Goal: Contribute content: Contribute content

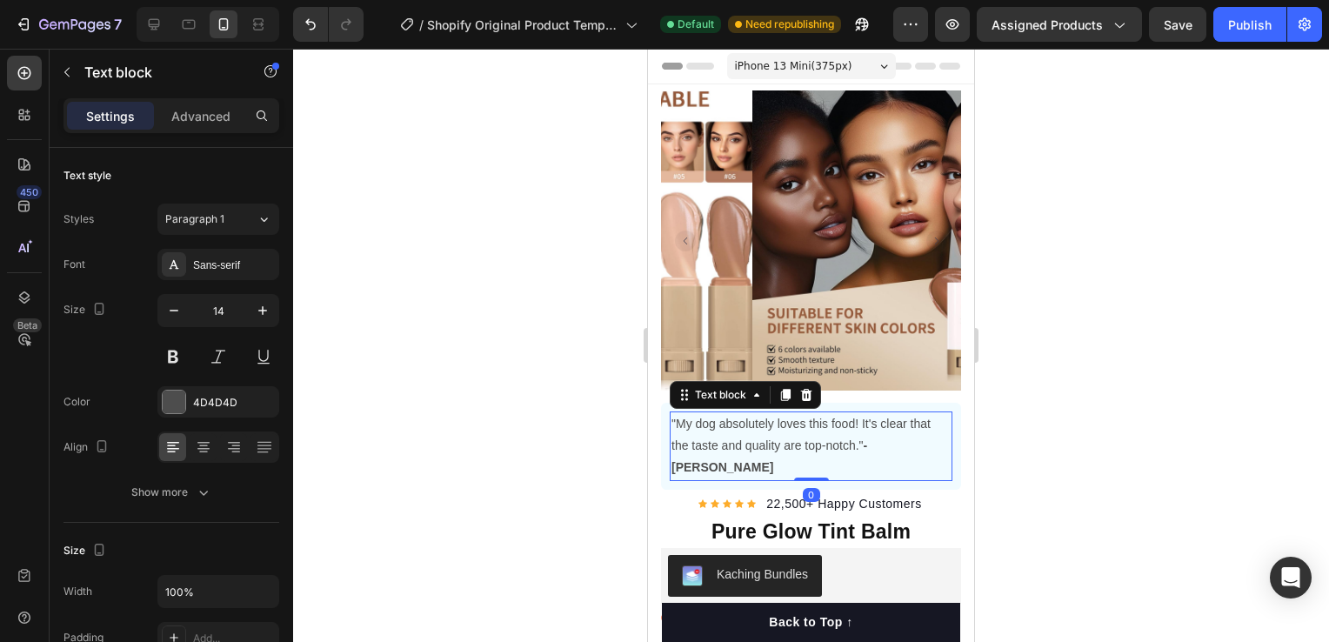
scroll to position [87, 0]
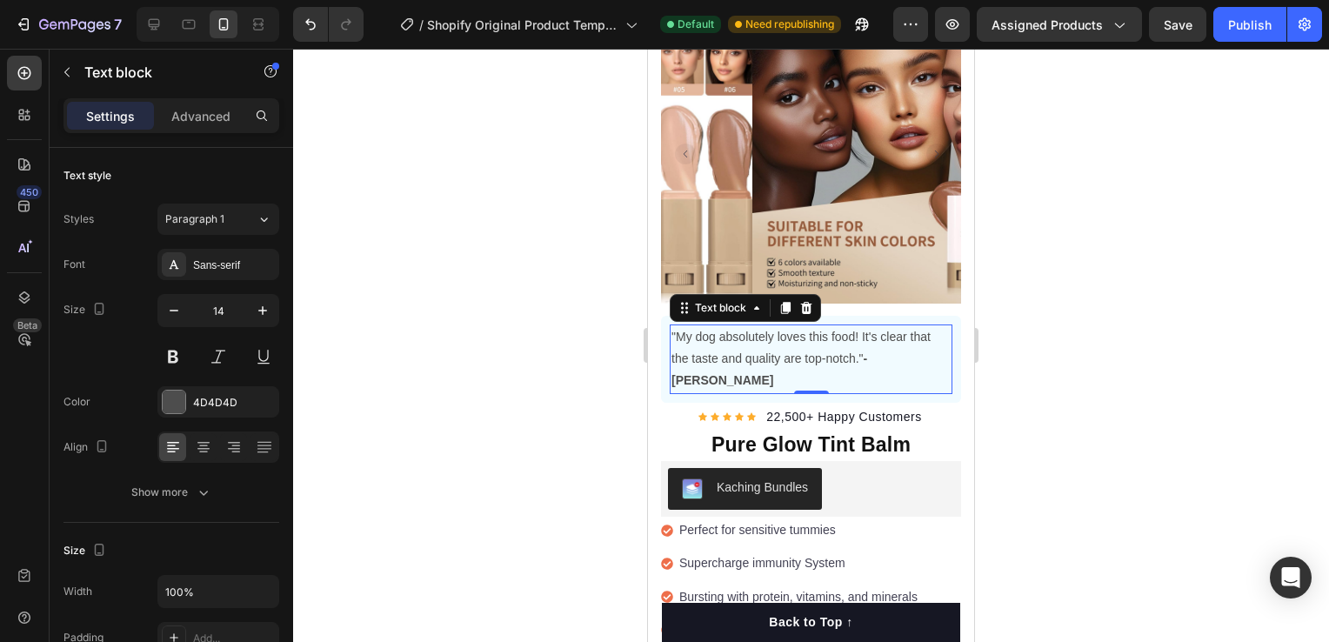
click at [867, 351] on strong "-[PERSON_NAME]" at bounding box center [769, 369] width 196 height 36
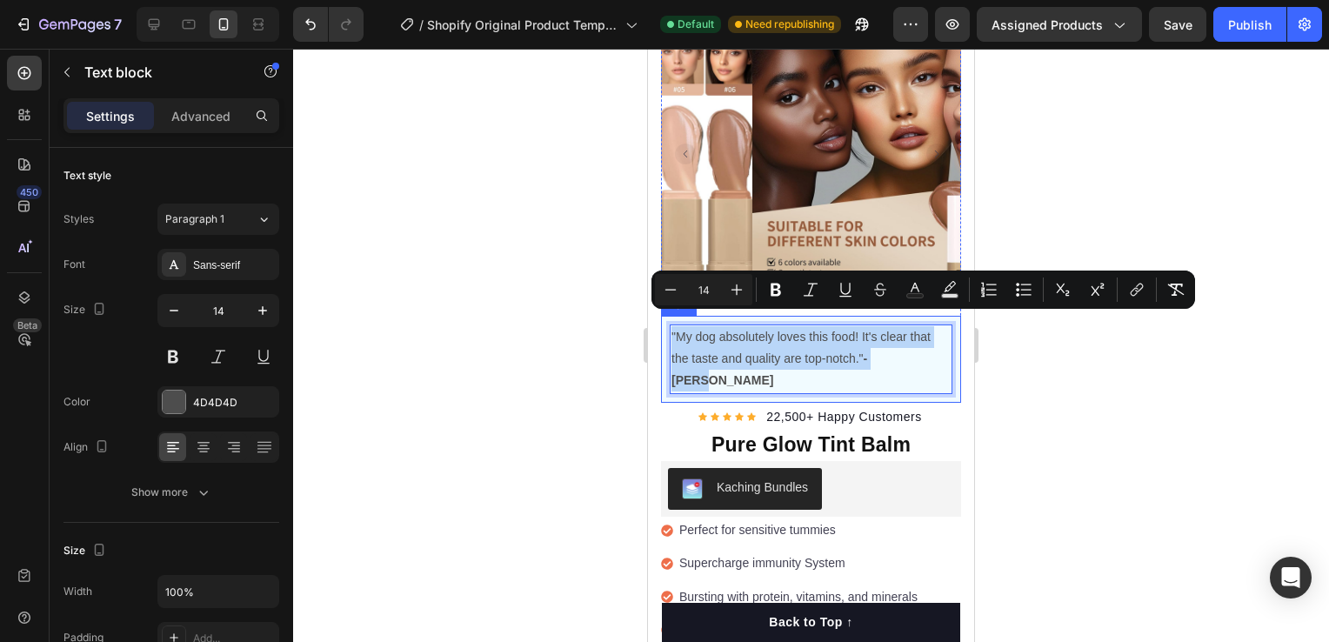
drag, startPoint x: 901, startPoint y: 344, endPoint x: 667, endPoint y: 323, distance: 235.0
click at [667, 323] on div ""My dog absolutely loves this food! It's clear that the taste and quality are t…" at bounding box center [811, 359] width 300 height 87
copy p ""My dog absolutely loves this food! It's clear that the taste and quality are t…"
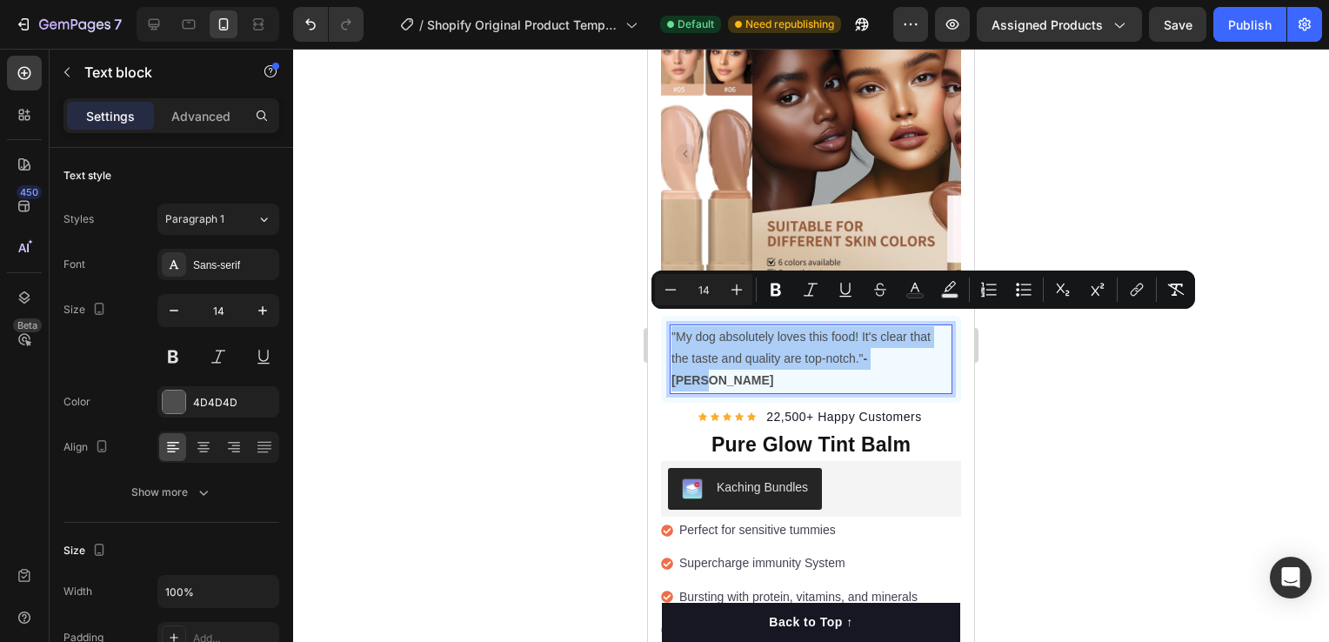
click at [1076, 437] on div at bounding box center [811, 345] width 1036 height 593
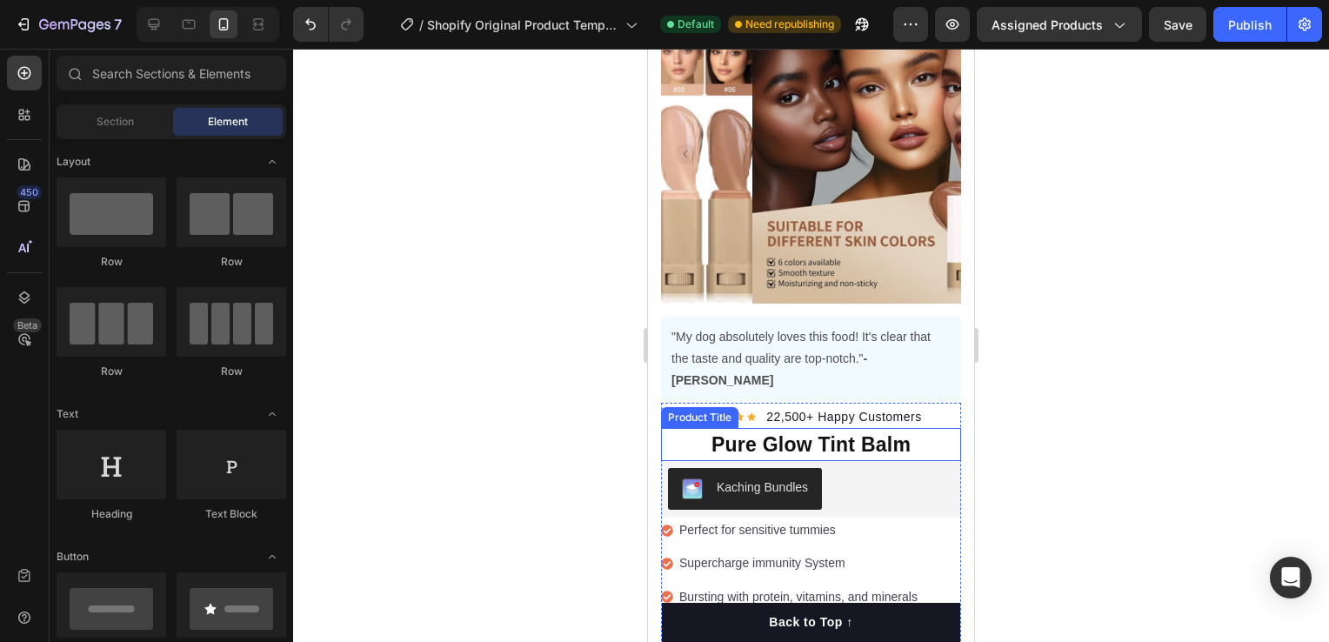
click at [910, 428] on h1 "Pure Glow Tint Balm" at bounding box center [811, 445] width 300 height 34
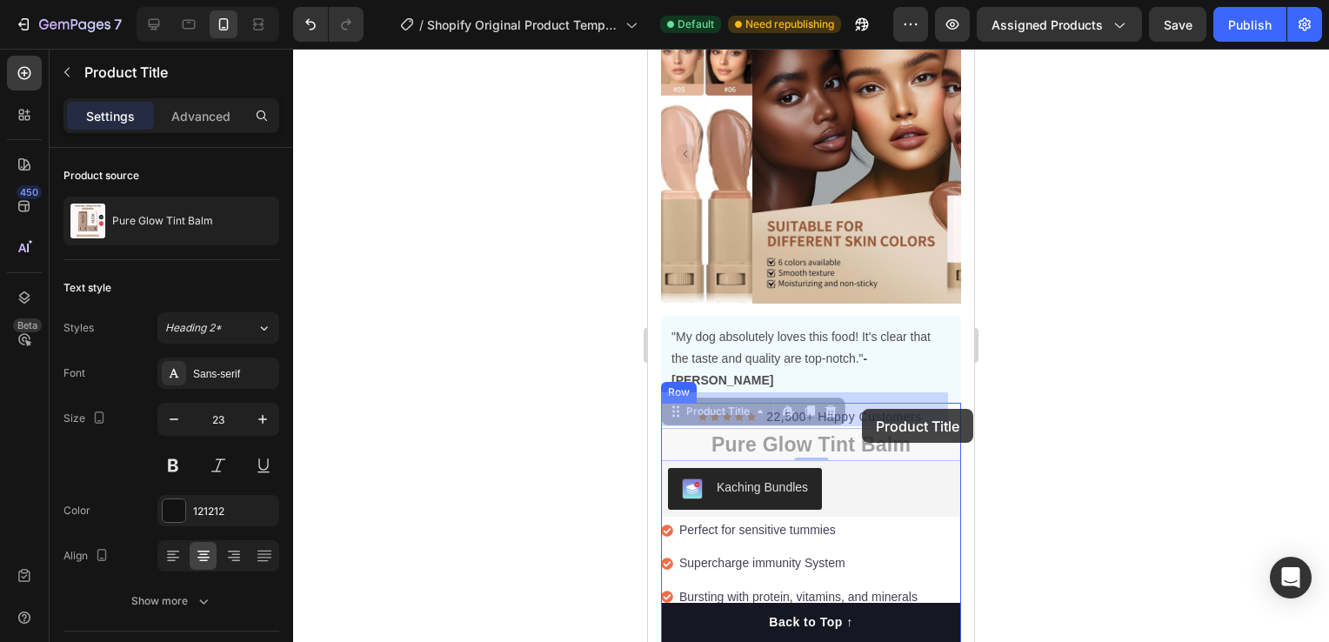
drag, startPoint x: 907, startPoint y: 406, endPoint x: 862, endPoint y: 409, distance: 45.3
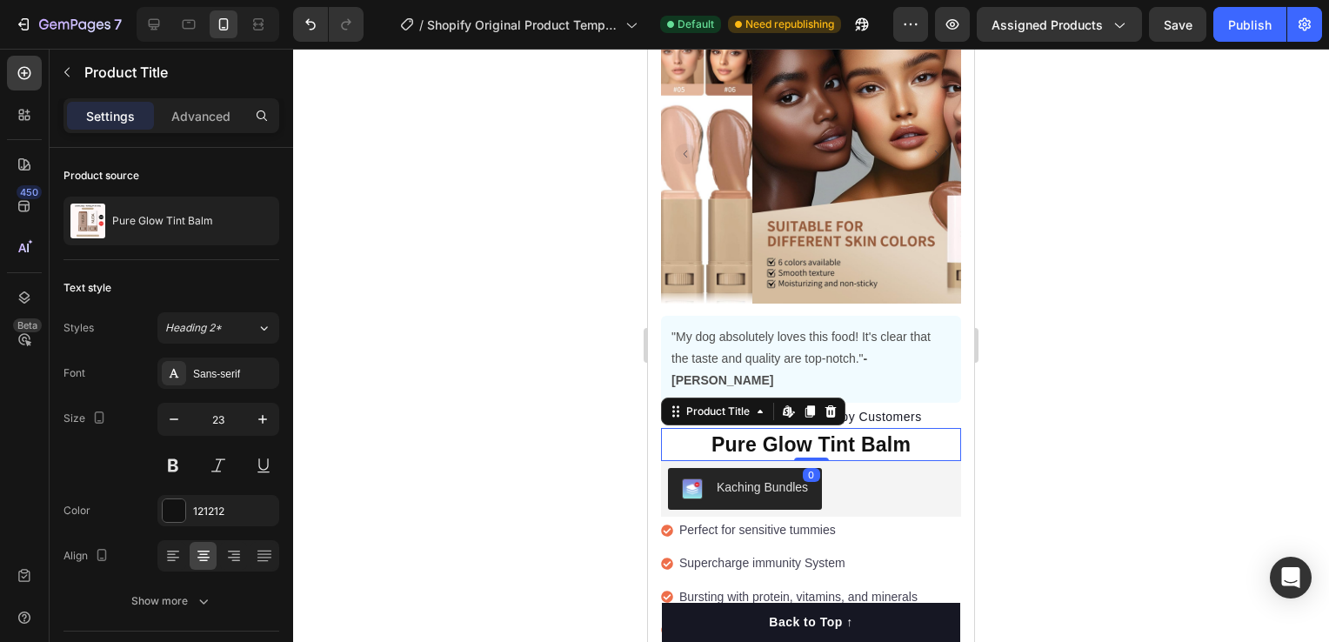
click at [862, 428] on h1 "Pure Glow Tint Balm" at bounding box center [811, 445] width 300 height 34
click at [704, 428] on h1 "Pure Glow Tint Balm" at bounding box center [811, 445] width 300 height 34
click at [740, 428] on h1 "Pure Glow Tint Balm" at bounding box center [811, 445] width 300 height 34
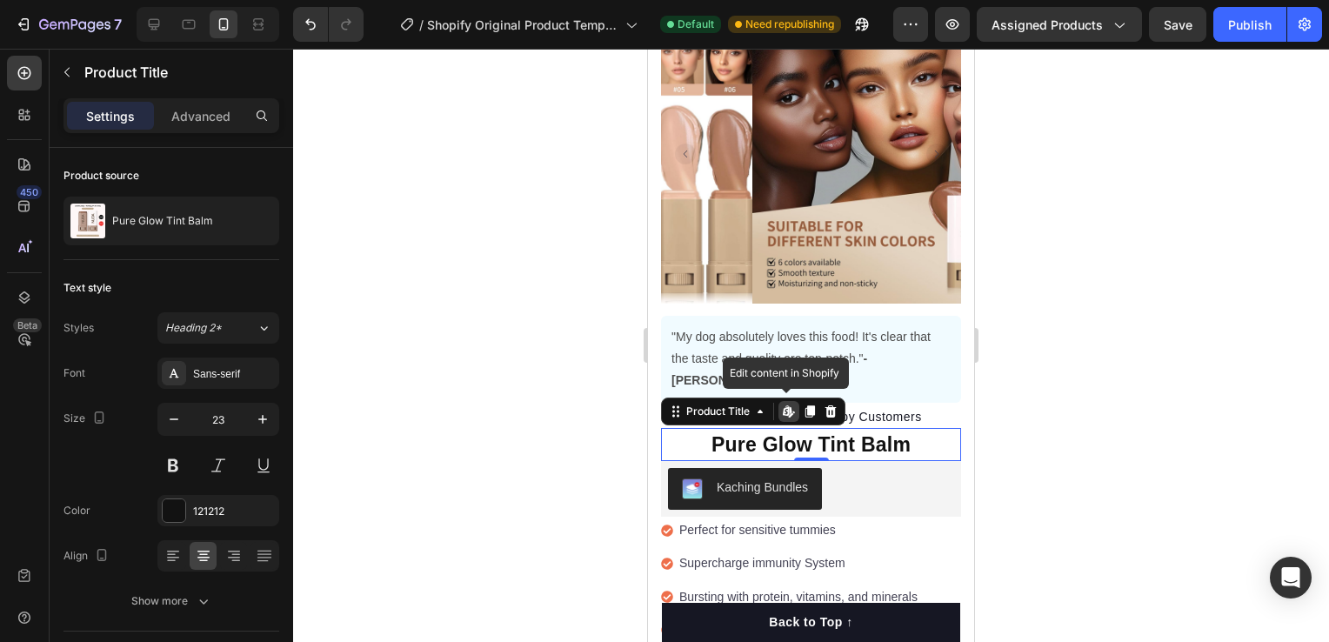
click at [710, 428] on h1 "Pure Glow Tint Balm" at bounding box center [811, 445] width 300 height 34
click at [709, 428] on h1 "Pure Glow Tint Balm" at bounding box center [811, 445] width 300 height 34
click at [708, 428] on h1 "Pure Glow Tint Balm" at bounding box center [811, 445] width 300 height 34
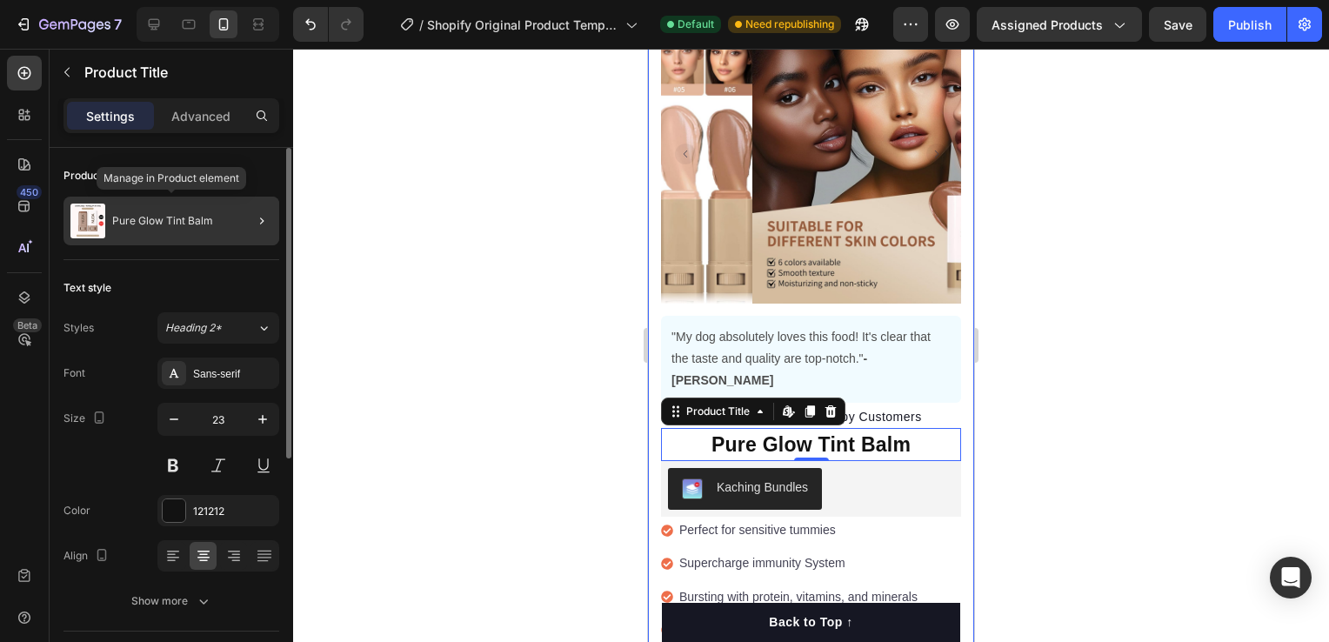
click at [171, 223] on p "Pure Glow Tint Balm" at bounding box center [162, 221] width 101 height 12
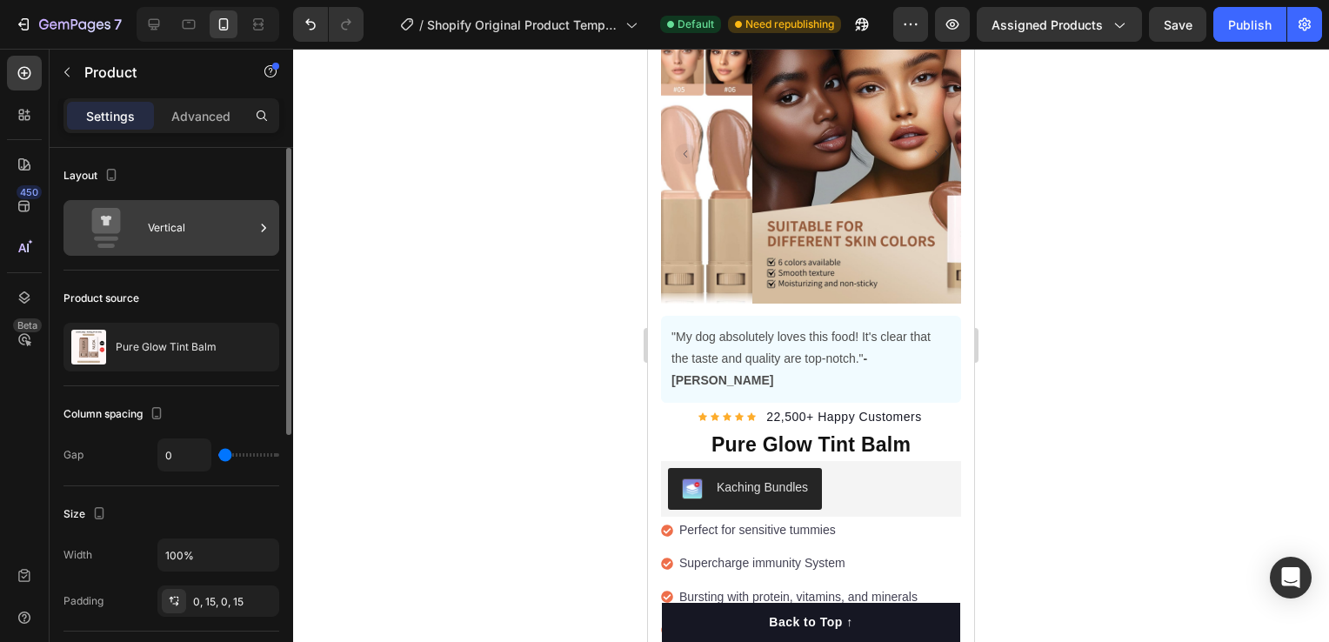
click at [178, 230] on div "Vertical" at bounding box center [201, 228] width 106 height 40
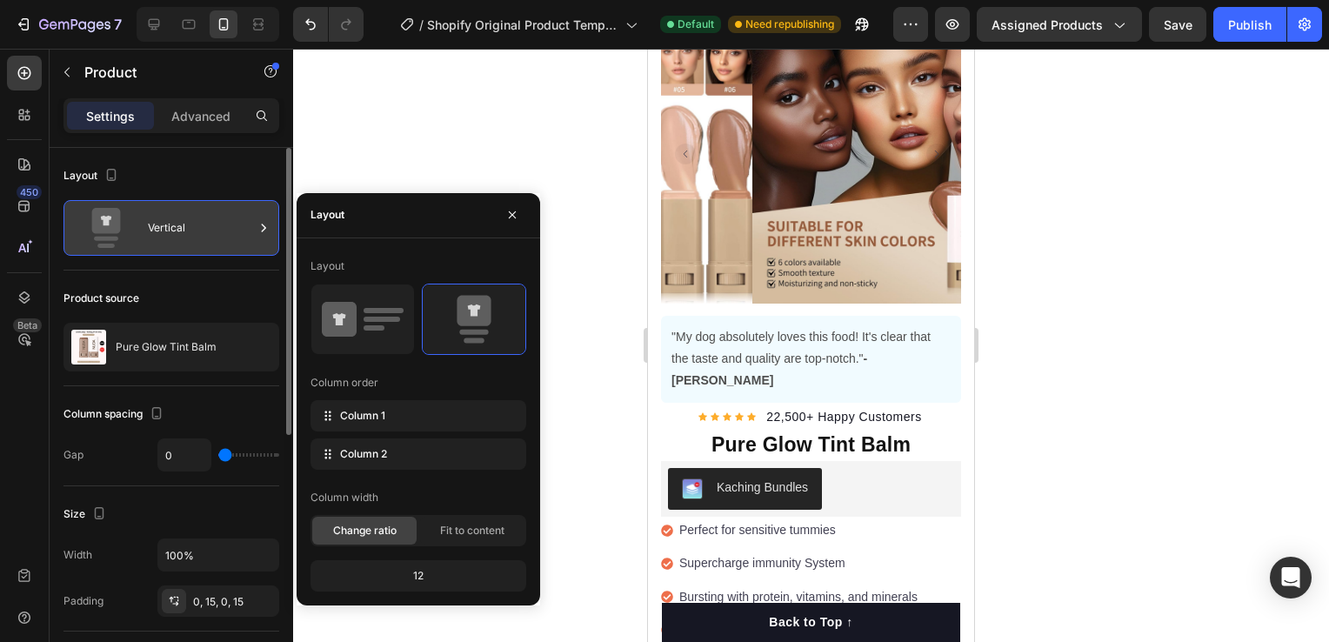
click at [178, 230] on div "Vertical" at bounding box center [201, 228] width 106 height 40
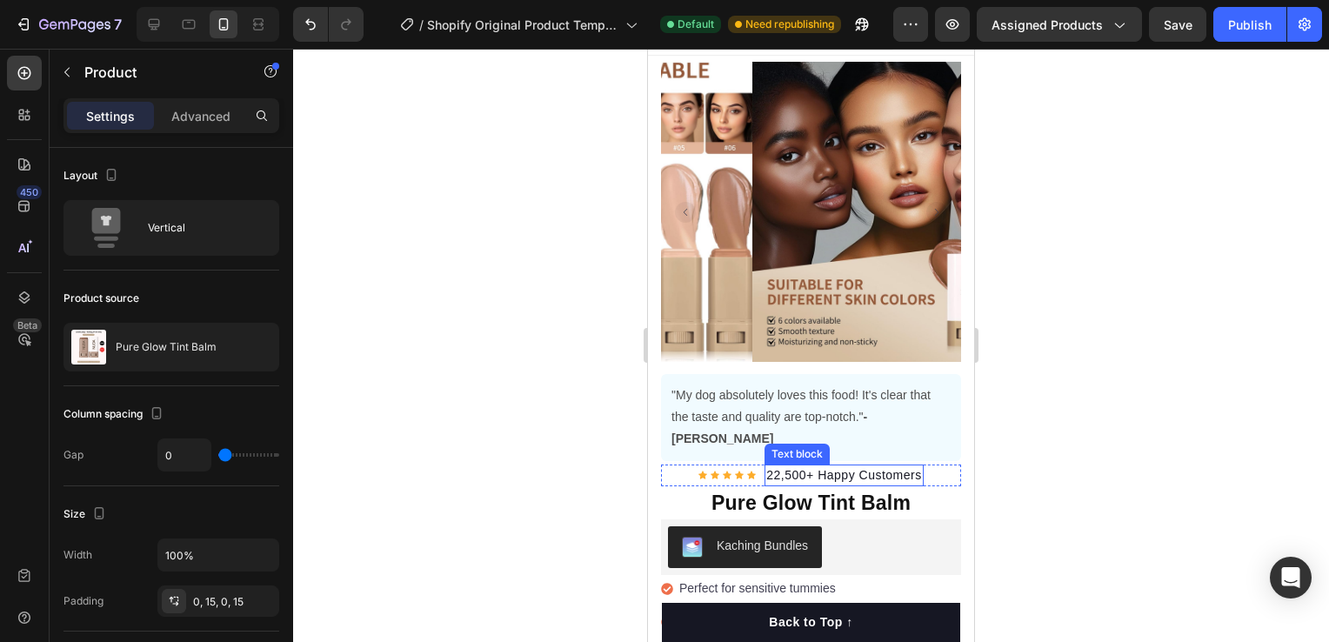
scroll to position [0, 0]
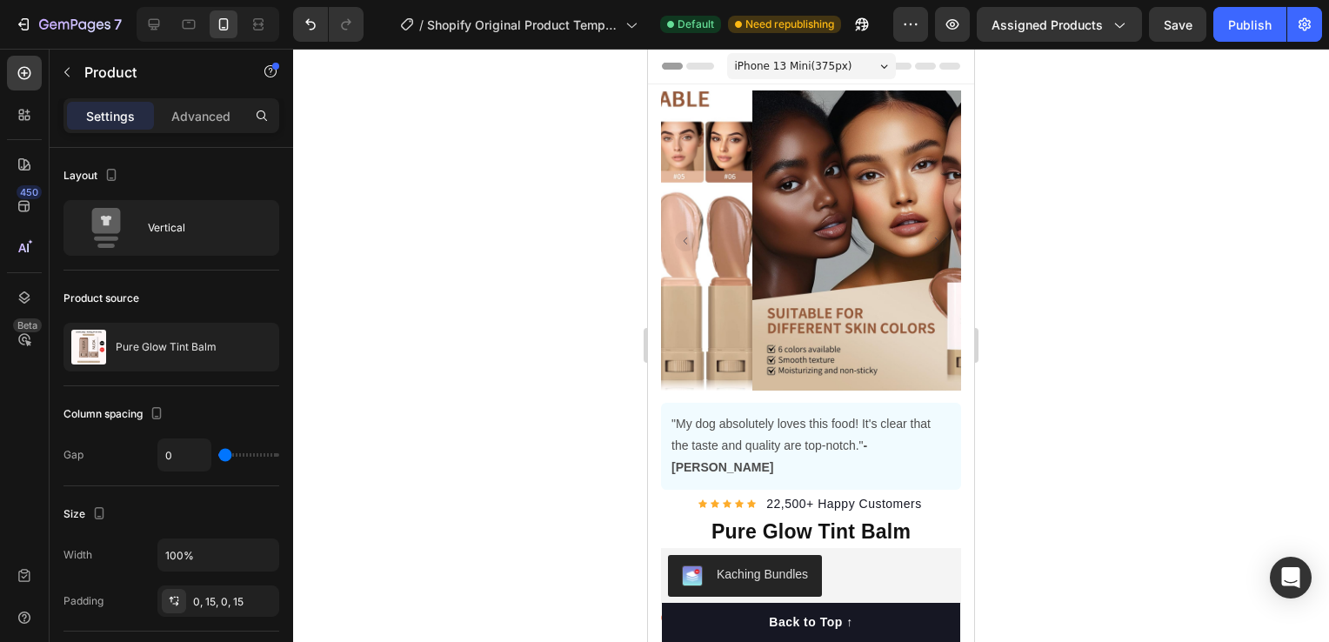
click at [866, 66] on div "iPhone 13 Mini ( 375 px)" at bounding box center [811, 66] width 169 height 26
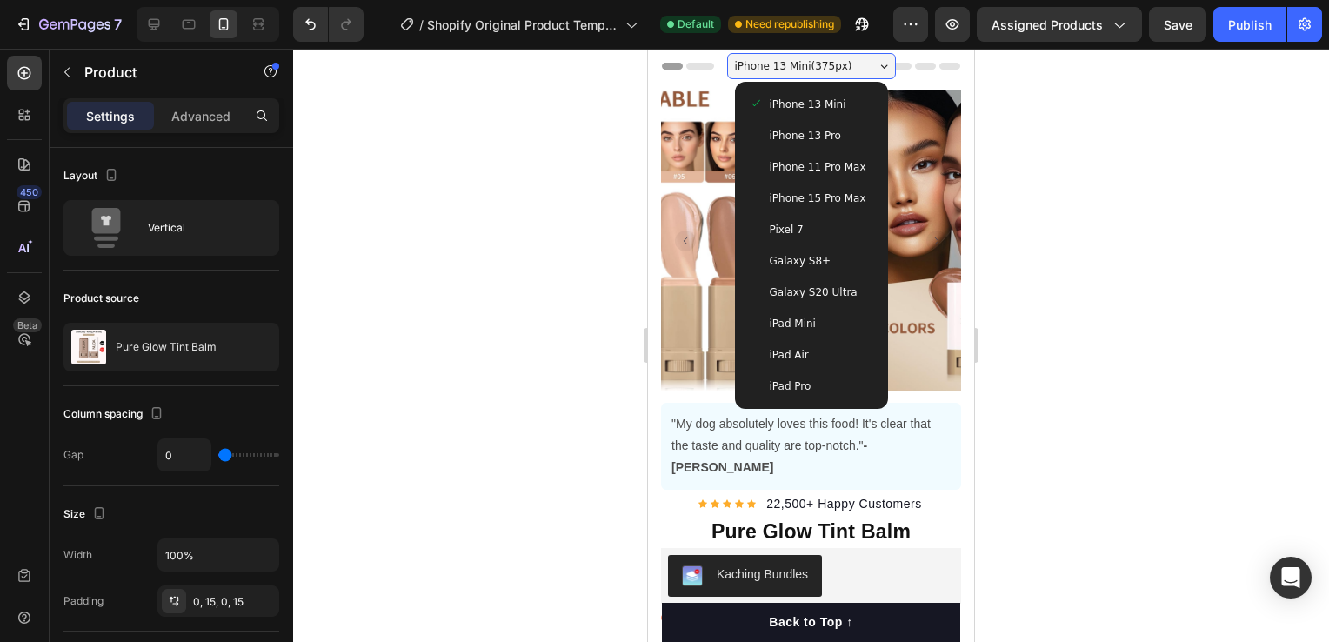
click at [866, 66] on div "iPhone 13 Mini ( 375 px)" at bounding box center [811, 66] width 169 height 26
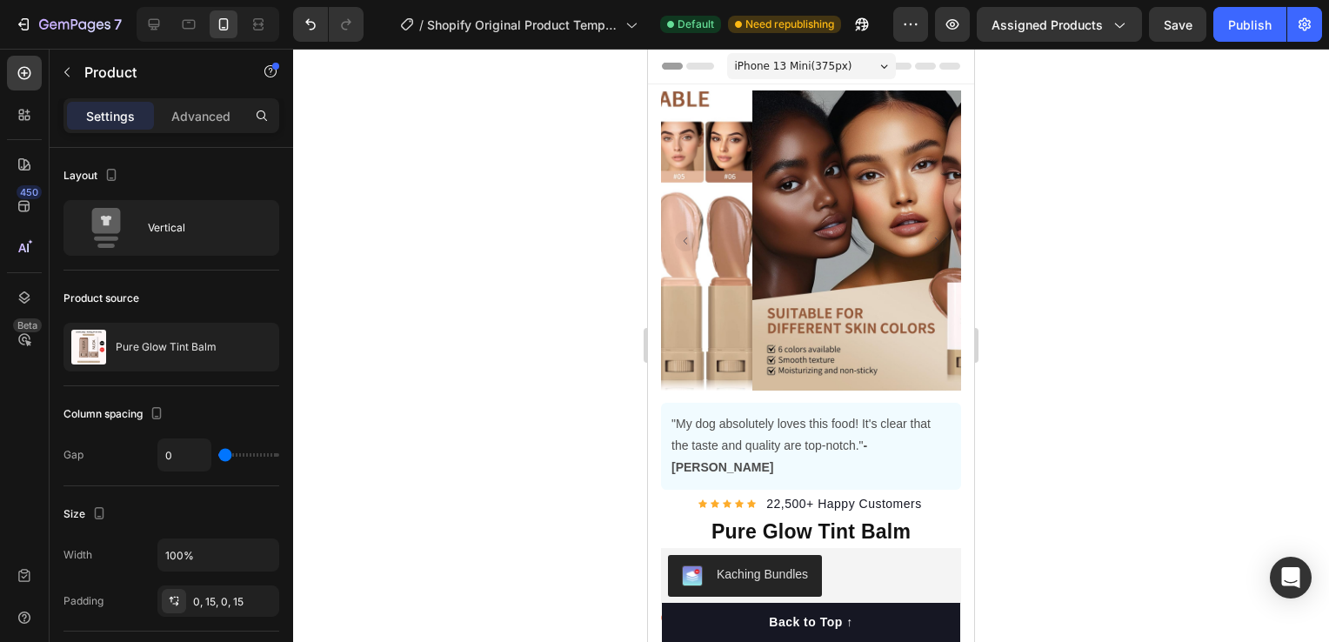
click at [866, 66] on div "iPhone 13 Mini ( 375 px)" at bounding box center [811, 66] width 169 height 26
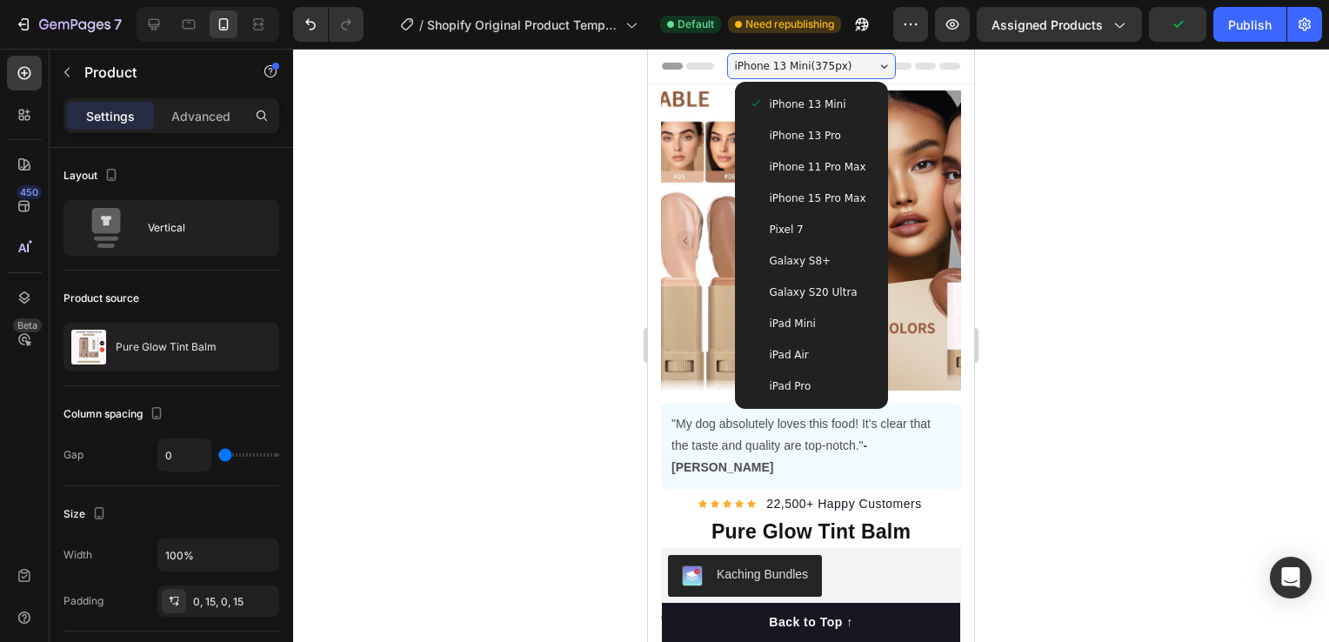
click at [866, 66] on div "iPhone 13 Mini ( 375 px)" at bounding box center [811, 66] width 169 height 26
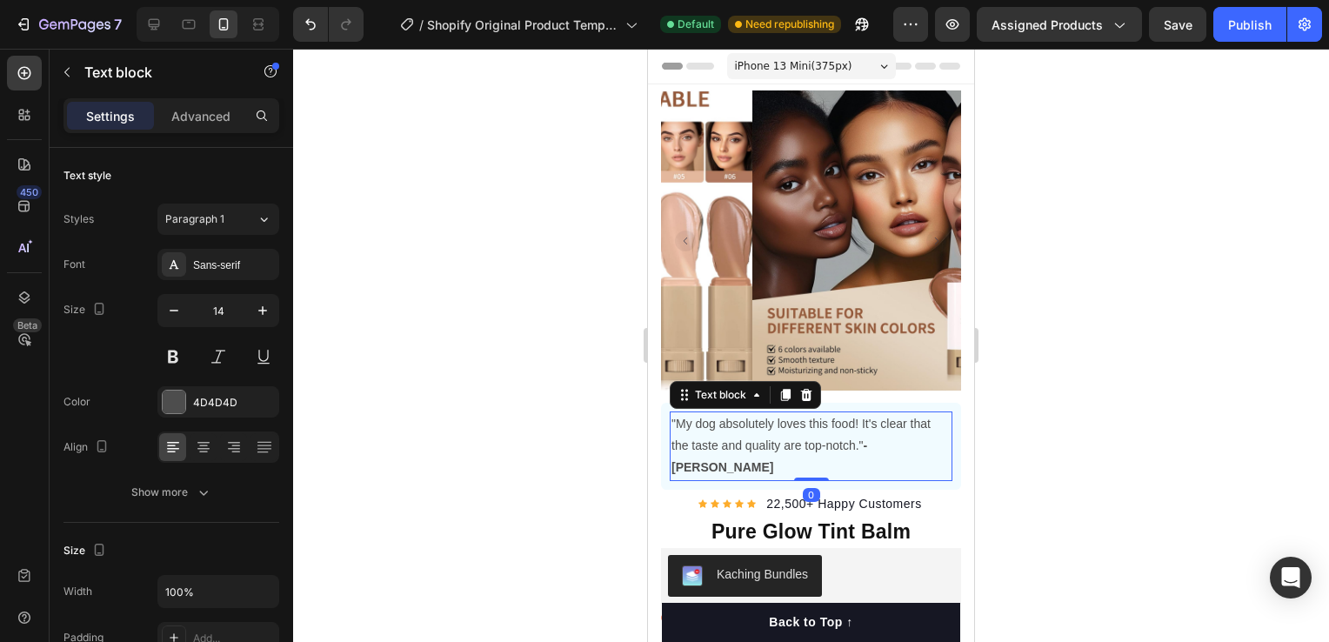
click at [911, 426] on p ""My dog absolutely loves this food! It's clear that the taste and quality are t…" at bounding box center [810, 446] width 279 height 66
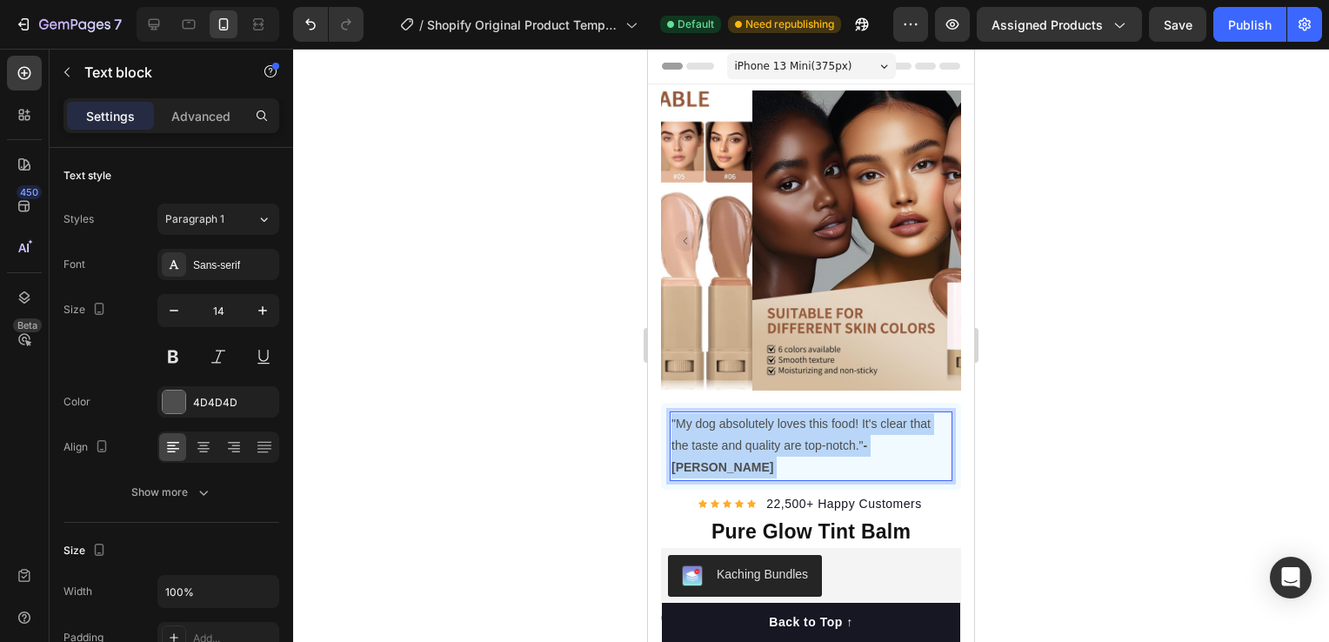
drag, startPoint x: 910, startPoint y: 429, endPoint x: 738, endPoint y: 410, distance: 173.2
click at [738, 413] on p ""My dog absolutely loves this food! It's clear that the taste and quality are t…" at bounding box center [810, 446] width 279 height 66
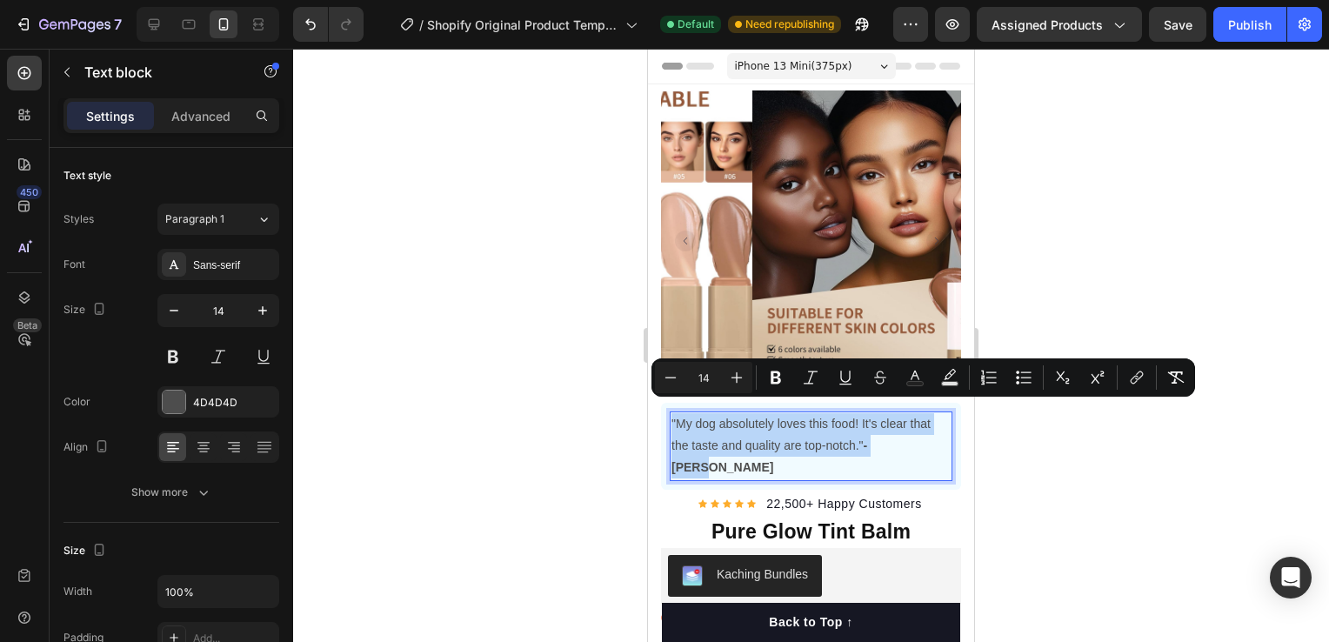
drag, startPoint x: 901, startPoint y: 430, endPoint x: 670, endPoint y: 409, distance: 232.3
click at [670, 411] on div ""My dog absolutely loves this food! It's clear that the taste and quality are t…" at bounding box center [811, 446] width 283 height 70
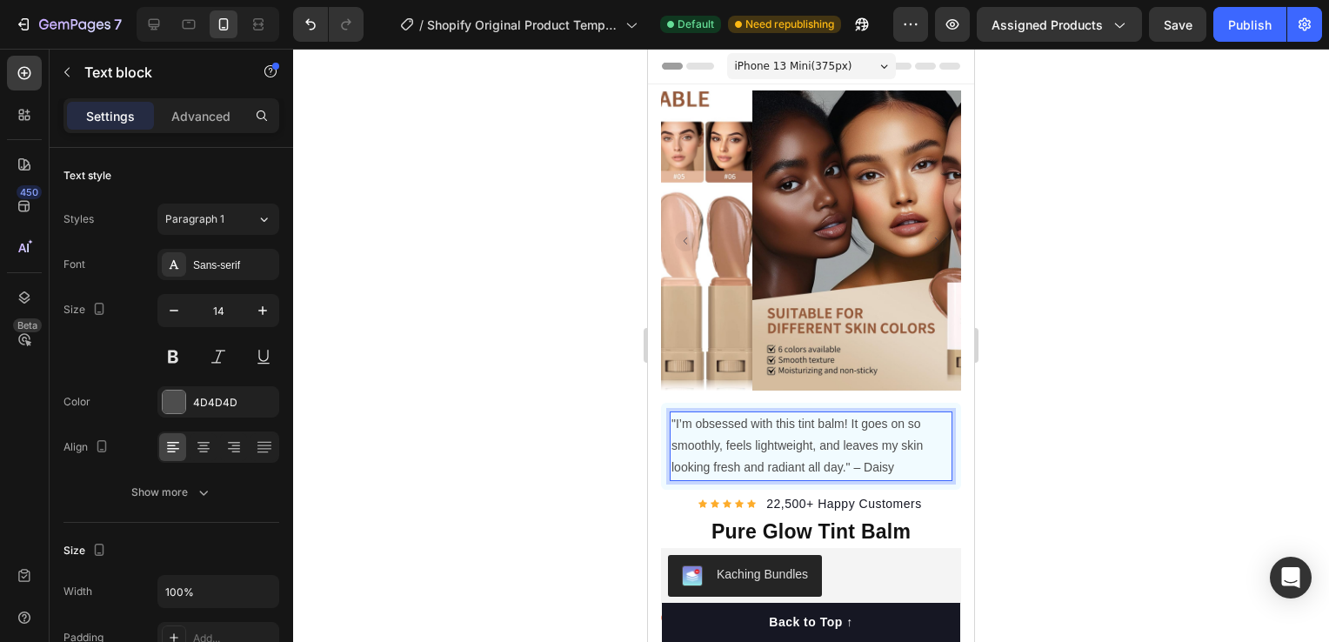
click at [1133, 478] on div at bounding box center [811, 345] width 1036 height 593
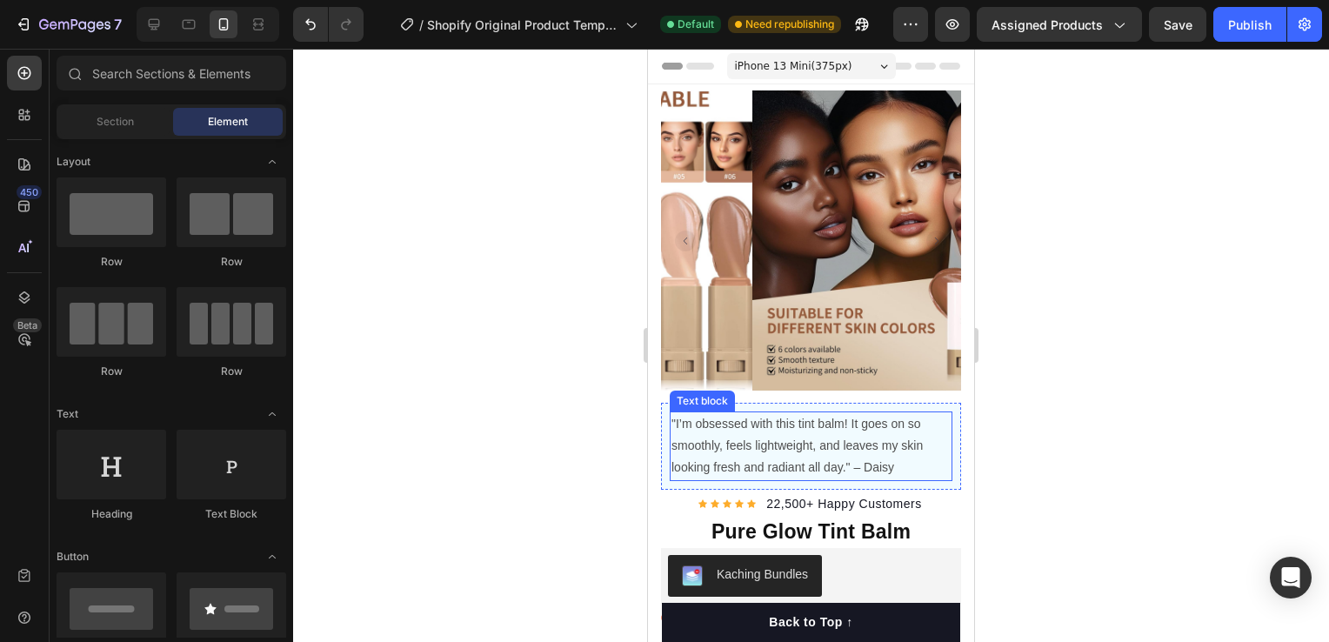
click at [888, 452] on p ""I’m obsessed with this tint balm! It goes on so smoothly, feels lightweight, a…" at bounding box center [810, 446] width 279 height 66
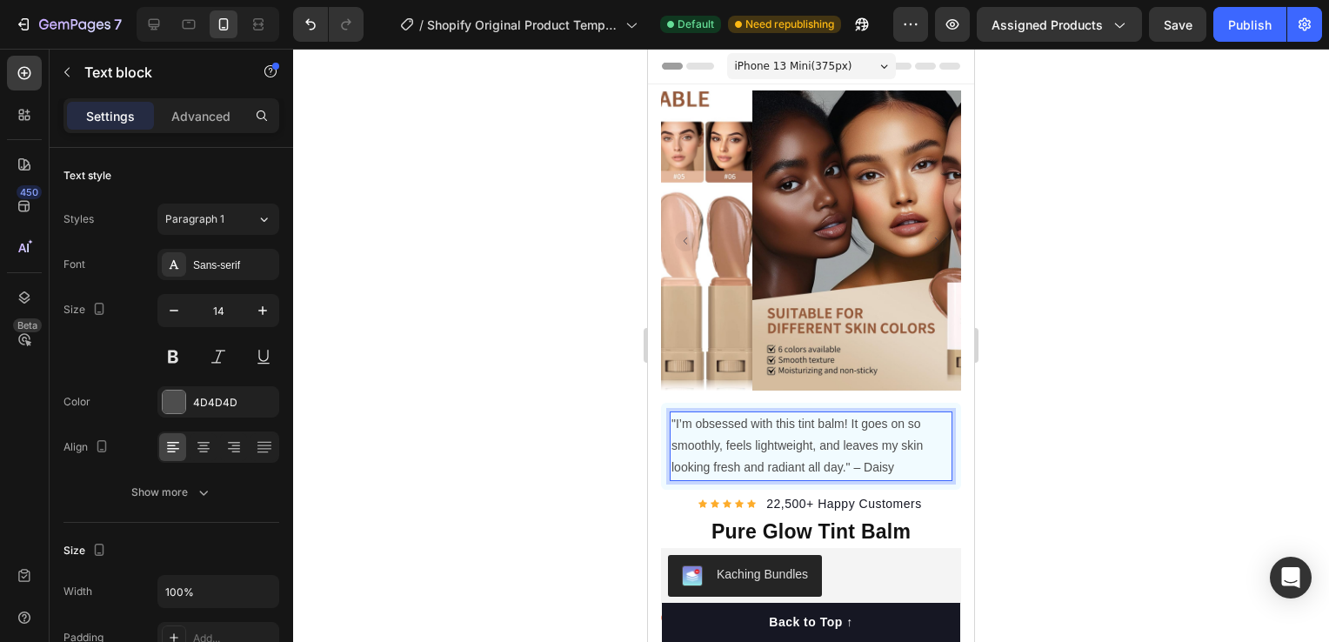
click at [894, 454] on p ""I’m obsessed with this tint balm! It goes on so smoothly, feels lightweight, a…" at bounding box center [810, 446] width 279 height 66
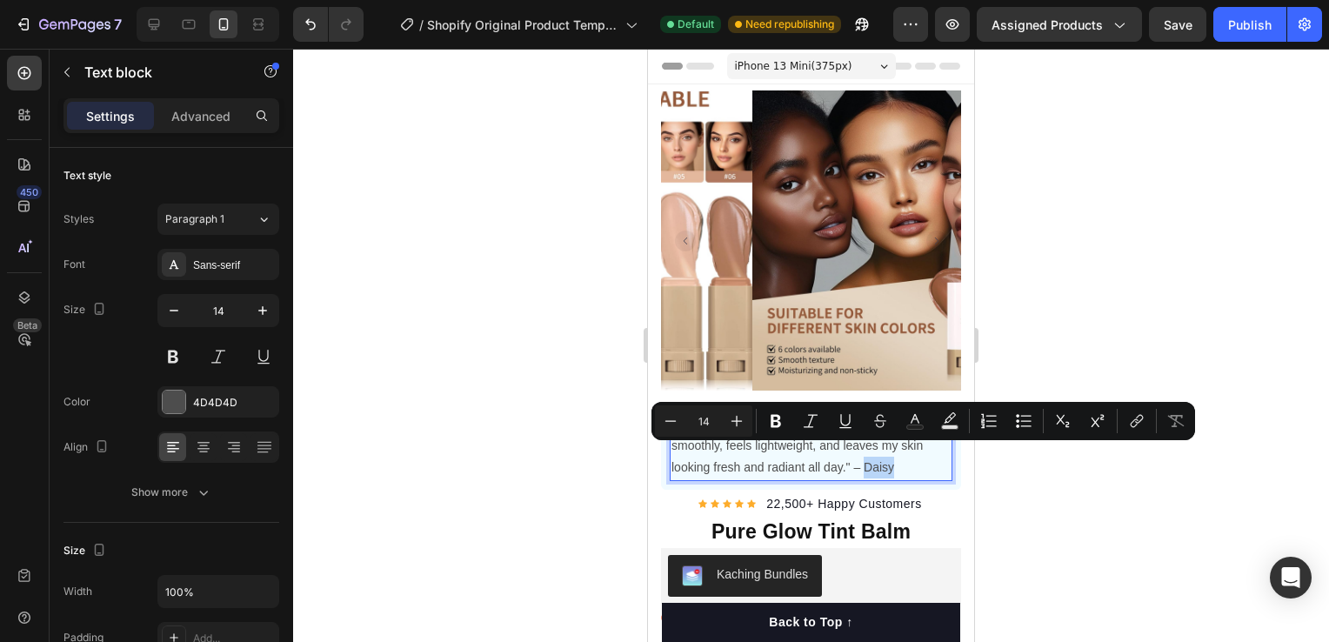
drag, startPoint x: 894, startPoint y: 454, endPoint x: 864, endPoint y: 461, distance: 31.2
click at [864, 461] on p ""I’m obsessed with this tint balm! It goes on so smoothly, feels lightweight, a…" at bounding box center [810, 446] width 279 height 66
click at [774, 428] on icon "Editor contextual toolbar" at bounding box center [775, 420] width 17 height 17
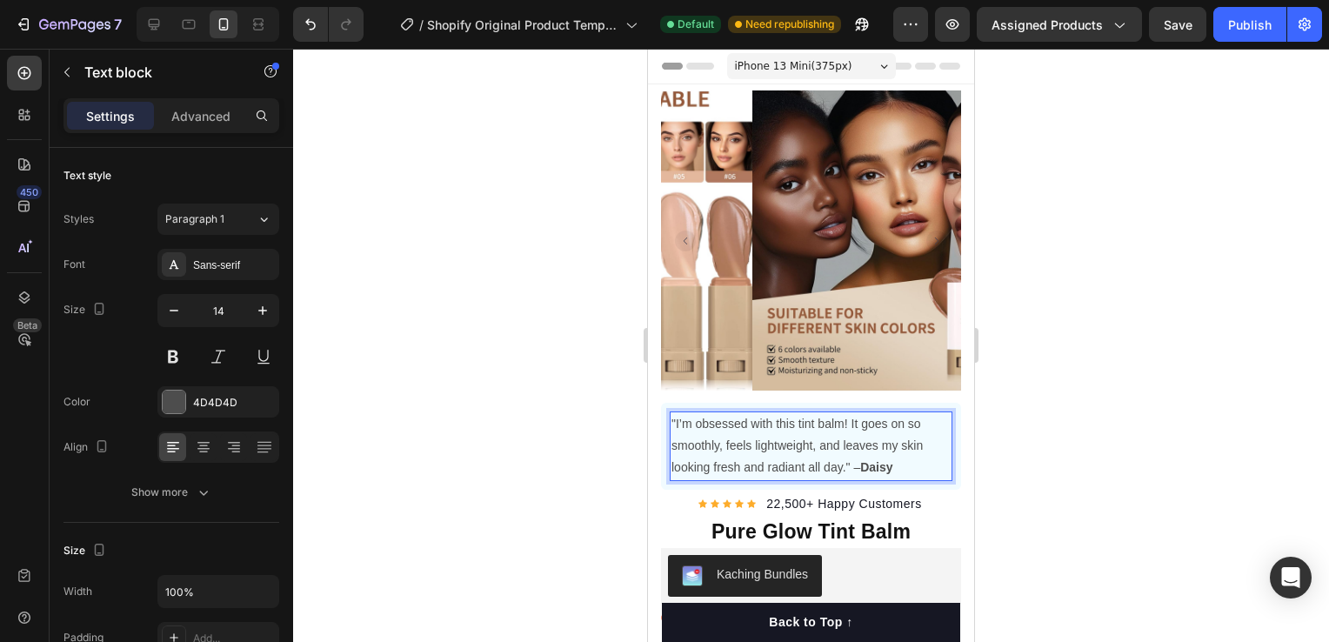
click at [1011, 502] on div at bounding box center [811, 345] width 1036 height 593
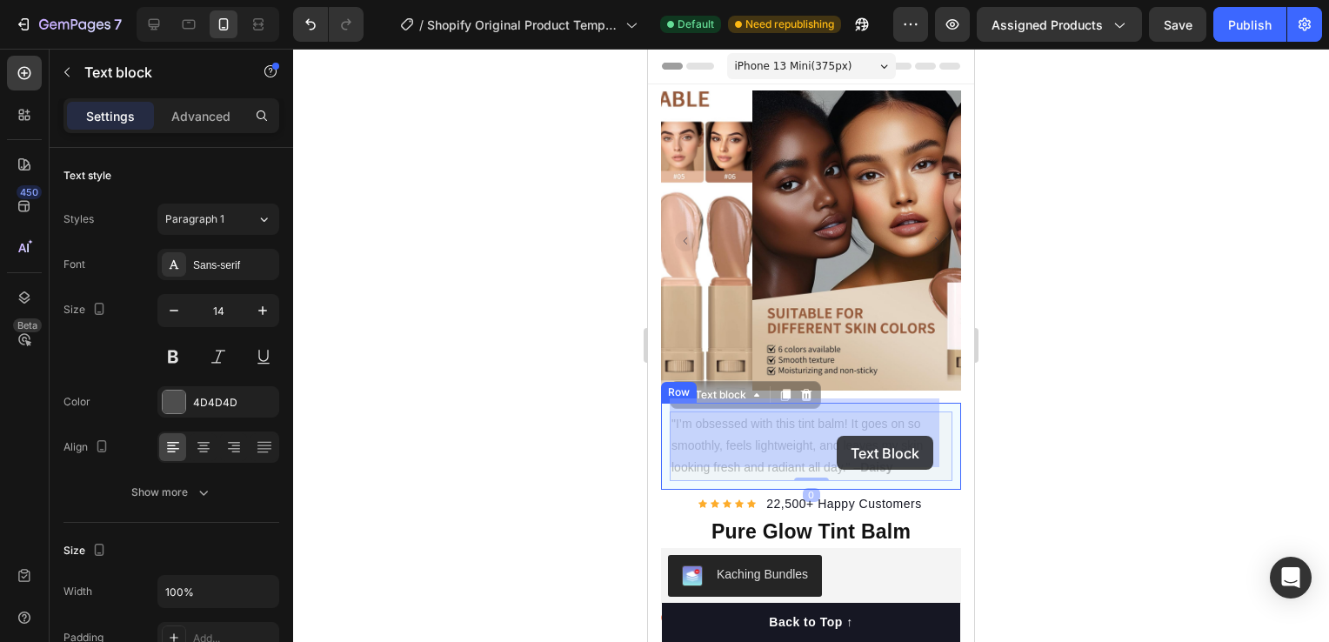
drag, startPoint x: 845, startPoint y: 429, endPoint x: 837, endPoint y: 436, distance: 11.1
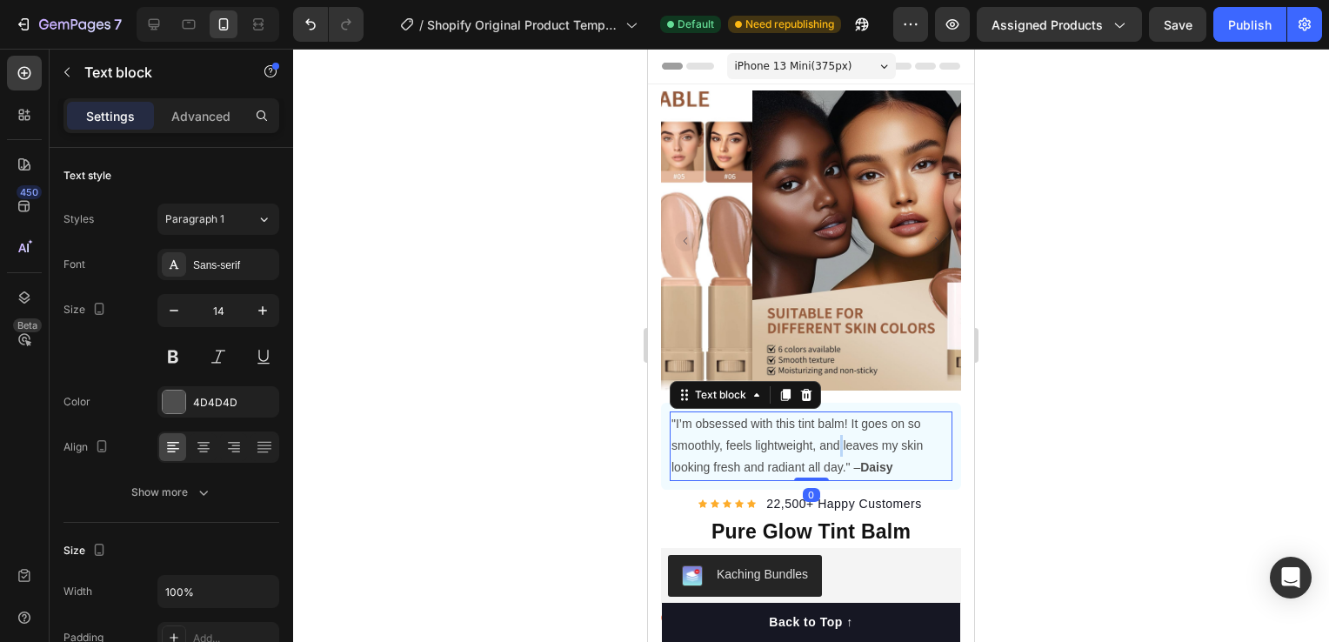
click at [840, 431] on p ""I’m obsessed with this tint balm! It goes on so smoothly, feels lightweight, a…" at bounding box center [810, 446] width 279 height 66
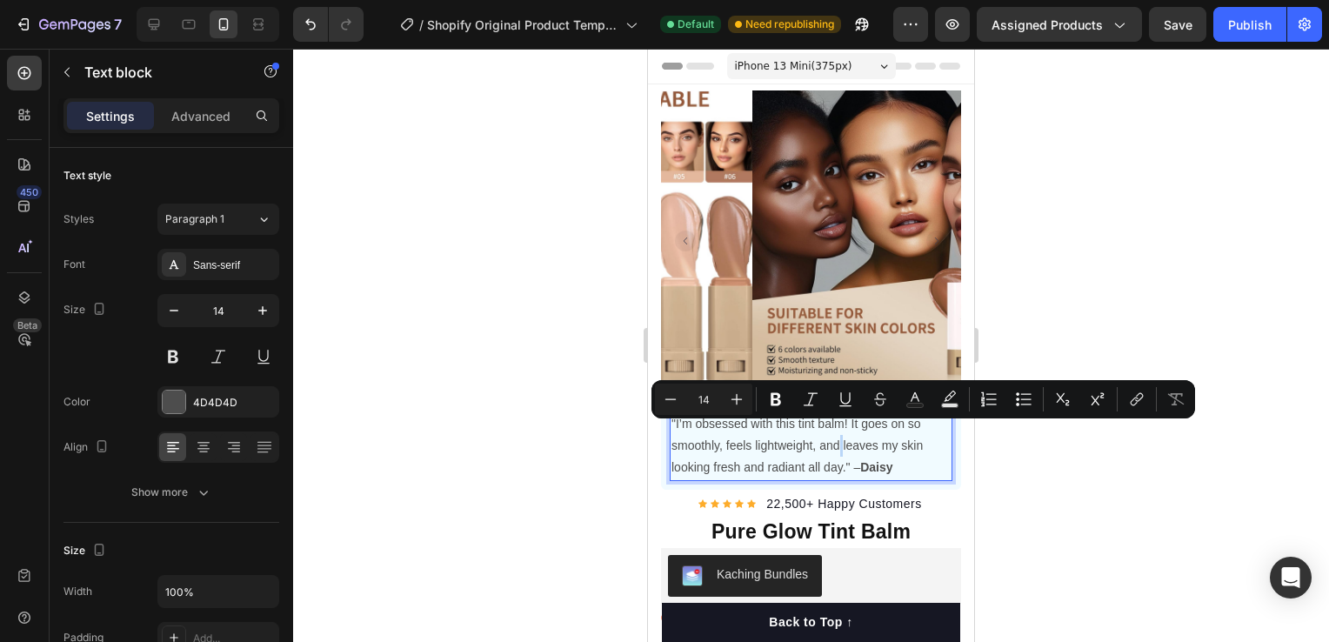
click at [844, 431] on p ""I’m obsessed with this tint balm! It goes on so smoothly, feels lightweight, a…" at bounding box center [810, 446] width 279 height 66
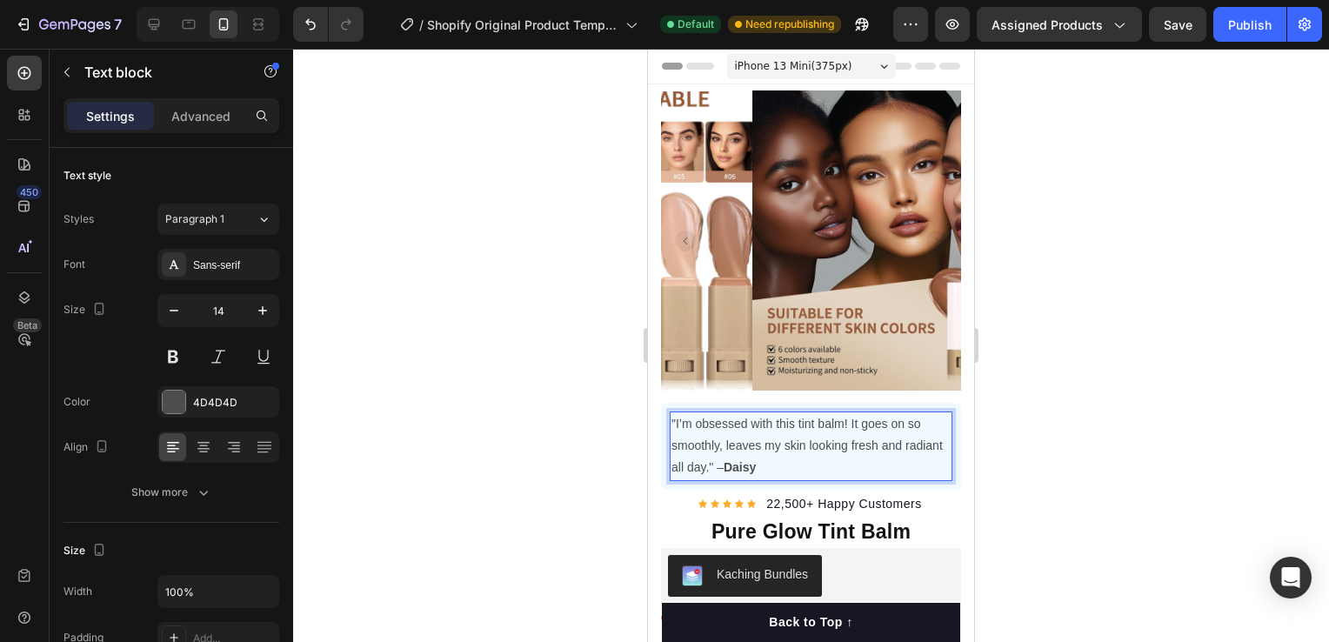
click at [671, 454] on p ""I’m obsessed with this tint balm! It goes on so smoothly, leaves my skin looki…" at bounding box center [810, 446] width 279 height 66
click at [1237, 416] on div at bounding box center [811, 345] width 1036 height 593
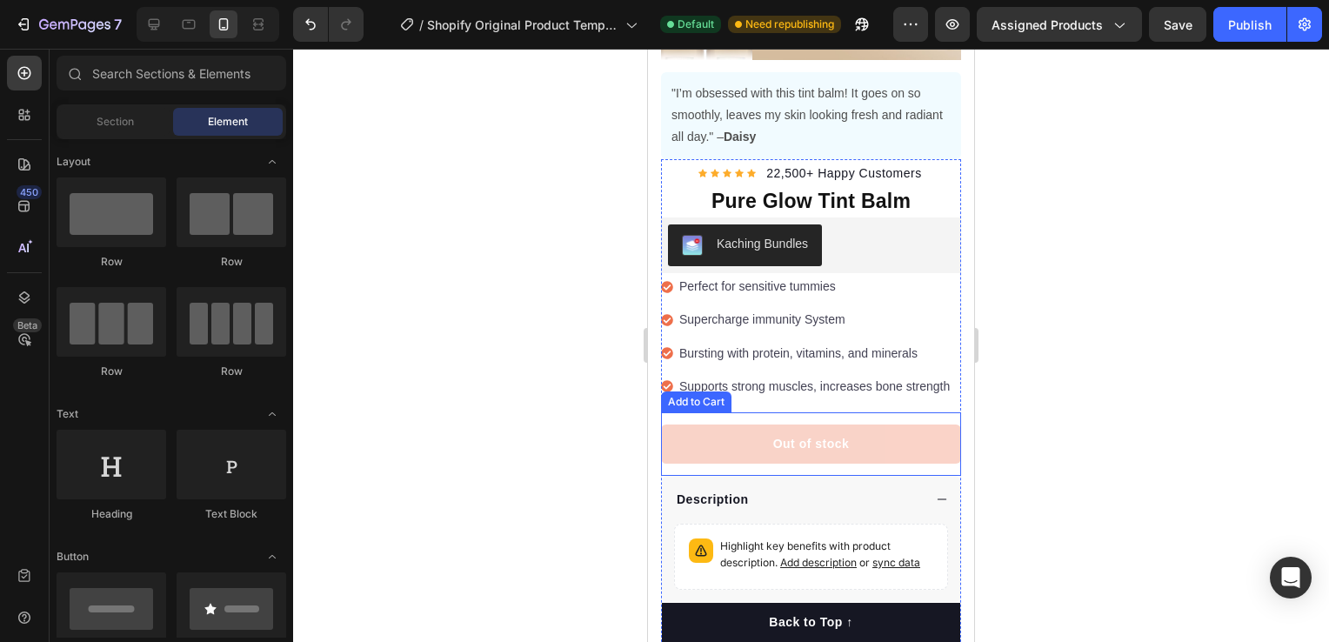
scroll to position [522, 0]
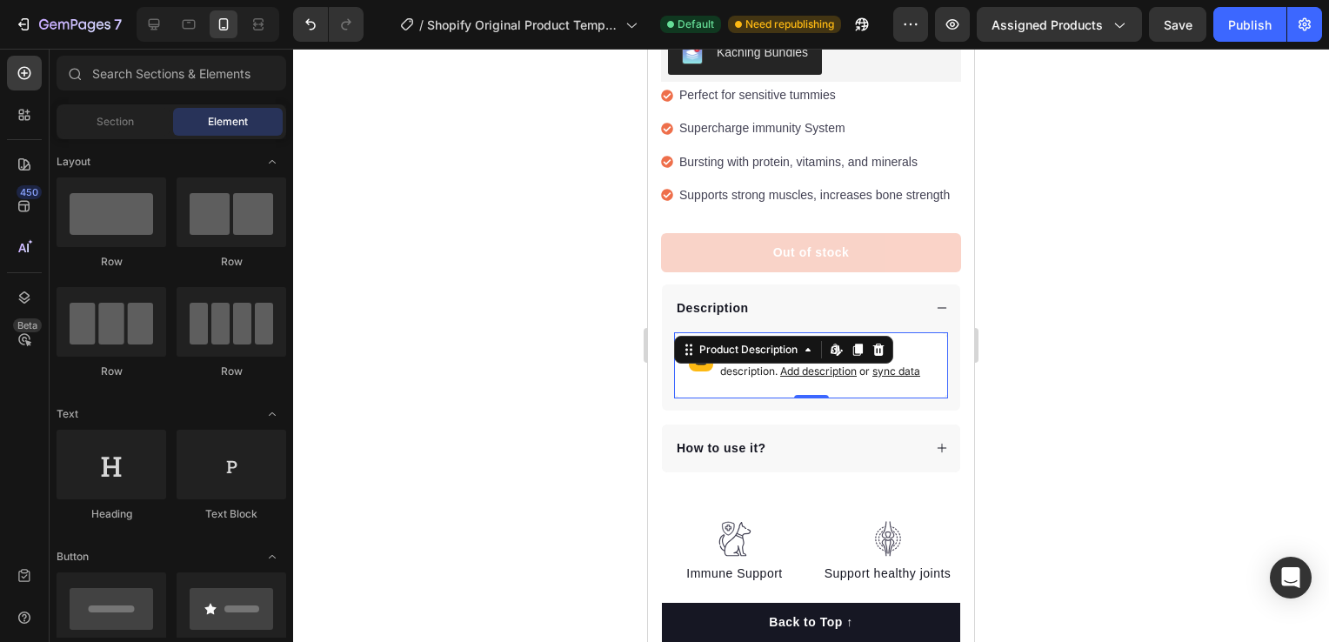
click at [808, 377] on span "Add description" at bounding box center [818, 370] width 77 height 13
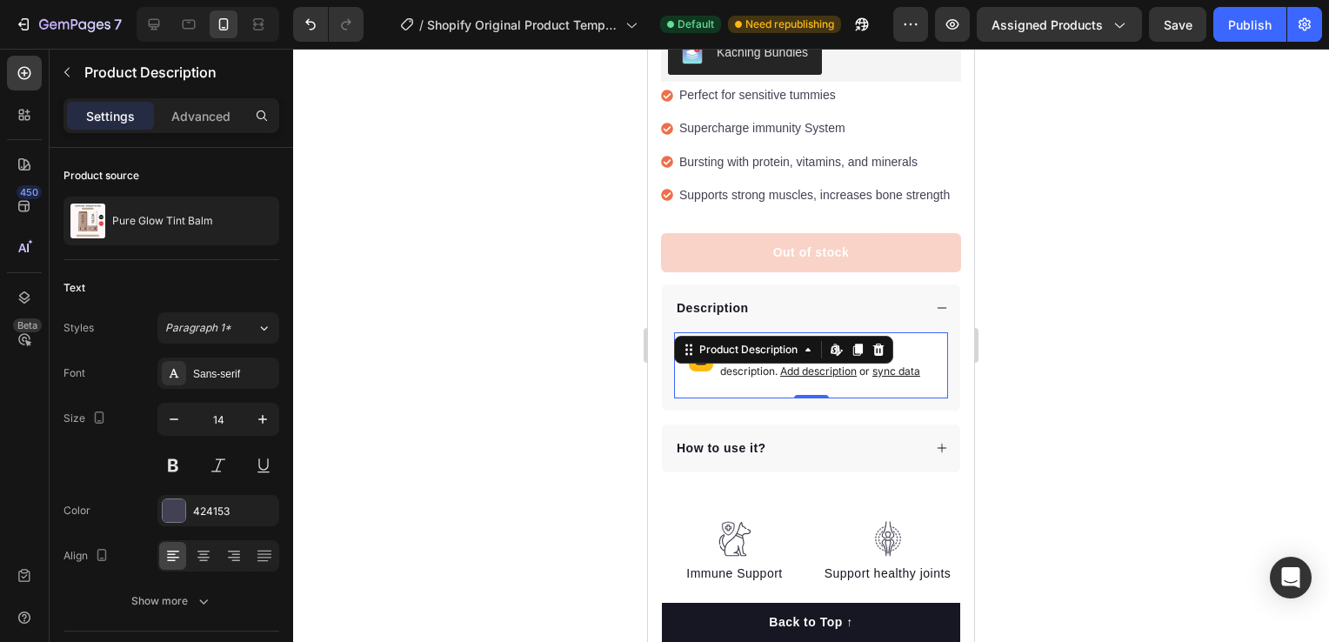
click at [762, 380] on p "Highlight key benefits with product description. Add description or sync data" at bounding box center [826, 363] width 213 height 33
click at [691, 390] on div "Highlight key benefits with product description. Add description or sync data" at bounding box center [811, 365] width 258 height 50
click at [750, 357] on div "Product Description" at bounding box center [748, 350] width 105 height 16
click at [750, 360] on div "Product Description" at bounding box center [748, 349] width 140 height 21
click at [858, 390] on div "Highlight key benefits with product description. Add description or sync data" at bounding box center [811, 365] width 258 height 50
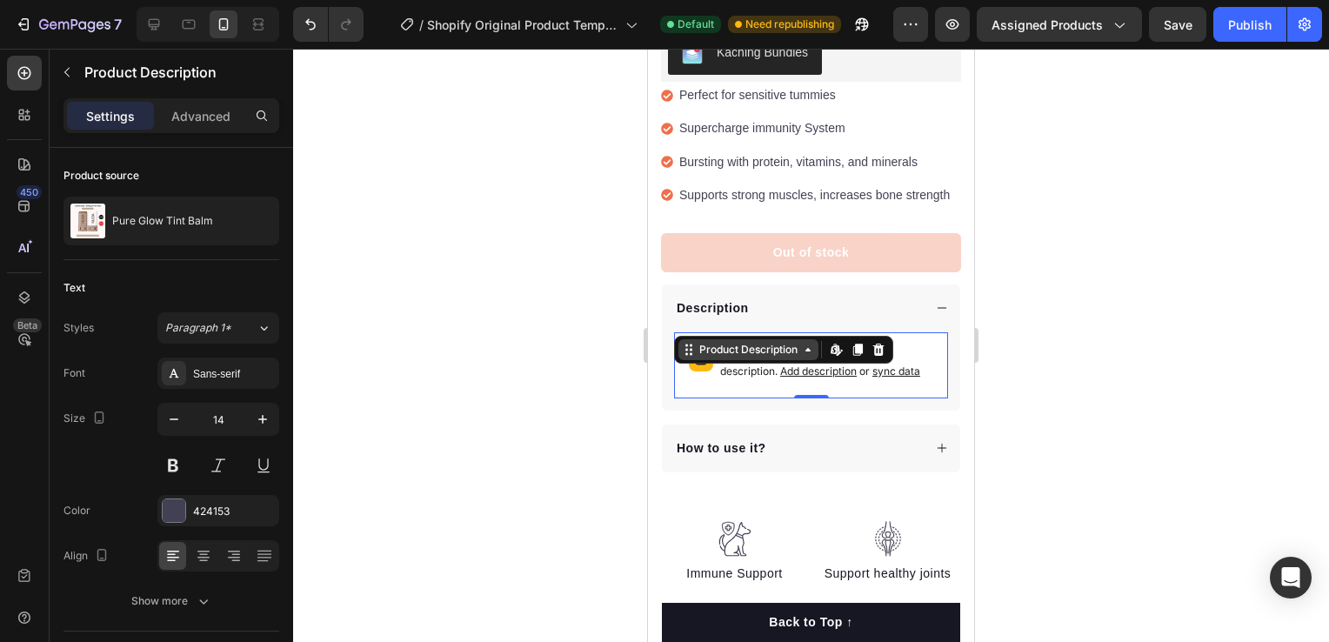
click at [793, 357] on div "Product Description" at bounding box center [748, 350] width 105 height 16
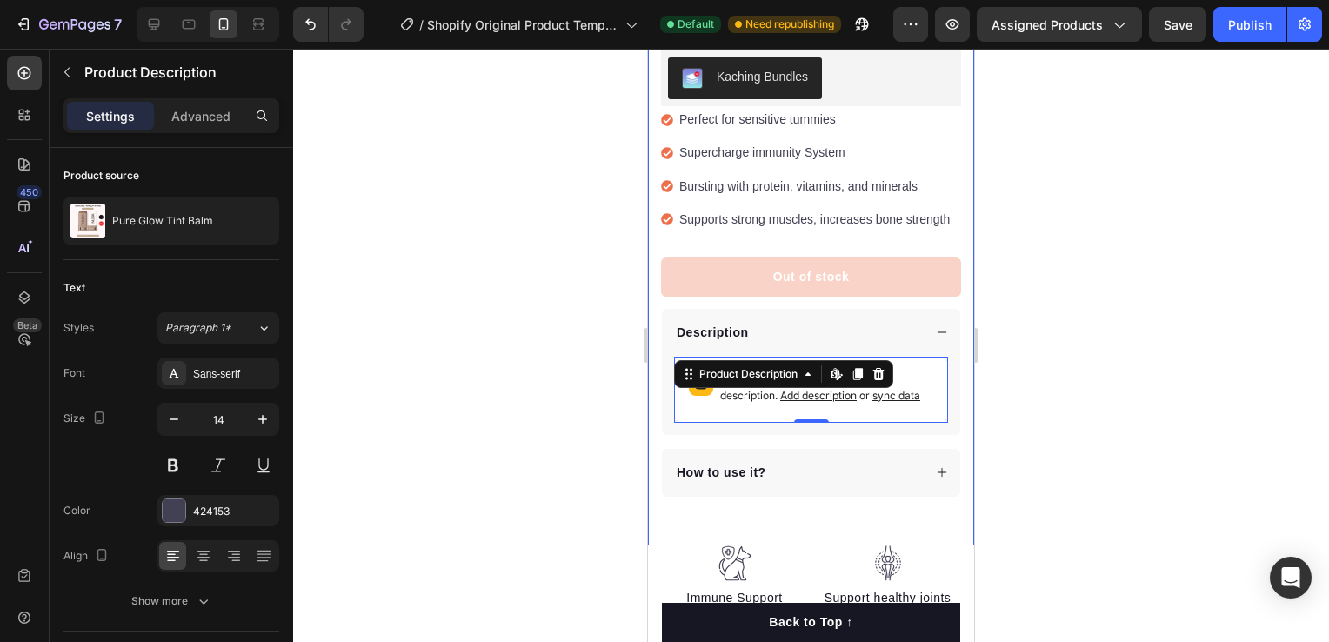
scroll to position [435, 0]
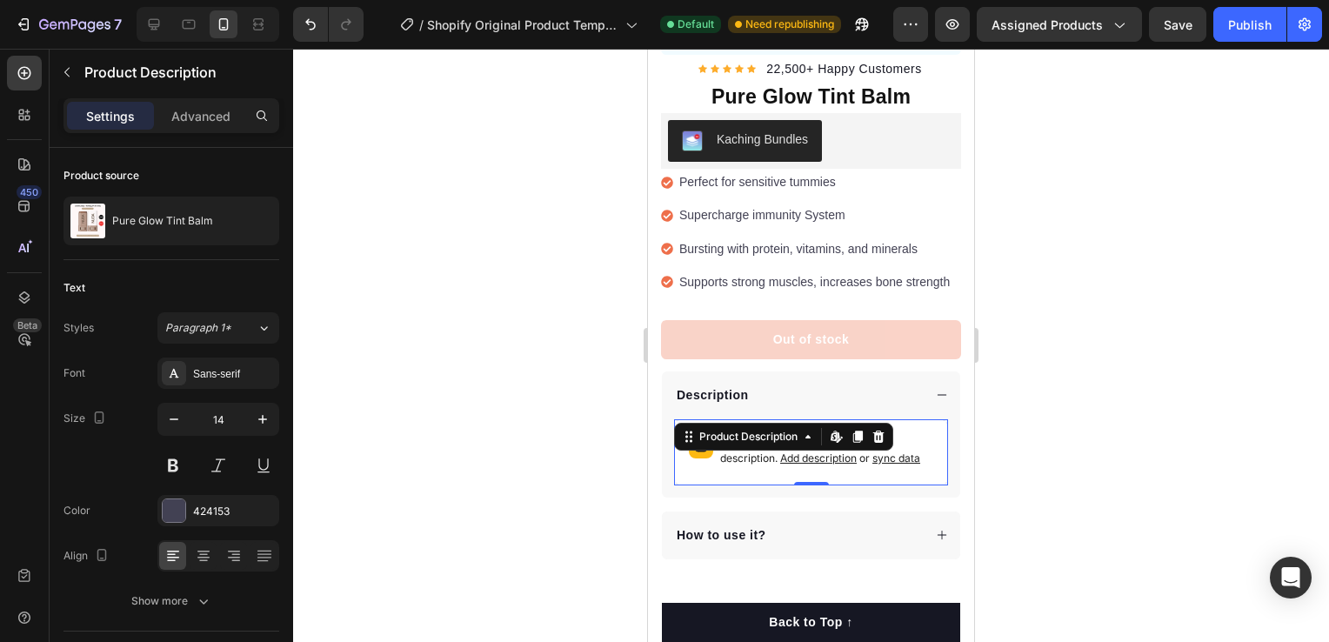
click at [760, 467] on p "Highlight key benefits with product description. Add description or sync data" at bounding box center [826, 450] width 213 height 33
click at [811, 464] on span "Add description" at bounding box center [818, 457] width 77 height 13
click at [1031, 433] on div at bounding box center [811, 345] width 1036 height 593
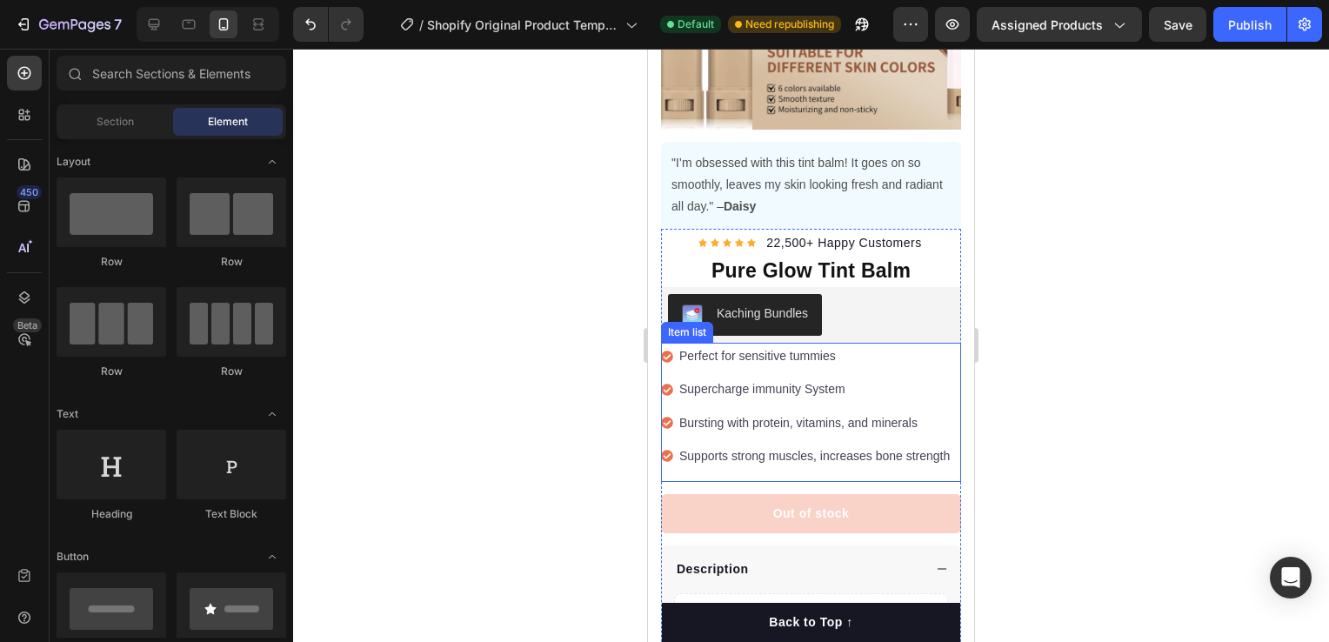
scroll to position [261, 0]
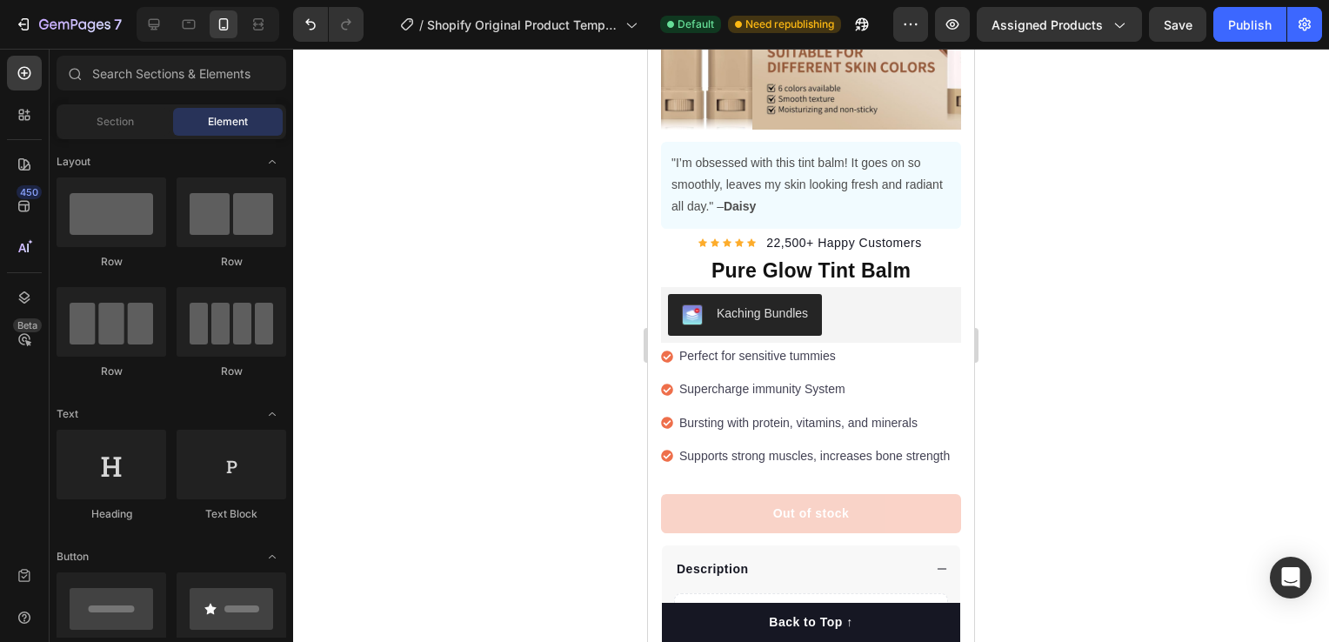
click at [1164, 307] on div at bounding box center [811, 345] width 1036 height 593
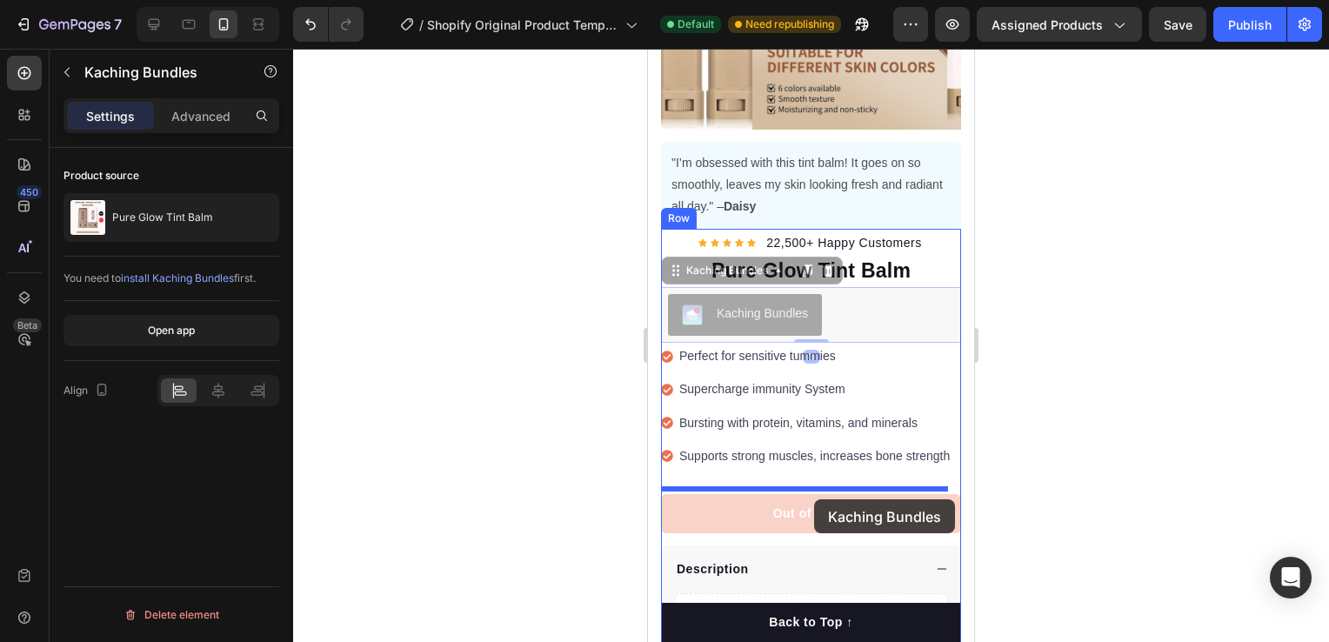
drag, startPoint x: 818, startPoint y: 317, endPoint x: 814, endPoint y: 499, distance: 182.7
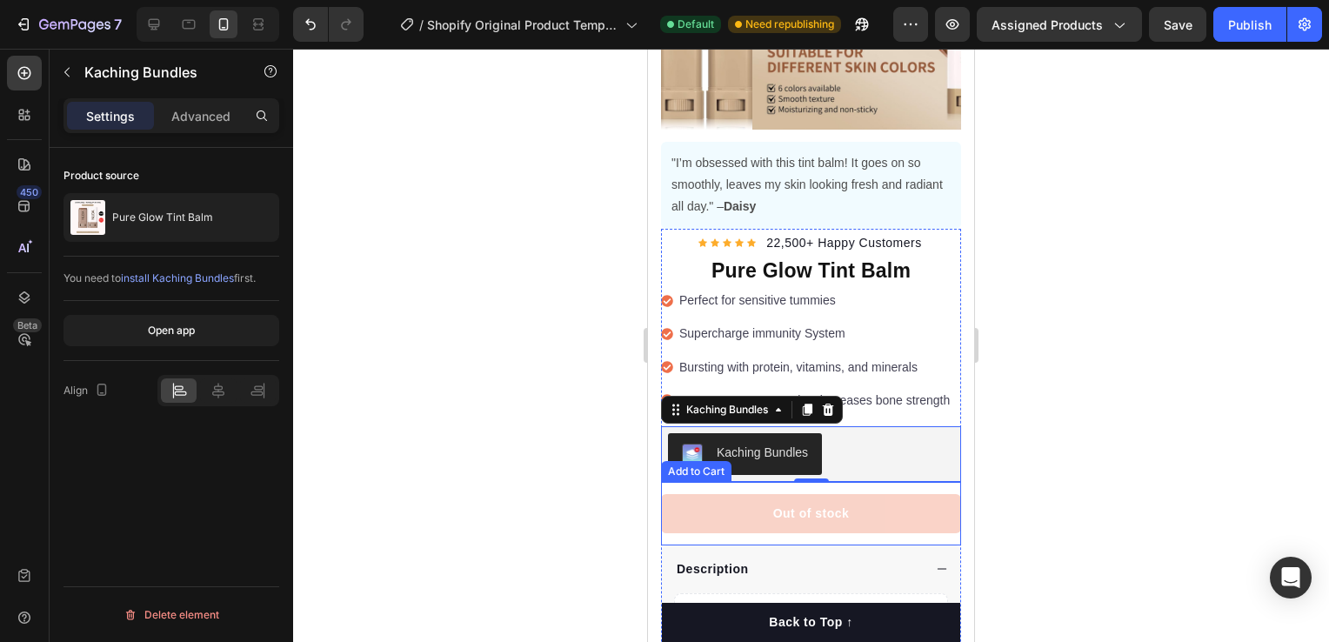
click at [1152, 354] on div at bounding box center [811, 345] width 1036 height 593
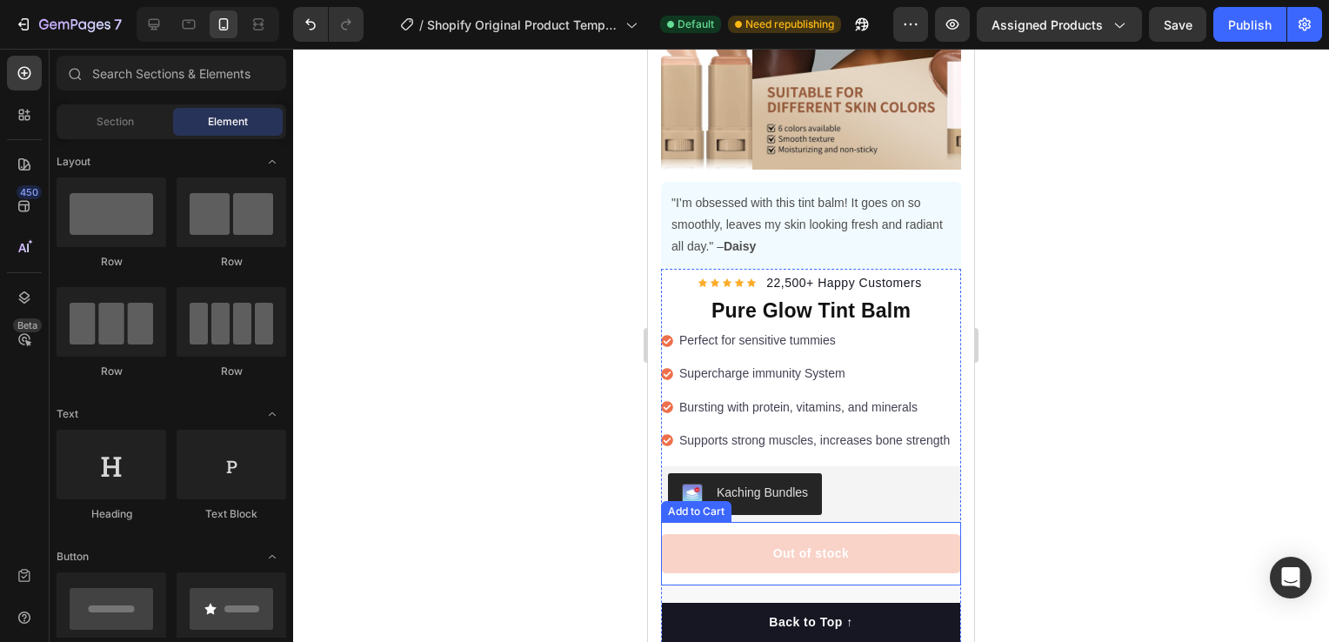
scroll to position [174, 0]
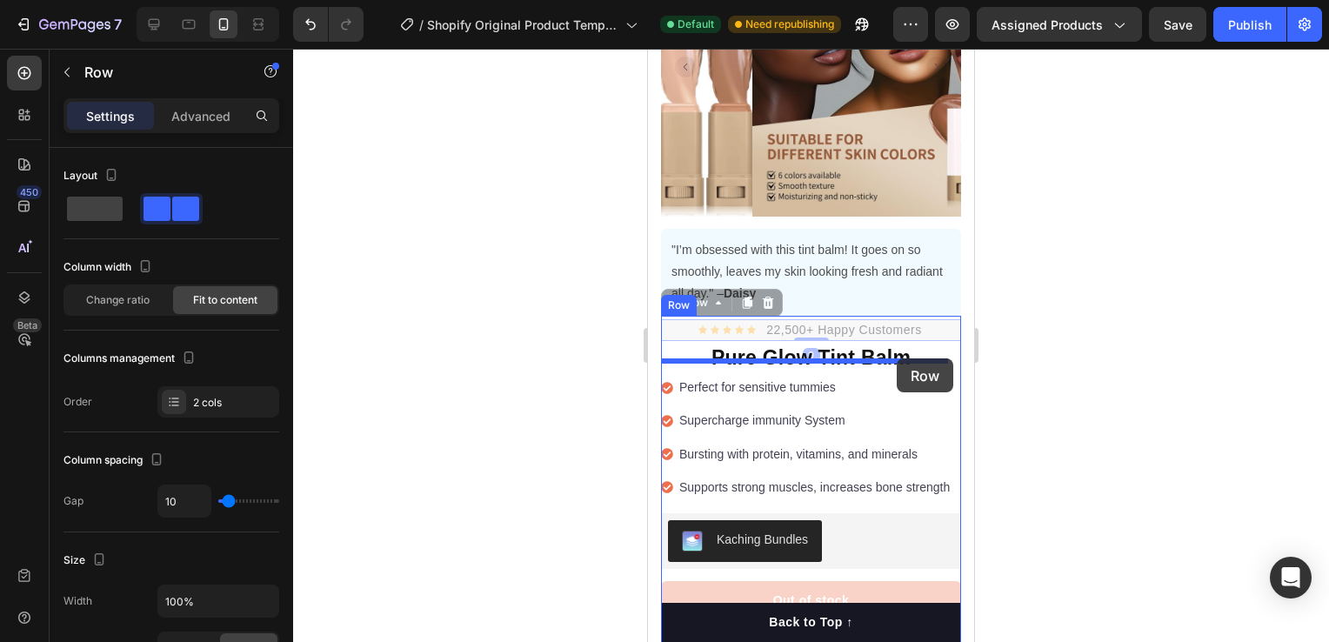
drag, startPoint x: 929, startPoint y: 322, endPoint x: 897, endPoint y: 358, distance: 48.7
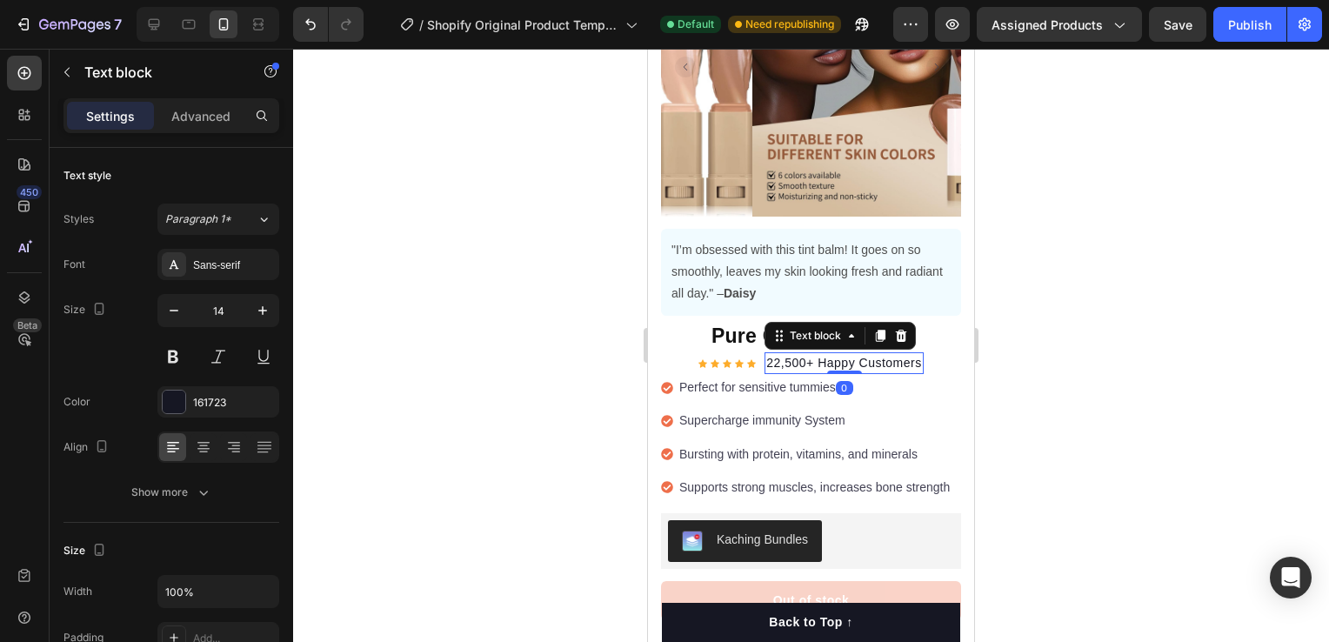
click at [766, 354] on p "22,500+ Happy Customers" at bounding box center [843, 363] width 155 height 18
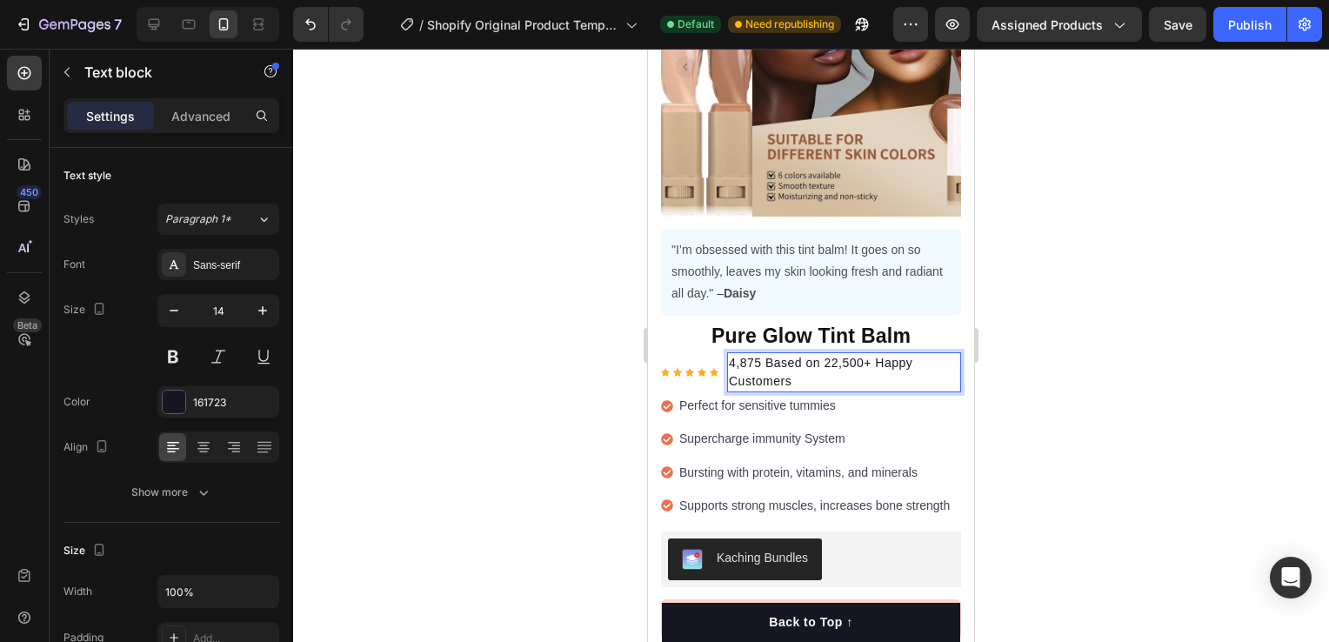
click at [811, 367] on p "4,875 Based on 22,500+ Happy Customers" at bounding box center [844, 372] width 230 height 37
click at [868, 377] on div "4,875 Based on 22,500+ Happy Customers" at bounding box center [844, 372] width 234 height 40
click at [169, 310] on icon "button" at bounding box center [173, 310] width 17 height 17
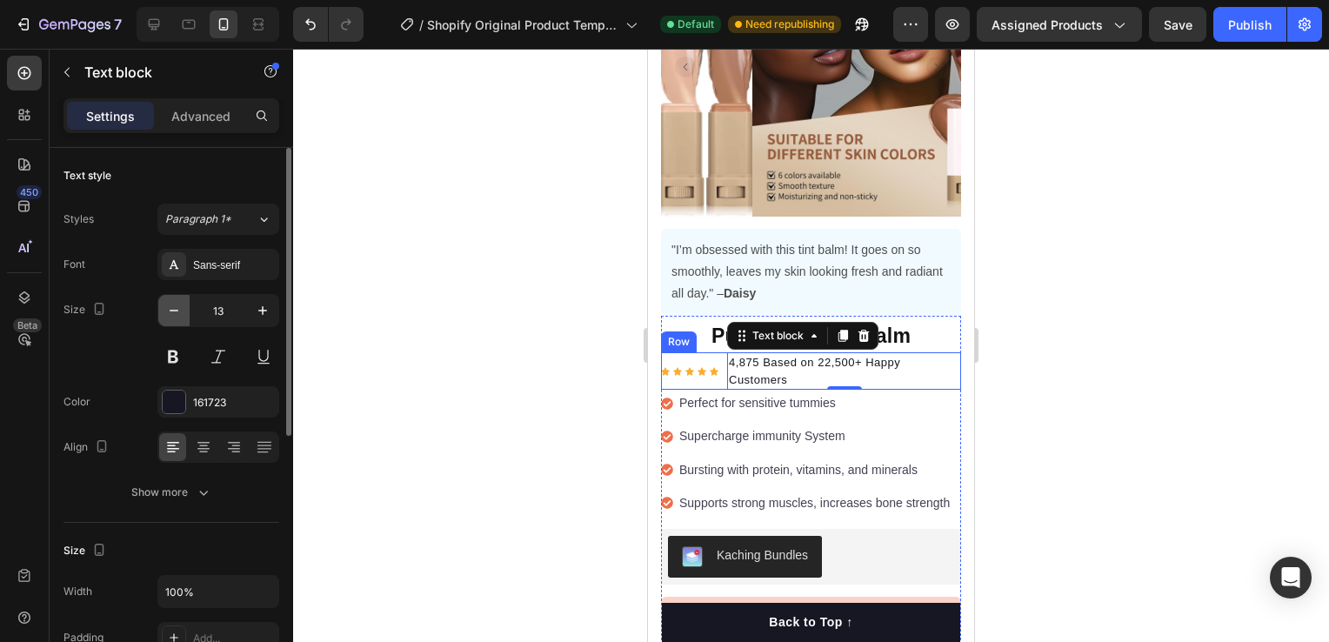
click at [169, 310] on icon "button" at bounding box center [173, 310] width 17 height 17
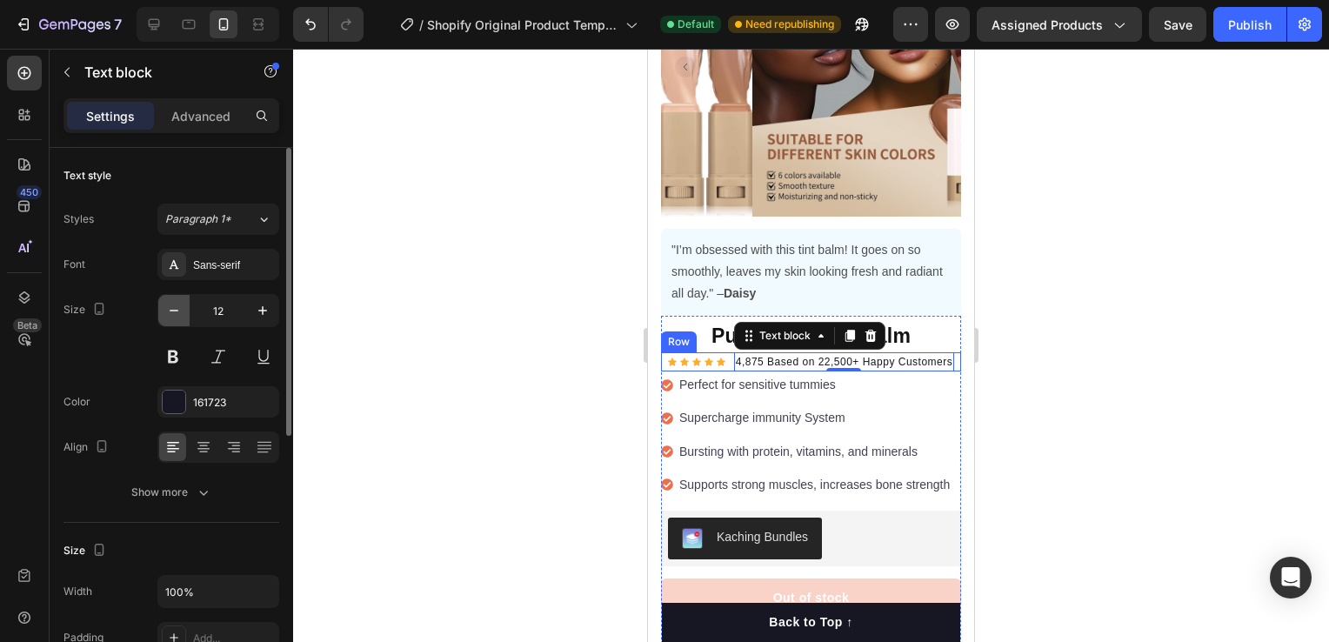
click at [169, 310] on icon "button" at bounding box center [173, 310] width 17 height 17
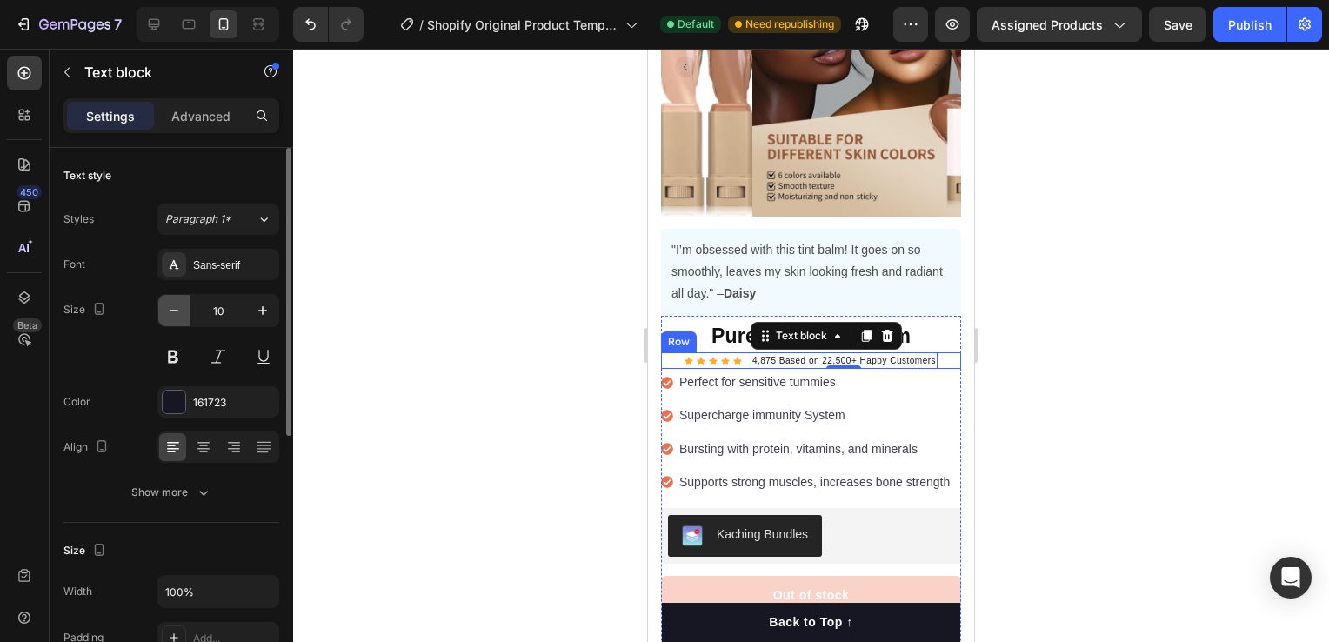
click at [169, 310] on icon "button" at bounding box center [173, 310] width 17 height 17
type input "7"
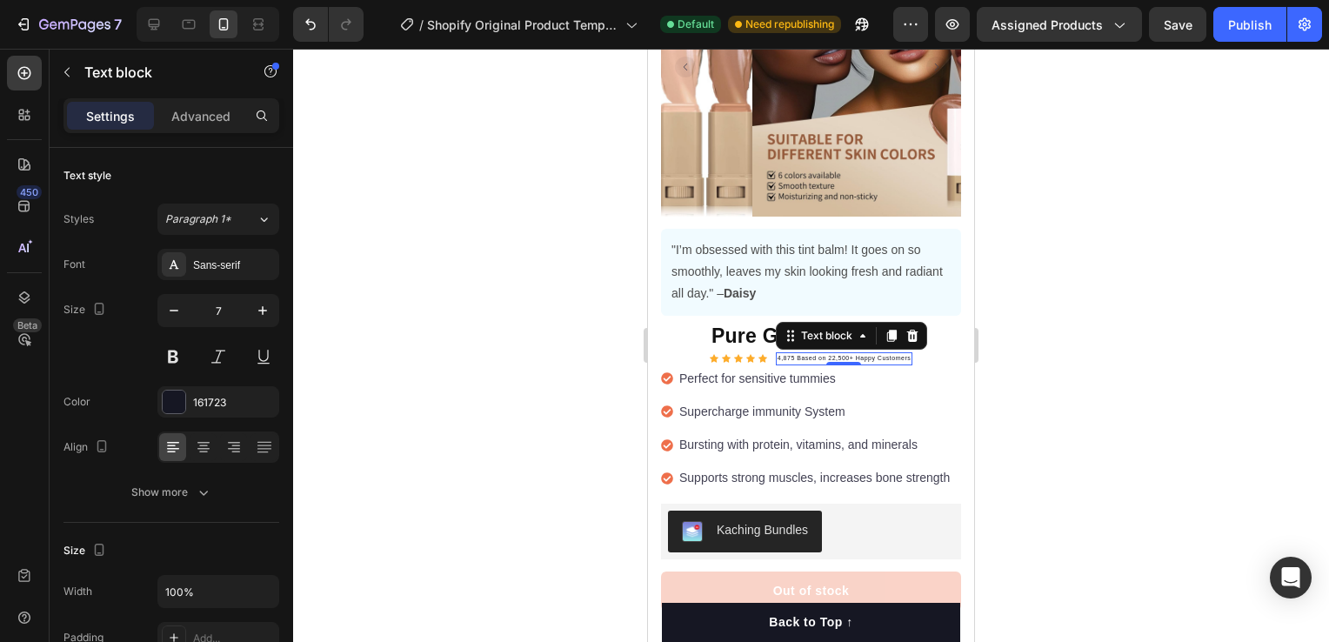
click at [998, 329] on div at bounding box center [811, 345] width 1036 height 593
click at [905, 352] on div "4,875 Based on 22,500+ Happy Customers" at bounding box center [844, 358] width 137 height 13
click at [914, 365] on div "Perfect for sensitive tummies" at bounding box center [815, 378] width 276 height 27
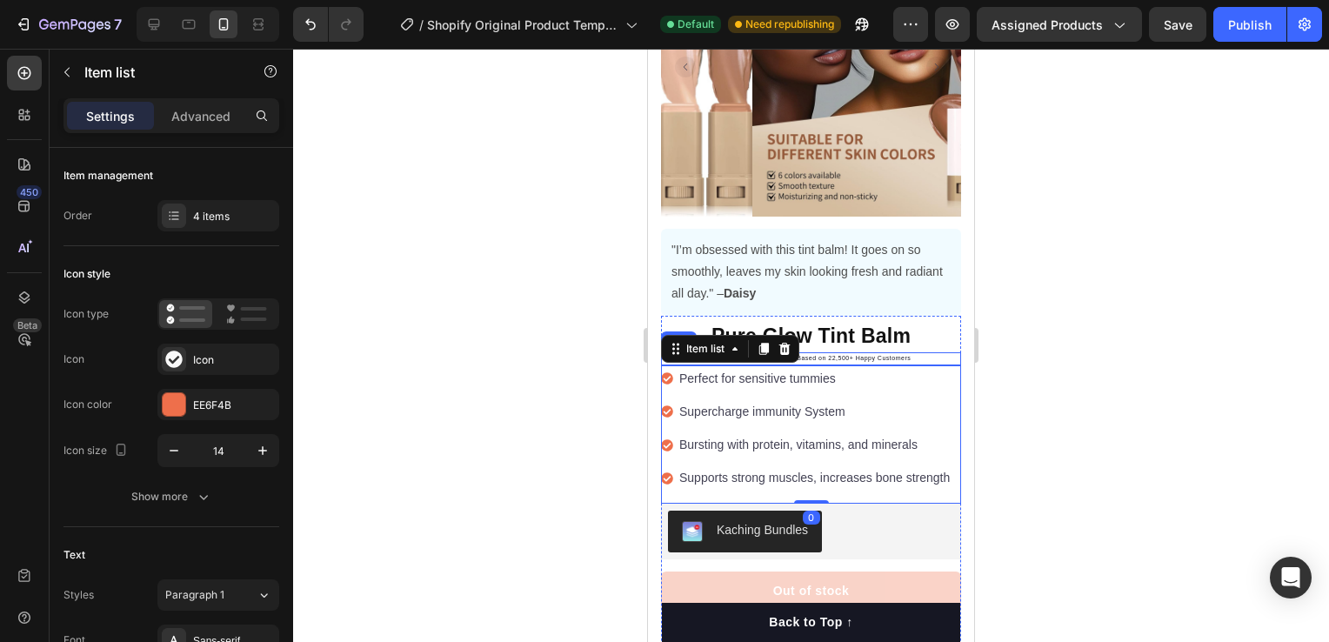
click at [921, 352] on div "Icon Icon Icon Icon Icon Icon List Hoz 4,875 Based on 22,500+ Happy Customers T…" at bounding box center [811, 358] width 300 height 13
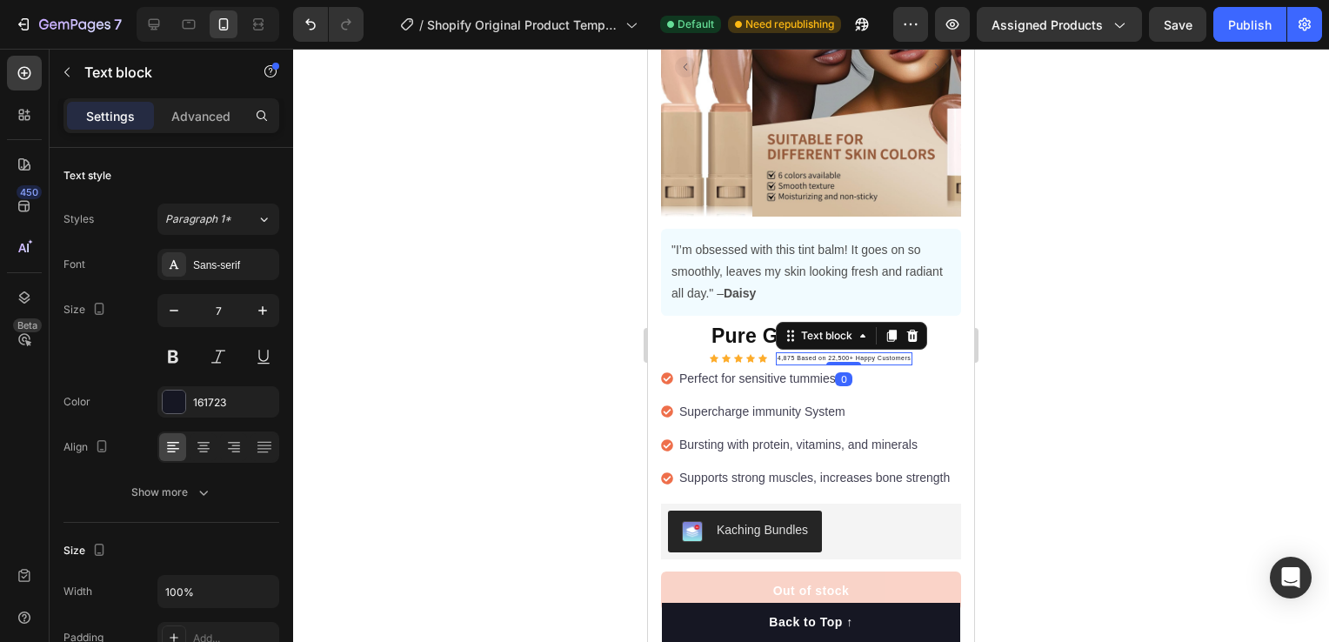
click at [821, 352] on div "4,875 Based on 22,500+ Happy Customers" at bounding box center [844, 358] width 137 height 13
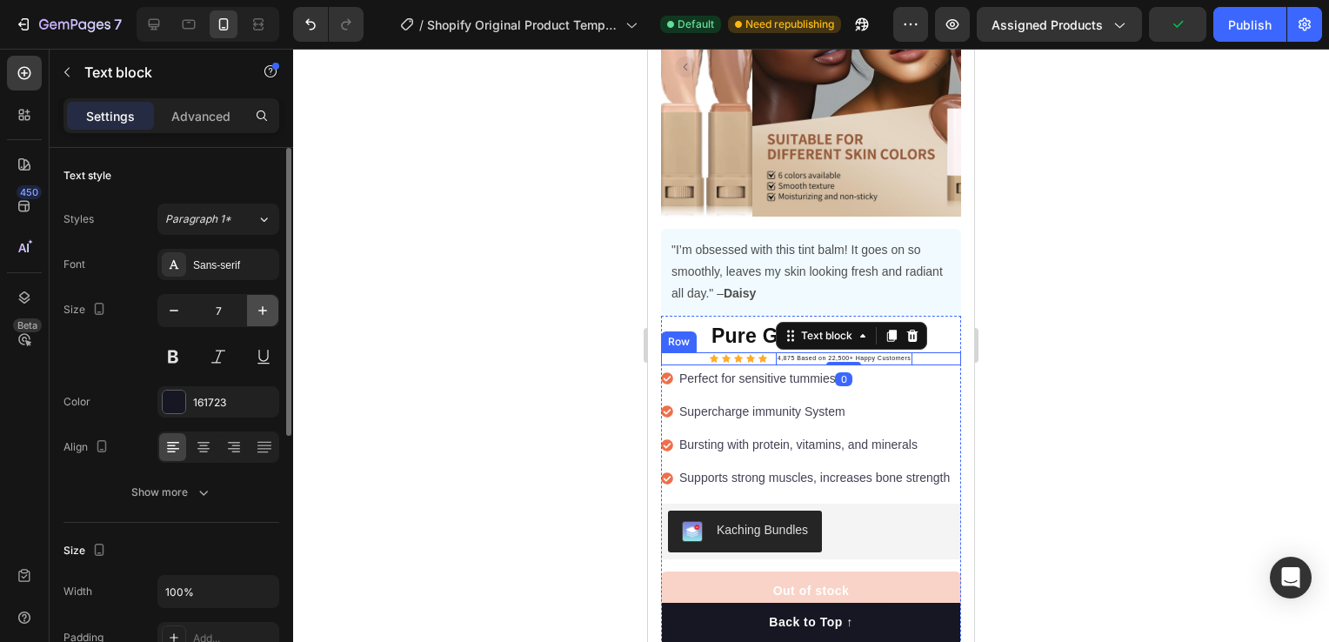
click at [261, 314] on icon "button" at bounding box center [262, 310] width 17 height 17
type input "8"
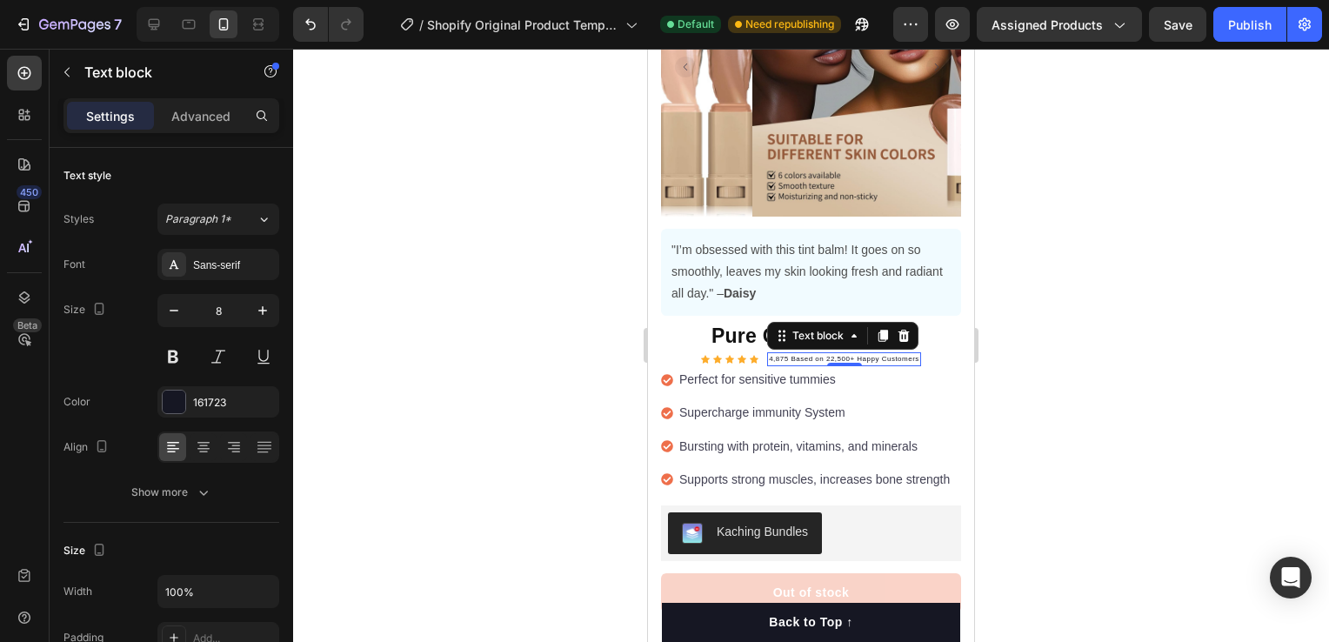
click at [1130, 324] on div at bounding box center [811, 345] width 1036 height 593
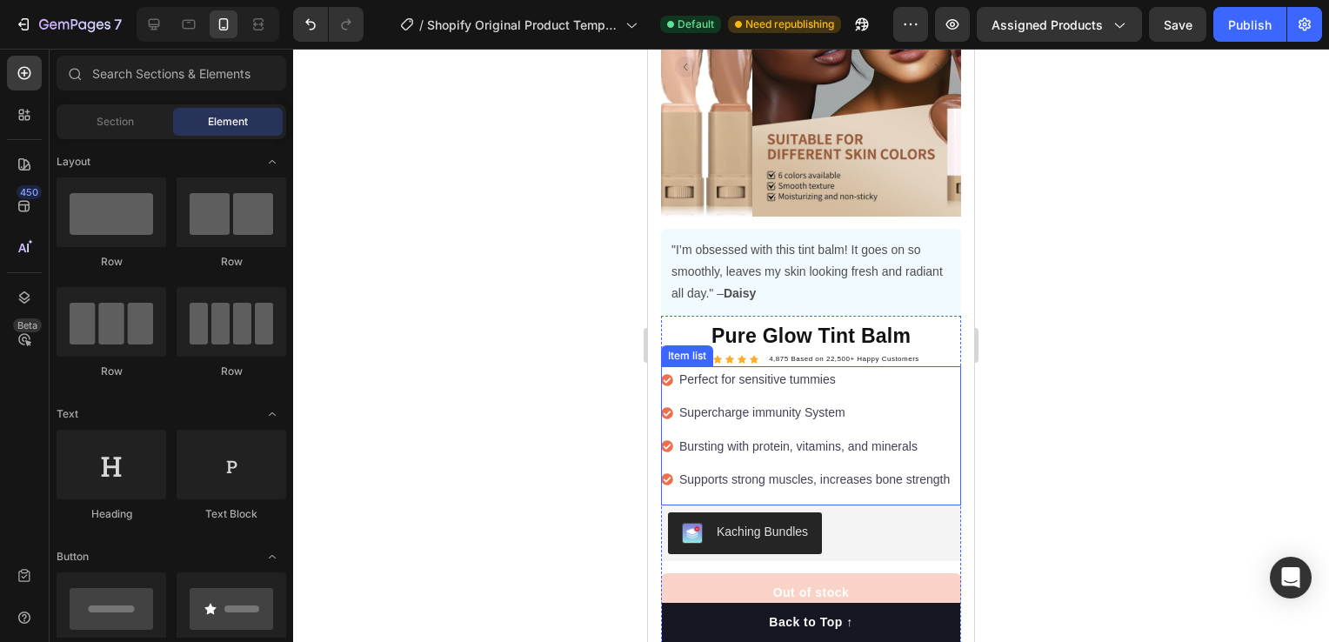
click at [800, 374] on p "Perfect for sensitive tummies" at bounding box center [814, 380] width 270 height 22
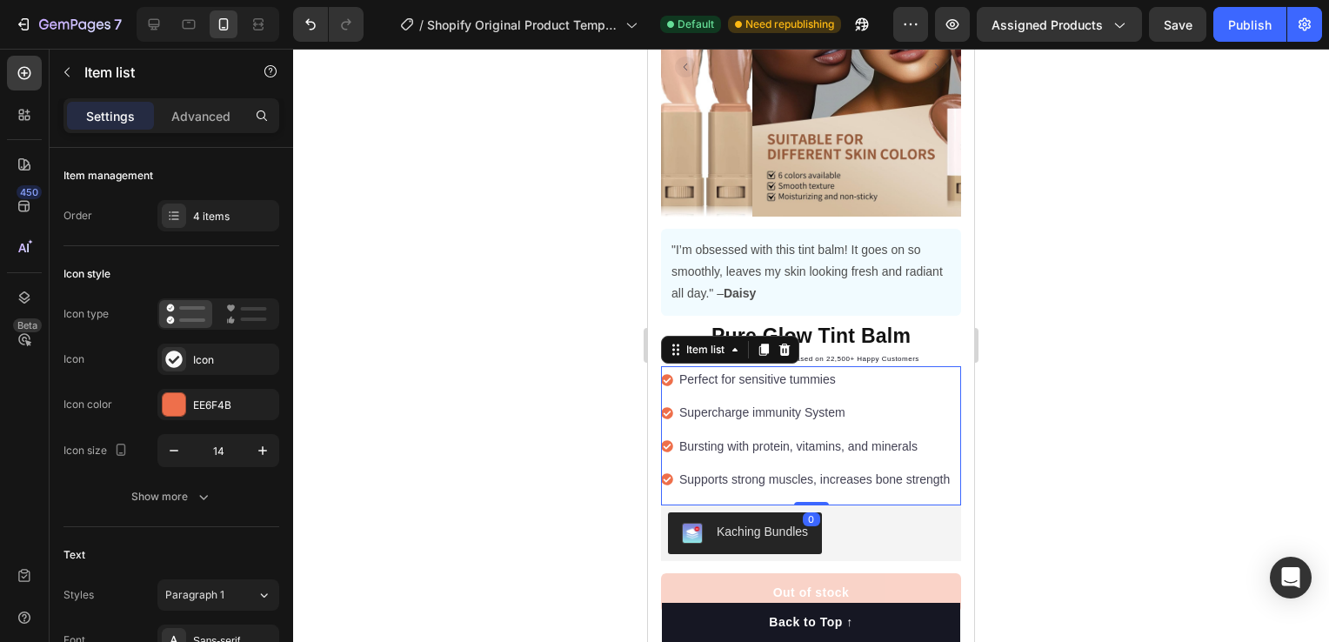
click at [800, 374] on p "Perfect for sensitive tummies" at bounding box center [814, 380] width 270 height 22
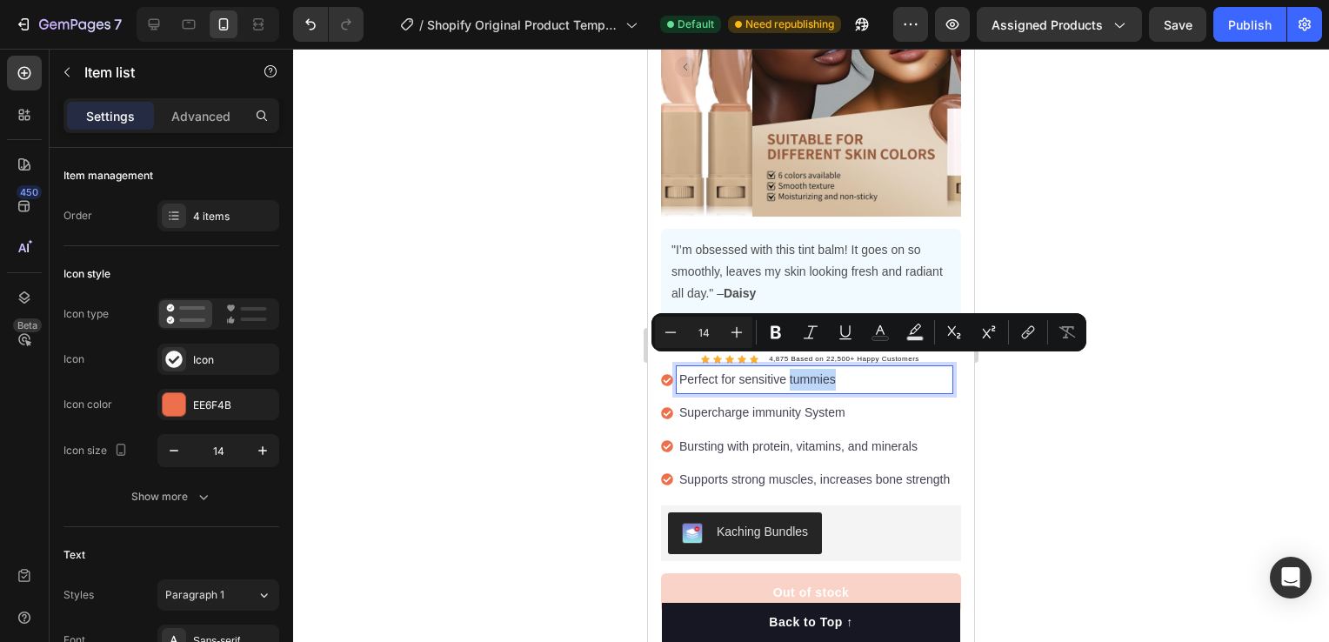
click at [835, 369] on p "Perfect for sensitive tummies" at bounding box center [814, 380] width 270 height 22
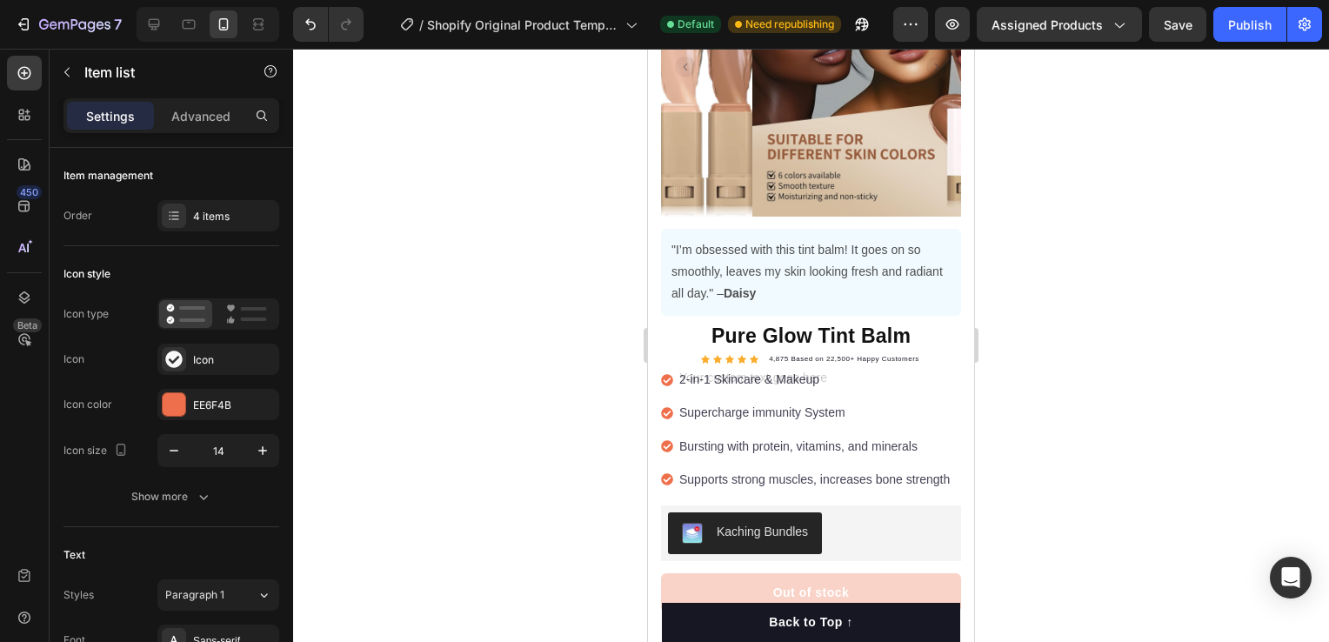
scroll to position [170, 0]
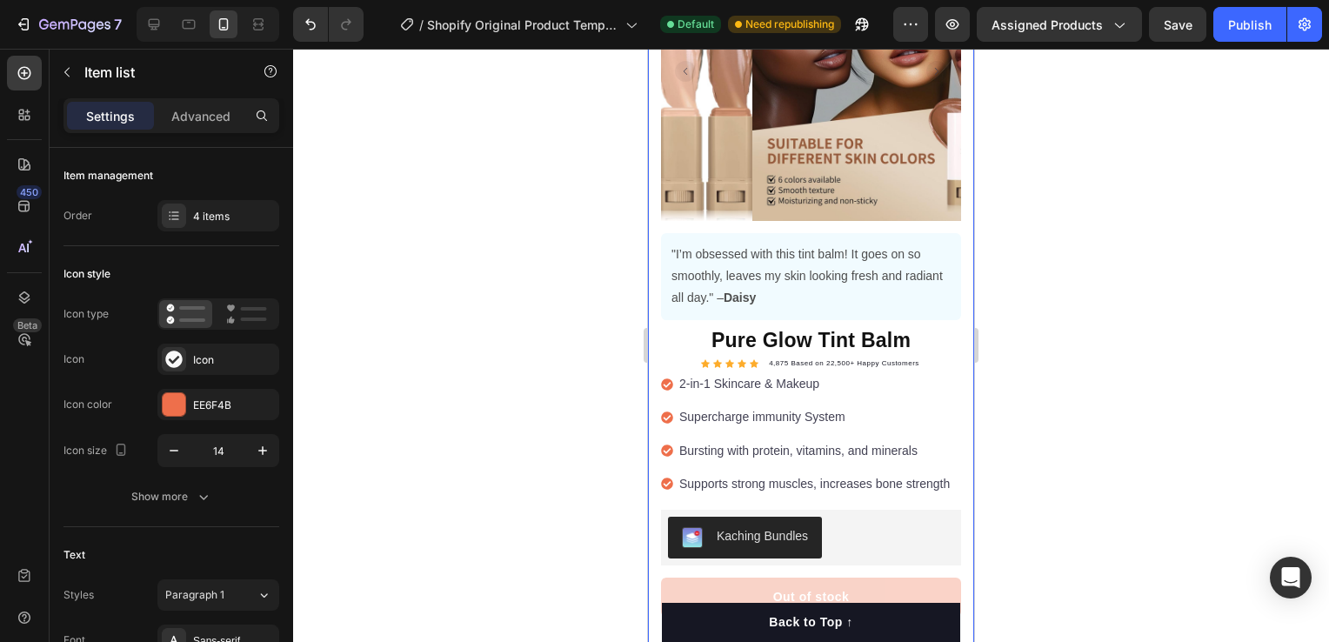
click at [1000, 388] on div at bounding box center [811, 345] width 1036 height 593
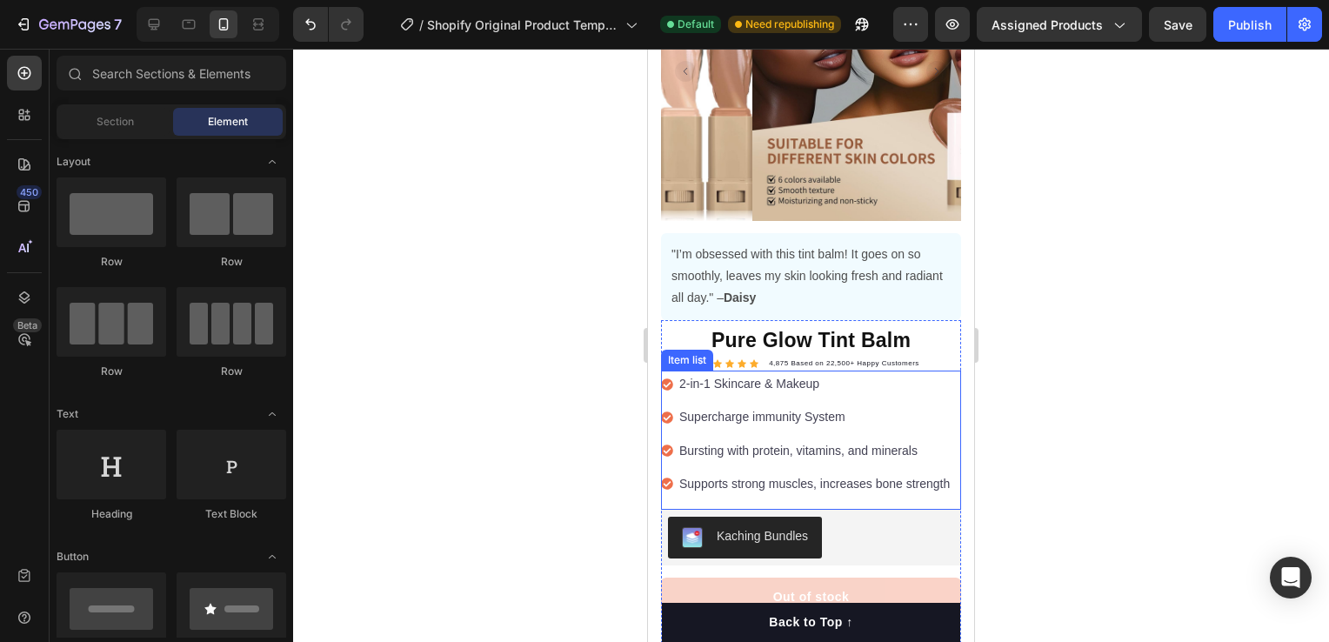
click at [855, 406] on p "Supercharge immunity System" at bounding box center [814, 417] width 270 height 22
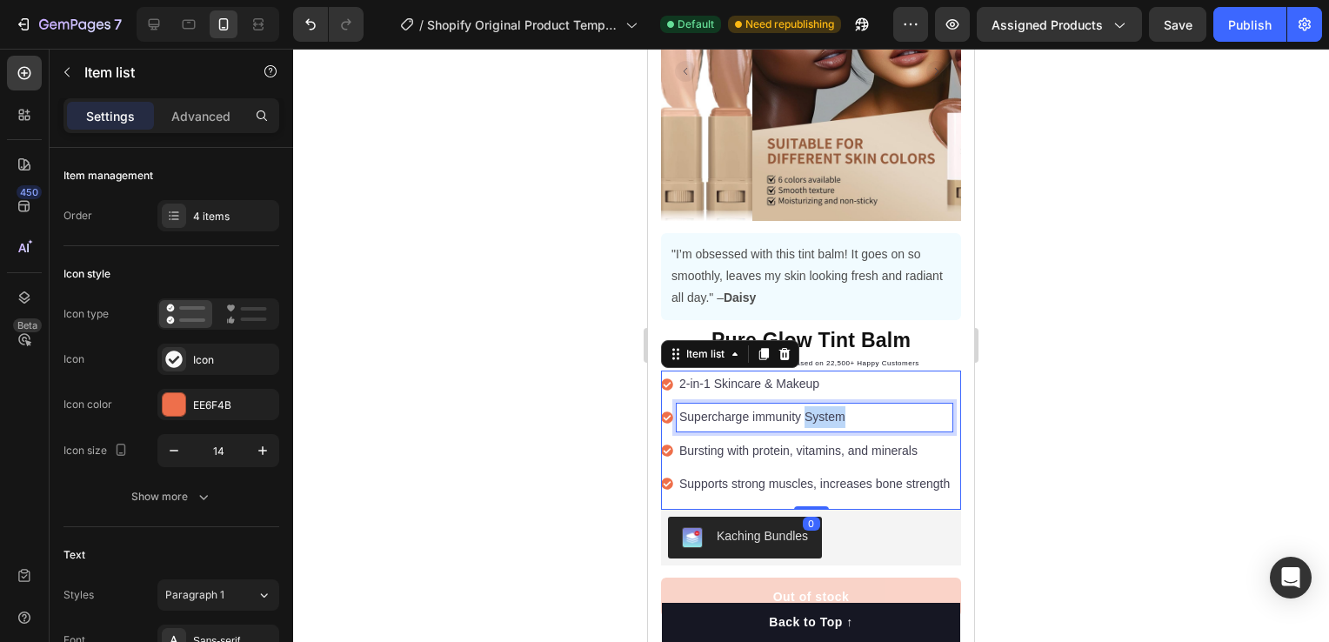
click at [832, 406] on p "Supercharge immunity System" at bounding box center [814, 417] width 270 height 22
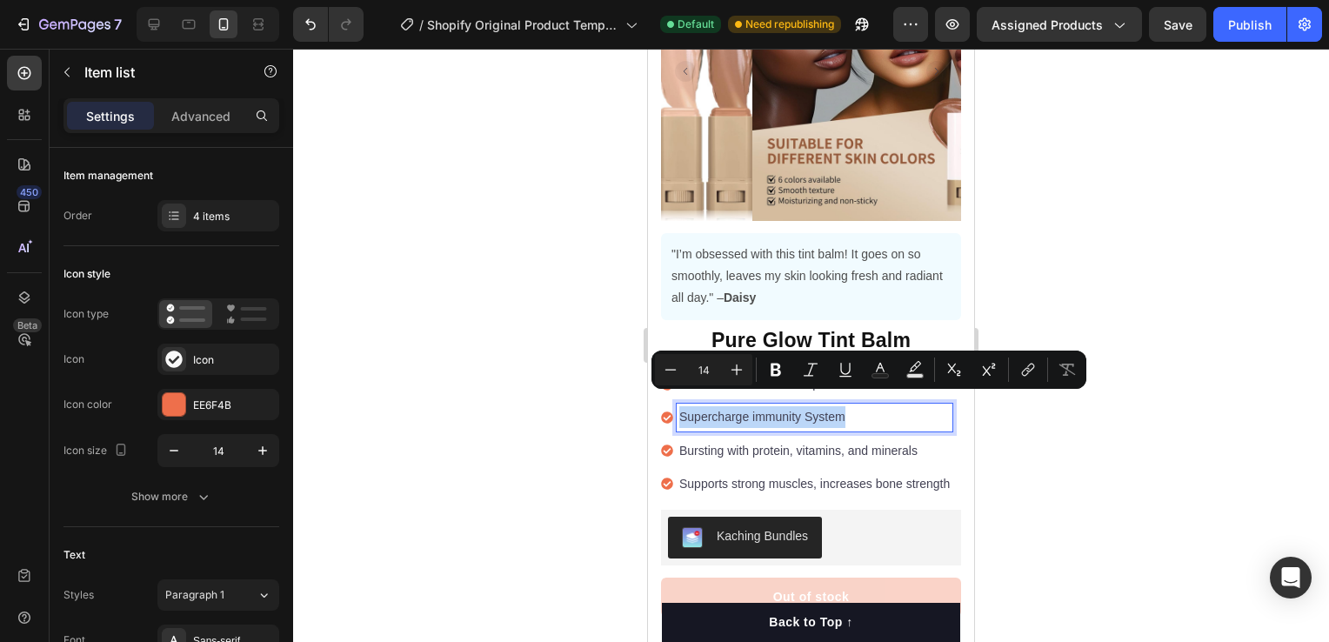
click at [832, 406] on p "Supercharge immunity System" at bounding box center [814, 417] width 270 height 22
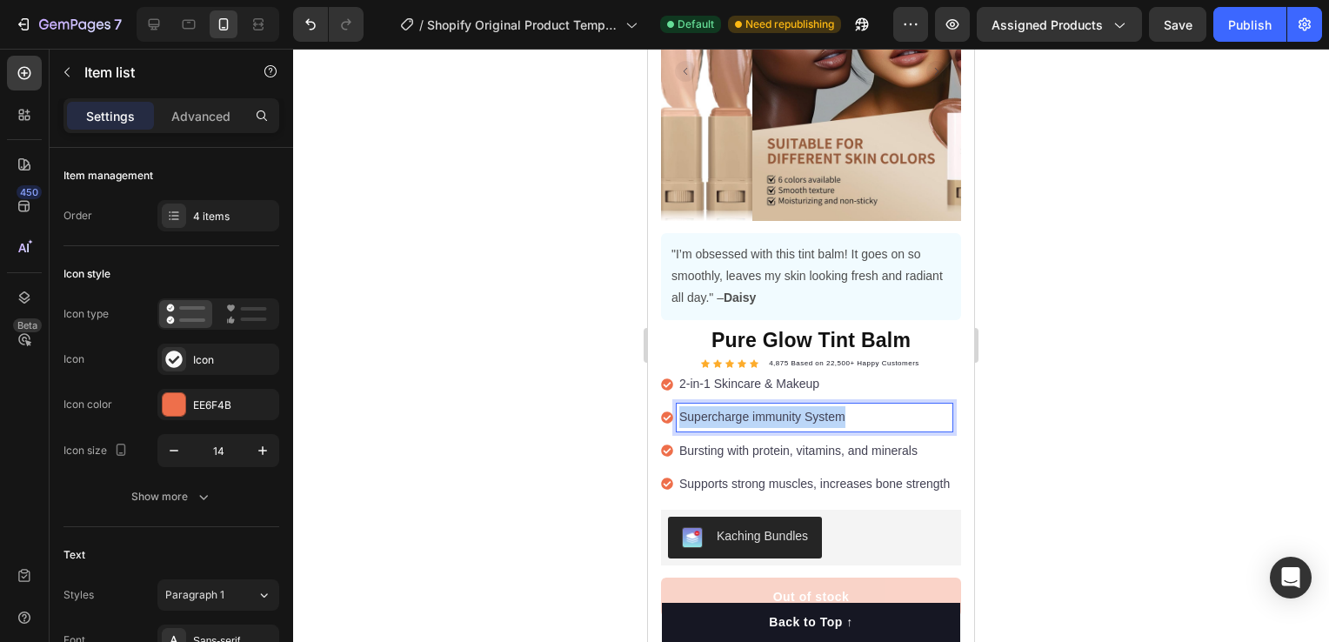
click at [832, 406] on p "Supercharge immunity System" at bounding box center [814, 417] width 270 height 22
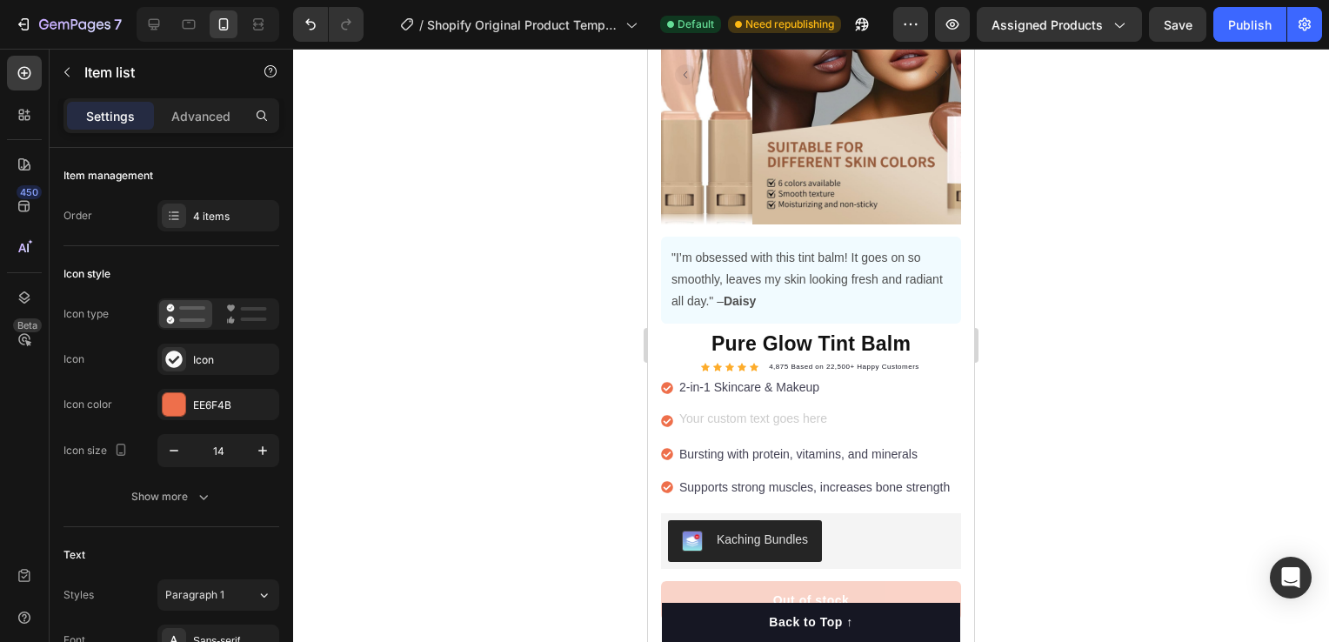
click at [787, 407] on div "Rich Text Editor. Editing area: main" at bounding box center [815, 420] width 276 height 27
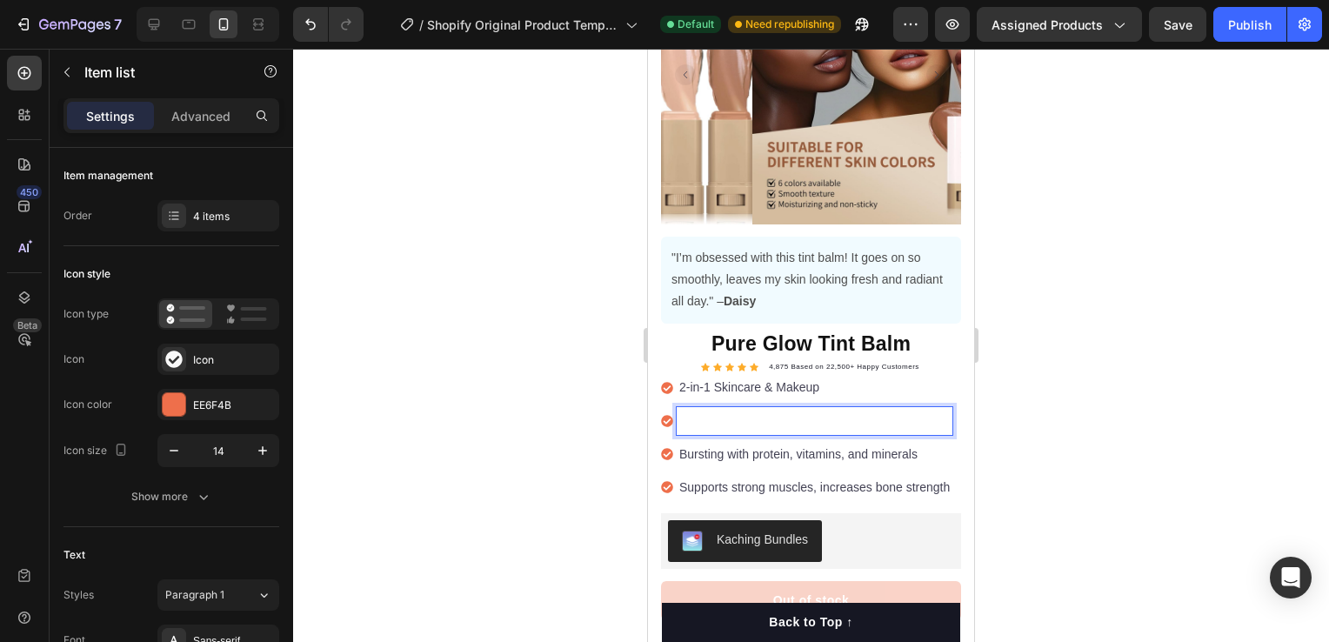
click at [760, 410] on p "Rich Text Editor. Editing area: main" at bounding box center [814, 421] width 270 height 22
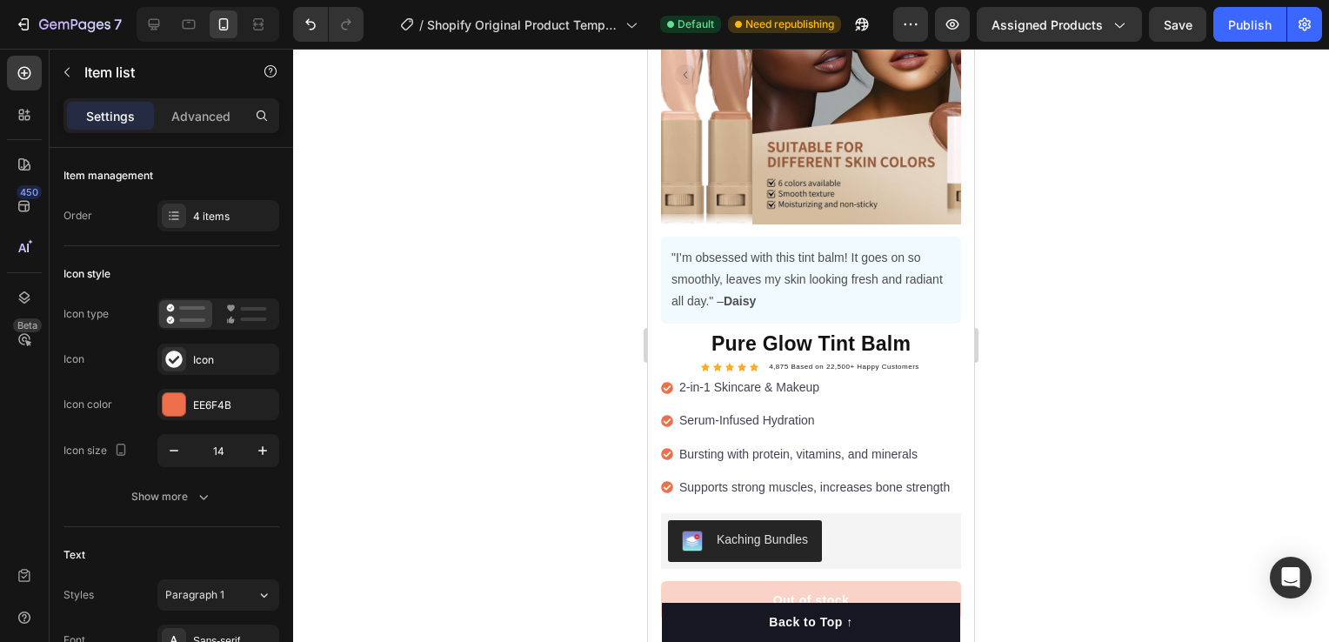
click at [876, 444] on p "Bursting with protein, vitamins, and minerals" at bounding box center [814, 455] width 270 height 22
click at [878, 444] on p "Bursting with protein, vitamins, and minerals" at bounding box center [814, 455] width 270 height 22
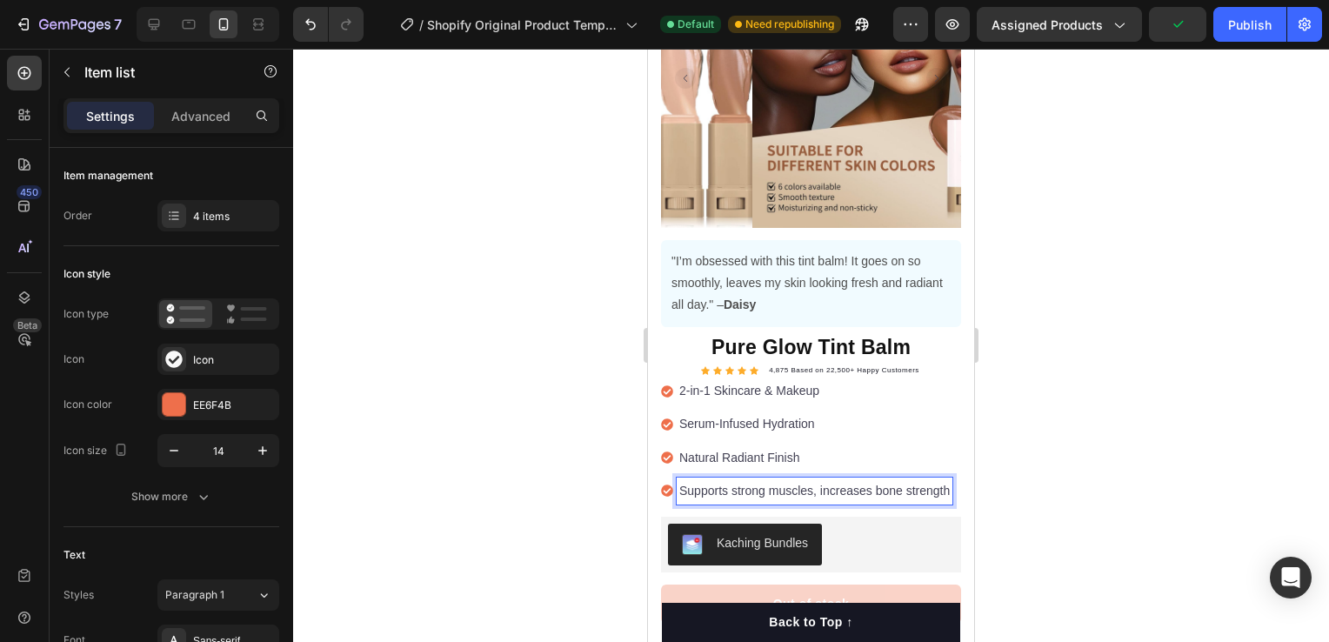
click at [761, 483] on p "Supports strong muscles, increases bone strength" at bounding box center [814, 491] width 270 height 22
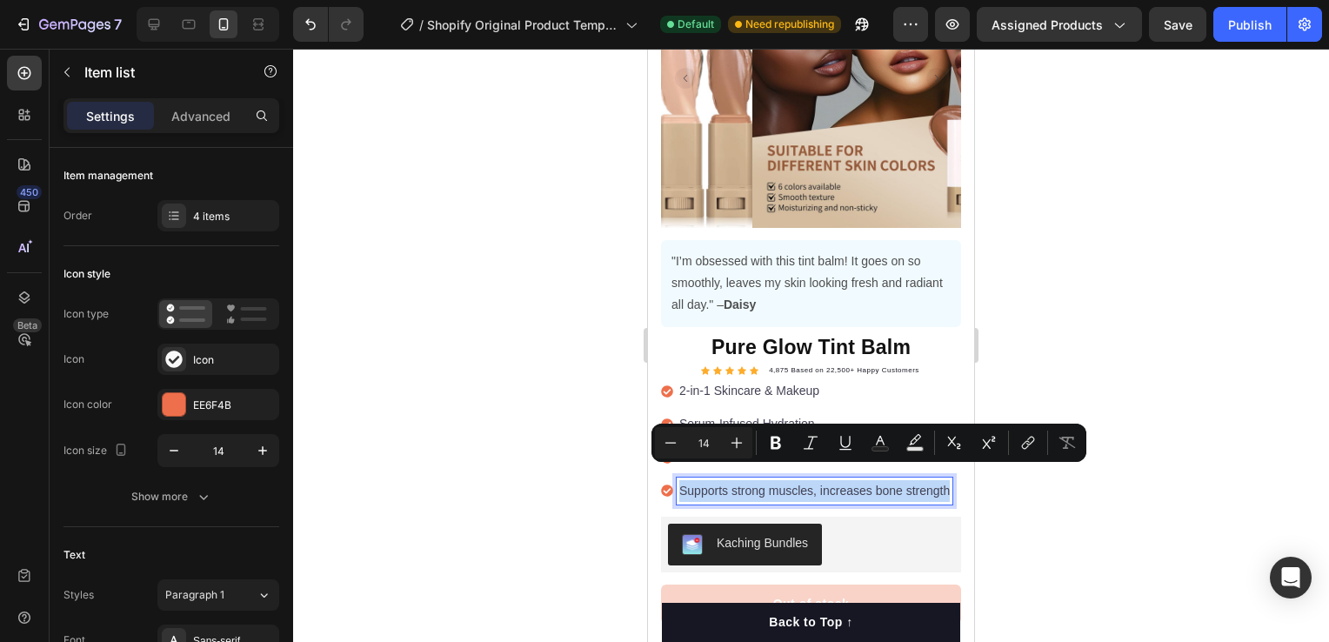
click at [761, 483] on p "Supports strong muscles, increases bone strength" at bounding box center [814, 491] width 270 height 22
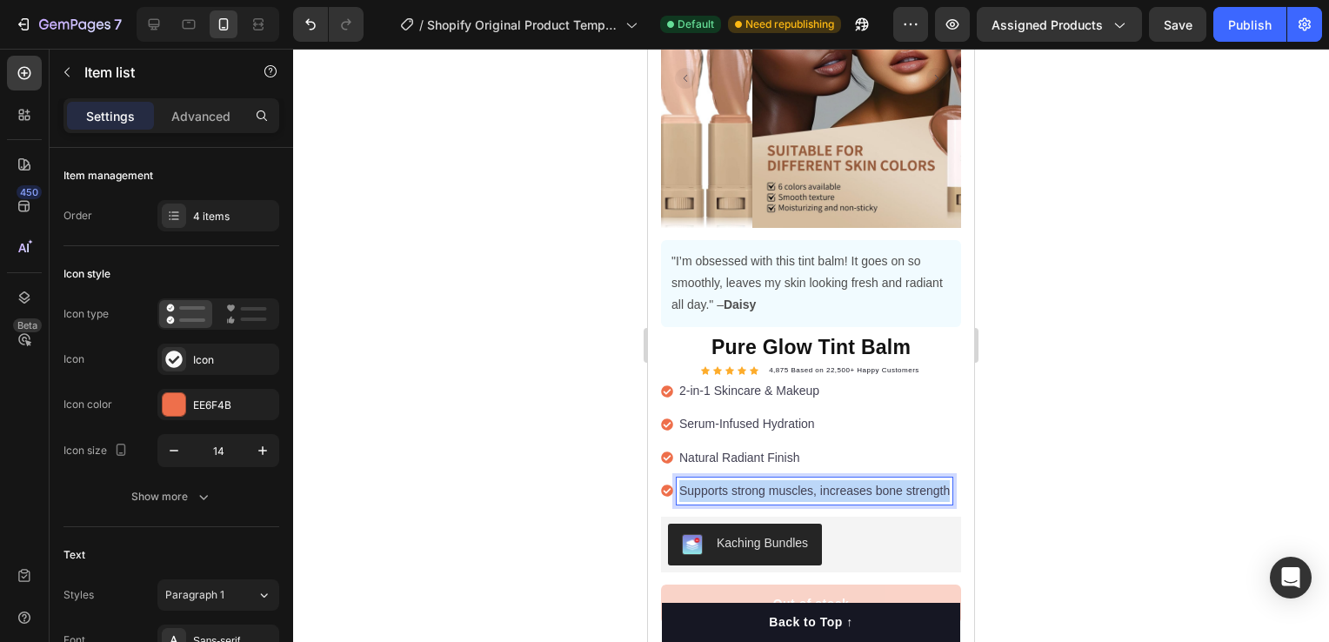
click at [761, 483] on p "Supports strong muscles, increases bone strength" at bounding box center [814, 491] width 270 height 22
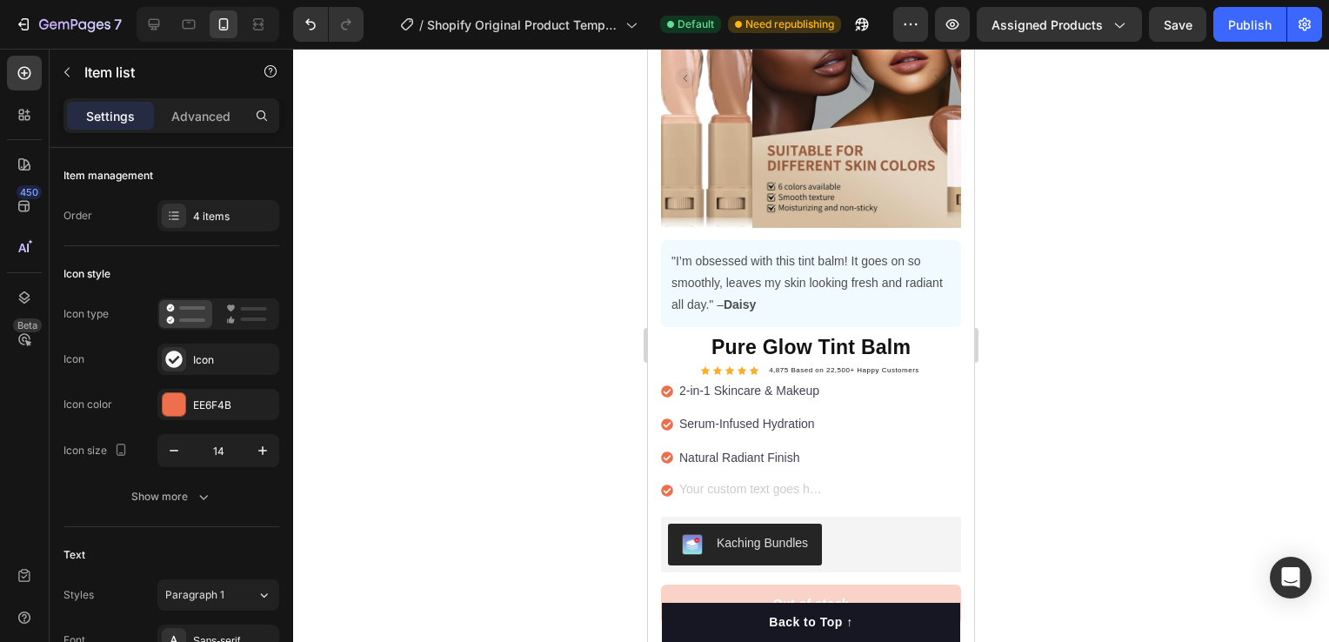
scroll to position [159, 0]
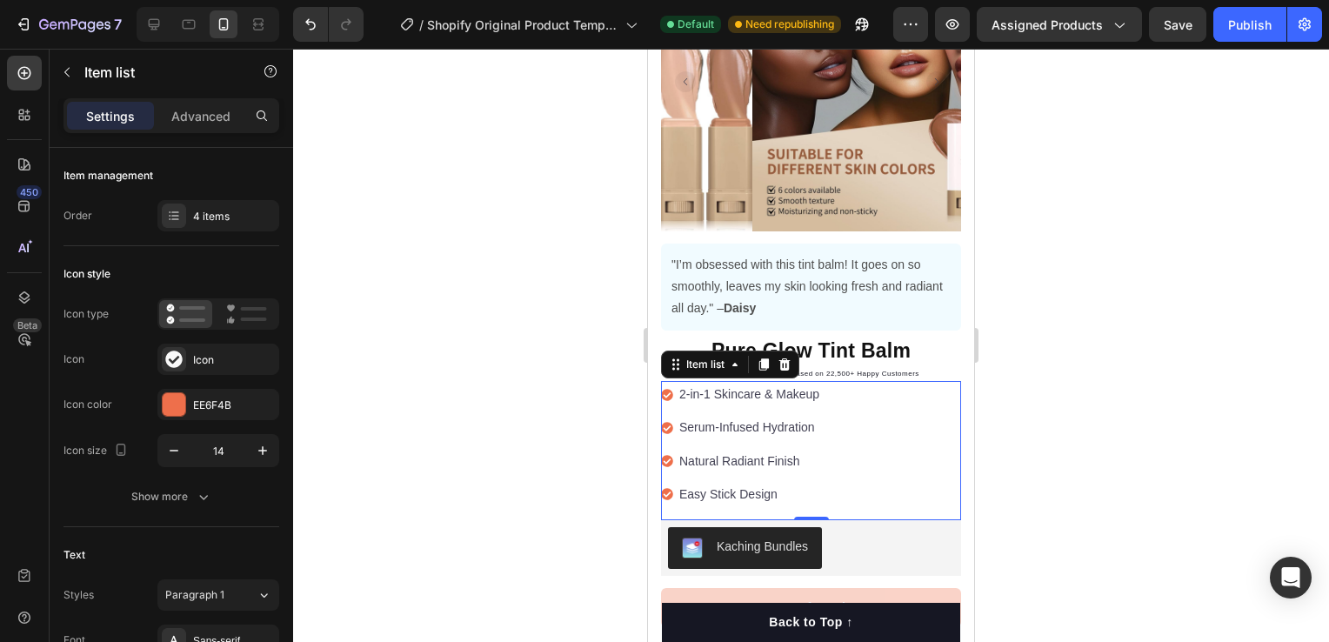
click at [1065, 405] on div at bounding box center [811, 345] width 1036 height 593
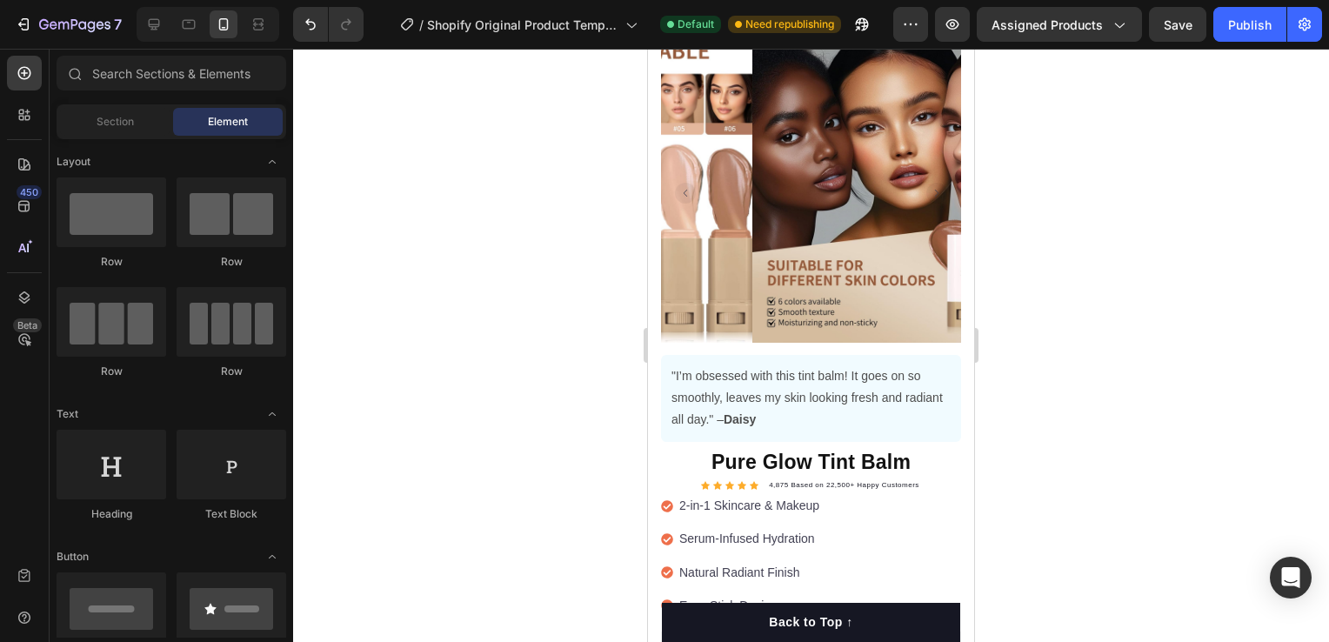
scroll to position [94, 0]
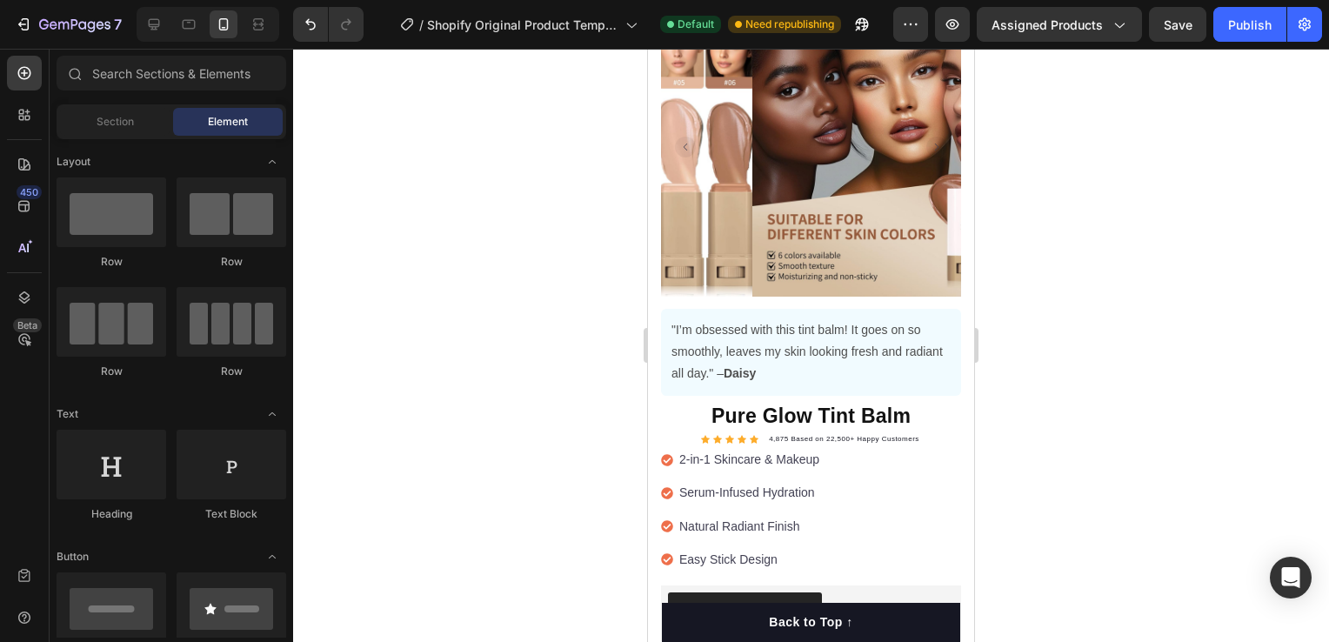
drag, startPoint x: 970, startPoint y: 99, endPoint x: 1652, endPoint y: 144, distance: 684.2
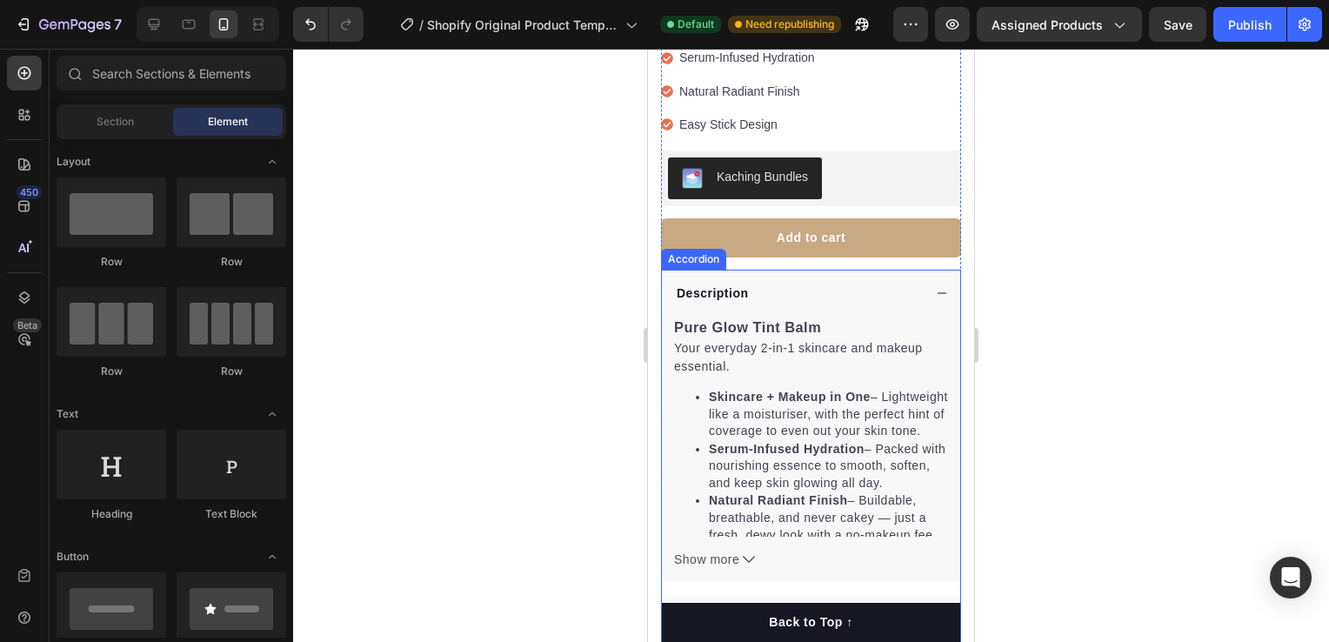
scroll to position [703, 0]
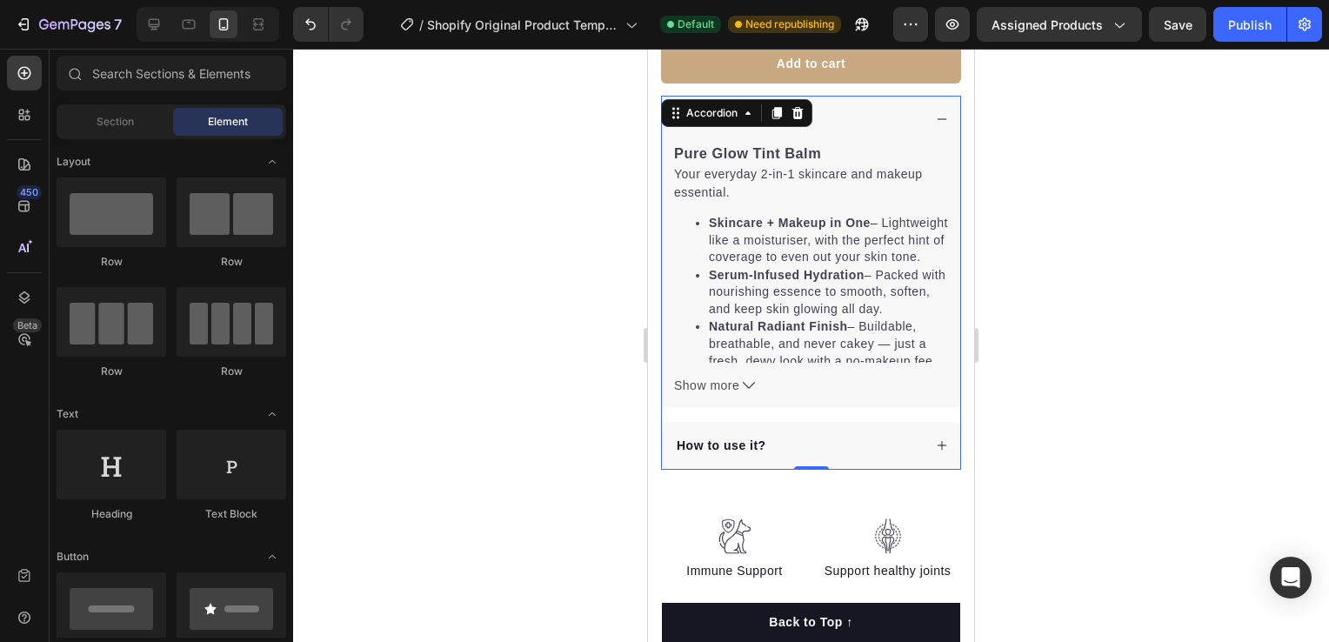
click at [866, 434] on div "How to use it?" at bounding box center [798, 445] width 248 height 23
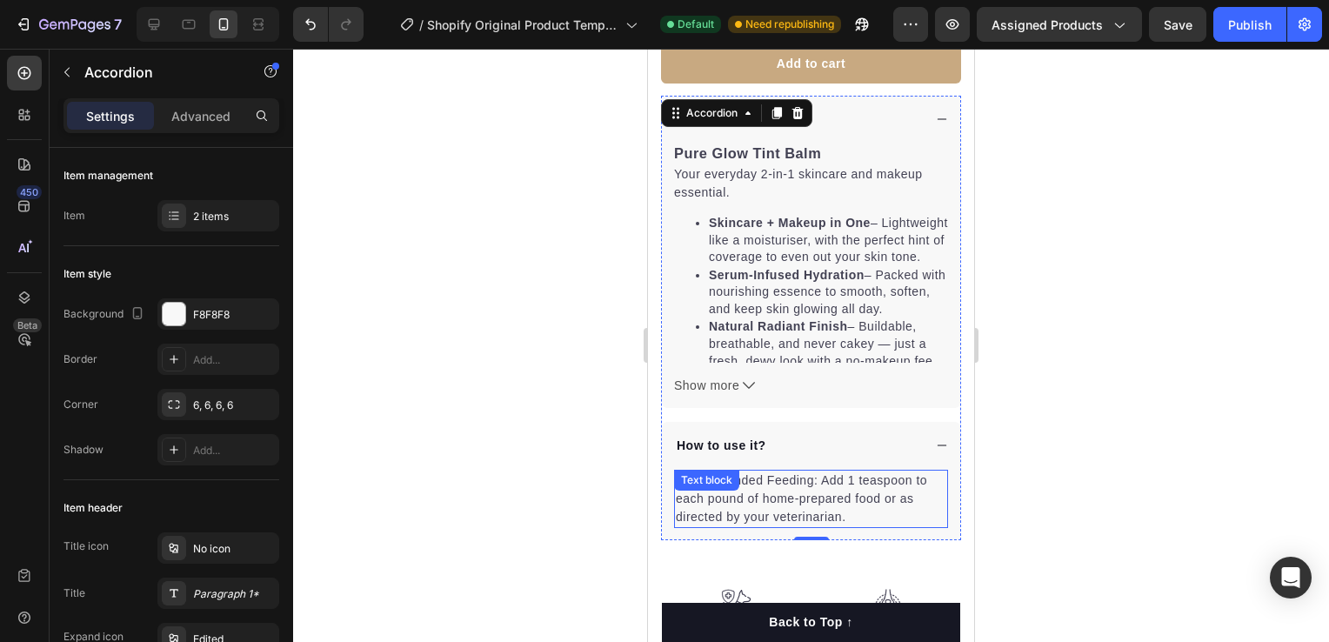
click at [841, 485] on p "Recommended Feeding: Add 1 teaspoon to each pound of home-prepared food or as d…" at bounding box center [811, 498] width 270 height 55
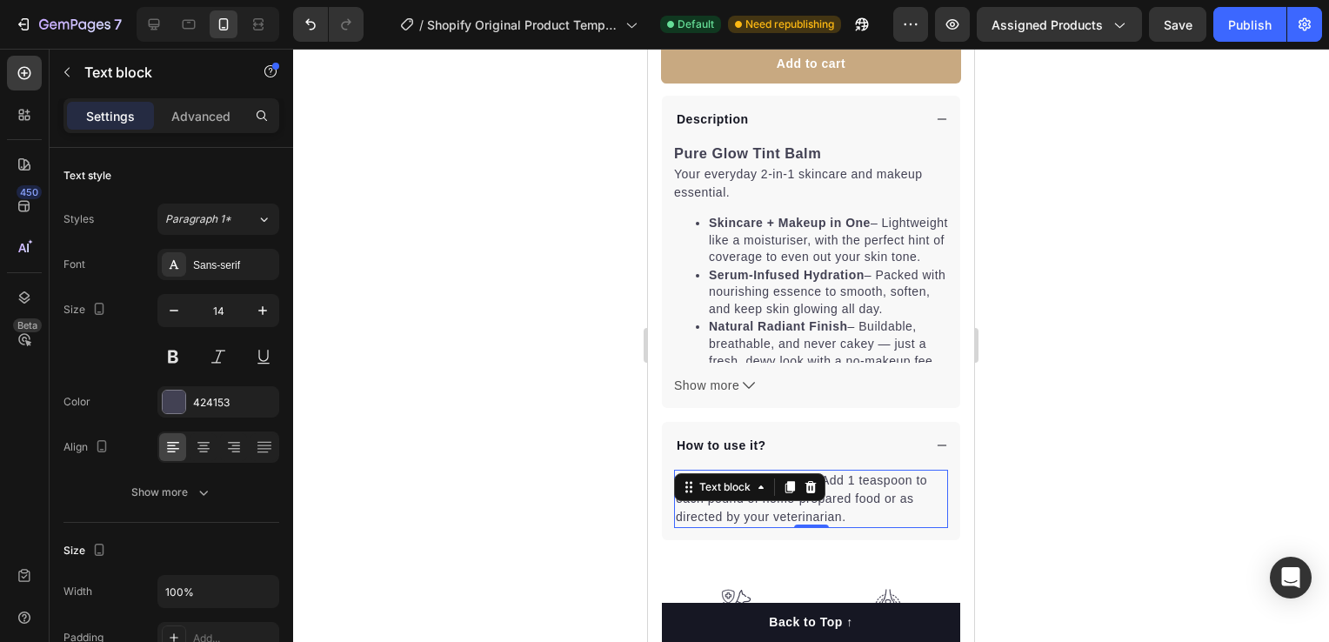
click at [859, 494] on p "Recommended Feeding: Add 1 teaspoon to each pound of home-prepared food or as d…" at bounding box center [811, 498] width 270 height 55
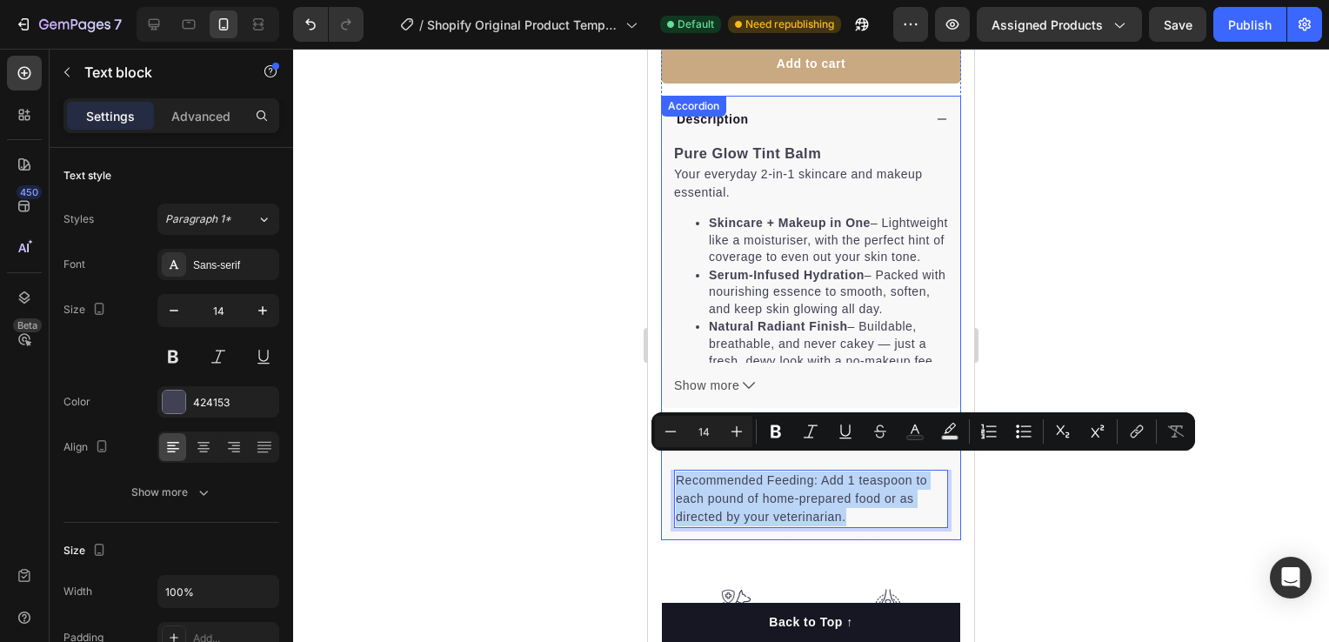
drag, startPoint x: 854, startPoint y: 496, endPoint x: 672, endPoint y: 461, distance: 185.1
click at [672, 470] on div "Recommended Feeding: Add 1 teaspoon to each pound of home-prepared food or as d…" at bounding box center [811, 505] width 298 height 70
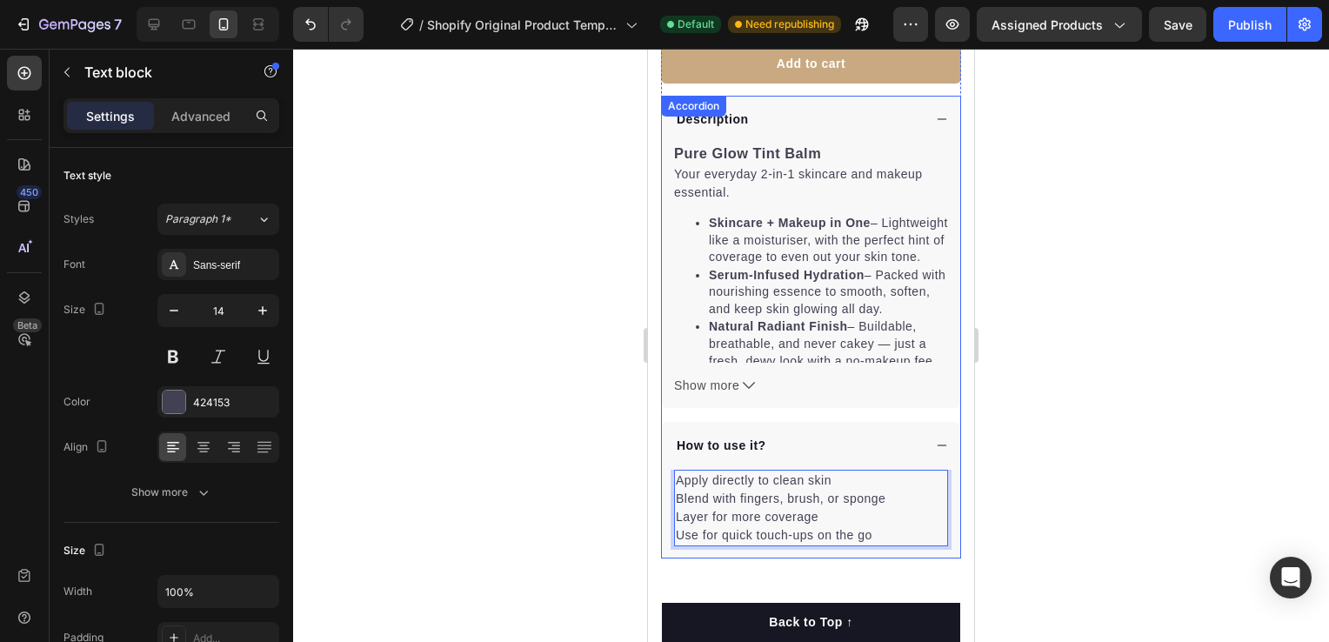
click at [1033, 458] on div at bounding box center [811, 345] width 1036 height 593
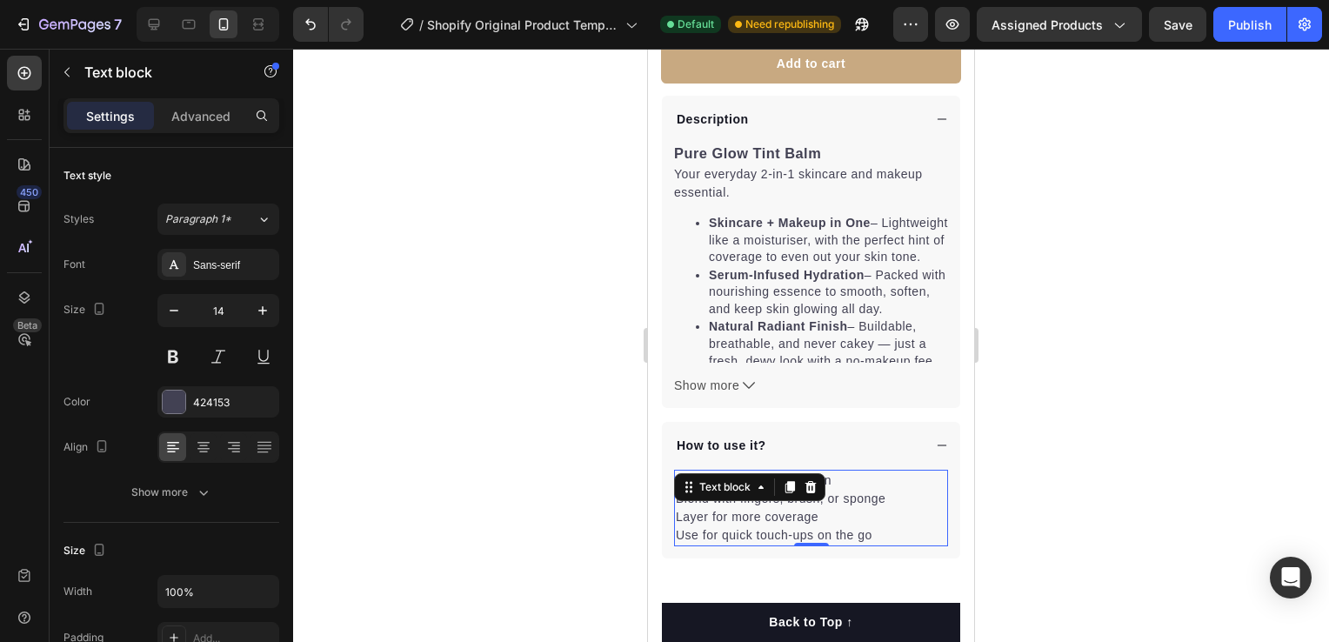
click at [842, 508] on p "Layer for more coverage" at bounding box center [811, 517] width 270 height 18
click at [676, 471] on p "Apply directly to clean skin" at bounding box center [811, 480] width 270 height 18
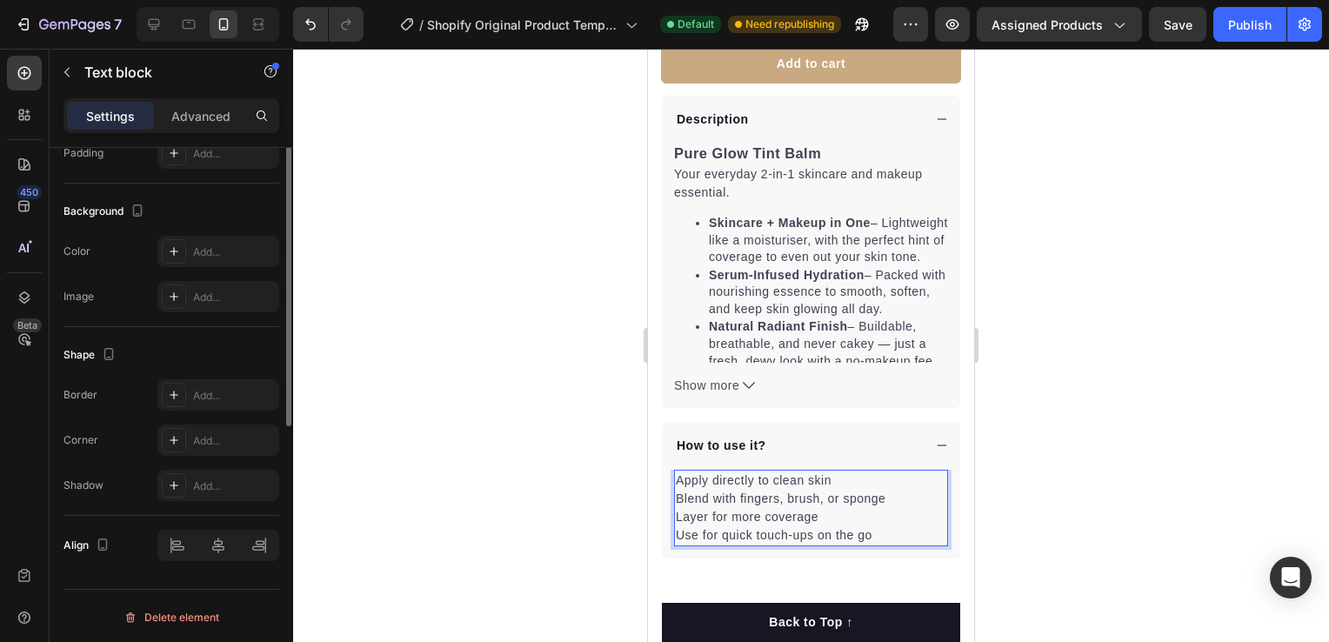
scroll to position [0, 0]
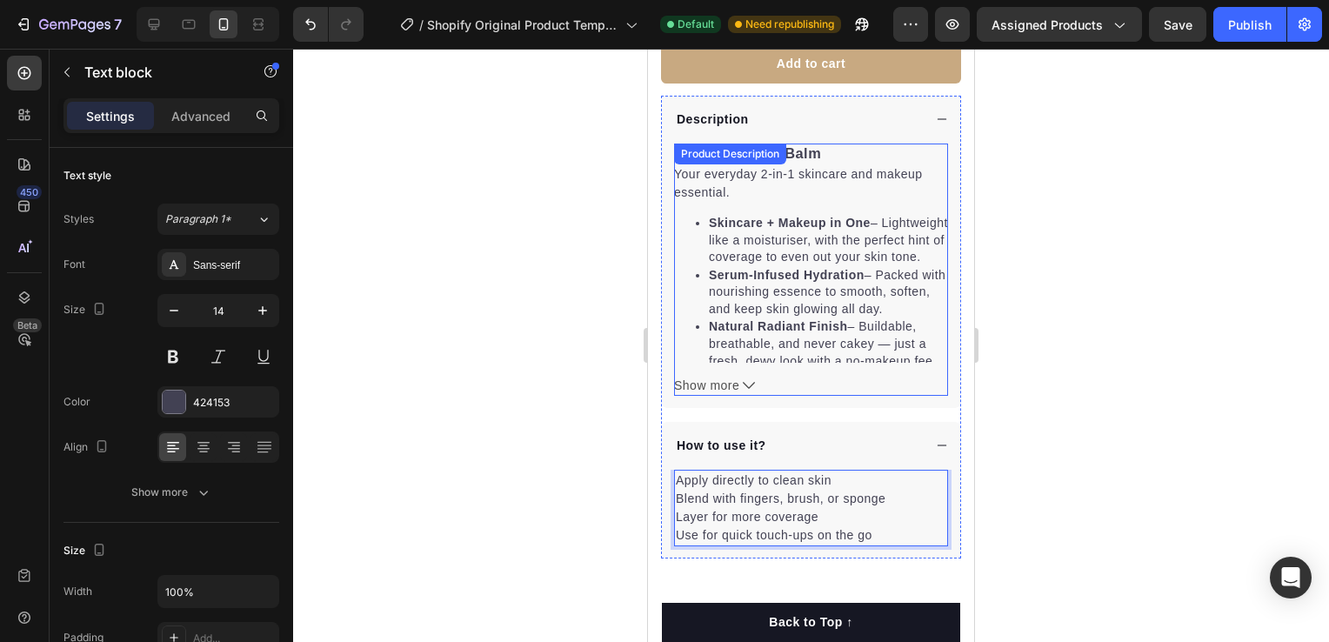
click at [709, 277] on li "Serum-Infused Hydration – Packed with nourishing essence to smooth, soften, and…" at bounding box center [828, 292] width 239 height 52
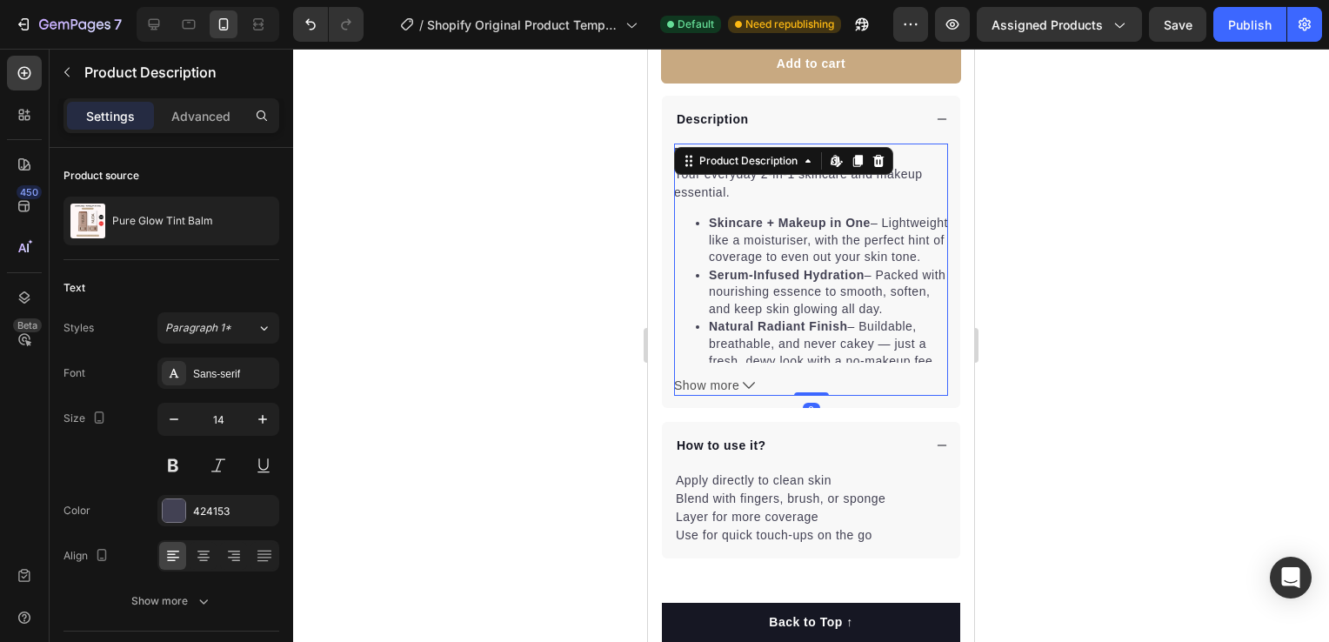
click at [703, 274] on ul "Skincare + Makeup in One – Lightweight like a moisturiser, with the perfect hin…" at bounding box center [811, 292] width 274 height 156
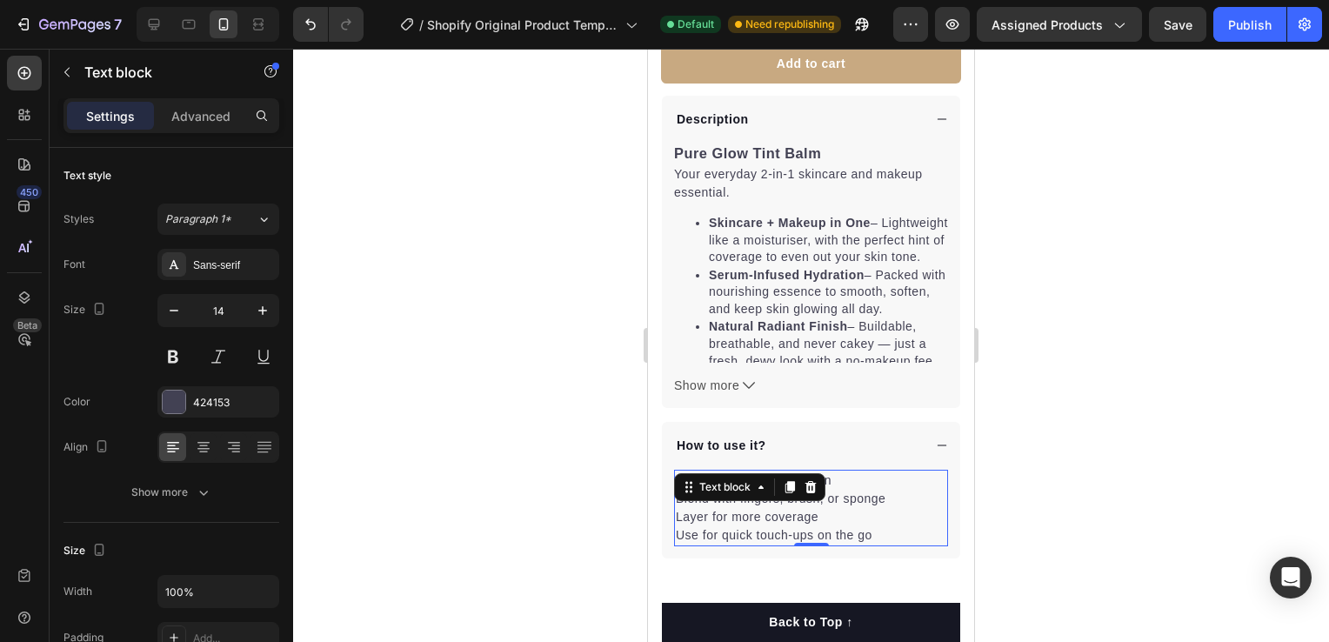
click at [788, 508] on p "Layer for more coverage" at bounding box center [811, 517] width 270 height 18
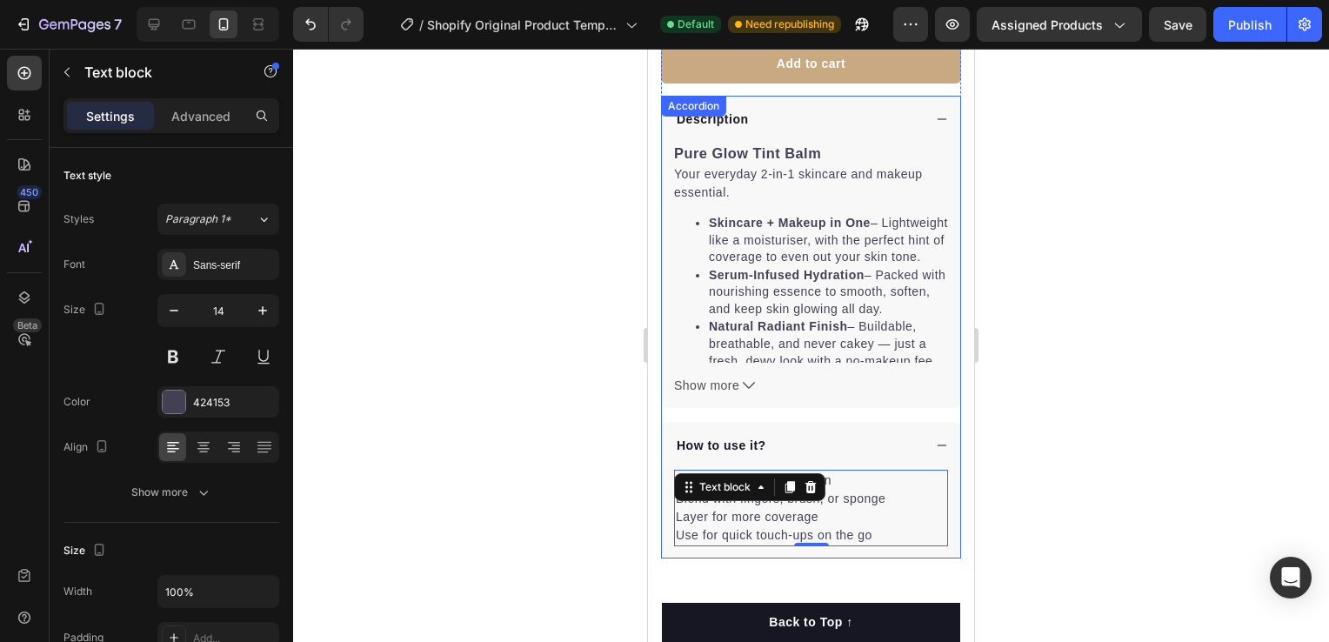
click at [936, 113] on icon at bounding box center [942, 119] width 12 height 12
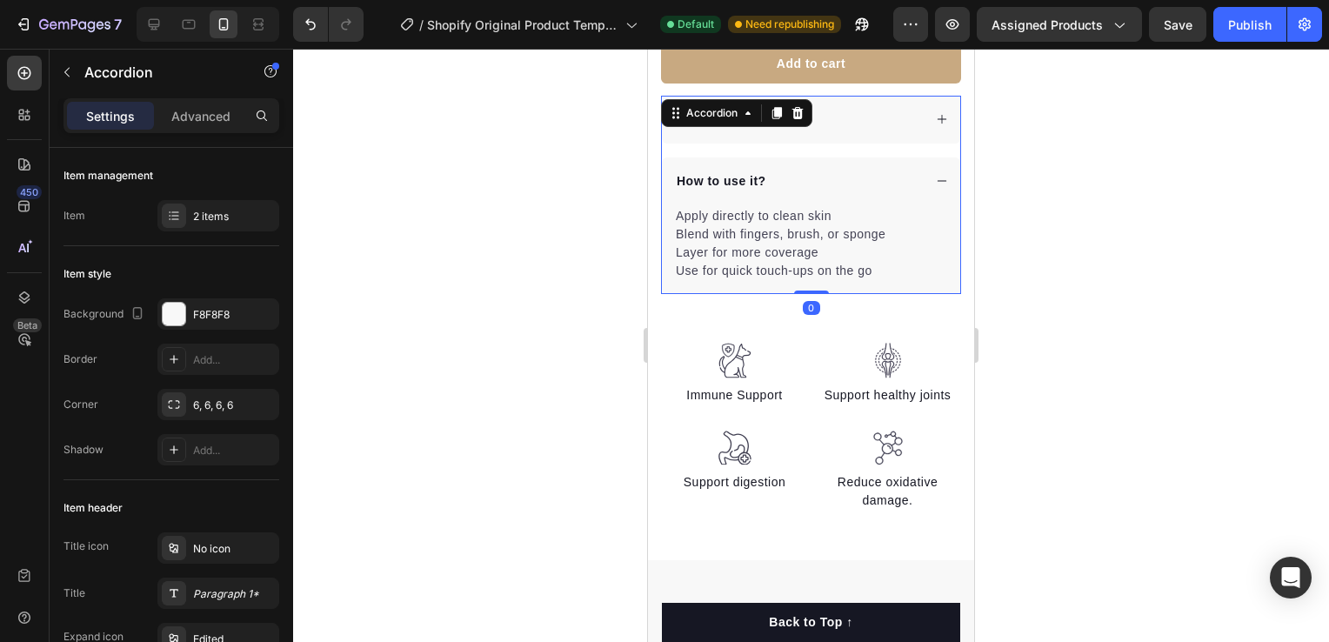
click at [929, 173] on div "How to use it?" at bounding box center [811, 181] width 298 height 48
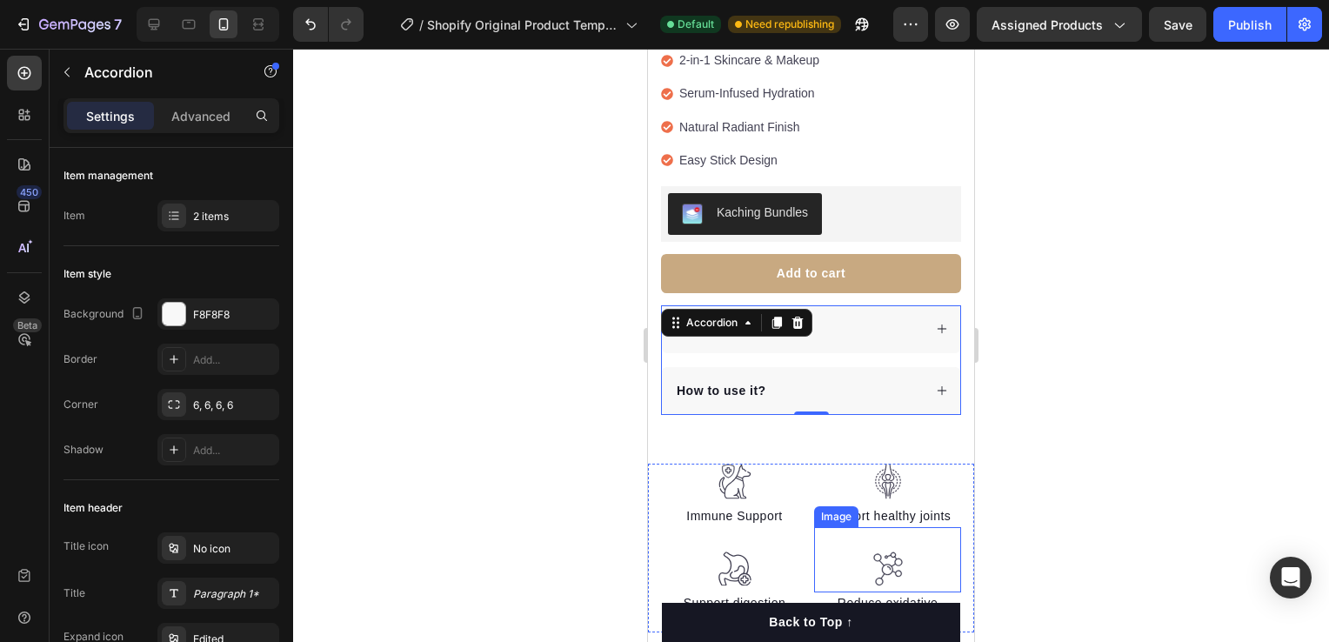
scroll to position [609, 0]
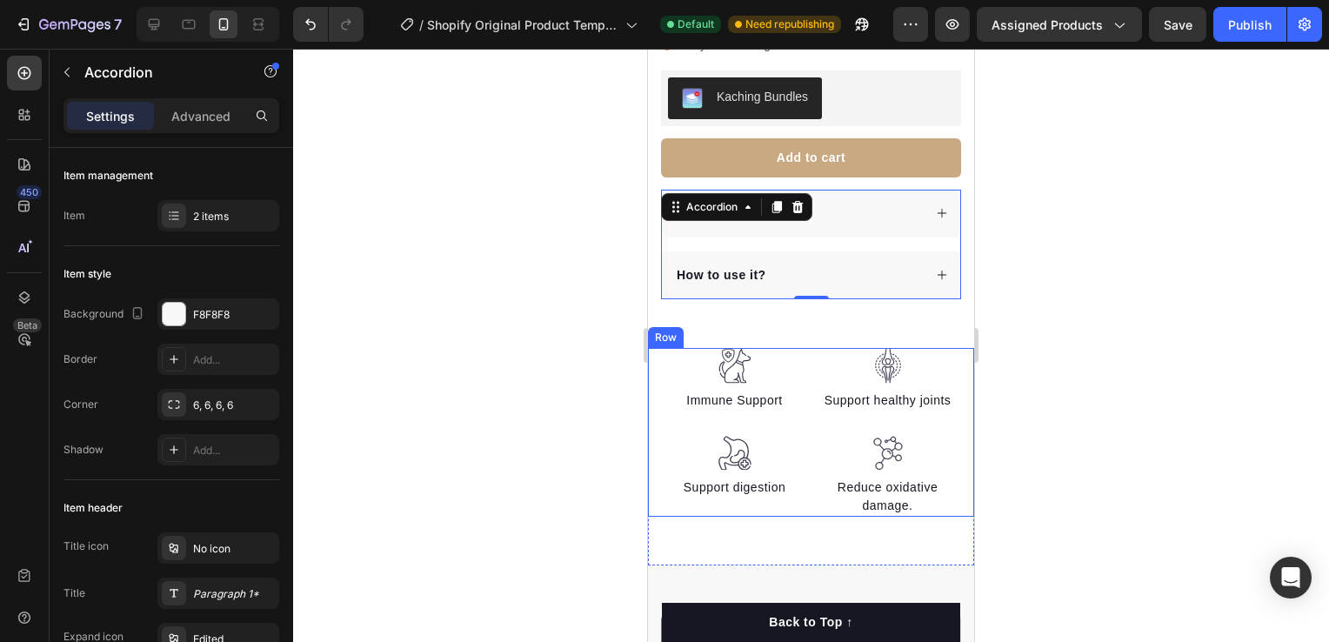
click at [956, 356] on div "Image Immune Support Text block Image Support digestion Text block Image Suppor…" at bounding box center [811, 432] width 326 height 169
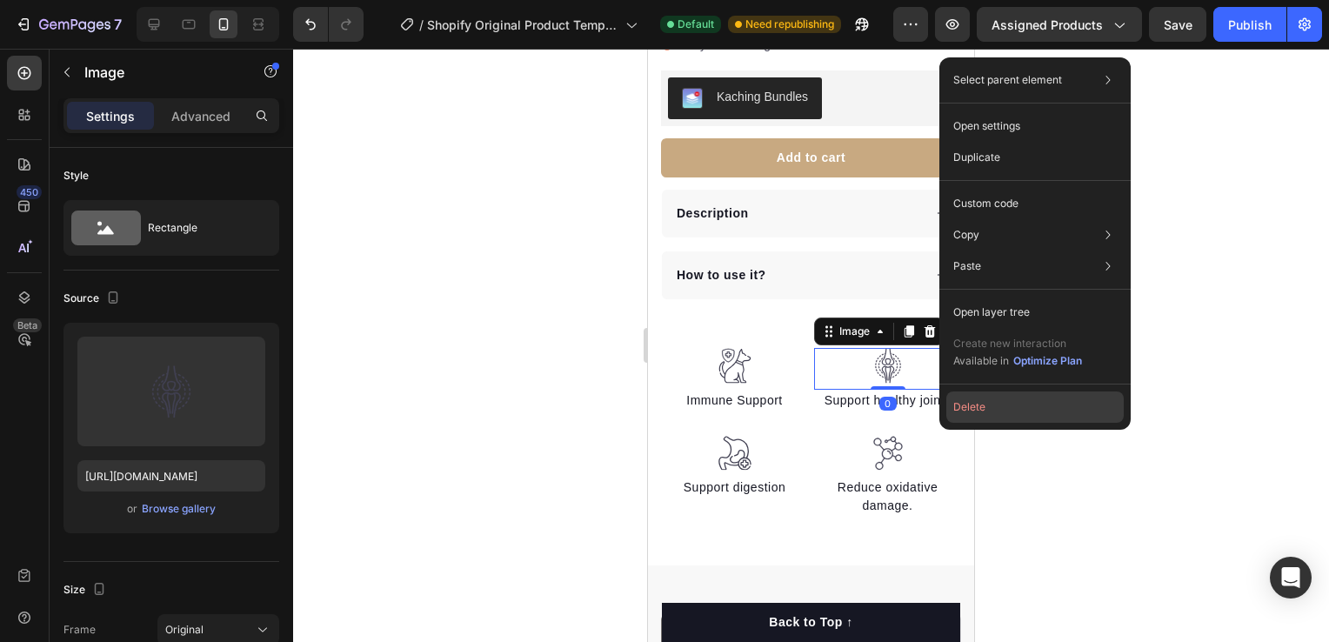
click at [1019, 400] on button "Delete" at bounding box center [1034, 406] width 177 height 31
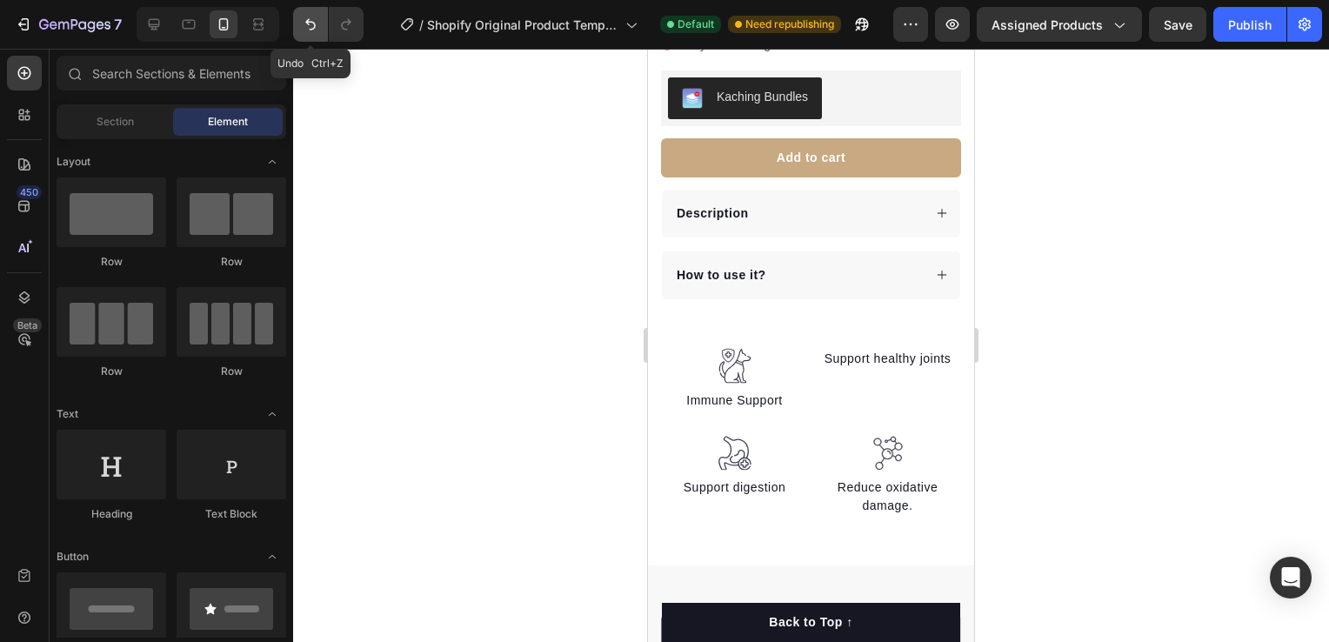
click at [310, 23] on icon "Undo/Redo" at bounding box center [310, 24] width 17 height 17
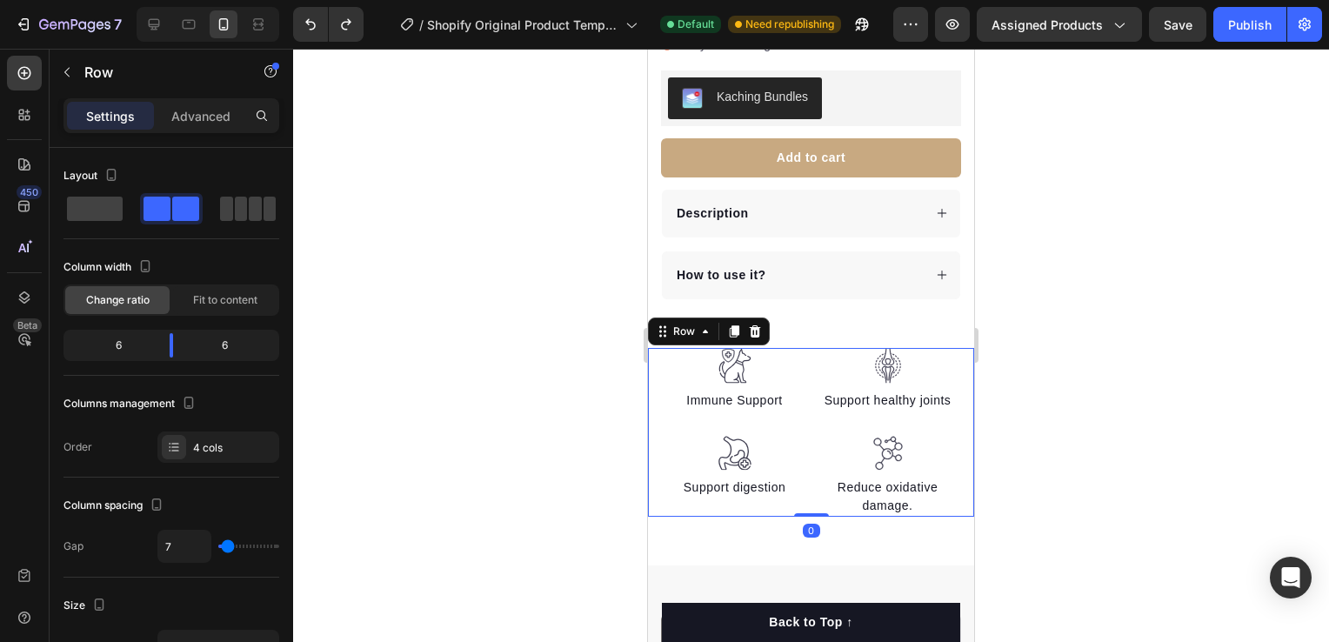
click at [656, 348] on div "Image Immune Support Text block Image Support digestion Text block Image Suppor…" at bounding box center [811, 432] width 326 height 169
click at [751, 325] on icon at bounding box center [755, 331] width 11 height 12
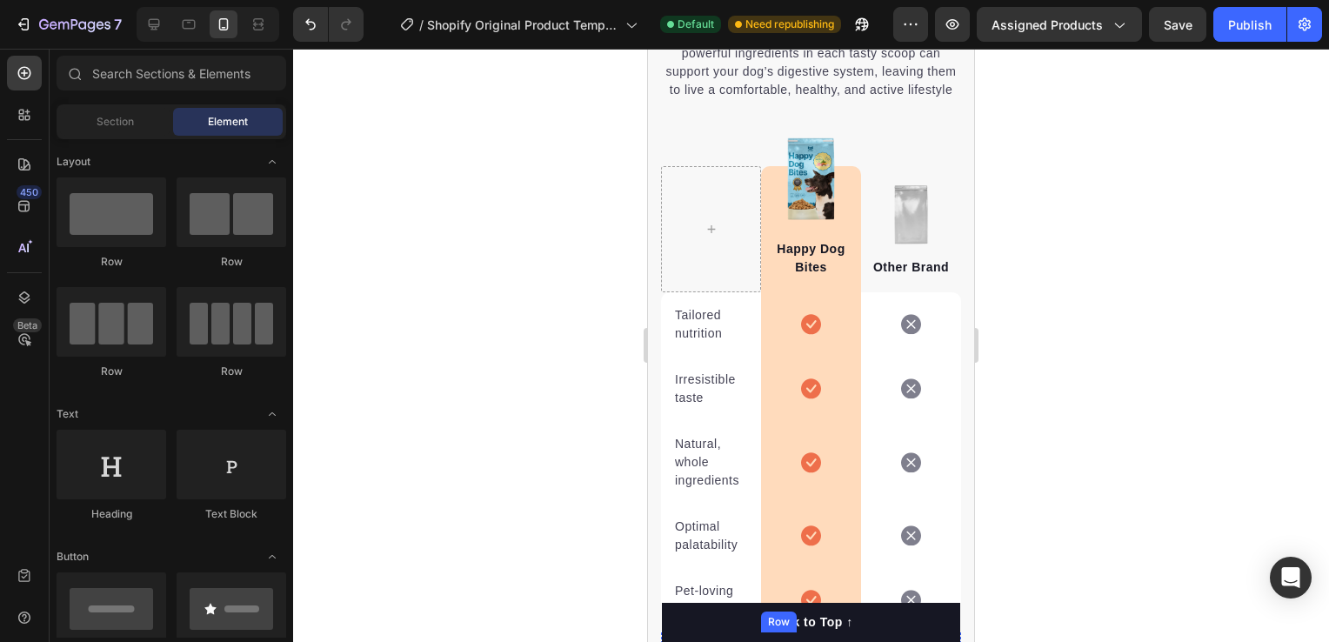
scroll to position [3479, 0]
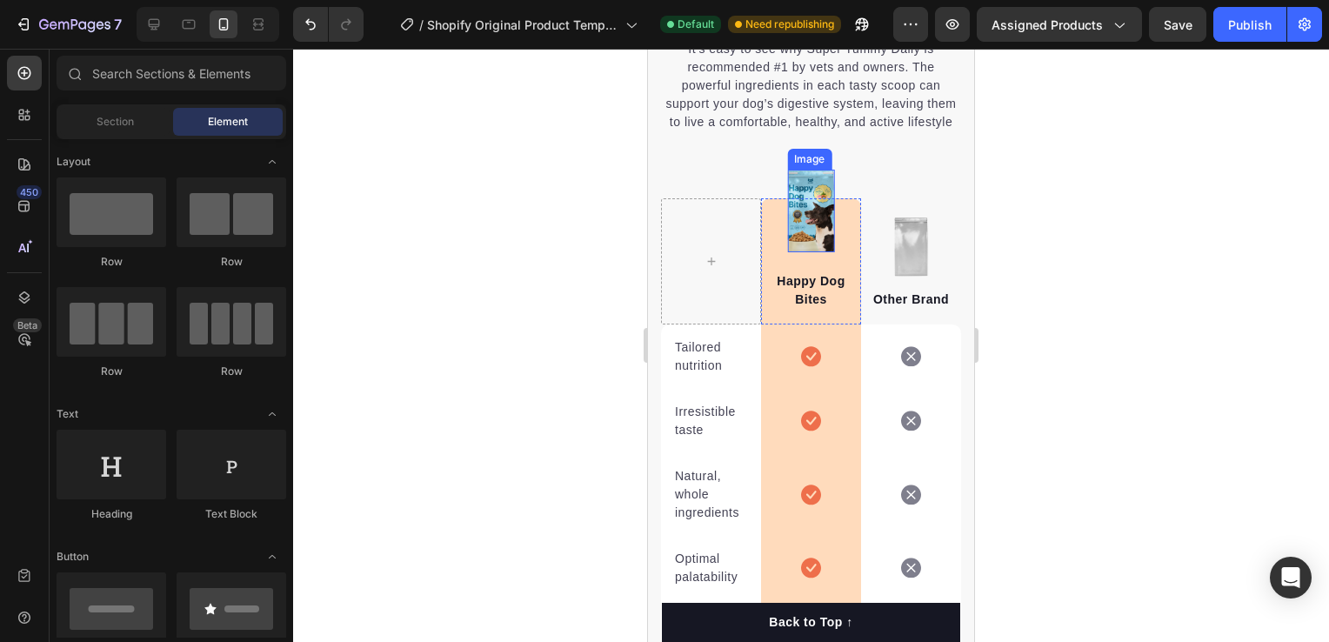
click at [809, 215] on img at bounding box center [811, 211] width 48 height 83
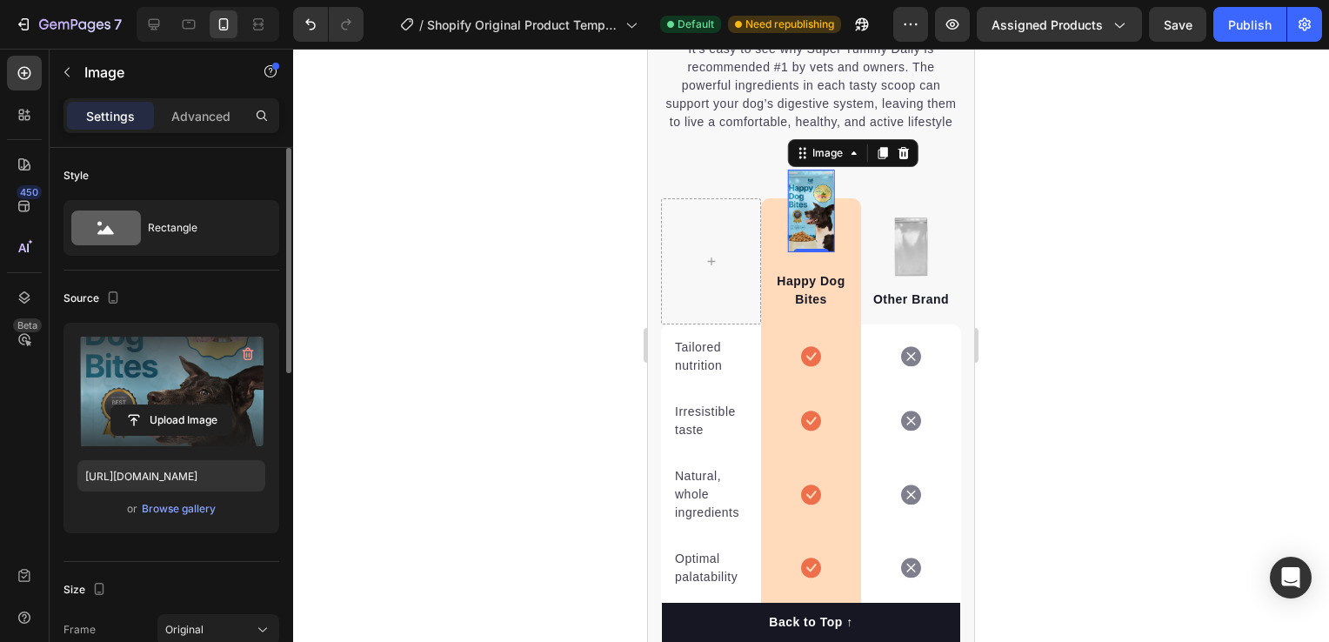
click at [180, 395] on label at bounding box center [171, 392] width 188 height 110
click at [180, 405] on input "file" at bounding box center [171, 420] width 120 height 30
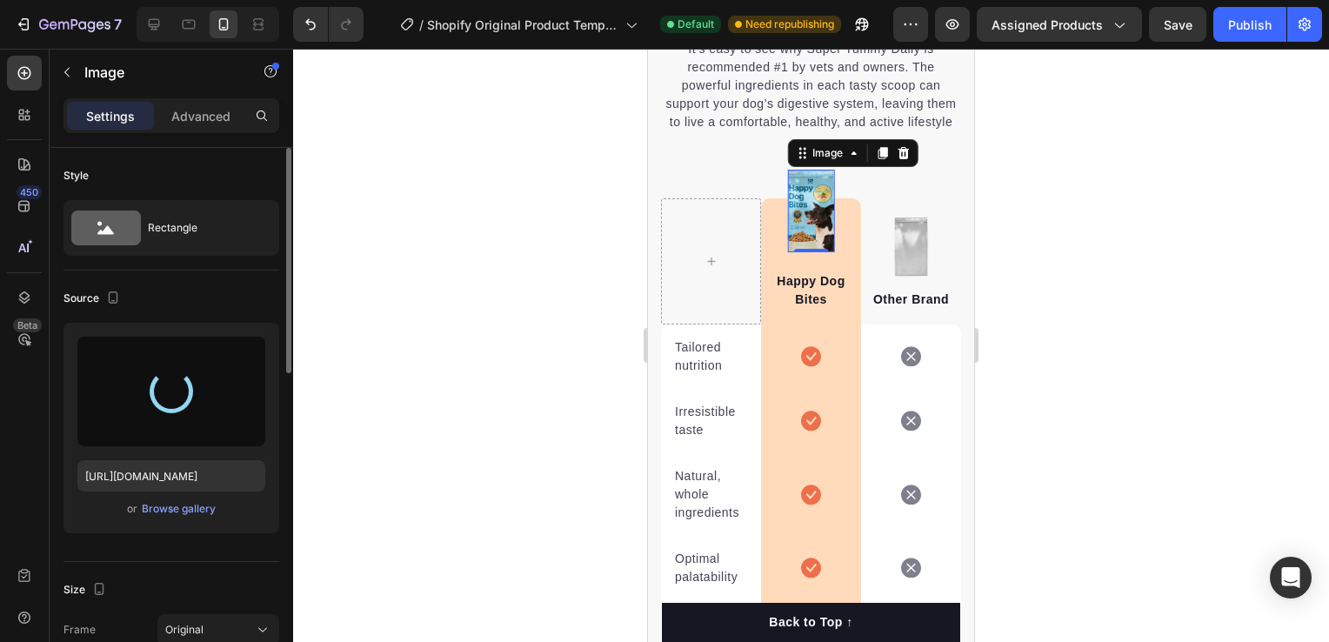
type input "[URL][DOMAIN_NAME]"
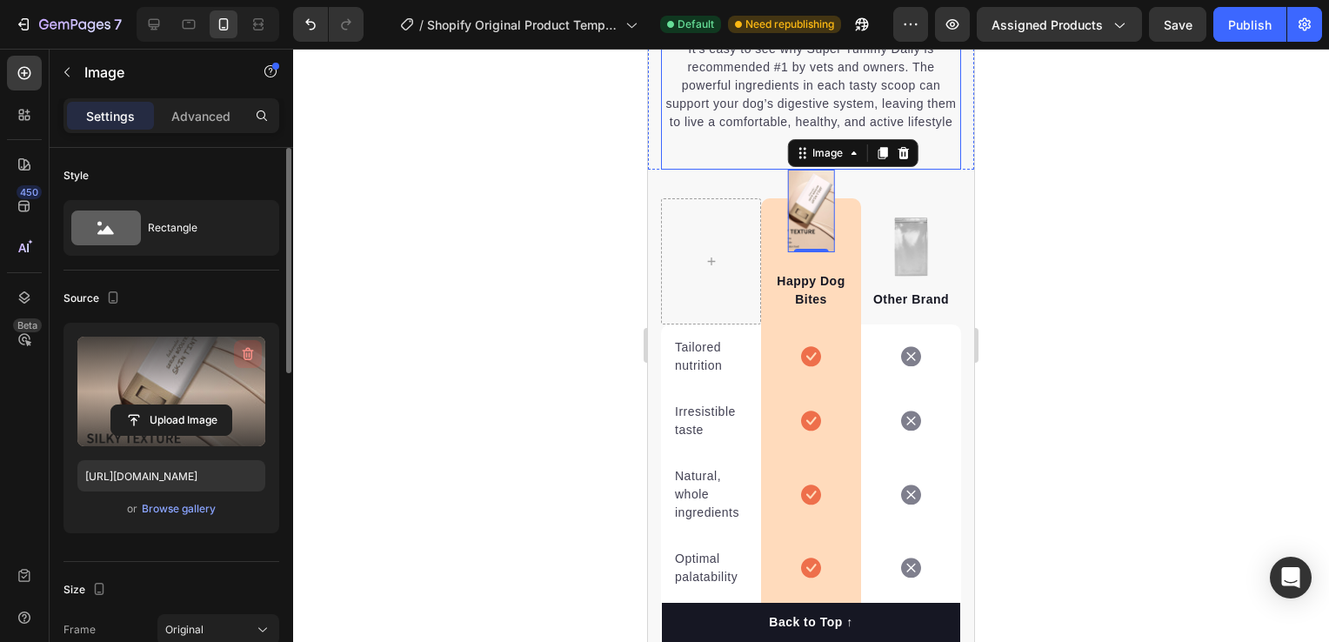
click at [247, 350] on icon "button" at bounding box center [247, 353] width 17 height 17
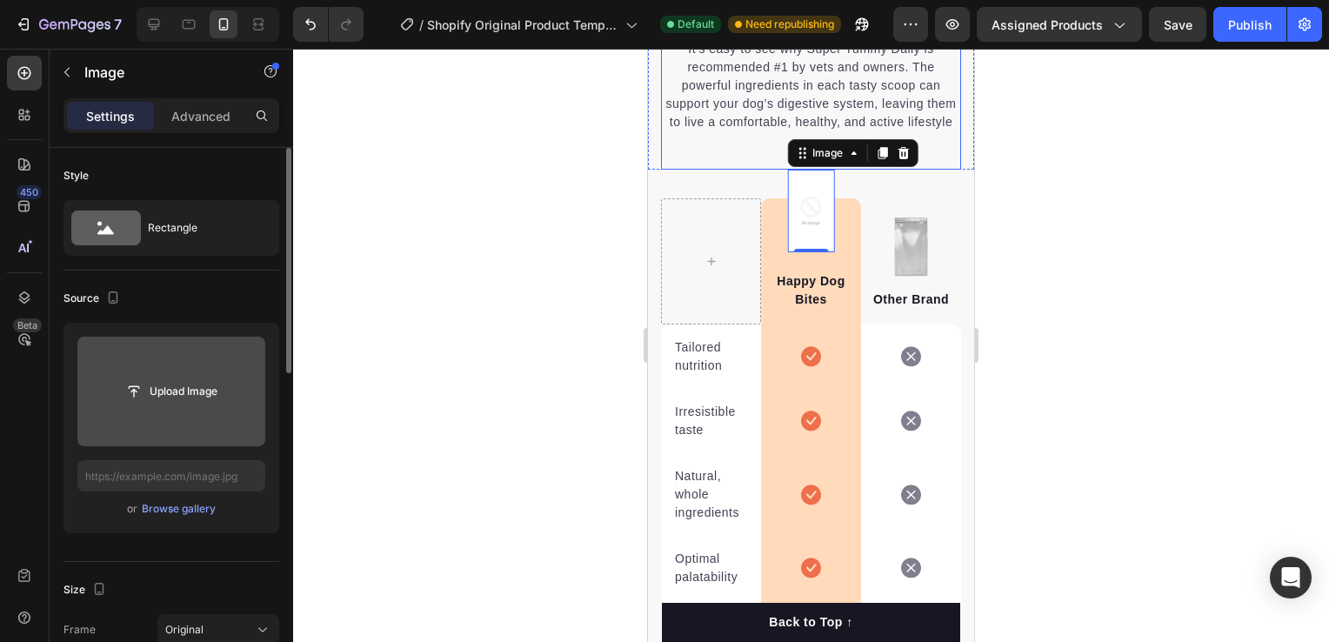
click at [214, 402] on input "file" at bounding box center [171, 392] width 120 height 30
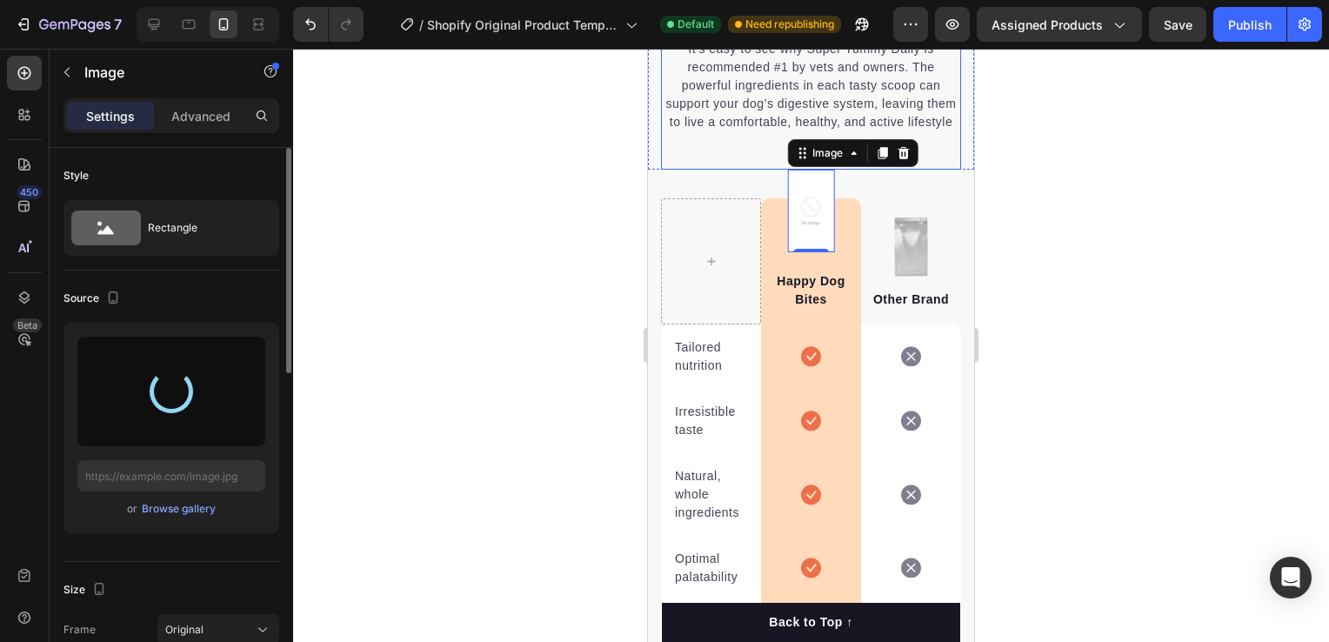
type input "[URL][DOMAIN_NAME]"
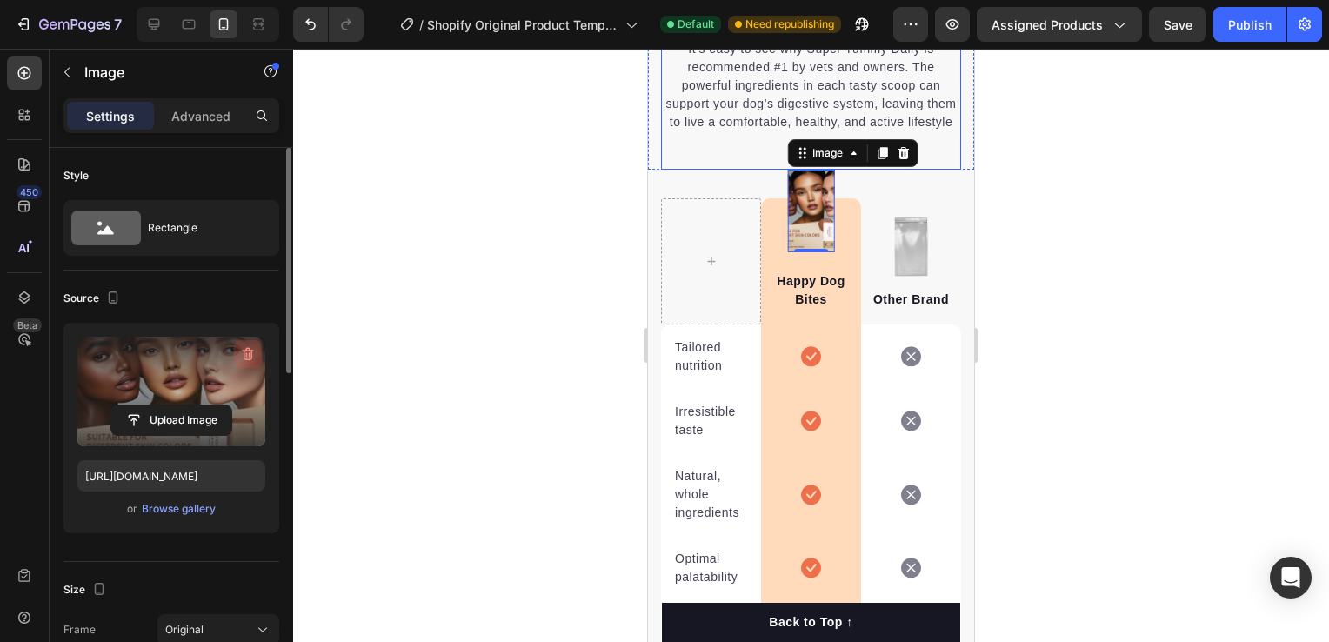
click at [247, 353] on icon "button" at bounding box center [247, 353] width 17 height 17
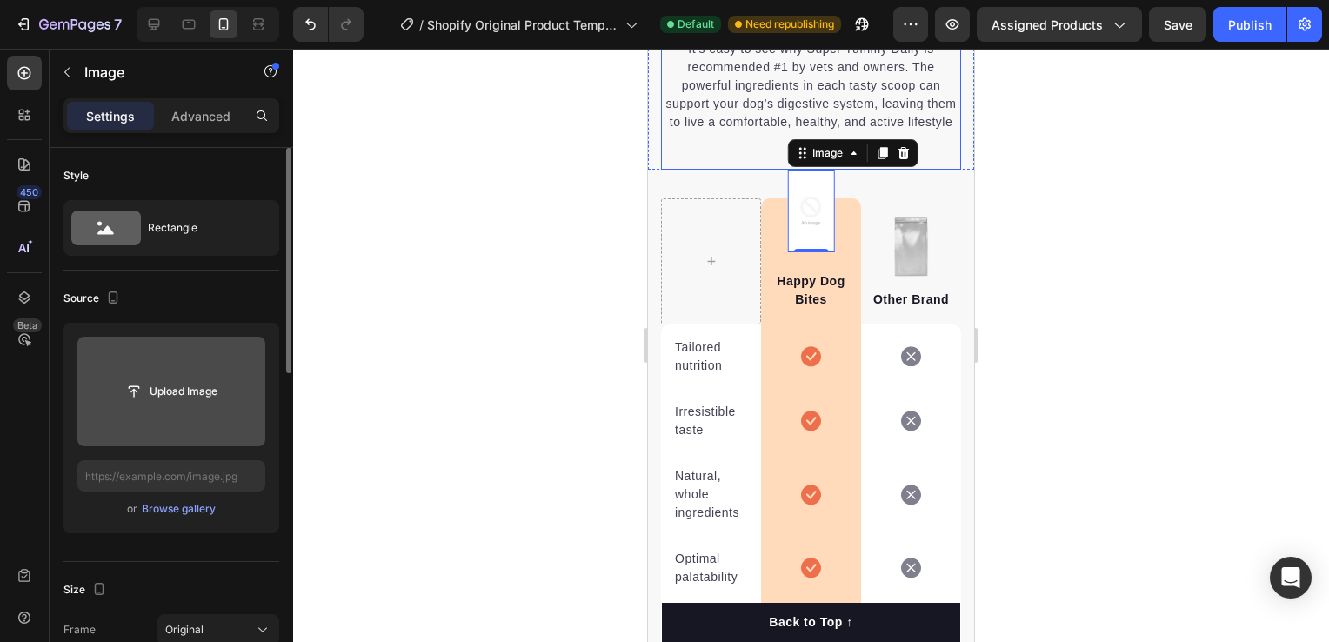
click at [181, 390] on input "file" at bounding box center [171, 392] width 120 height 30
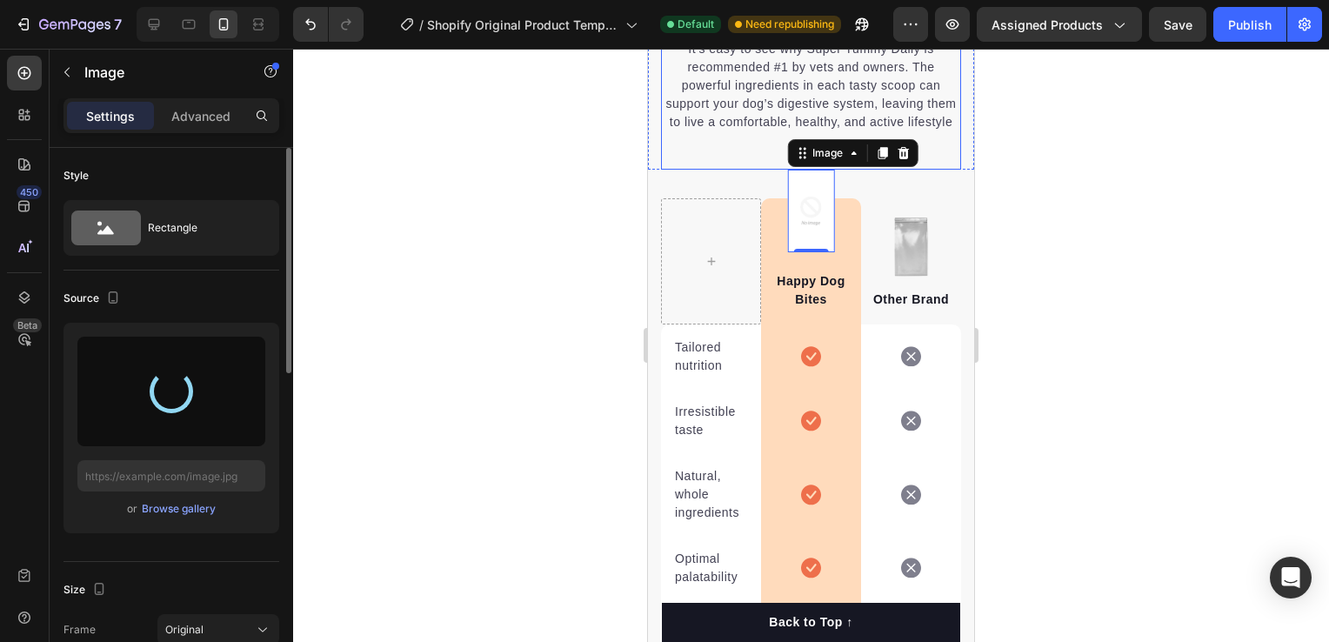
type input "[URL][DOMAIN_NAME]"
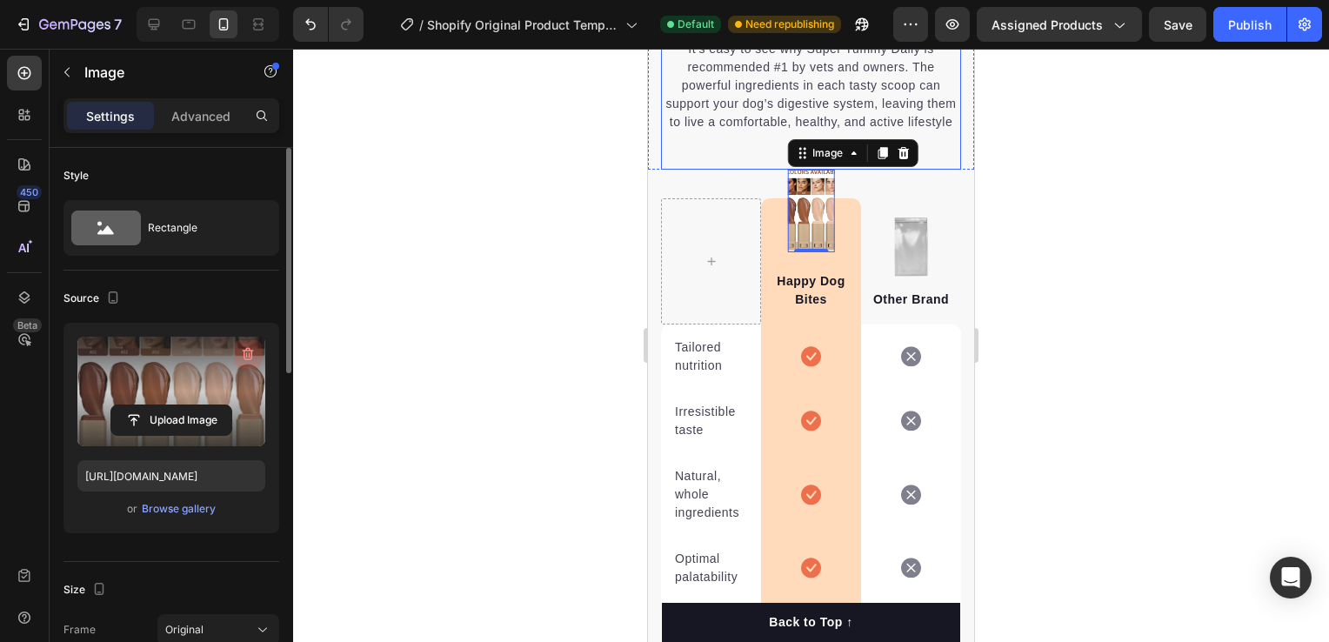
click at [250, 355] on icon "button" at bounding box center [250, 354] width 2 height 5
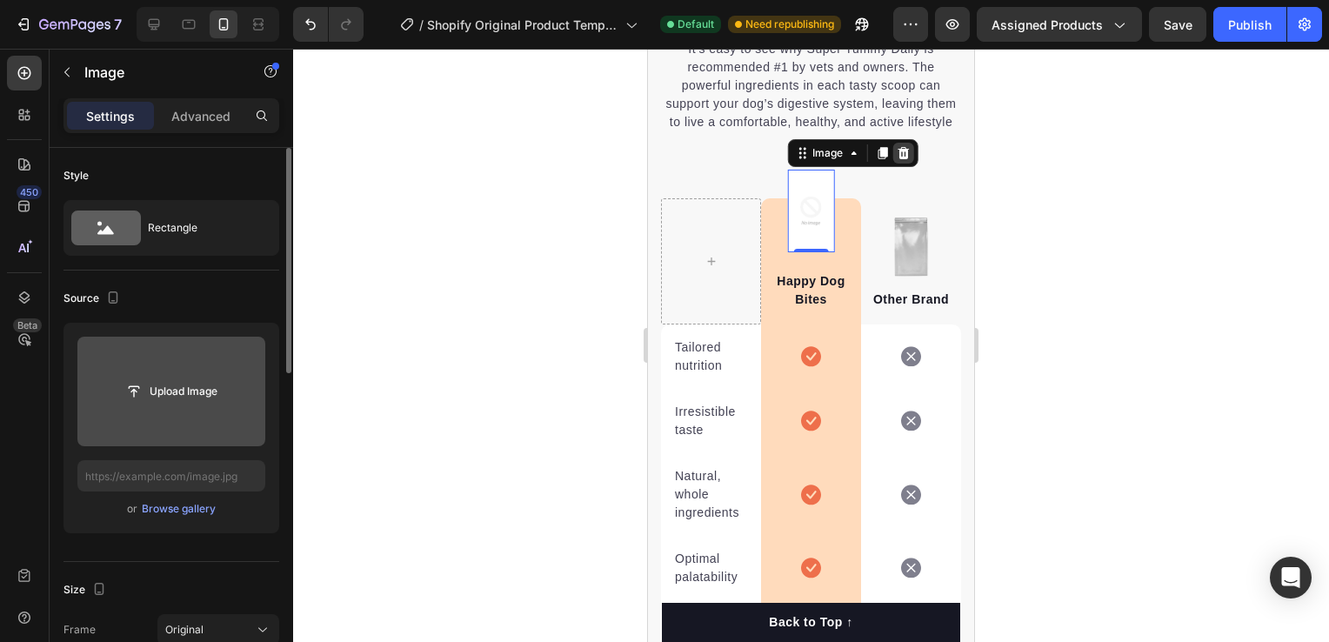
click at [898, 164] on div at bounding box center [902, 153] width 21 height 21
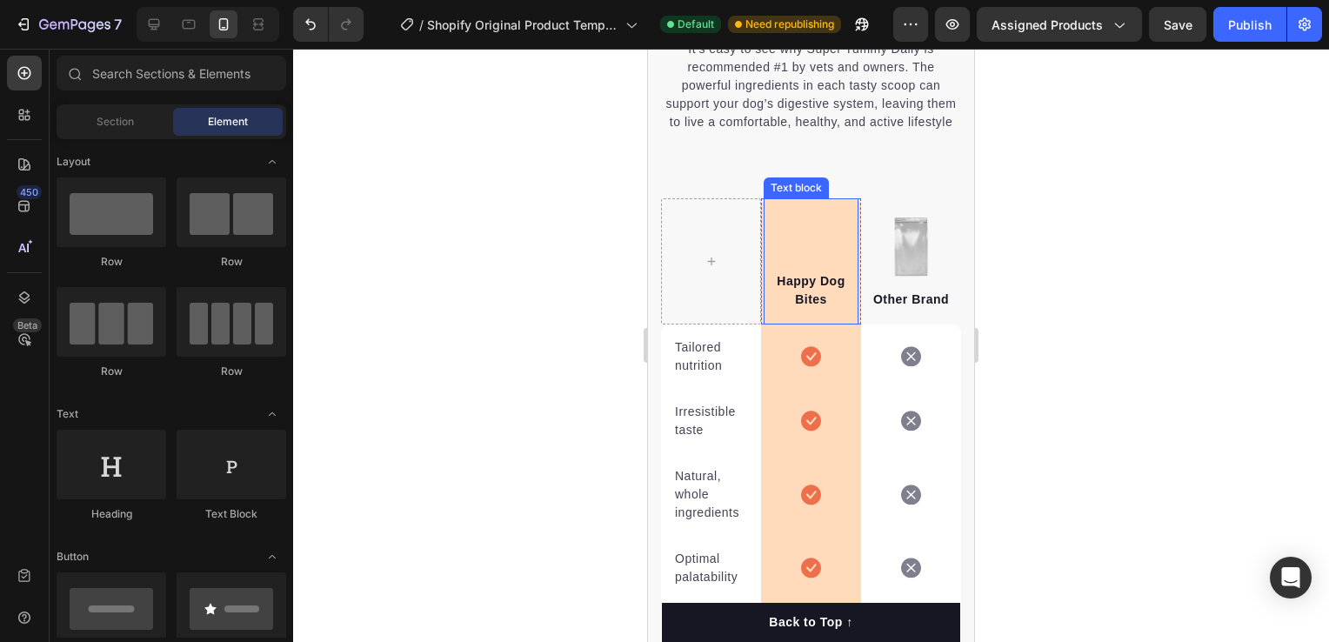
click at [819, 309] on p "Happy Dog Bites" at bounding box center [810, 290] width 91 height 37
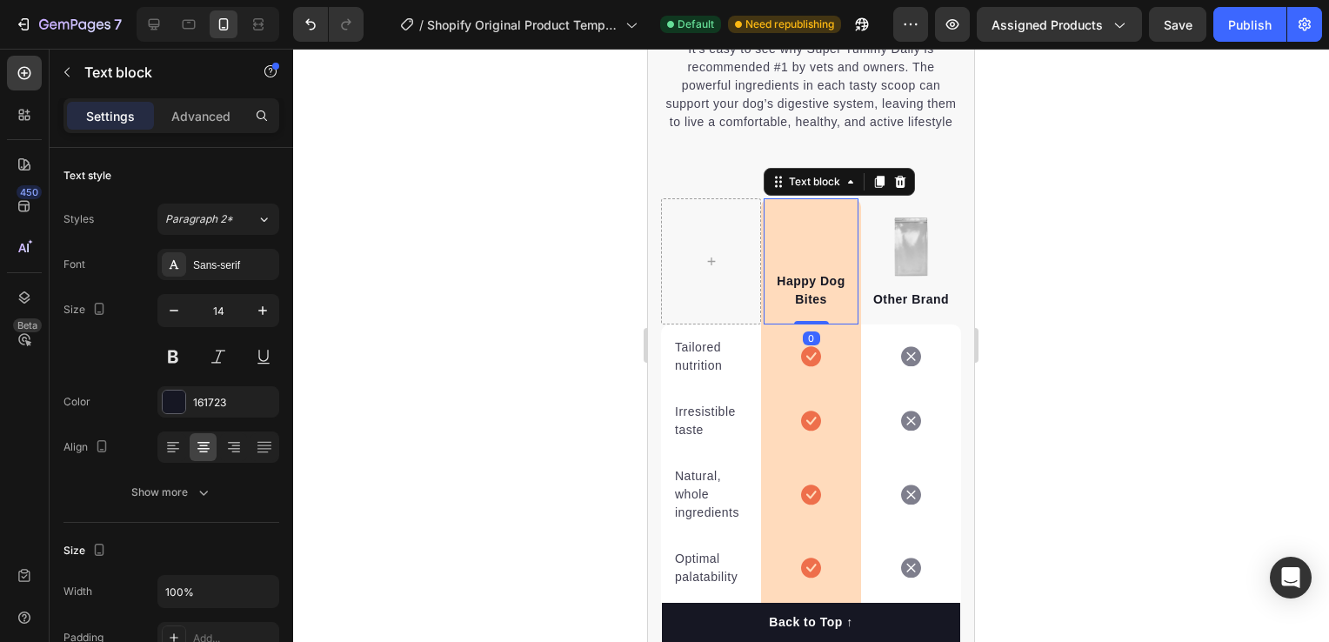
click at [819, 309] on p "Happy Dog Bites" at bounding box center [810, 290] width 91 height 37
click at [817, 309] on p "Happy Dog Bites" at bounding box center [810, 290] width 91 height 37
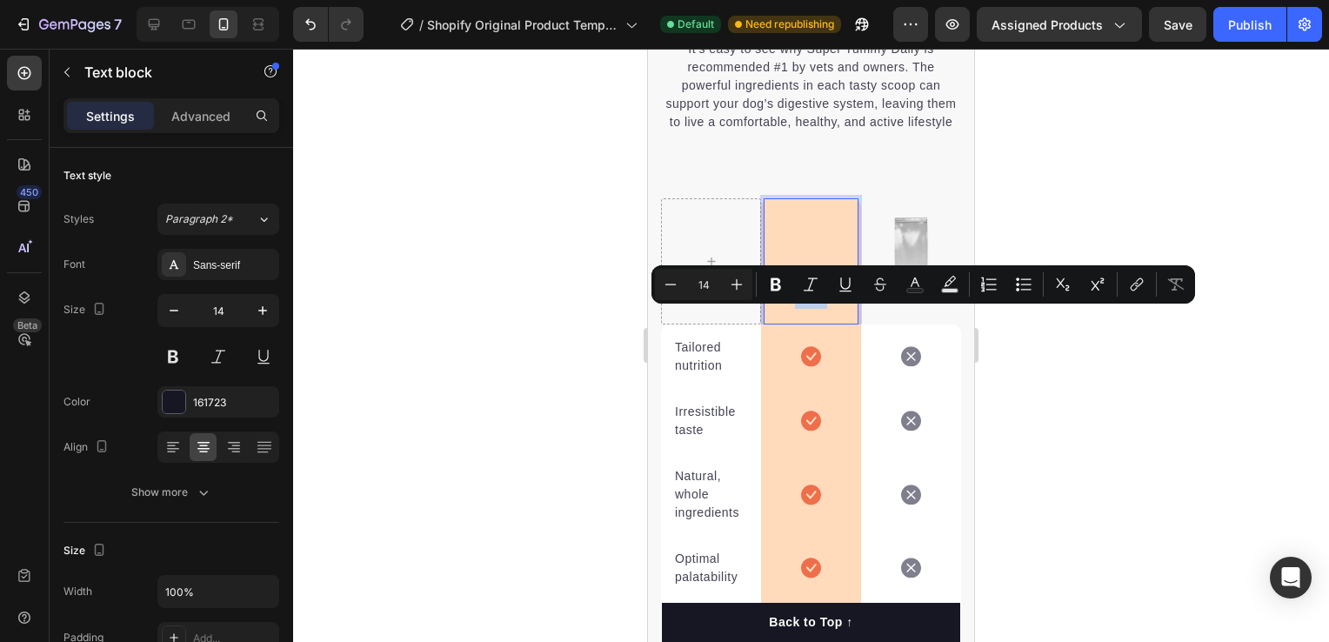
click at [822, 309] on p "Happy Dog Bites" at bounding box center [810, 290] width 91 height 37
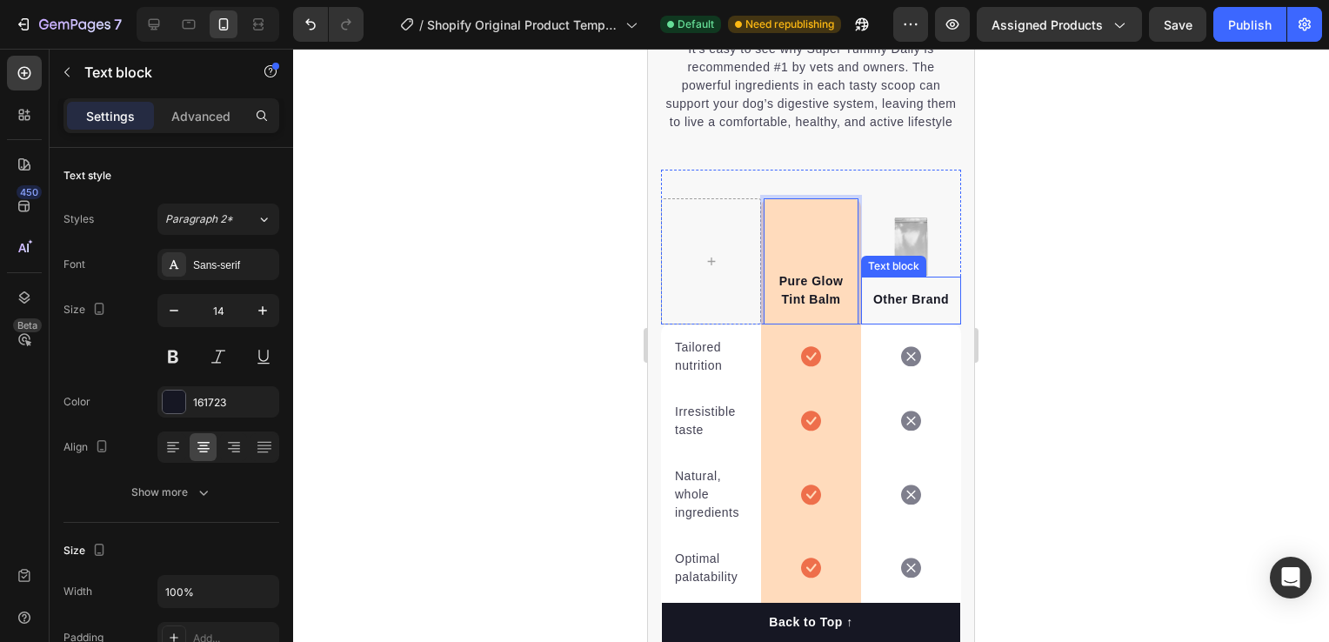
click at [929, 309] on p "Other Brand" at bounding box center [910, 299] width 91 height 18
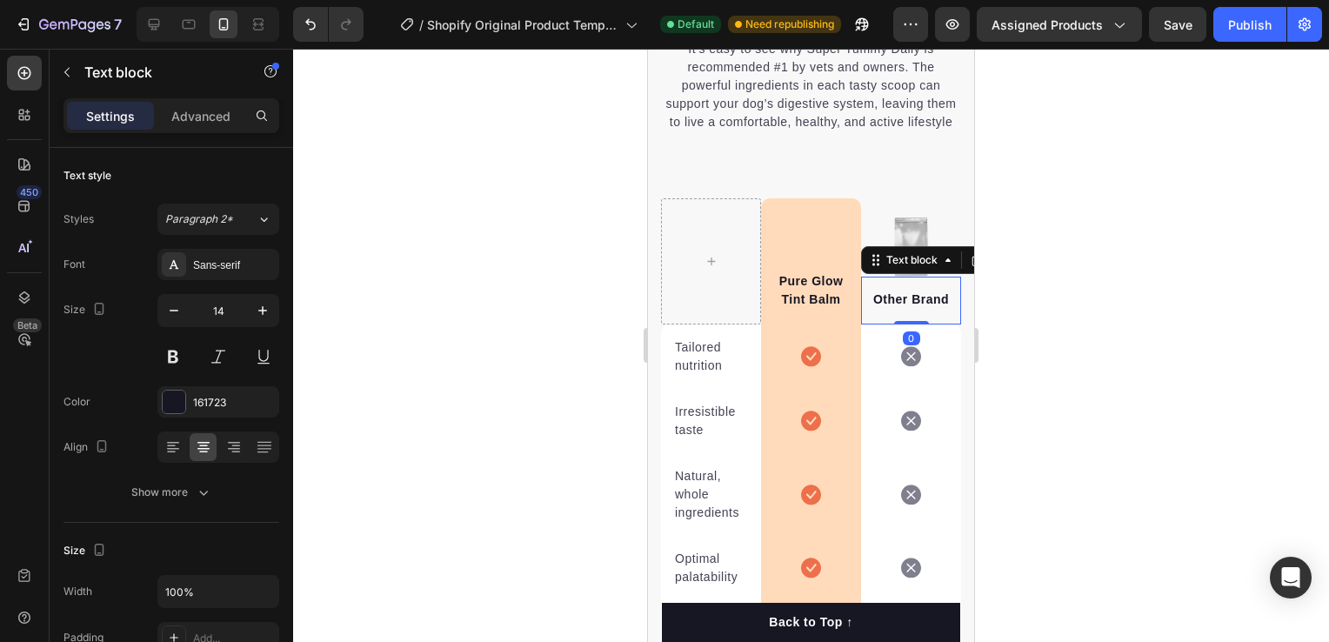
click at [942, 309] on p "Other Brand" at bounding box center [910, 299] width 91 height 18
click at [908, 259] on img at bounding box center [911, 247] width 37 height 60
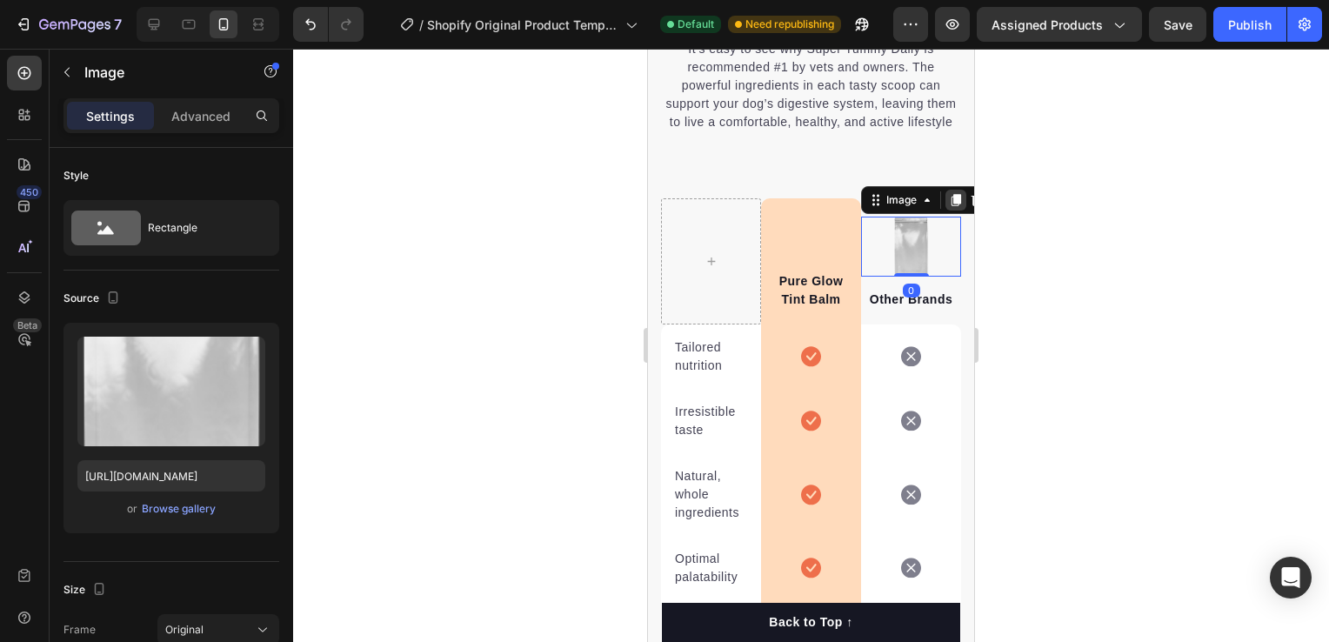
click at [951, 206] on icon at bounding box center [956, 200] width 10 height 12
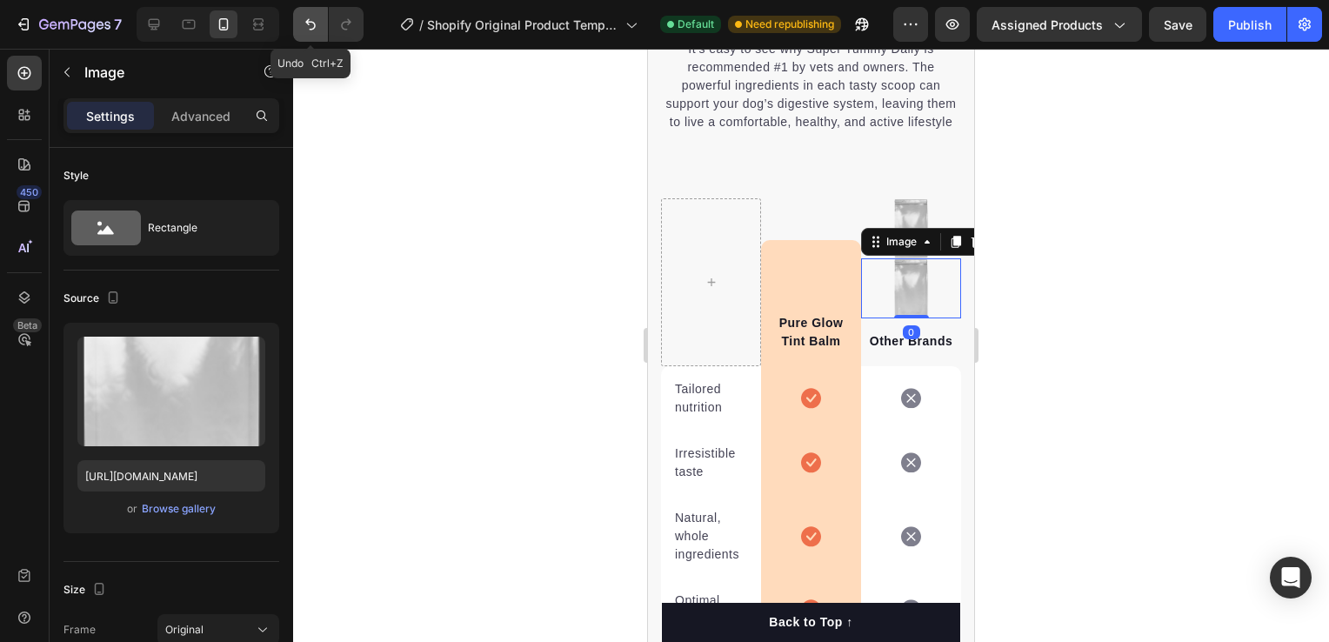
drag, startPoint x: 311, startPoint y: 23, endPoint x: 598, endPoint y: 115, distance: 301.4
click at [312, 23] on icon "Undo/Redo" at bounding box center [310, 24] width 17 height 17
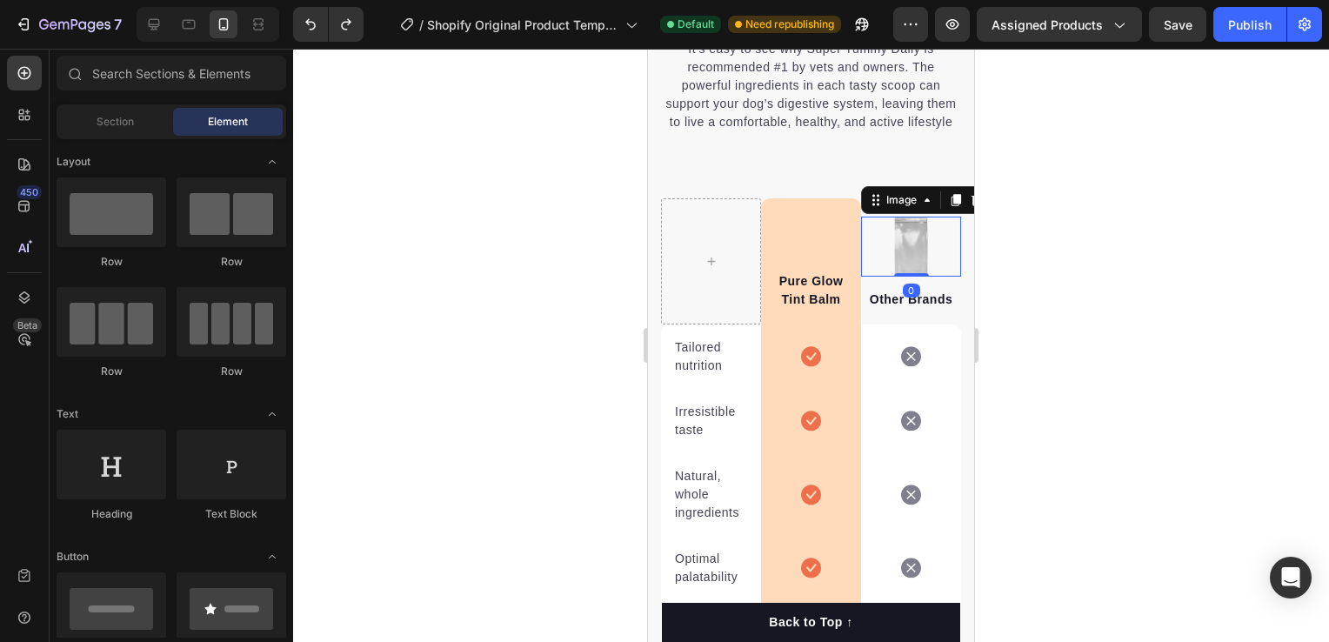
click at [919, 255] on div at bounding box center [911, 247] width 100 height 60
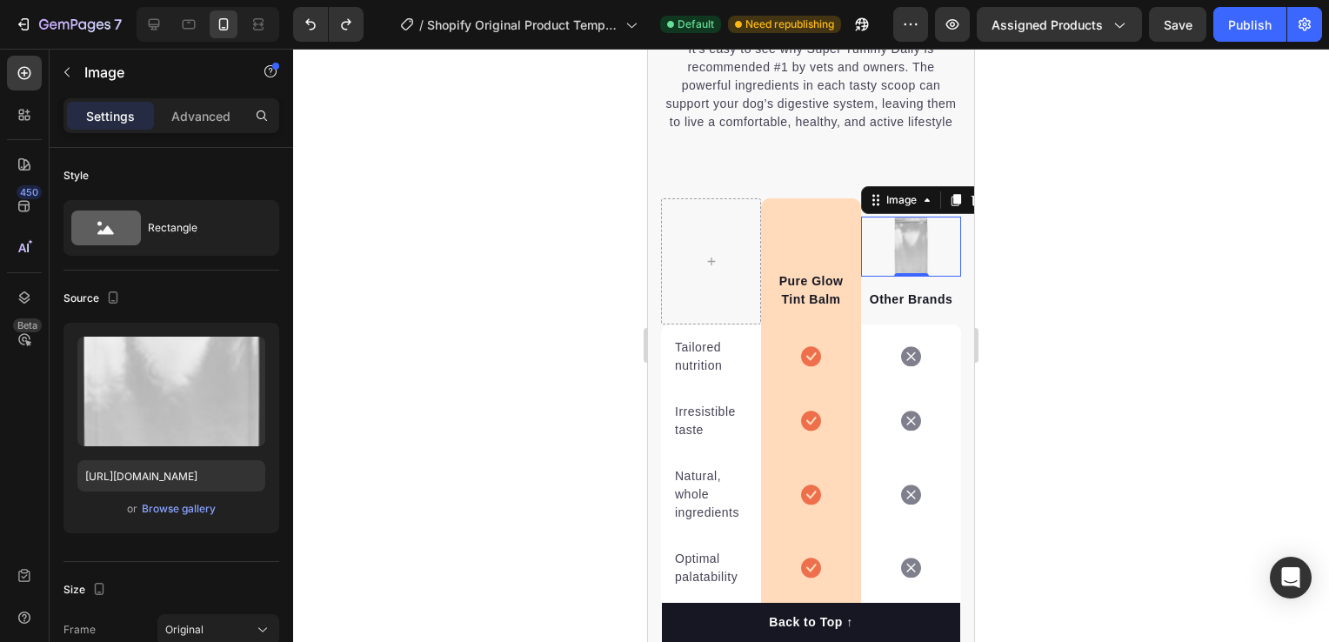
click at [898, 259] on img at bounding box center [911, 247] width 37 height 60
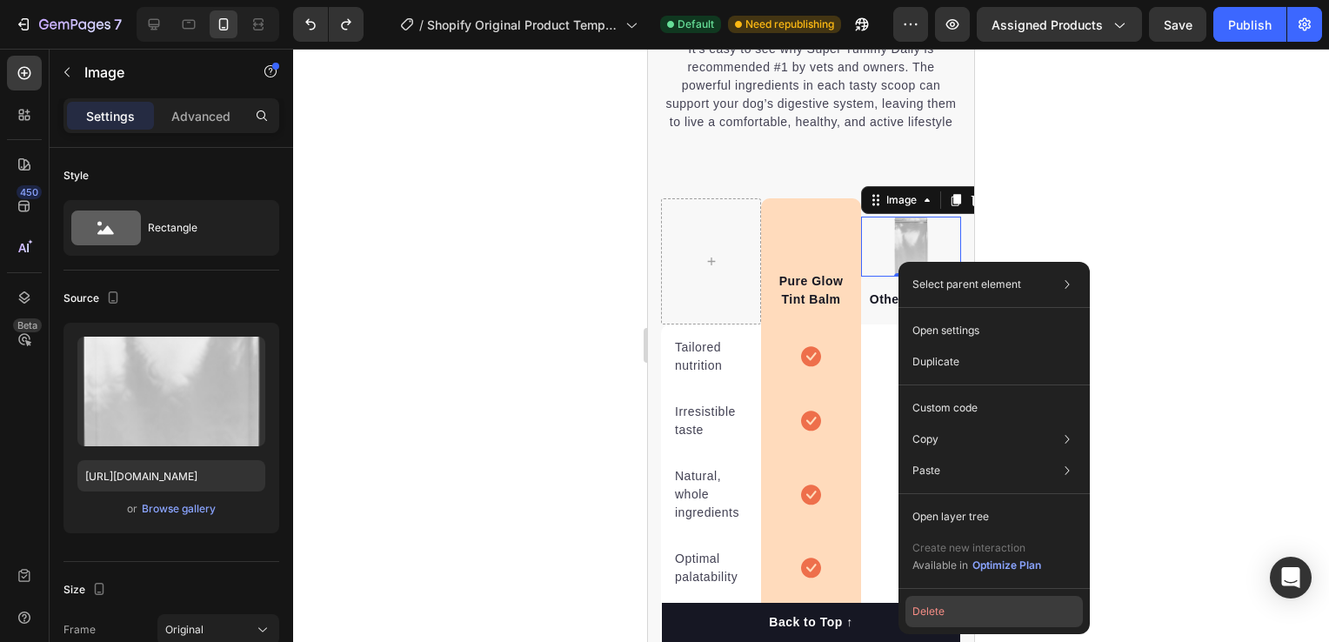
click at [938, 610] on button "Delete" at bounding box center [993, 611] width 177 height 31
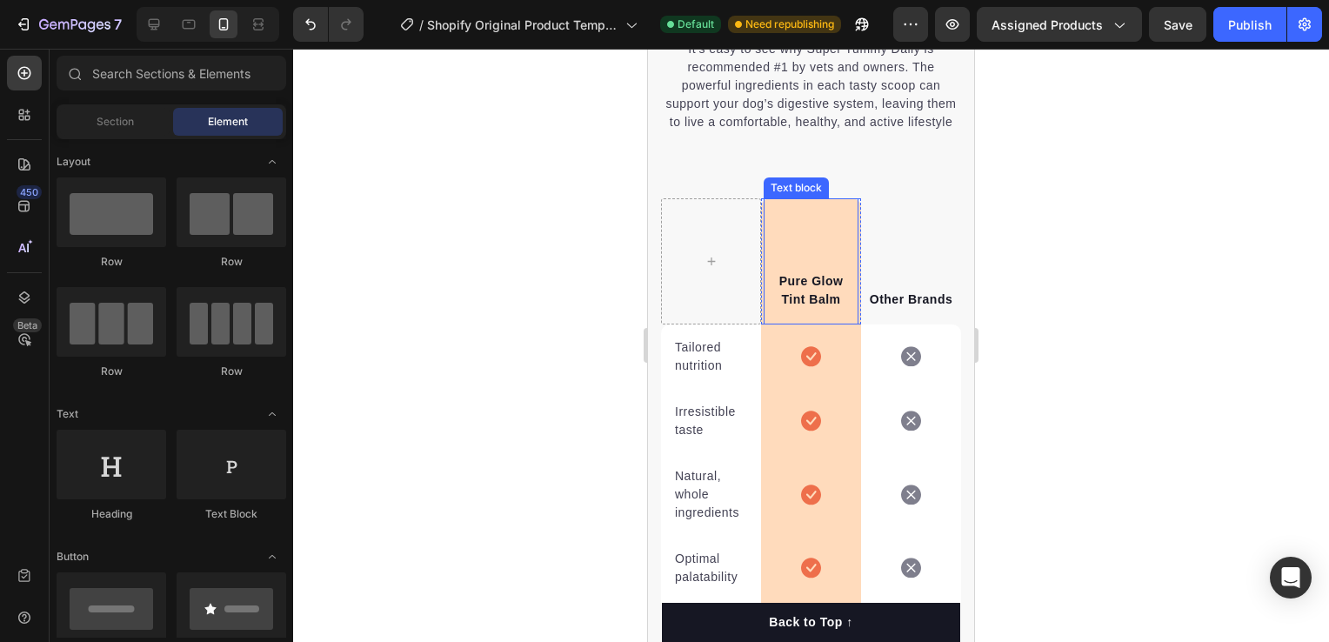
click at [825, 309] on p "Pure Glow Tint Balm" at bounding box center [810, 290] width 91 height 37
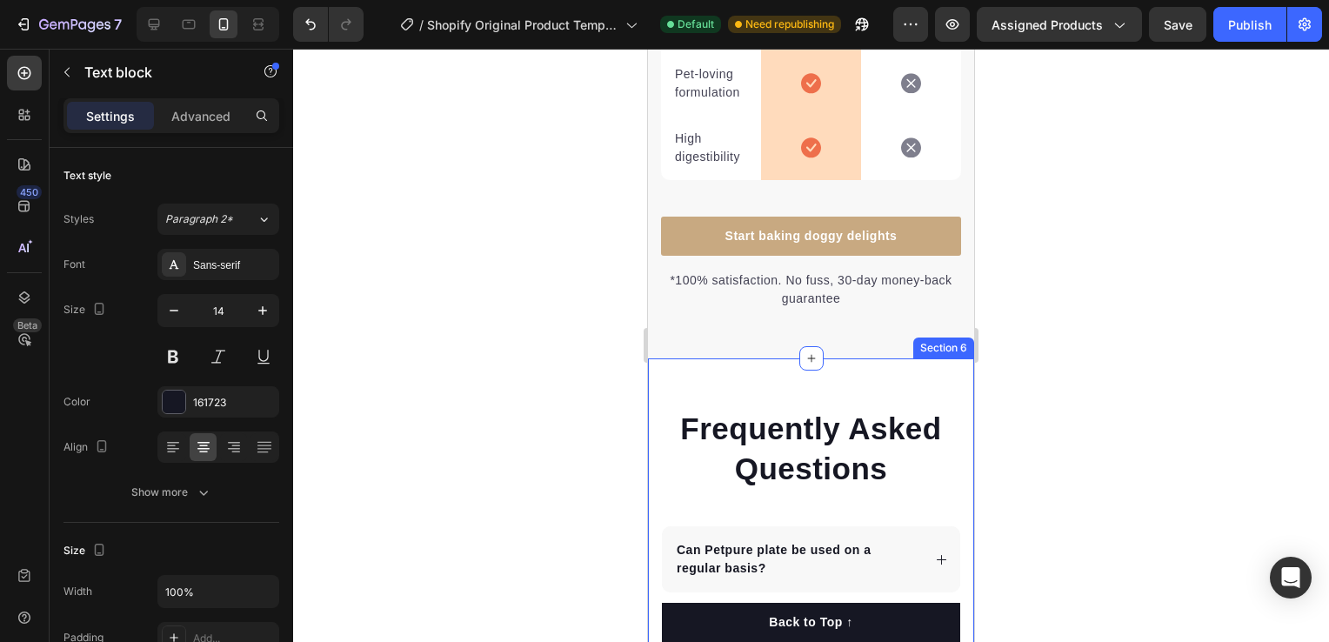
scroll to position [4001, 0]
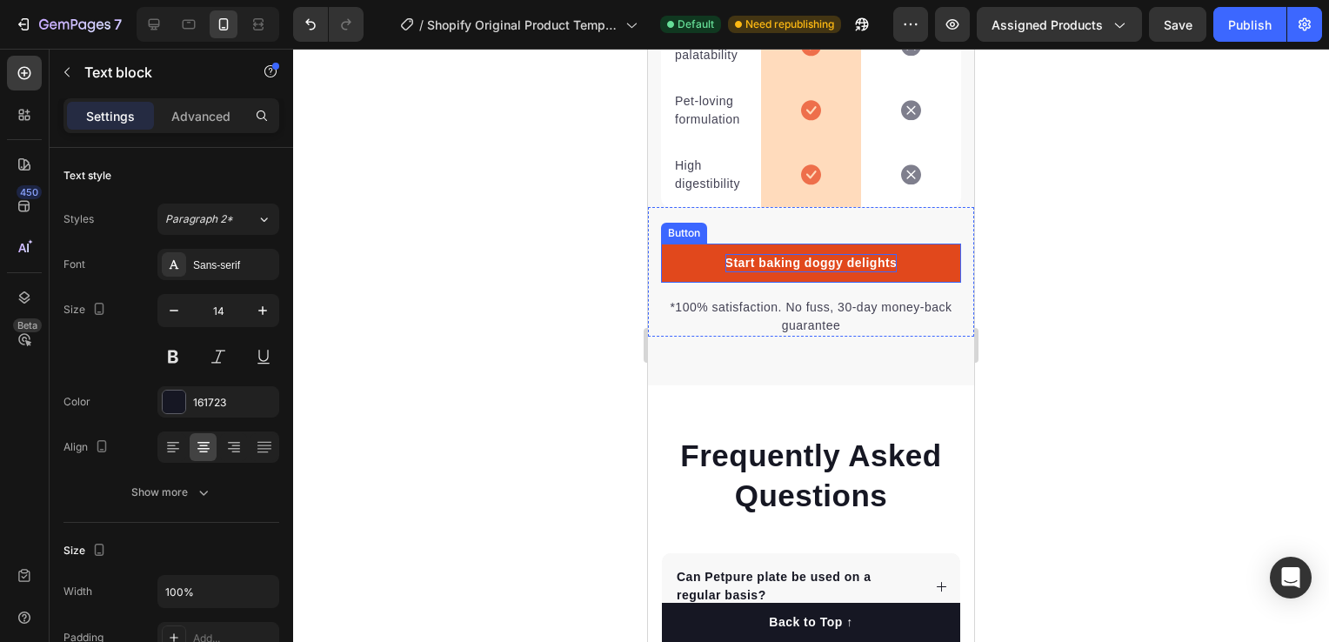
click at [882, 272] on div "Start baking doggy delights" at bounding box center [811, 263] width 172 height 18
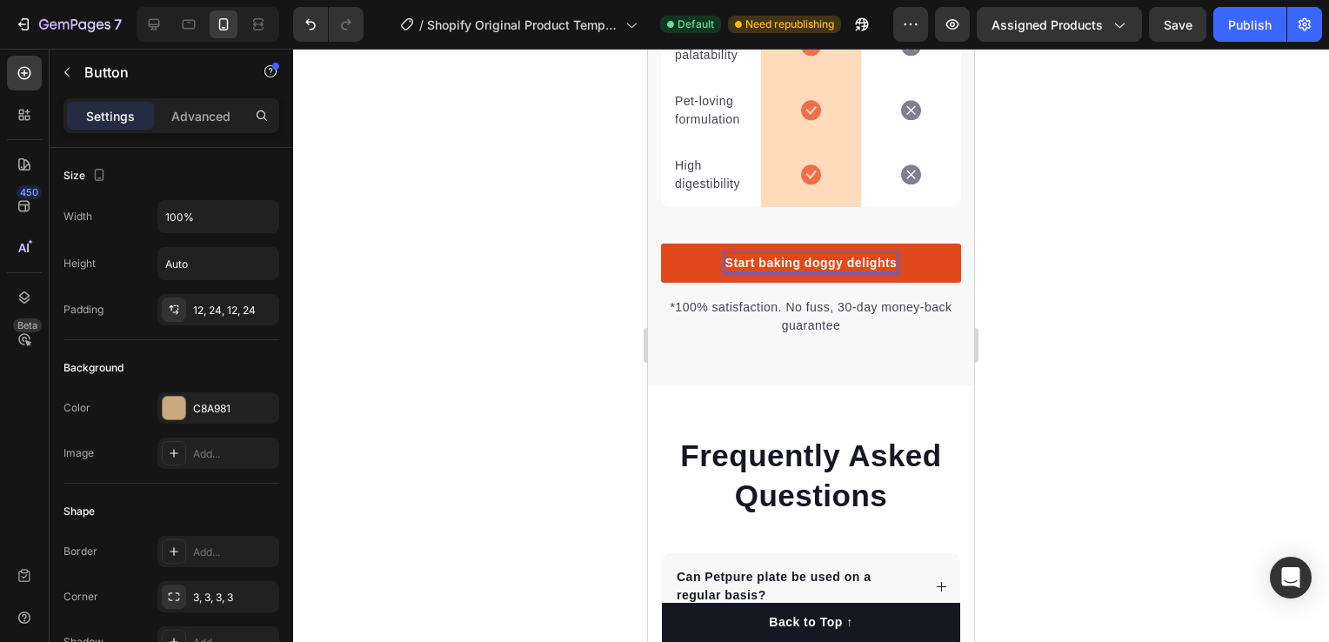
click at [882, 272] on div "Start baking doggy delights" at bounding box center [811, 263] width 172 height 18
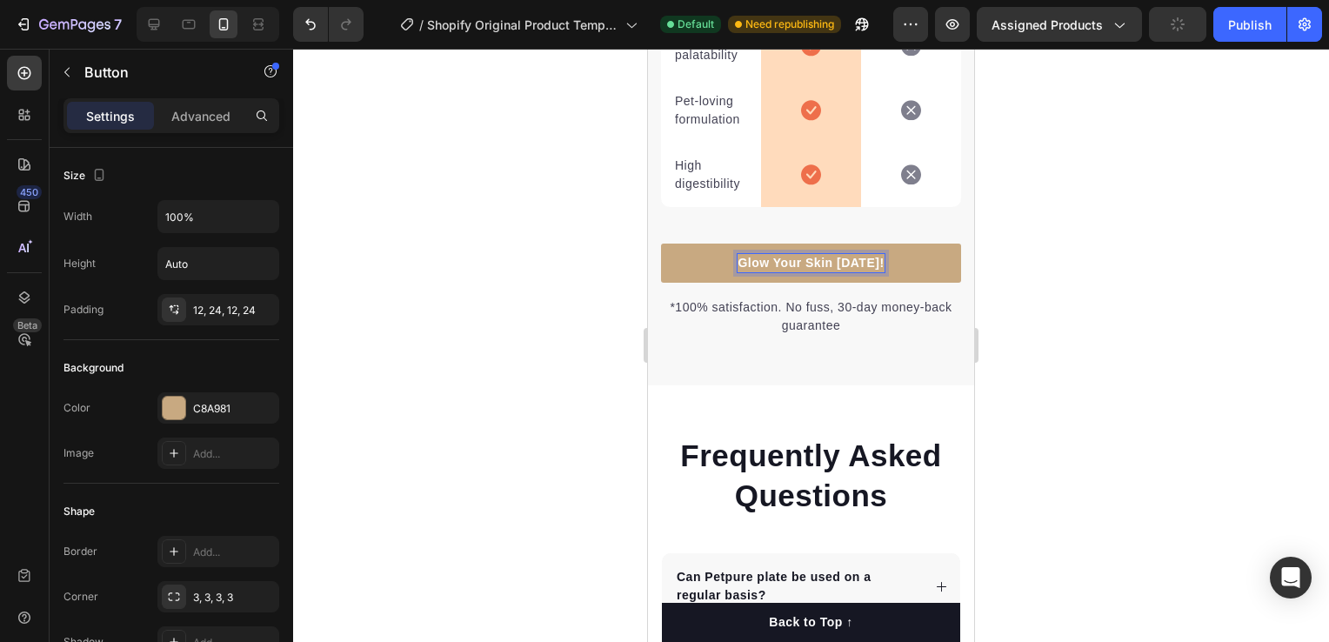
click at [1058, 305] on div at bounding box center [811, 345] width 1036 height 593
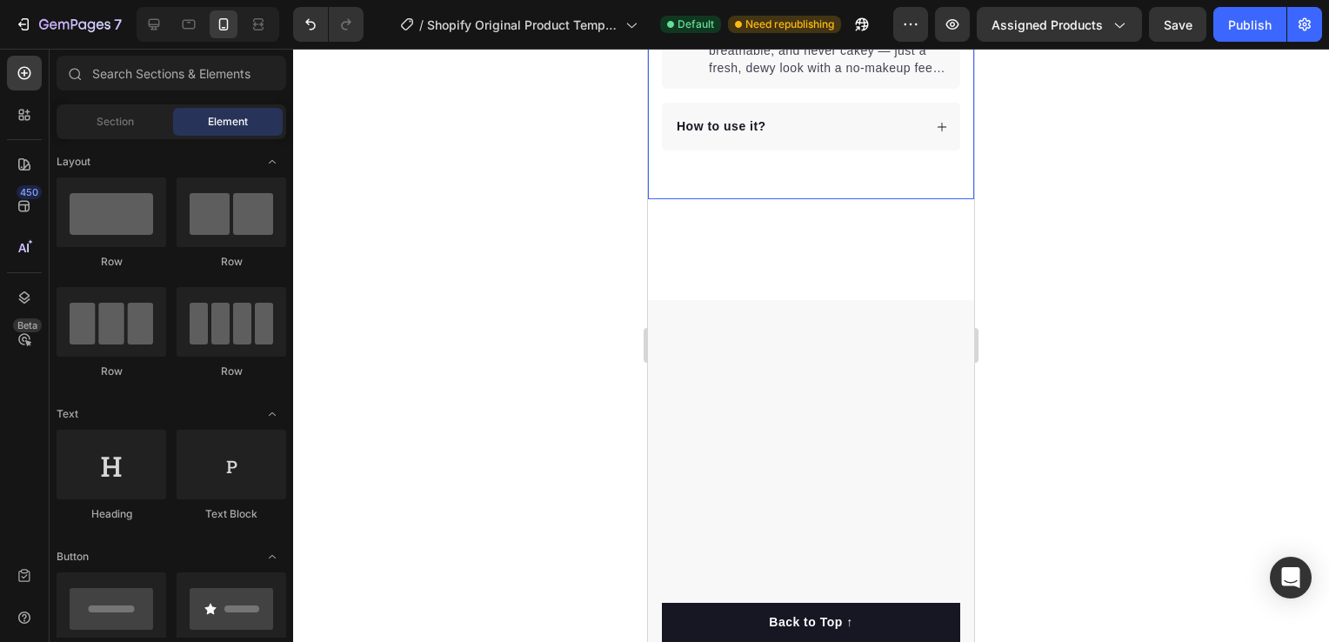
scroll to position [0, 0]
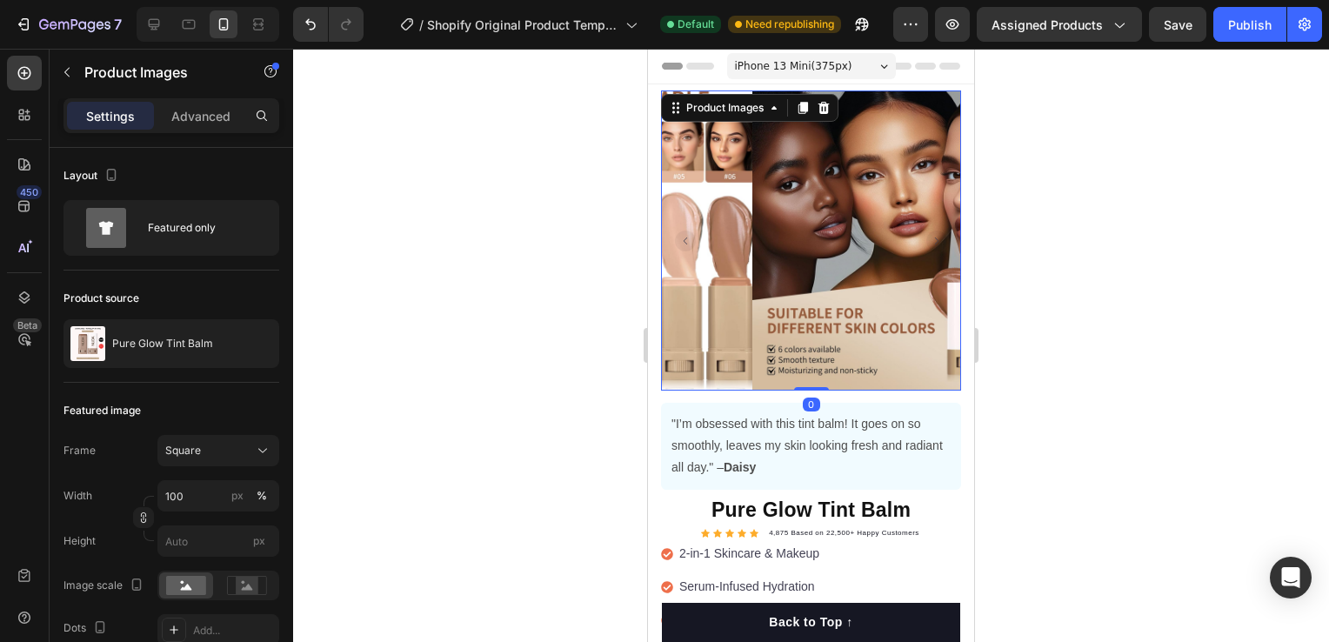
click at [926, 122] on img at bounding box center [902, 240] width 300 height 300
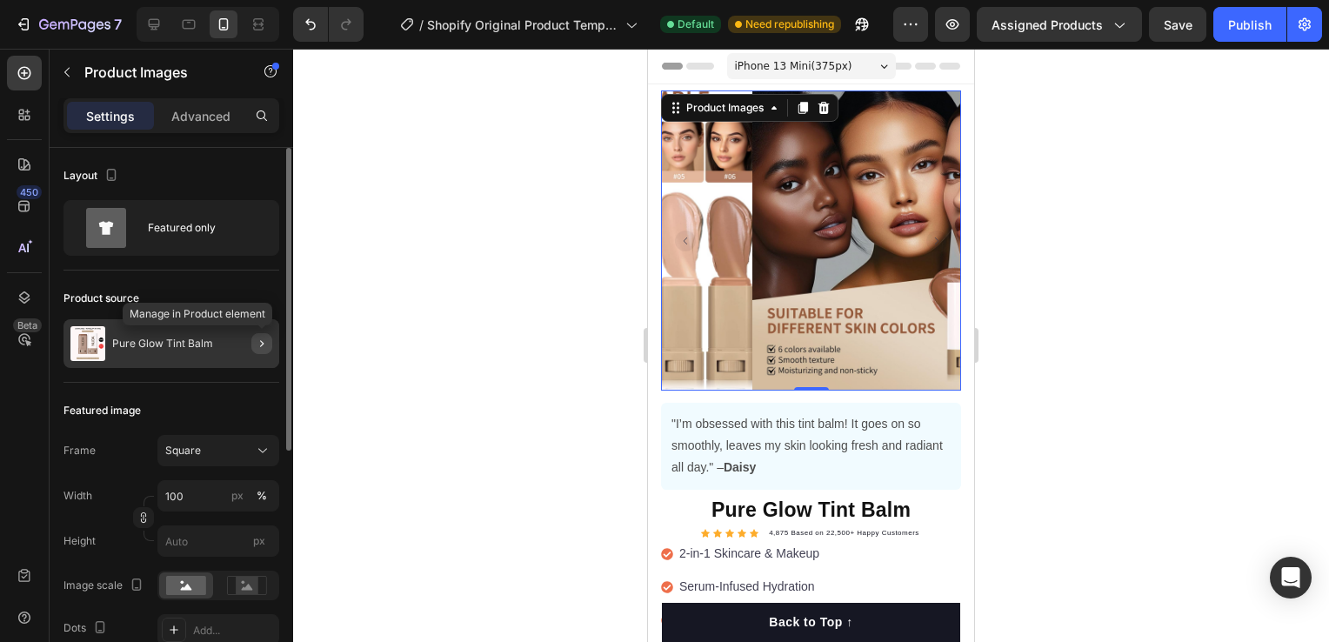
click at [262, 343] on icon "button" at bounding box center [261, 343] width 3 height 7
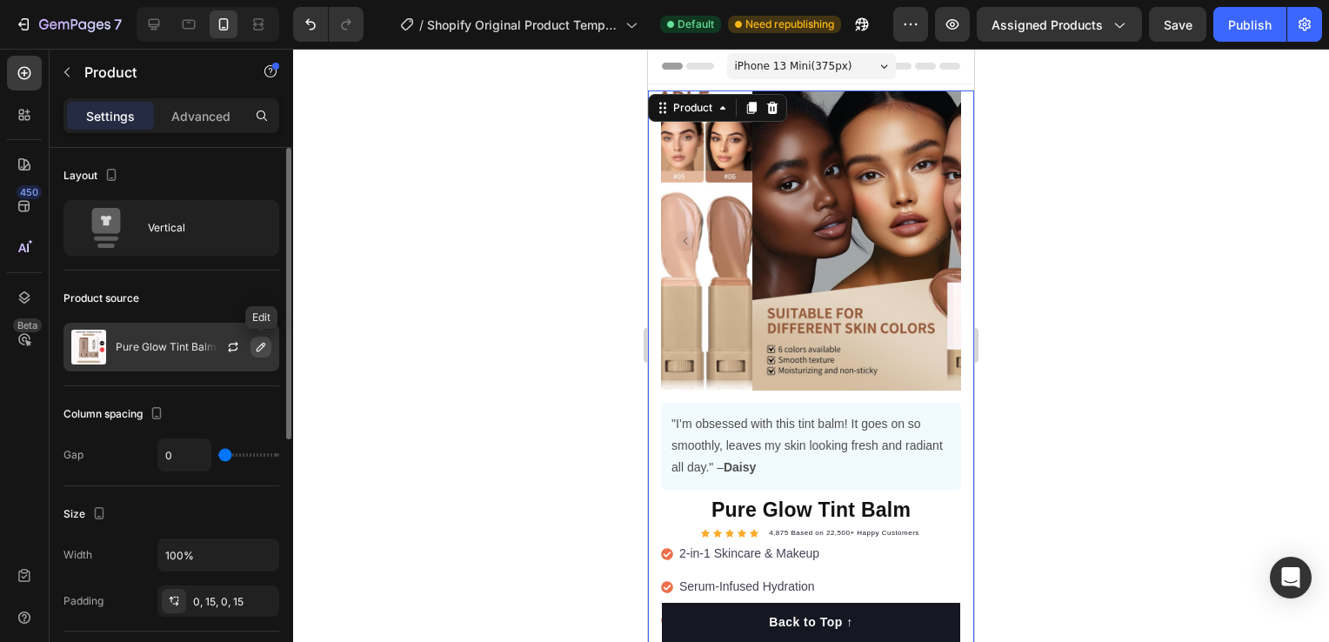
click at [256, 345] on icon "button" at bounding box center [261, 347] width 14 height 14
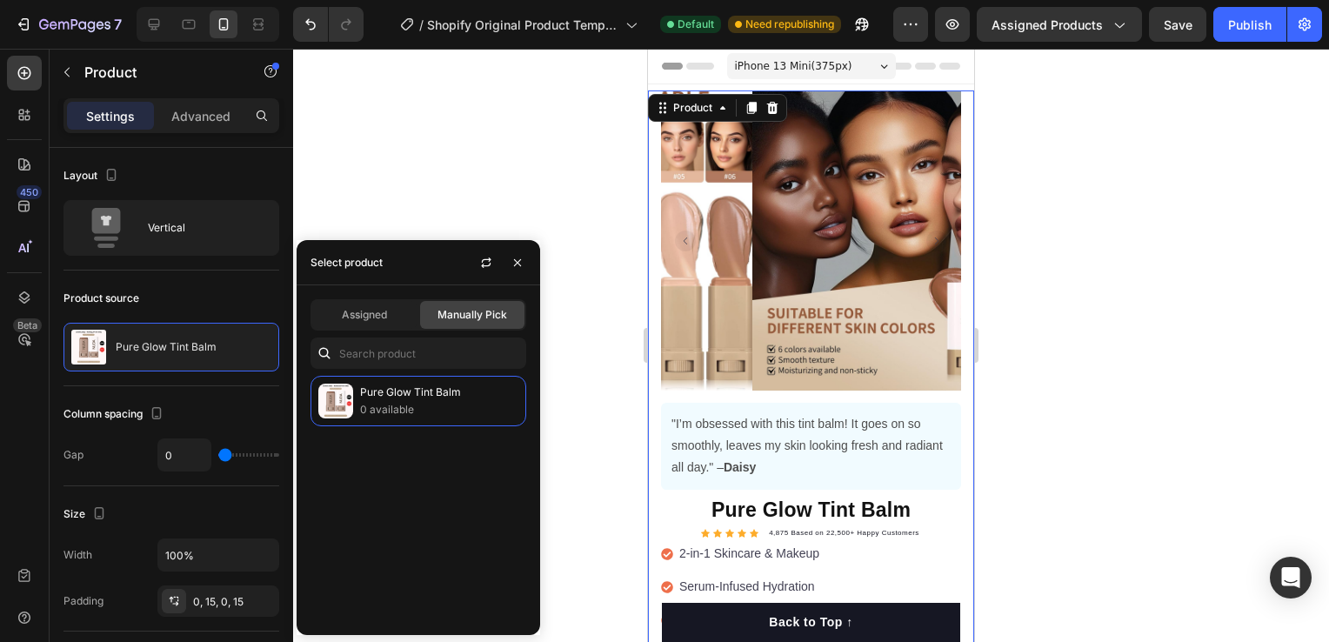
click at [472, 311] on span "Manually Pick" at bounding box center [472, 315] width 70 height 16
click at [397, 309] on div "Assigned" at bounding box center [364, 315] width 104 height 28
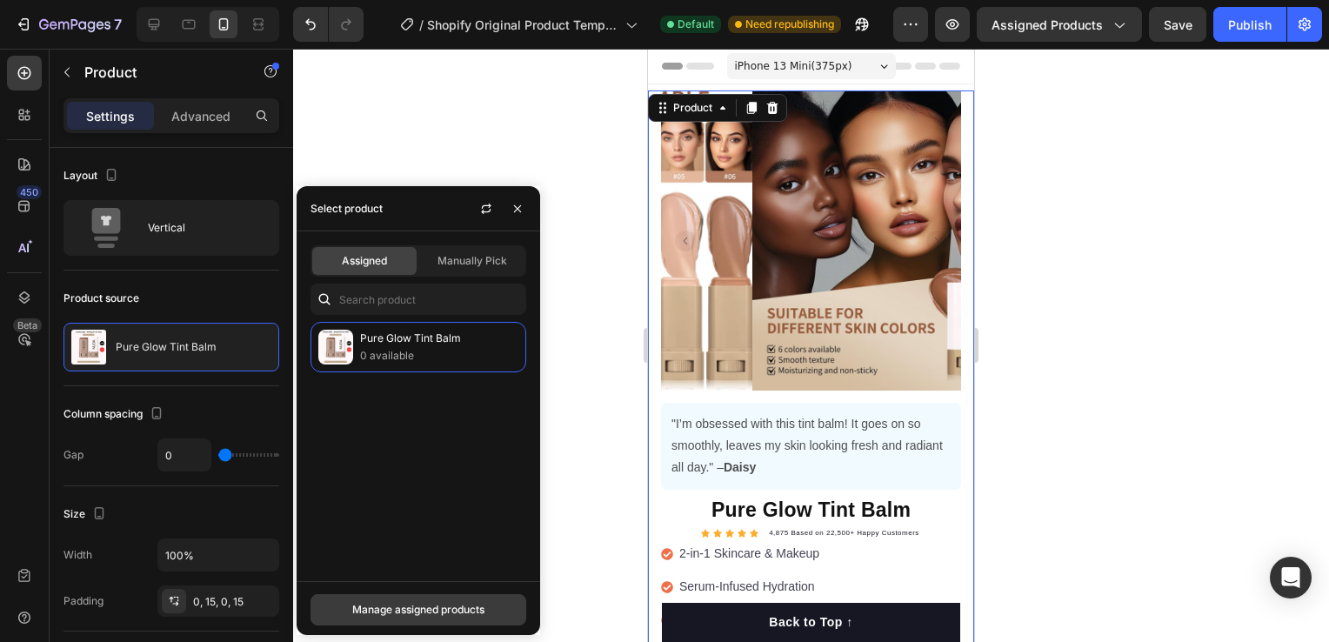
click at [417, 604] on div "Manage assigned products" at bounding box center [418, 610] width 132 height 16
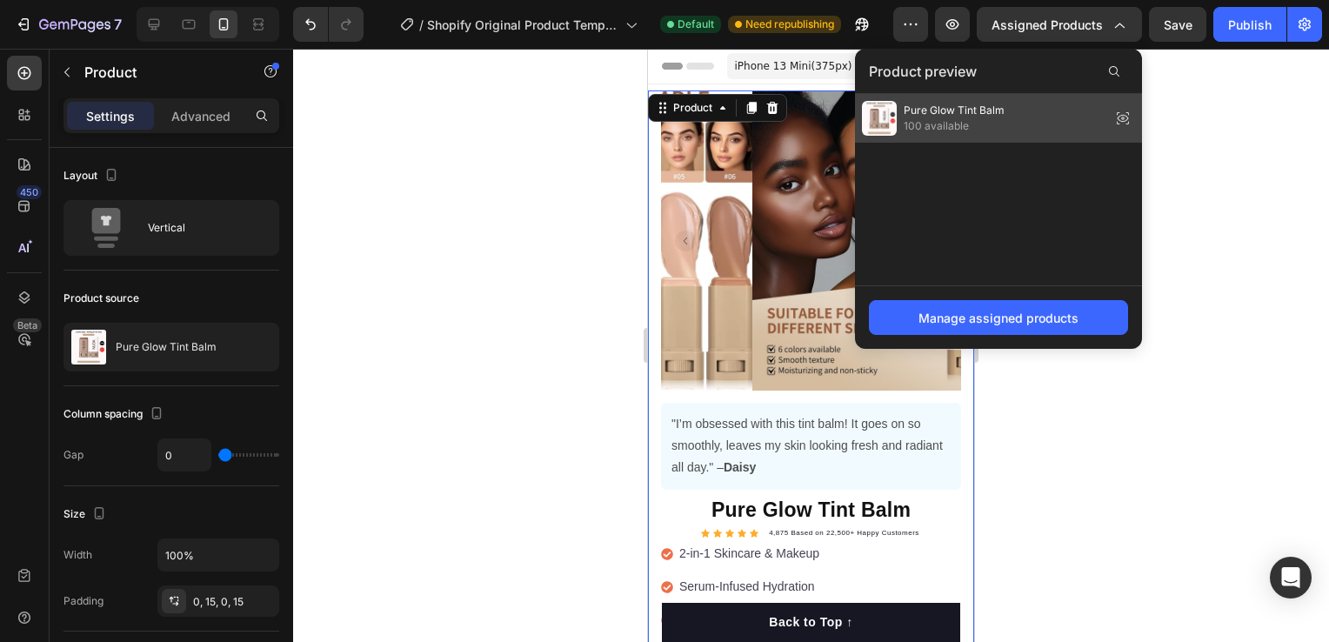
click at [1099, 120] on div "Pure Glow Tint Balm 100 available" at bounding box center [998, 118] width 287 height 49
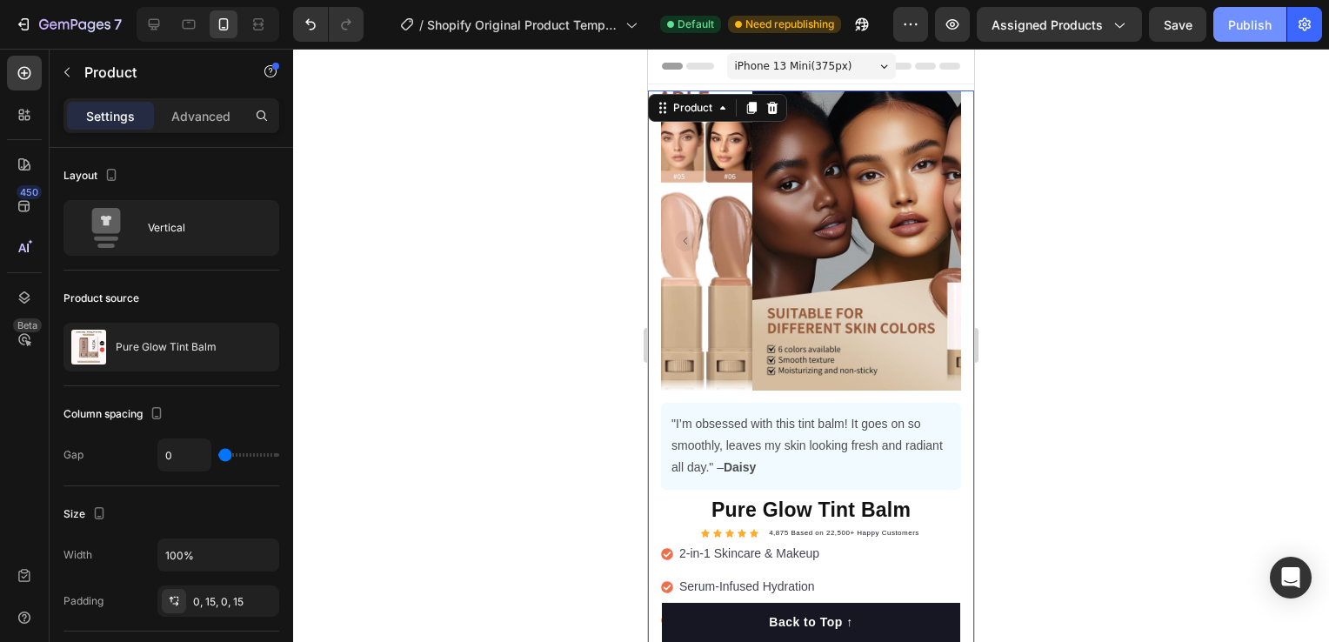
click at [1246, 33] on div "Publish" at bounding box center [1249, 25] width 43 height 18
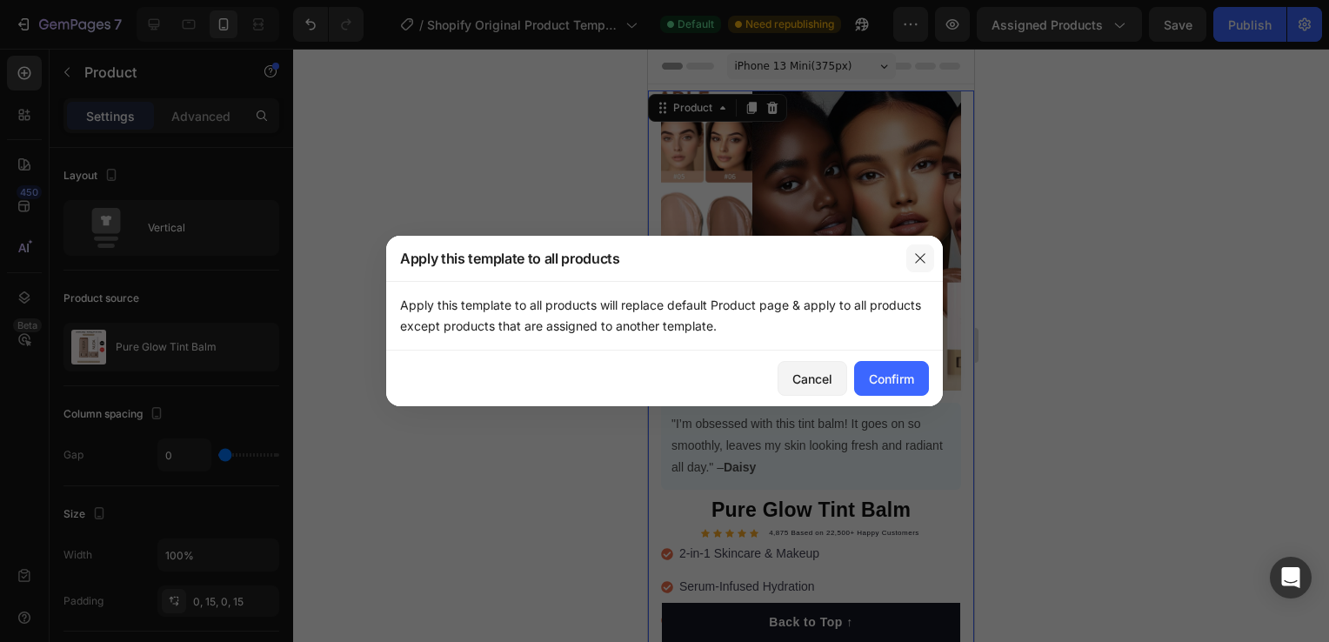
click at [916, 259] on icon "button" at bounding box center [920, 258] width 14 height 14
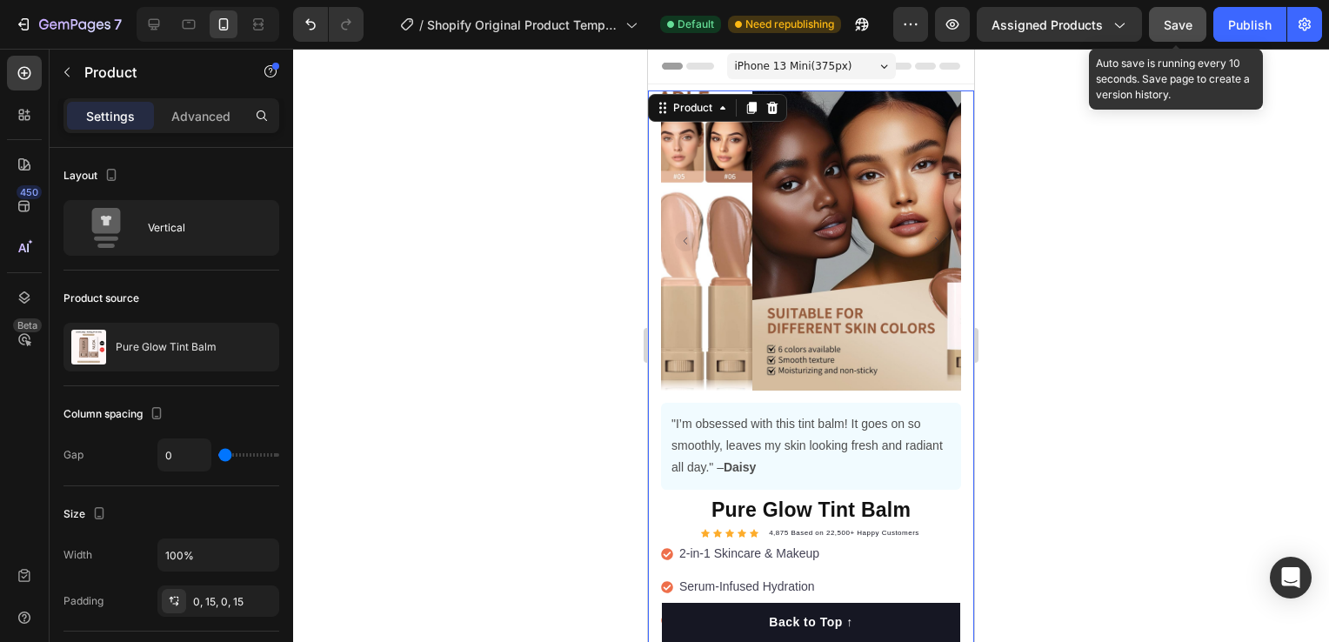
click at [1178, 20] on span "Save" at bounding box center [1178, 24] width 29 height 15
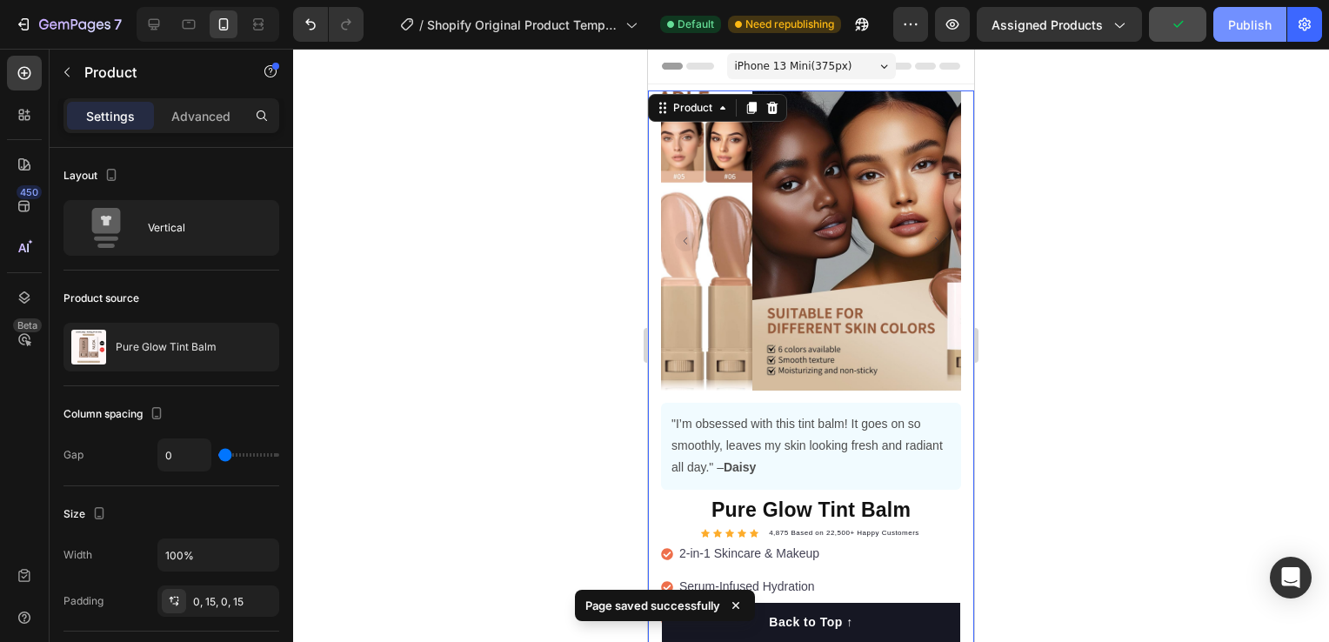
click at [1266, 30] on div "Publish" at bounding box center [1249, 25] width 43 height 18
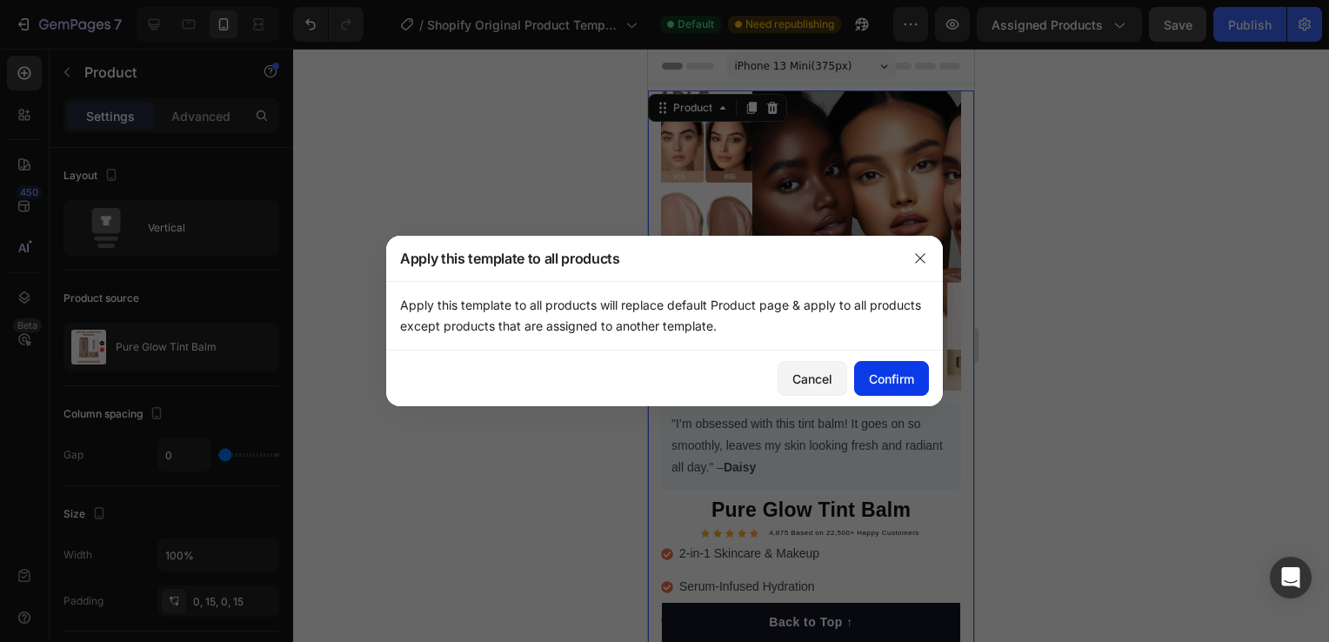
click at [882, 372] on div "Confirm" at bounding box center [891, 379] width 45 height 18
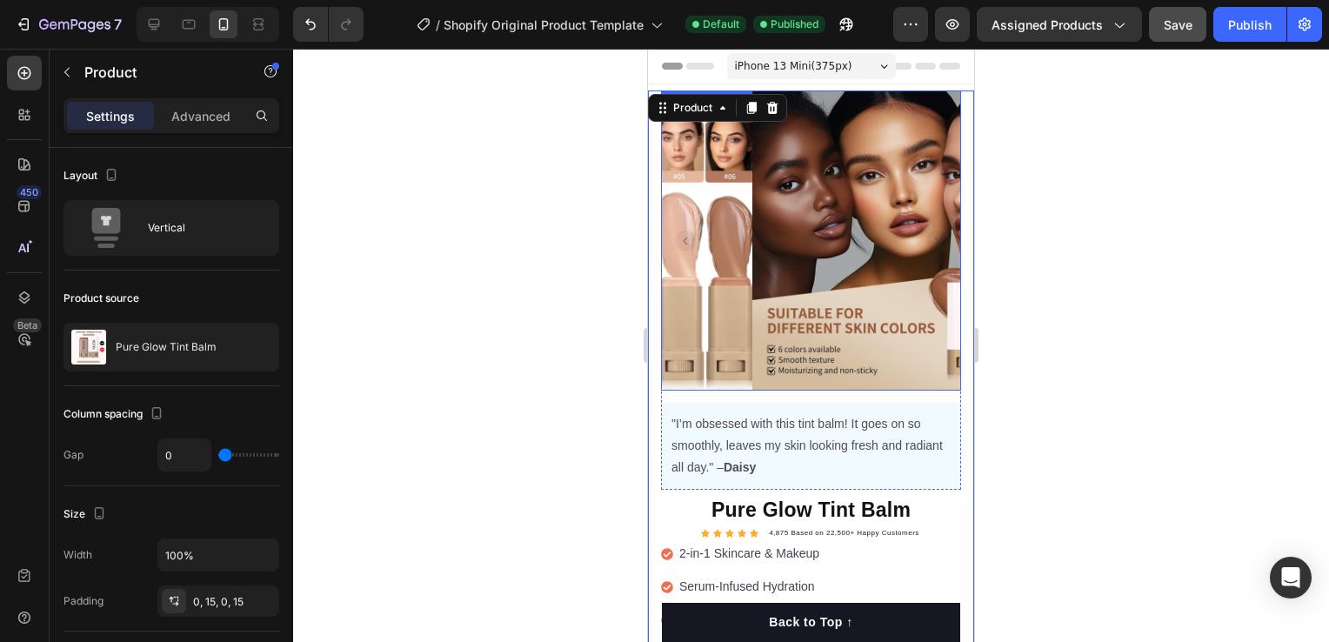
click at [840, 210] on img at bounding box center [902, 240] width 300 height 300
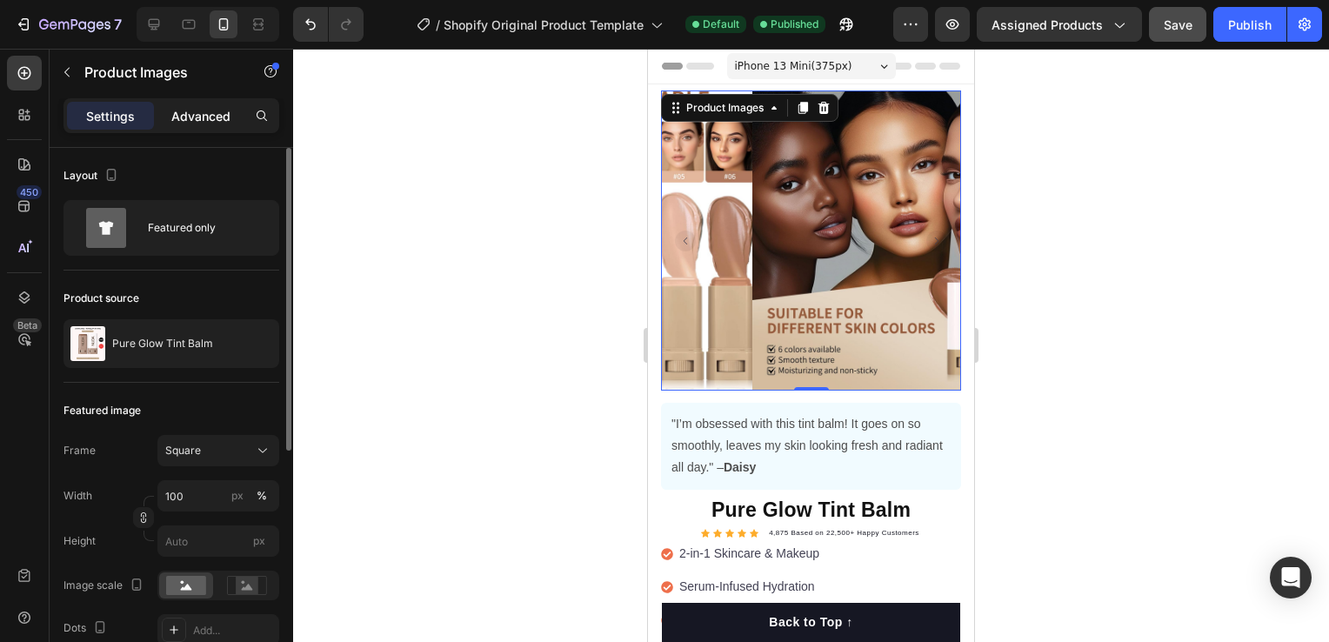
click at [188, 120] on p "Advanced" at bounding box center [200, 116] width 59 height 18
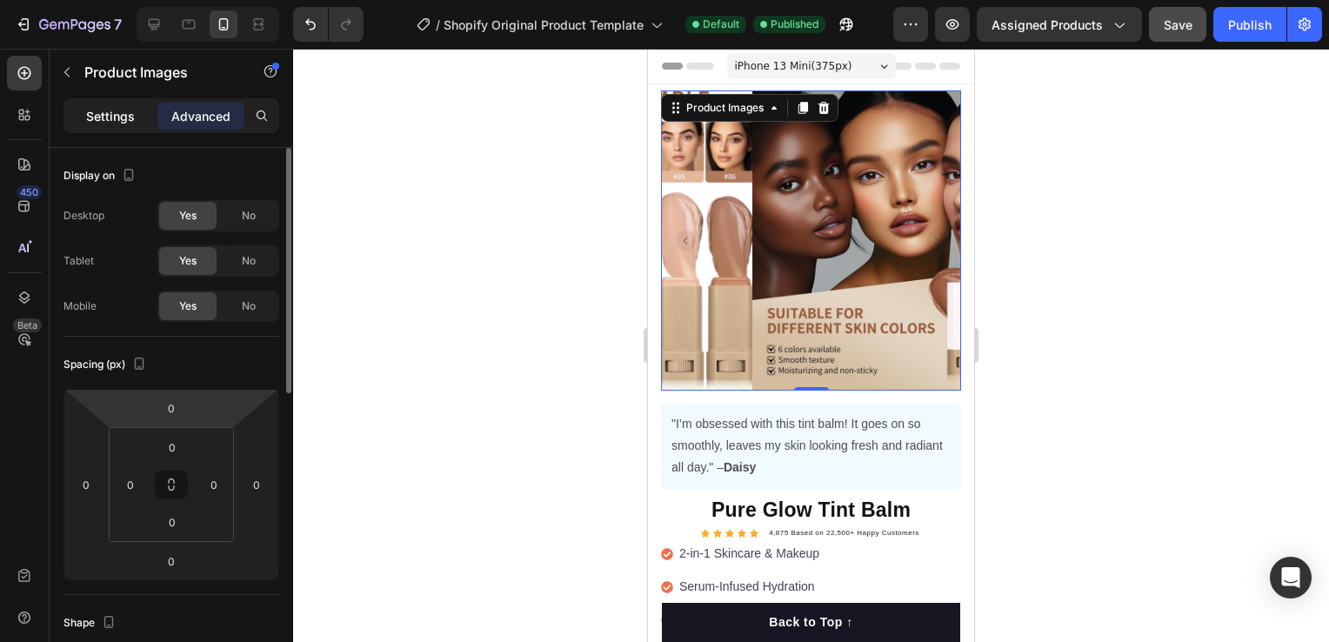
click at [102, 120] on p "Settings" at bounding box center [110, 116] width 49 height 18
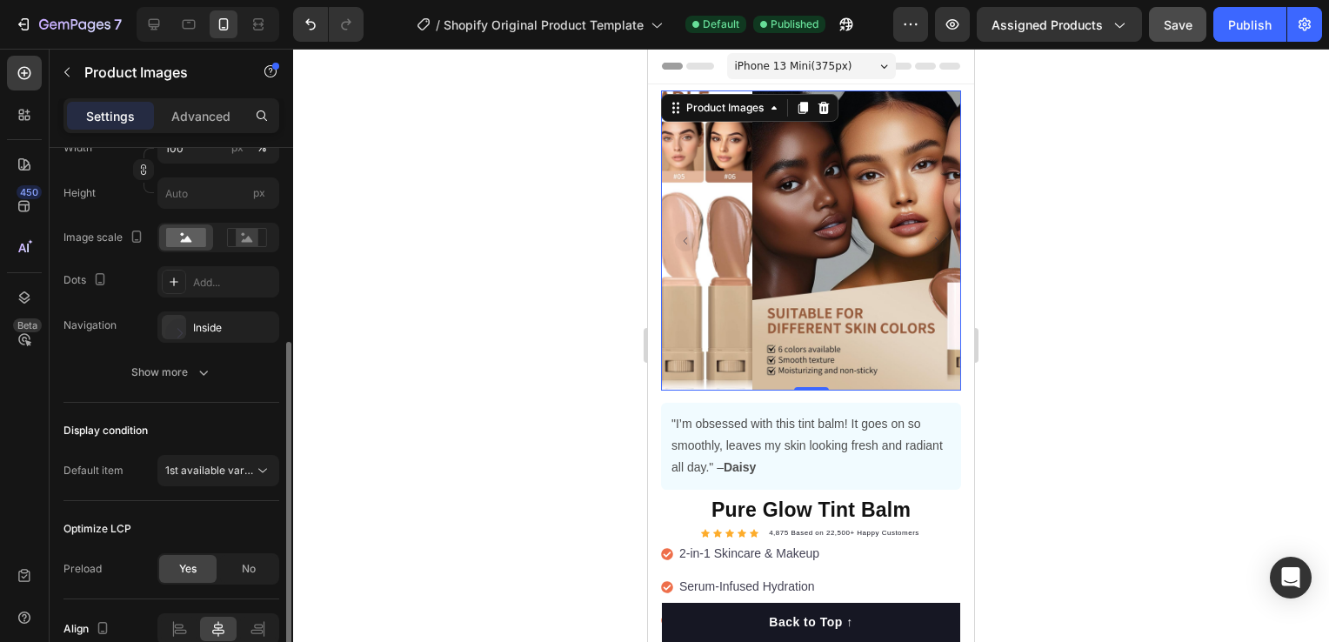
scroll to position [174, 0]
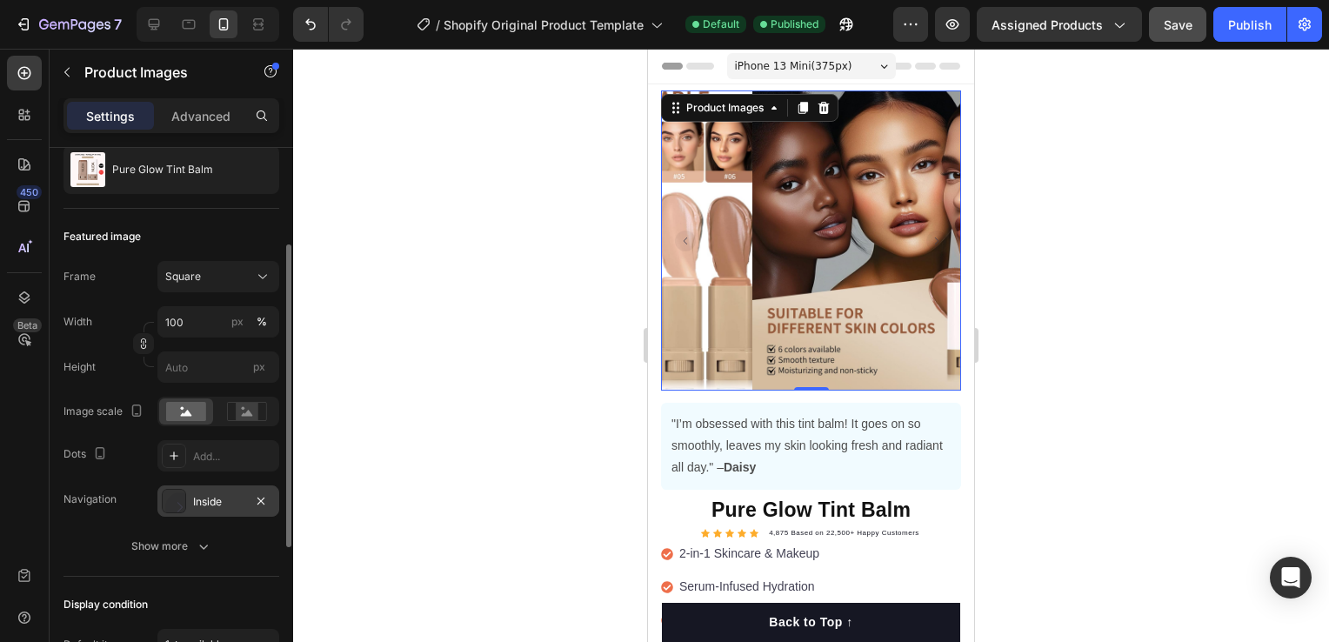
click at [207, 496] on div "Inside" at bounding box center [218, 502] width 50 height 16
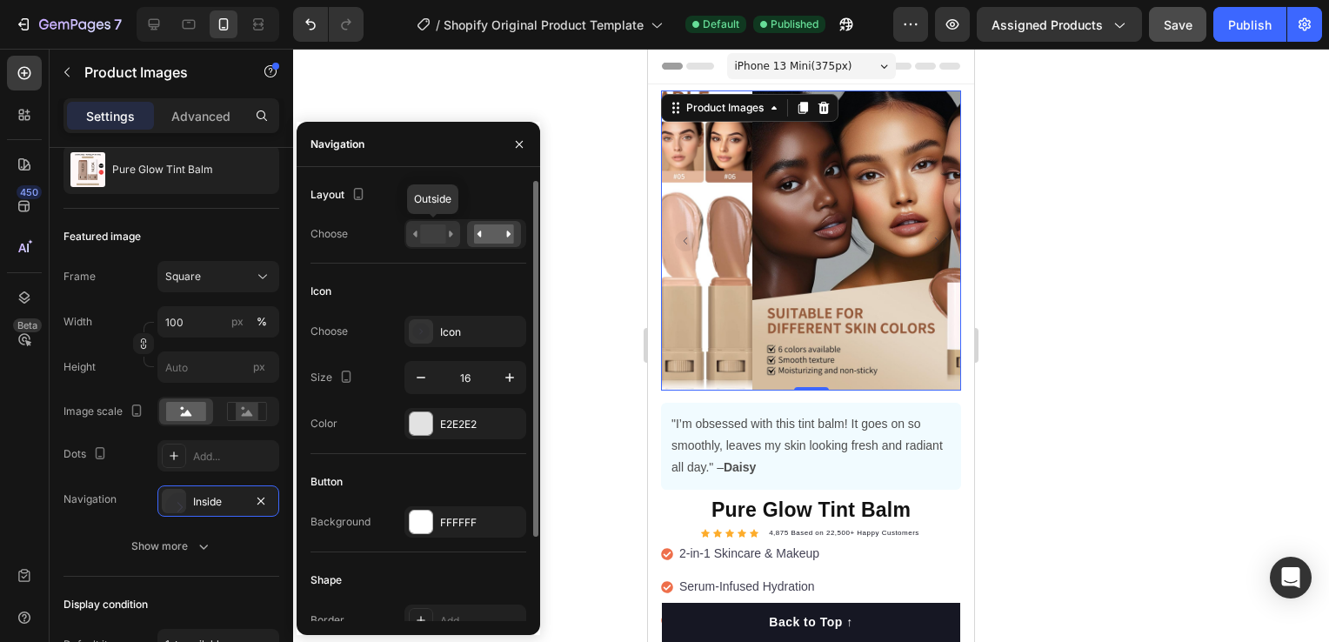
click at [442, 234] on rect at bounding box center [432, 233] width 25 height 19
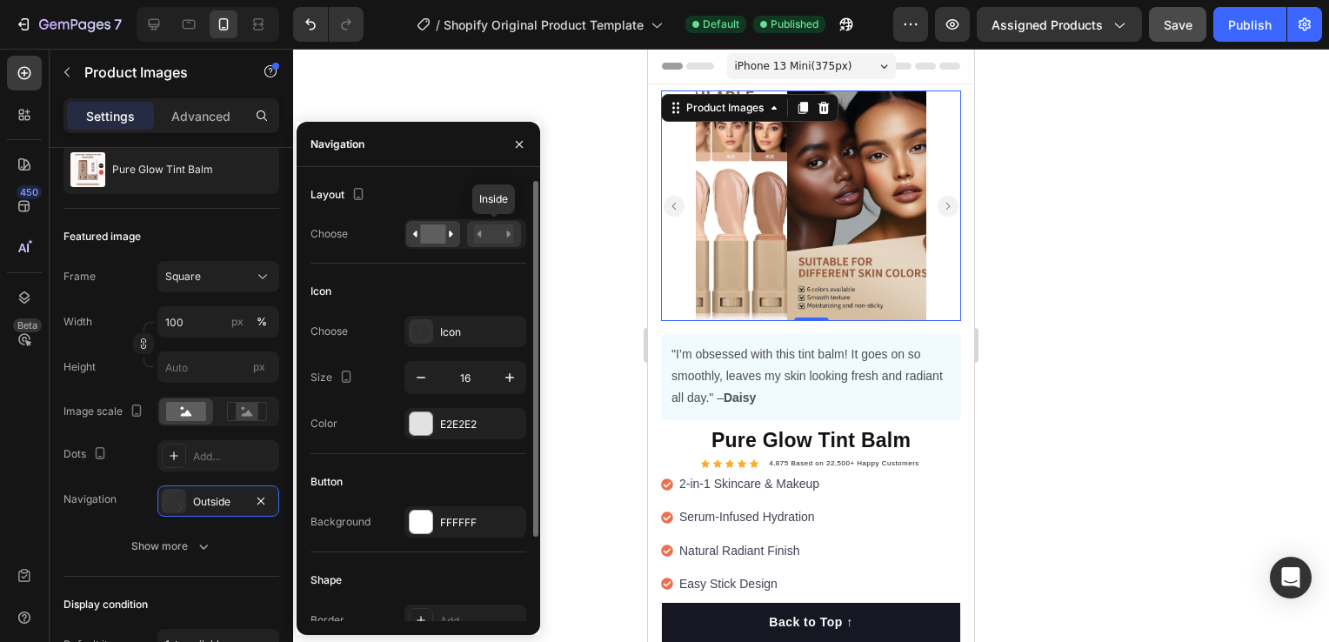
click at [493, 230] on rect at bounding box center [494, 233] width 40 height 19
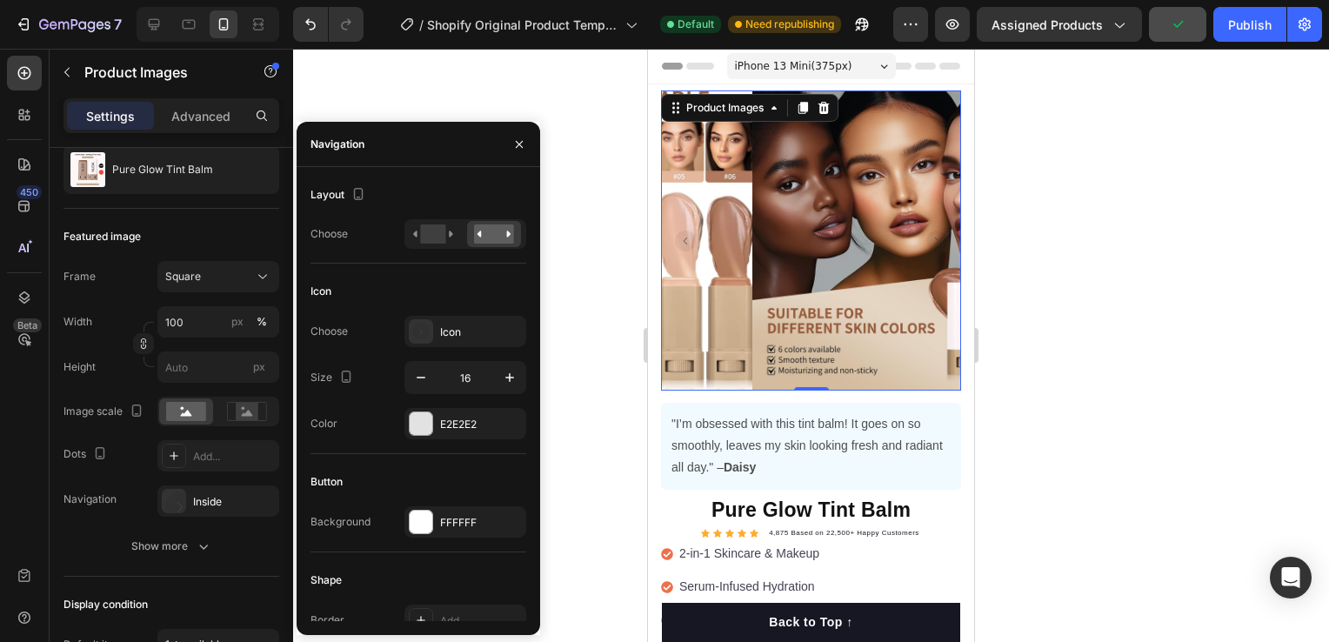
click at [1063, 297] on div at bounding box center [811, 345] width 1036 height 593
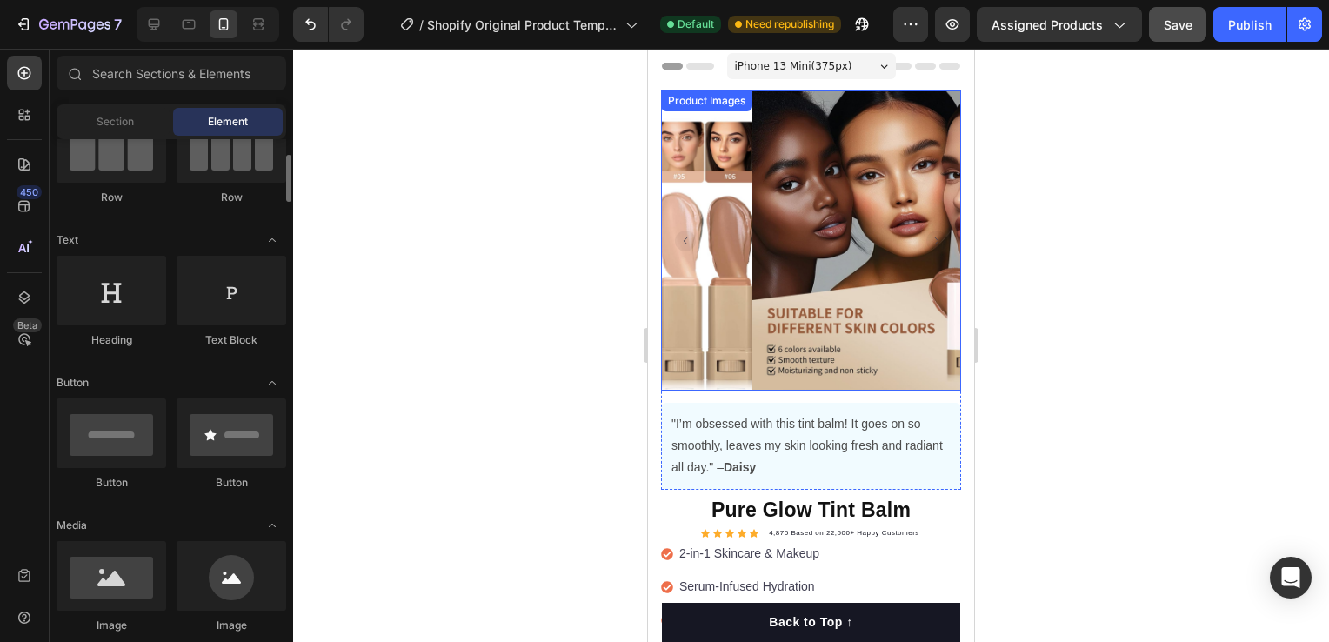
click at [752, 194] on img at bounding box center [902, 240] width 300 height 300
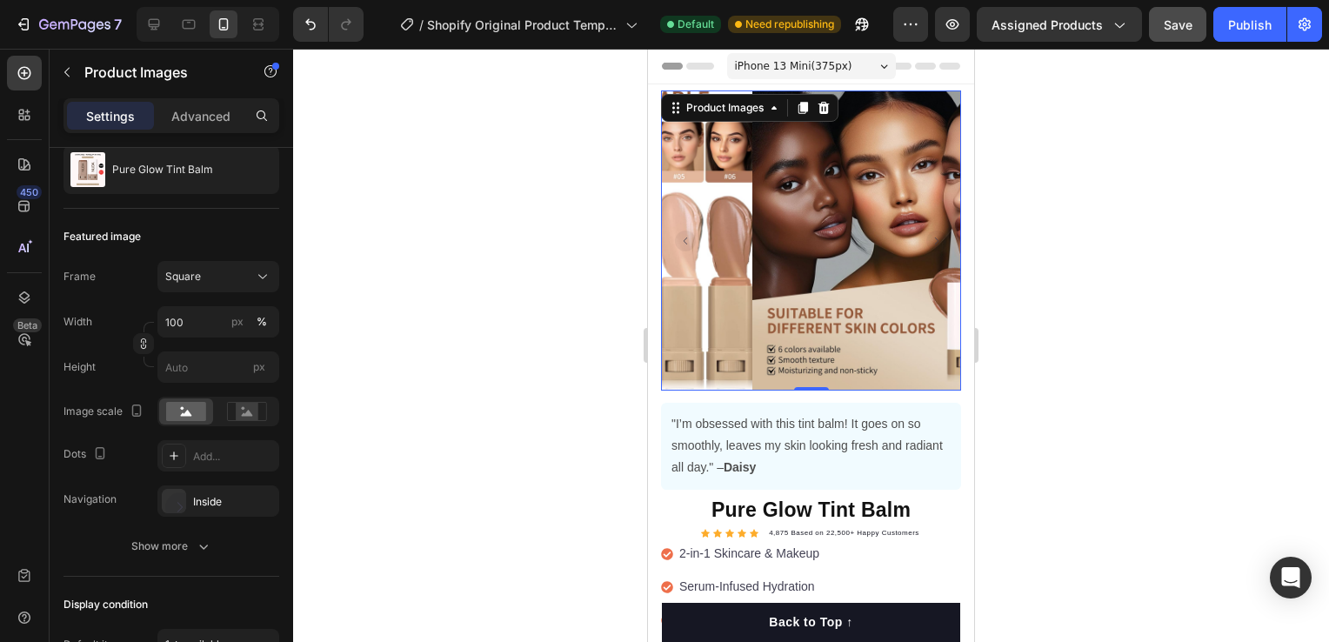
click at [774, 304] on img at bounding box center [902, 240] width 300 height 300
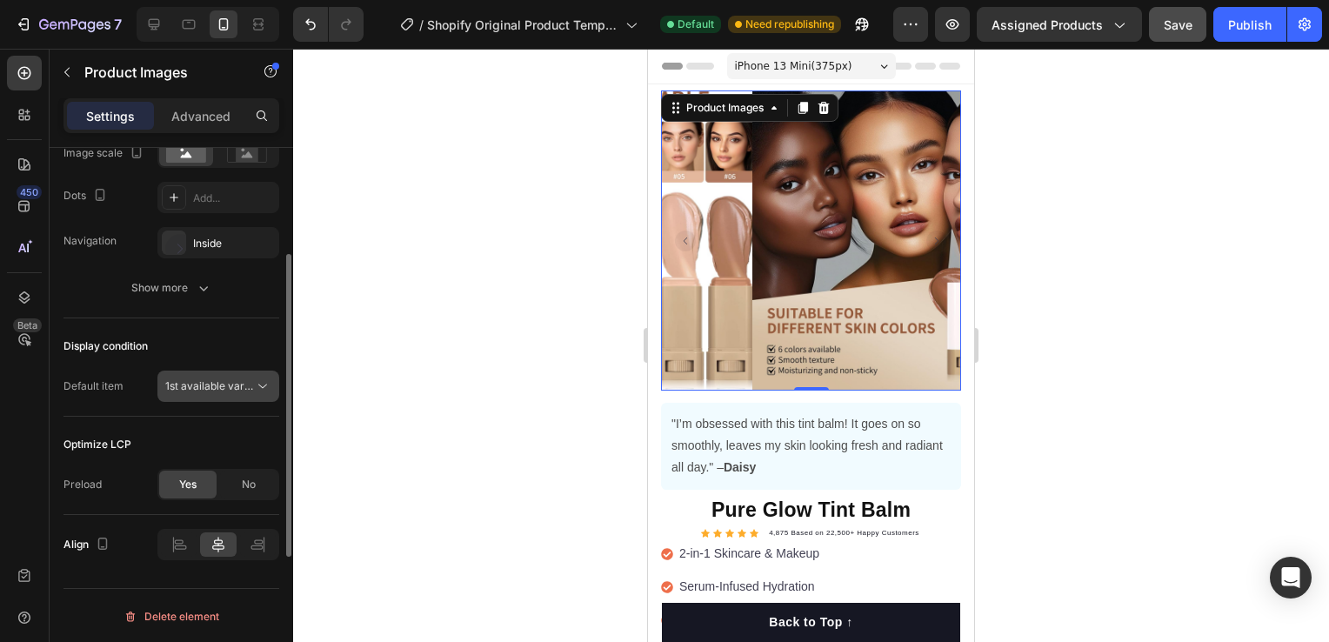
scroll to position [345, 0]
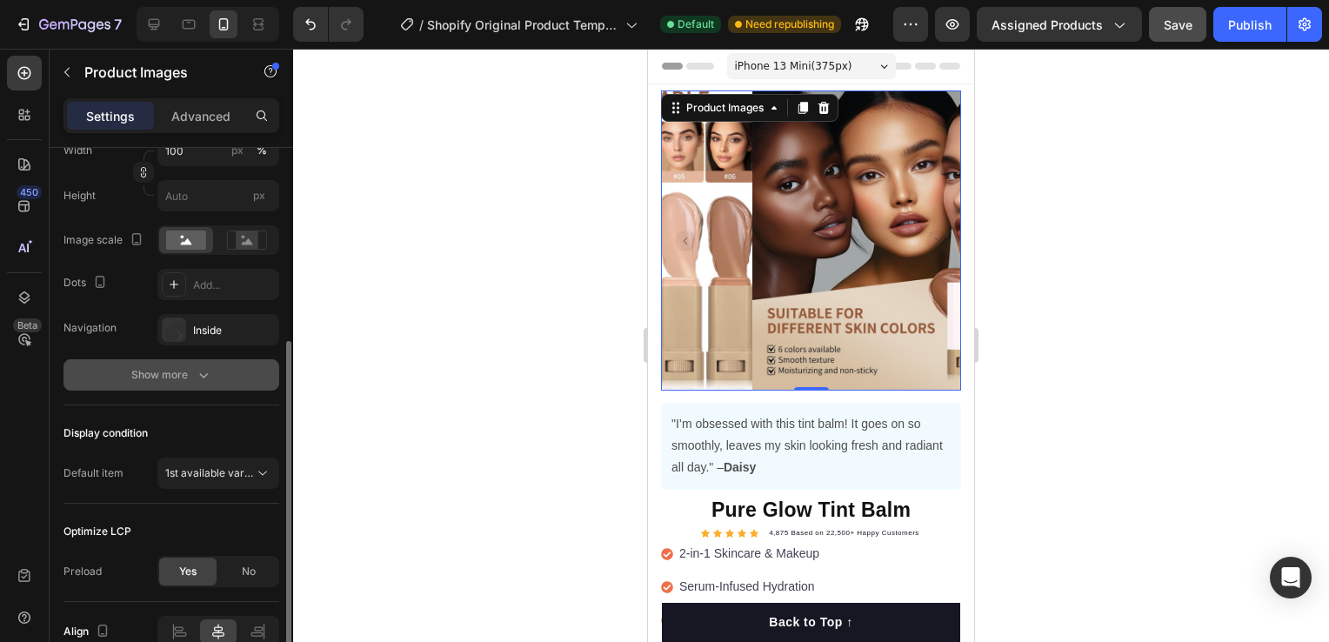
click at [182, 380] on div "Show more" at bounding box center [171, 374] width 81 height 17
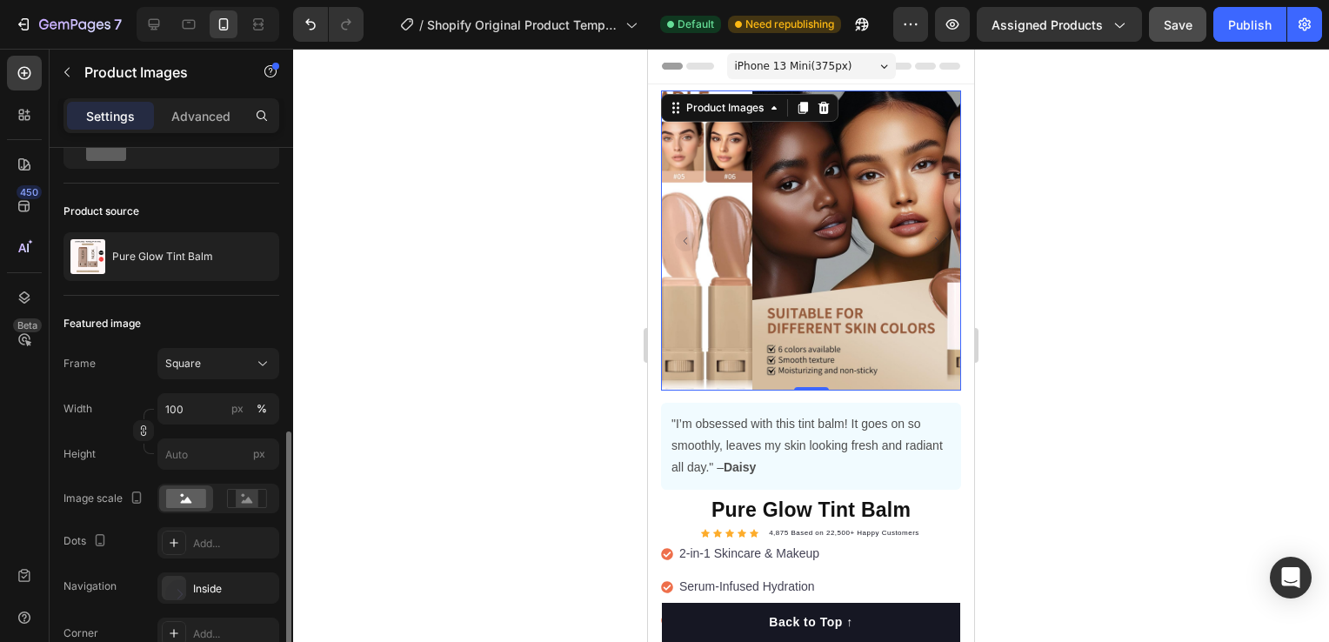
scroll to position [0, 0]
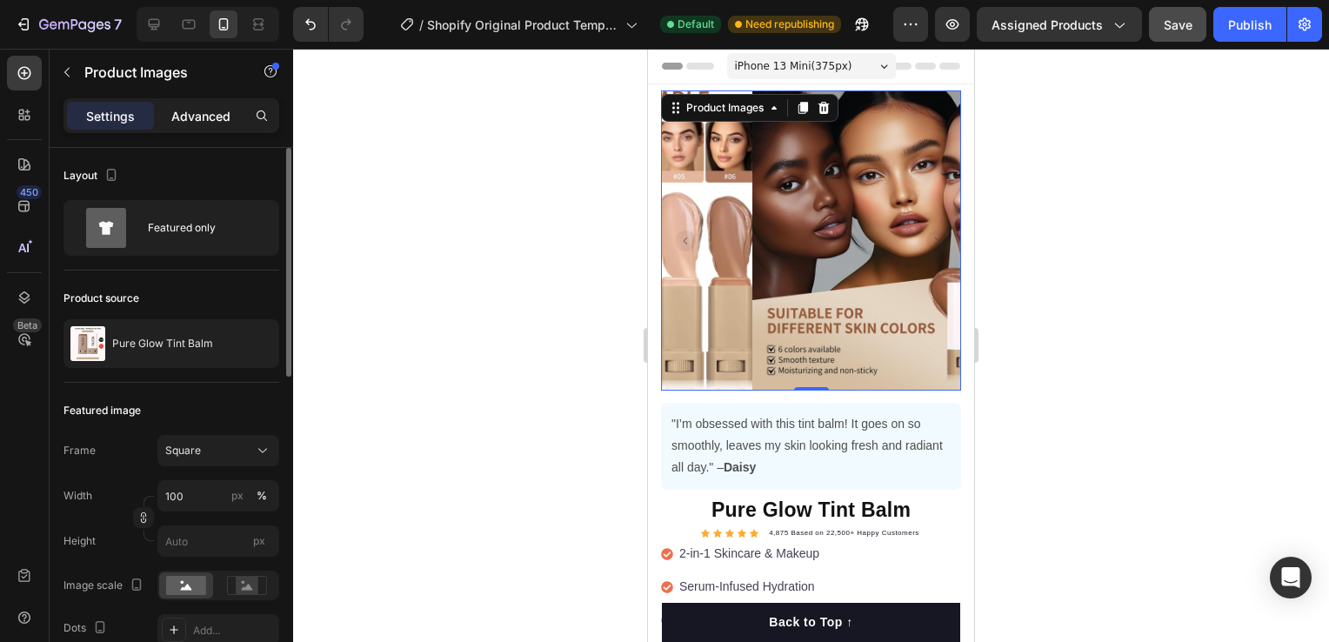
click at [210, 121] on p "Advanced" at bounding box center [200, 116] width 59 height 18
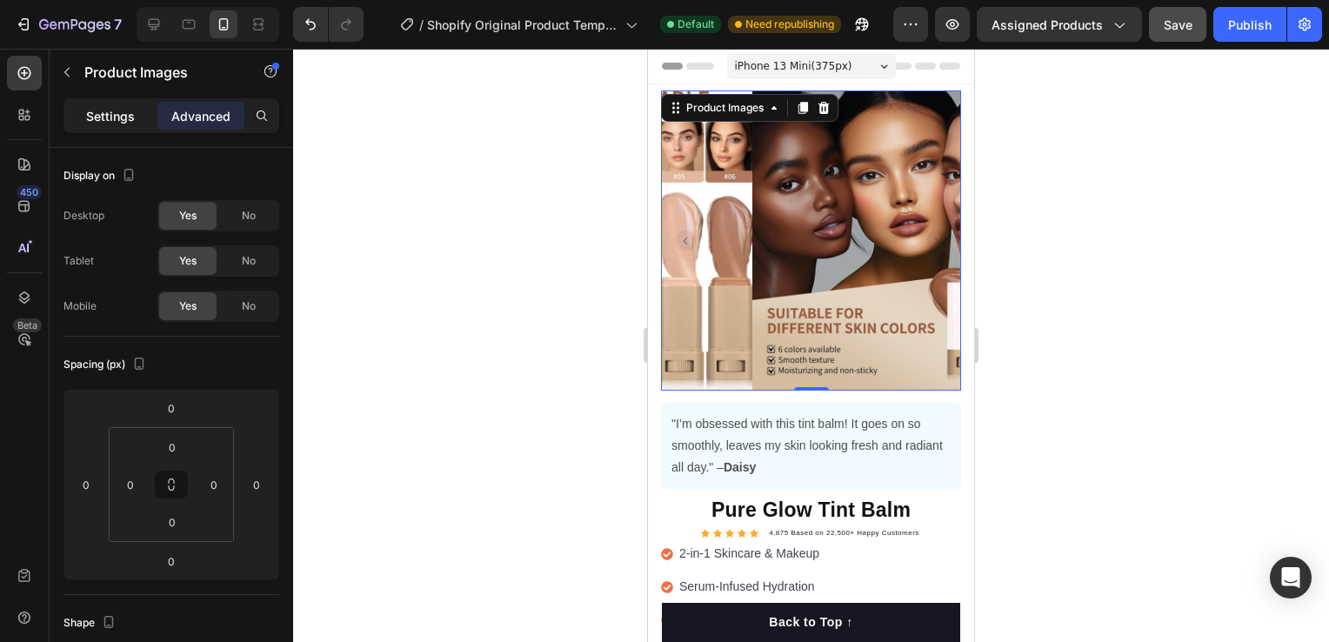
click at [119, 113] on p "Settings" at bounding box center [110, 116] width 49 height 18
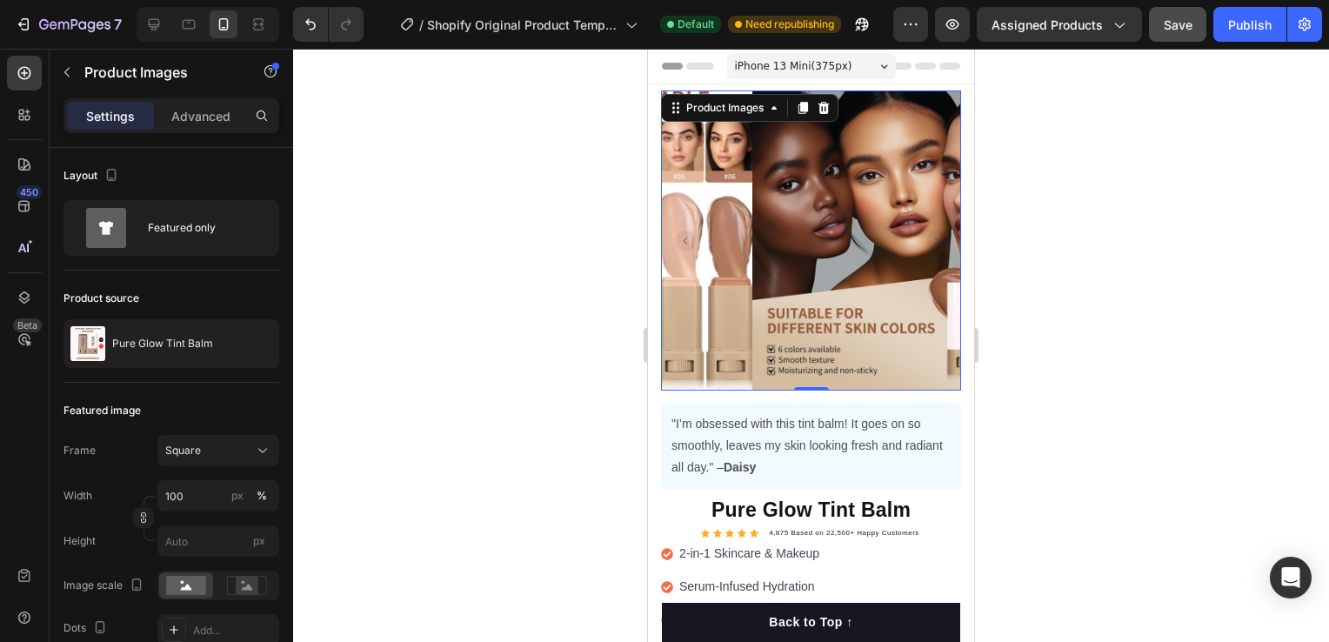
click at [831, 190] on img at bounding box center [902, 240] width 300 height 300
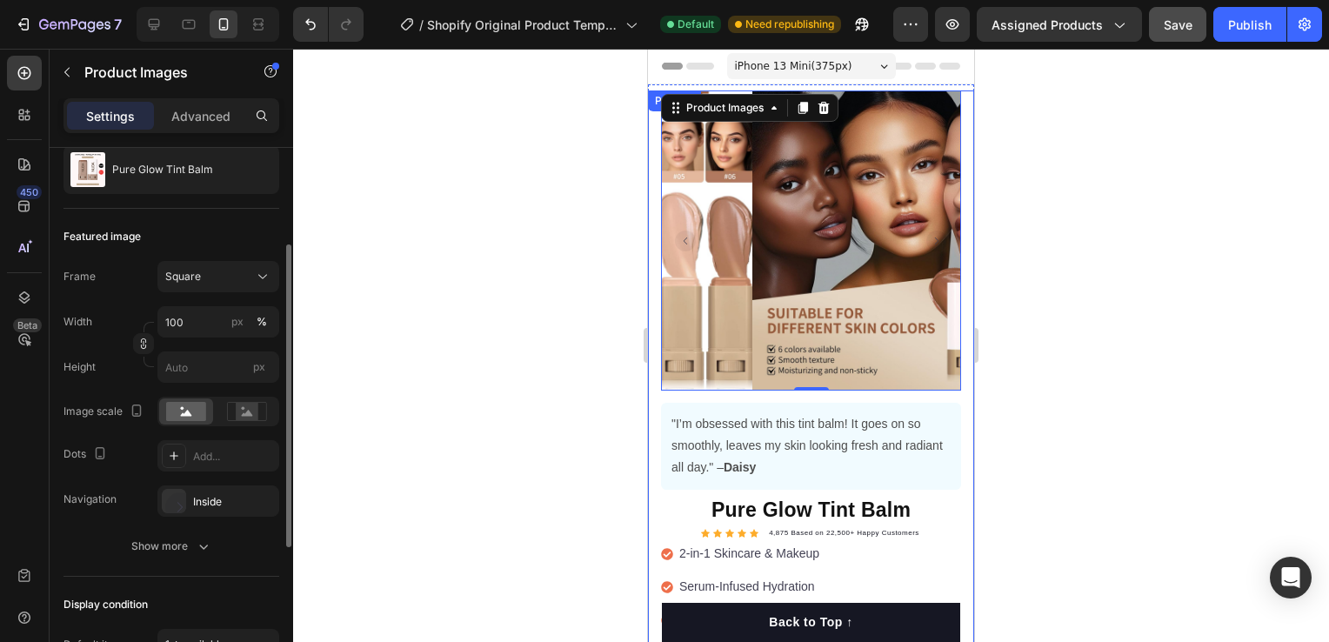
scroll to position [432, 0]
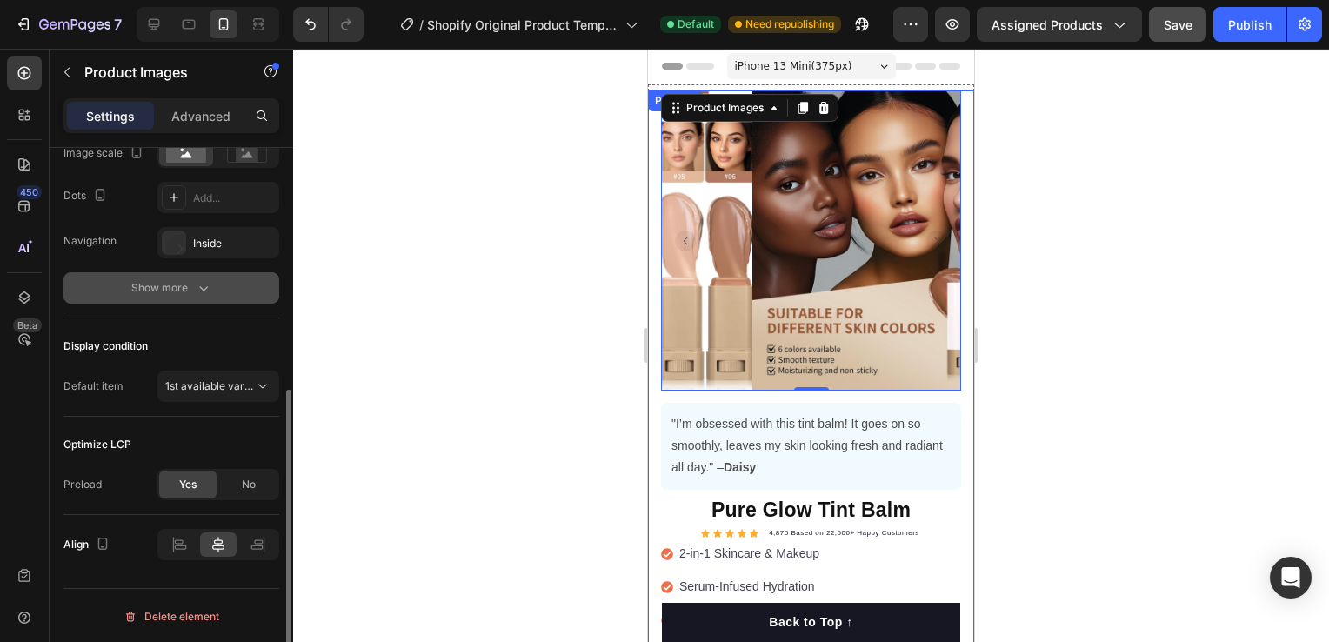
click at [189, 283] on div "Show more" at bounding box center [171, 287] width 81 height 17
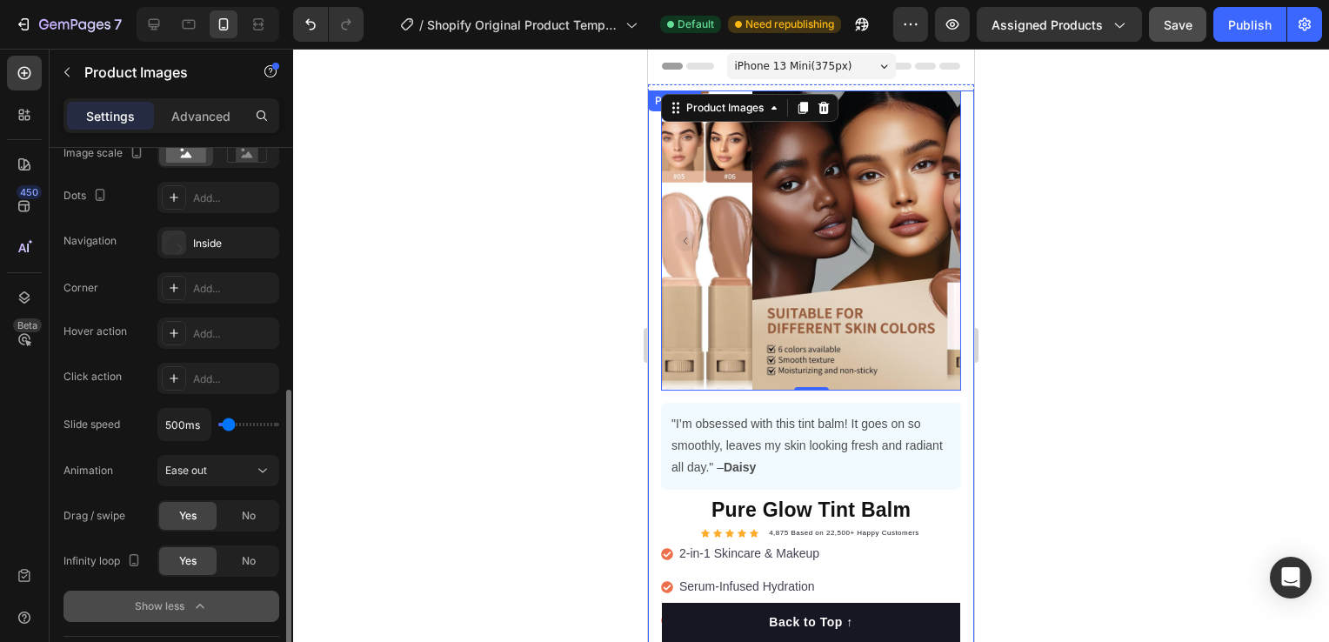
click at [150, 611] on div "Show less" at bounding box center [172, 605] width 74 height 17
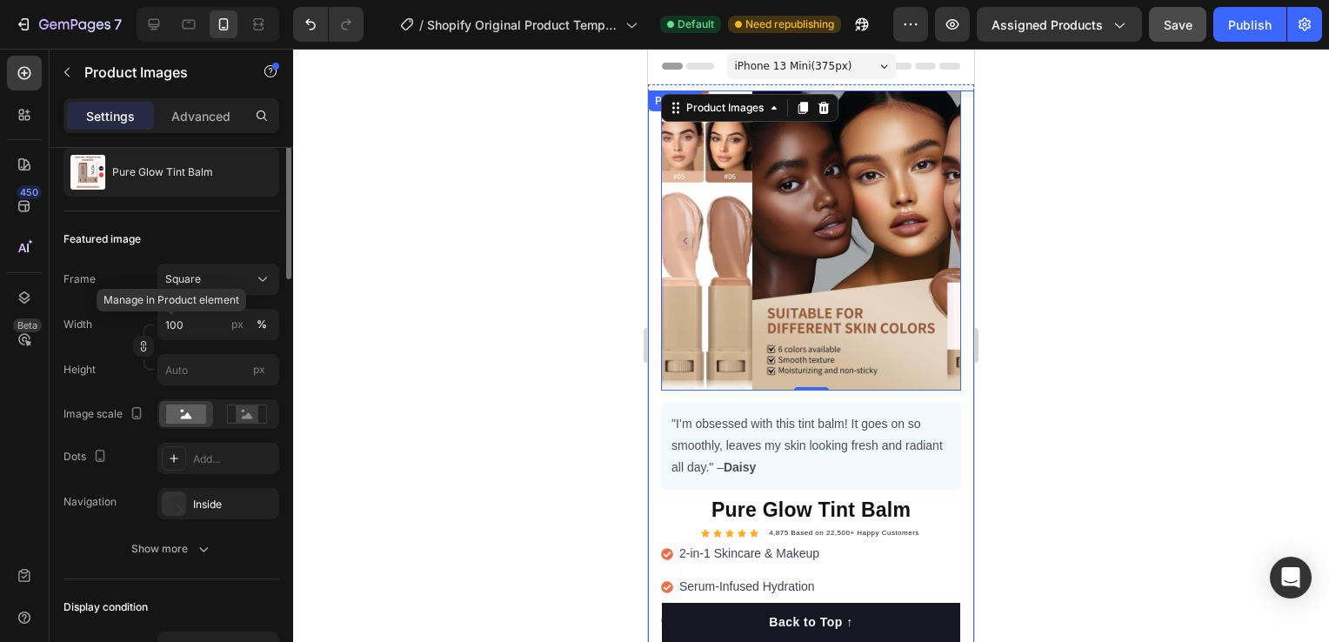
scroll to position [0, 0]
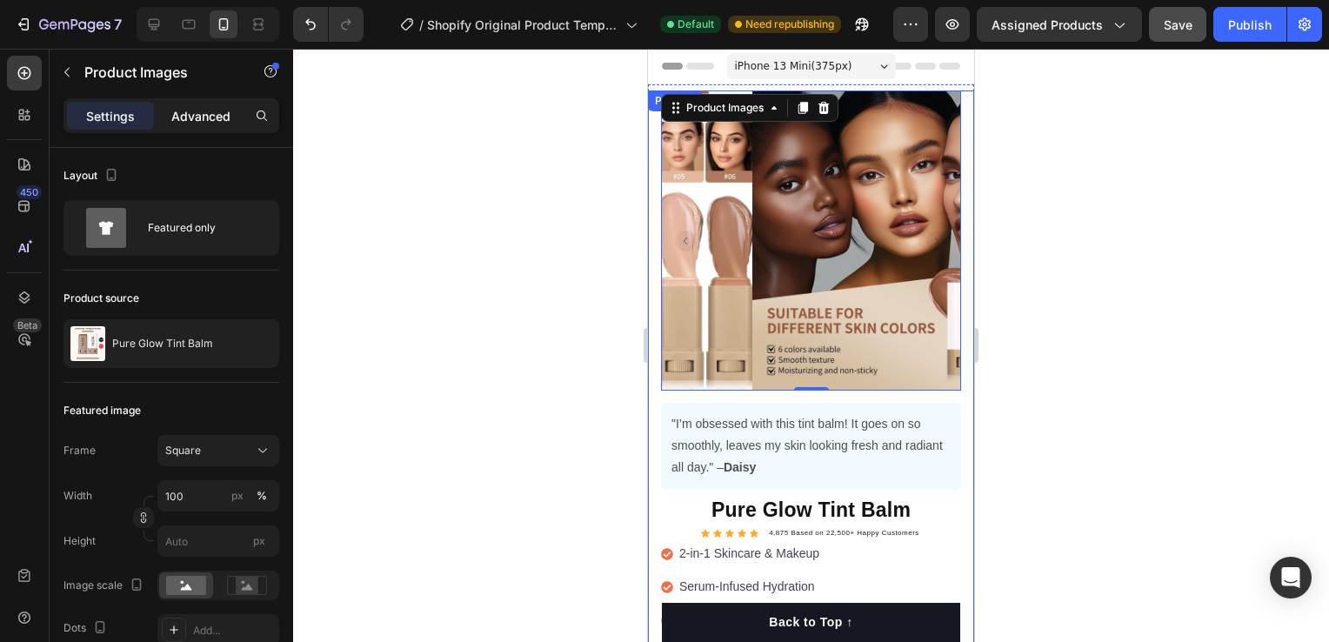
click at [217, 120] on p "Advanced" at bounding box center [200, 116] width 59 height 18
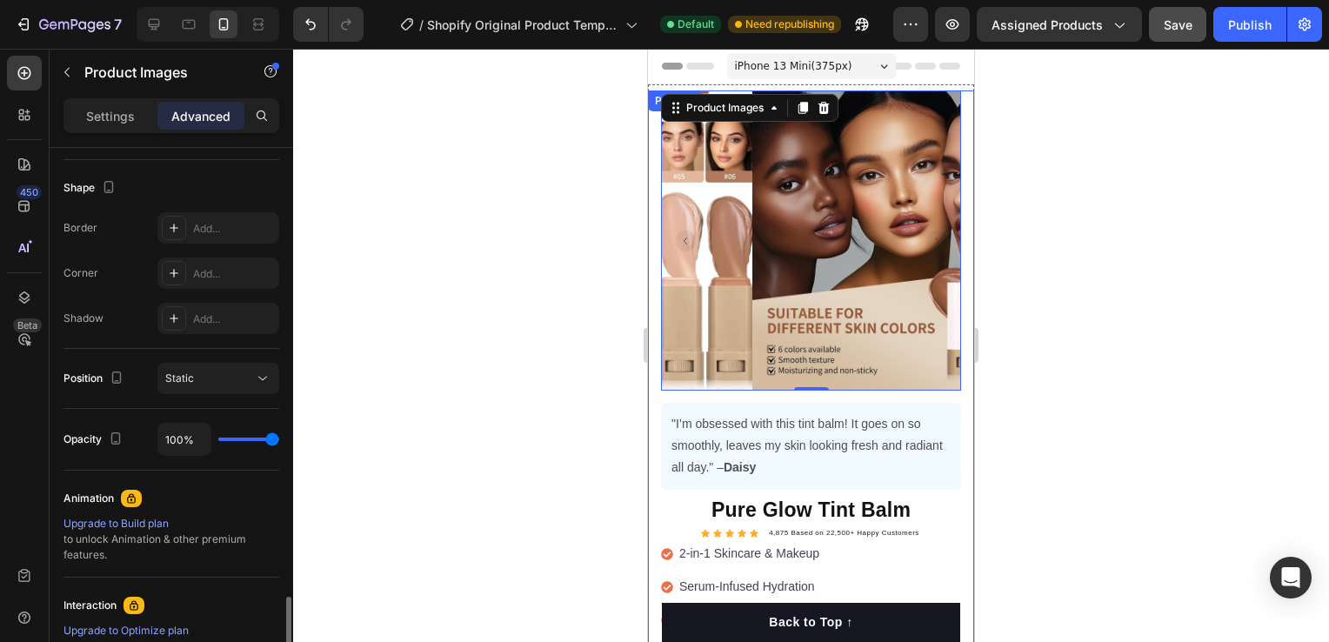
scroll to position [661, 0]
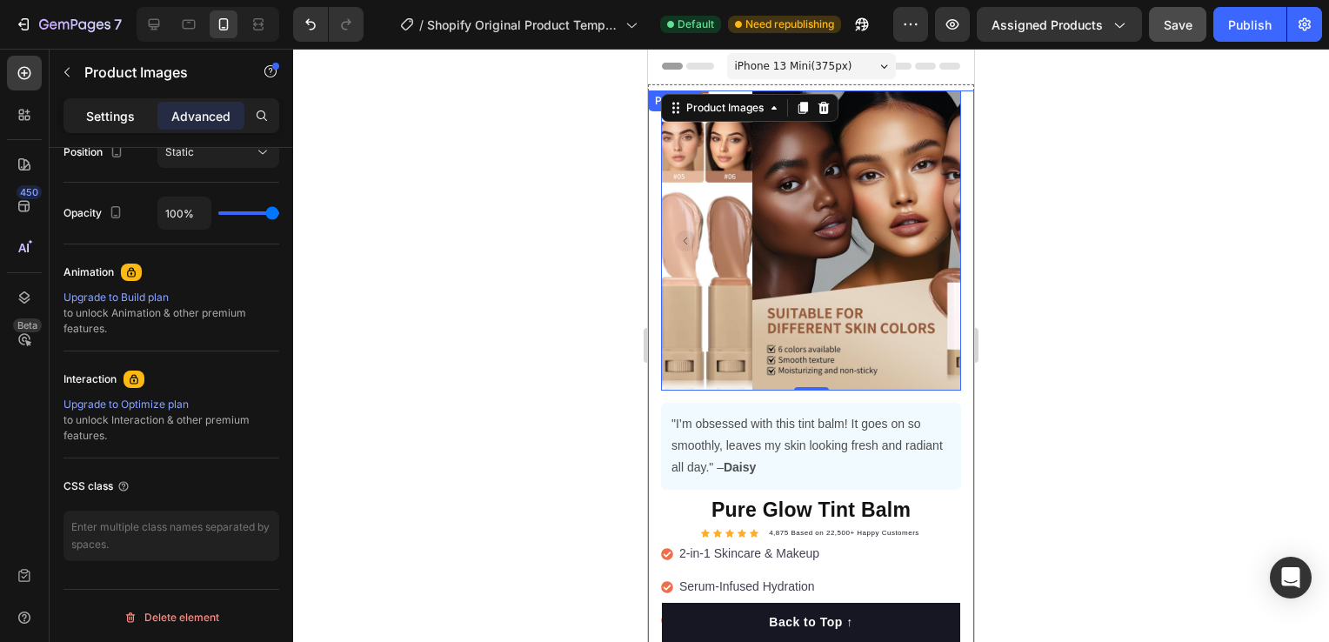
click at [130, 121] on p "Settings" at bounding box center [110, 116] width 49 height 18
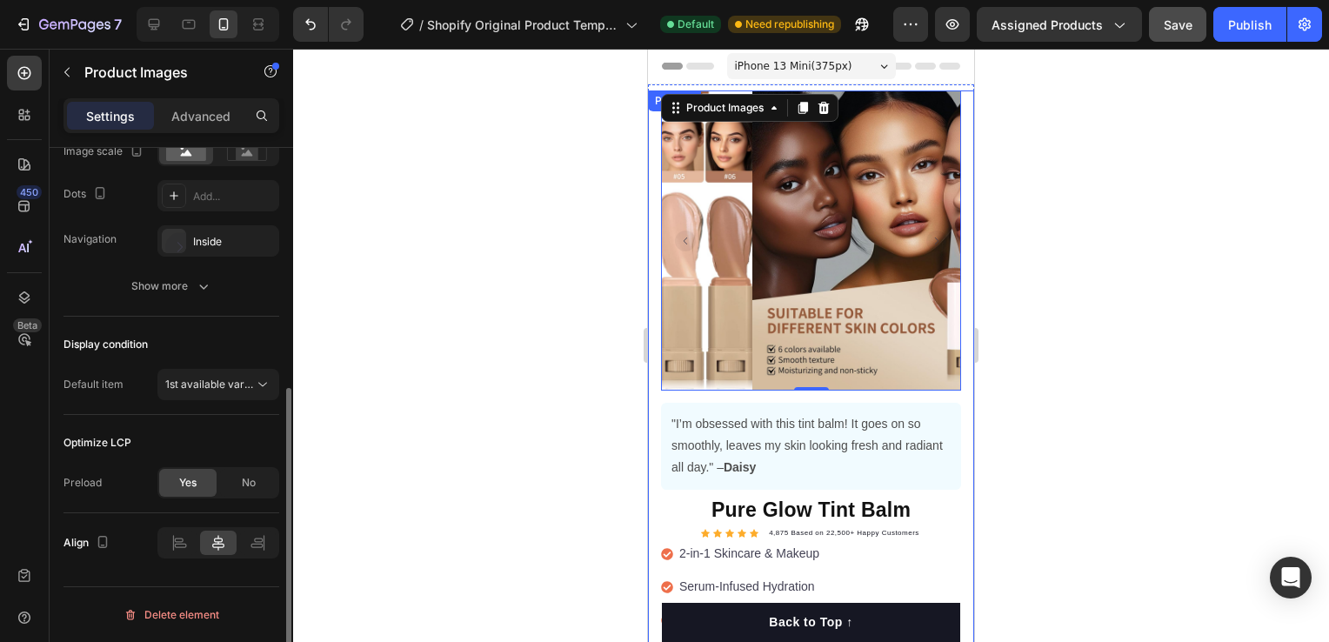
scroll to position [432, 0]
click at [190, 276] on button "Show more" at bounding box center [171, 287] width 216 height 31
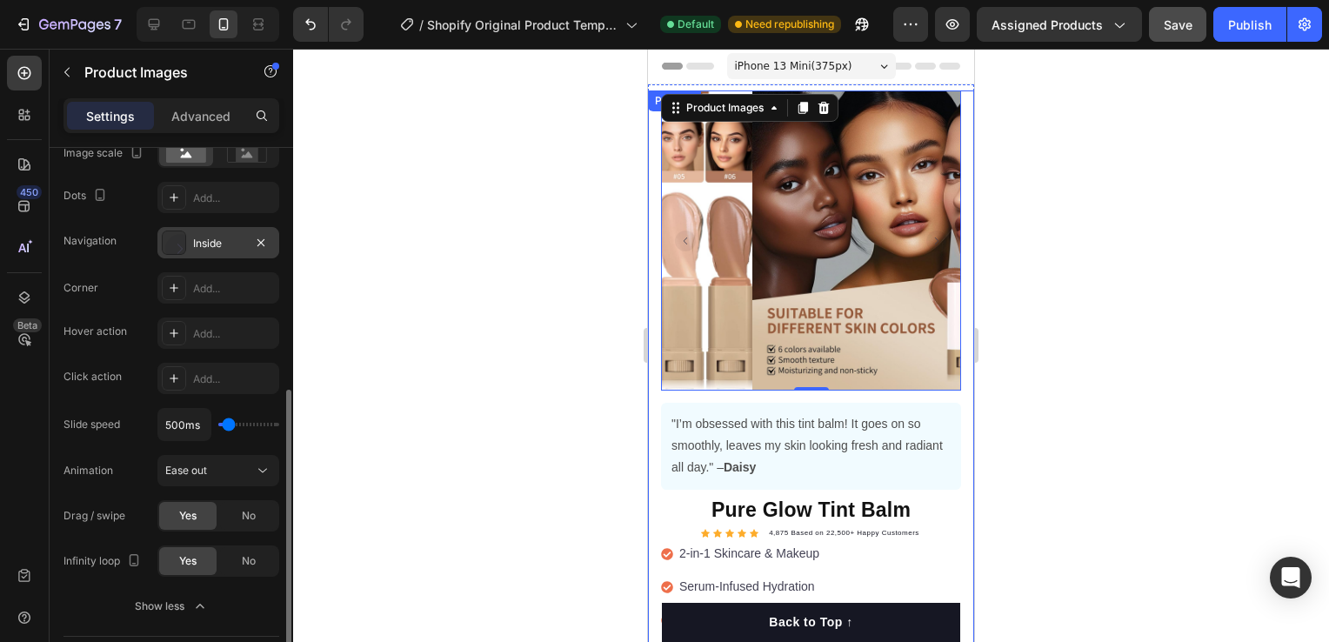
click at [219, 239] on div "Inside" at bounding box center [218, 244] width 50 height 16
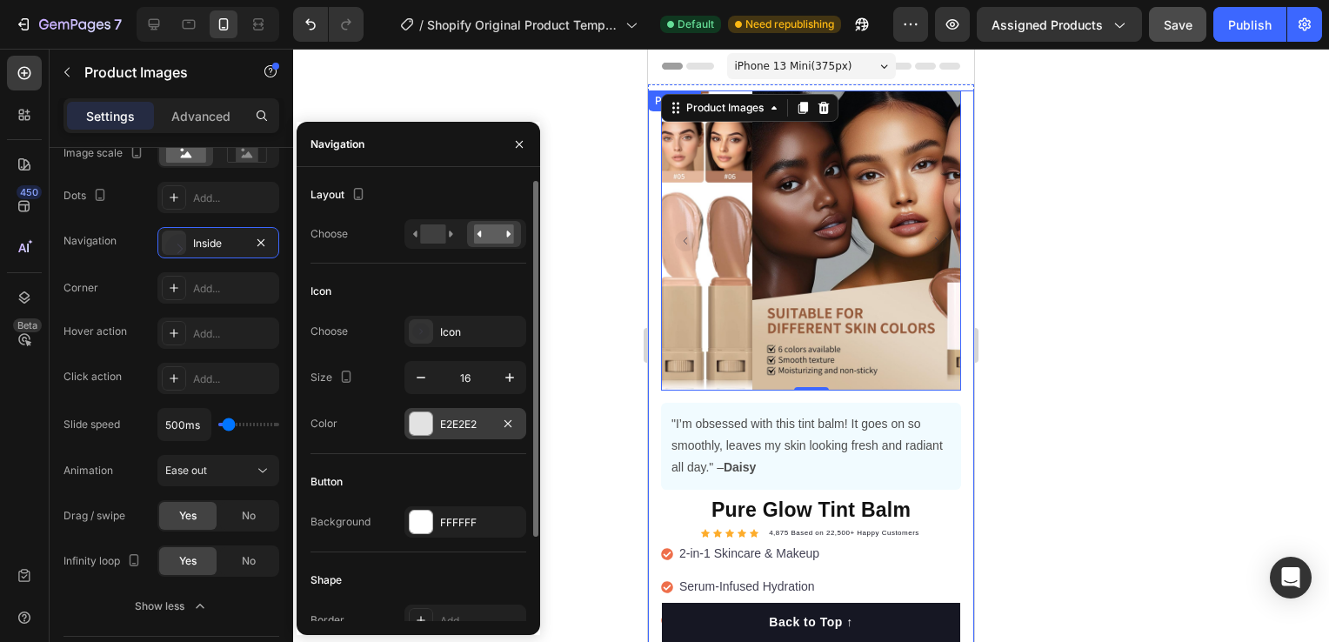
click at [424, 427] on div at bounding box center [421, 423] width 23 height 23
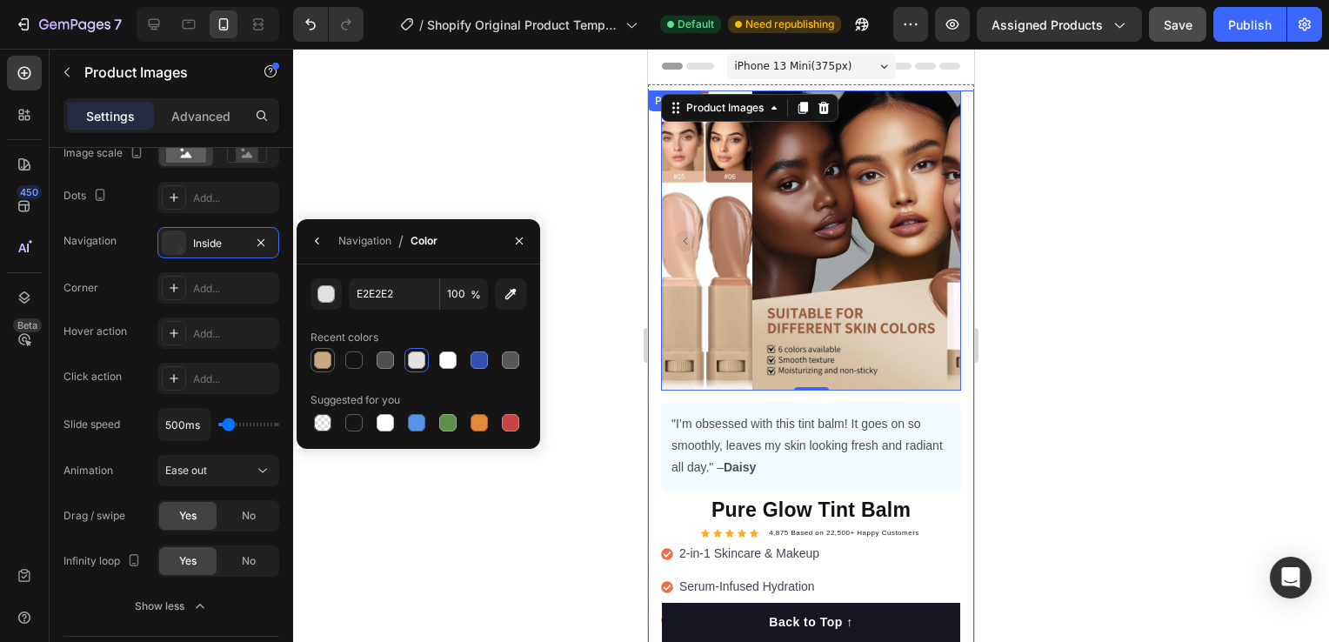
click at [329, 368] on div at bounding box center [322, 360] width 21 height 21
type input "C8A981"
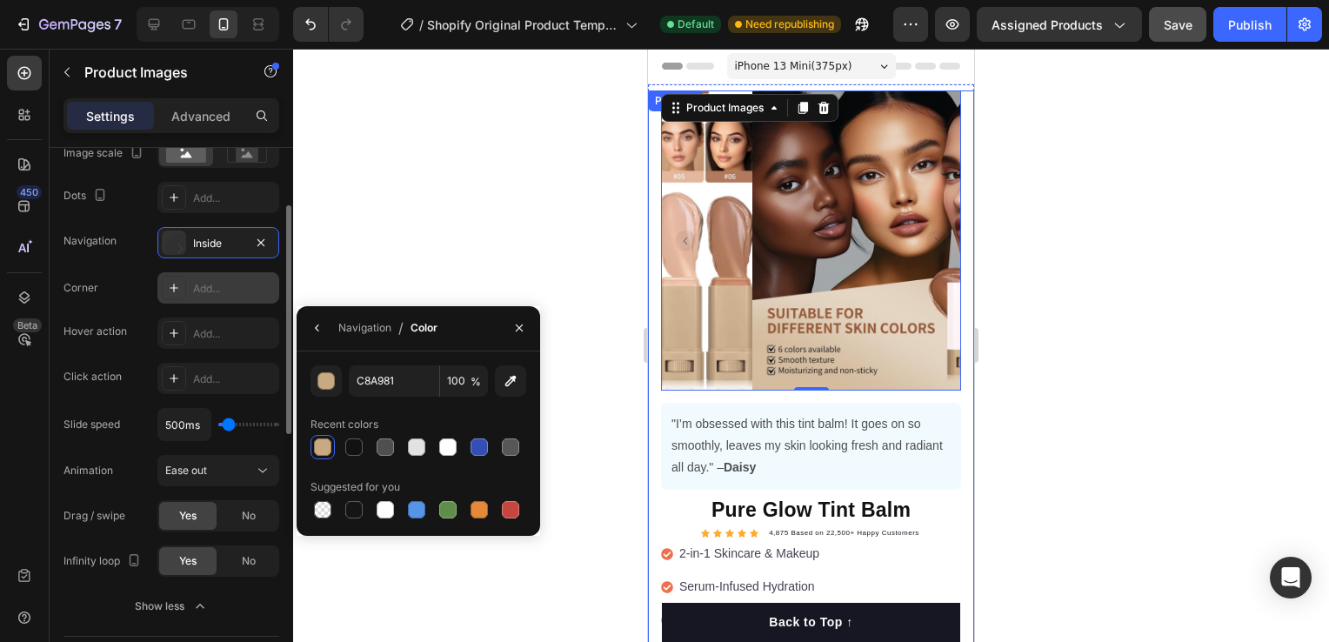
scroll to position [345, 0]
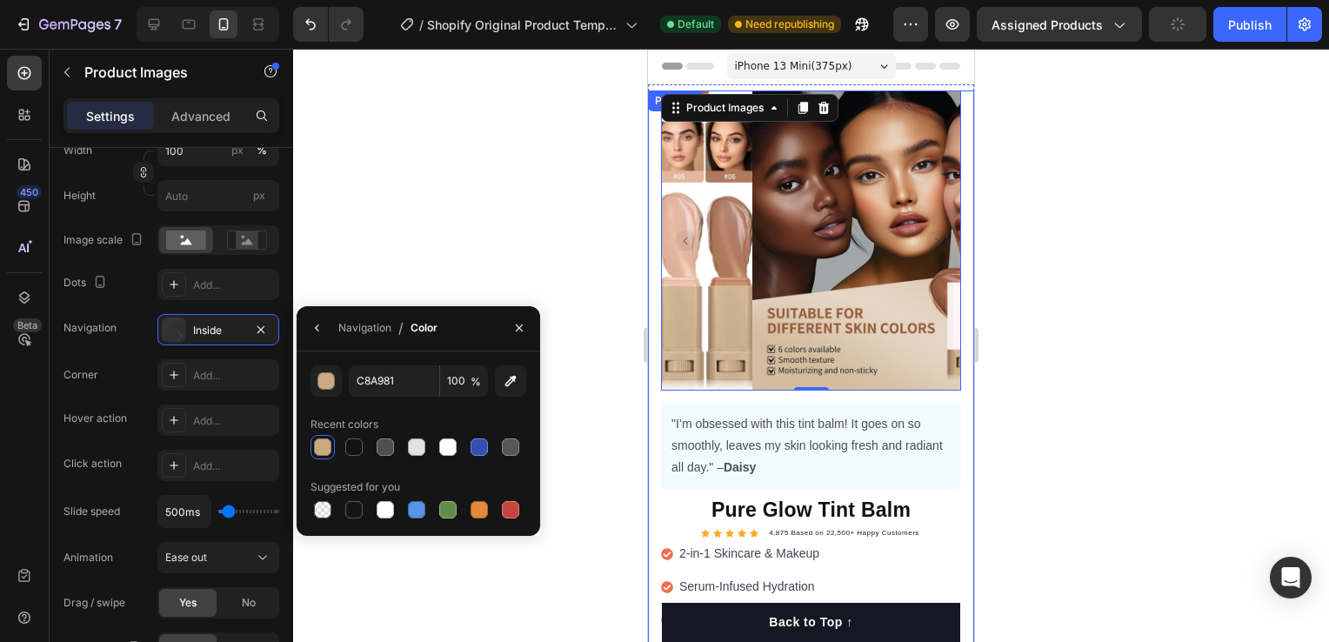
click at [317, 450] on div at bounding box center [322, 446] width 17 height 17
click at [409, 179] on div at bounding box center [811, 345] width 1036 height 593
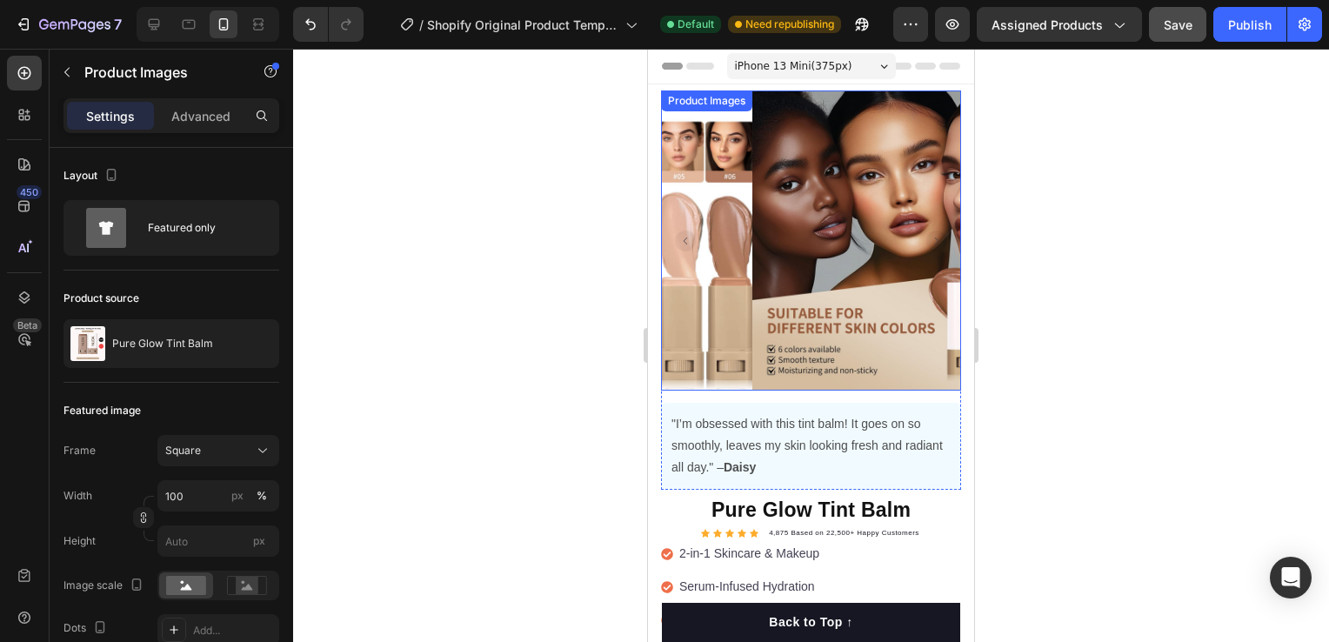
click at [752, 169] on img at bounding box center [902, 240] width 300 height 300
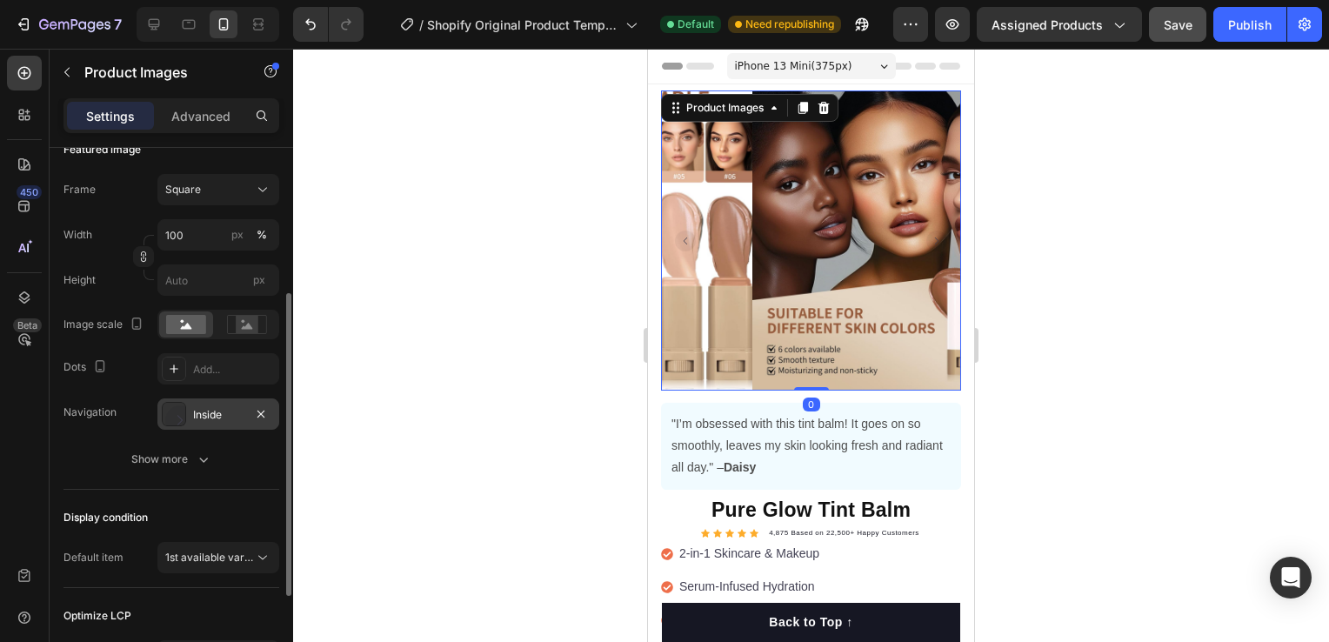
scroll to position [432, 0]
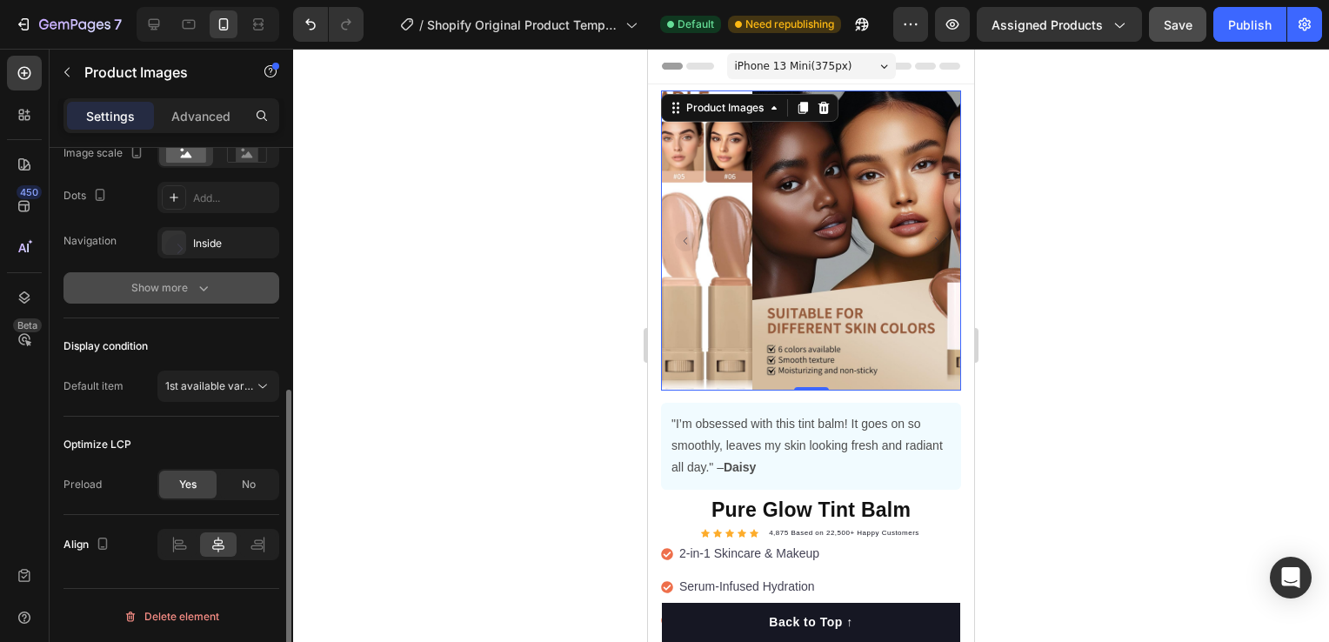
click at [192, 280] on div "Show more" at bounding box center [171, 287] width 81 height 17
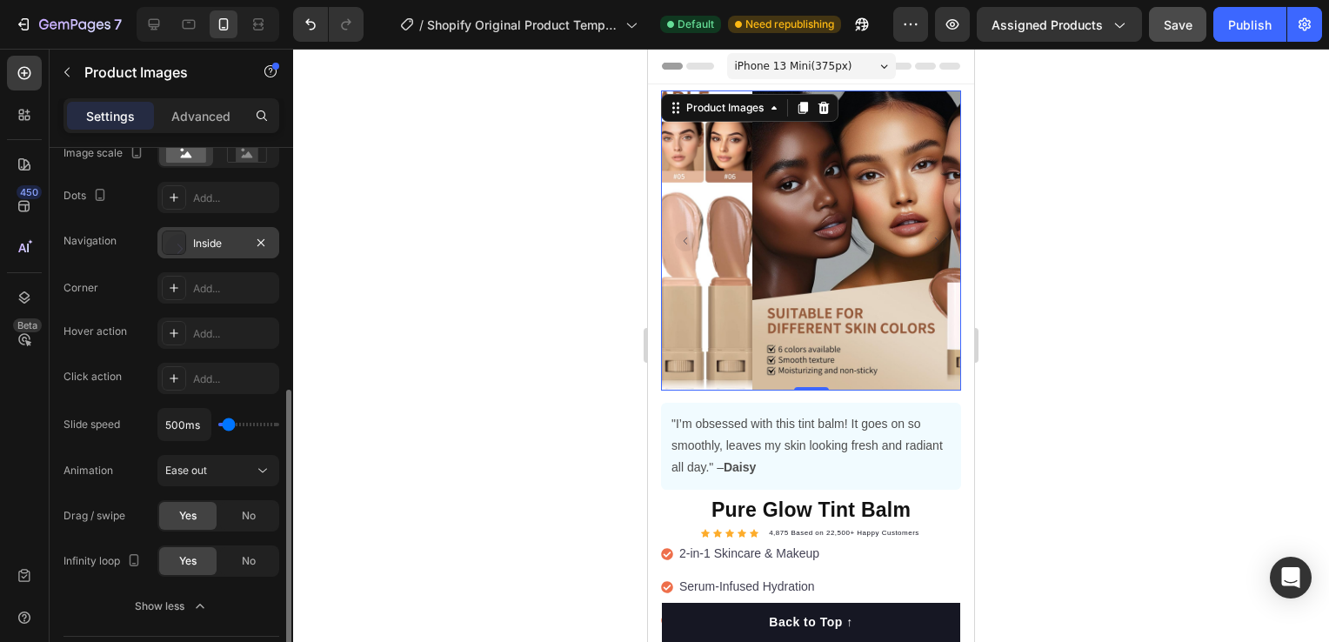
click at [223, 240] on div "Inside" at bounding box center [218, 244] width 50 height 16
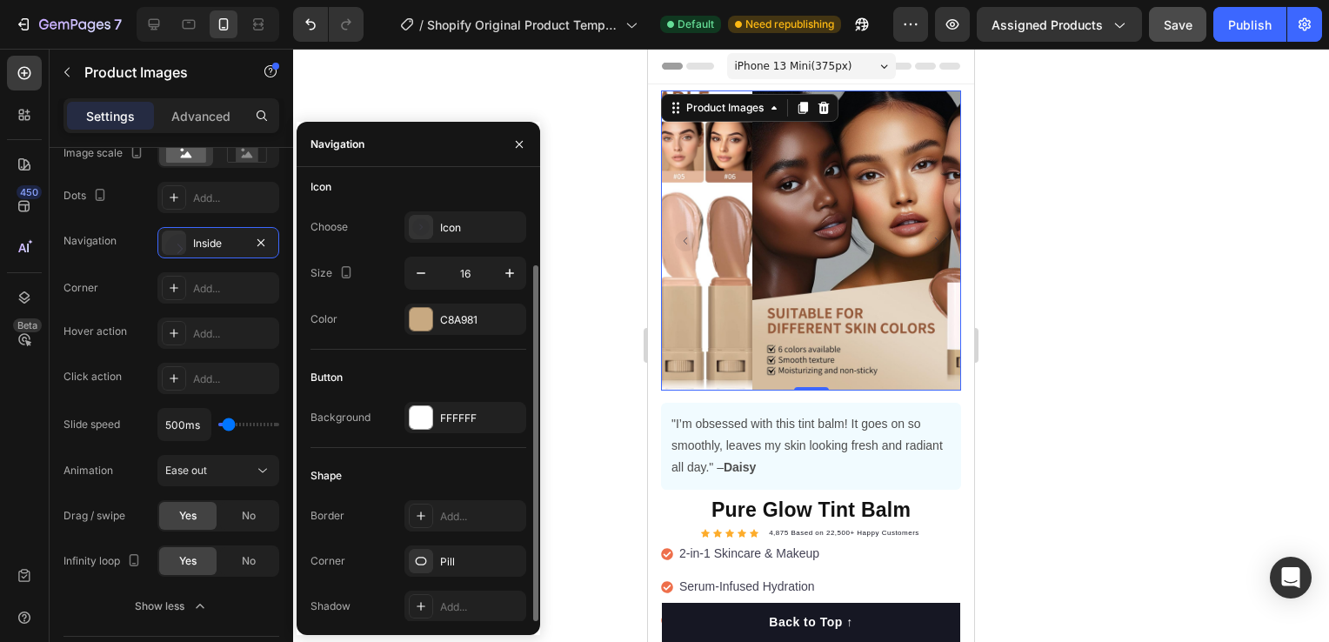
scroll to position [0, 0]
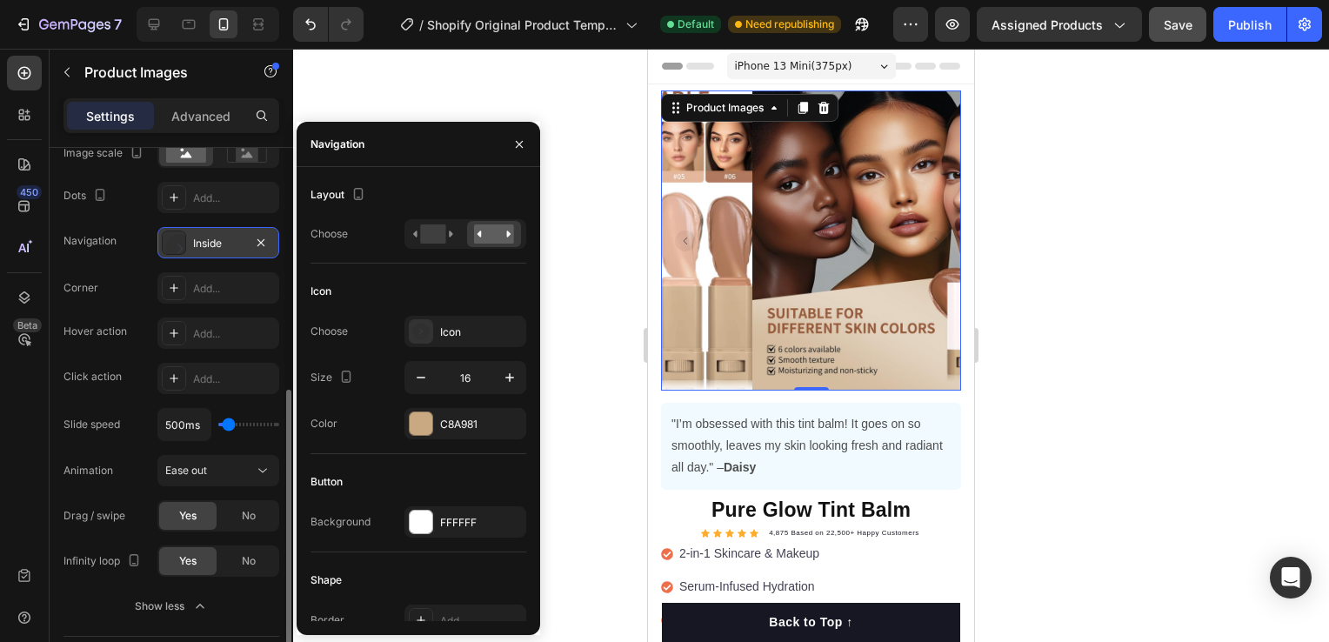
click at [188, 247] on div "Inside" at bounding box center [218, 242] width 122 height 31
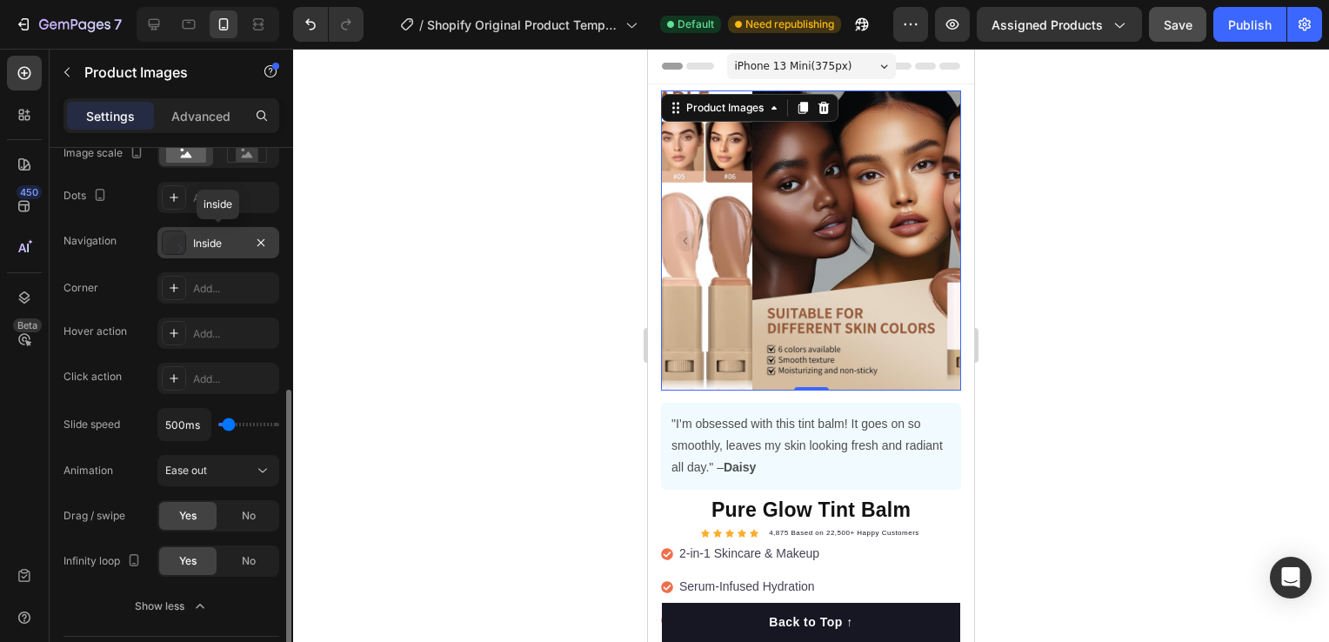
click at [188, 247] on div "Inside" at bounding box center [218, 242] width 122 height 31
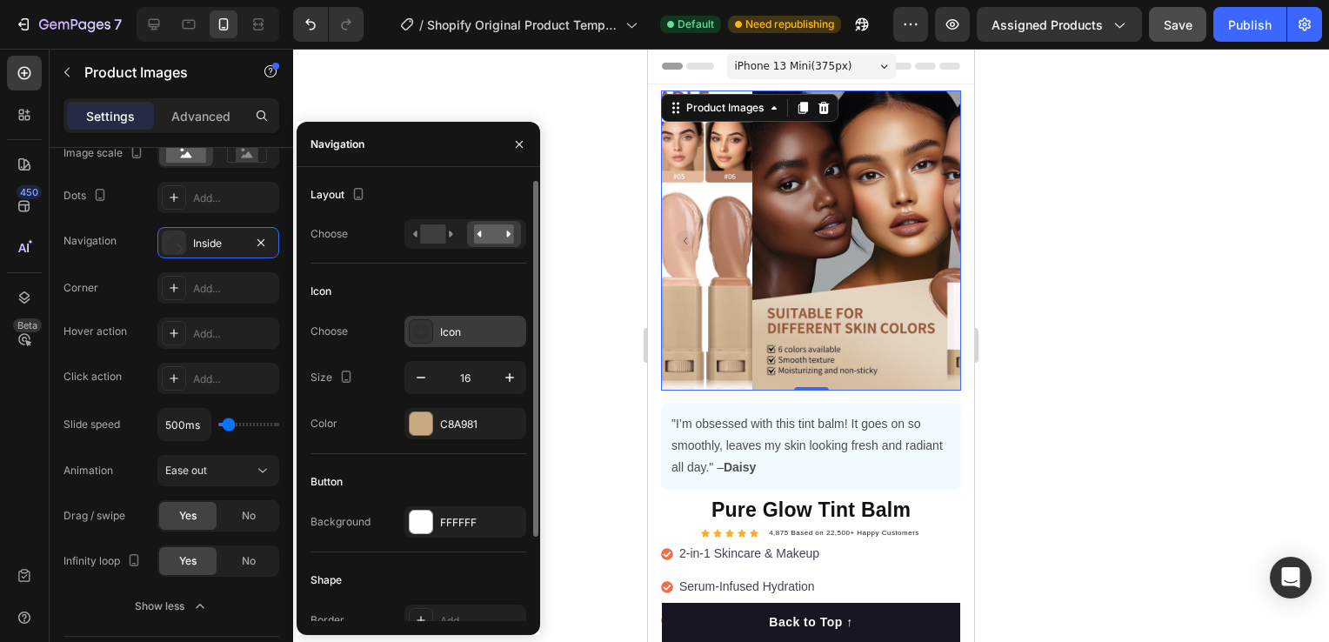
click at [431, 336] on div at bounding box center [421, 331] width 24 height 24
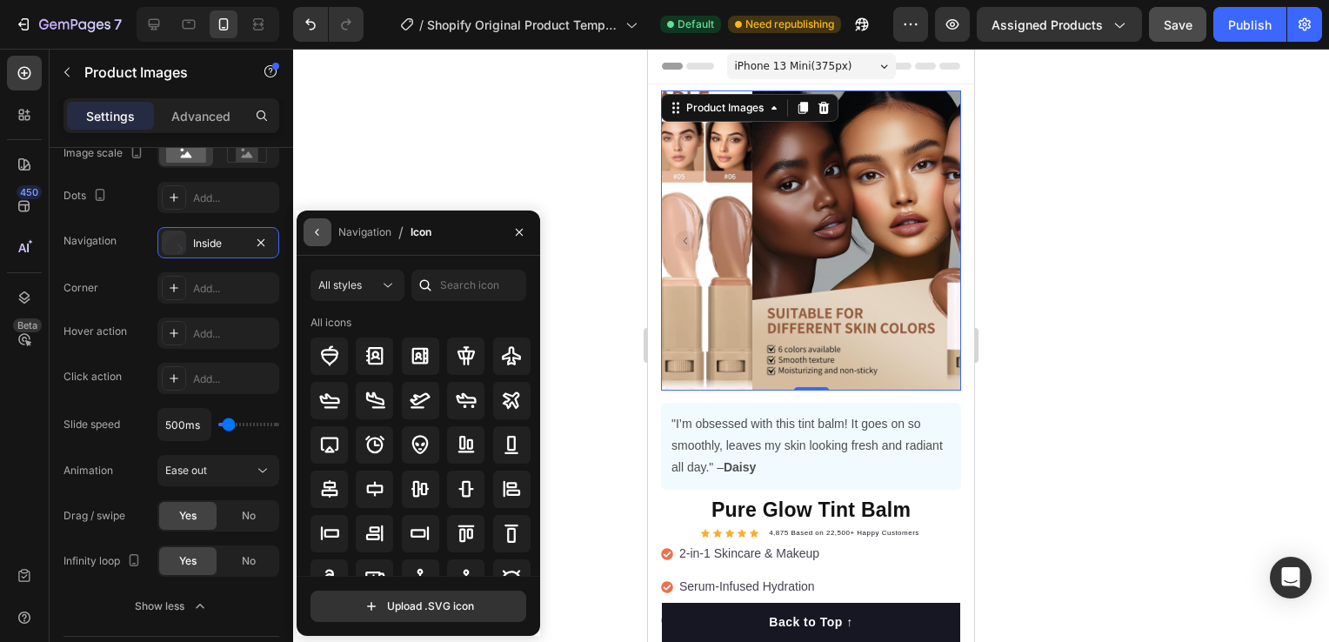
click at [310, 240] on button "button" at bounding box center [318, 232] width 28 height 28
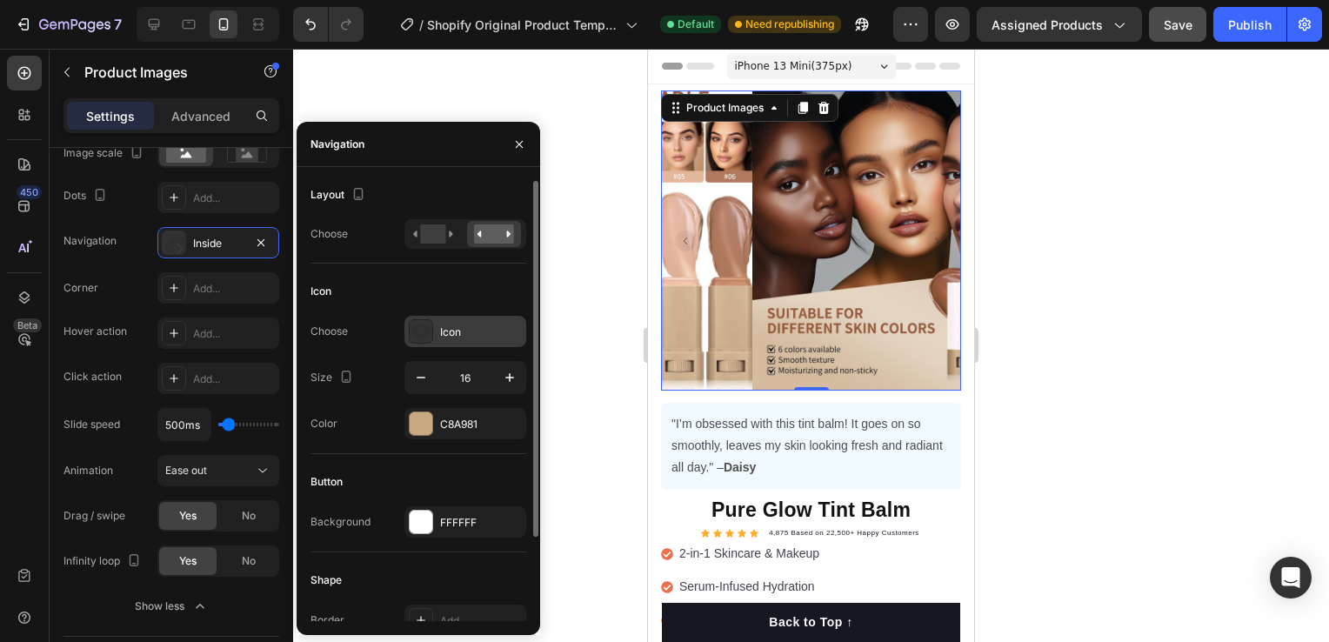
click at [415, 332] on rect at bounding box center [420, 331] width 17 height 17
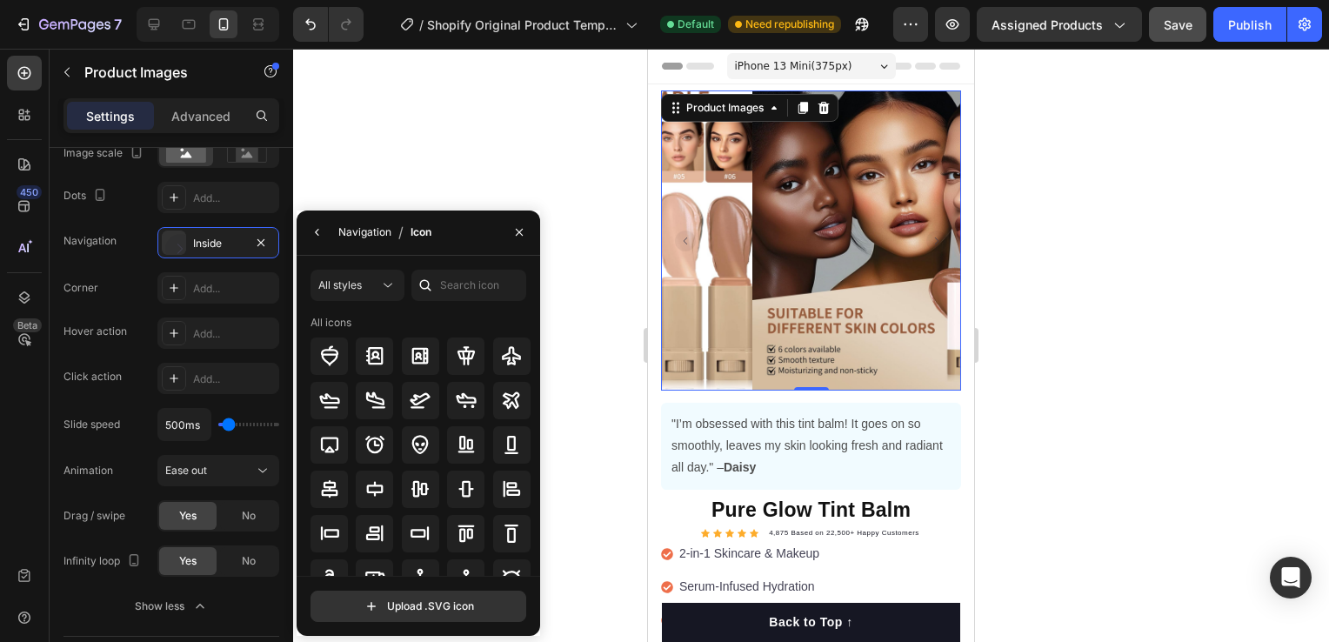
click at [362, 228] on div "Navigation" at bounding box center [364, 232] width 53 height 16
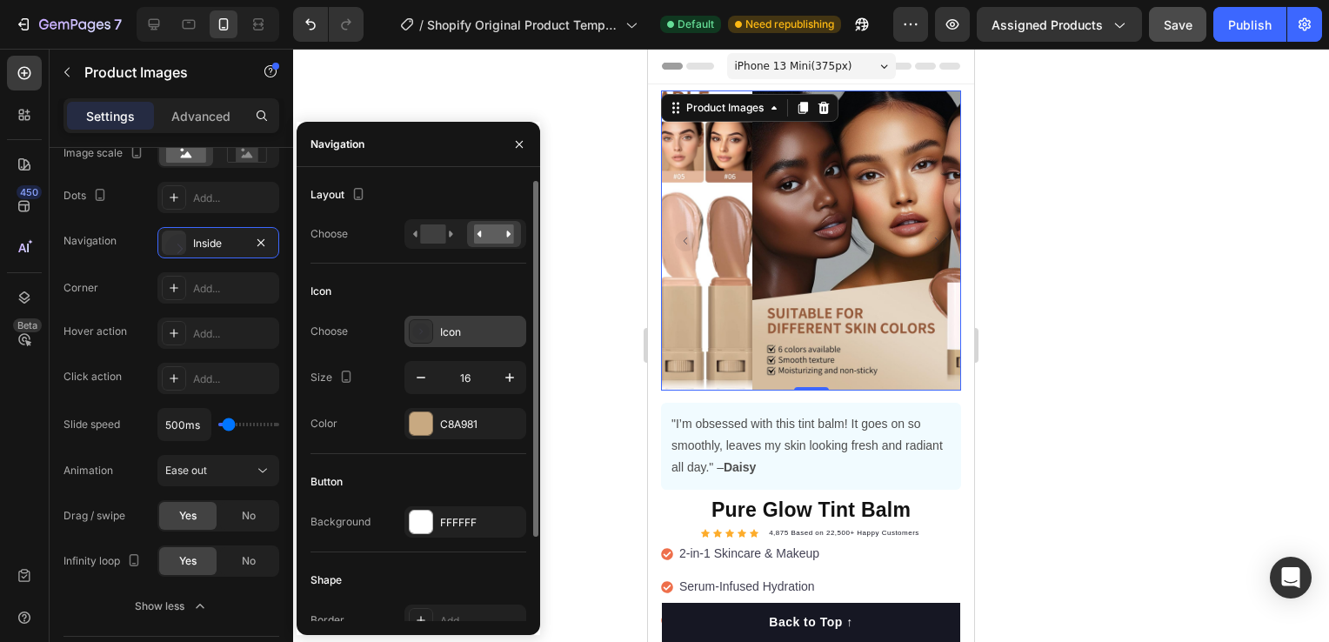
click at [423, 336] on rect at bounding box center [420, 331] width 17 height 17
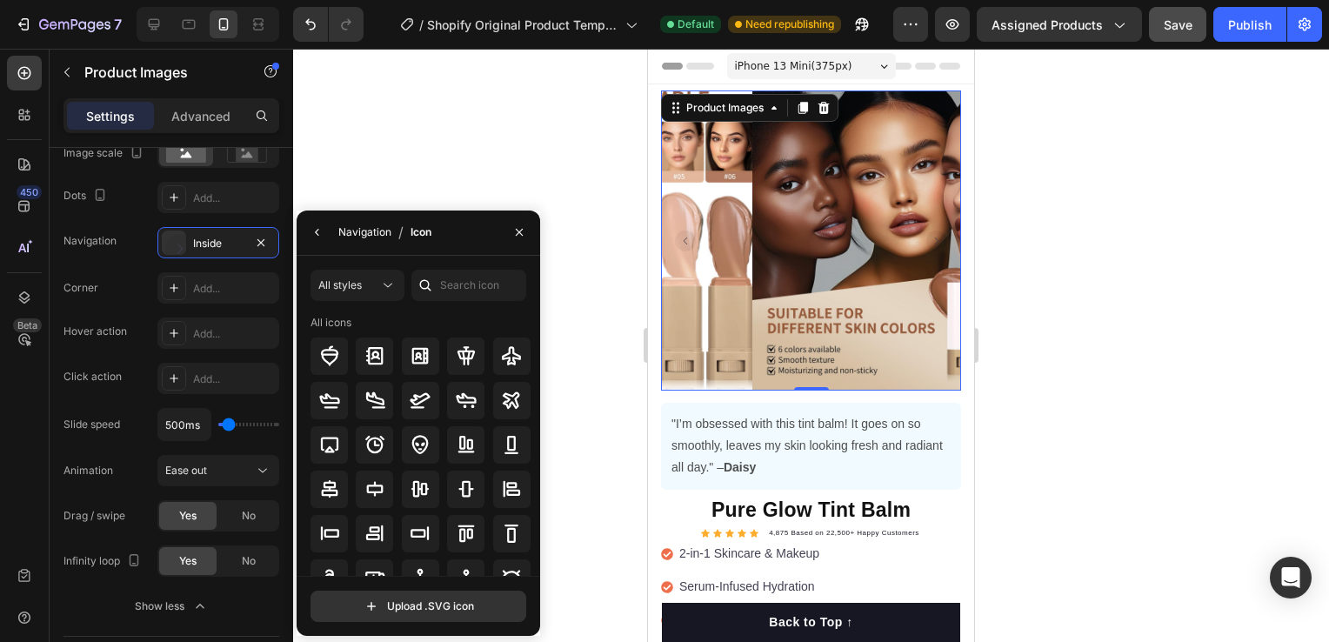
click at [341, 232] on div "Navigation" at bounding box center [364, 232] width 53 height 16
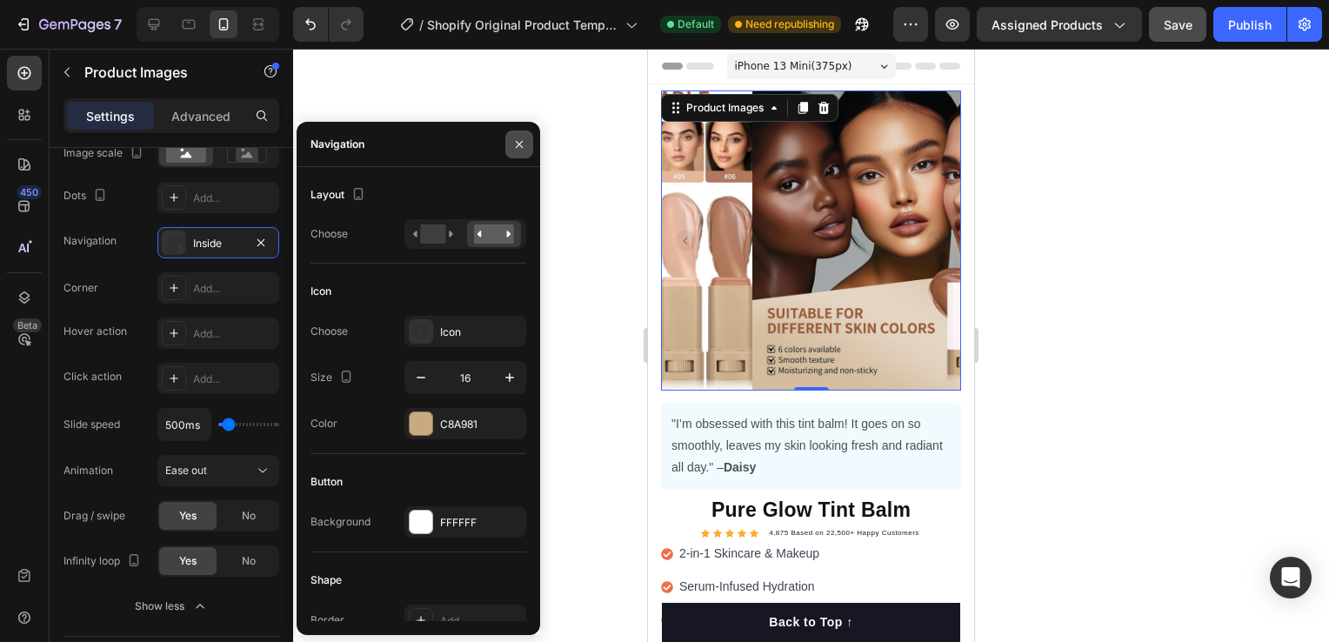
click at [517, 148] on icon "button" at bounding box center [519, 144] width 14 height 14
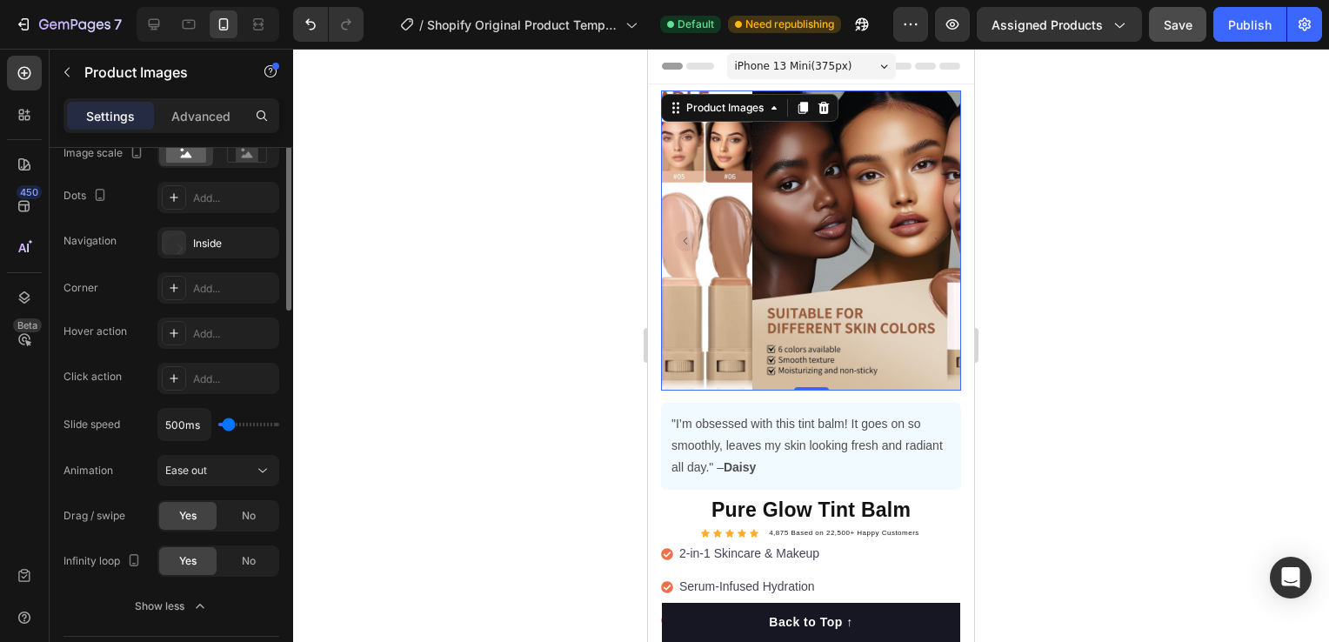
scroll to position [171, 0]
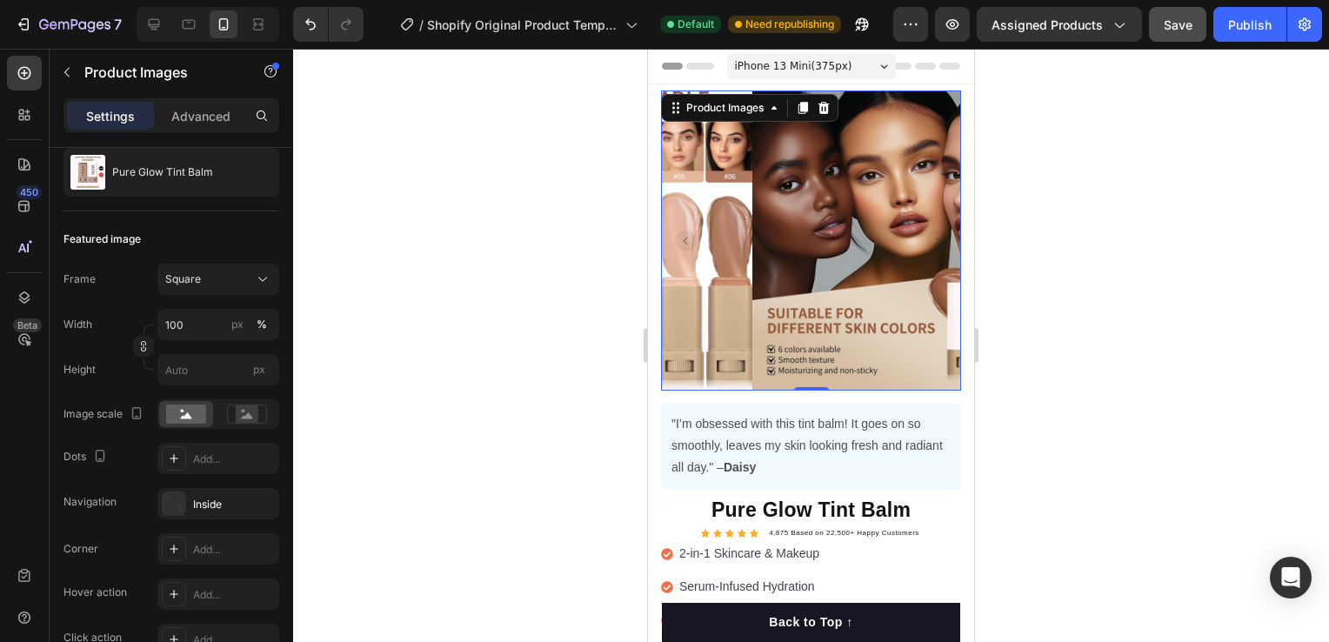
click at [752, 216] on img at bounding box center [902, 240] width 300 height 300
click at [177, 456] on icon at bounding box center [174, 458] width 14 height 14
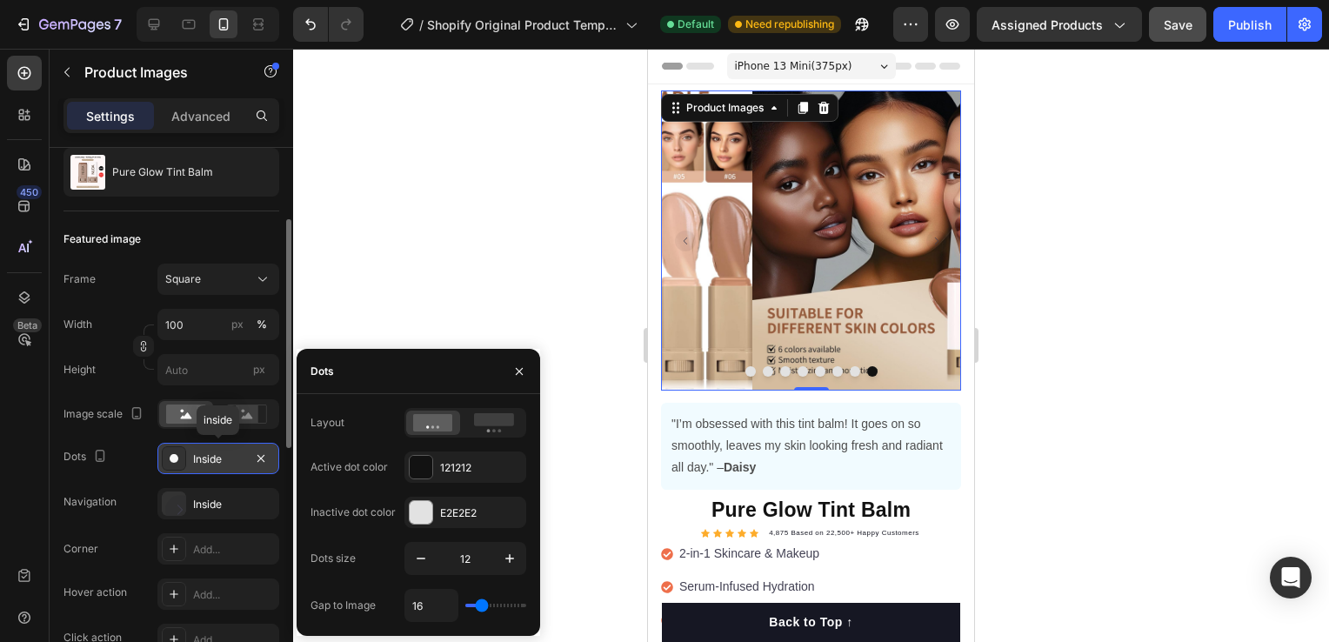
click at [177, 456] on icon at bounding box center [174, 458] width 9 height 9
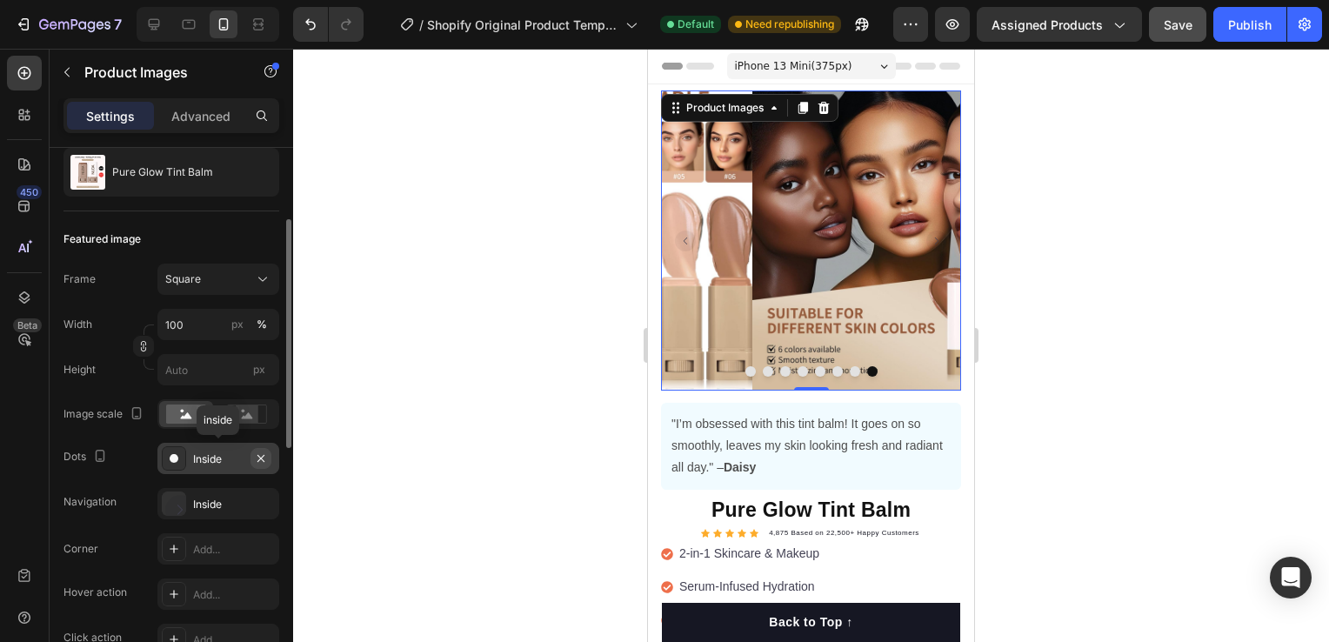
click at [269, 456] on button "button" at bounding box center [260, 458] width 21 height 21
drag, startPoint x: 269, startPoint y: 456, endPoint x: 211, endPoint y: 500, distance: 72.5
click at [211, 500] on div "Inside" at bounding box center [218, 505] width 50 height 16
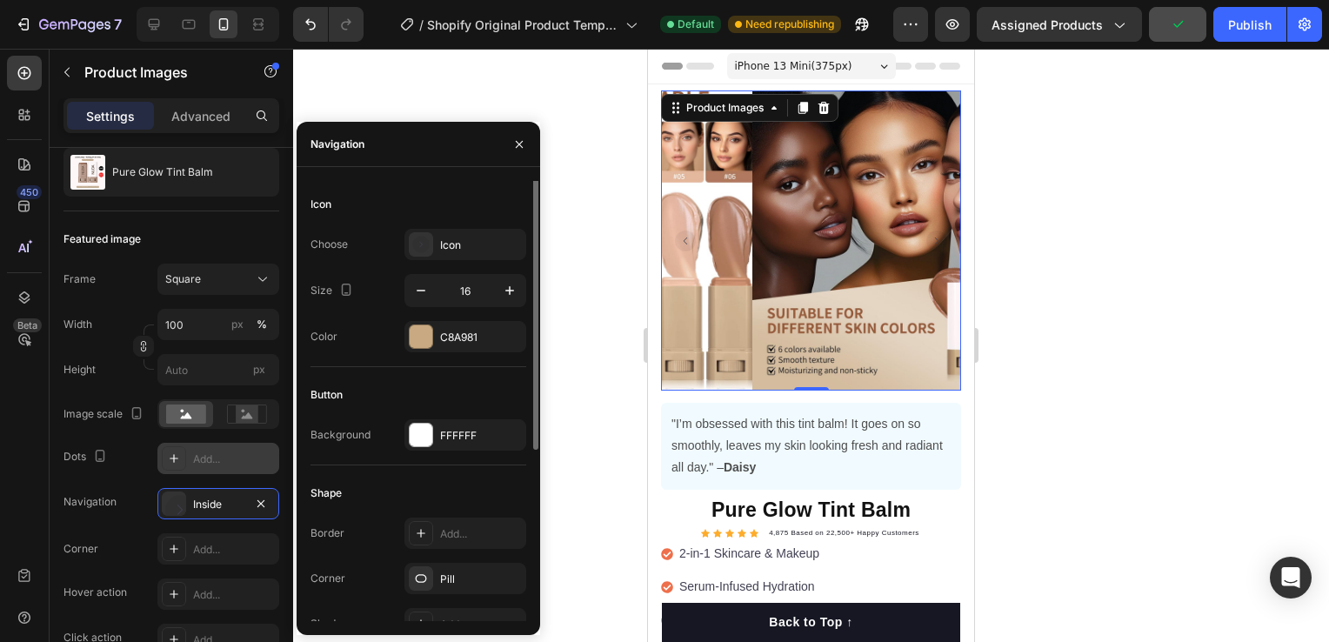
scroll to position [104, 0]
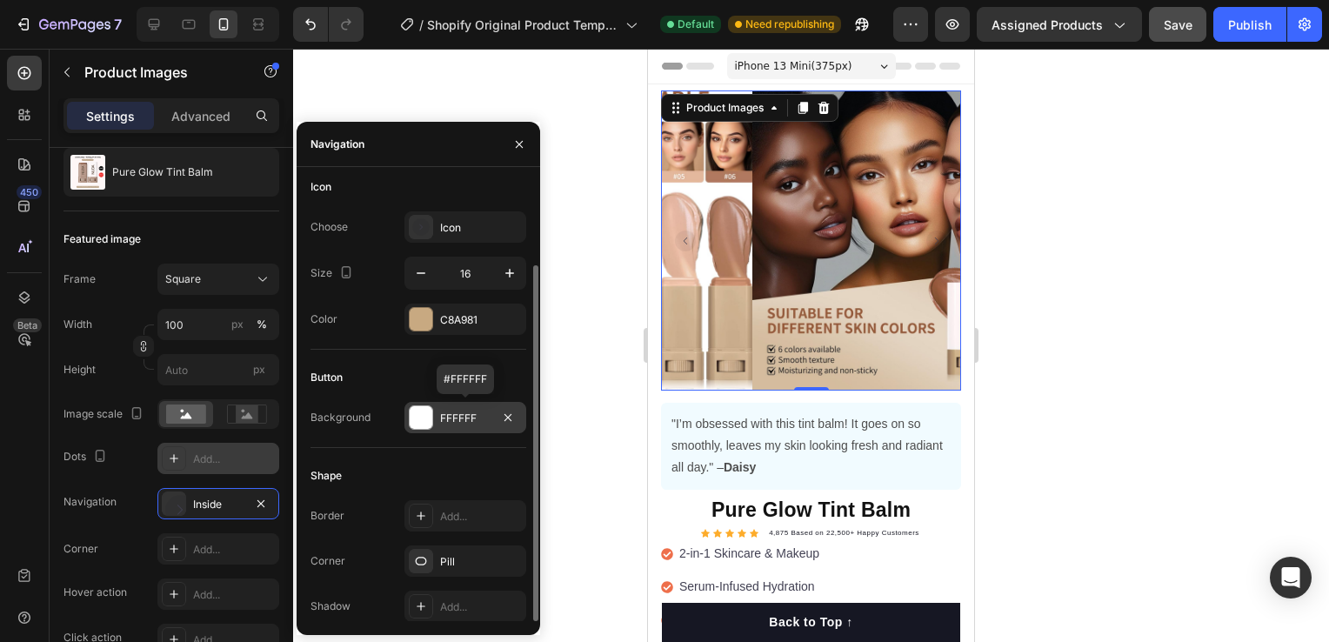
click at [424, 410] on div at bounding box center [421, 417] width 23 height 23
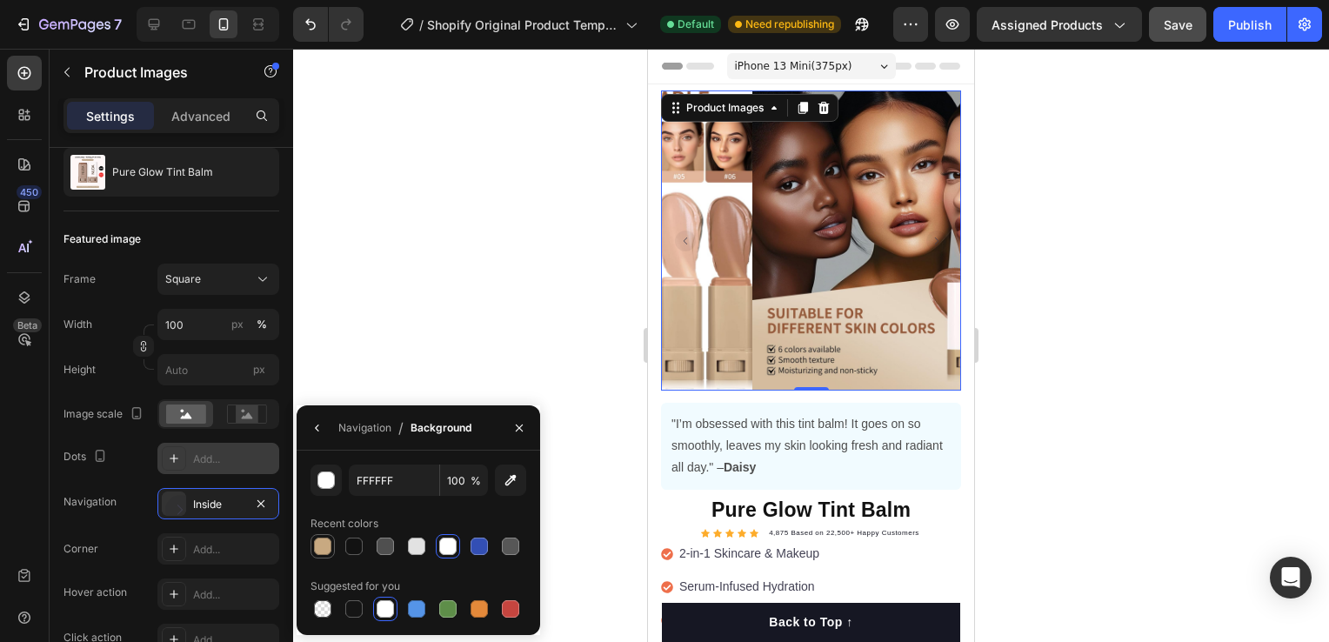
click at [326, 544] on div at bounding box center [322, 545] width 17 height 17
type input "C8A981"
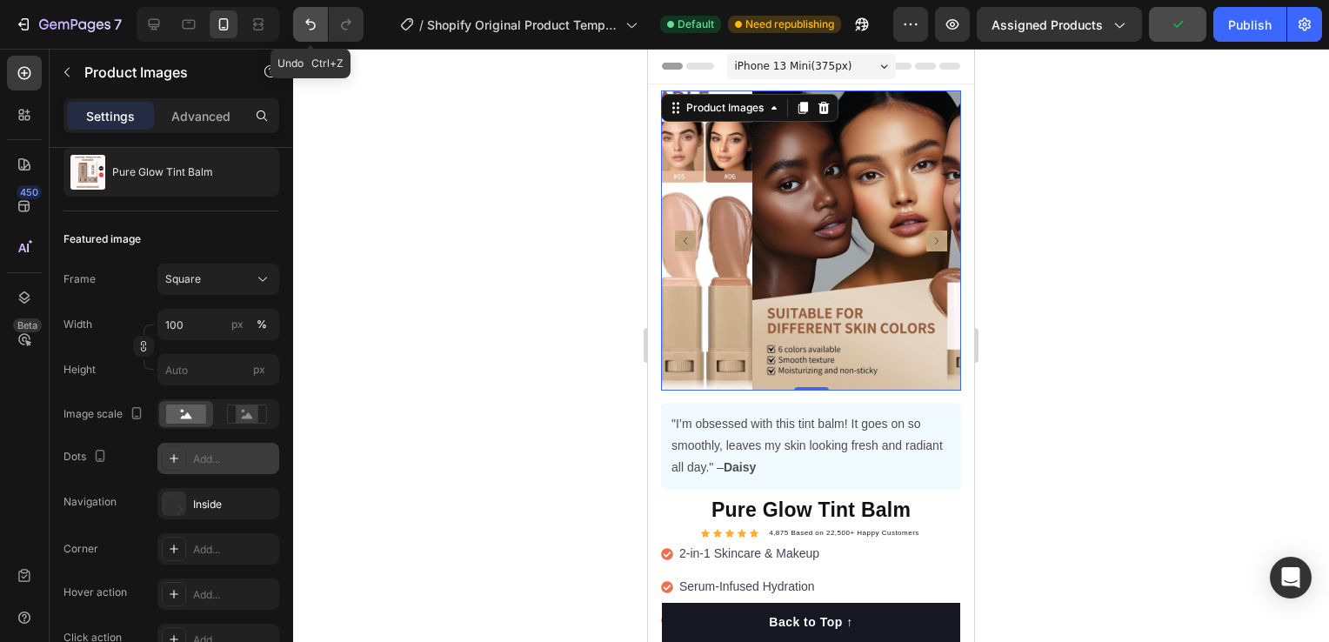
click at [317, 24] on icon "Undo/Redo" at bounding box center [310, 24] width 17 height 17
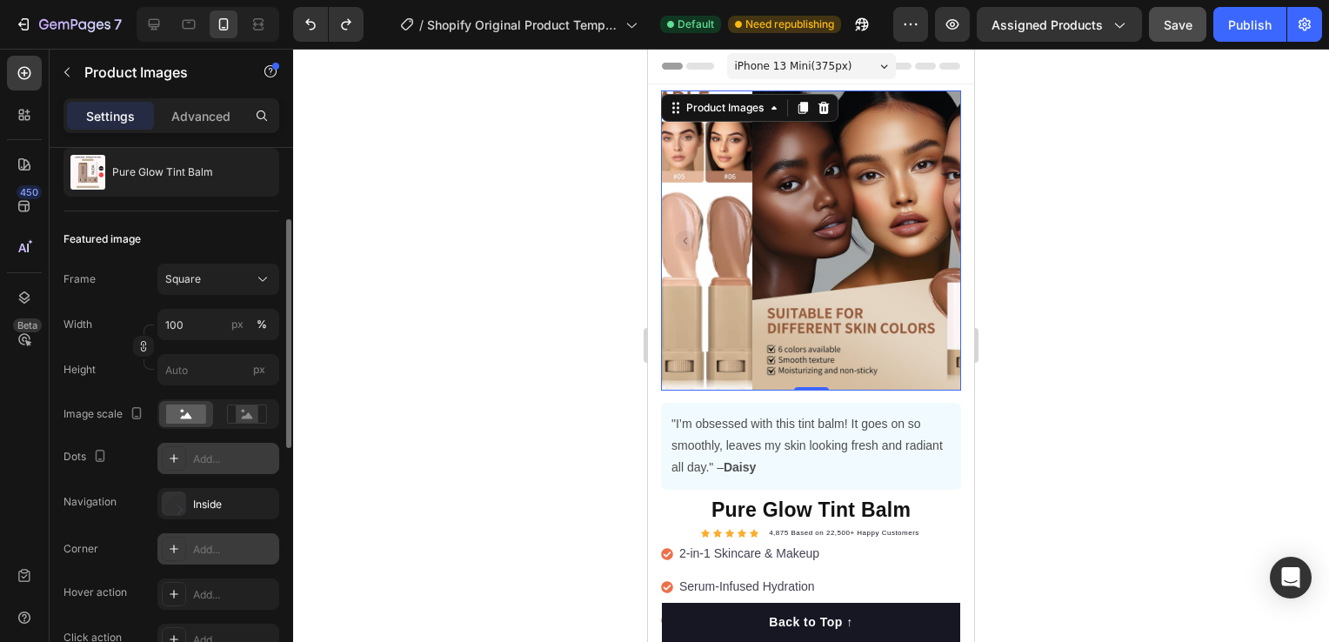
click at [180, 551] on icon at bounding box center [174, 549] width 14 height 14
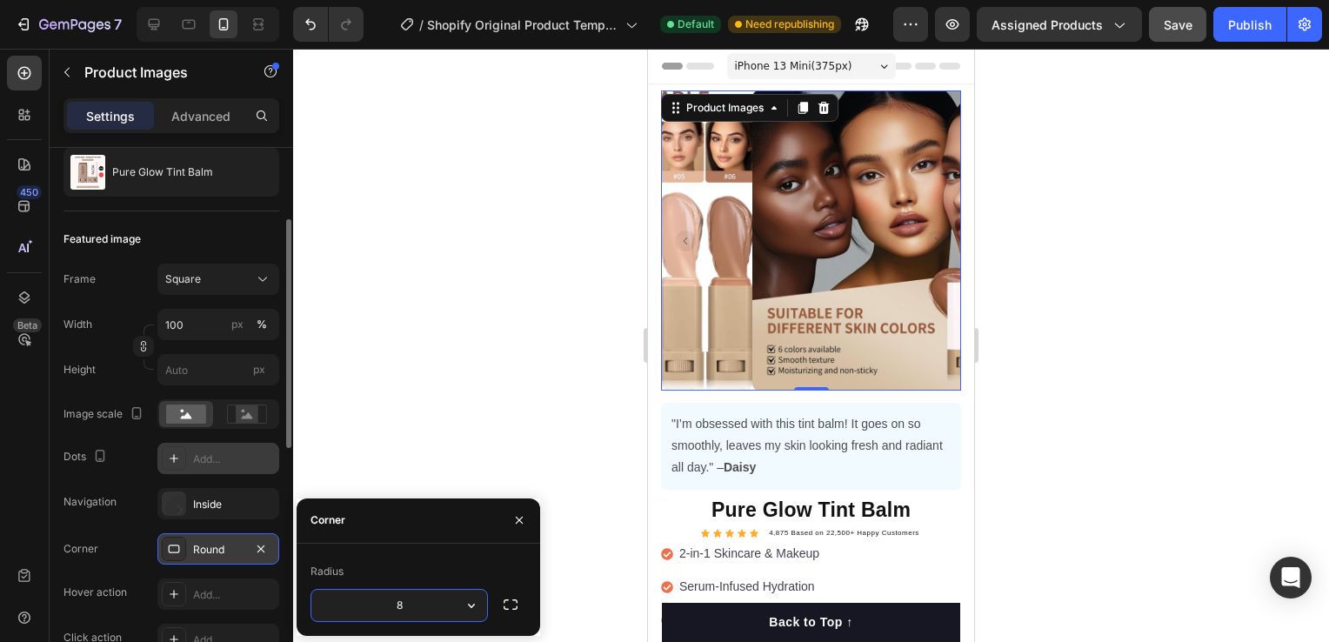
click at [195, 549] on div "Round" at bounding box center [218, 550] width 50 height 16
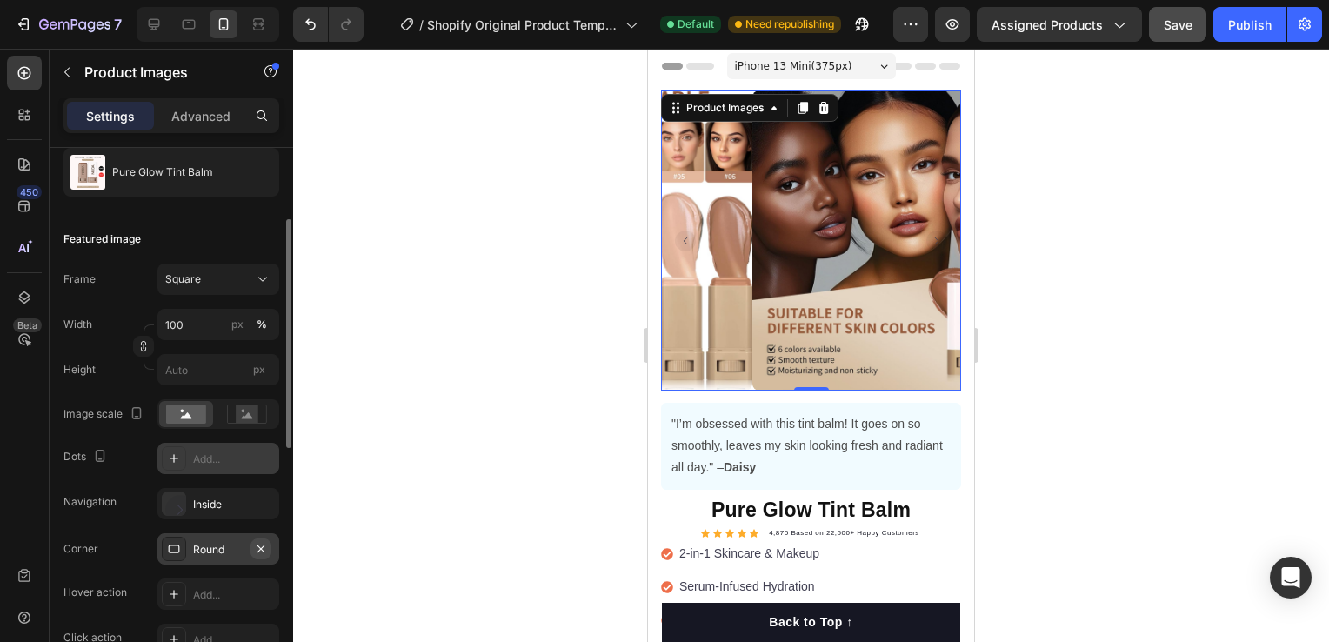
click at [264, 543] on icon "button" at bounding box center [261, 549] width 14 height 14
click at [221, 551] on div "Add..." at bounding box center [234, 550] width 82 height 16
type input "8"
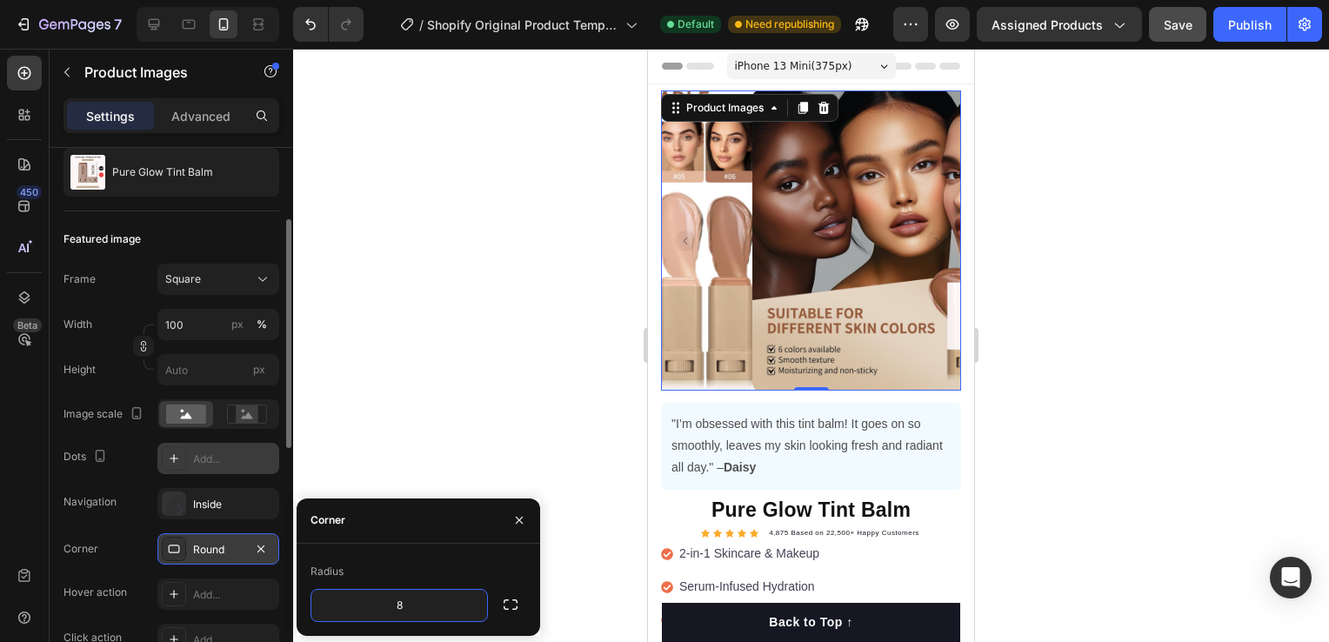
scroll to position [519, 0]
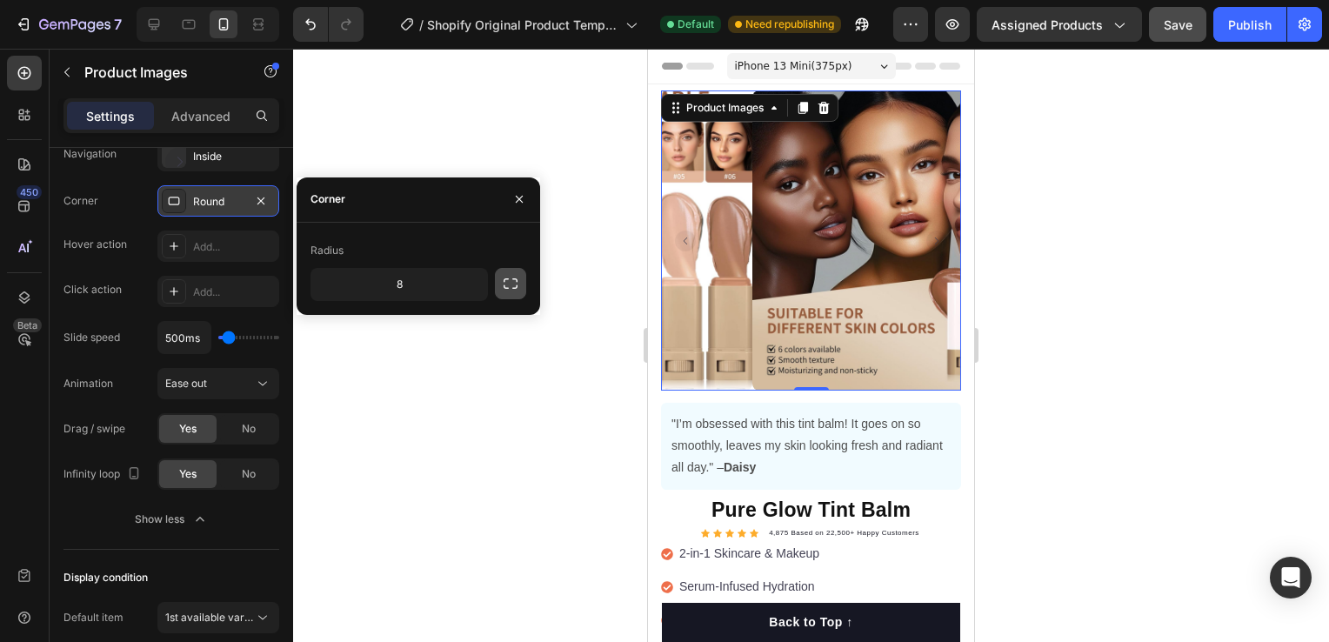
click at [511, 276] on icon "button" at bounding box center [510, 283] width 17 height 17
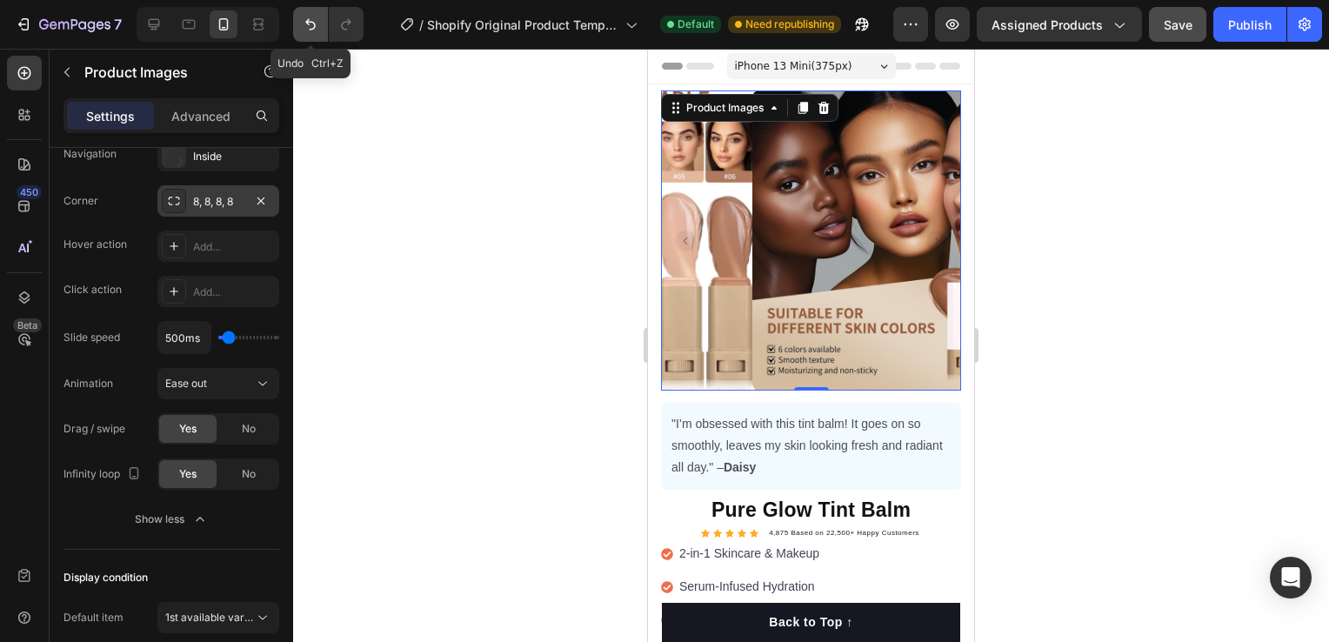
click at [312, 26] on icon "Undo/Redo" at bounding box center [310, 24] width 17 height 17
click at [308, 23] on icon "Undo/Redo" at bounding box center [310, 24] width 17 height 17
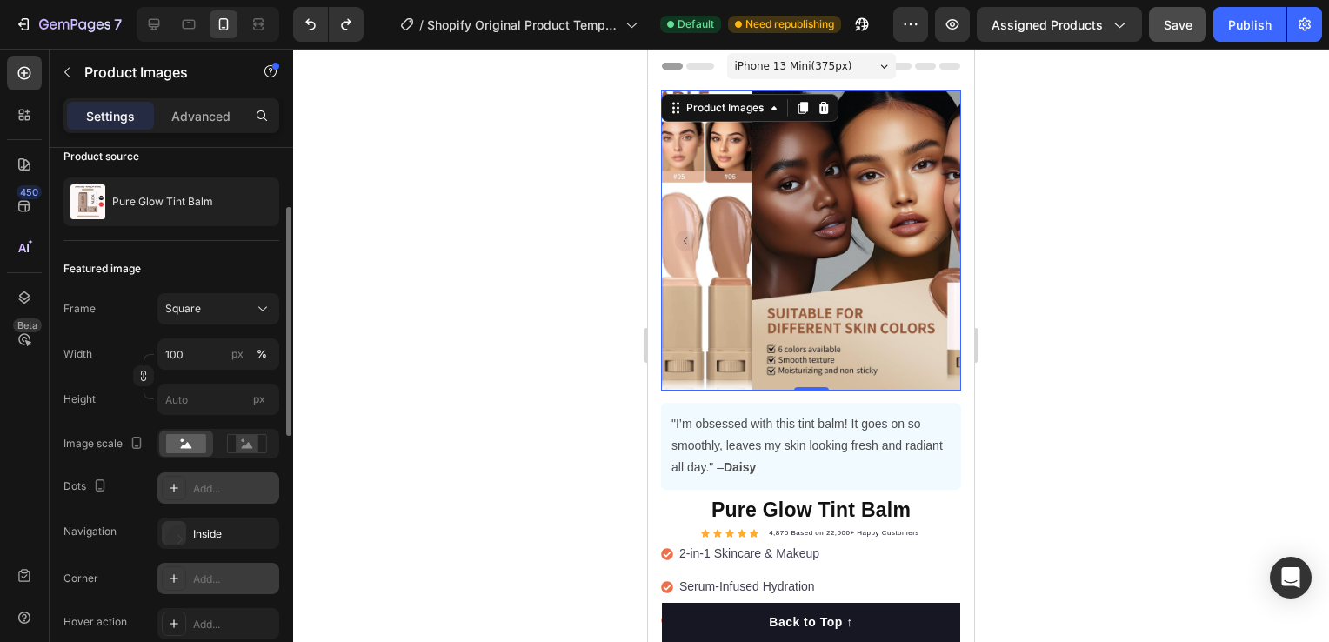
scroll to position [0, 0]
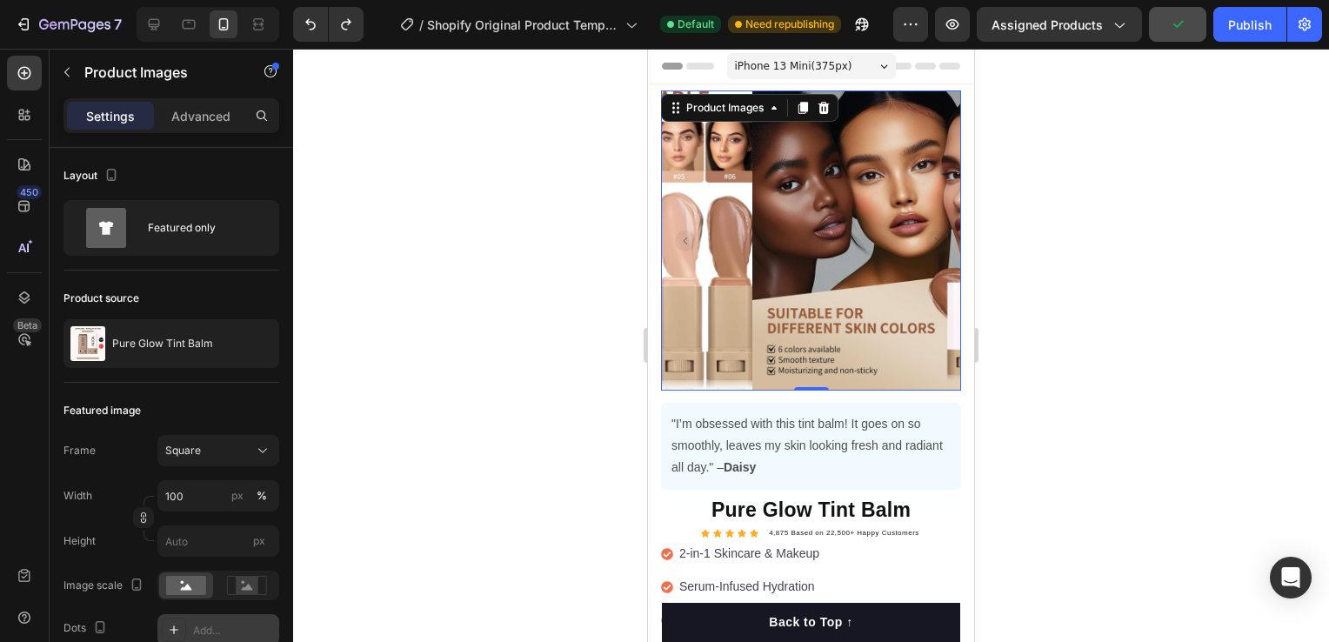
click at [1117, 289] on div at bounding box center [811, 345] width 1036 height 593
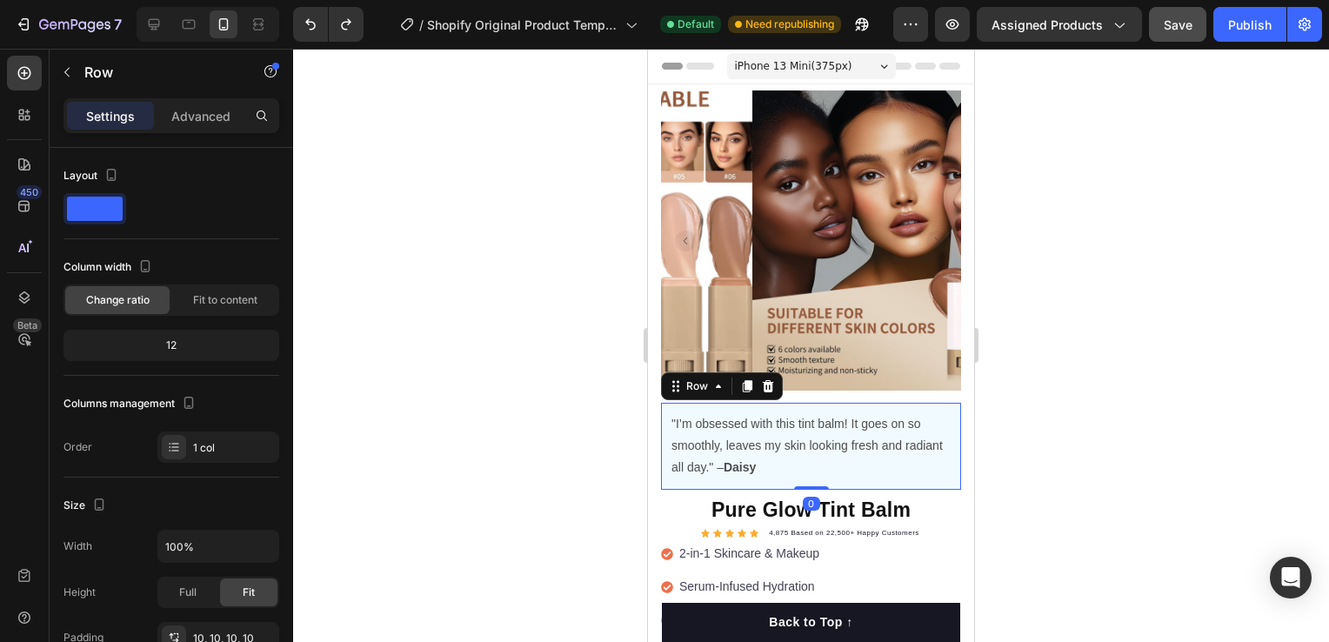
click at [939, 469] on div ""I’m obsessed with this tint balm! It goes on so smoothly, leaves my skin looki…" at bounding box center [811, 446] width 300 height 87
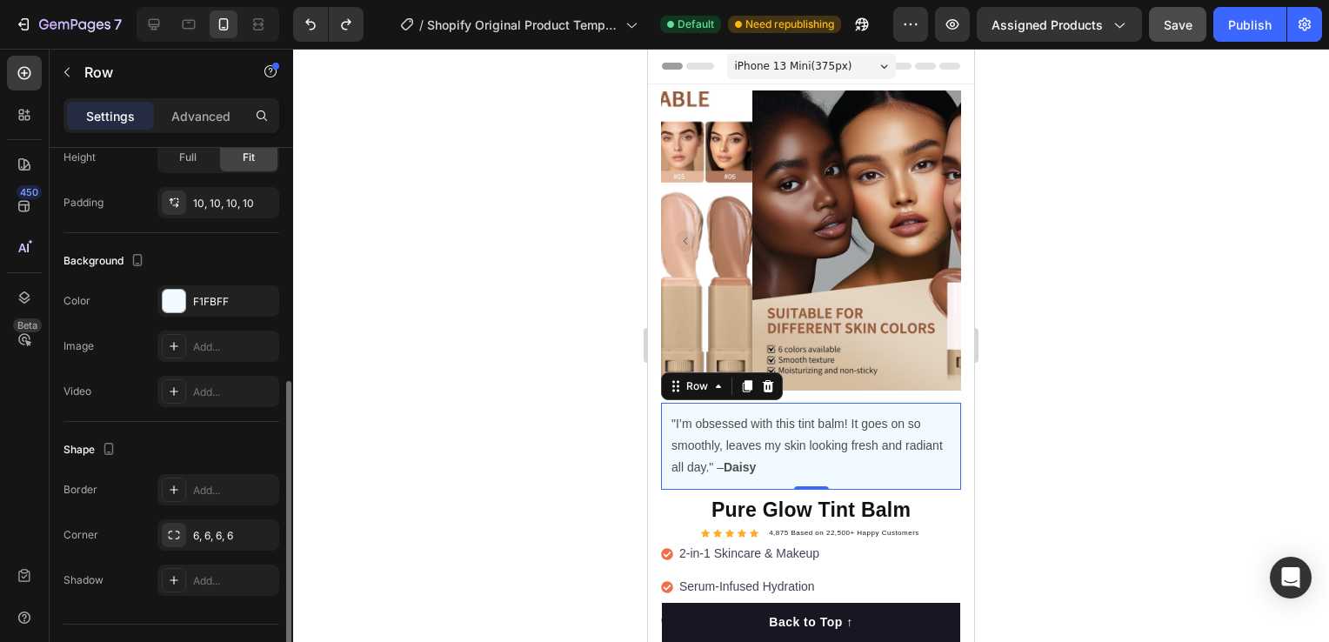
scroll to position [470, 0]
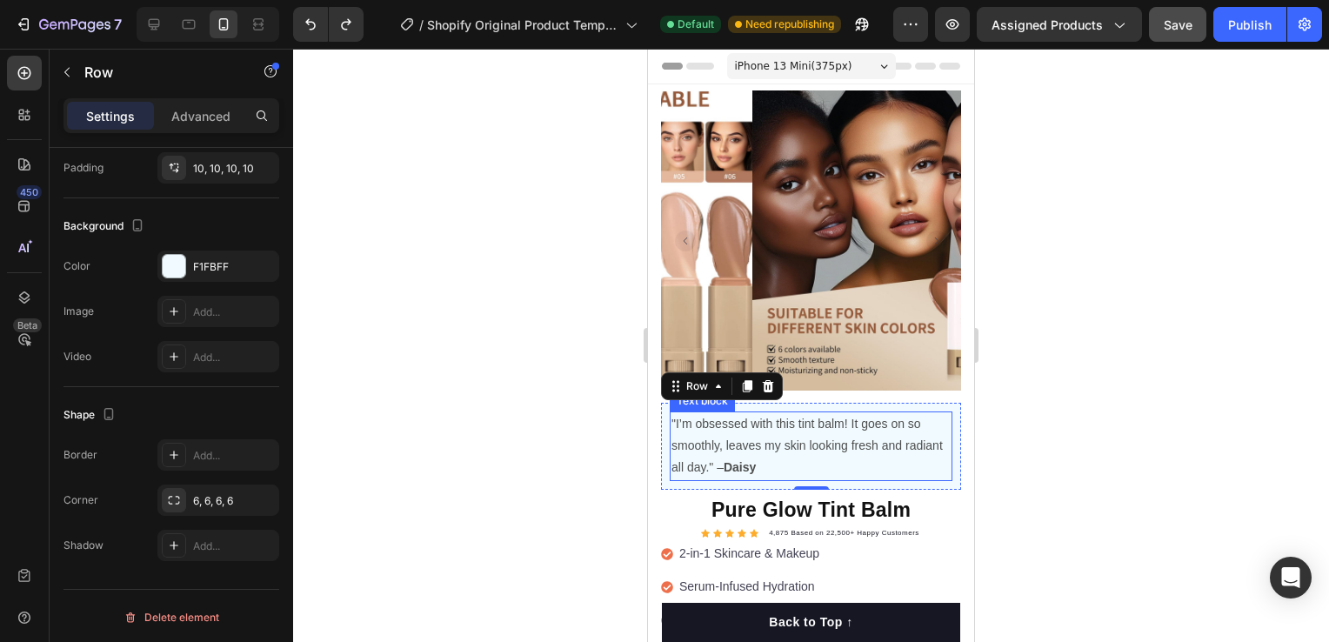
click at [756, 460] on strong "Daisy" at bounding box center [740, 467] width 32 height 14
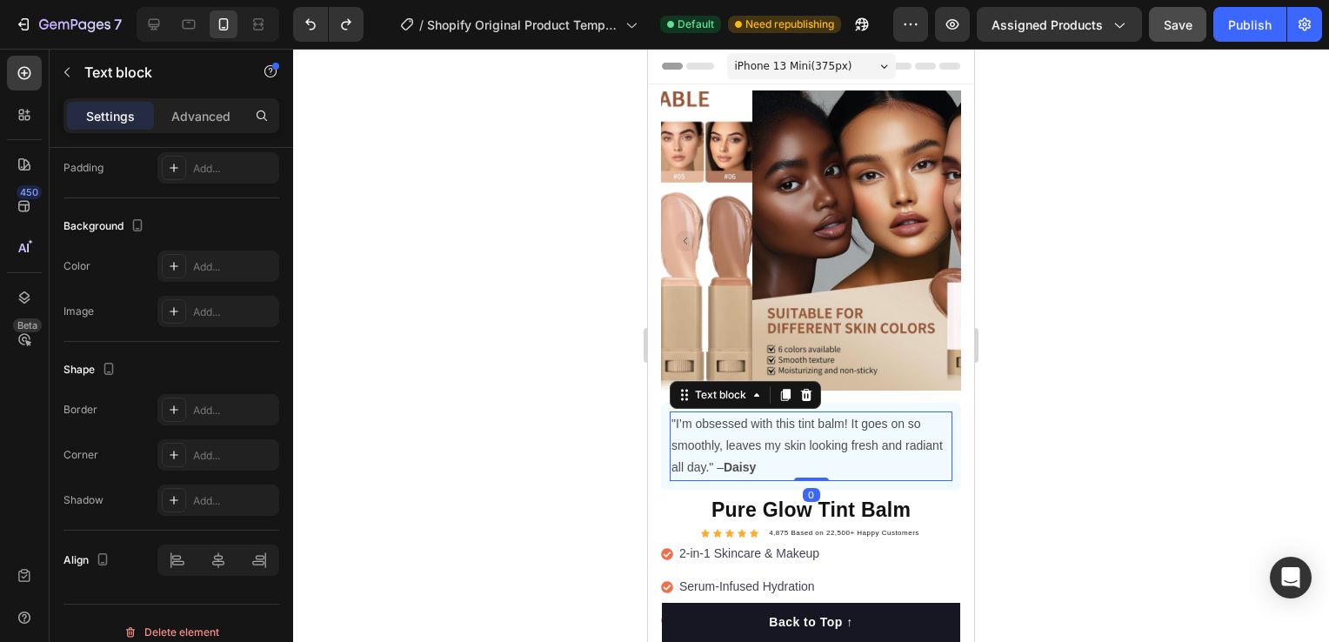
click at [756, 460] on strong "Daisy" at bounding box center [740, 467] width 32 height 14
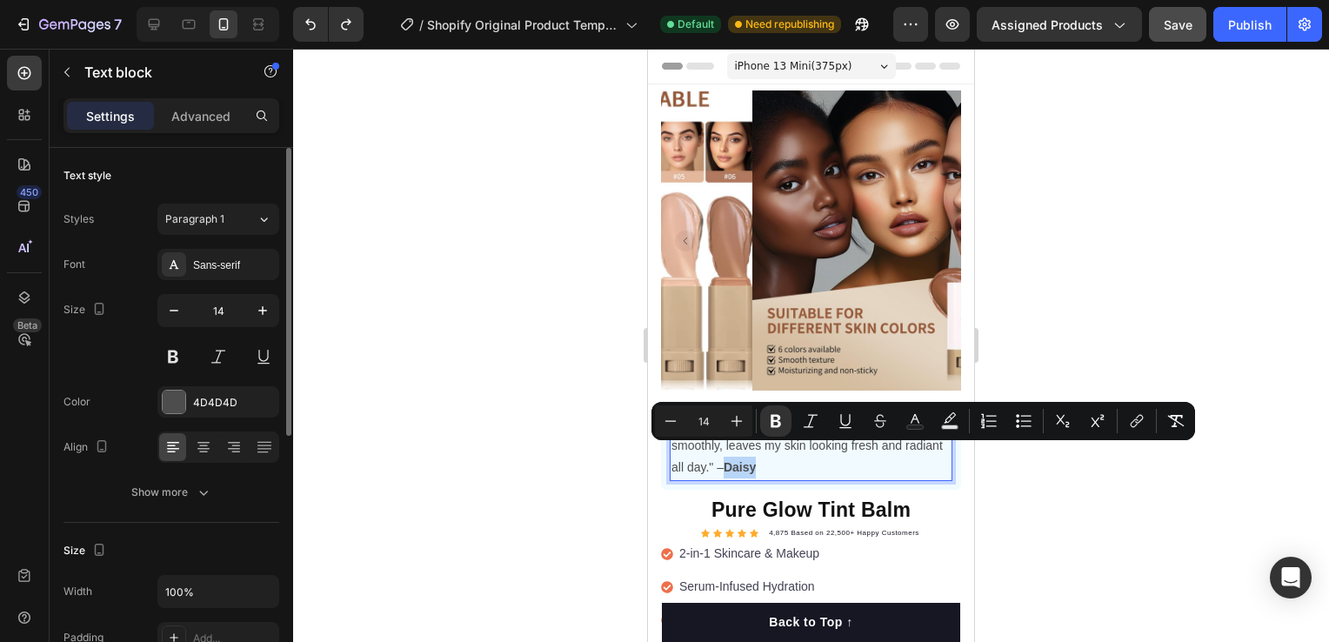
click at [756, 460] on strong "Daisy" at bounding box center [740, 467] width 32 height 14
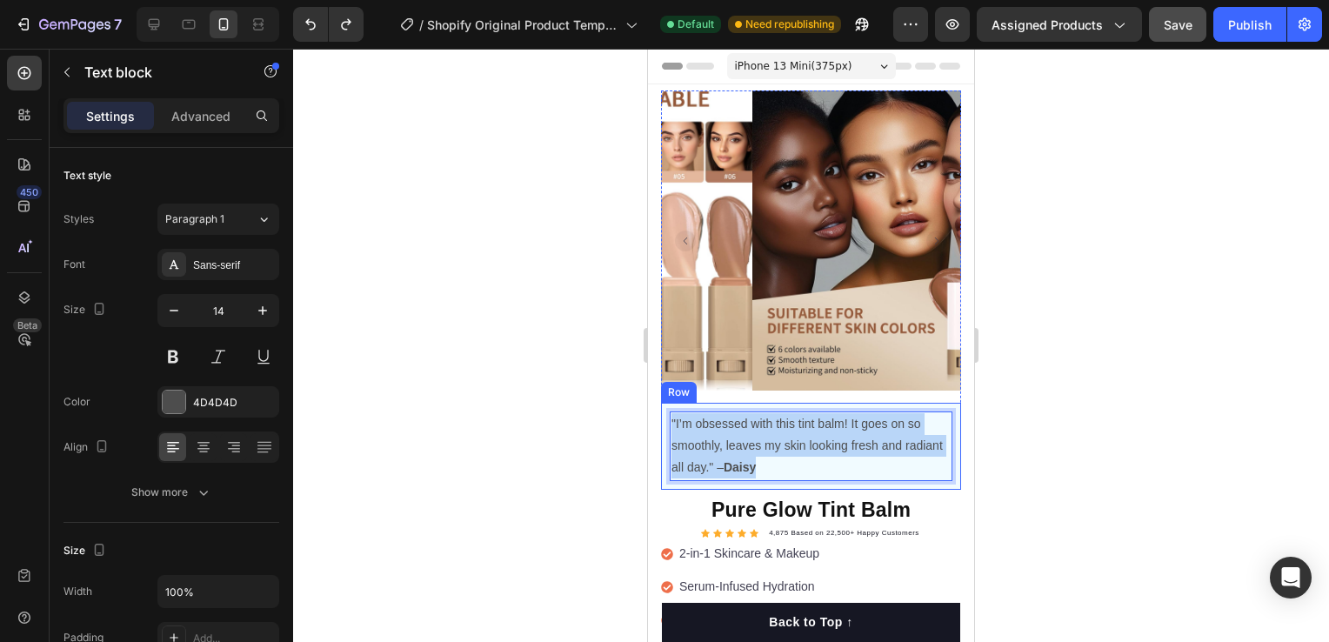
drag, startPoint x: 798, startPoint y: 451, endPoint x: 671, endPoint y: 392, distance: 140.5
click at [671, 403] on div ""I’m obsessed with this tint balm! It goes on so smoothly, leaves my skin looki…" at bounding box center [811, 446] width 300 height 87
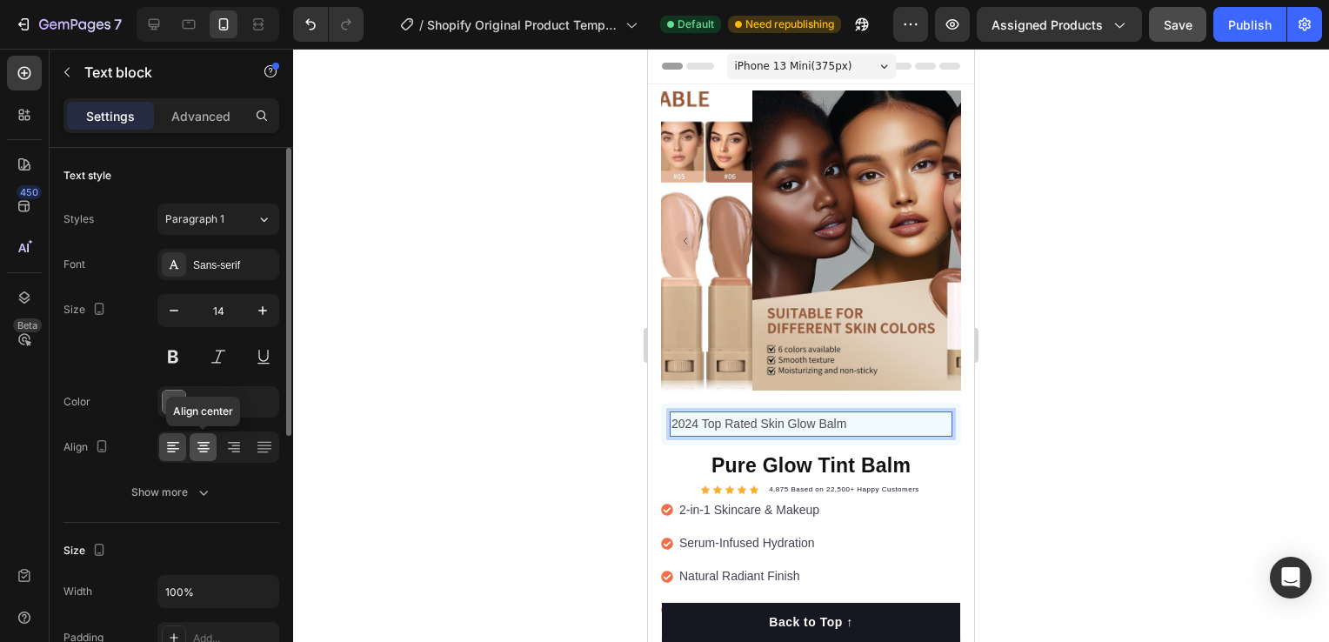
click at [197, 444] on icon at bounding box center [203, 446] width 17 height 17
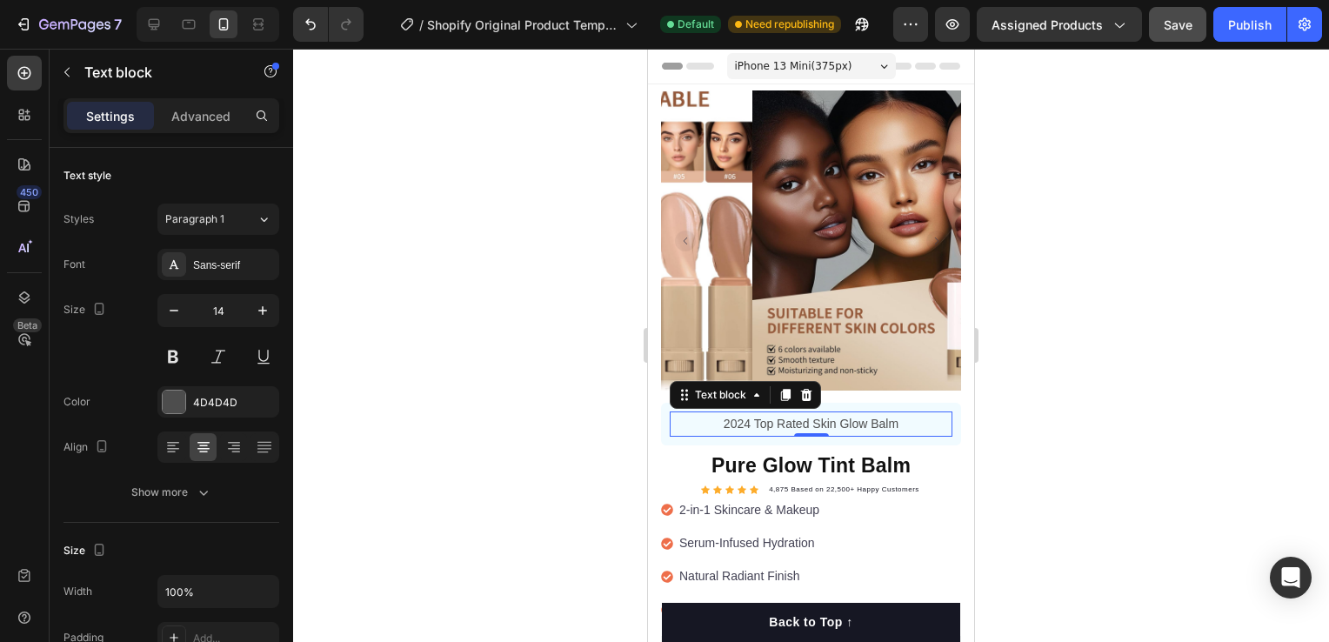
click at [1096, 327] on div at bounding box center [811, 345] width 1036 height 593
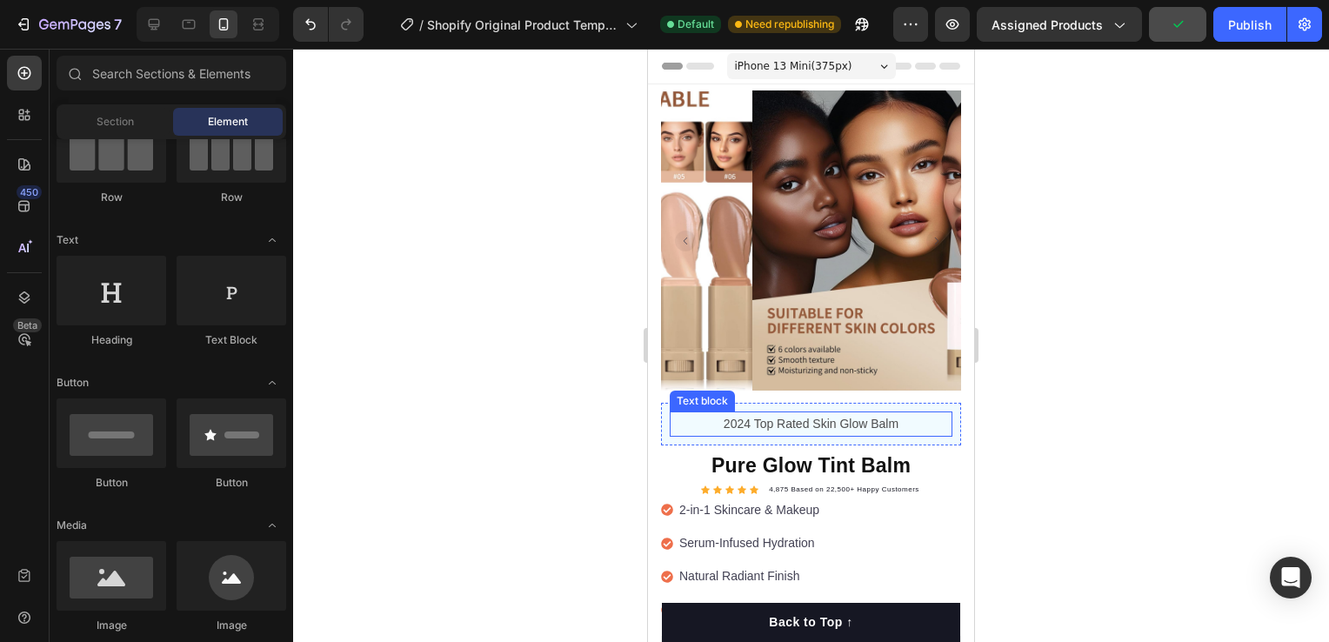
click at [893, 413] on p "2024 Top Rated Skin Glow Balm" at bounding box center [810, 424] width 279 height 22
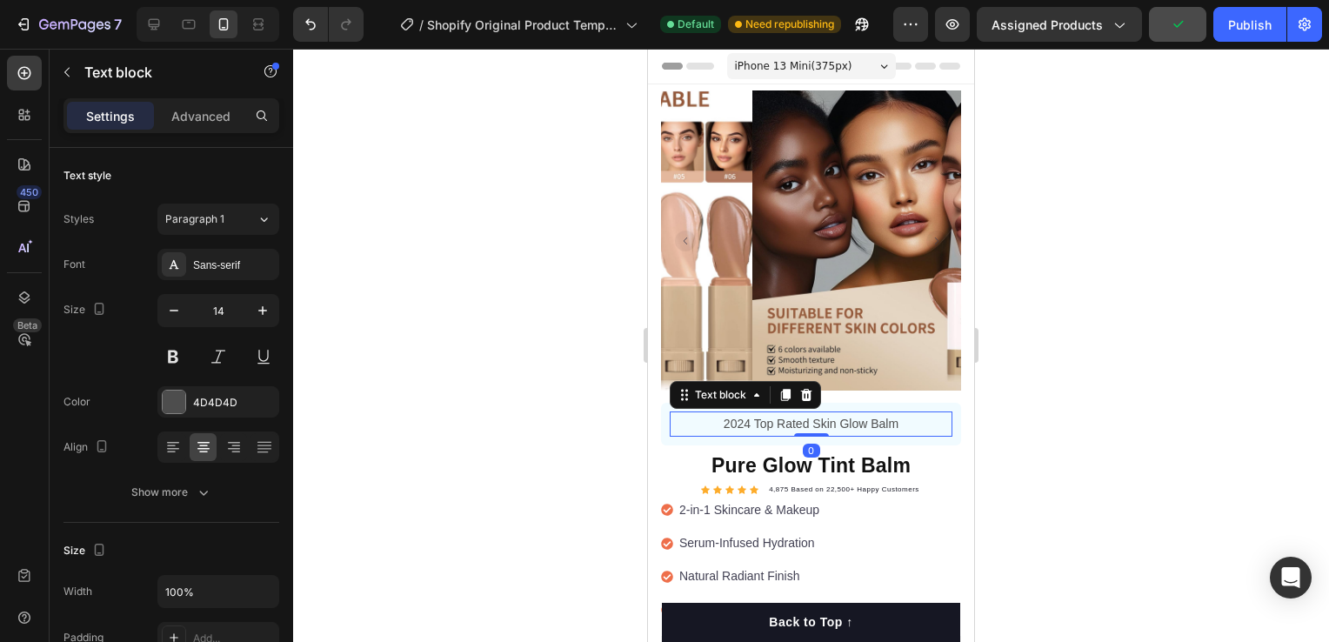
click at [893, 413] on p "2024 Top Rated Skin Glow Balm" at bounding box center [810, 424] width 279 height 22
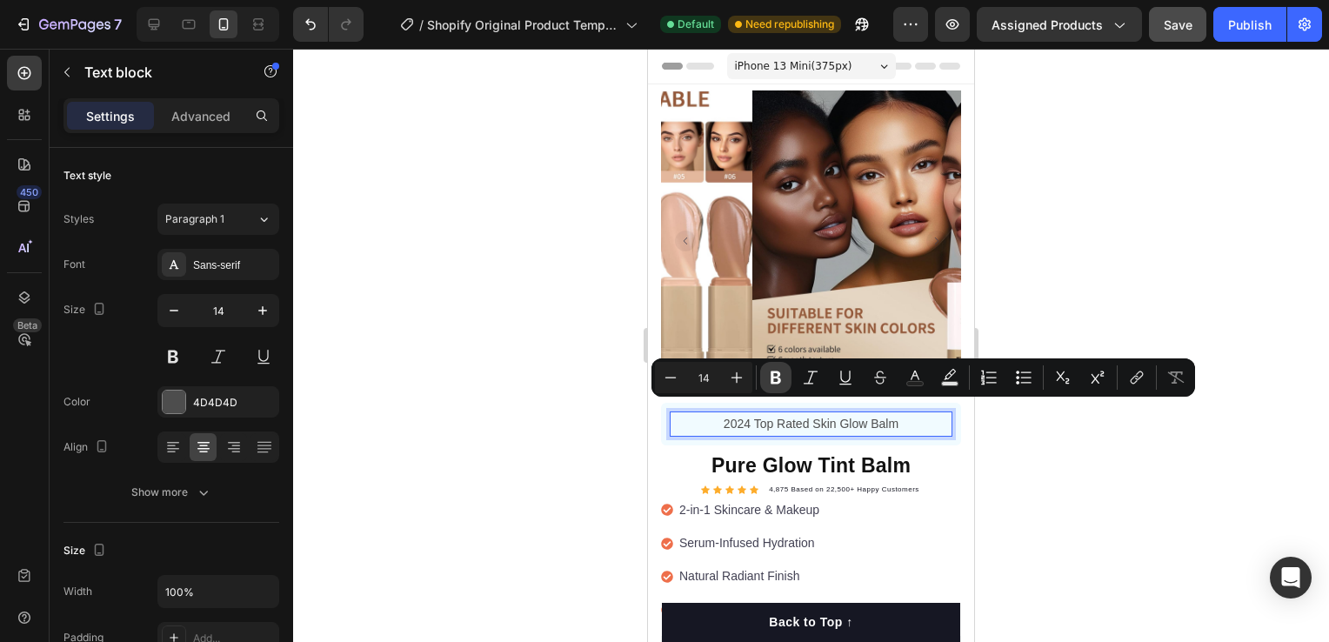
click at [768, 381] on icon "Editor contextual toolbar" at bounding box center [775, 377] width 17 height 17
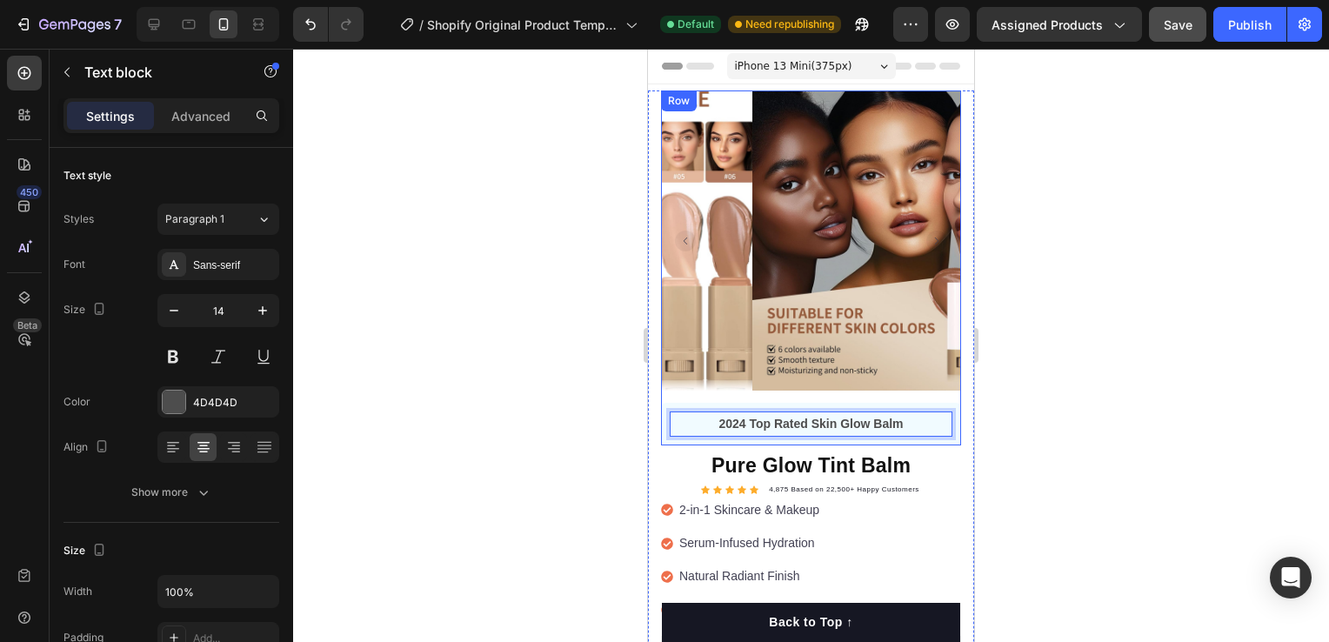
click at [956, 333] on div "Product Images "The transformation in my dog's overall health since switching t…" at bounding box center [811, 609] width 326 height 1038
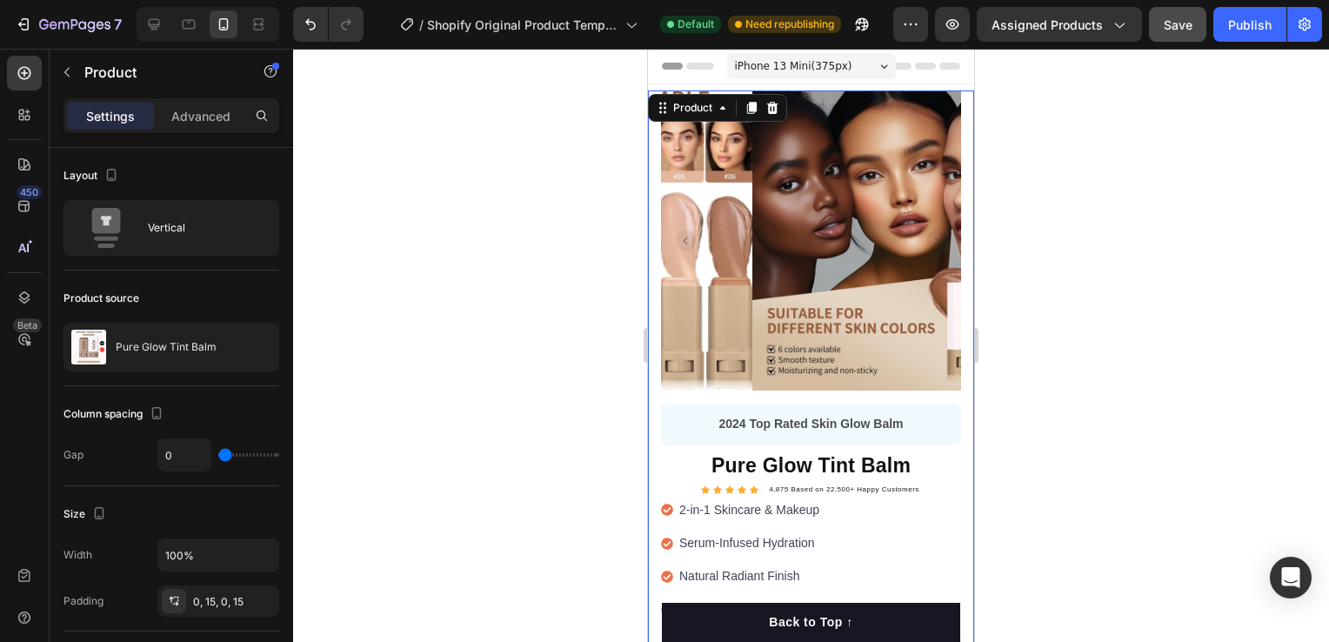
click at [1118, 408] on div at bounding box center [811, 345] width 1036 height 593
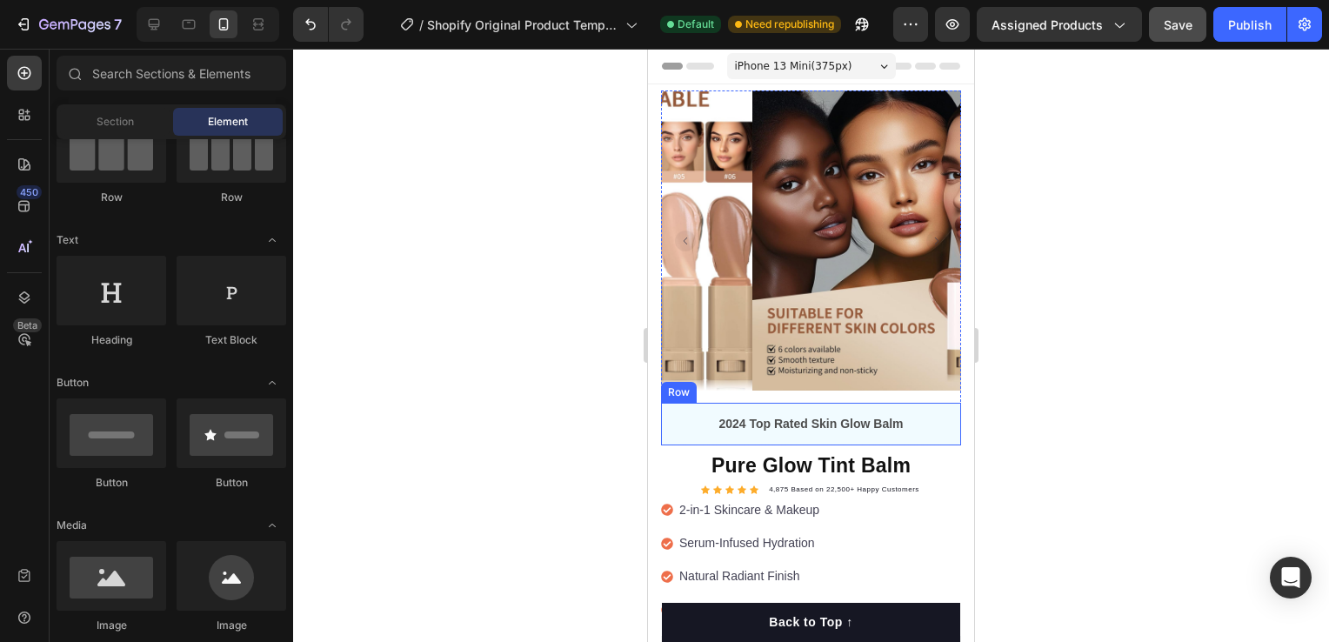
click at [937, 425] on div "2024 Top Rated Skin Glow Balm Text block Row" at bounding box center [811, 424] width 300 height 43
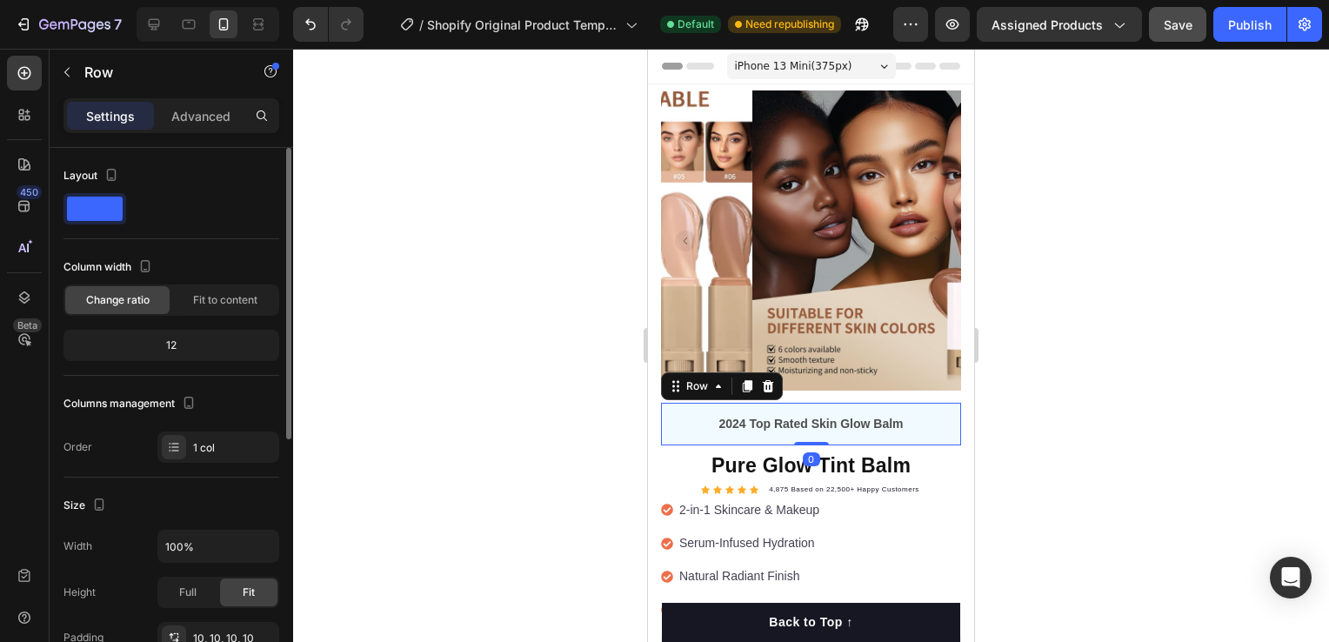
click at [117, 210] on span at bounding box center [95, 209] width 56 height 24
click at [71, 210] on span at bounding box center [95, 209] width 56 height 24
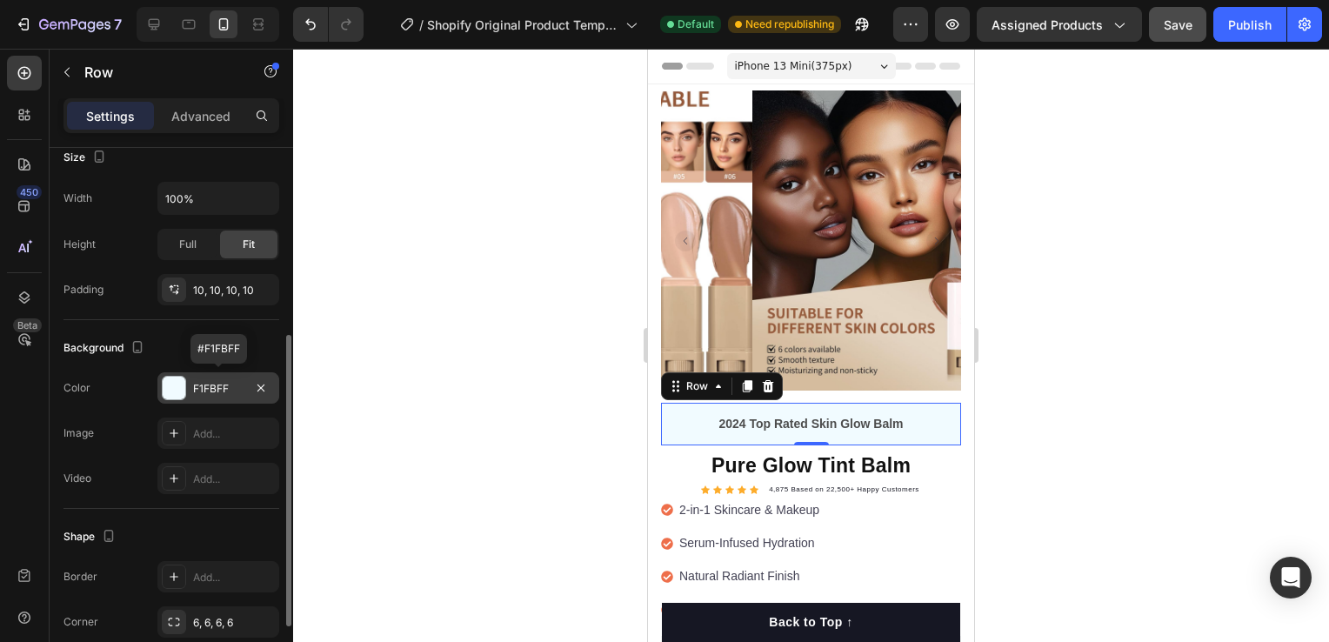
click at [177, 386] on div at bounding box center [174, 388] width 23 height 23
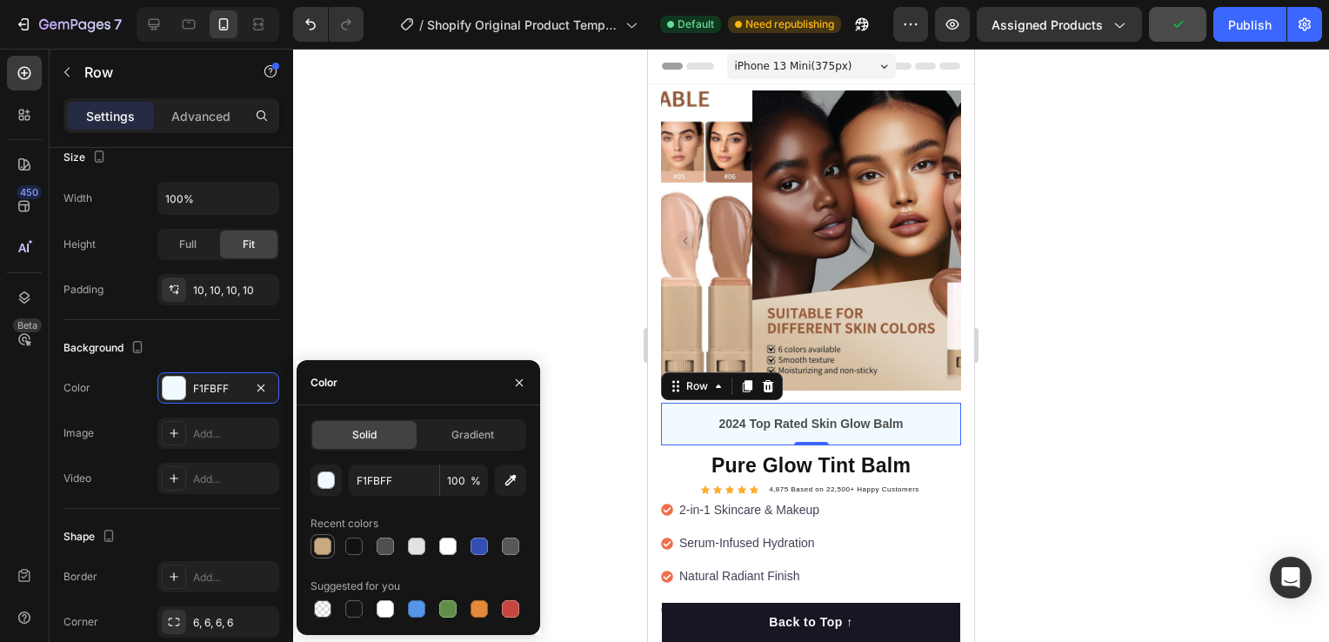
click at [323, 547] on div at bounding box center [322, 545] width 17 height 17
type input "C8A981"
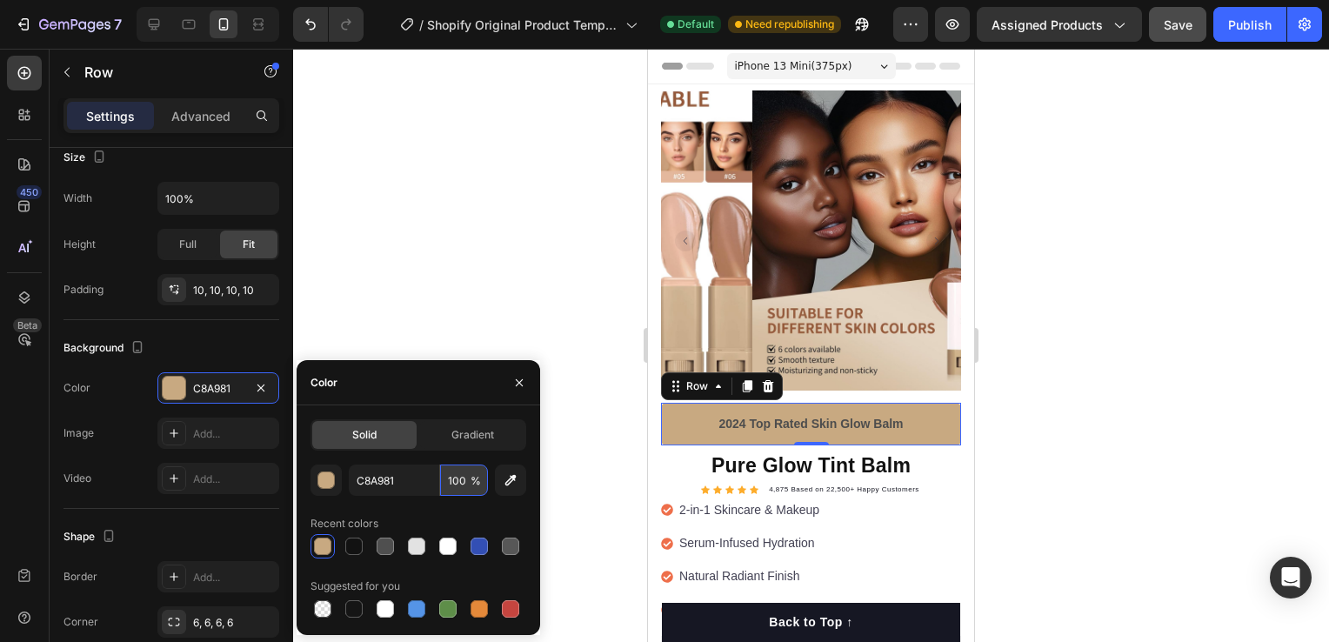
click at [466, 478] on input "100" at bounding box center [464, 479] width 48 height 31
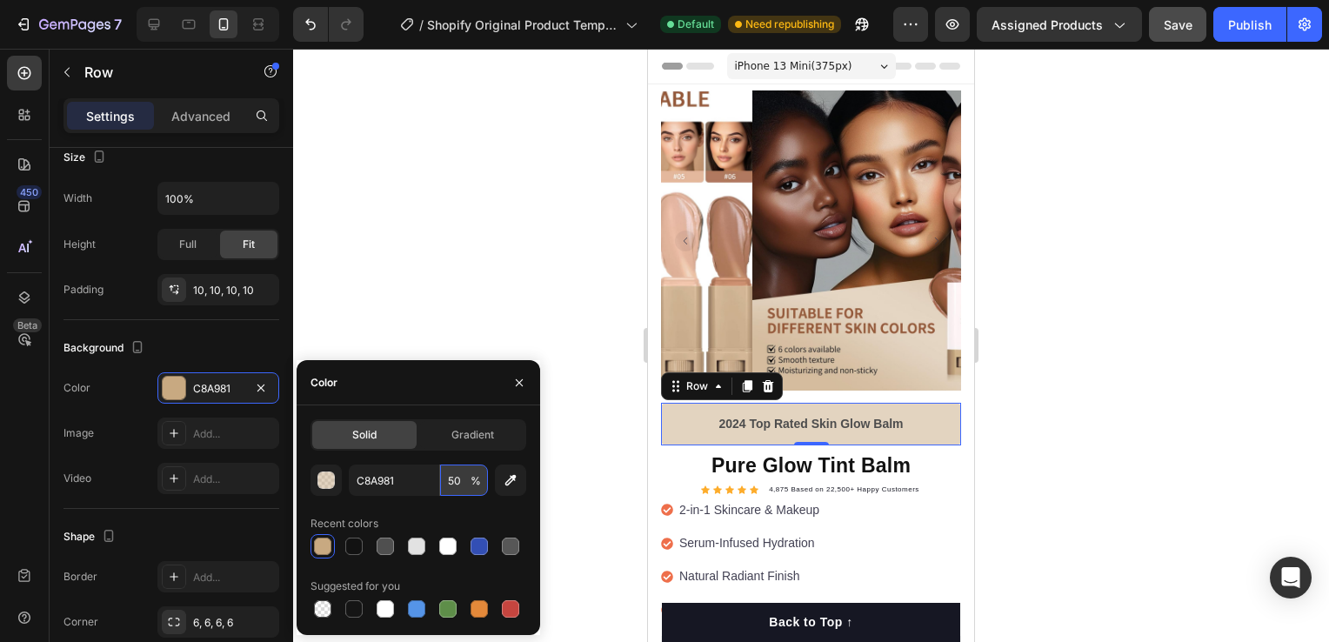
type input "50"
click at [452, 276] on div at bounding box center [811, 345] width 1036 height 593
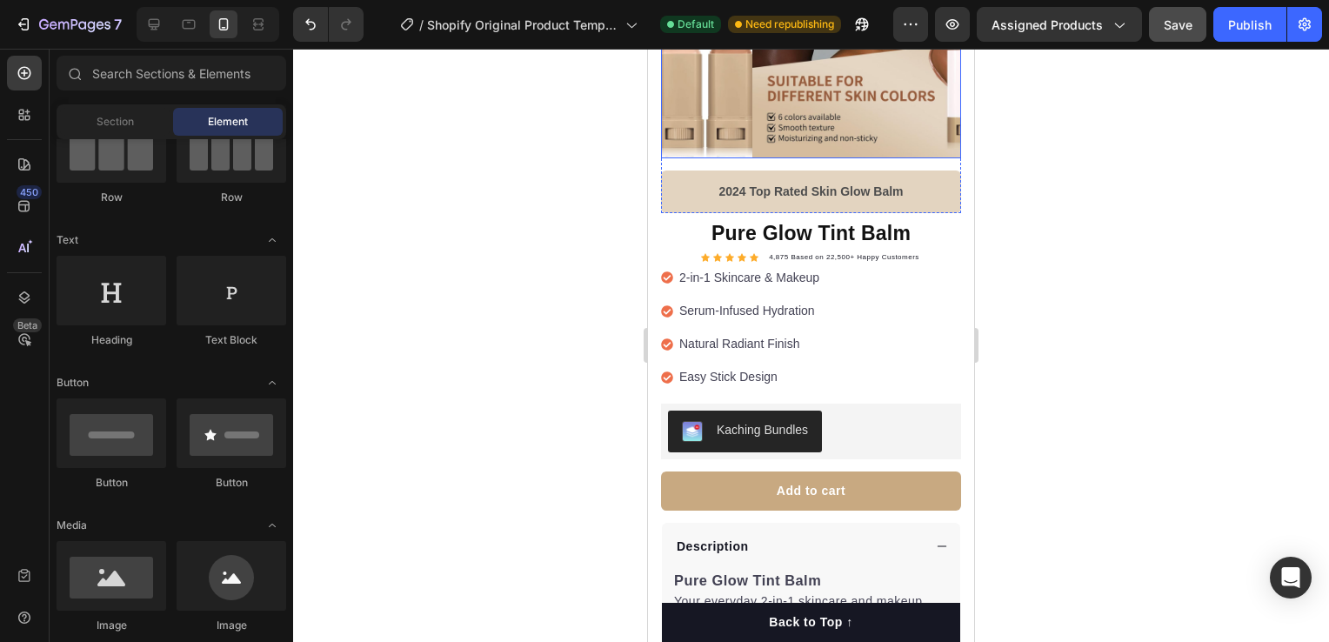
scroll to position [0, 0]
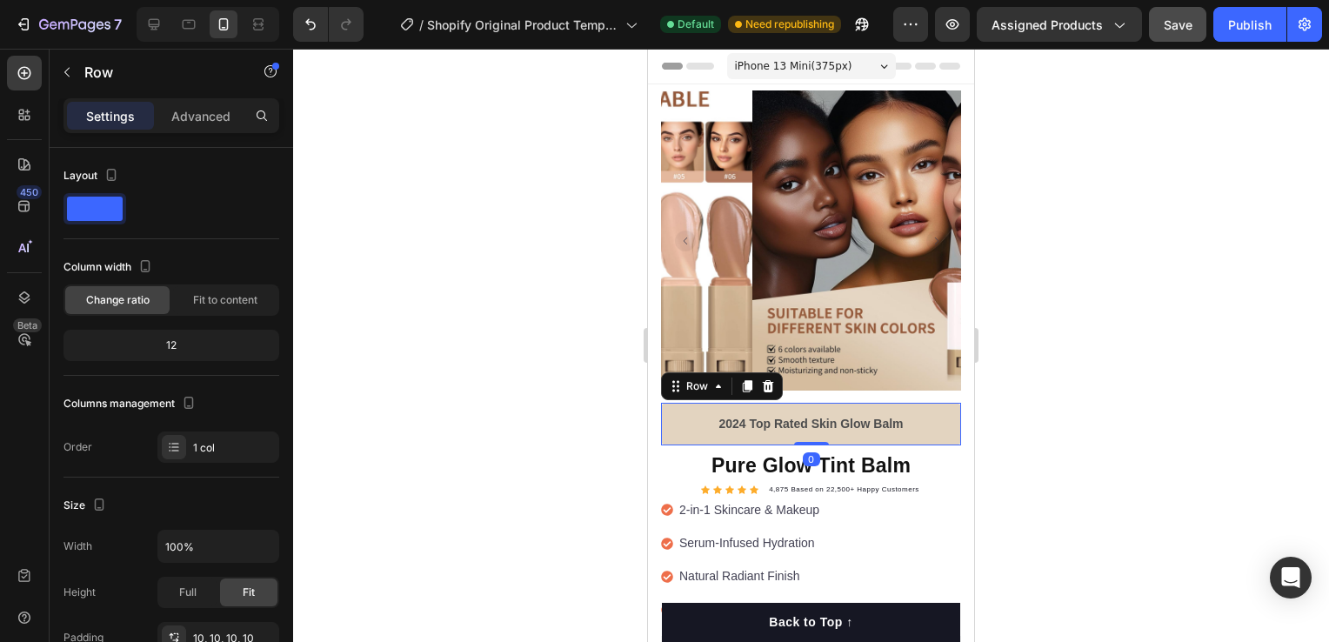
click at [943, 420] on div "2024 Top Rated Skin Glow Balm Text block Row 0" at bounding box center [811, 424] width 300 height 43
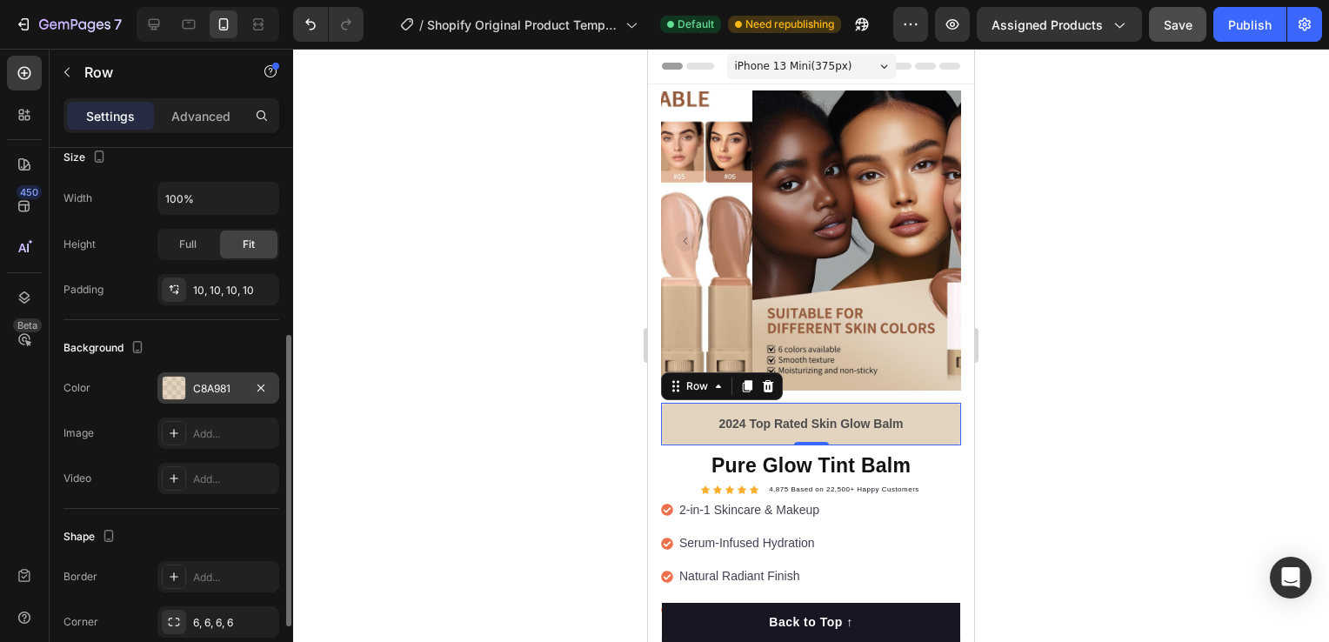
click at [184, 380] on div at bounding box center [174, 388] width 23 height 23
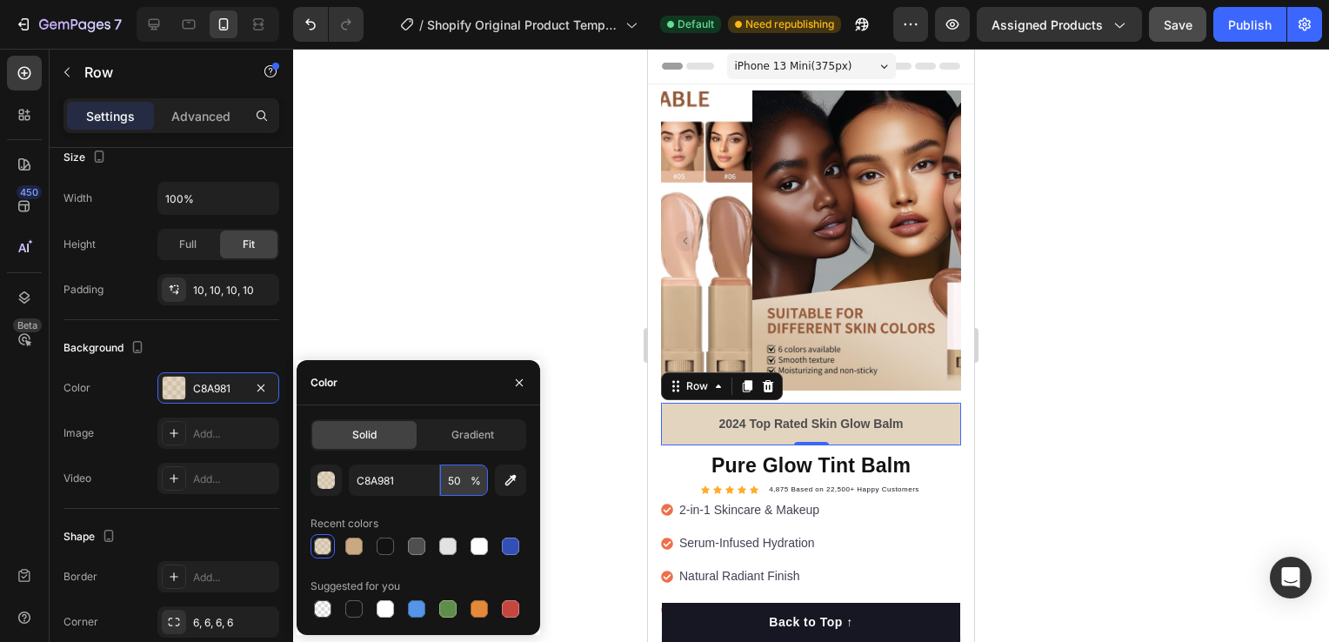
click at [455, 480] on input "50" at bounding box center [464, 479] width 48 height 31
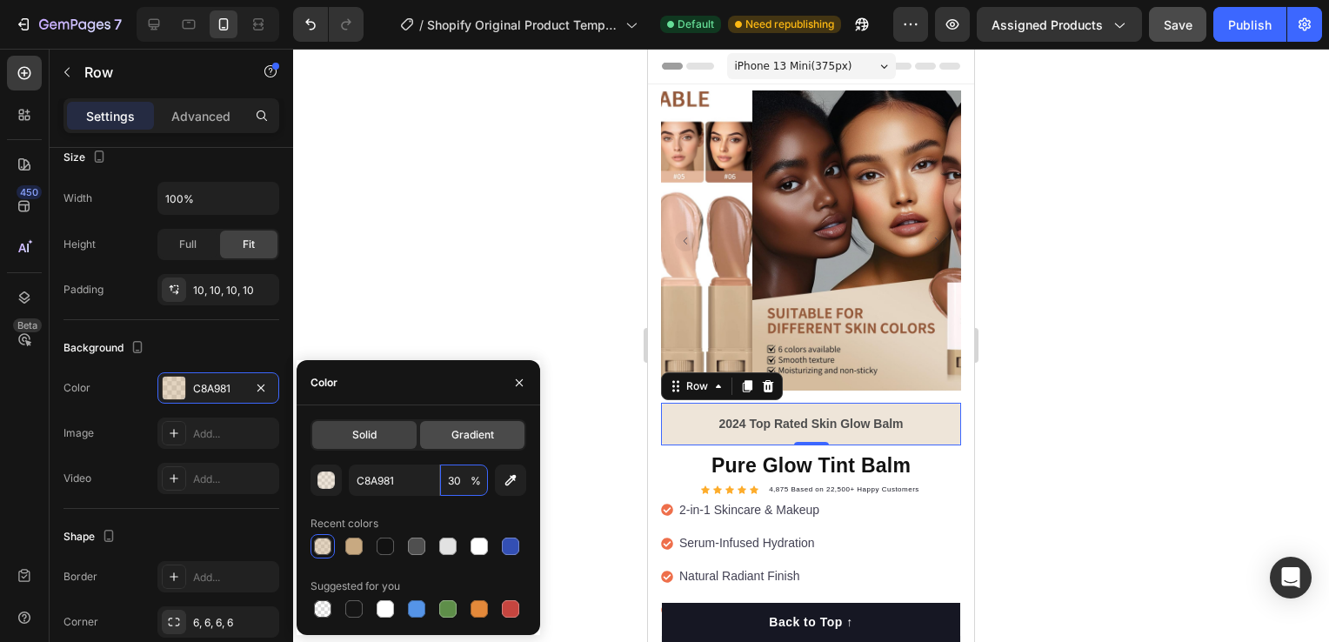
type input "30"
click at [491, 216] on div at bounding box center [811, 345] width 1036 height 593
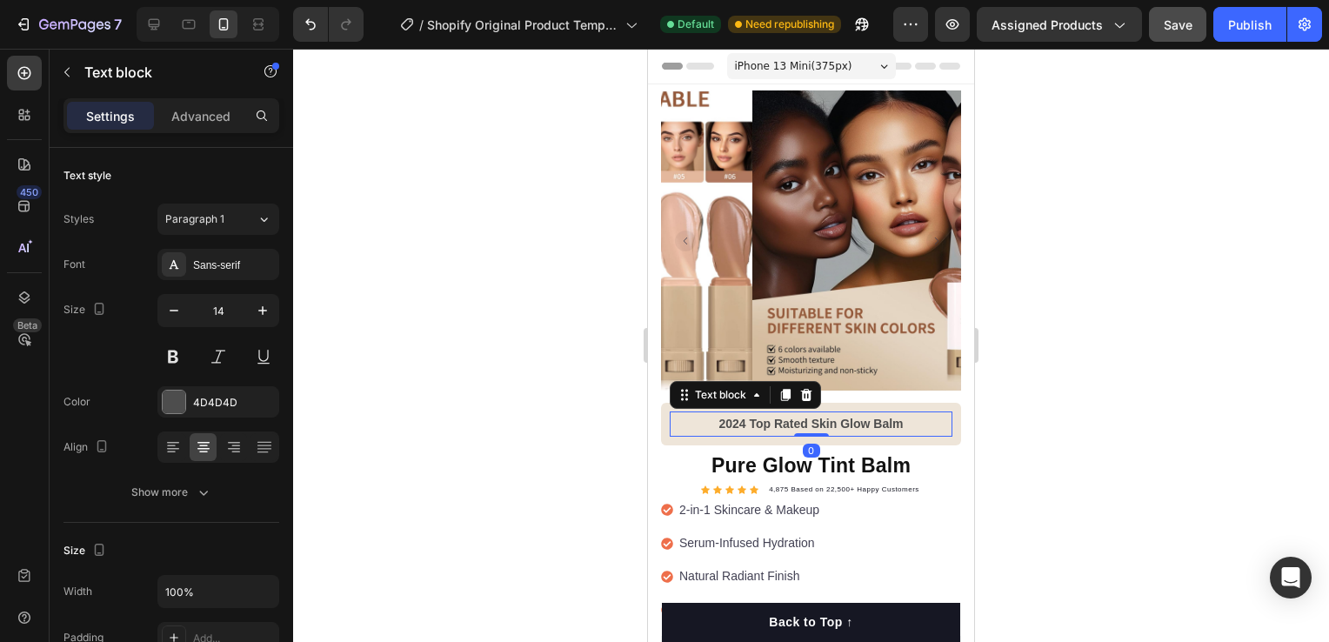
click at [866, 417] on strong "2024 Top Rated Skin Glow Balm" at bounding box center [810, 424] width 184 height 14
click at [258, 312] on icon "button" at bounding box center [262, 310] width 17 height 17
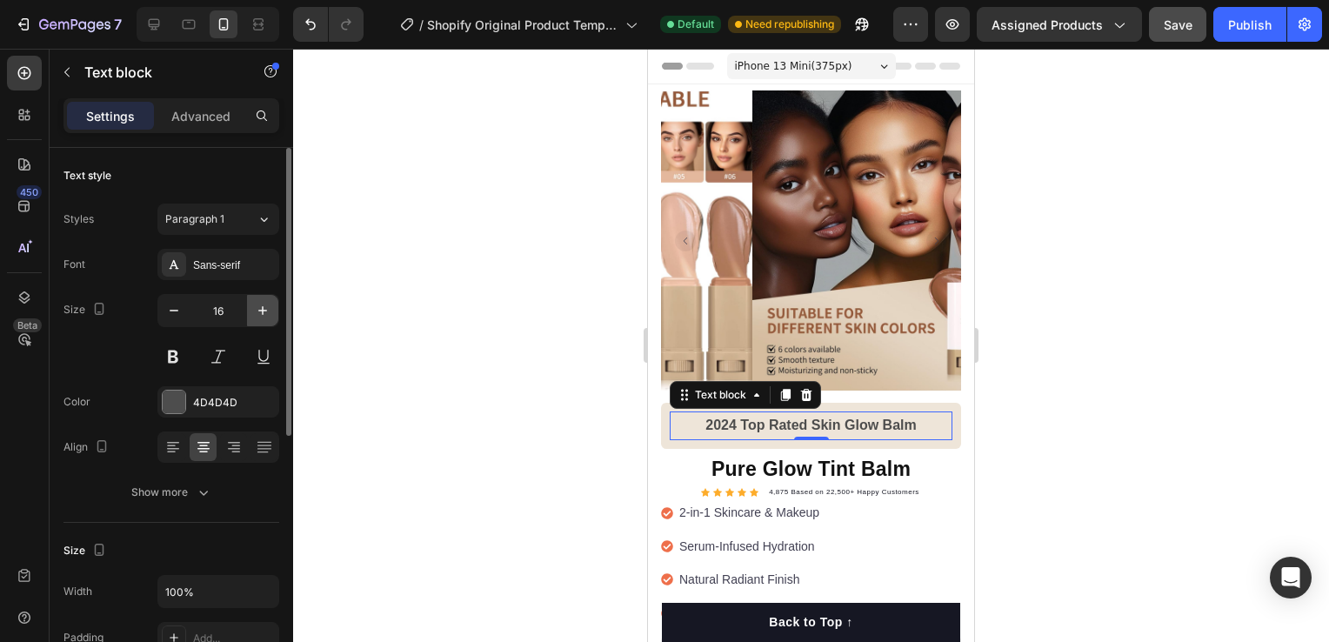
click at [258, 312] on icon "button" at bounding box center [262, 310] width 17 height 17
click at [174, 311] on icon "button" at bounding box center [173, 310] width 17 height 17
type input "16"
click at [436, 350] on div at bounding box center [811, 345] width 1036 height 593
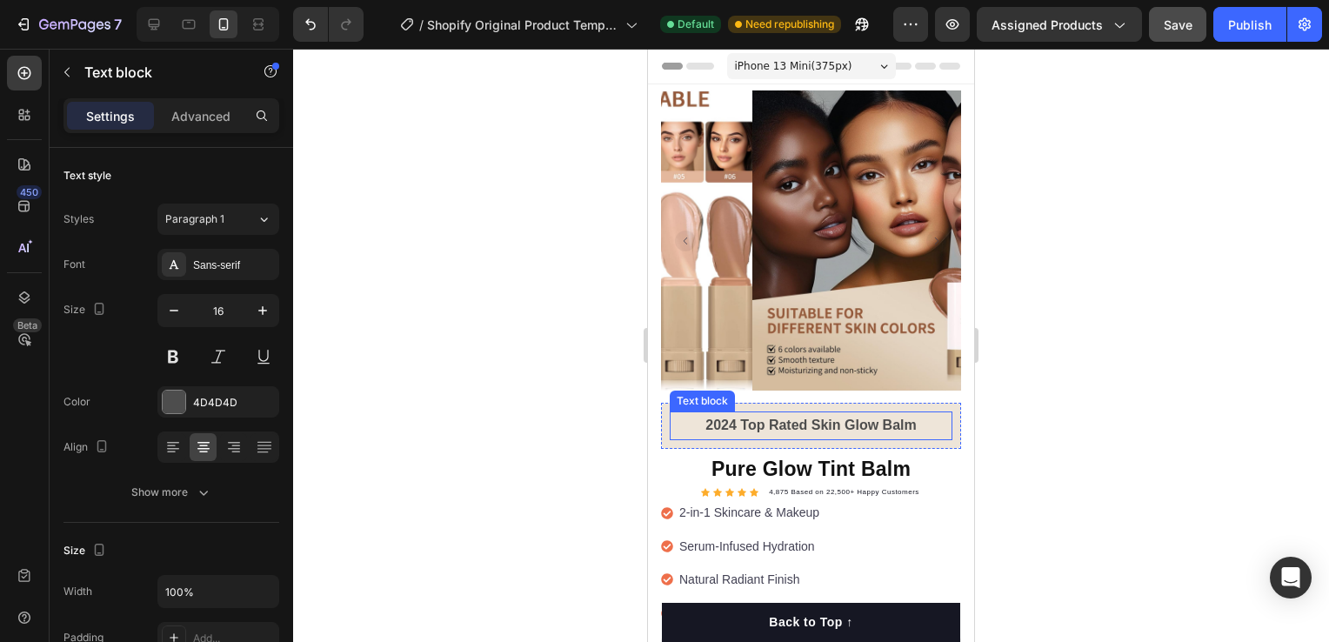
click at [724, 417] on strong "2024 Top Rated Skin Glow Balm" at bounding box center [810, 424] width 210 height 15
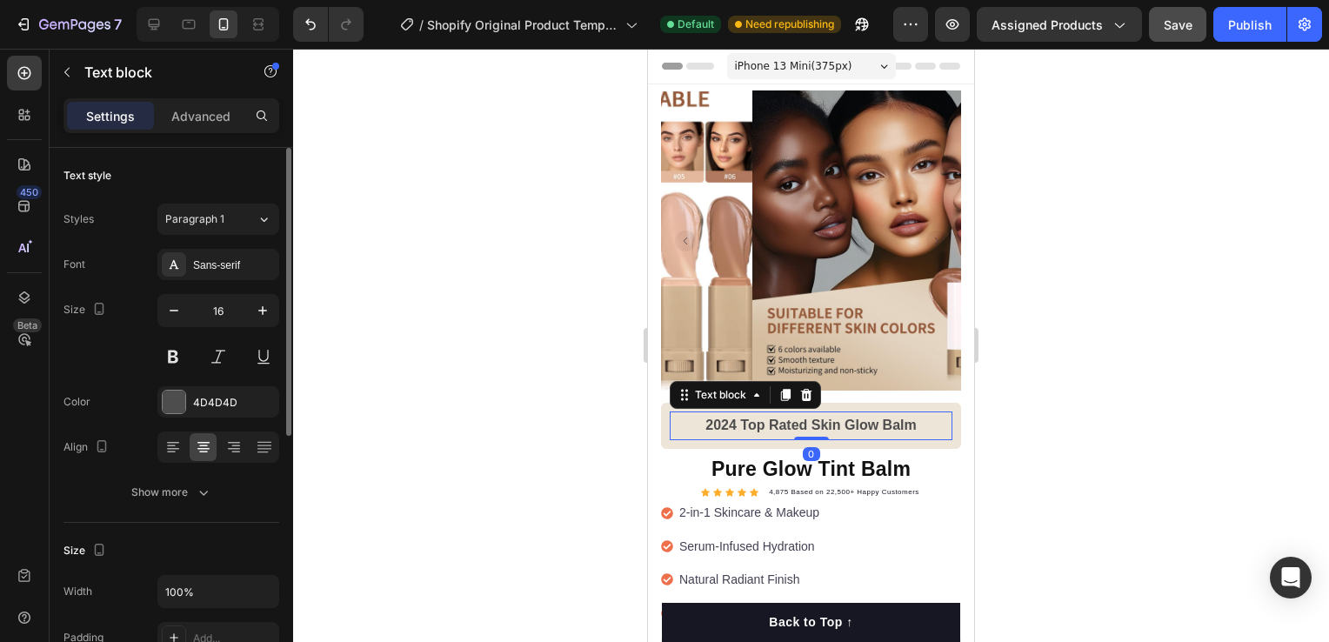
click at [157, 311] on div "Size 16" at bounding box center [171, 333] width 216 height 78
drag, startPoint x: 157, startPoint y: 311, endPoint x: 176, endPoint y: 305, distance: 20.1
click at [176, 305] on icon "button" at bounding box center [173, 310] width 17 height 17
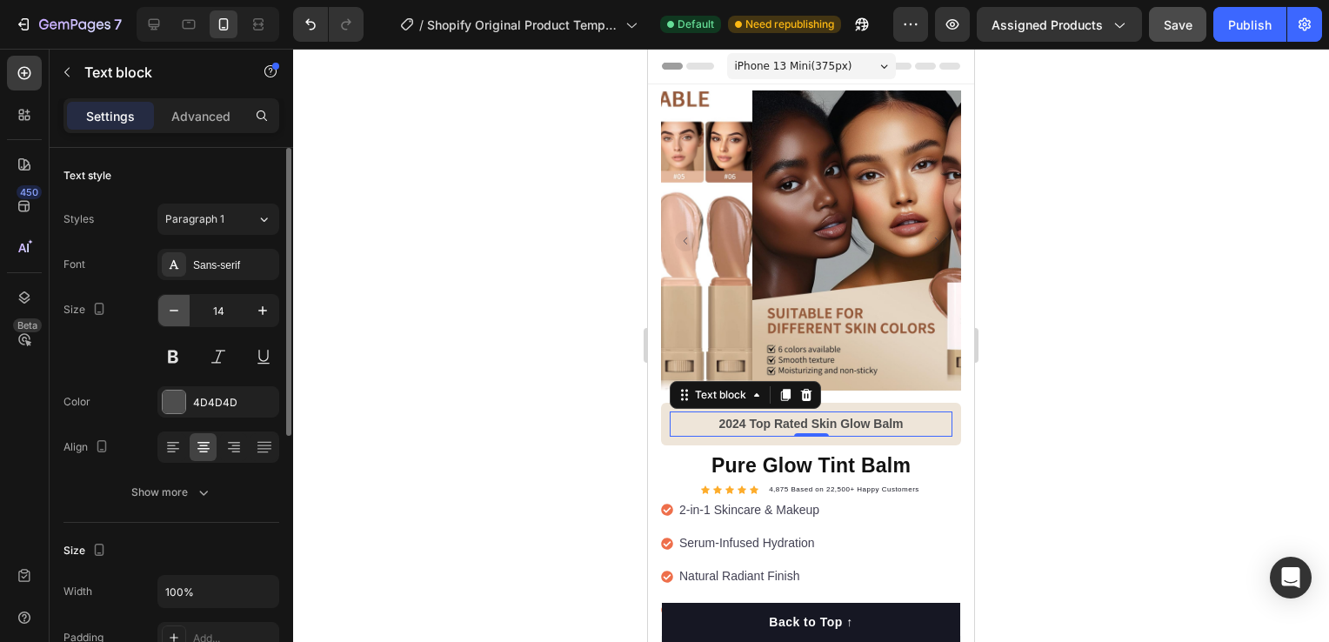
click at [176, 305] on icon "button" at bounding box center [173, 310] width 17 height 17
click at [263, 304] on icon "button" at bounding box center [262, 310] width 17 height 17
type input "14"
click at [413, 240] on div at bounding box center [811, 345] width 1036 height 593
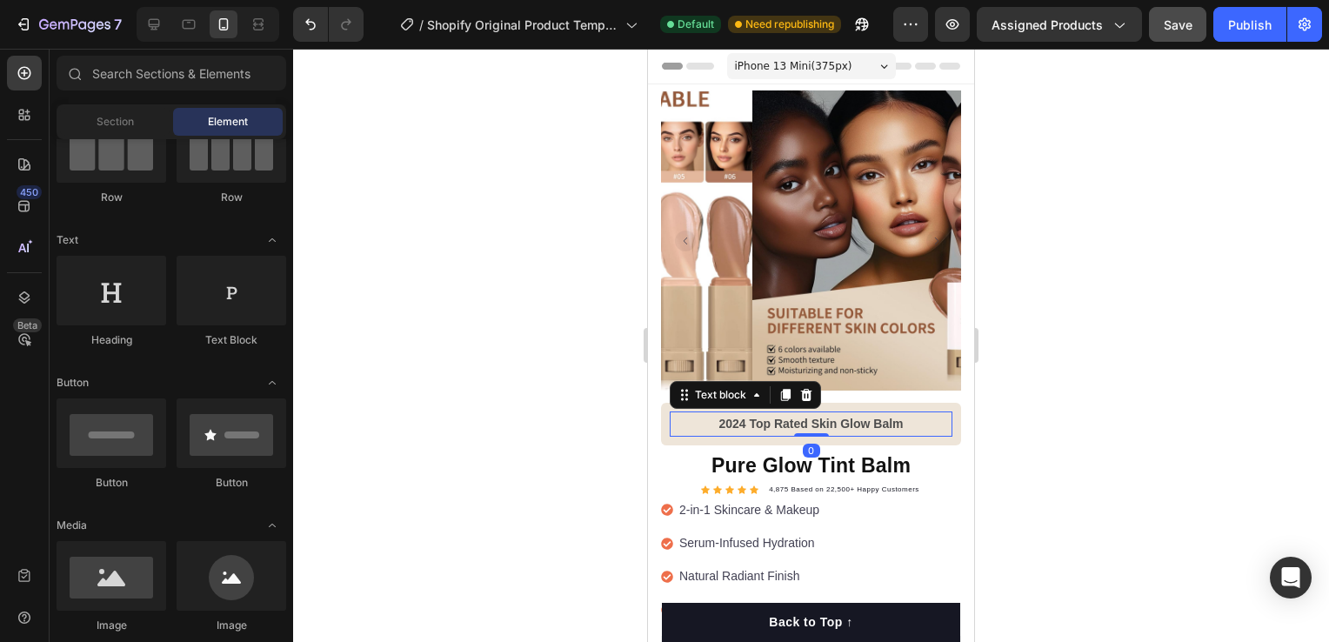
click at [718, 417] on strong "2024 Top Rated Skin Glow Balm" at bounding box center [810, 424] width 184 height 14
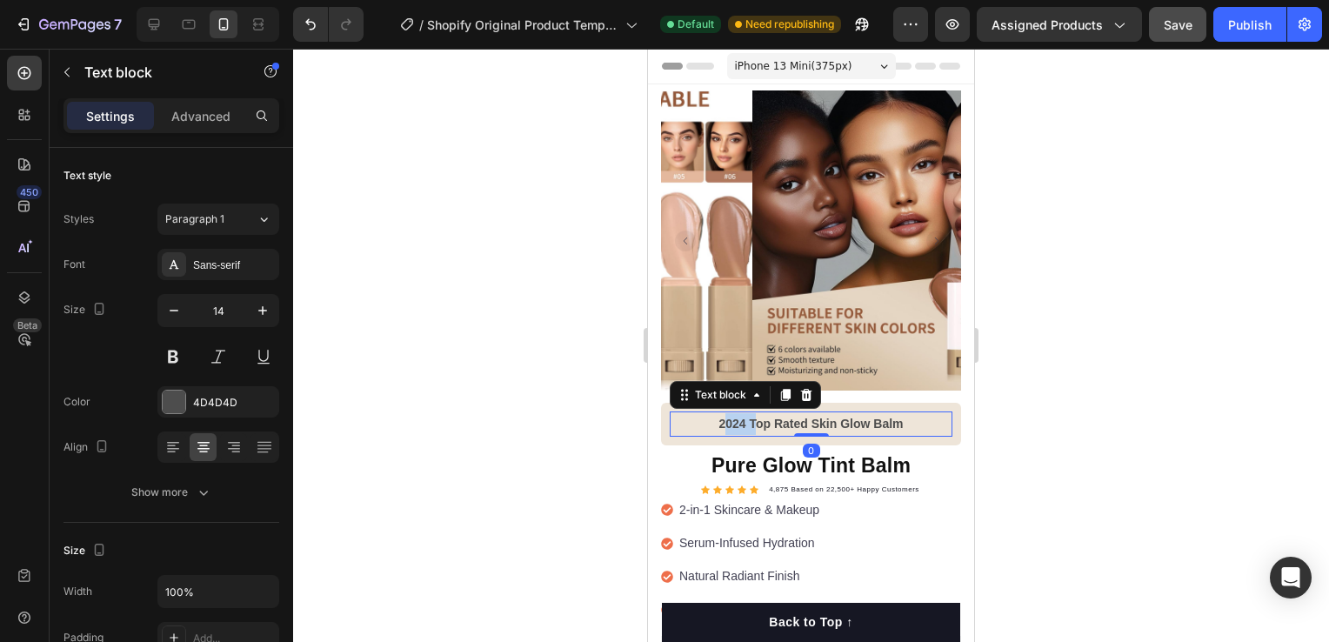
click at [718, 417] on strong "2024 Top Rated Skin Glow Balm" at bounding box center [810, 424] width 184 height 14
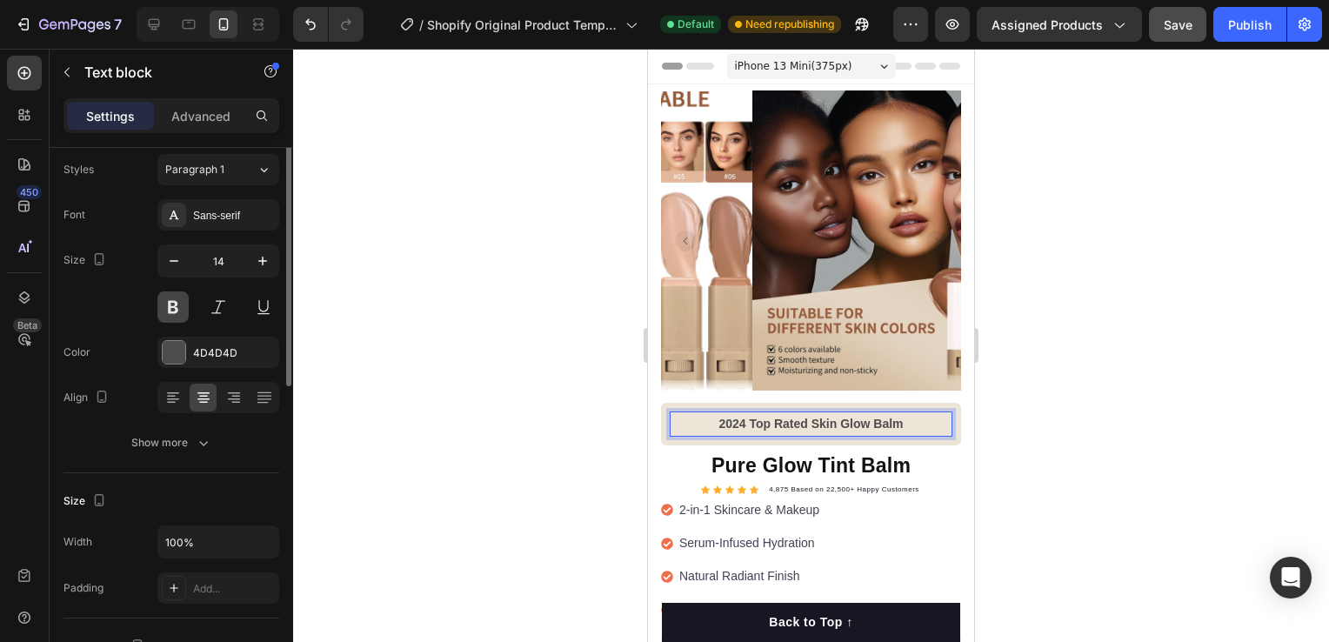
scroll to position [0, 0]
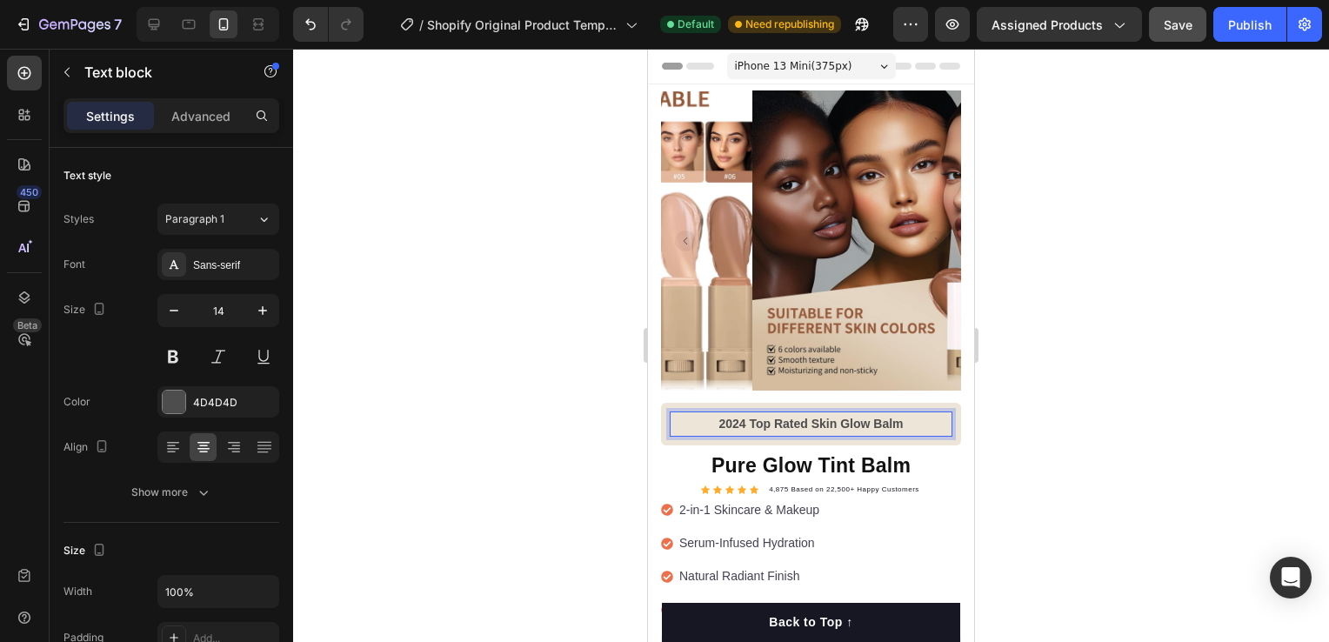
click at [1063, 316] on div at bounding box center [811, 345] width 1036 height 593
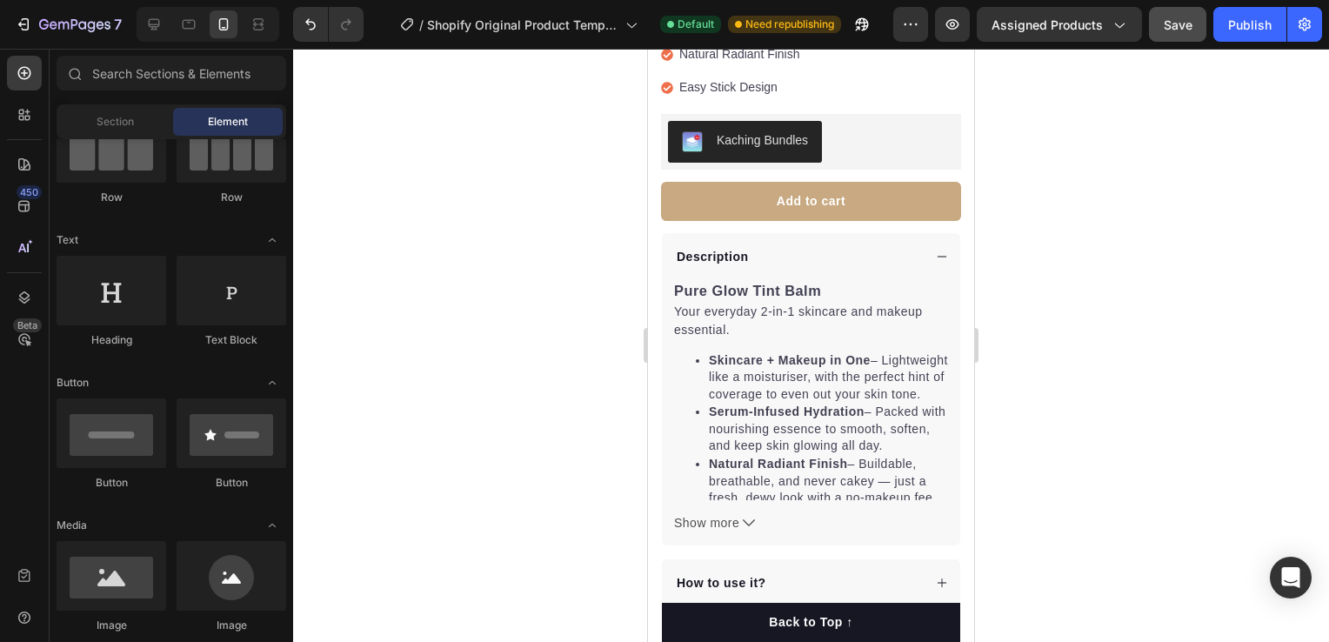
scroll to position [1218, 0]
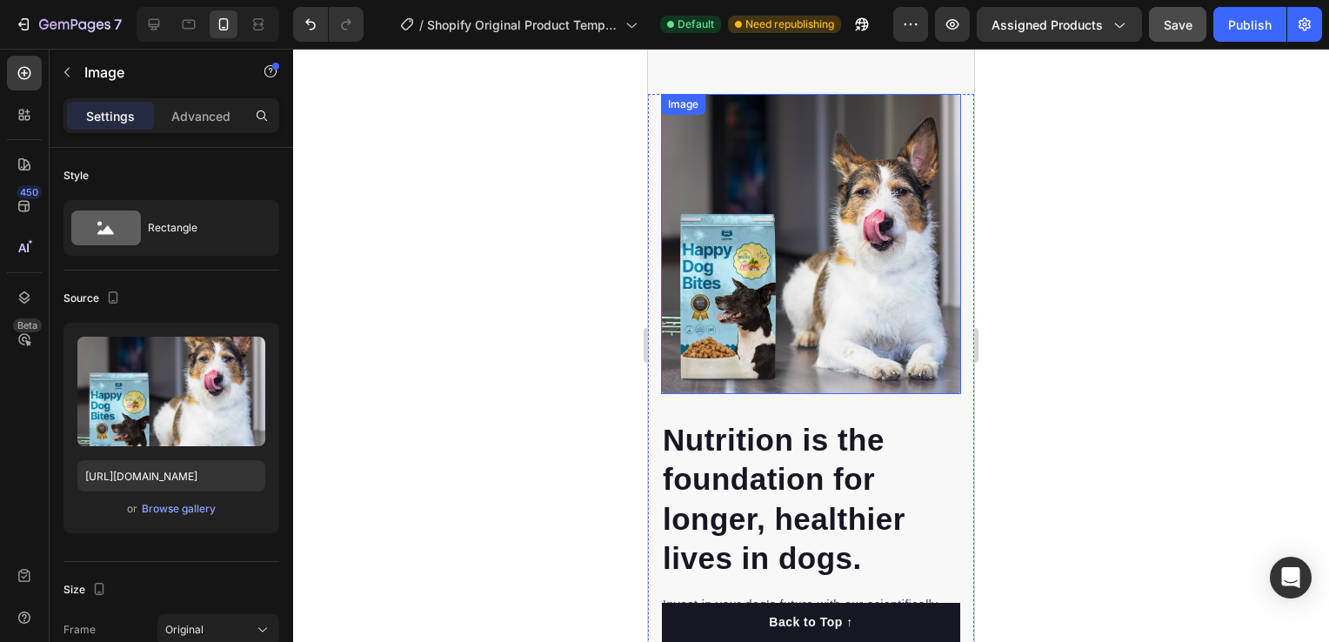
click at [859, 250] on img at bounding box center [811, 244] width 300 height 300
click at [167, 504] on div "Browse gallery" at bounding box center [179, 509] width 74 height 16
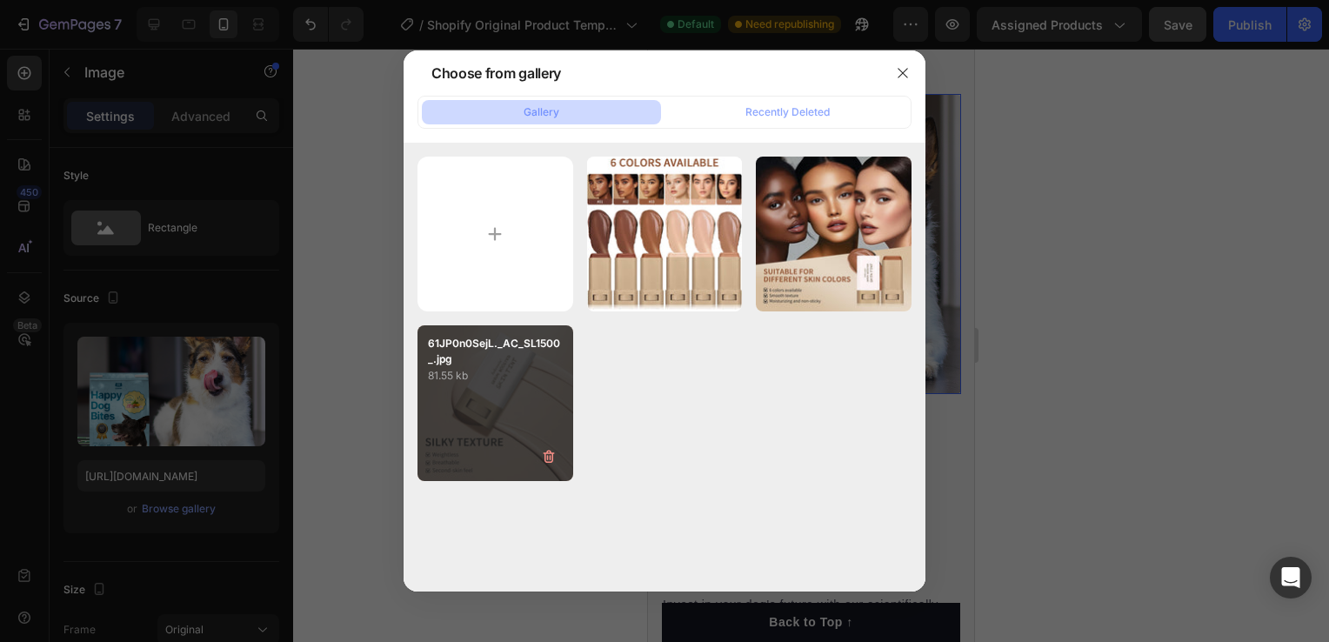
click at [511, 393] on div "61JP0n0SejL._AC_SL1500_.jpg 81.55 kb" at bounding box center [495, 403] width 156 height 156
type input "[URL][DOMAIN_NAME]"
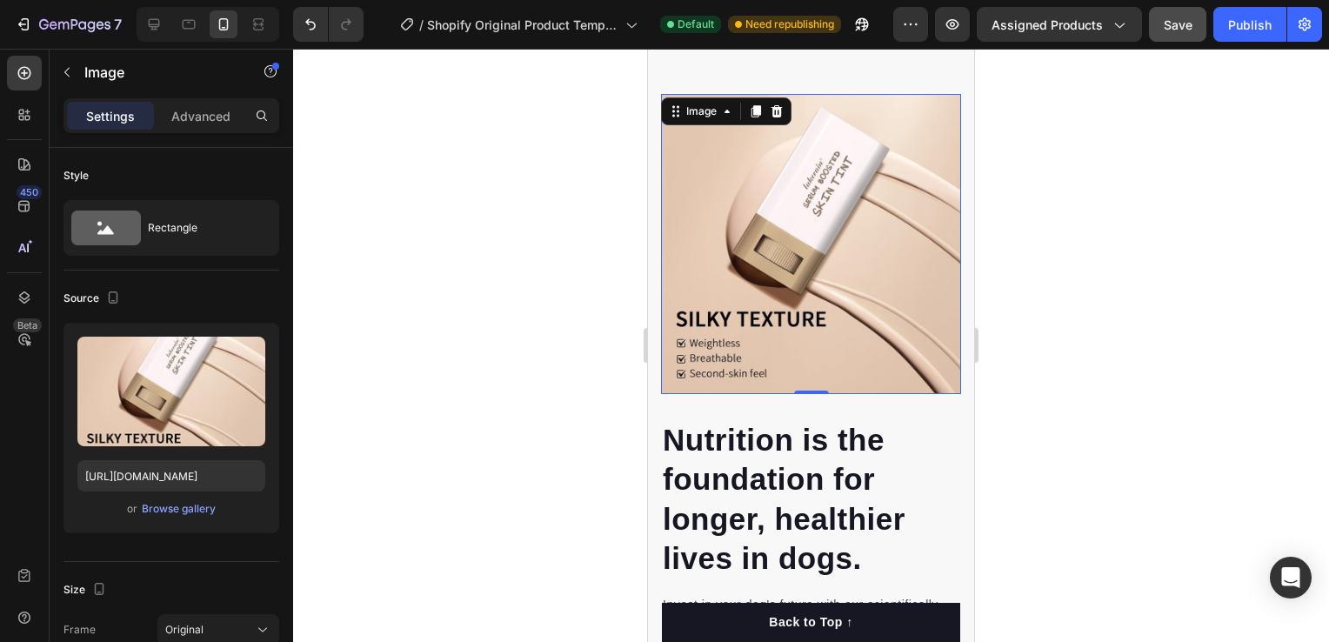
click at [546, 411] on div at bounding box center [811, 345] width 1036 height 593
click at [775, 205] on img at bounding box center [811, 244] width 300 height 300
click at [177, 514] on div "Browse gallery" at bounding box center [179, 509] width 74 height 16
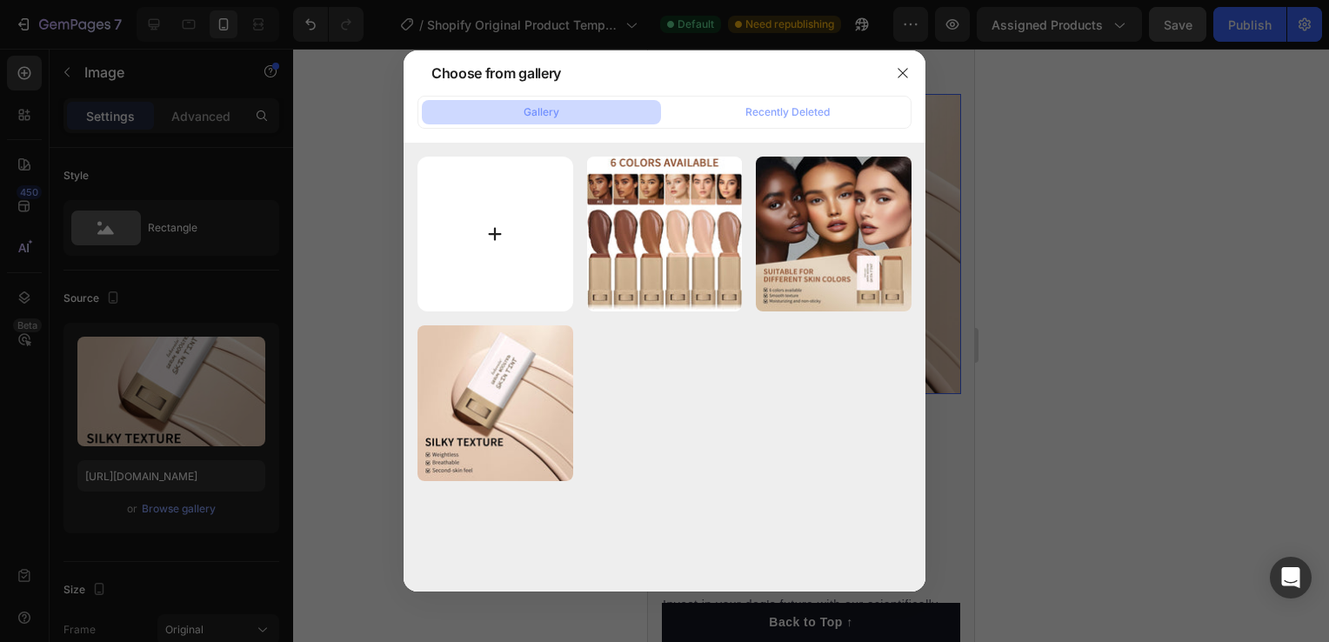
click at [477, 229] on input "file" at bounding box center [495, 235] width 156 height 156
type input "C:\fakepath\close up.webp"
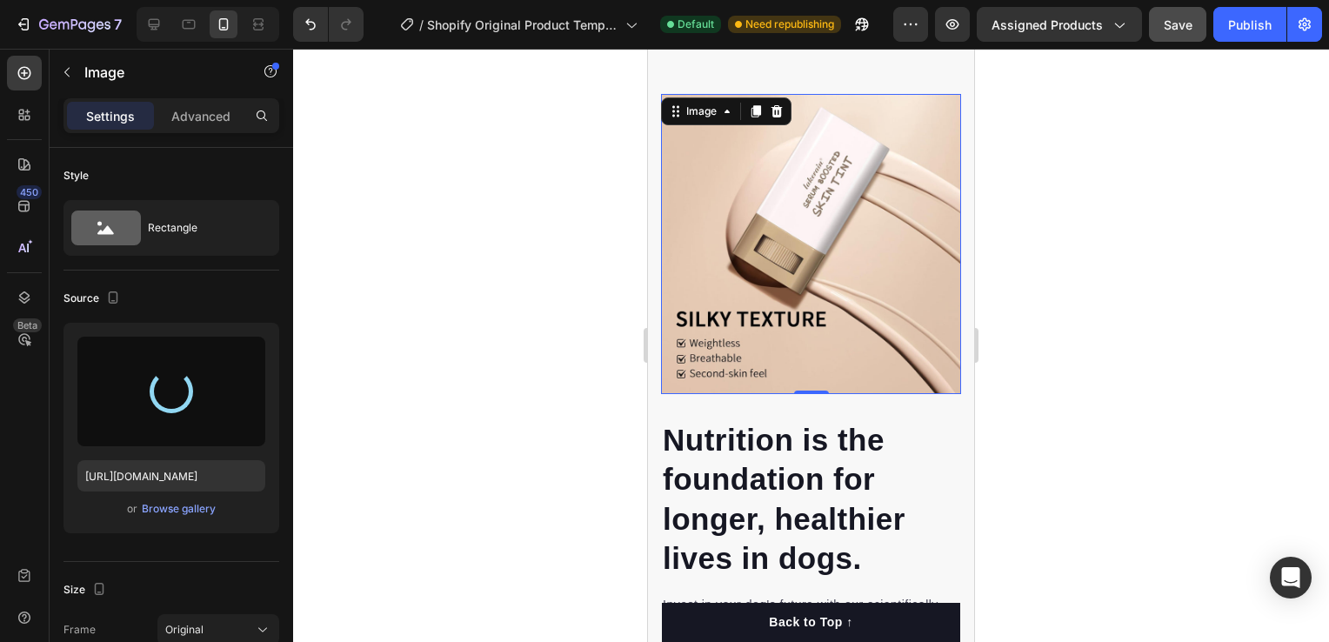
type input "[URL][DOMAIN_NAME]"
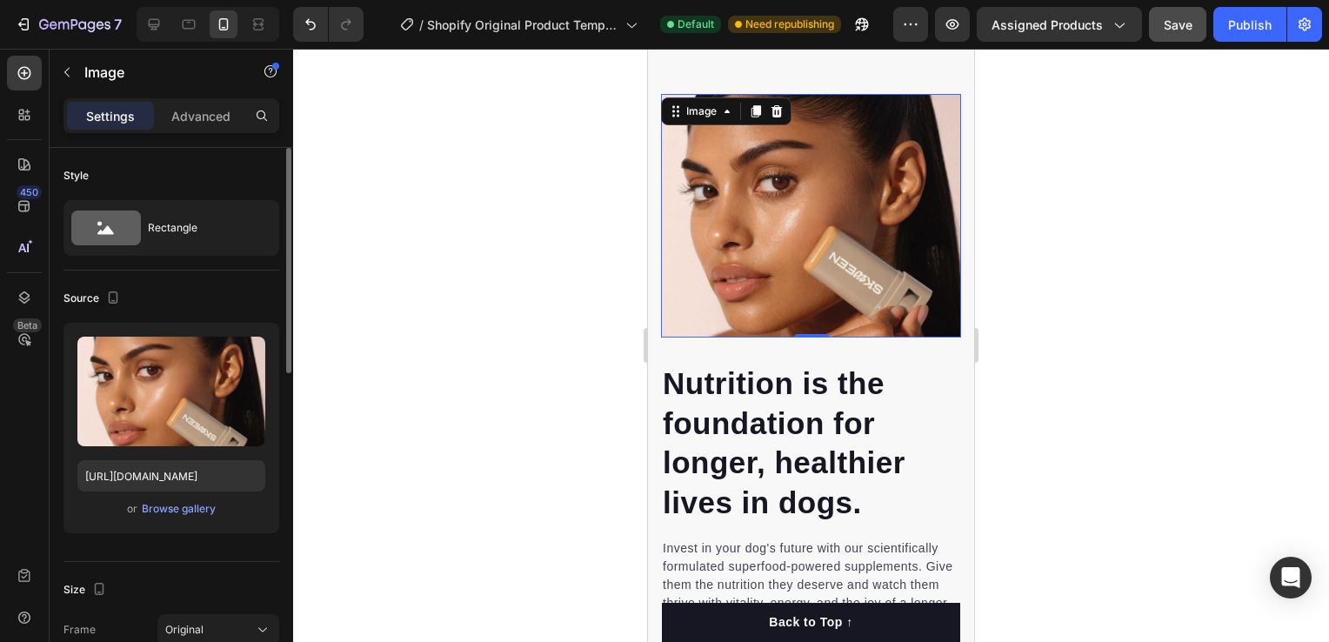
scroll to position [1164, 0]
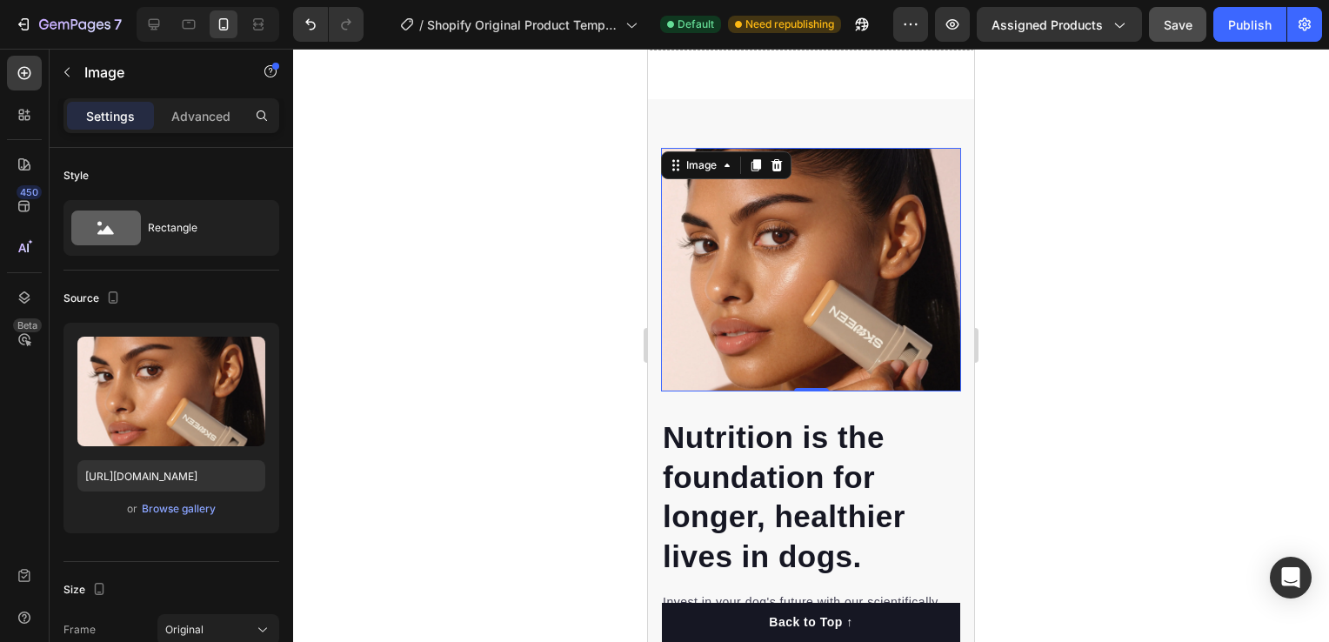
click at [1099, 221] on div at bounding box center [811, 345] width 1036 height 593
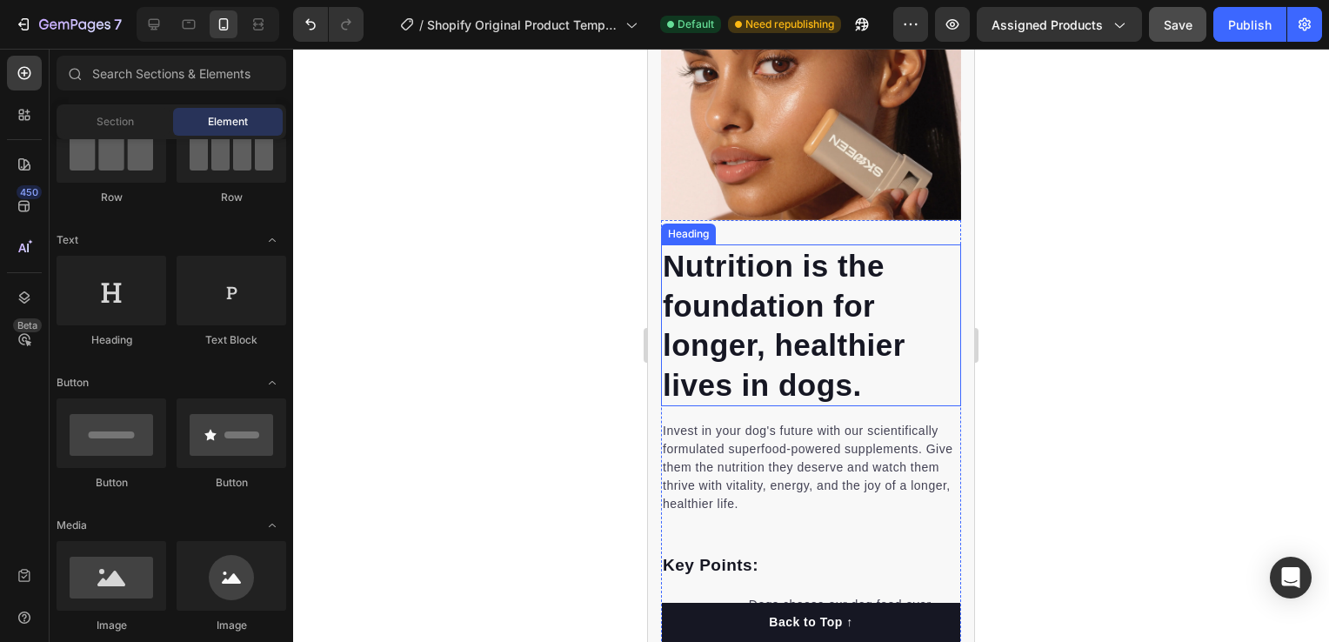
scroll to position [816, 0]
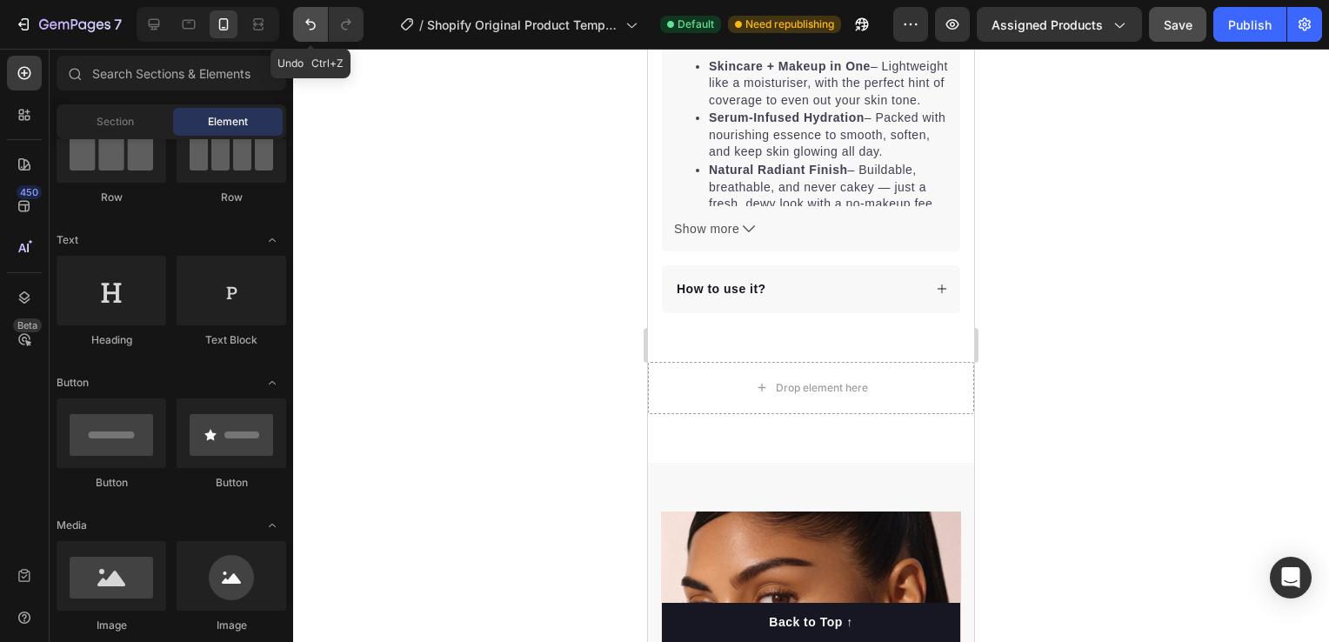
click at [325, 23] on button "Undo/Redo" at bounding box center [310, 24] width 35 height 35
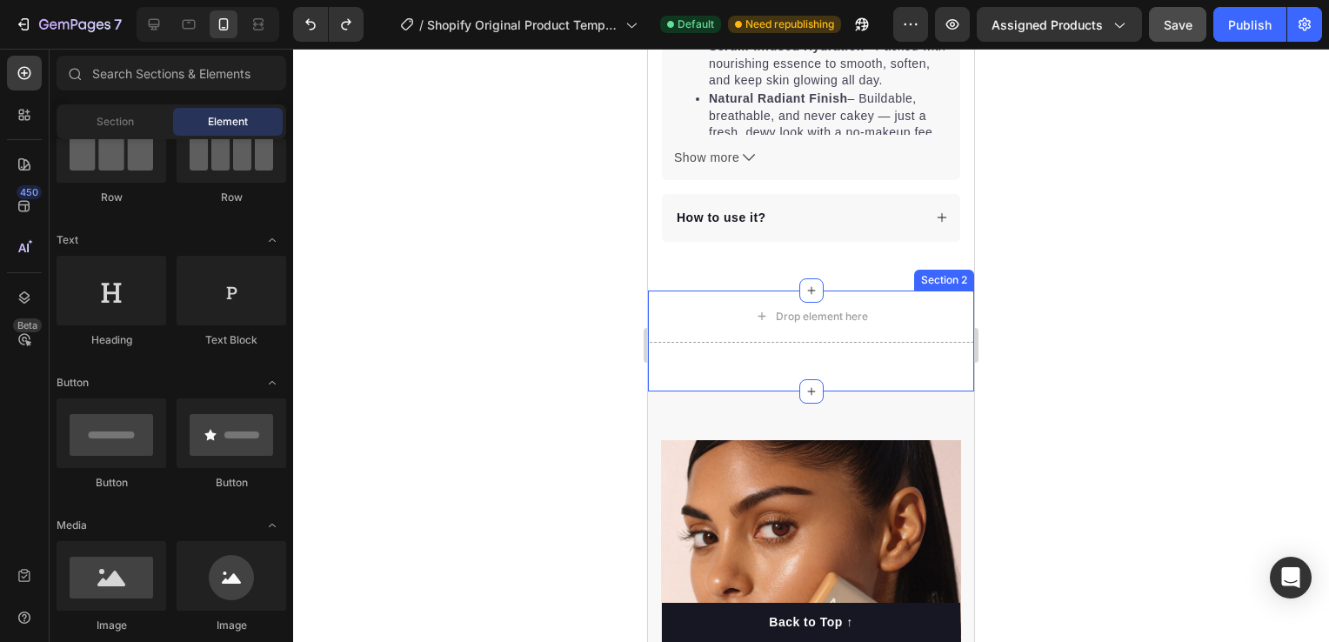
scroll to position [990, 0]
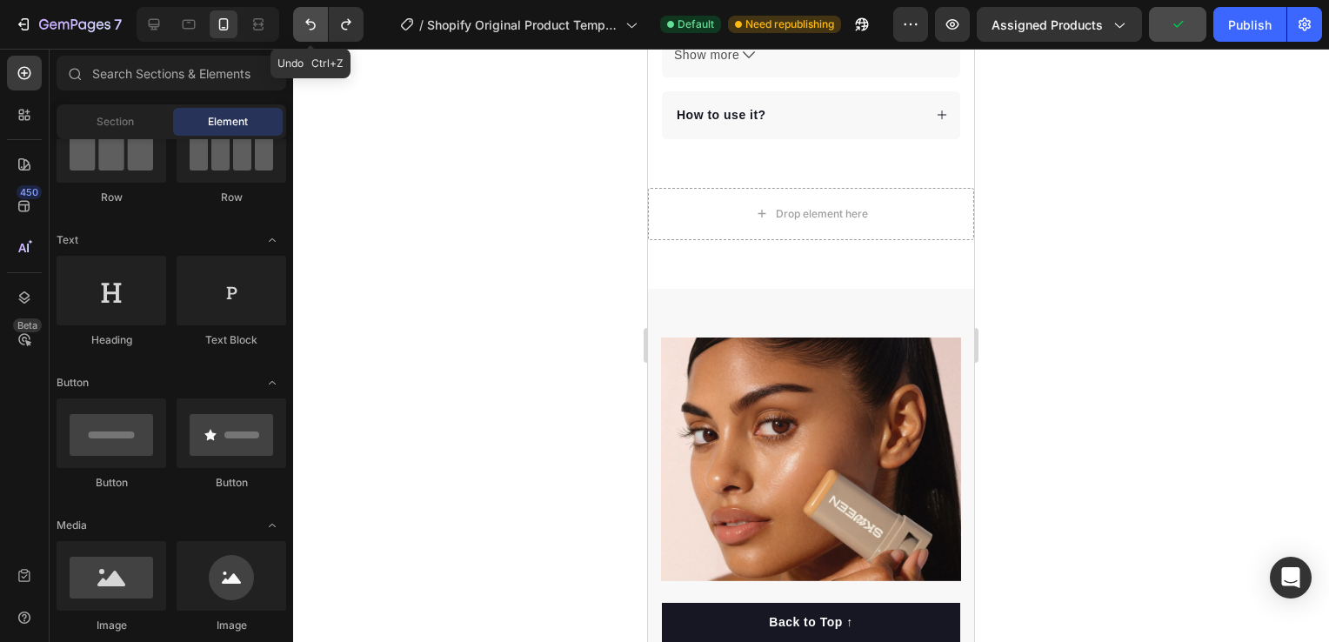
click at [307, 23] on icon "Undo/Redo" at bounding box center [310, 24] width 10 height 11
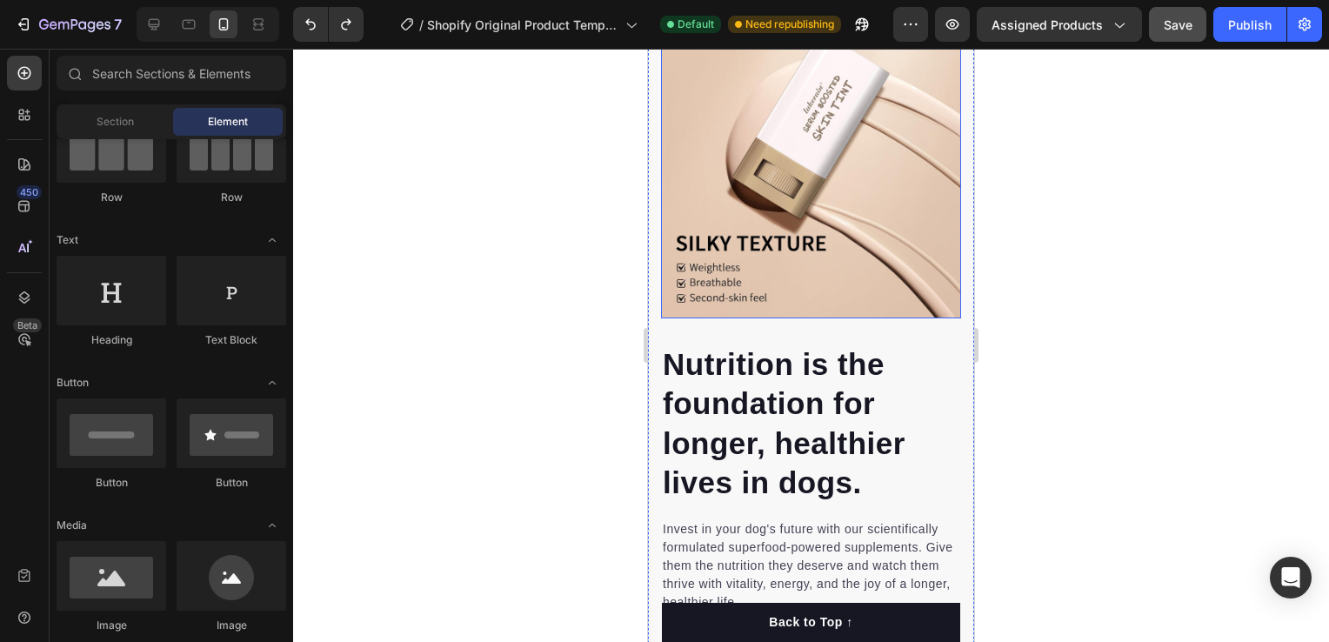
scroll to position [1305, 0]
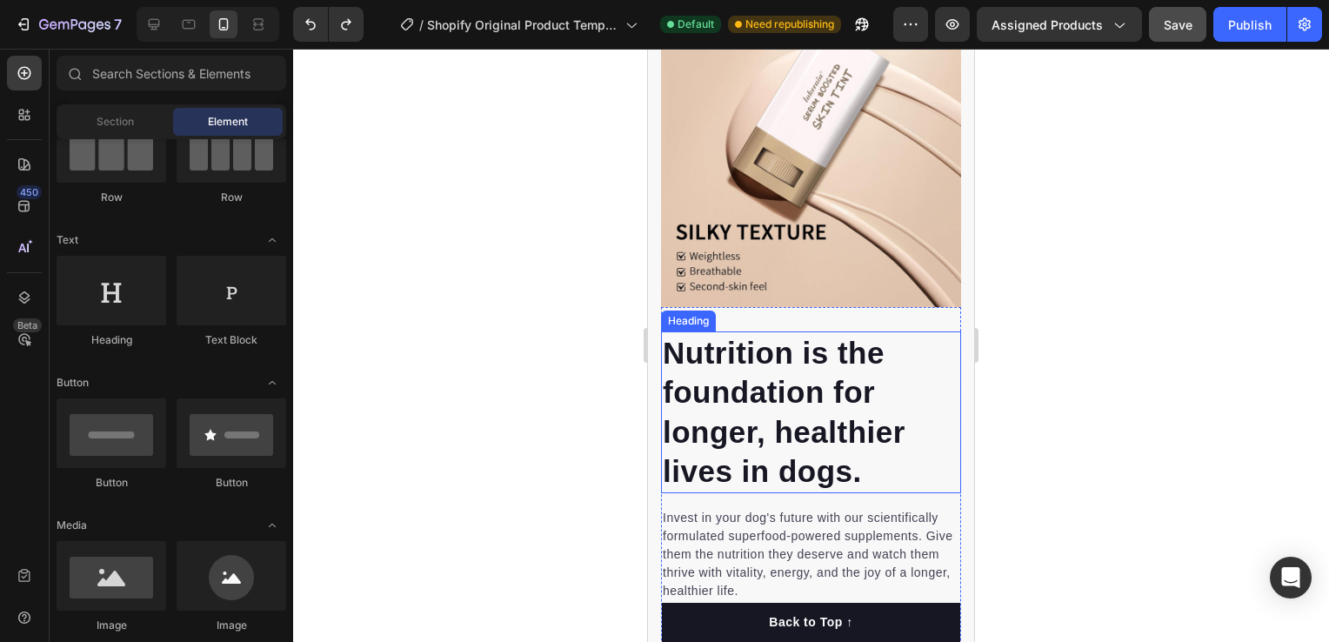
click at [861, 450] on p "Nutrition is the foundation for longer, healthier lives in dogs." at bounding box center [811, 412] width 297 height 158
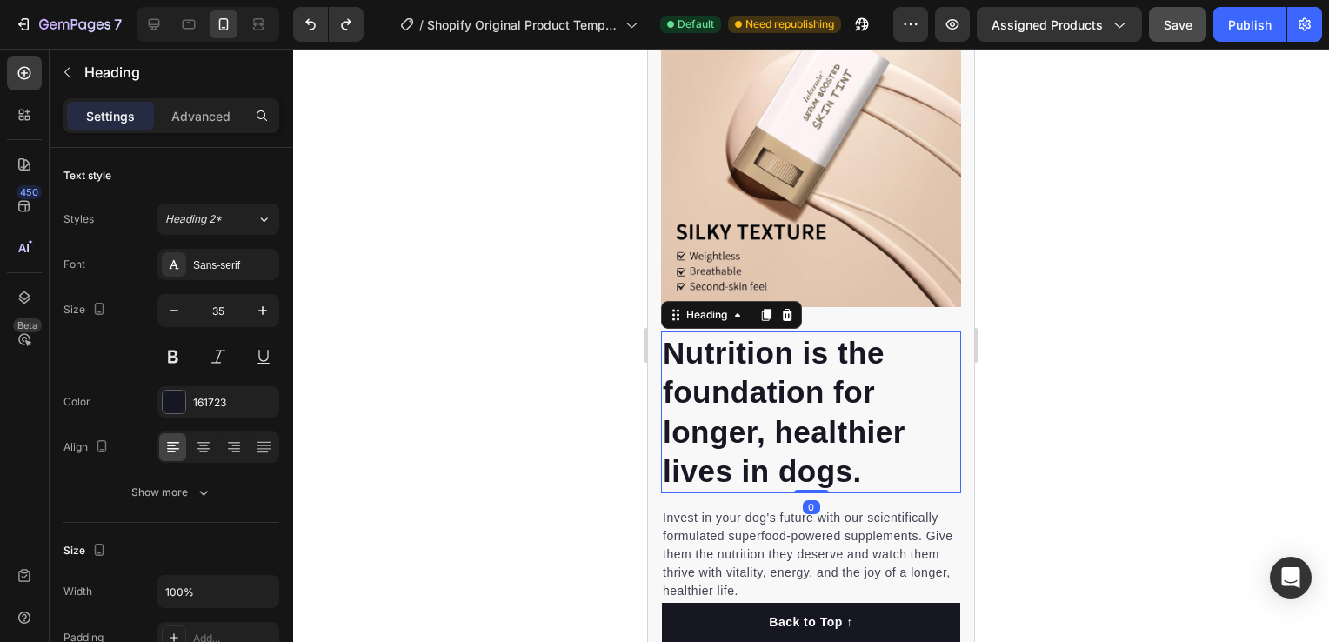
click at [864, 454] on p "Nutrition is the foundation for longer, healthier lives in dogs." at bounding box center [811, 412] width 297 height 158
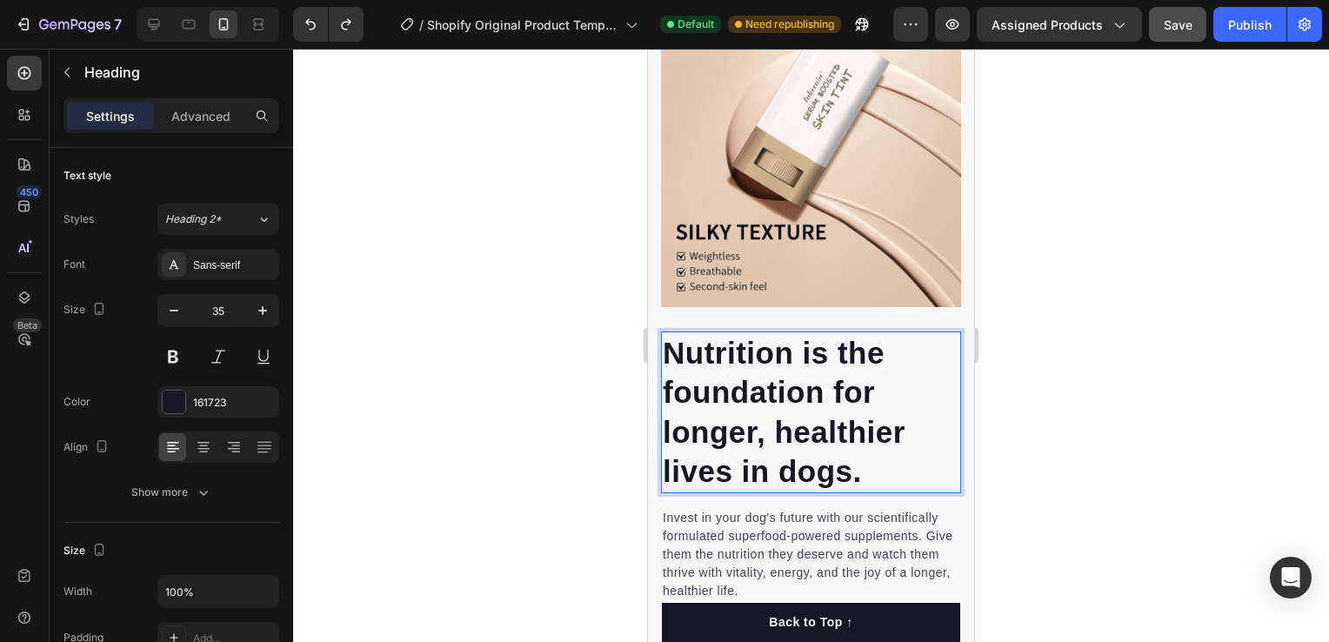
click at [864, 454] on p "Nutrition is the foundation for longer, healthier lives in dogs." at bounding box center [811, 412] width 297 height 158
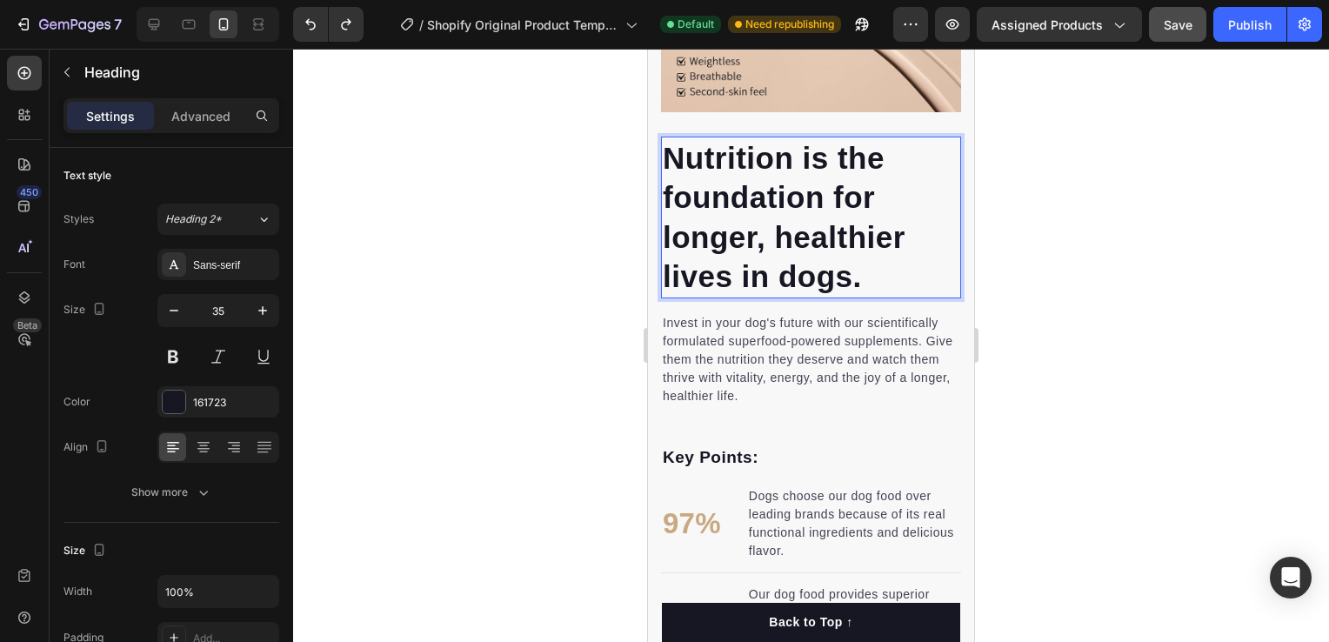
scroll to position [1478, 0]
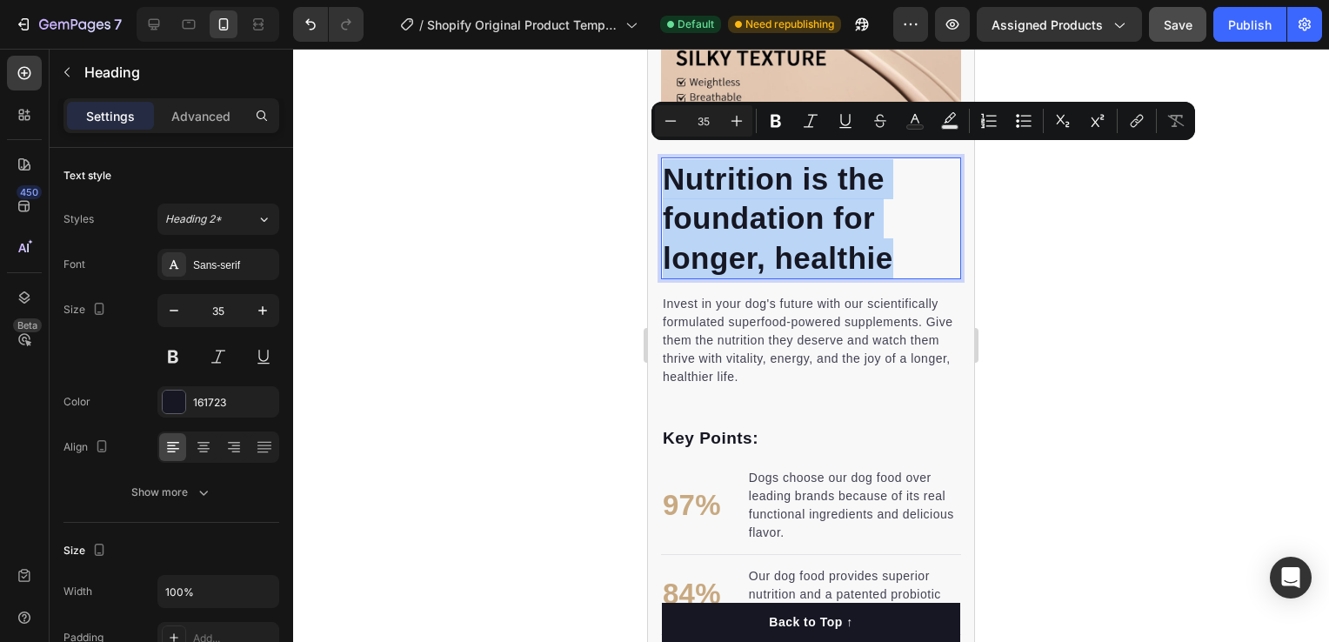
drag, startPoint x: 906, startPoint y: 244, endPoint x: 669, endPoint y: 164, distance: 250.5
click at [669, 164] on p "Nutrition is the foundation for longer, healthie" at bounding box center [811, 218] width 297 height 119
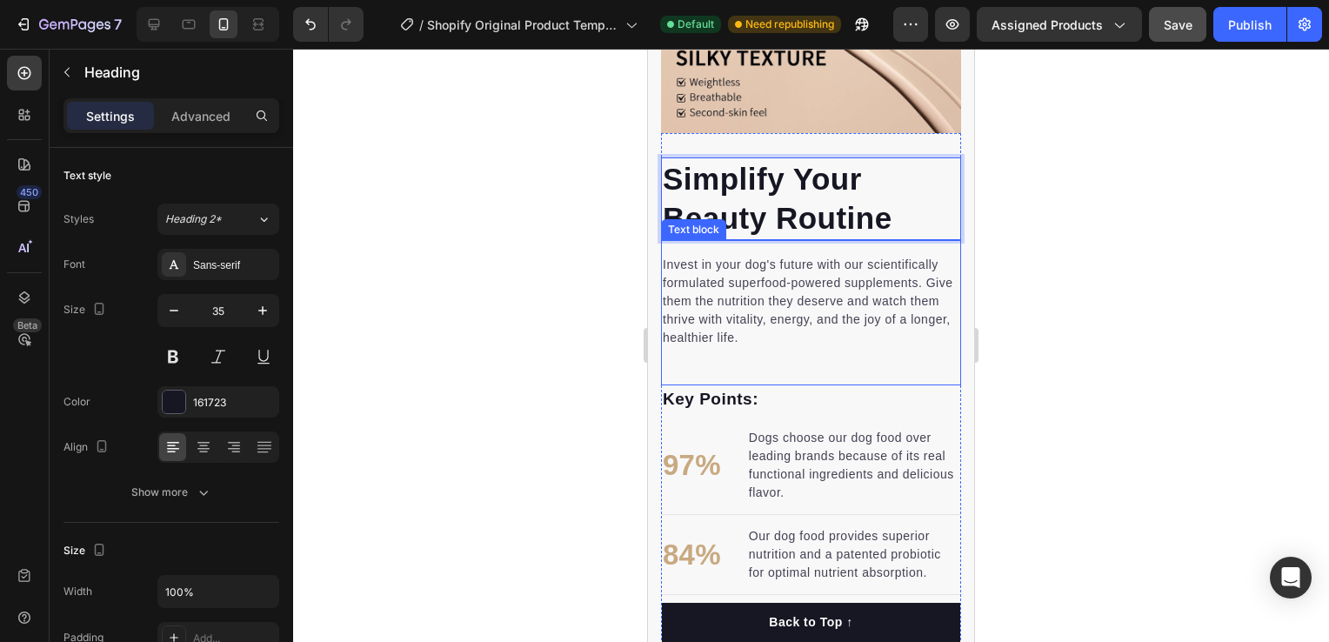
click at [775, 315] on p "Invest in your dog's future with our scientifically formulated superfood-powere…" at bounding box center [811, 301] width 297 height 91
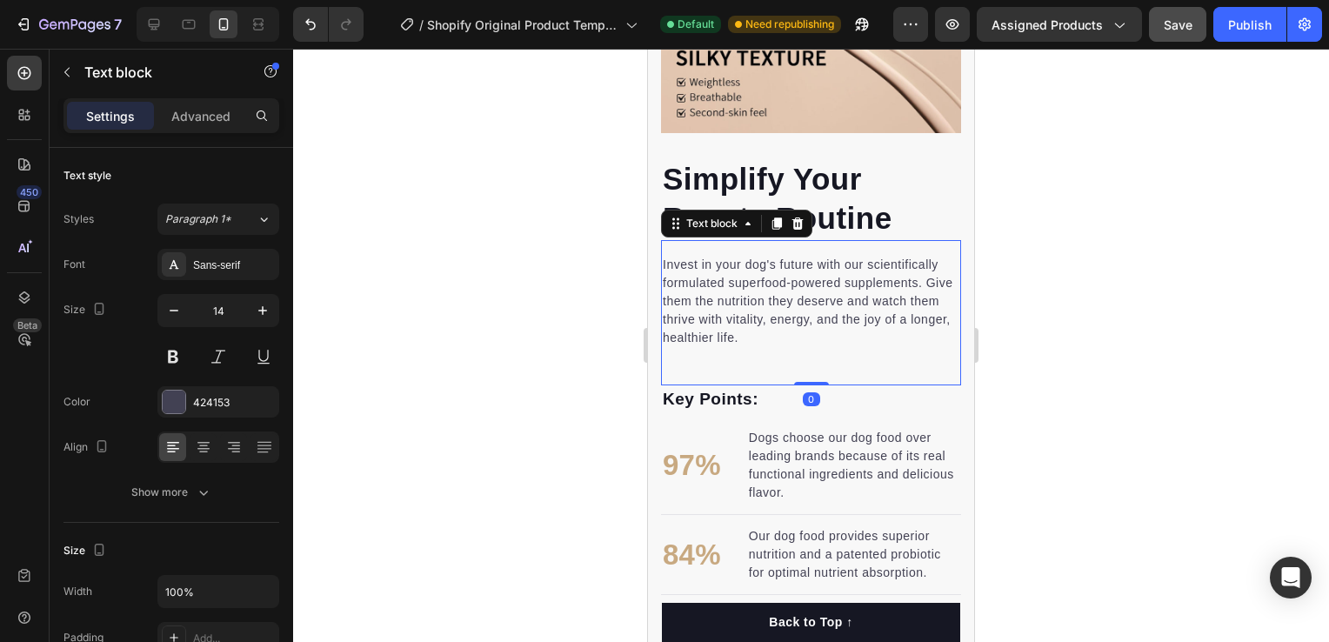
click at [775, 315] on p "Invest in your dog's future with our scientifically formulated superfood-powere…" at bounding box center [811, 301] width 297 height 91
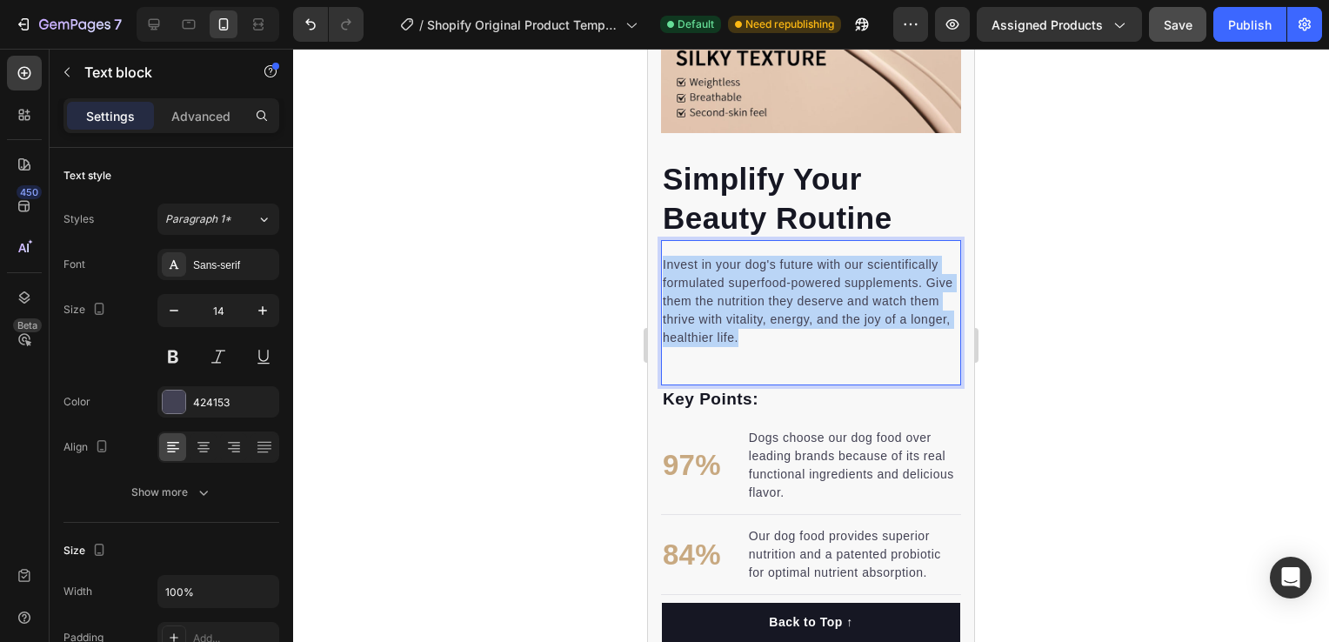
click at [775, 315] on p "Invest in your dog's future with our scientifically formulated superfood-powere…" at bounding box center [811, 301] width 297 height 91
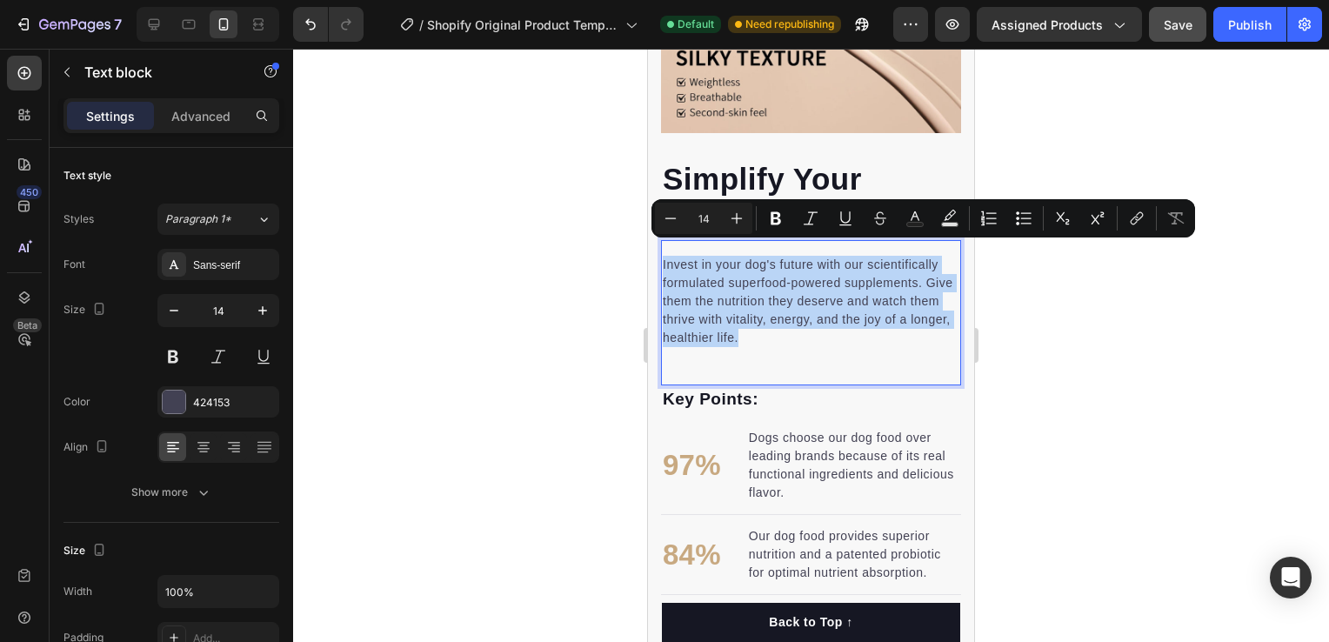
copy p "Invest in your dog's future with our scientifically formulated superfood-powere…"
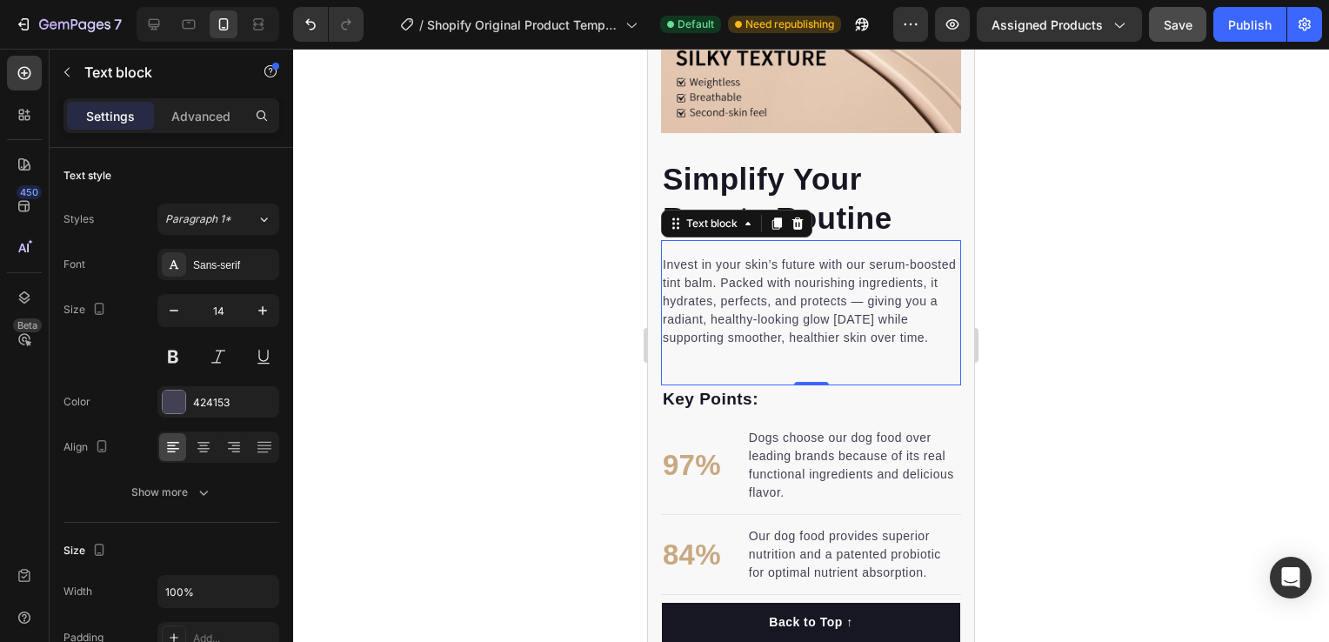
click at [596, 329] on div at bounding box center [811, 345] width 1036 height 593
click at [675, 309] on p "Invest in your skin’s future with our serum-boosted tint balm. Packed with nour…" at bounding box center [811, 301] width 297 height 91
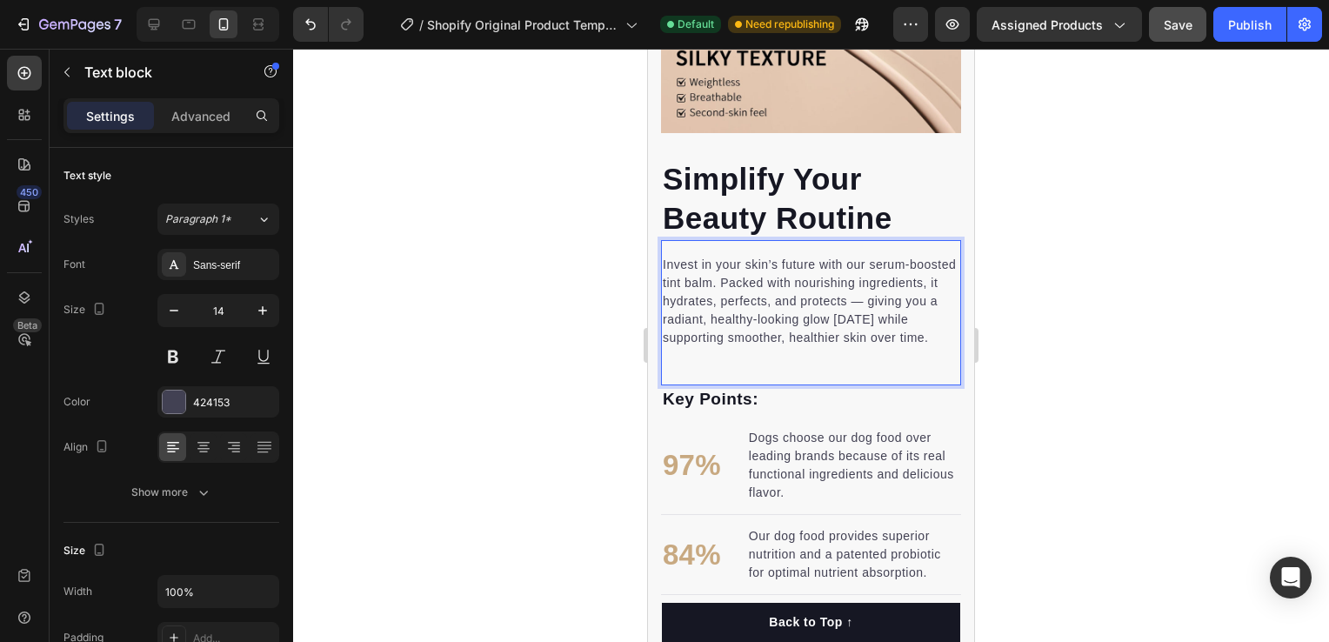
click at [679, 310] on p "Invest in your skin’s future with our serum-boosted tint balm. Packed with nour…" at bounding box center [811, 301] width 297 height 91
click at [807, 347] on p "Invest in your skin’s future with our serum-boosted tint balm. Packed with nour…" at bounding box center [811, 301] width 297 height 91
click at [1157, 300] on div at bounding box center [811, 345] width 1036 height 593
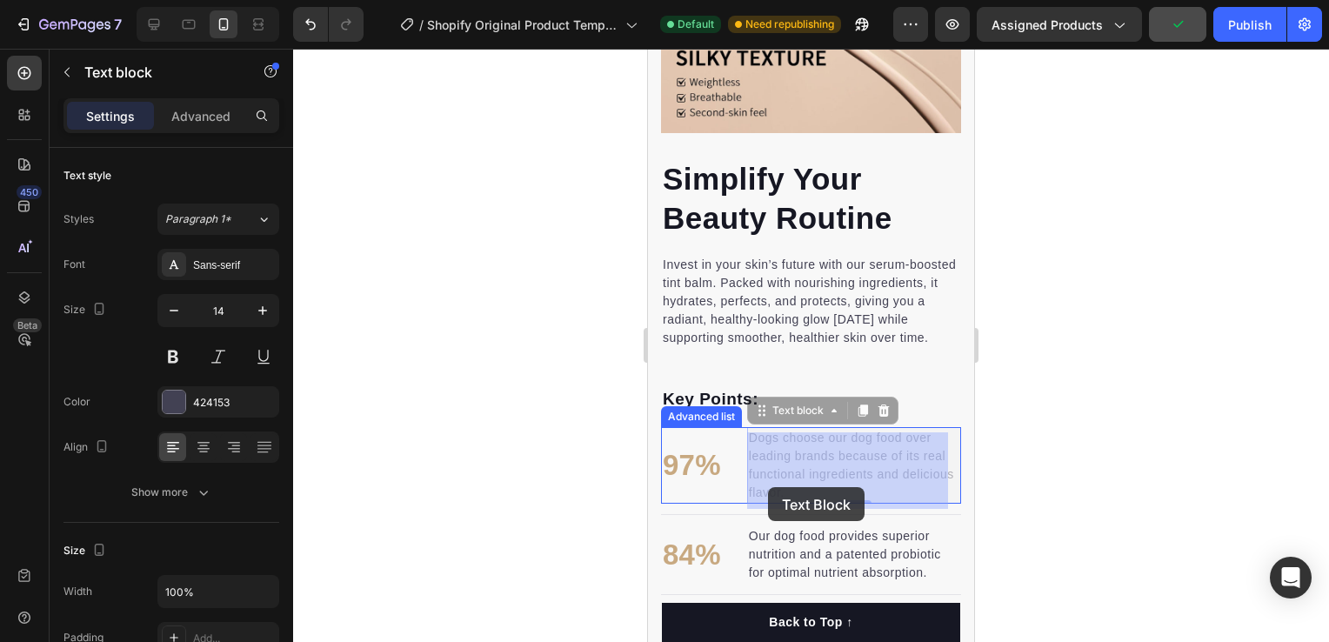
drag, startPoint x: 860, startPoint y: 489, endPoint x: 771, endPoint y: 488, distance: 89.6
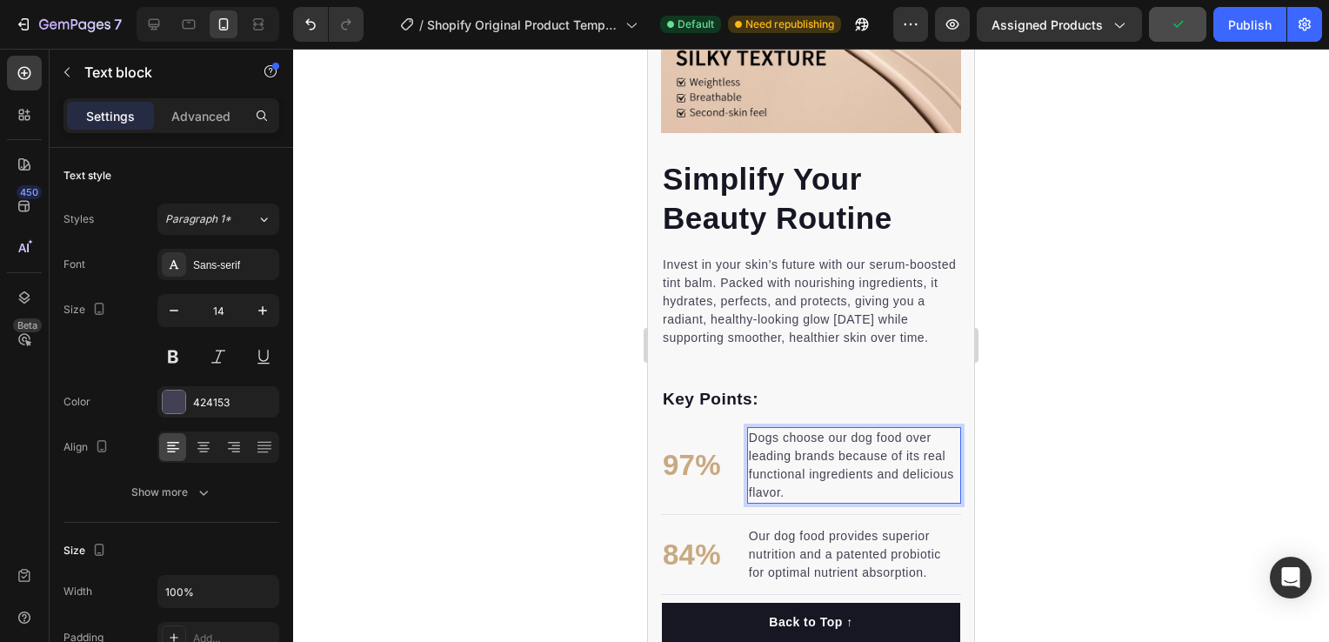
click at [869, 478] on p "Dogs choose our dog food over leading brands because of its real functional ing…" at bounding box center [854, 465] width 210 height 73
click at [842, 496] on p "Dogs choose our dog food over leading brands because of its real functional ing…" at bounding box center [854, 465] width 210 height 73
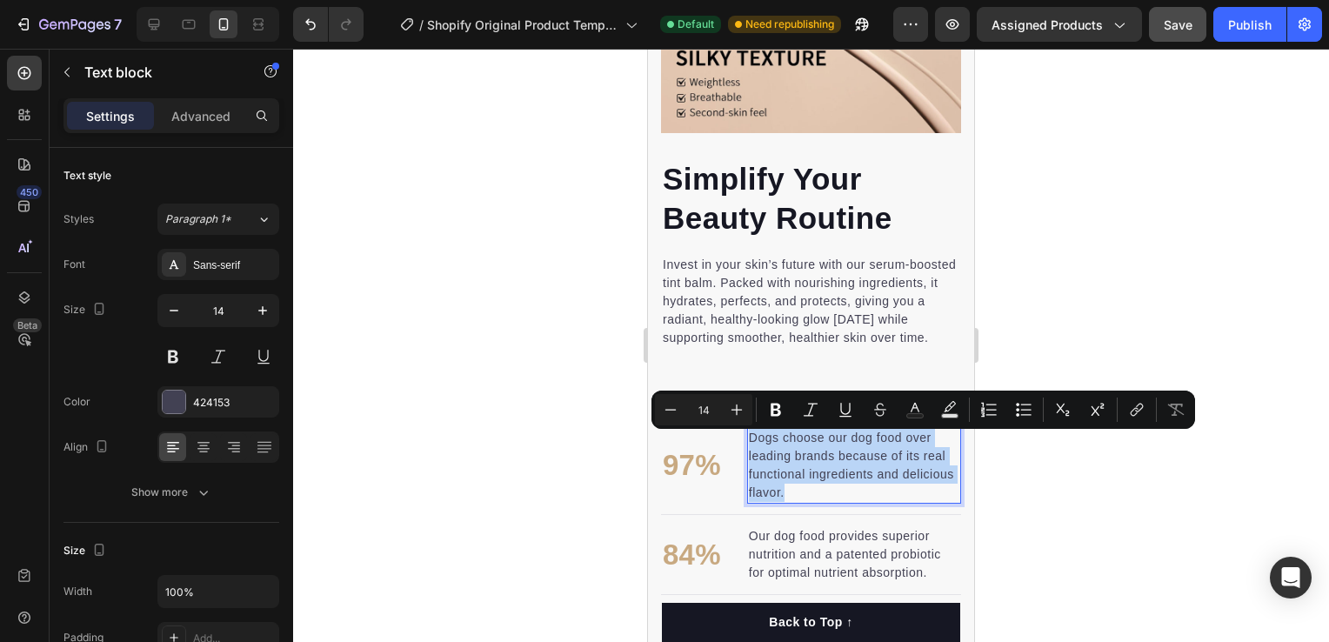
drag, startPoint x: 841, startPoint y: 498, endPoint x: 746, endPoint y: 448, distance: 107.4
click at [747, 448] on div "Dogs choose our dog food over leading brands because of its real functional ing…" at bounding box center [854, 465] width 214 height 77
copy p "Dogs choose our dog food over leading brands because of its real functional ing…"
click at [864, 497] on p "Dogs choose our dog food over leading brands because of its real functional ing…" at bounding box center [854, 465] width 210 height 73
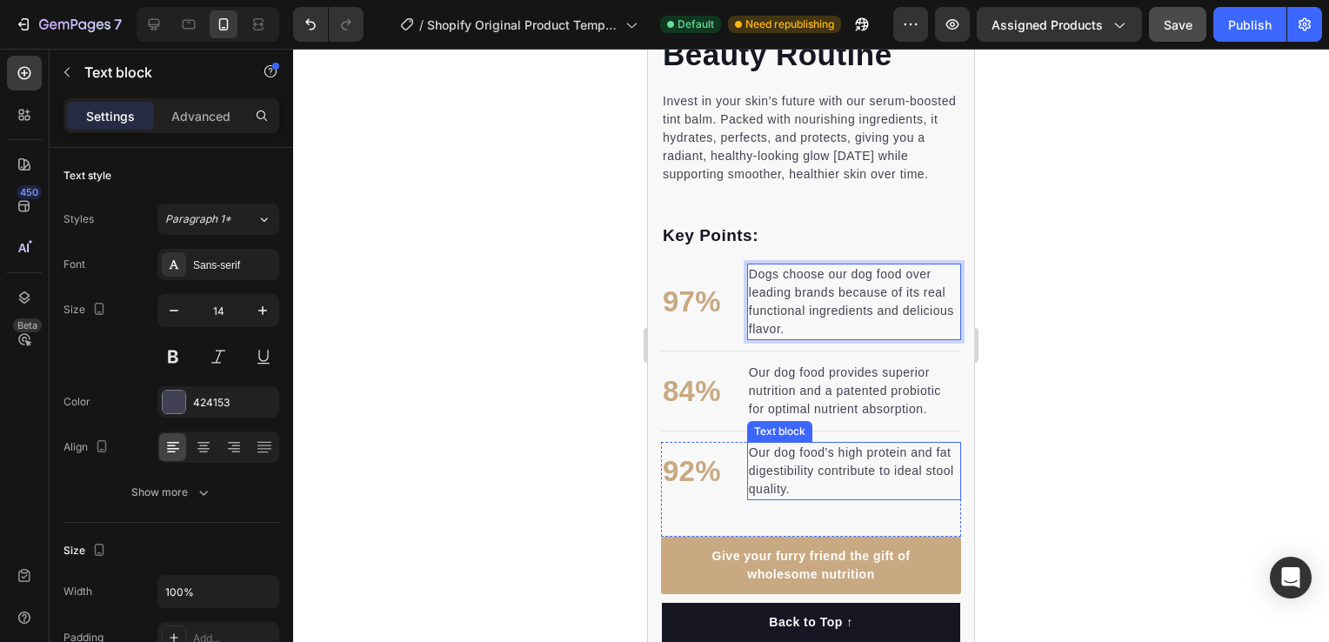
scroll to position [1652, 0]
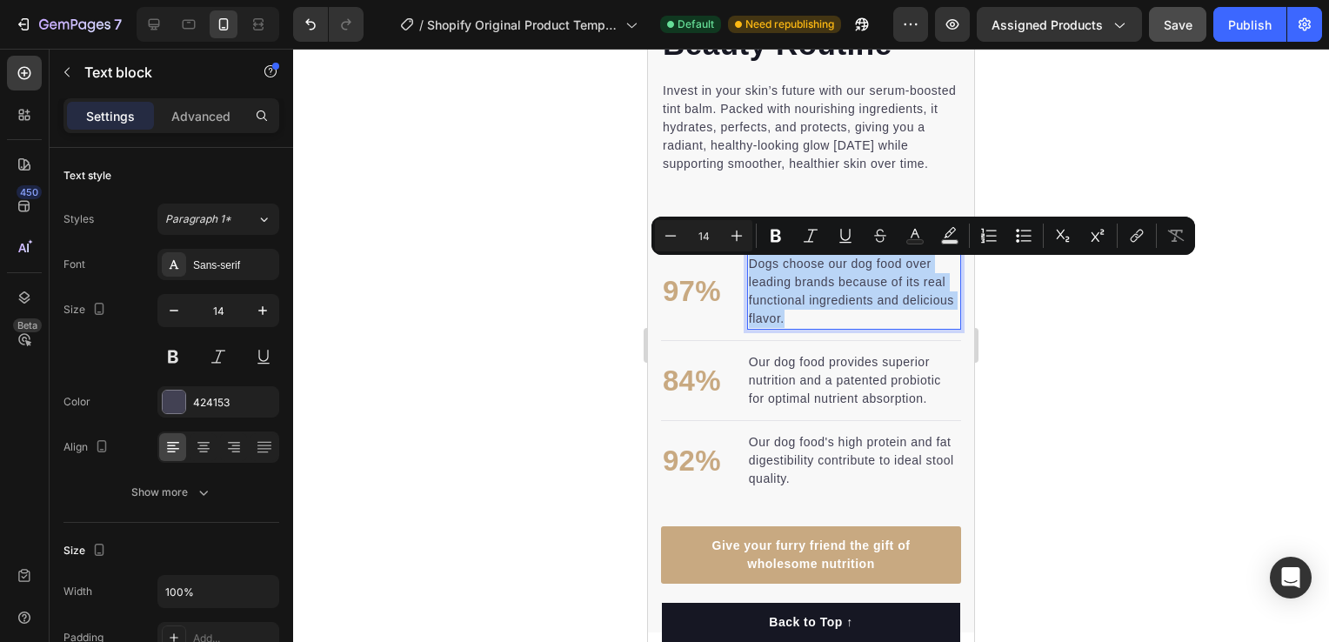
drag, startPoint x: 849, startPoint y: 320, endPoint x: 751, endPoint y: 264, distance: 112.2
click at [751, 264] on p "Dogs choose our dog food over leading brands because of its real functional ing…" at bounding box center [854, 291] width 210 height 73
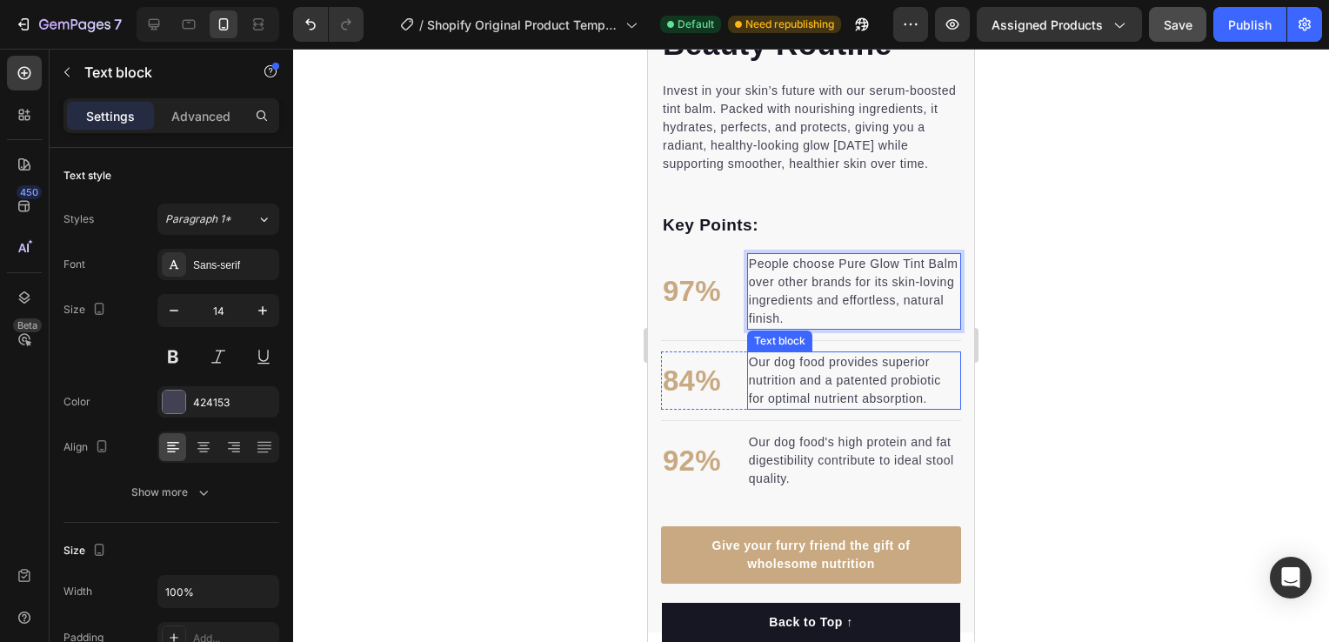
drag, startPoint x: 875, startPoint y: 391, endPoint x: 891, endPoint y: 398, distance: 17.1
click at [875, 391] on p "Our dog food provides superior nutrition and a patented probiotic for optimal n…" at bounding box center [854, 380] width 210 height 55
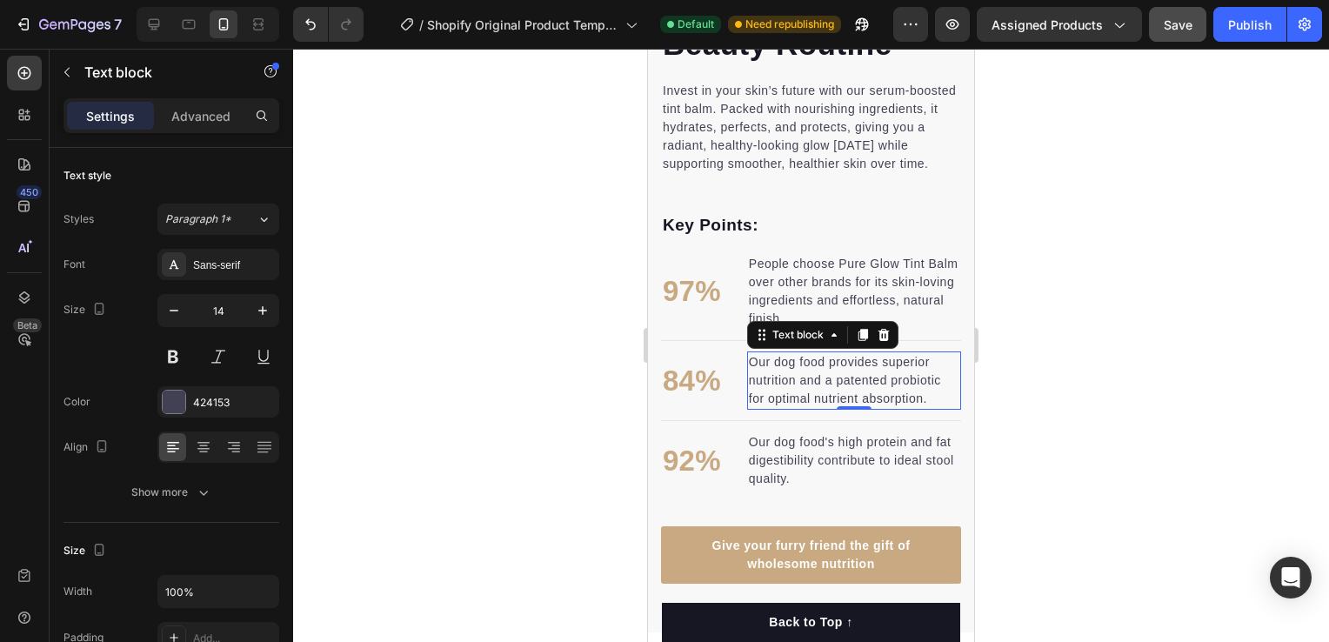
click at [937, 404] on p "Our dog food provides superior nutrition and a patented probiotic for optimal n…" at bounding box center [854, 380] width 210 height 55
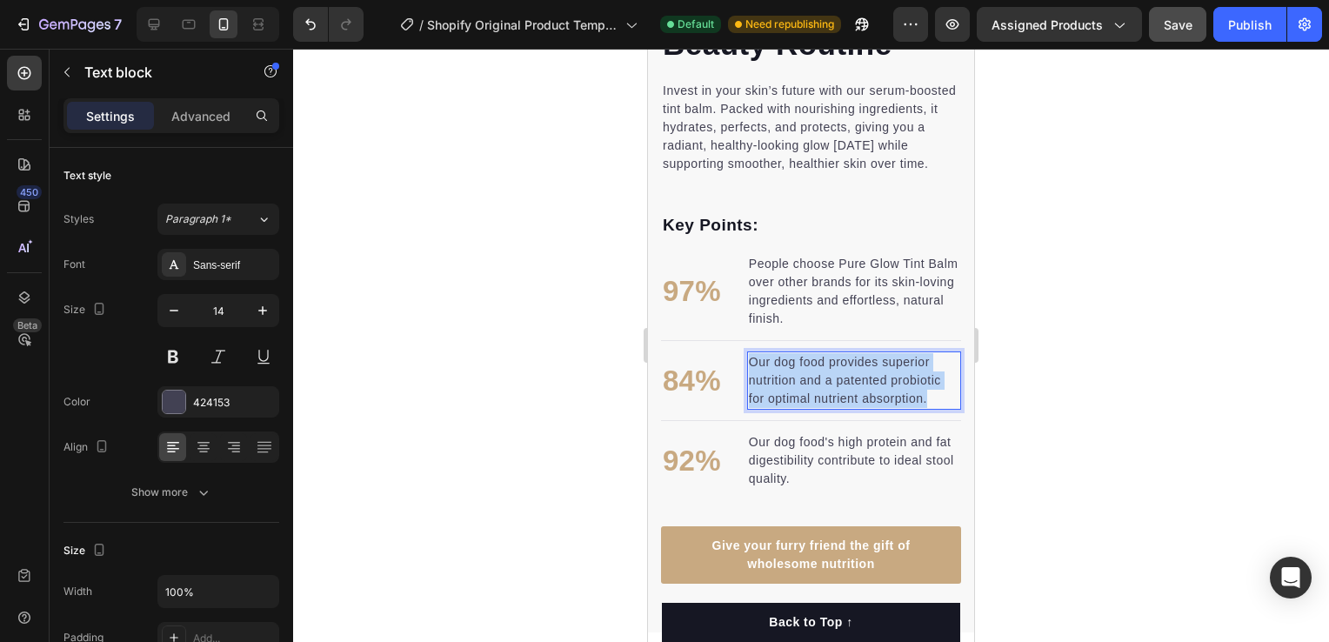
drag, startPoint x: 937, startPoint y: 404, endPoint x: 753, endPoint y: 367, distance: 187.3
click at [753, 367] on p "Our dog food provides superior nutrition and a patented probiotic for optimal n…" at bounding box center [854, 380] width 210 height 55
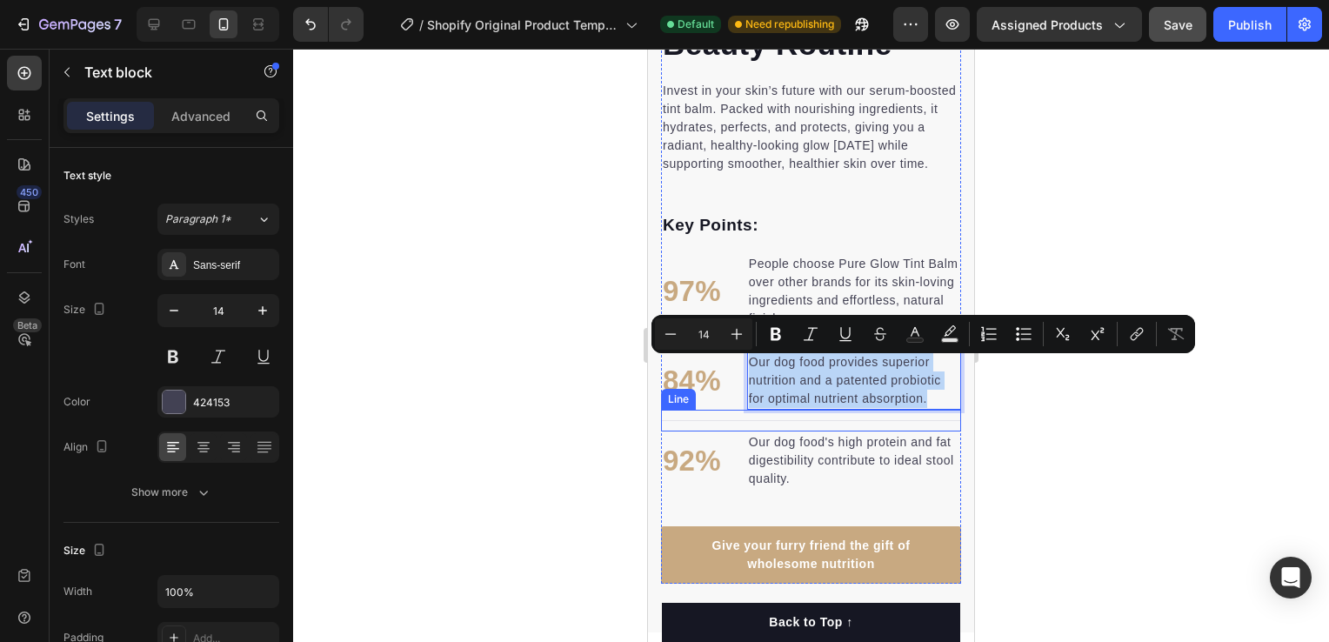
copy p "Our dog food provides superior nutrition and a patented probiotic for optimal n…"
click at [845, 389] on p "Our dog food provides superior nutrition and a patented probiotic for optimal n…" at bounding box center [854, 380] width 210 height 55
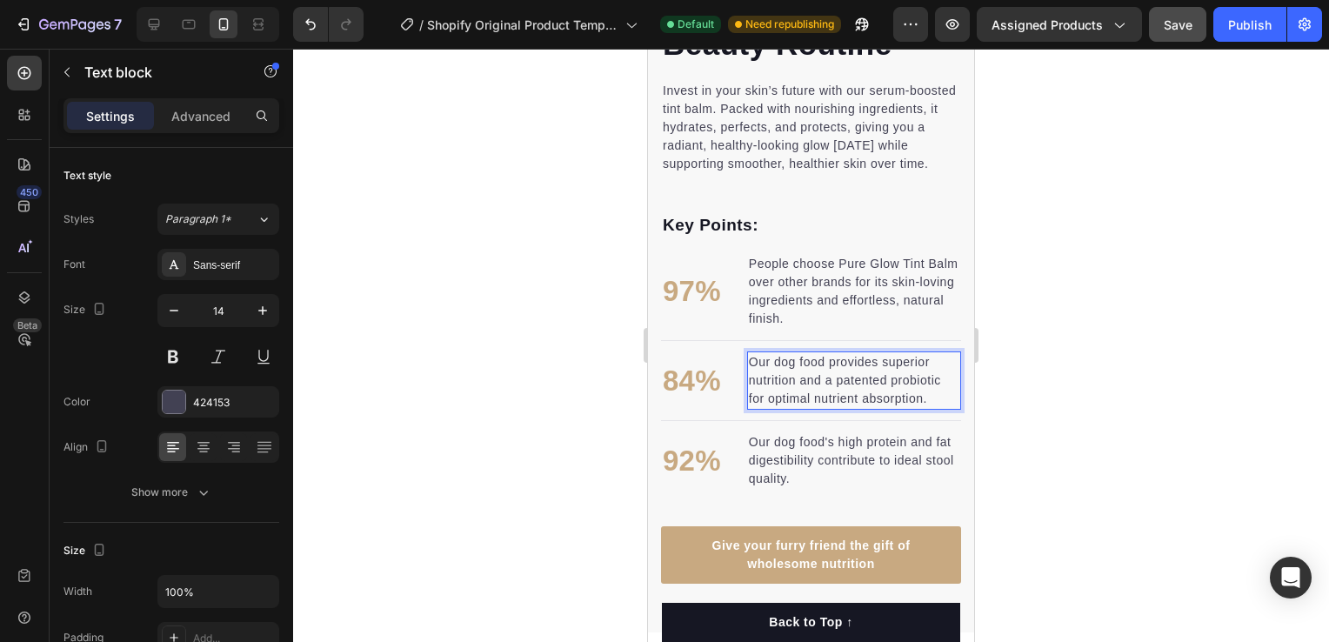
click at [904, 414] on div "Title Line" at bounding box center [811, 421] width 300 height 22
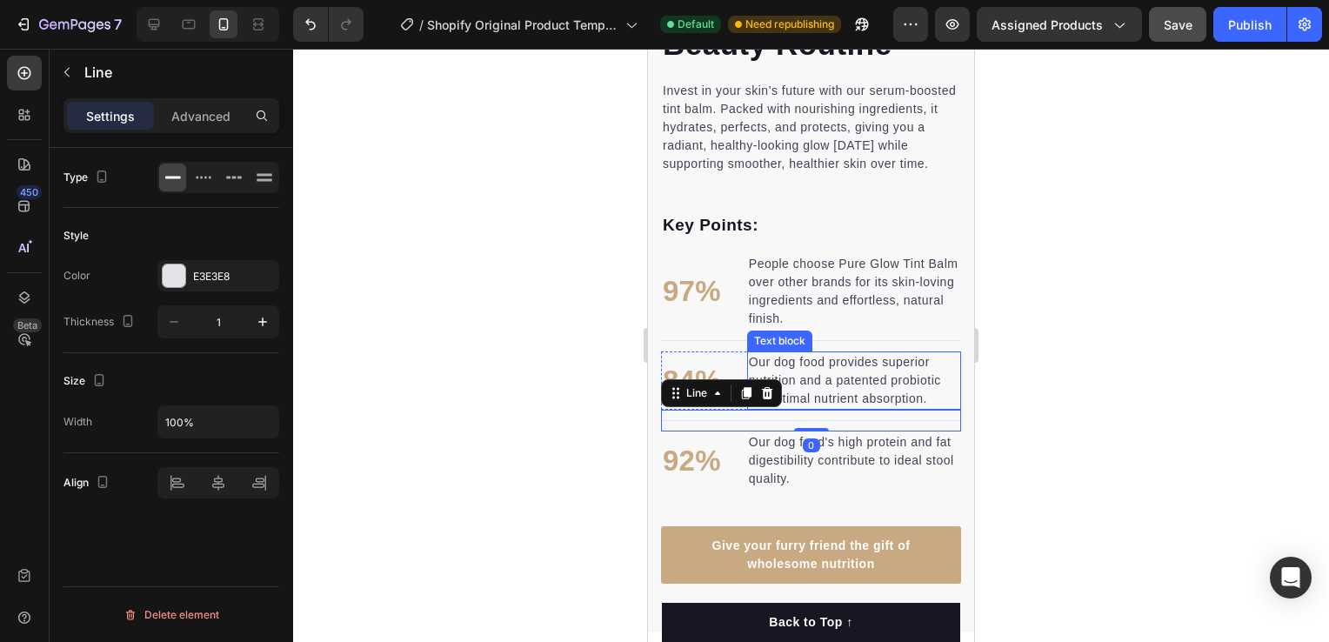
click at [901, 393] on p "Our dog food provides superior nutrition and a patented probiotic for optimal n…" at bounding box center [854, 380] width 210 height 55
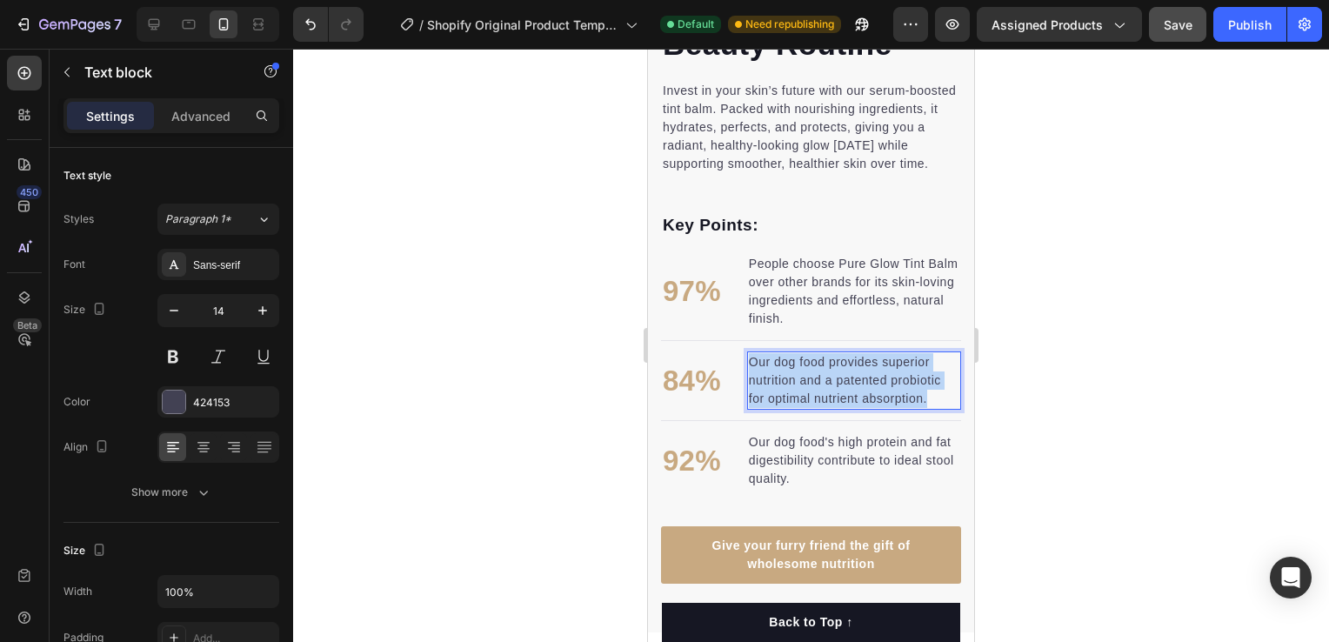
click at [901, 393] on p "Our dog food provides superior nutrition and a patented probiotic for optimal n…" at bounding box center [854, 380] width 210 height 55
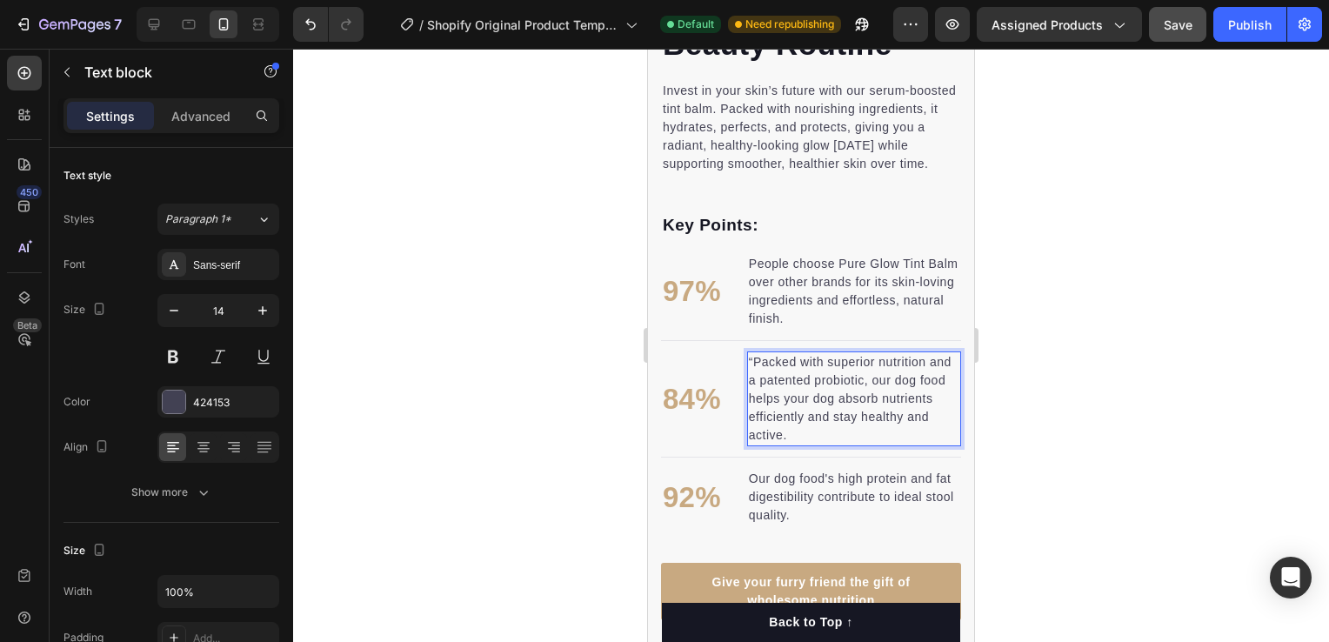
click at [755, 359] on p "“Packed with superior nutrition and a patented probiotic, our dog food helps yo…" at bounding box center [854, 398] width 210 height 91
click at [838, 444] on p "Packed with superior nutrition and a patented probiotic, our dog food helps you…" at bounding box center [854, 398] width 210 height 91
click at [895, 496] on p "Our dog food's high protein and fat digestibility contribute to ideal stool qua…" at bounding box center [854, 497] width 210 height 55
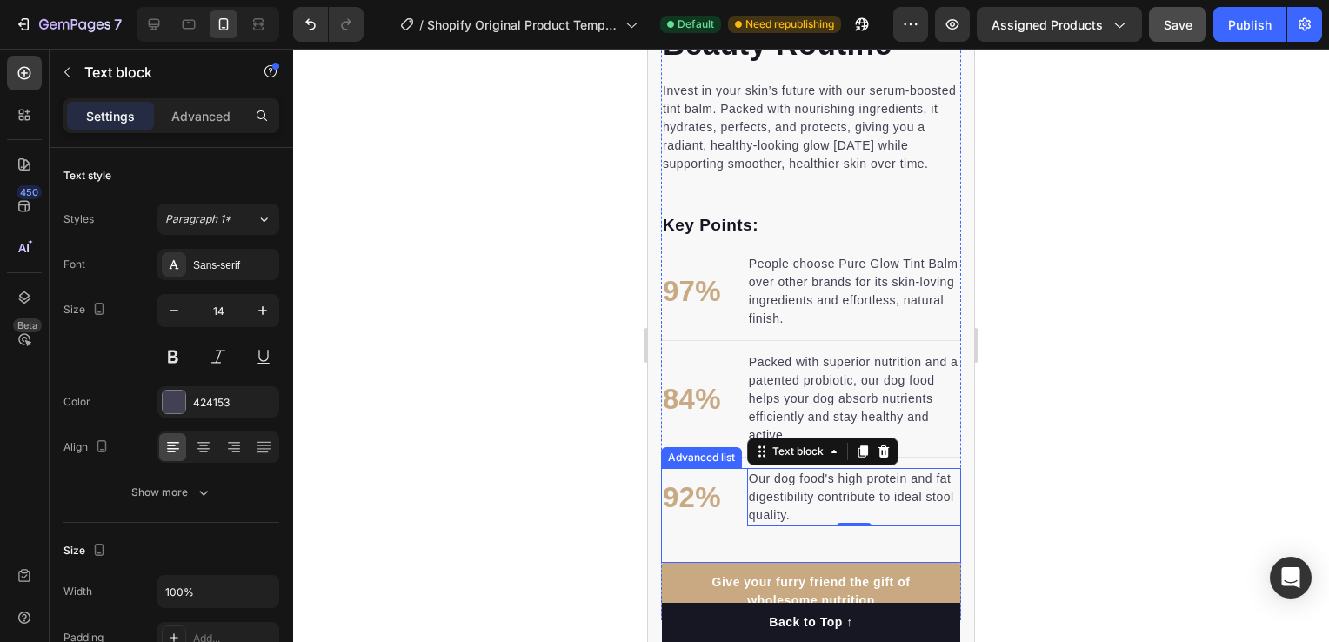
click at [867, 535] on div "92% Text block Our dog food's high protein and fat digestibility contribute to …" at bounding box center [811, 515] width 300 height 95
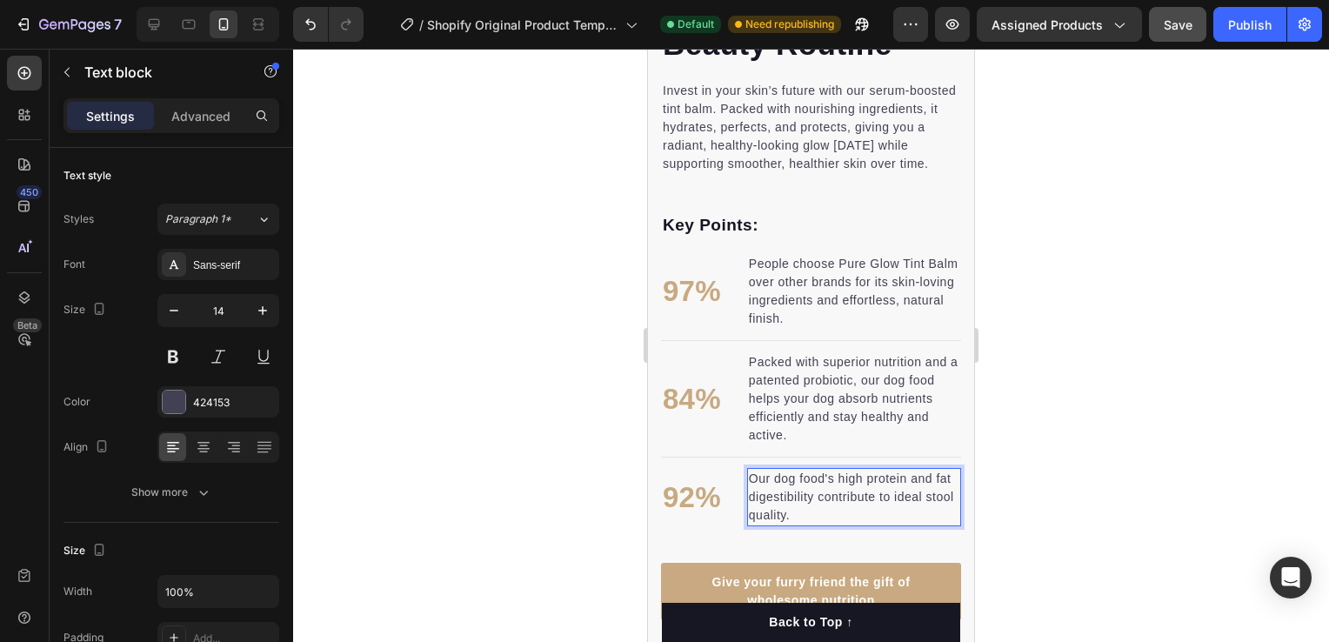
click at [863, 504] on p "Our dog food's high protein and fat digestibility contribute to ideal stool qua…" at bounding box center [854, 497] width 210 height 55
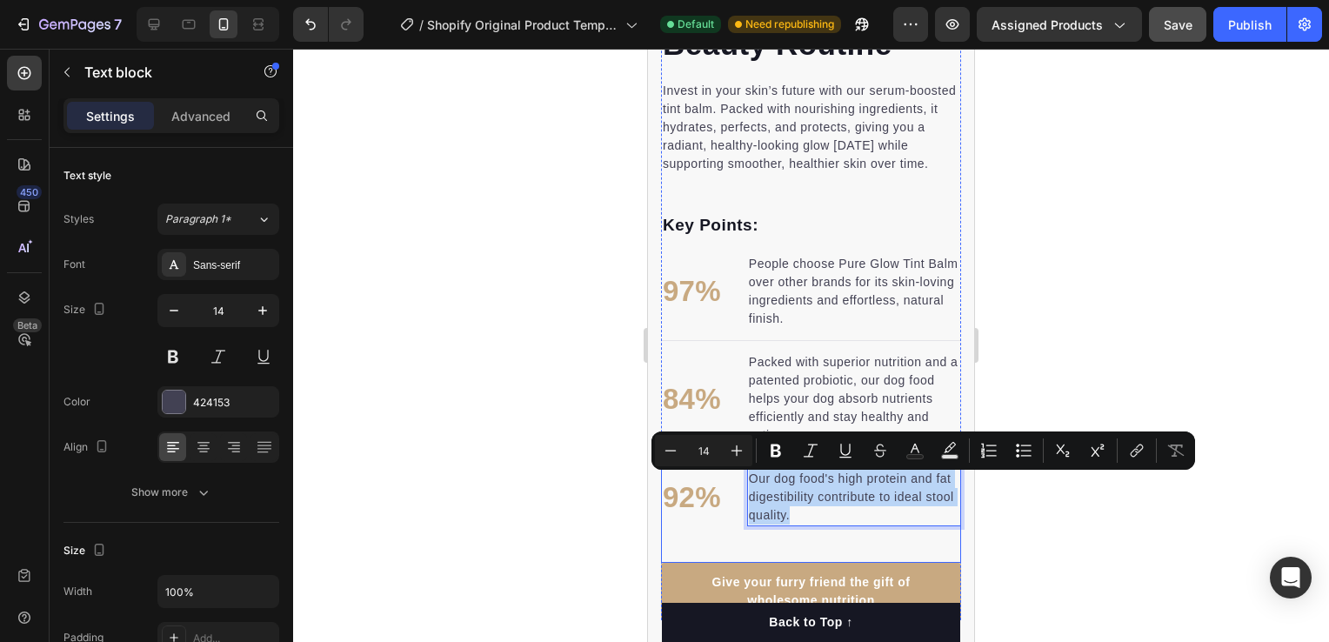
drag, startPoint x: 831, startPoint y: 521, endPoint x: 741, endPoint y: 468, distance: 104.9
click at [741, 468] on div "⁠⁠⁠⁠⁠⁠⁠ Simplify Your Beauty Routine Heading Invest in your skin’s future with …" at bounding box center [811, 301] width 300 height 637
copy p "Our dog food's high protein and fat digestibility contribute to ideal stool qua…"
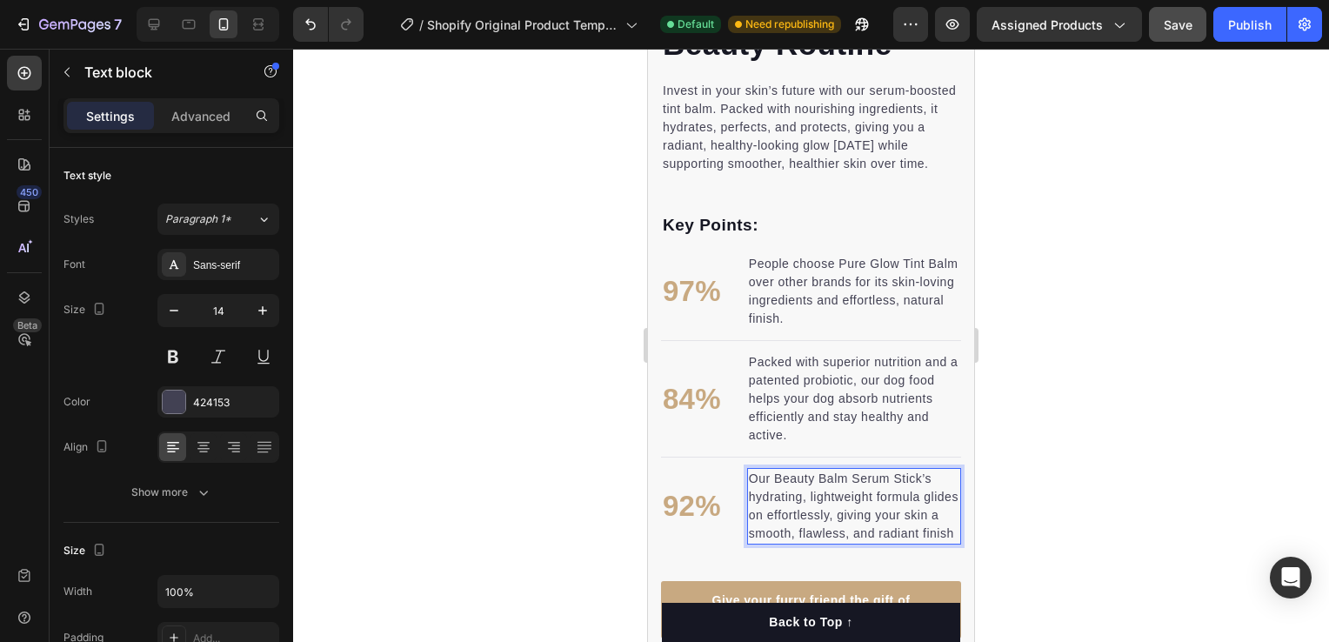
click at [781, 477] on p "Our Beauty Balm Serum Stick’s hydrating, lightweight formula glides on effortle…" at bounding box center [854, 506] width 210 height 73
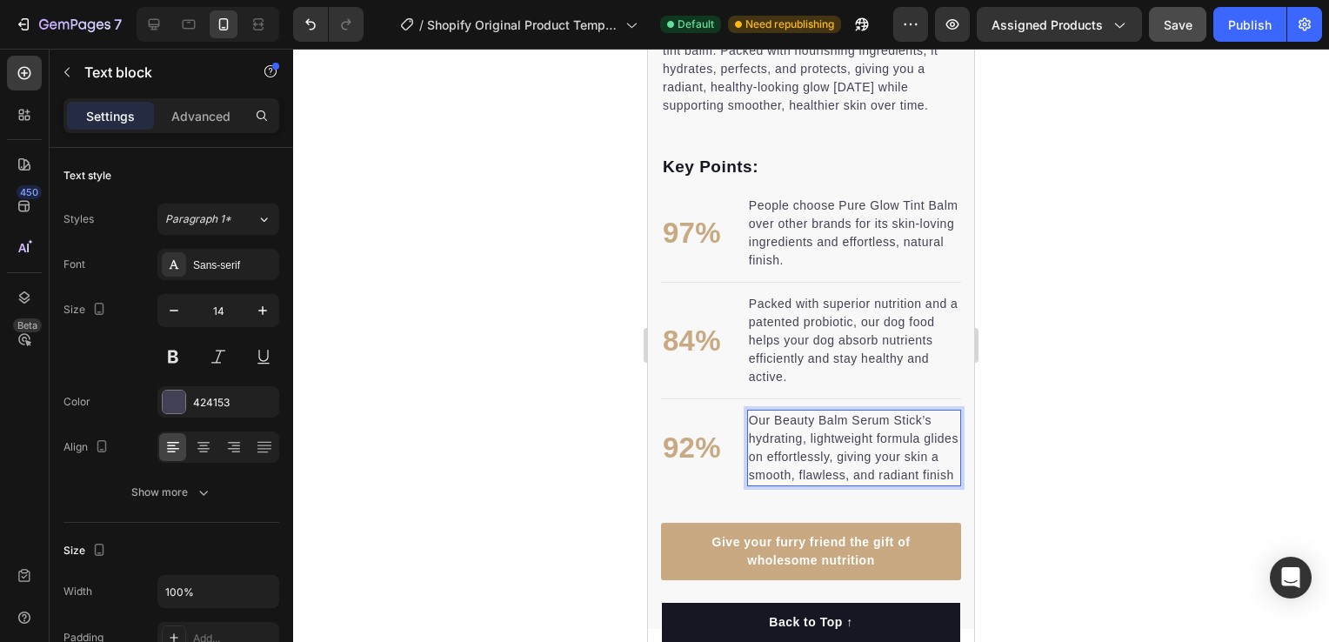
scroll to position [1739, 0]
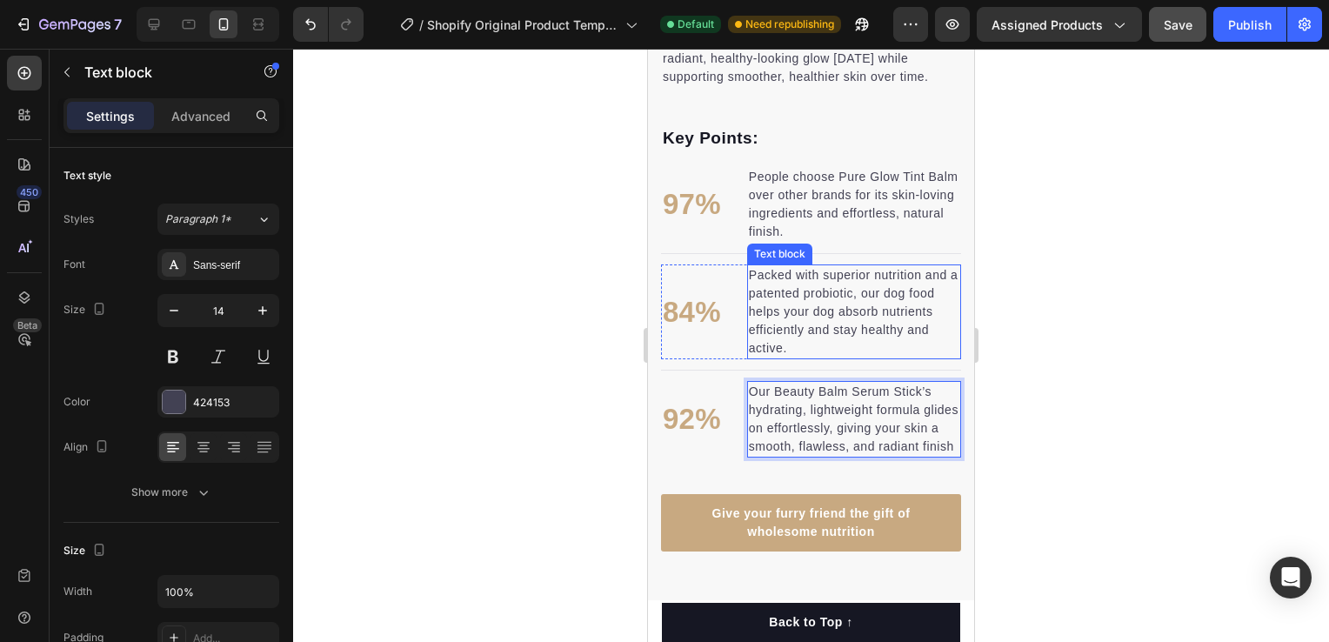
click at [856, 350] on p "Packed with superior nutrition and a patented probiotic, our dog food helps you…" at bounding box center [854, 311] width 210 height 91
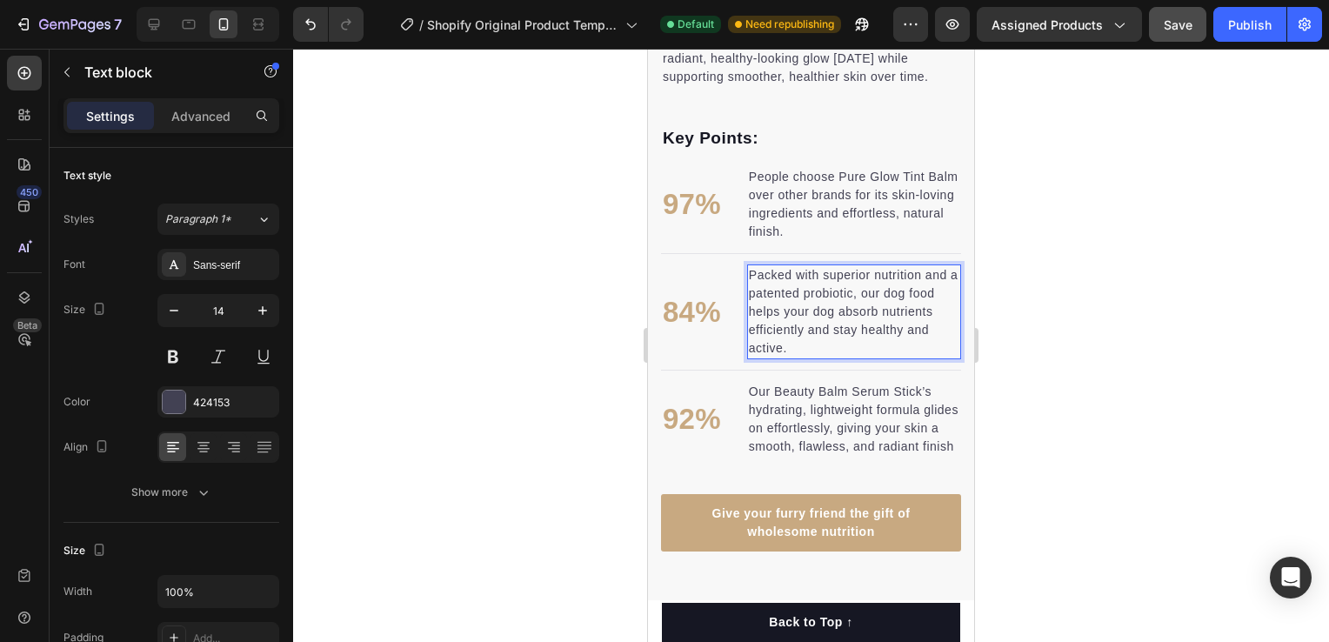
drag, startPoint x: 856, startPoint y: 350, endPoint x: 747, endPoint y: 285, distance: 126.8
click at [867, 347] on p "Packed with superior nutrition and a patented probiotic, our dog food helps you…" at bounding box center [854, 311] width 210 height 91
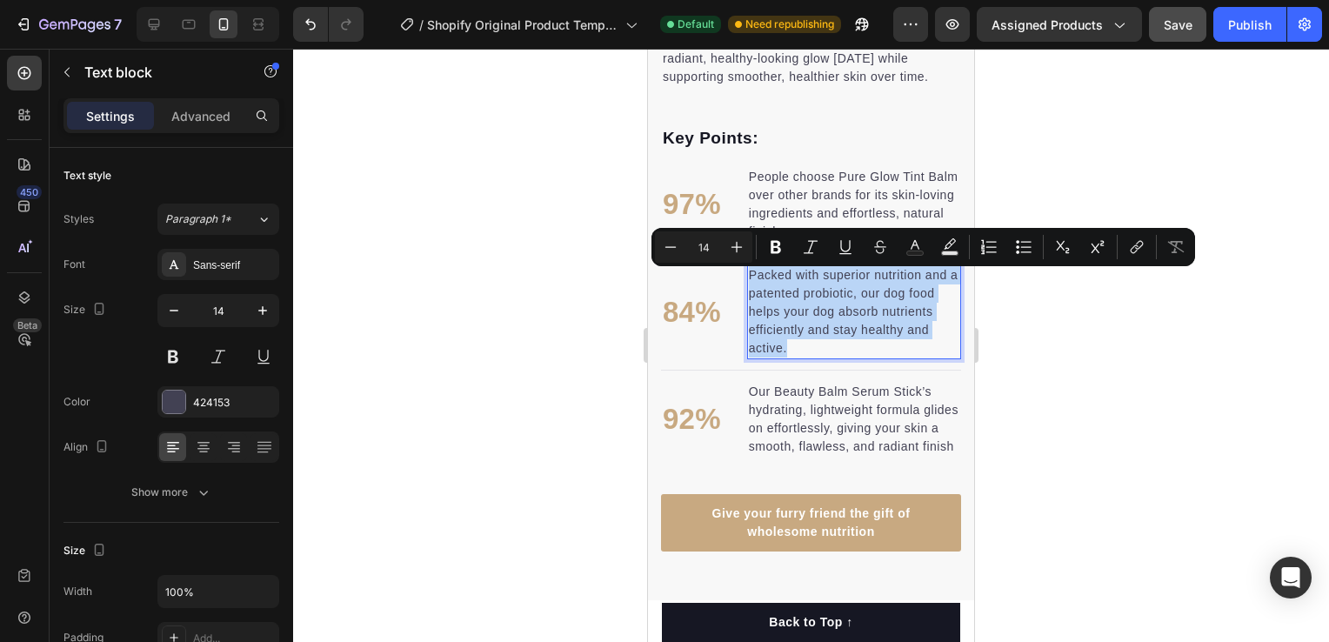
drag, startPoint x: 867, startPoint y: 347, endPoint x: 751, endPoint y: 287, distance: 130.3
click at [751, 287] on p "Packed with superior nutrition and a patented probiotic, our dog food helps you…" at bounding box center [854, 311] width 210 height 91
copy p "Packed with superior nutrition and a patented probiotic, our dog food helps you…"
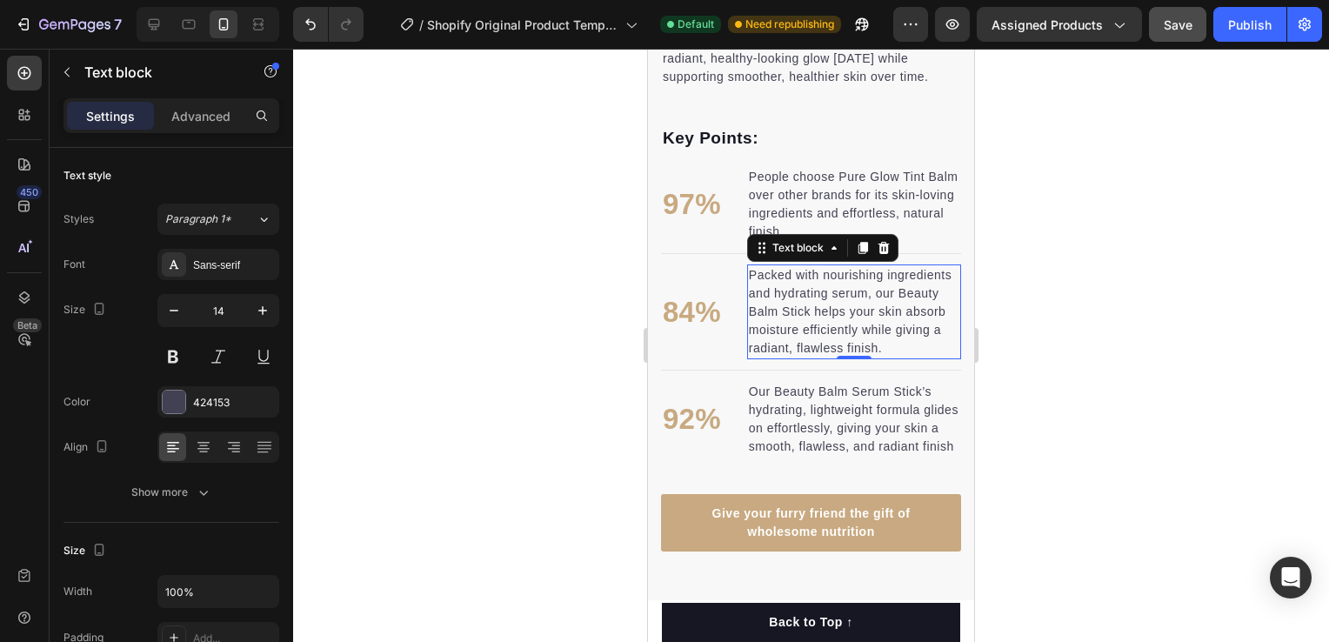
click at [1091, 393] on div at bounding box center [811, 345] width 1036 height 593
click at [849, 357] on p "Packed with nourishing ingredients and hydrating serum, our Beauty Balm Stick h…" at bounding box center [854, 311] width 210 height 91
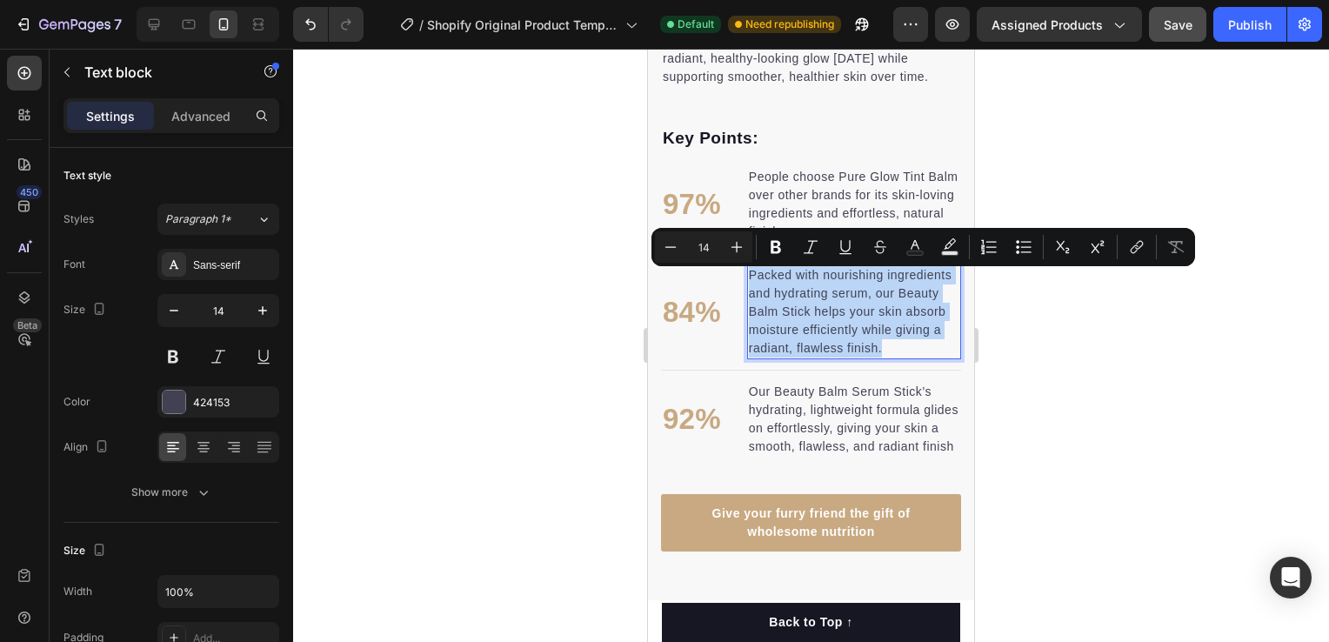
drag, startPoint x: 793, startPoint y: 370, endPoint x: 752, endPoint y: 278, distance: 100.0
click at [752, 278] on p "Packed with nourishing ingredients and hydrating serum, our Beauty Balm Stick h…" at bounding box center [854, 311] width 210 height 91
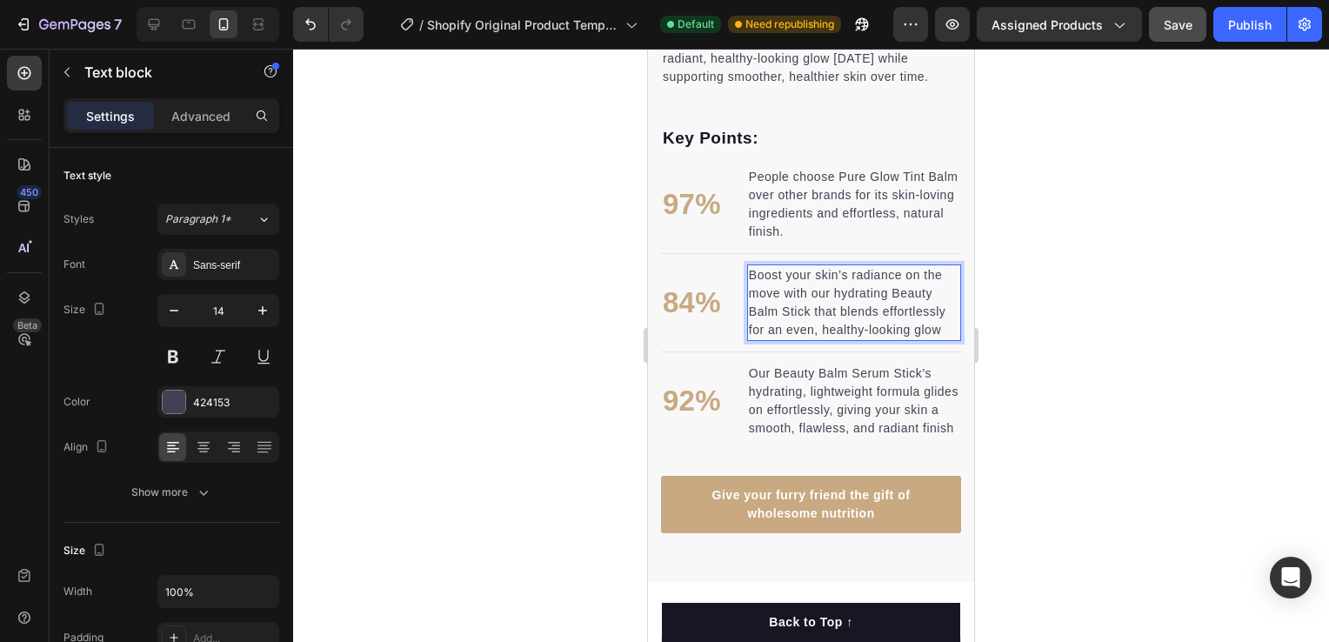
click at [1148, 348] on div at bounding box center [811, 345] width 1036 height 593
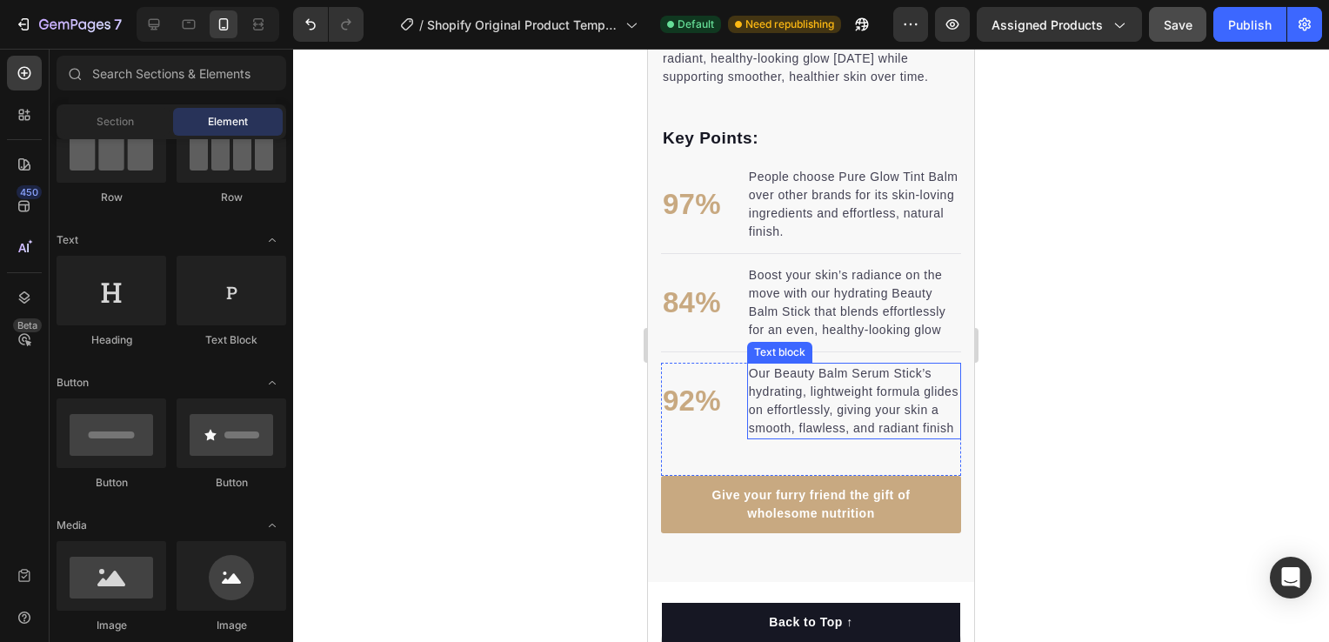
click at [755, 374] on p "Our Beauty Balm Serum Stick’s hydrating, lightweight formula glides on effortle…" at bounding box center [854, 400] width 210 height 73
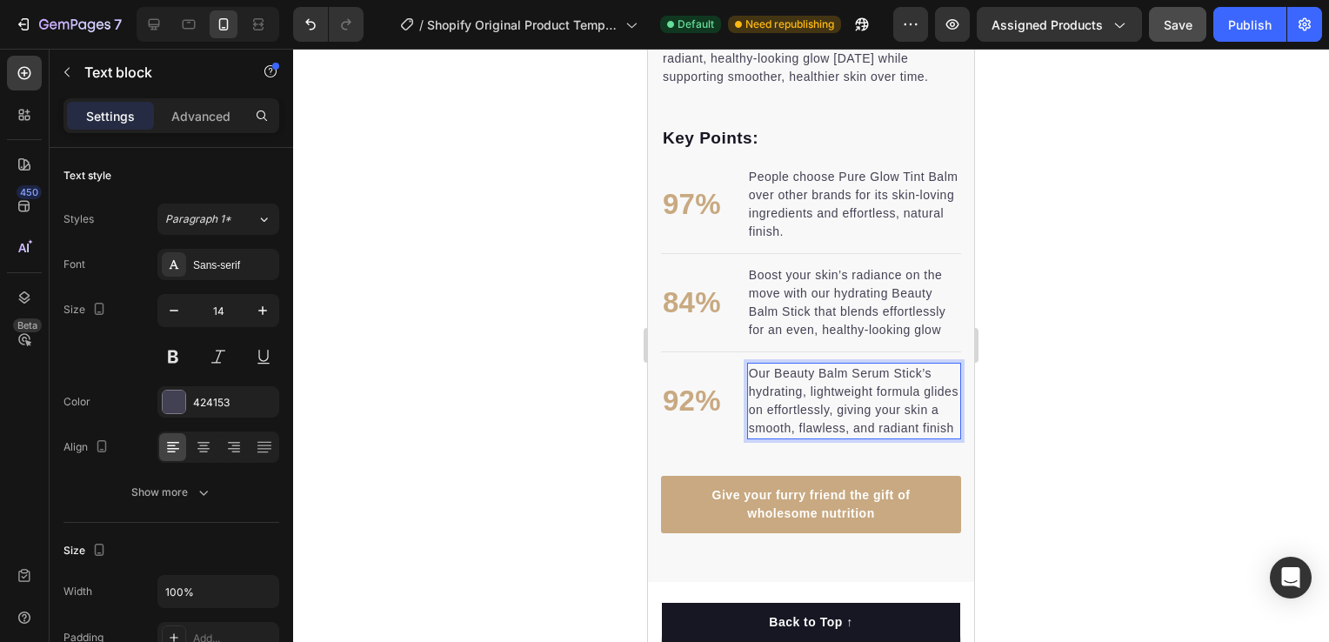
click at [751, 378] on p "Our Beauty Balm Serum Stick’s hydrating, lightweight formula glides on effortle…" at bounding box center [854, 400] width 210 height 73
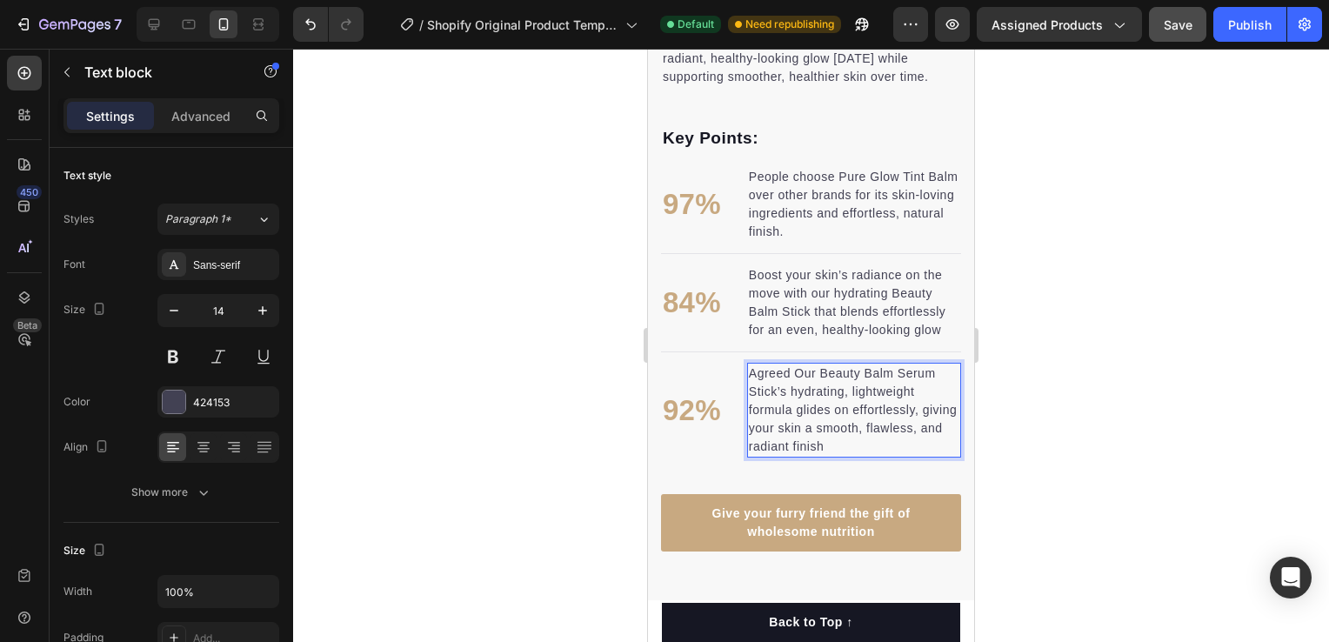
click at [803, 373] on p "Agreed Our Beauty Balm Serum Stick’s hydrating, lightweight formula glides on e…" at bounding box center [854, 409] width 210 height 91
click at [1044, 350] on div at bounding box center [811, 345] width 1036 height 593
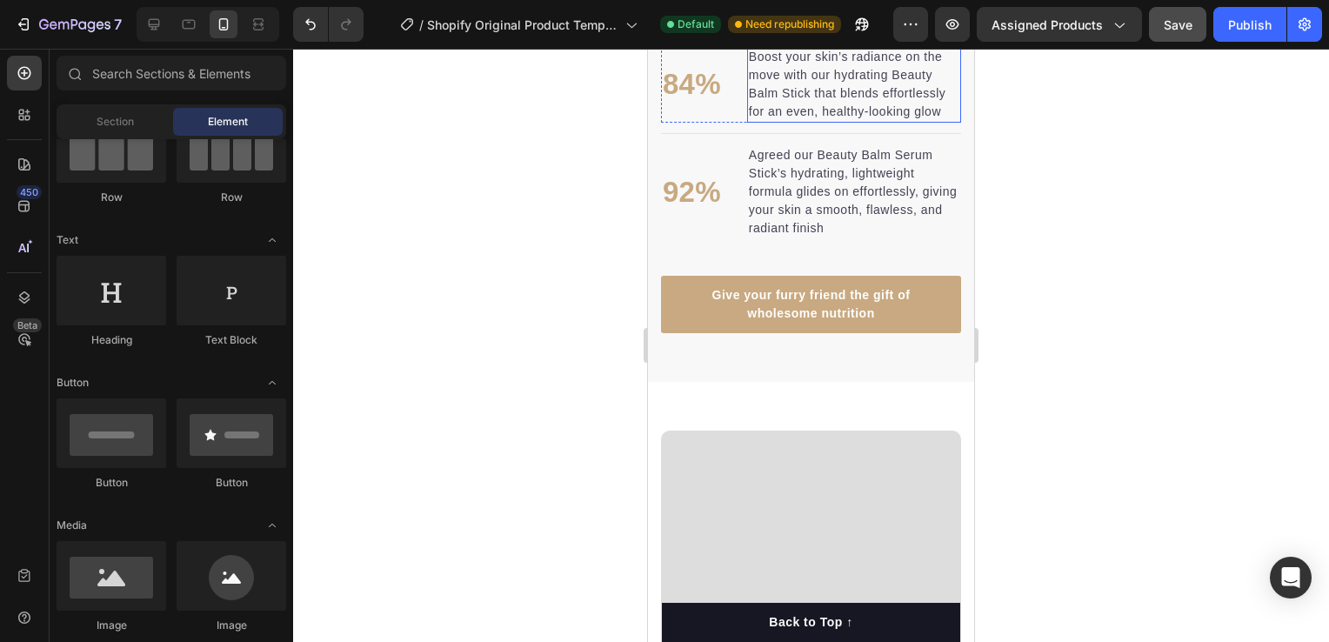
scroll to position [2087, 0]
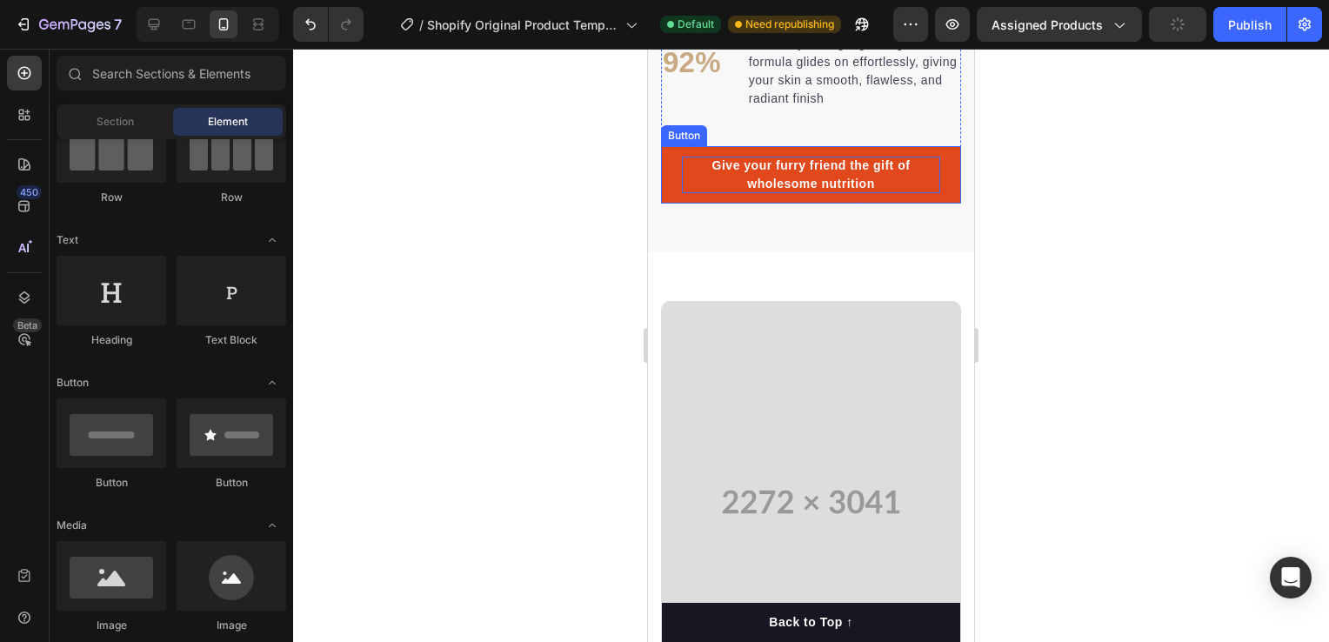
click at [888, 190] on div "Give your furry friend the gift of wholesome nutrition" at bounding box center [811, 175] width 258 height 37
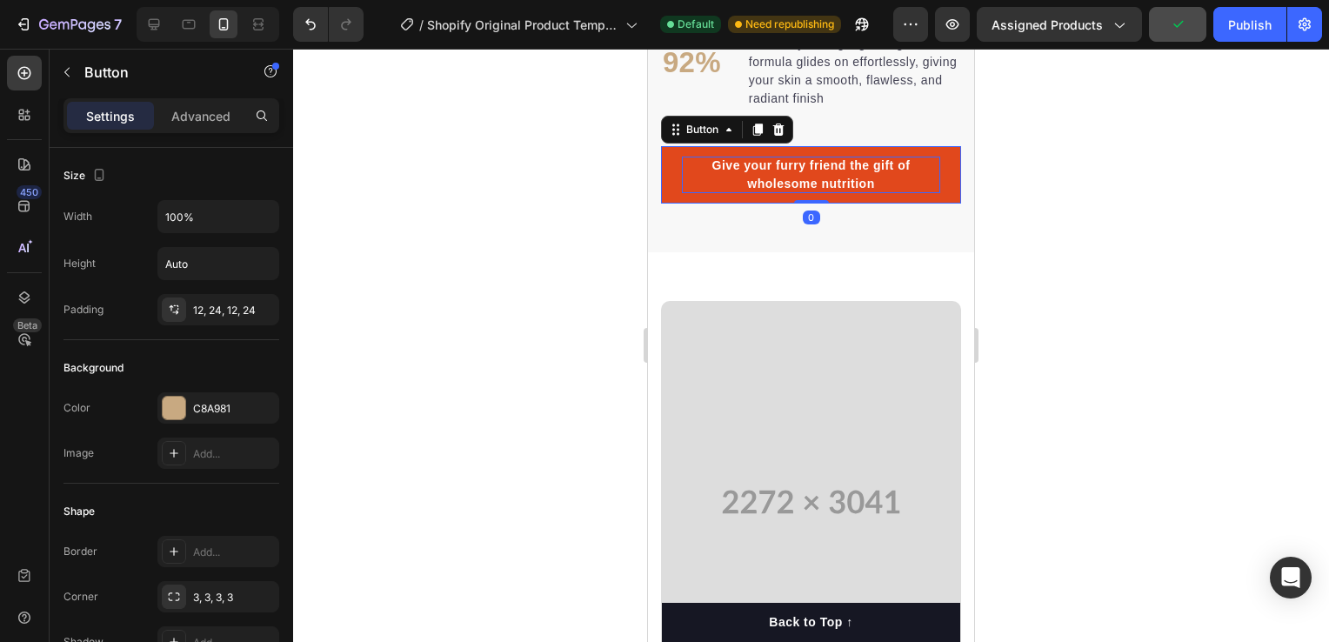
click at [877, 189] on div "Give your furry friend the gift of wholesome nutrition" at bounding box center [811, 175] width 258 height 37
click at [877, 189] on p "Give your furry friend the gift of wholesome nutrition" at bounding box center [811, 175] width 258 height 37
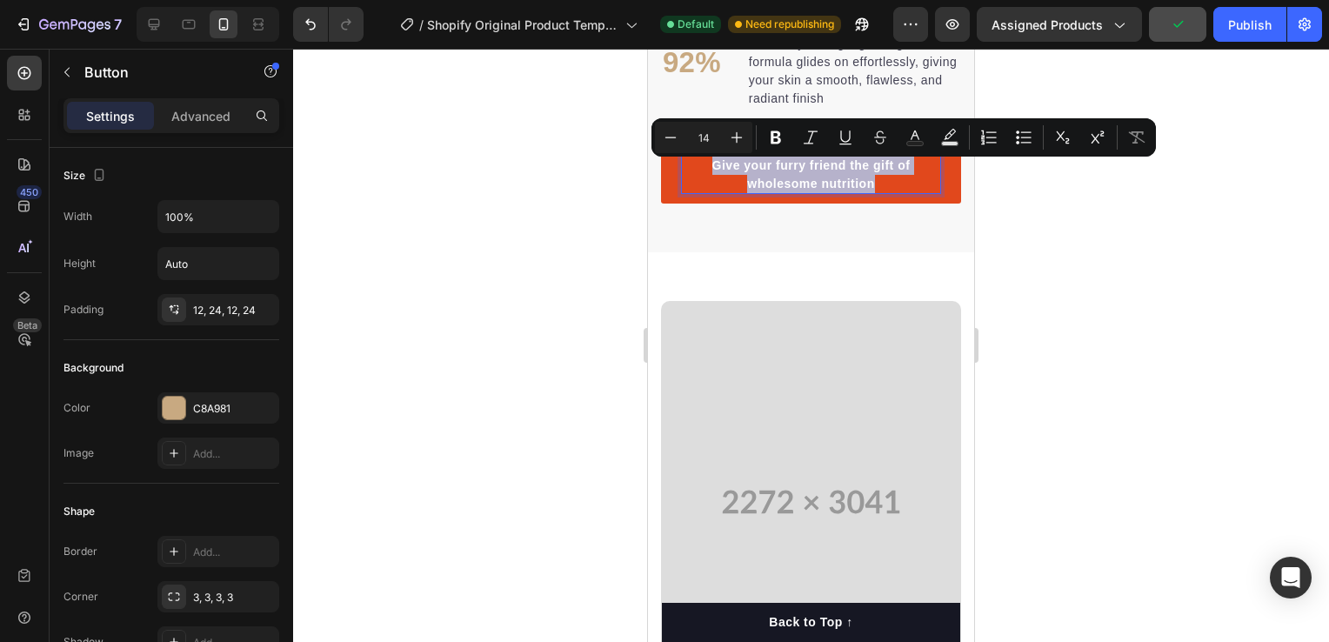
drag, startPoint x: 877, startPoint y: 189, endPoint x: 709, endPoint y: 160, distance: 170.3
click at [709, 160] on link "Give your furry friend the gift of wholesome nutrition" at bounding box center [811, 174] width 300 height 57
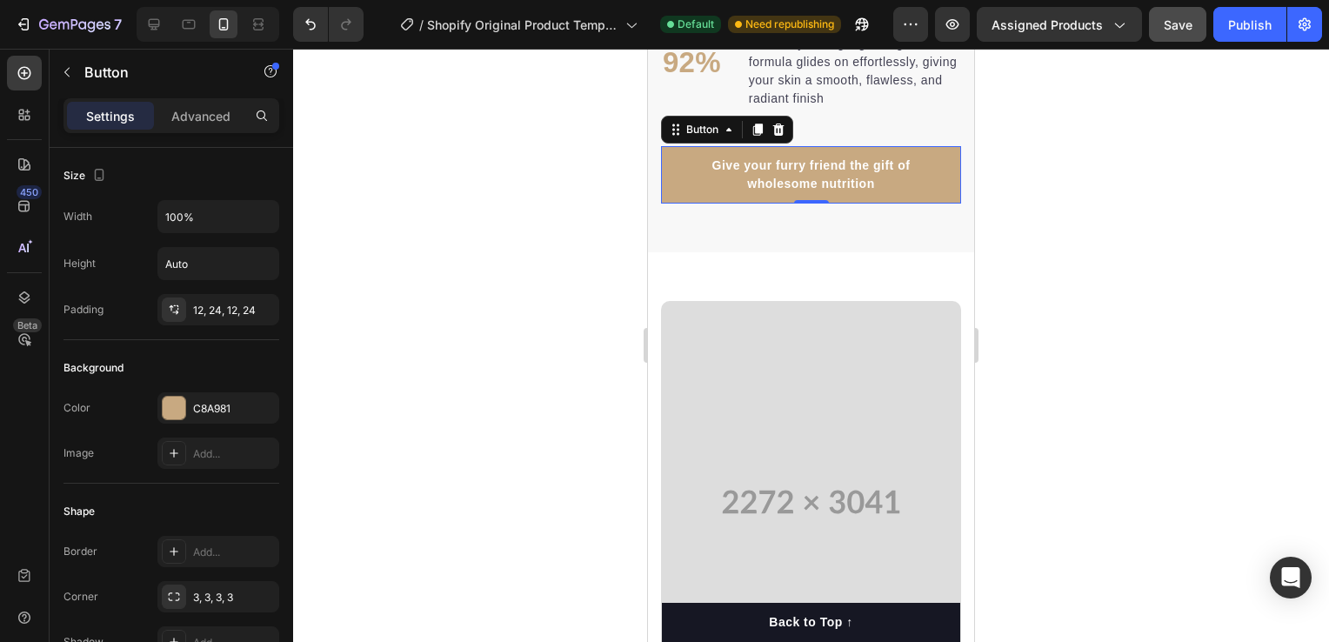
click at [1017, 316] on div at bounding box center [811, 345] width 1036 height 593
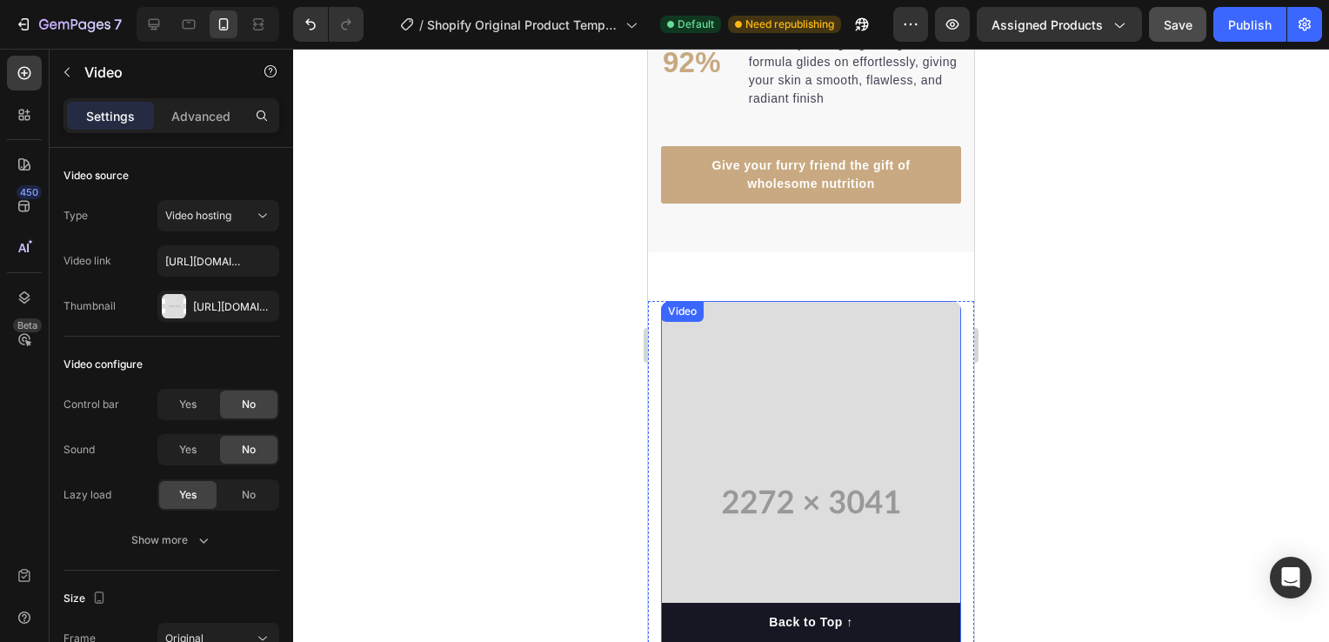
click at [805, 403] on video at bounding box center [811, 502] width 300 height 402
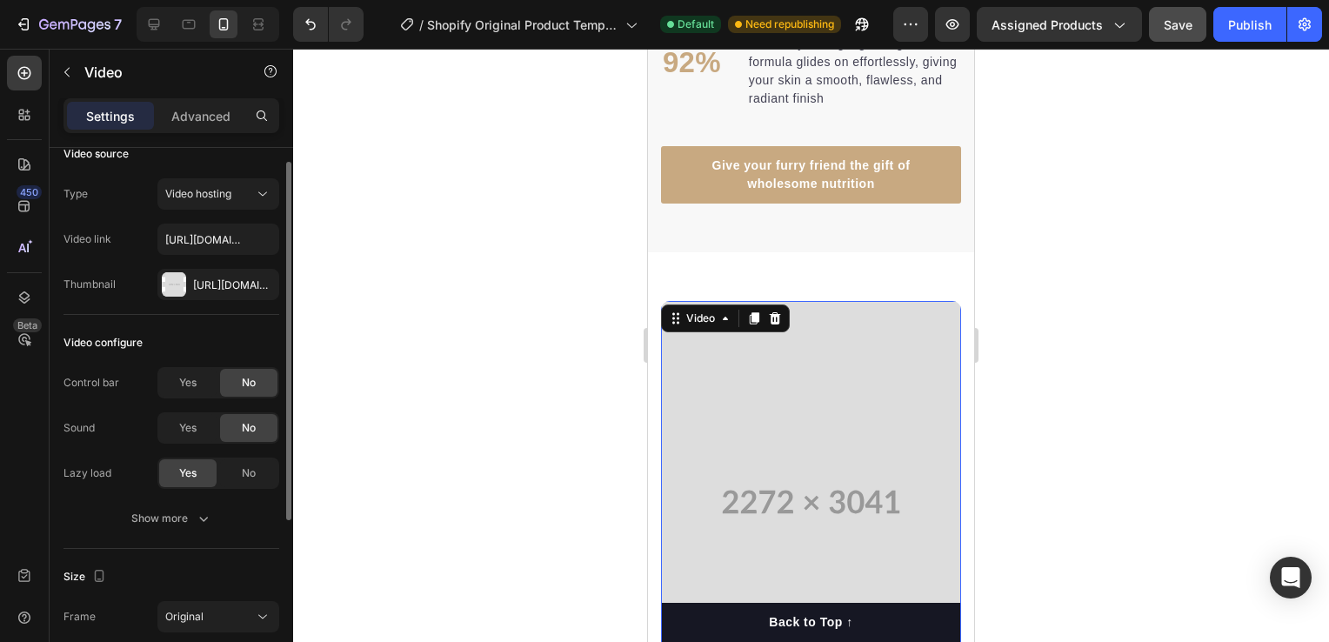
scroll to position [0, 0]
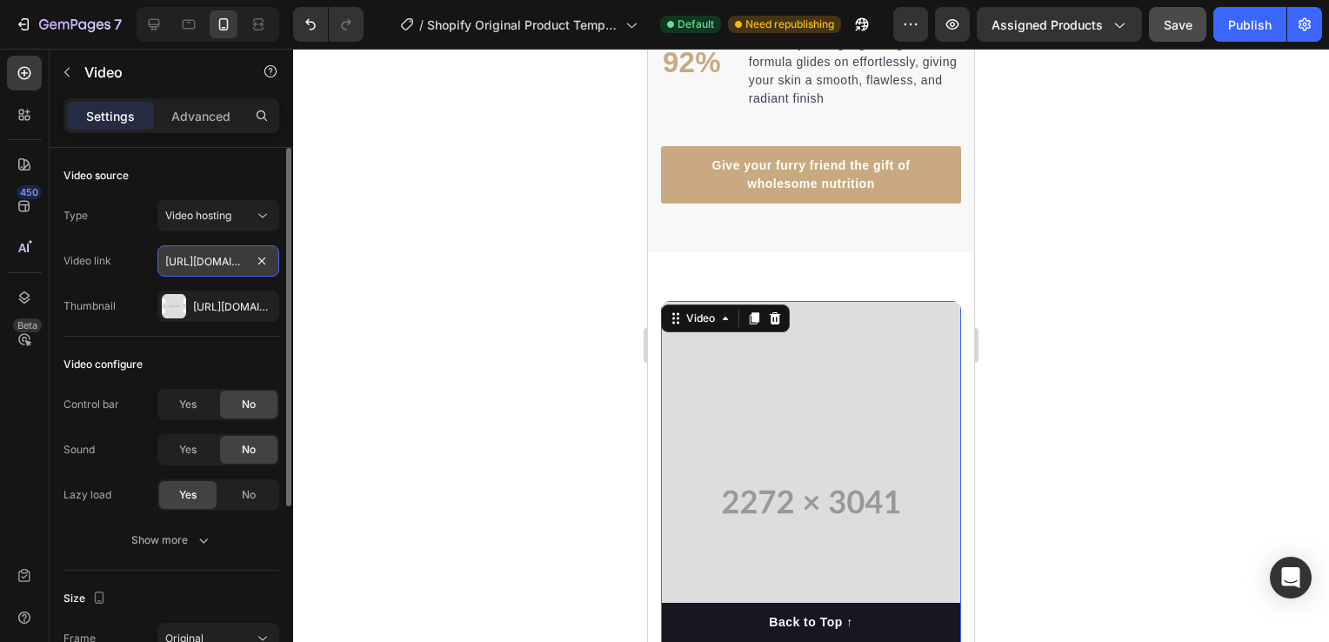
click at [223, 249] on input "[URL][DOMAIN_NAME]" at bounding box center [218, 260] width 122 height 31
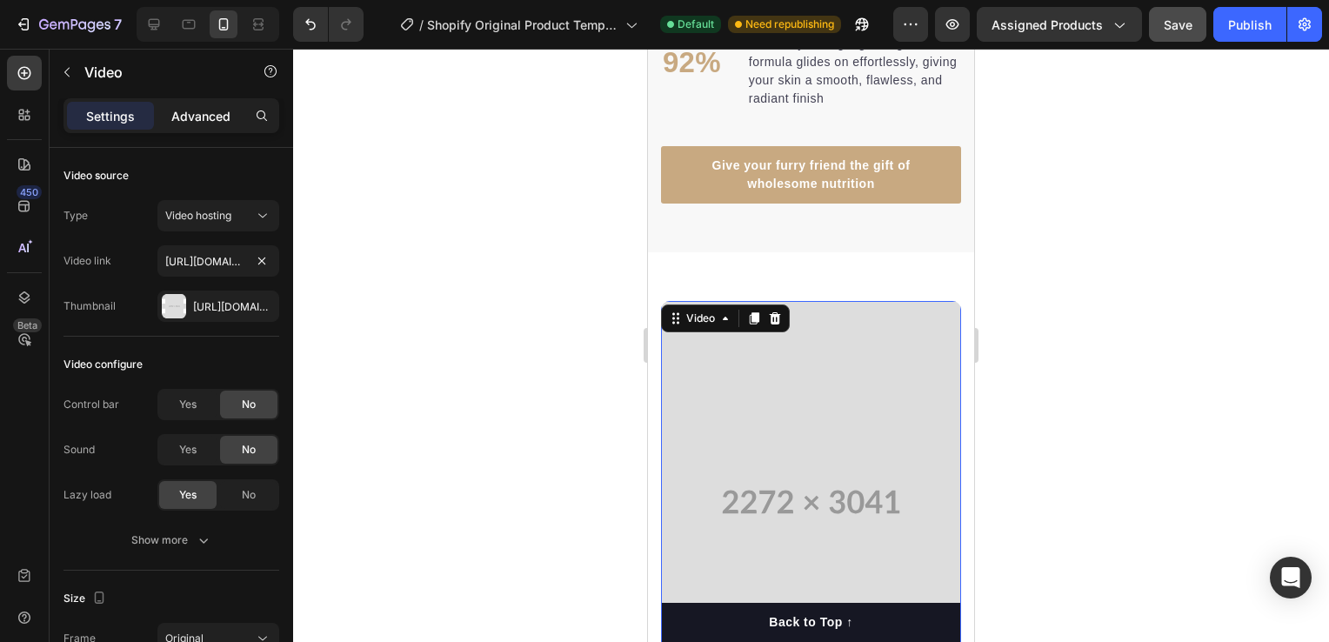
click at [184, 119] on p "Advanced" at bounding box center [200, 116] width 59 height 18
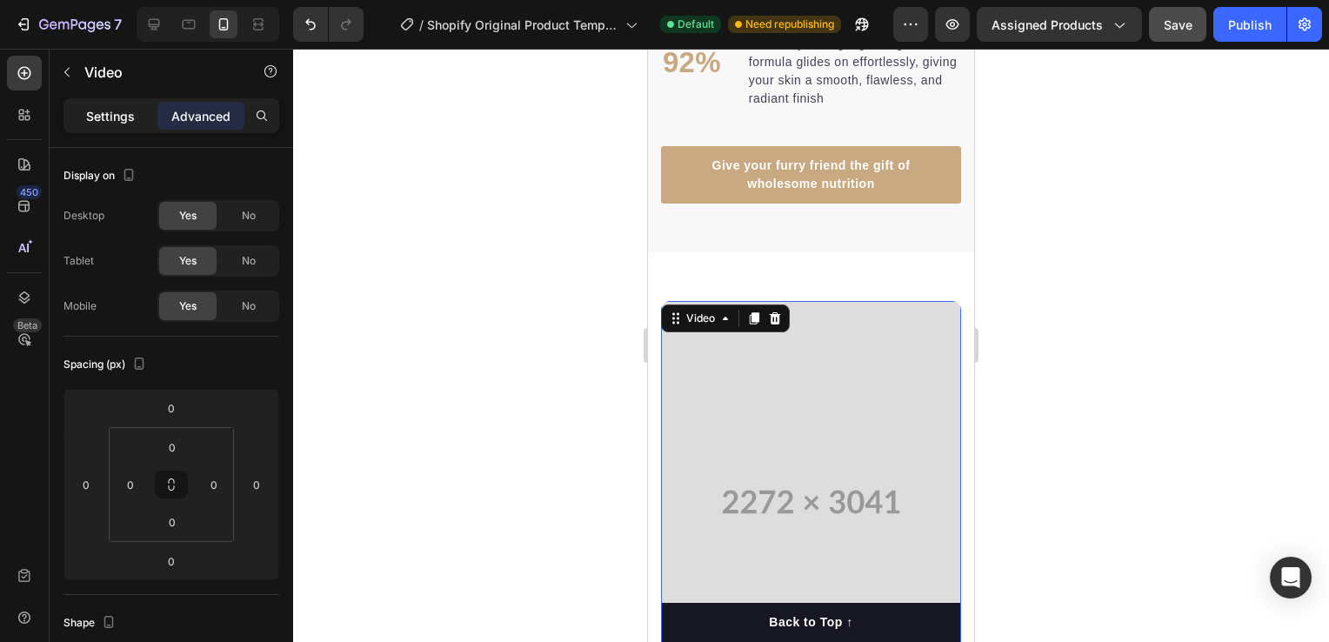
click at [119, 107] on p "Settings" at bounding box center [110, 116] width 49 height 18
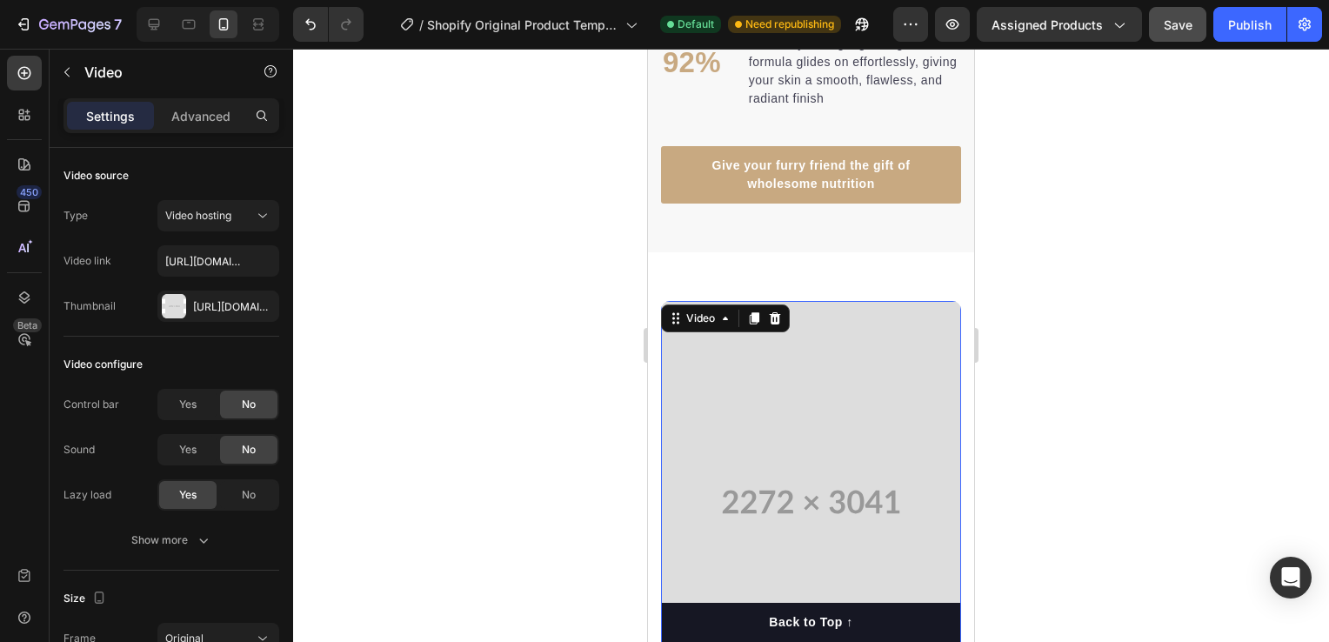
click at [212, 100] on div "Settings Advanced" at bounding box center [171, 115] width 216 height 35
click at [210, 110] on p "Advanced" at bounding box center [200, 116] width 59 height 18
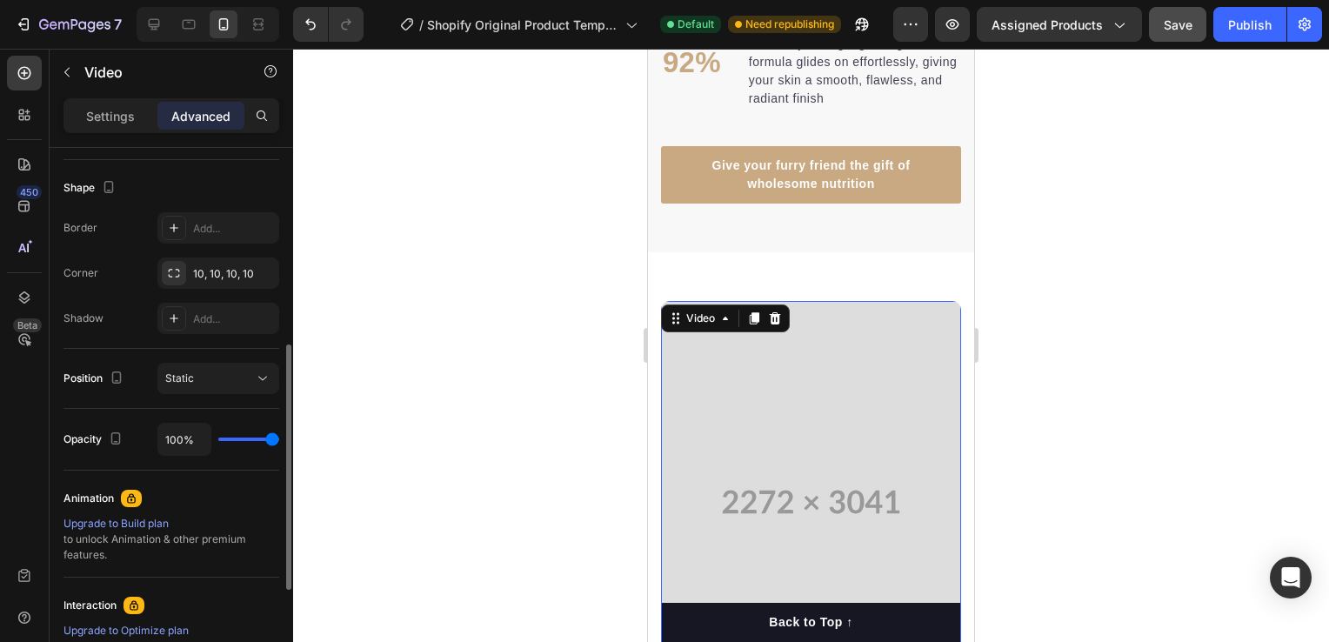
scroll to position [661, 0]
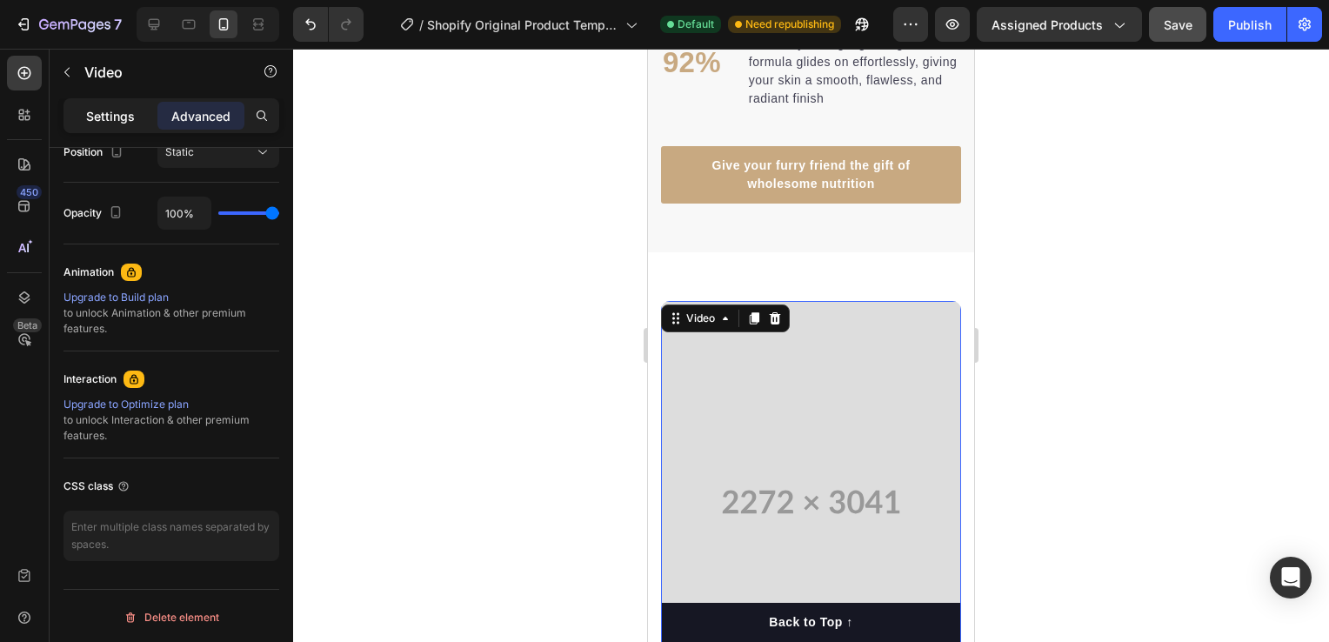
click at [119, 113] on p "Settings" at bounding box center [110, 116] width 49 height 18
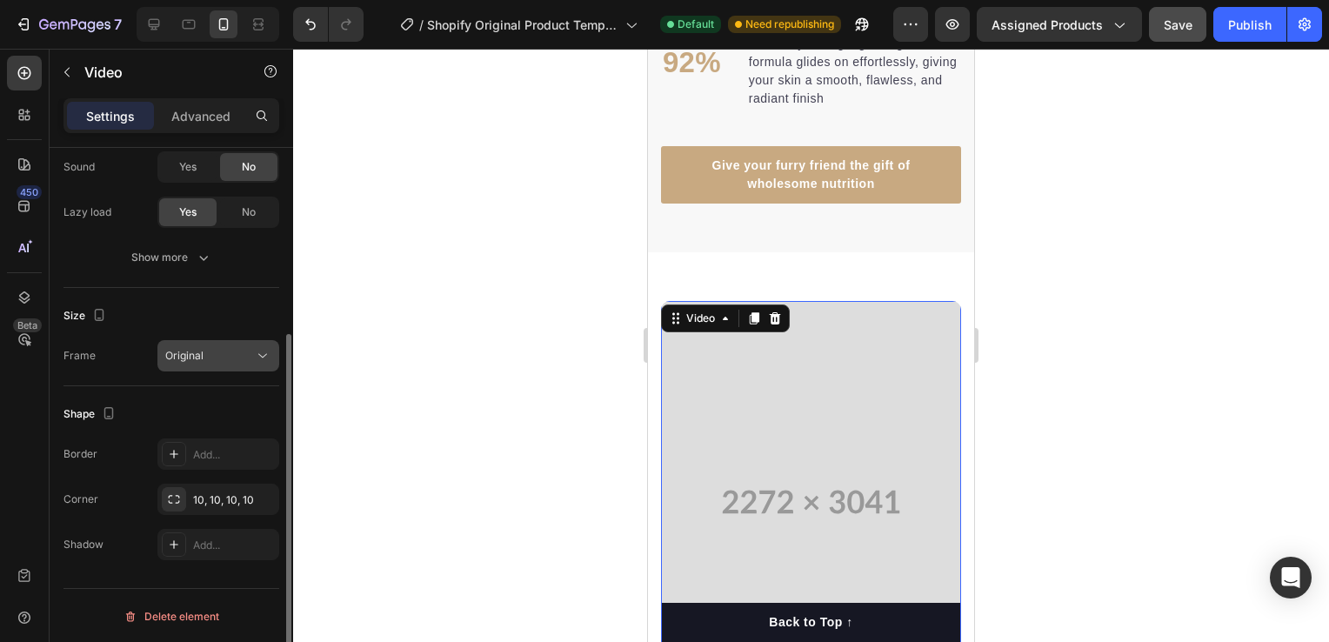
click at [193, 353] on span "Original" at bounding box center [184, 355] width 38 height 13
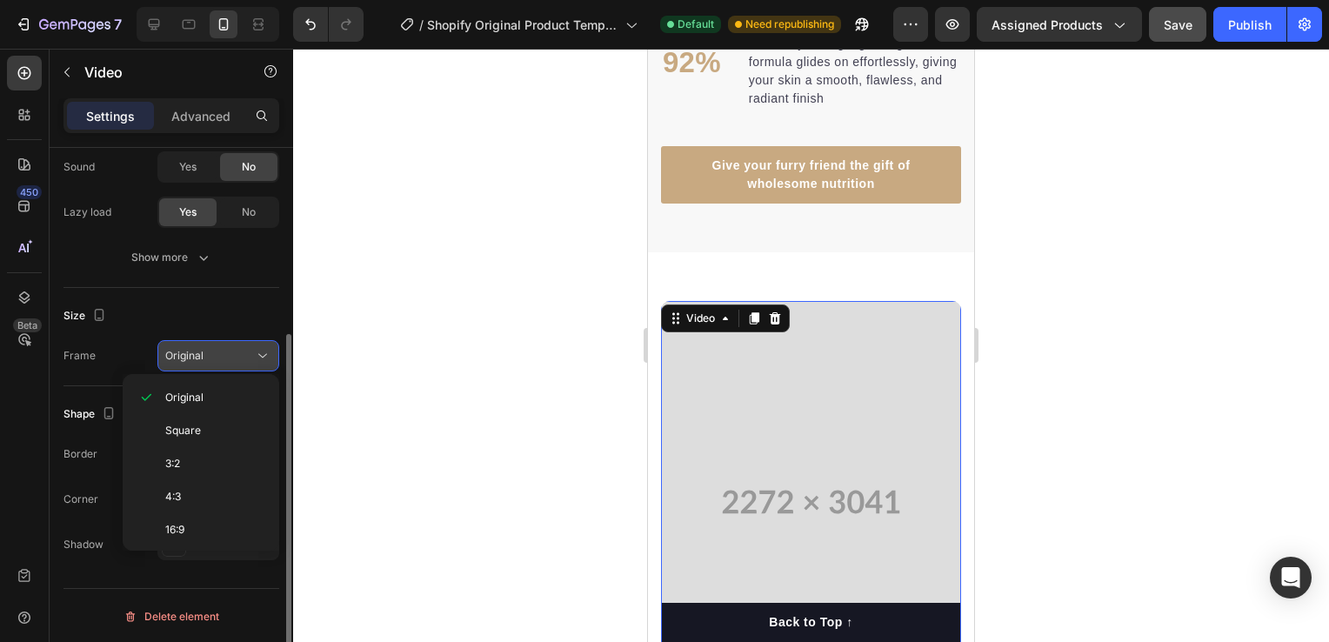
click at [193, 353] on span "Original" at bounding box center [184, 355] width 38 height 13
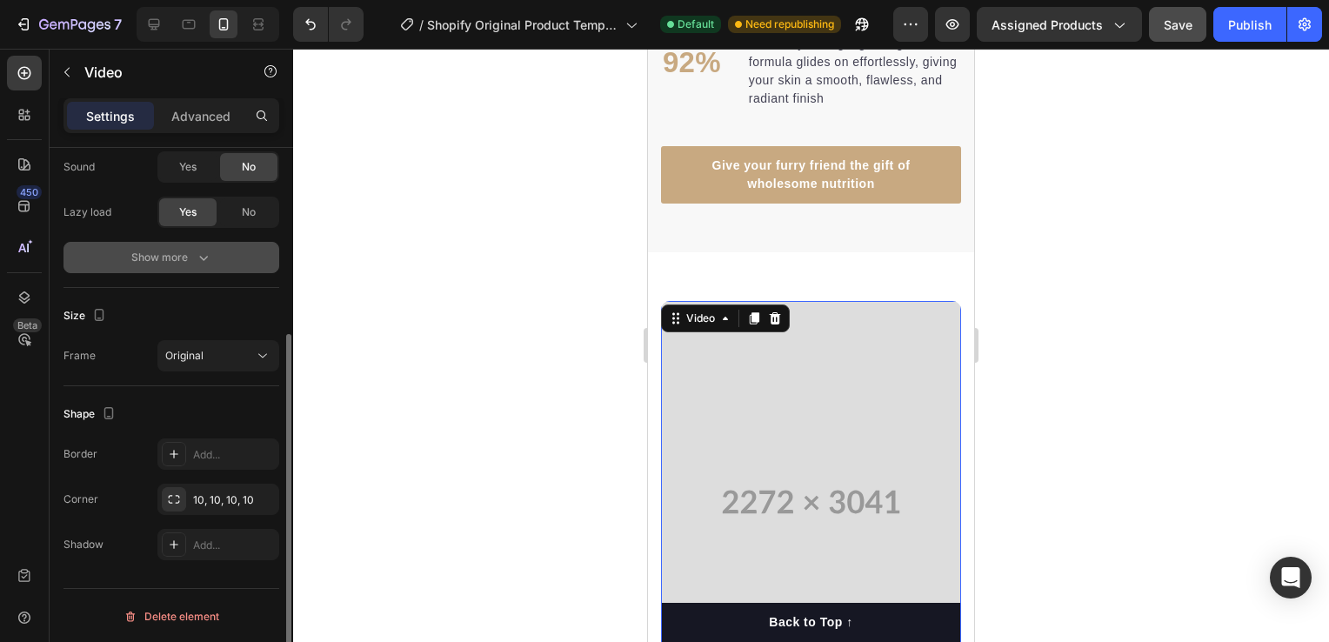
click at [186, 250] on div "Show more" at bounding box center [171, 257] width 81 height 17
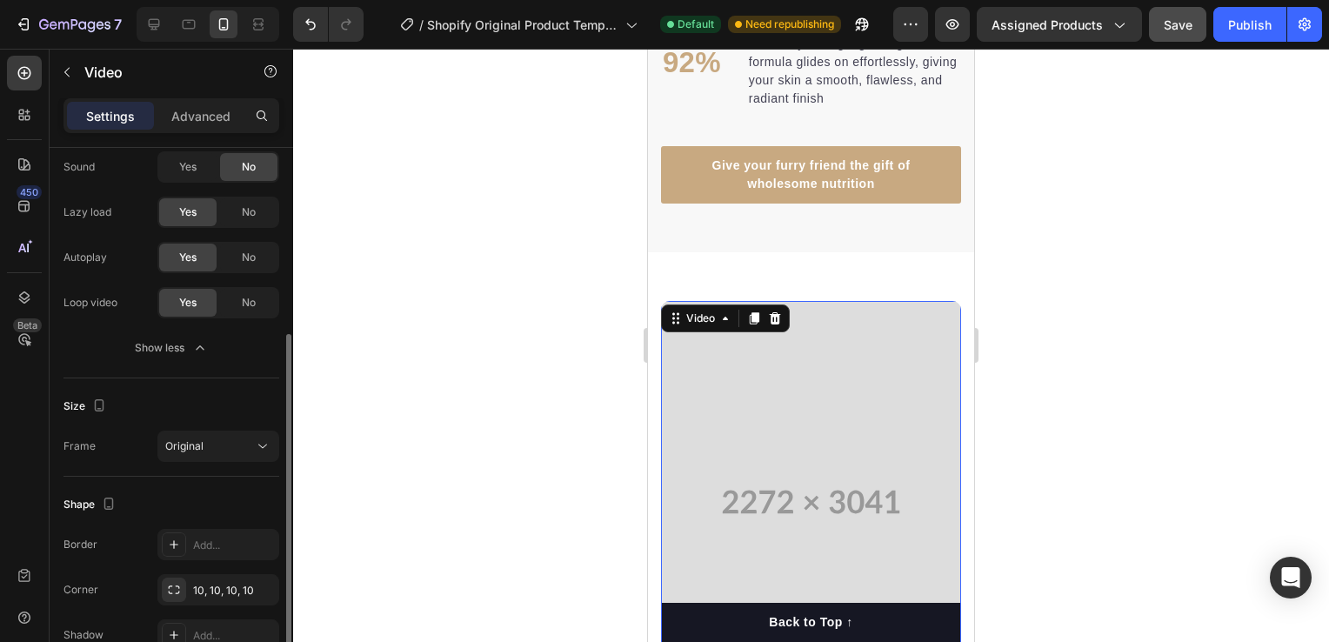
scroll to position [0, 0]
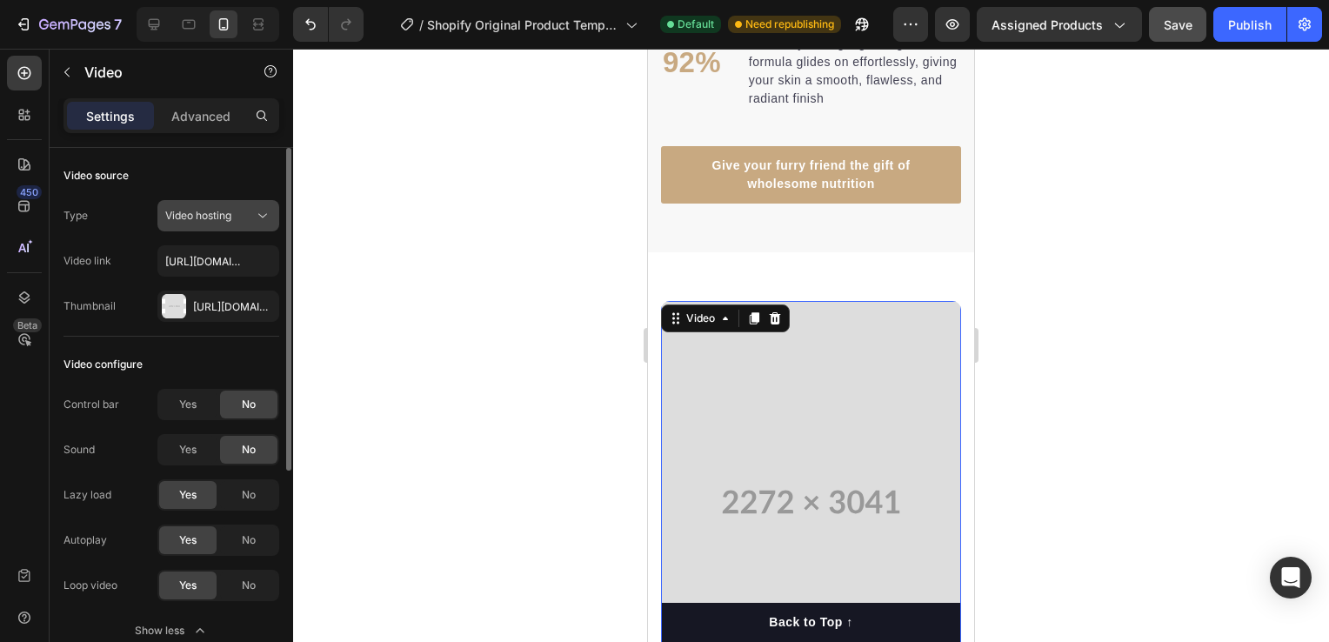
click at [230, 218] on span "Video hosting" at bounding box center [198, 215] width 66 height 13
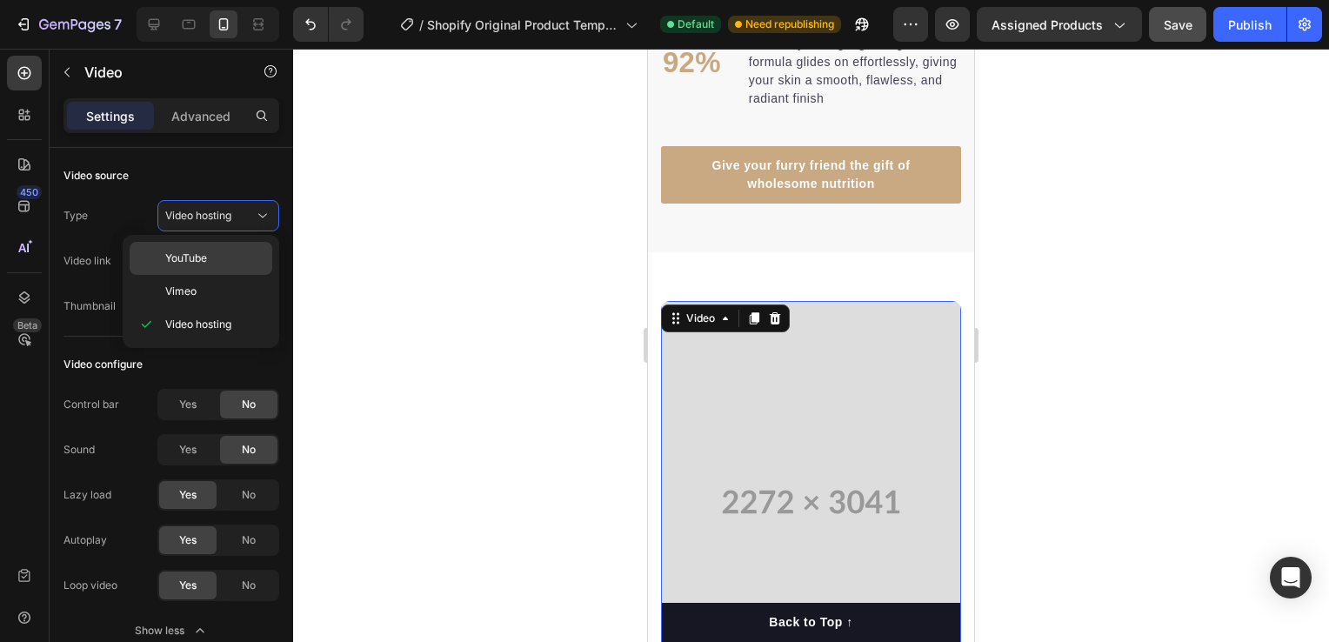
click at [217, 255] on p "YouTube" at bounding box center [214, 258] width 99 height 16
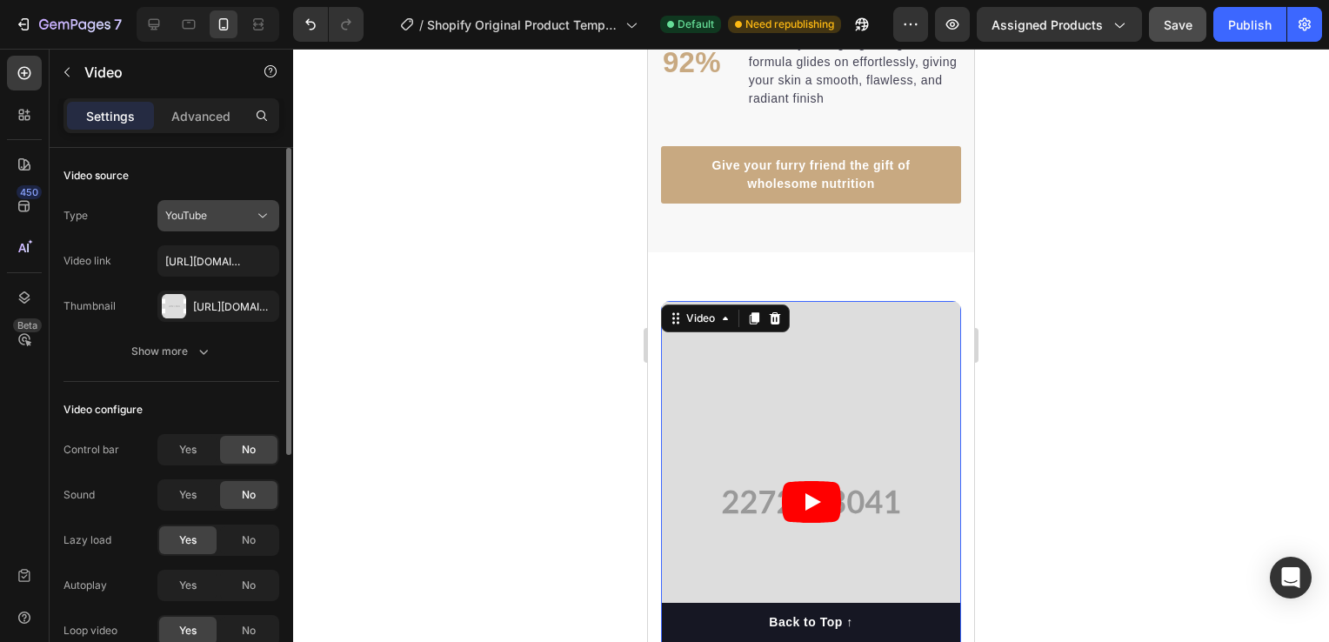
click at [219, 210] on div "YouTube" at bounding box center [209, 216] width 89 height 16
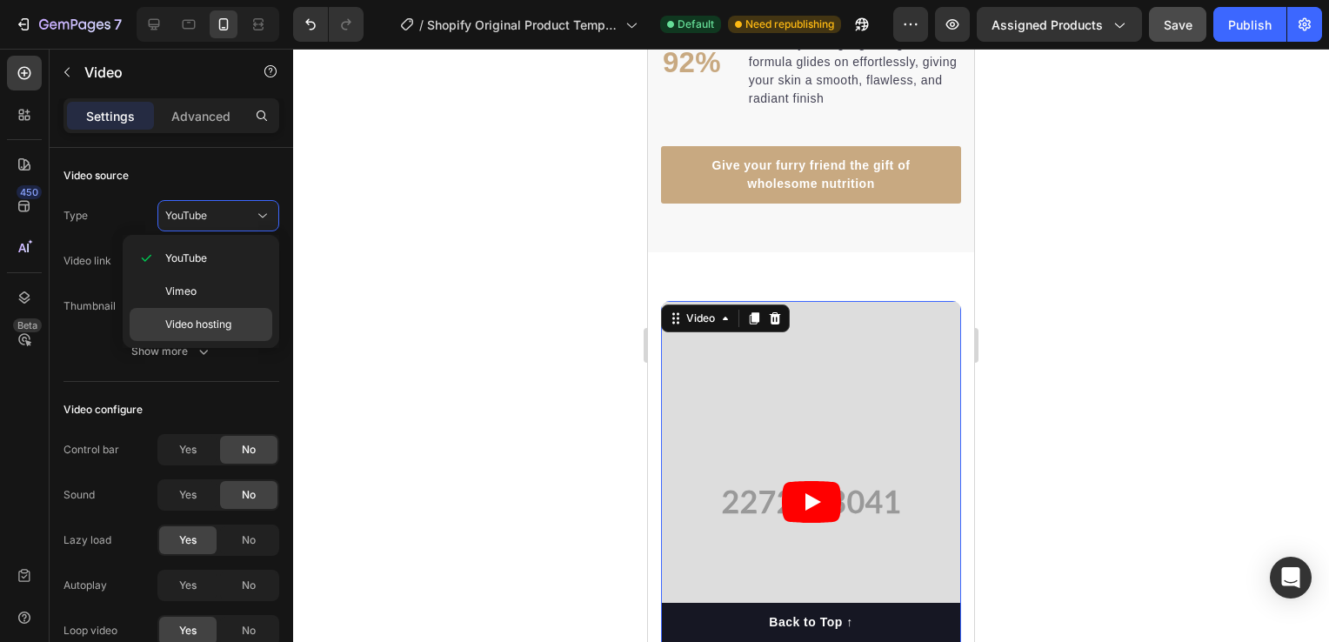
click at [207, 313] on div "Video hosting" at bounding box center [201, 324] width 143 height 33
type input "[URL][DOMAIN_NAME]"
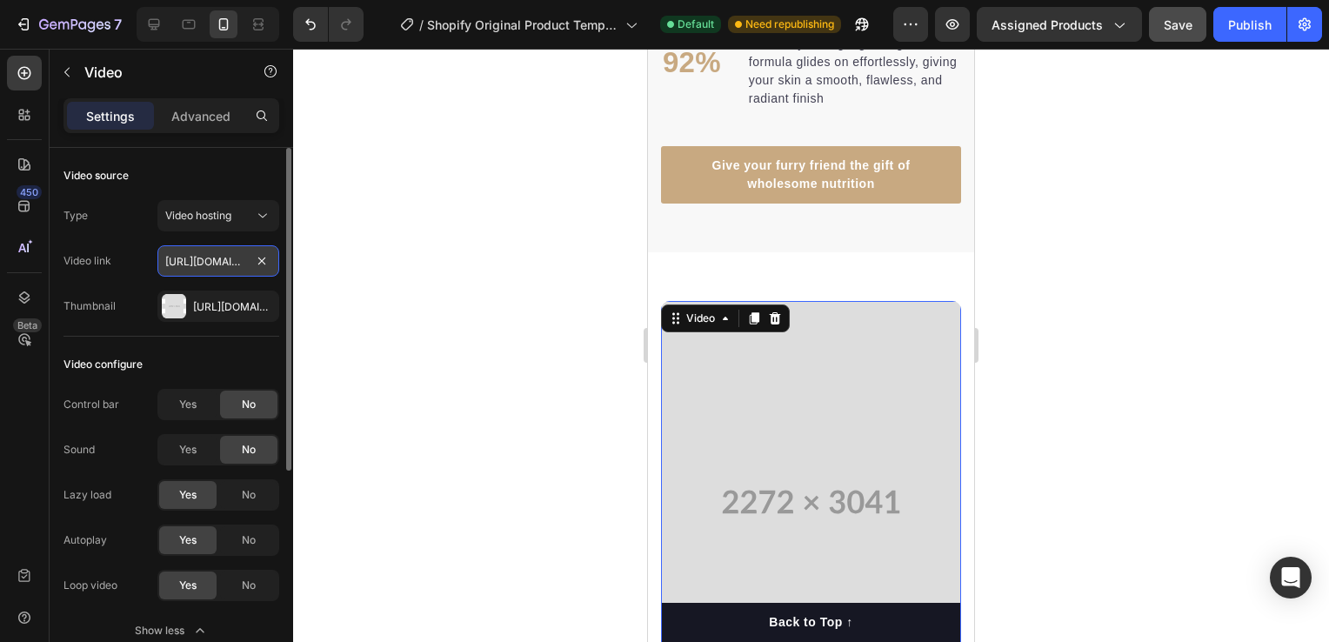
click at [215, 259] on input "[URL][DOMAIN_NAME]" at bounding box center [218, 260] width 122 height 31
click at [125, 339] on div "Video configure Control bar Yes No Sound Yes No Lazy load Yes No Autoplay Yes N…" at bounding box center [171, 499] width 216 height 324
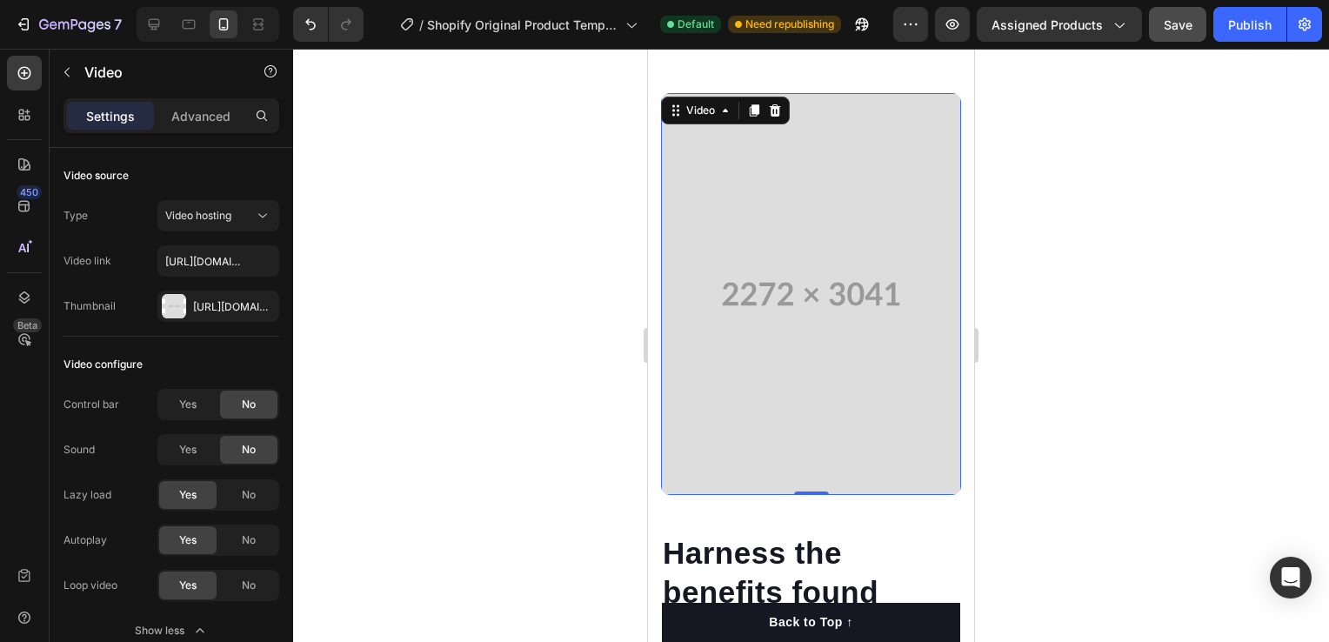
scroll to position [2435, 0]
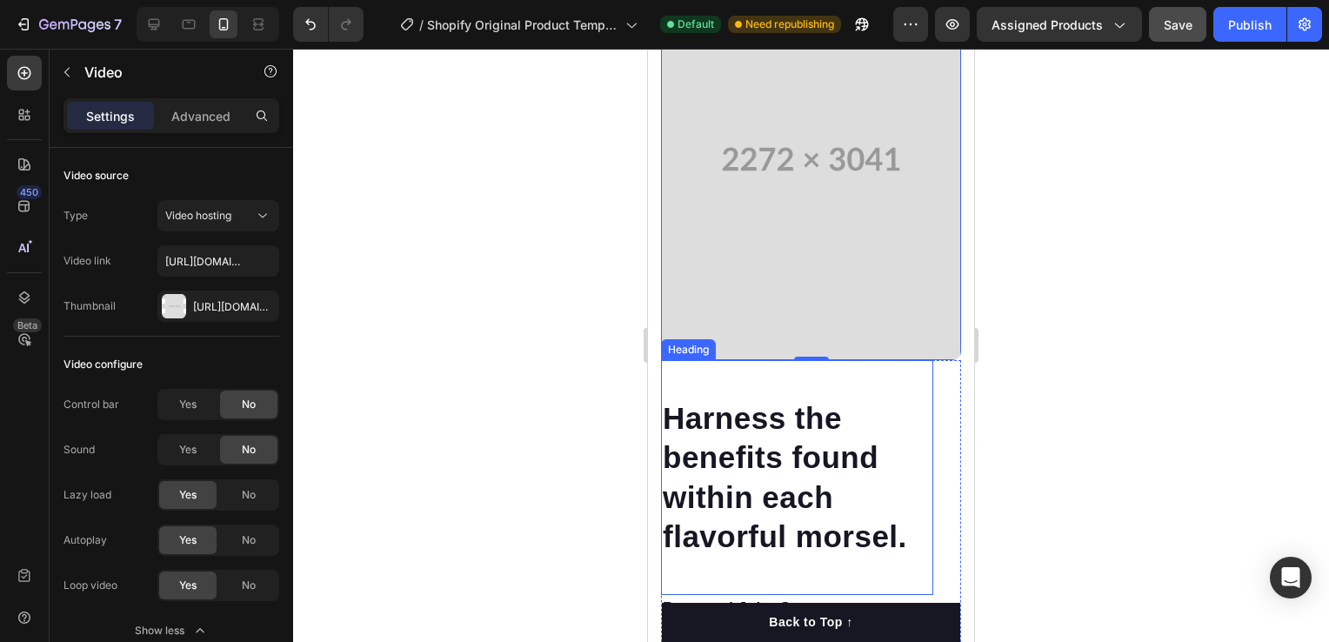
click at [833, 531] on p "Harness the benefits found within each flavorful morsel." at bounding box center [797, 477] width 269 height 158
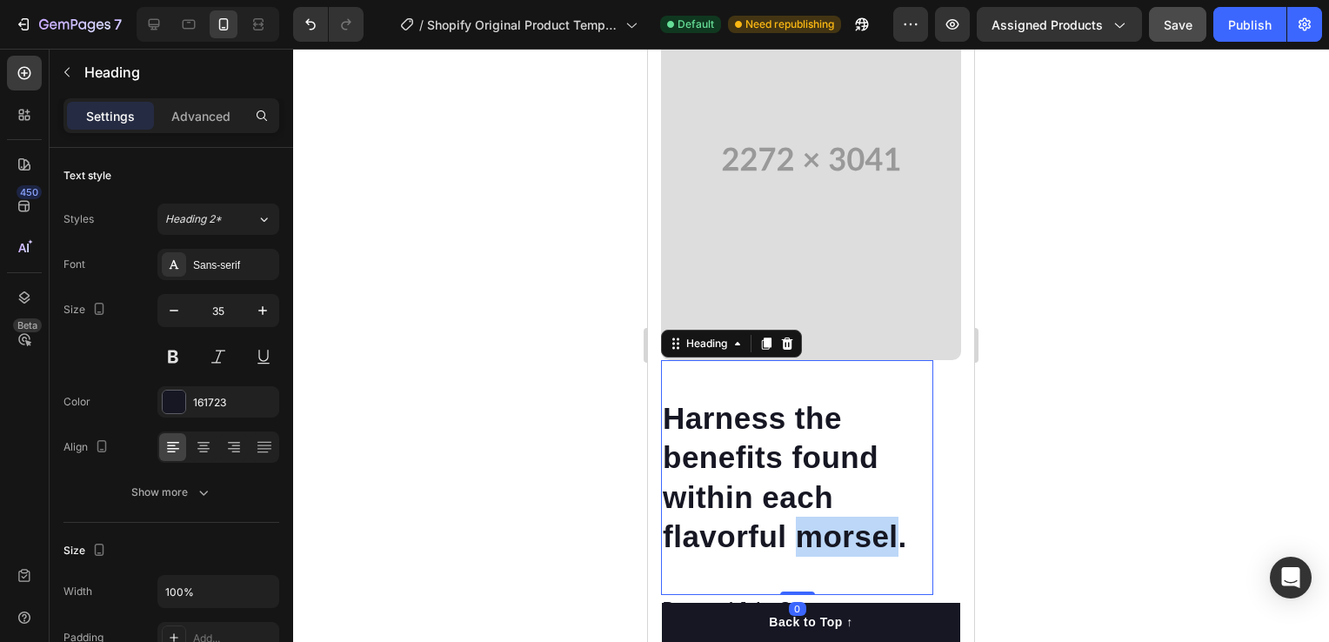
click at [833, 531] on p "Harness the benefits found within each flavorful morsel." at bounding box center [797, 477] width 269 height 158
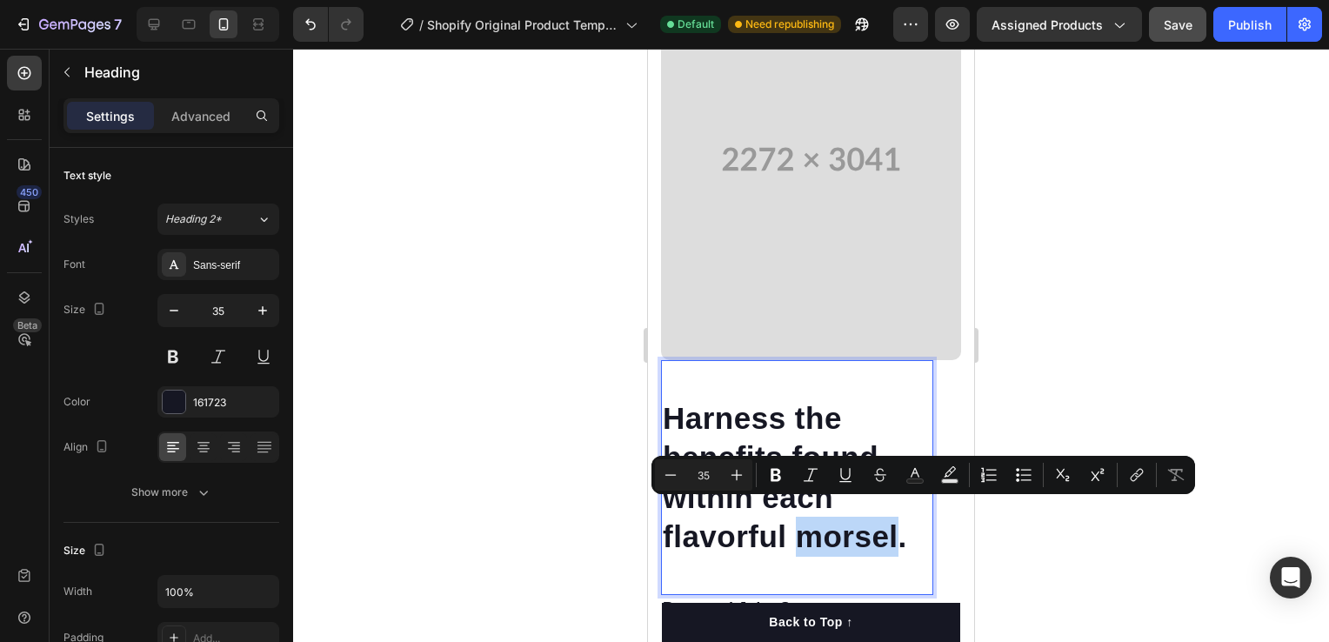
click at [831, 516] on p "Harness the benefits found within each flavorful morsel." at bounding box center [797, 477] width 269 height 158
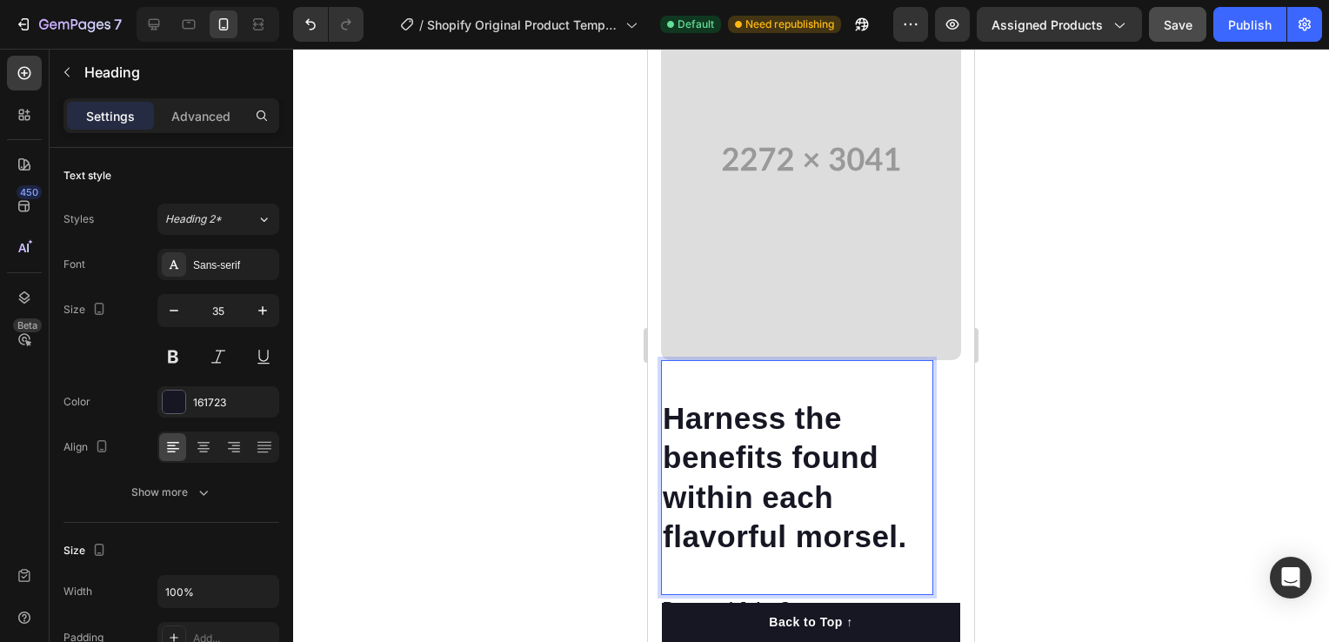
click at [840, 515] on p "Harness the benefits found within each flavorful morsel." at bounding box center [797, 477] width 269 height 158
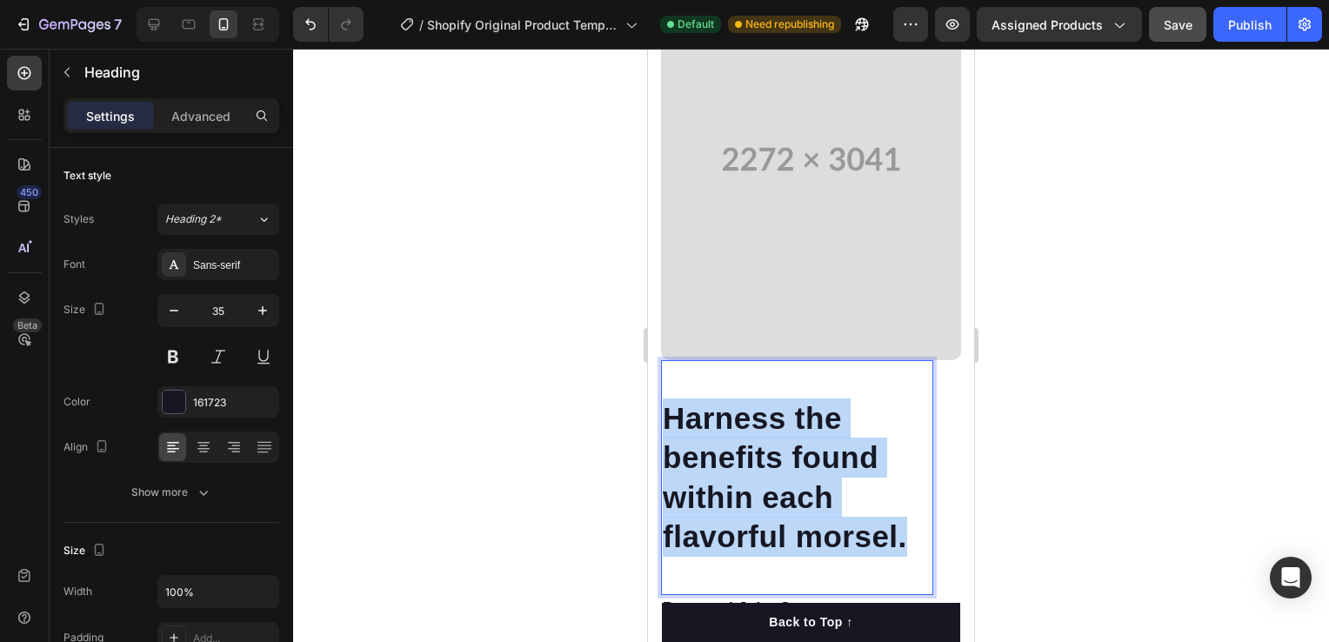
click at [840, 515] on p "Harness the benefits found within each flavorful morsel." at bounding box center [797, 477] width 269 height 158
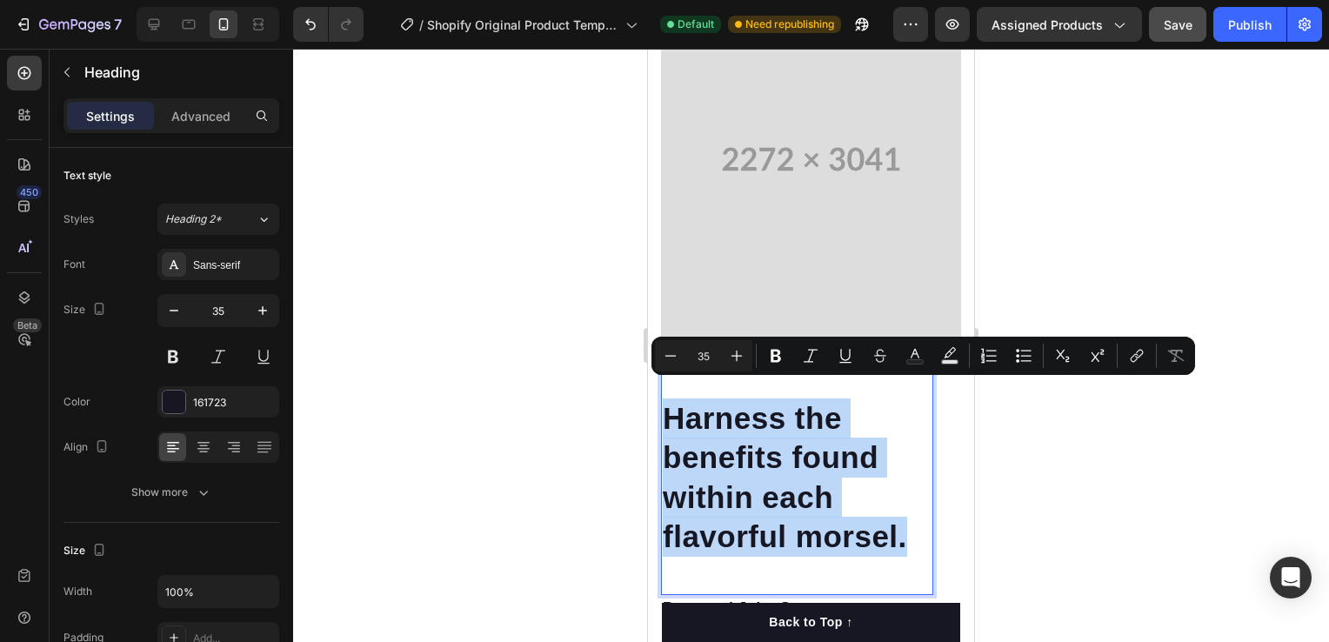
copy p "Harness the benefits found within each flavorful morsel."
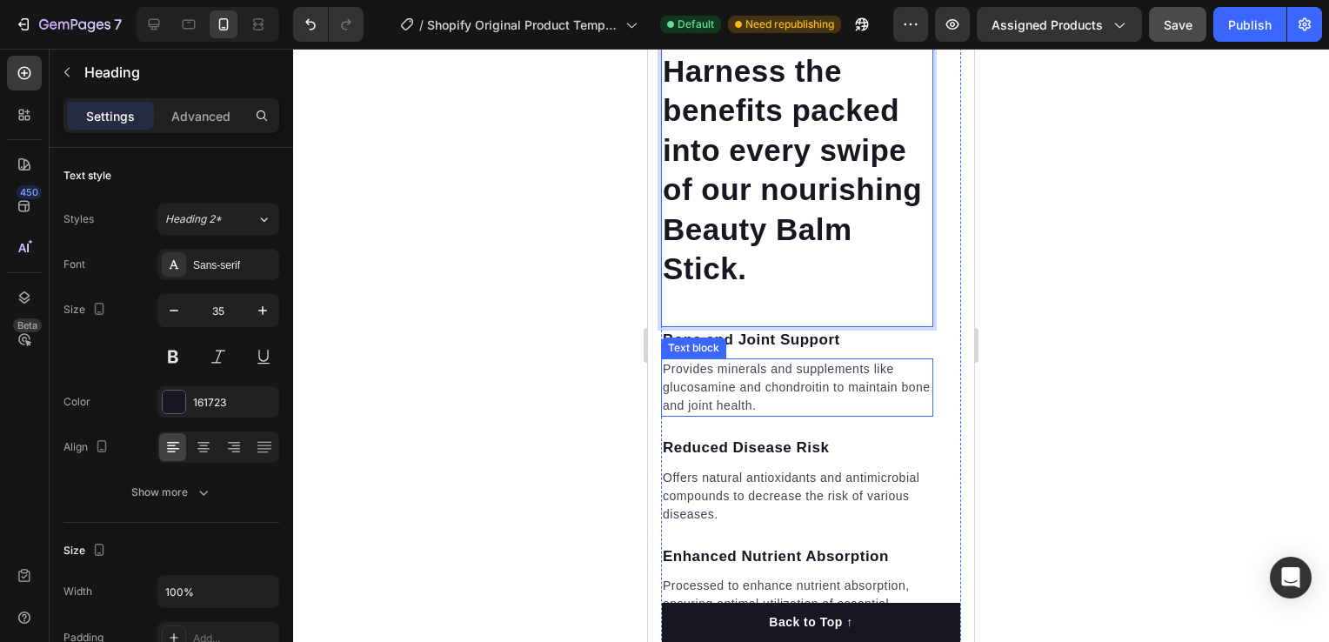
scroll to position [2812, 0]
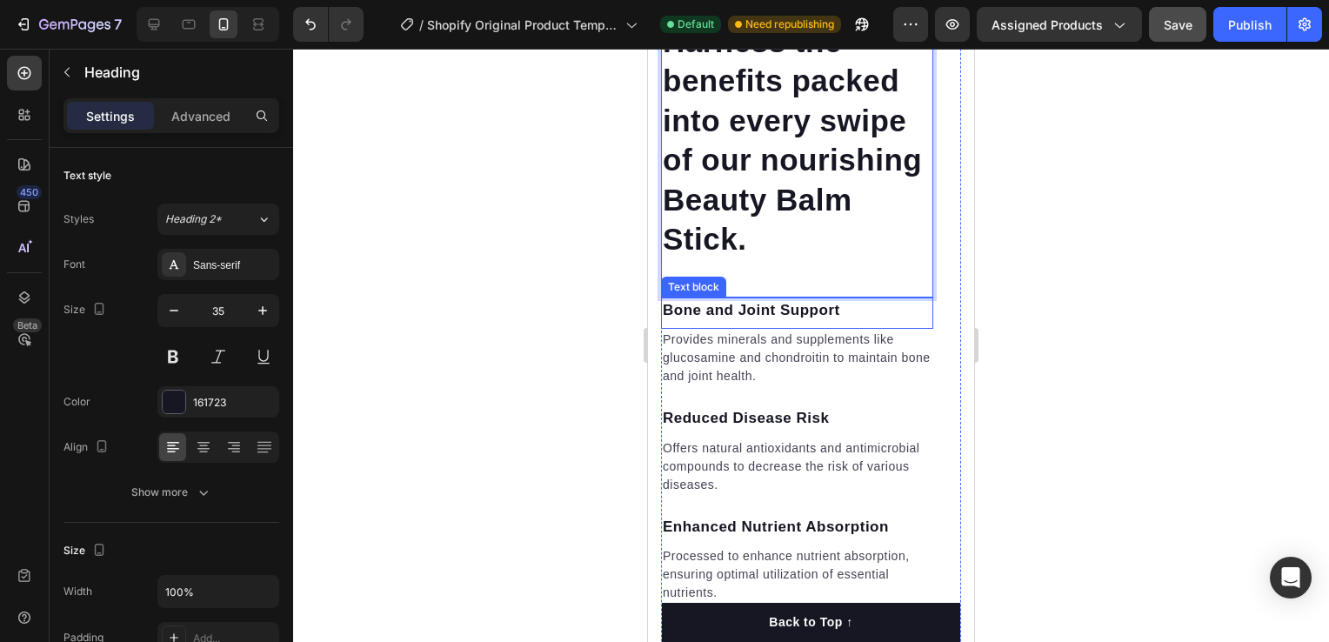
click at [856, 322] on p "Bone and Joint Support" at bounding box center [797, 310] width 269 height 23
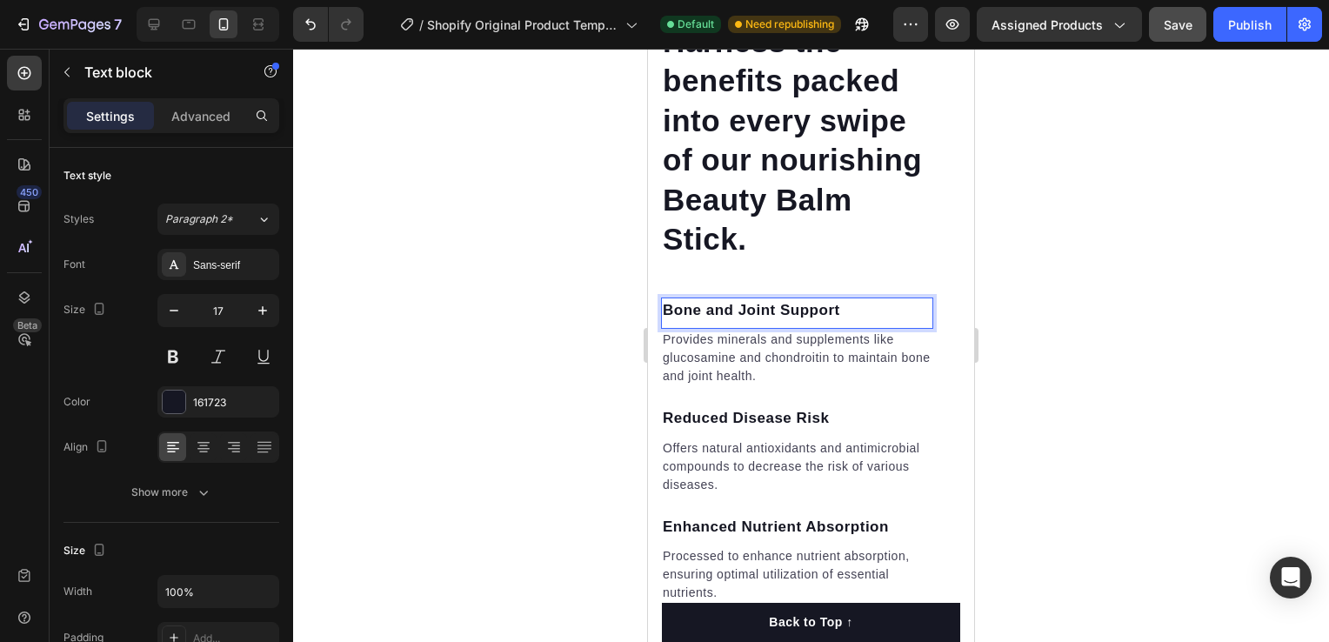
click at [821, 322] on p "Bone and Joint Support" at bounding box center [797, 310] width 269 height 23
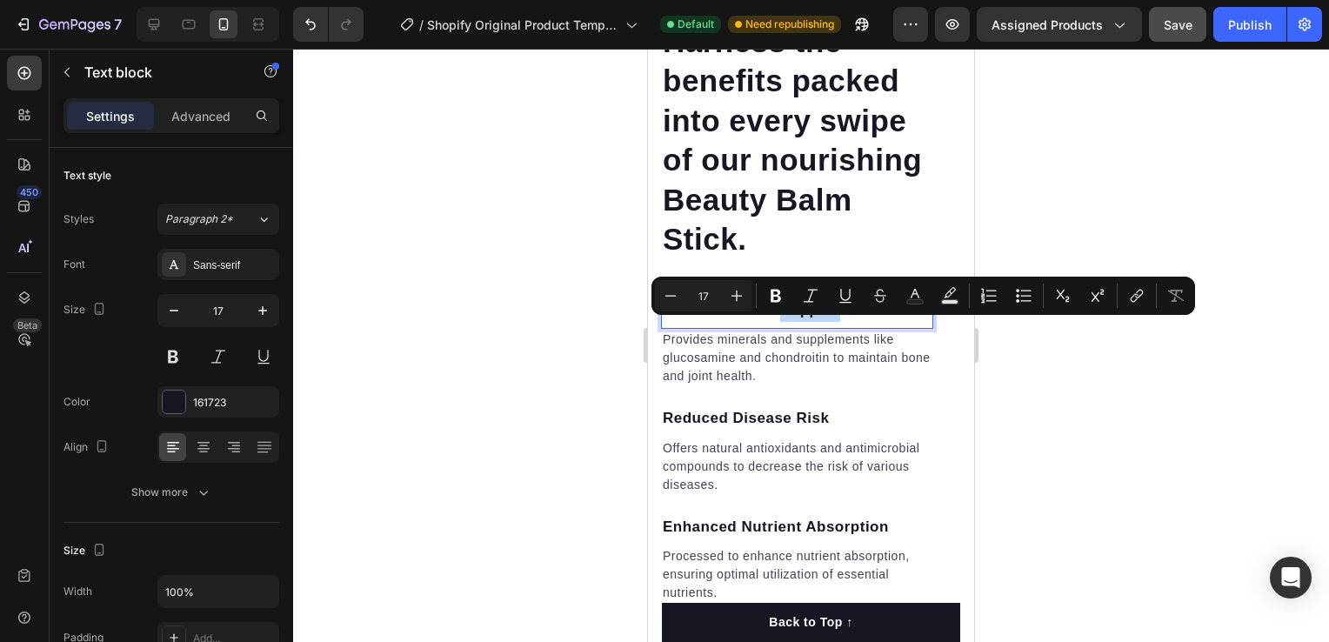
click at [814, 322] on p "Bone and Joint Support" at bounding box center [797, 310] width 269 height 23
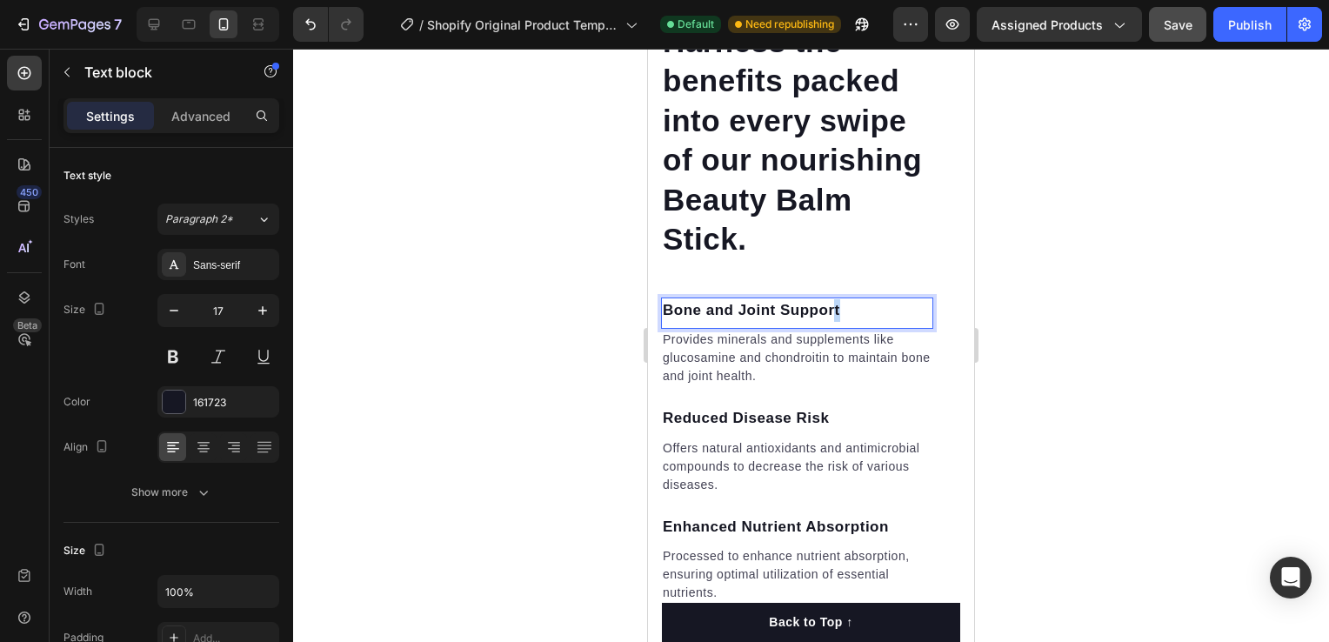
click at [832, 322] on p "Bone and Joint Support" at bounding box center [797, 310] width 269 height 23
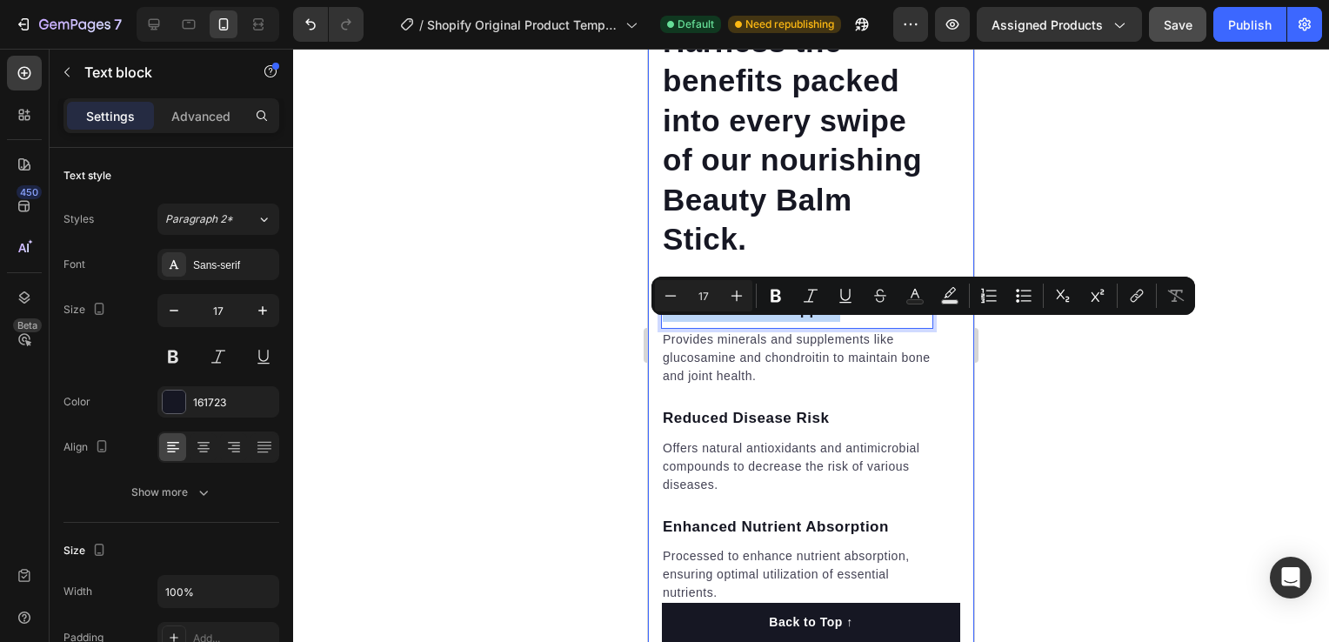
drag, startPoint x: 842, startPoint y: 336, endPoint x: 652, endPoint y: 343, distance: 189.7
click at [652, 343] on div "Harness the benefits packed into every swipe of our nourishing Beauty Balm Stic…" at bounding box center [811, 192] width 326 height 1220
copy p "Bone and Joint Support"
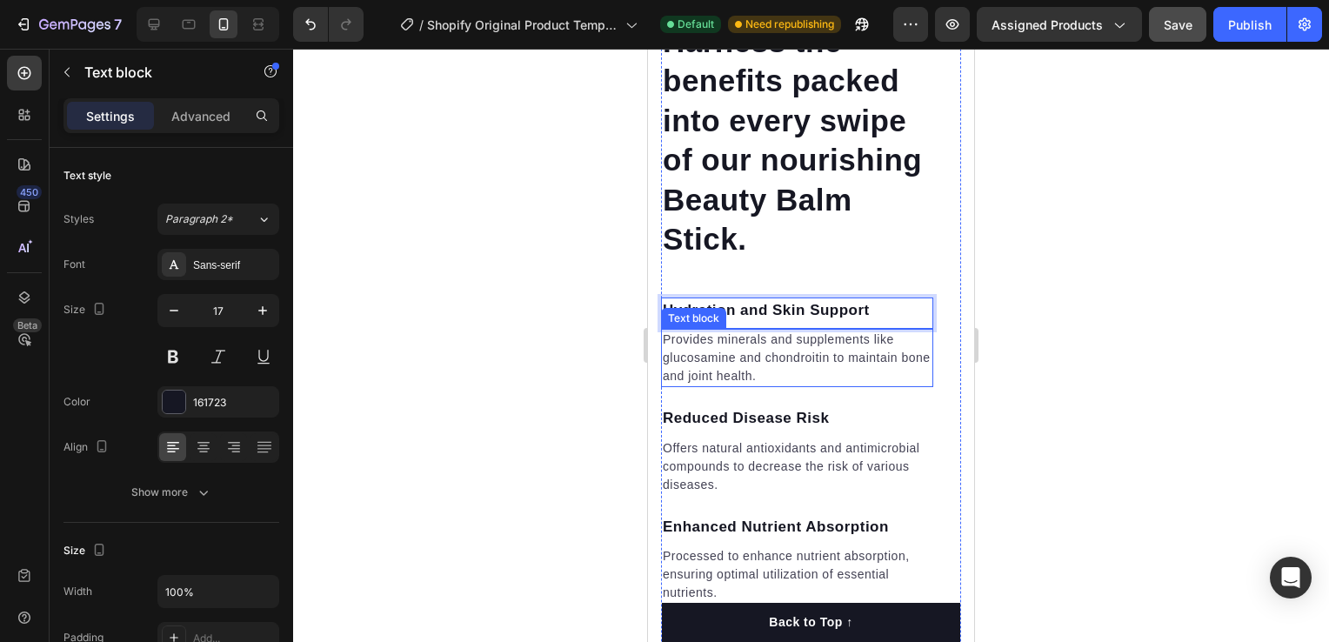
click at [812, 382] on p "Provides minerals and supplements like glucosamine and chondroitin to maintain …" at bounding box center [797, 357] width 269 height 55
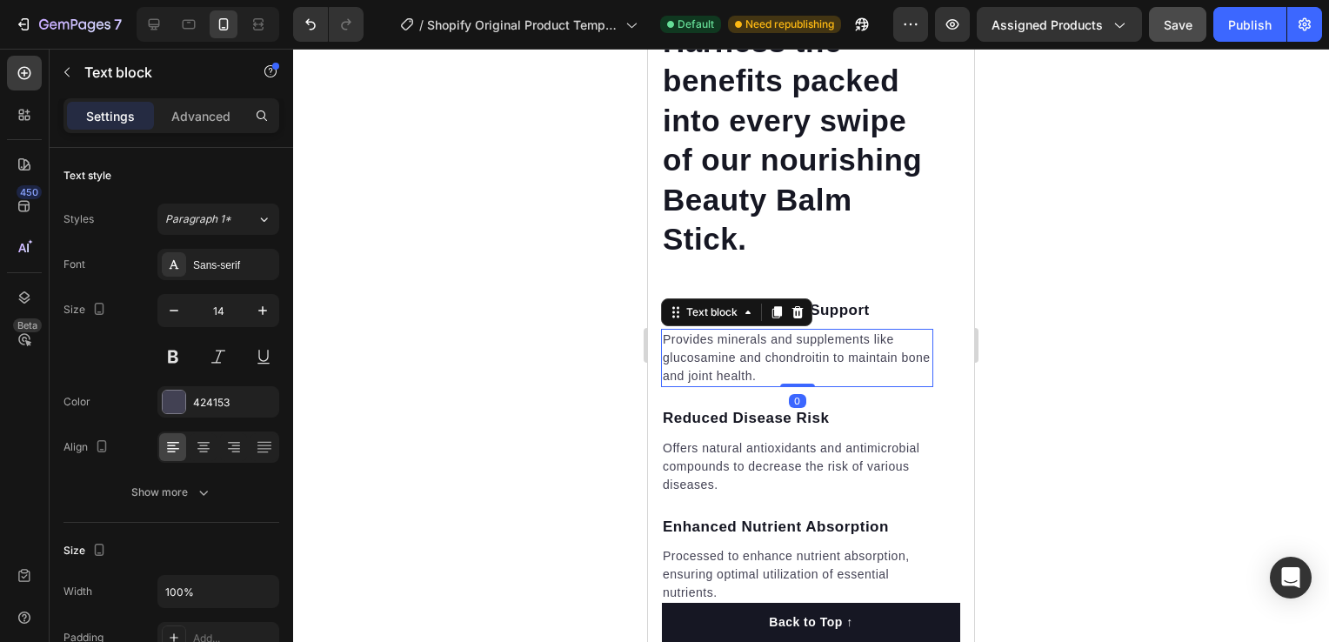
click at [784, 385] on p "Provides minerals and supplements like glucosamine and chondroitin to maintain …" at bounding box center [797, 357] width 269 height 55
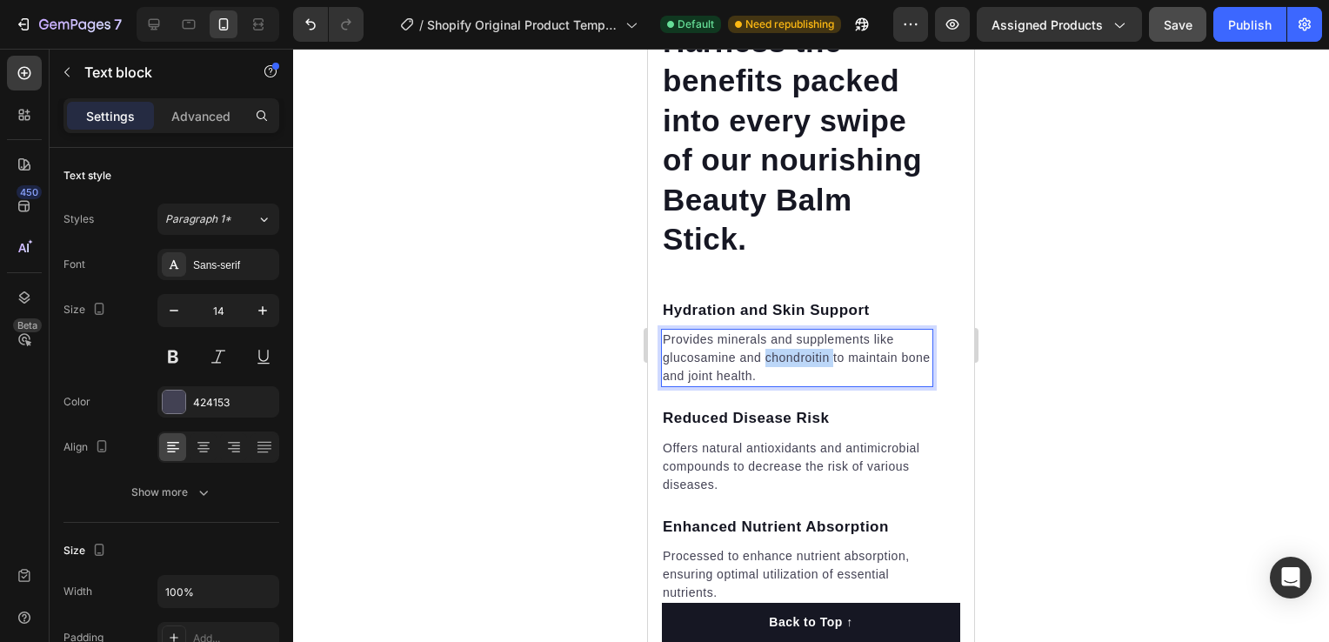
click at [784, 385] on p "Provides minerals and supplements like glucosamine and chondroitin to maintain …" at bounding box center [797, 357] width 269 height 55
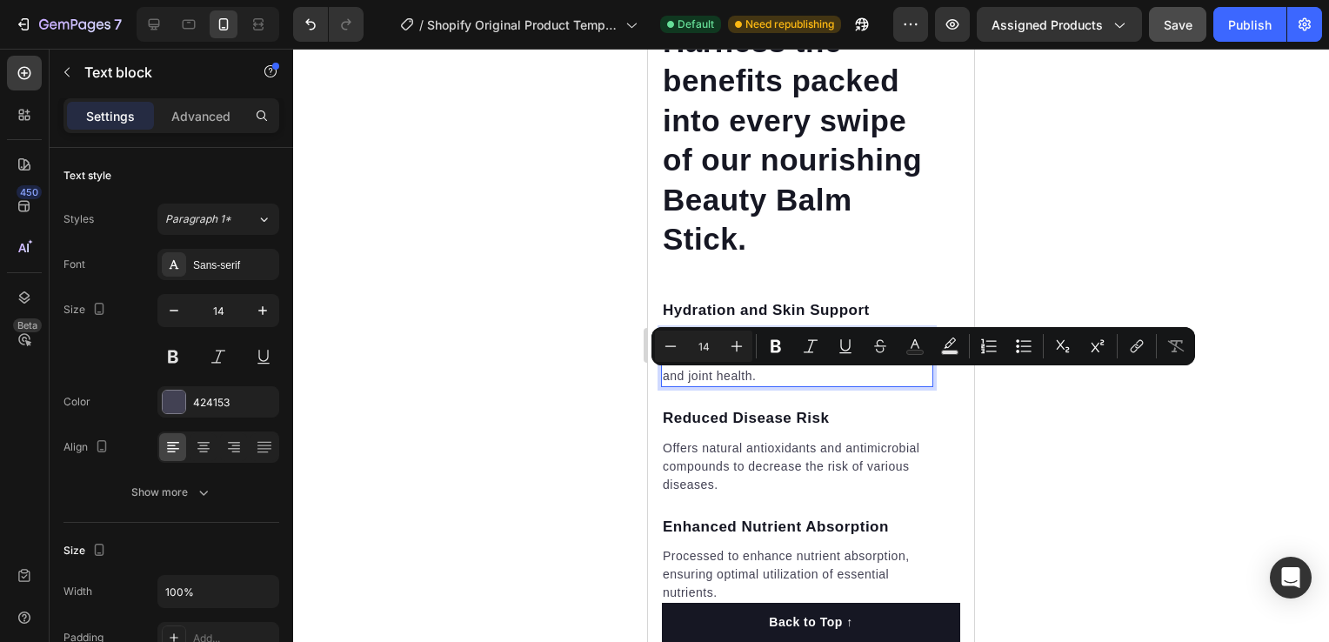
click at [779, 385] on p "Provides minerals and supplements like glucosamine and chondroitin to maintain …" at bounding box center [797, 357] width 269 height 55
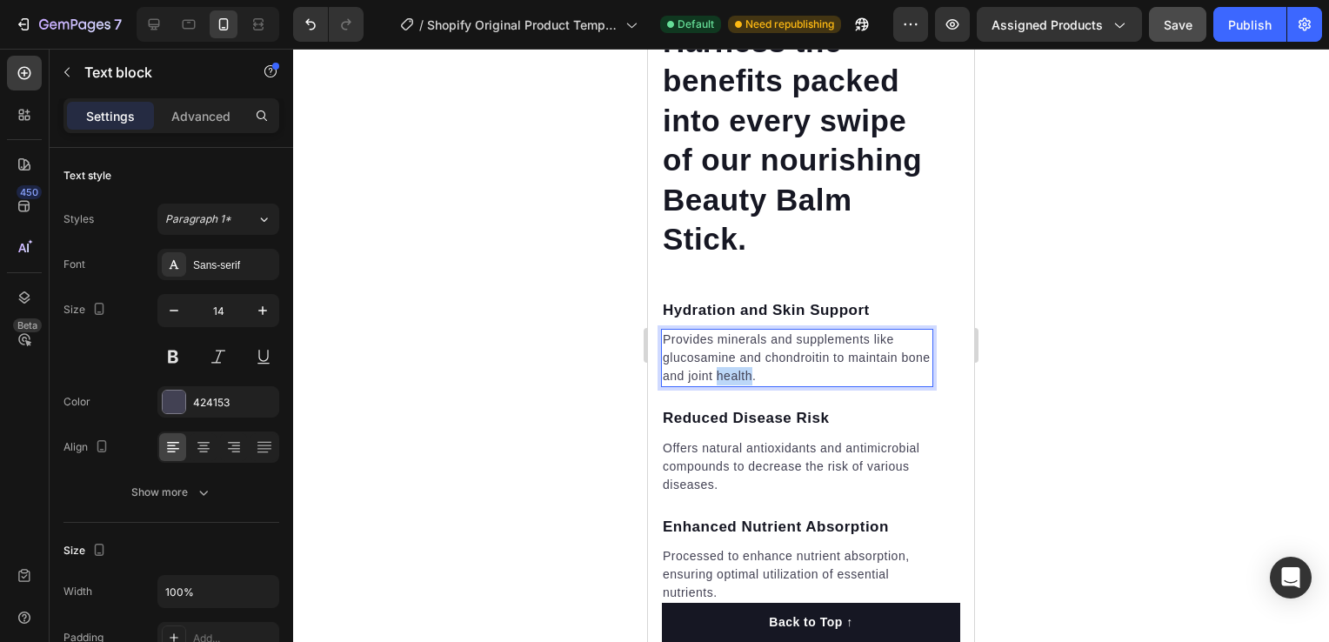
click at [779, 385] on p "Provides minerals and supplements like glucosamine and chondroitin to maintain …" at bounding box center [797, 357] width 269 height 55
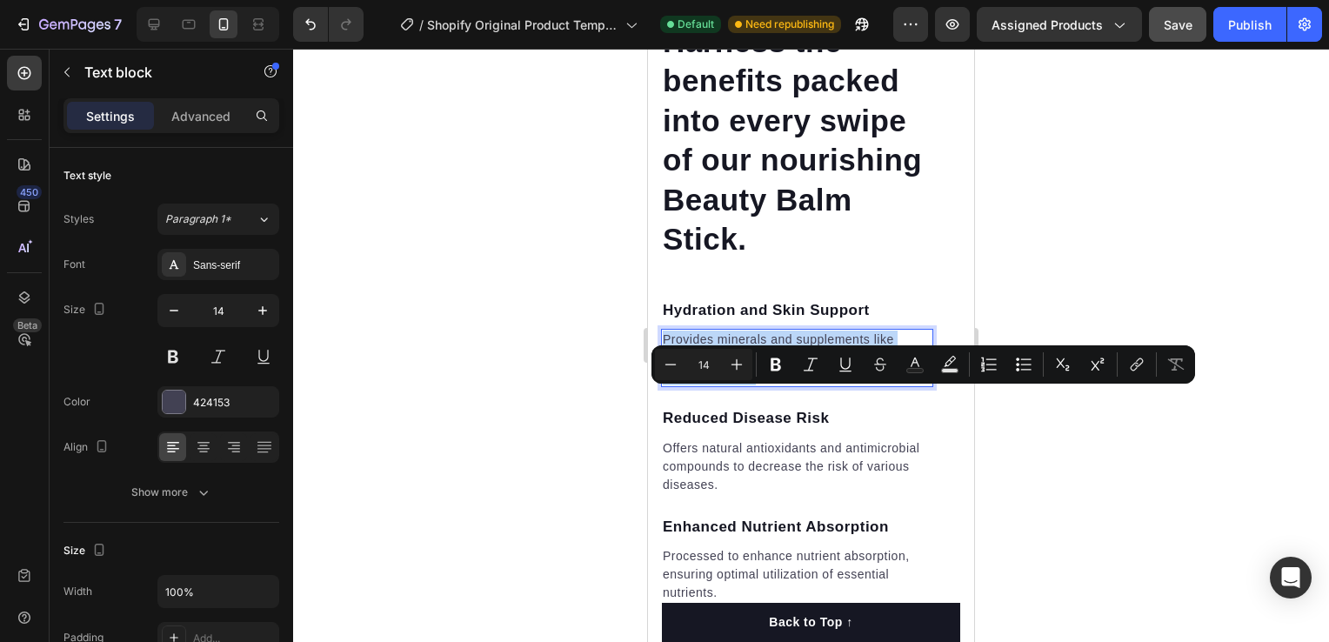
click at [779, 385] on p "Provides minerals and supplements like glucosamine and chondroitin to maintain …" at bounding box center [797, 357] width 269 height 55
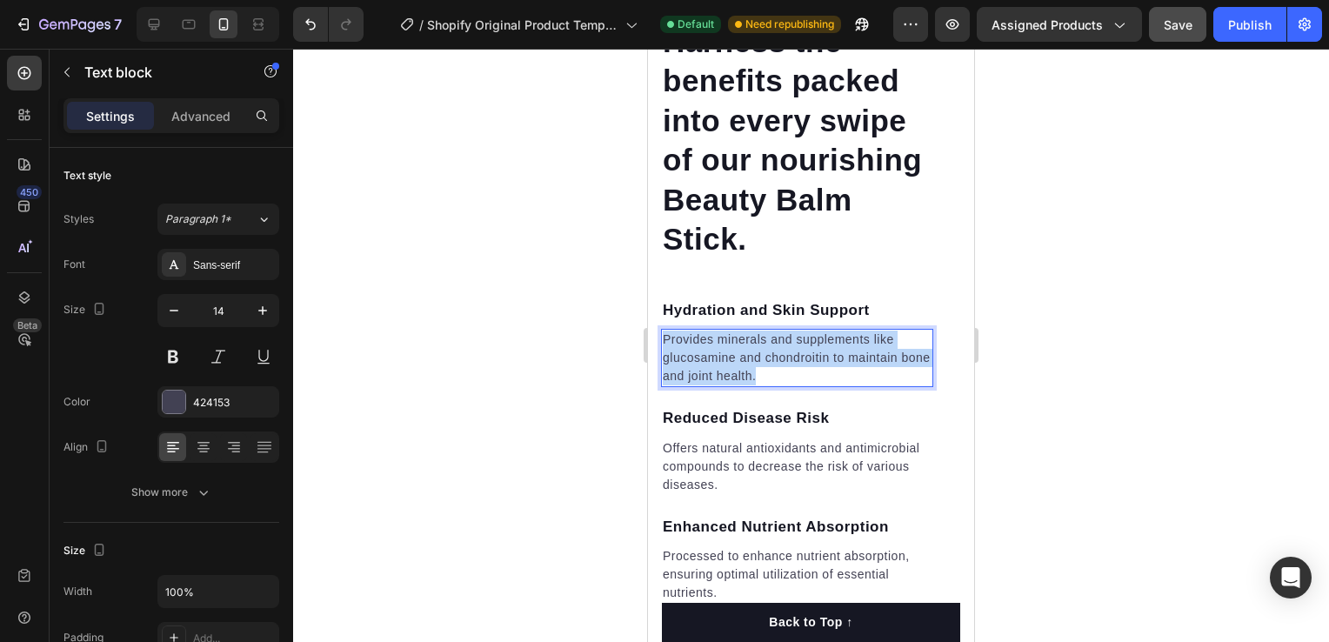
click at [779, 385] on p "Provides minerals and supplements like glucosamine and chondroitin to maintain …" at bounding box center [797, 357] width 269 height 55
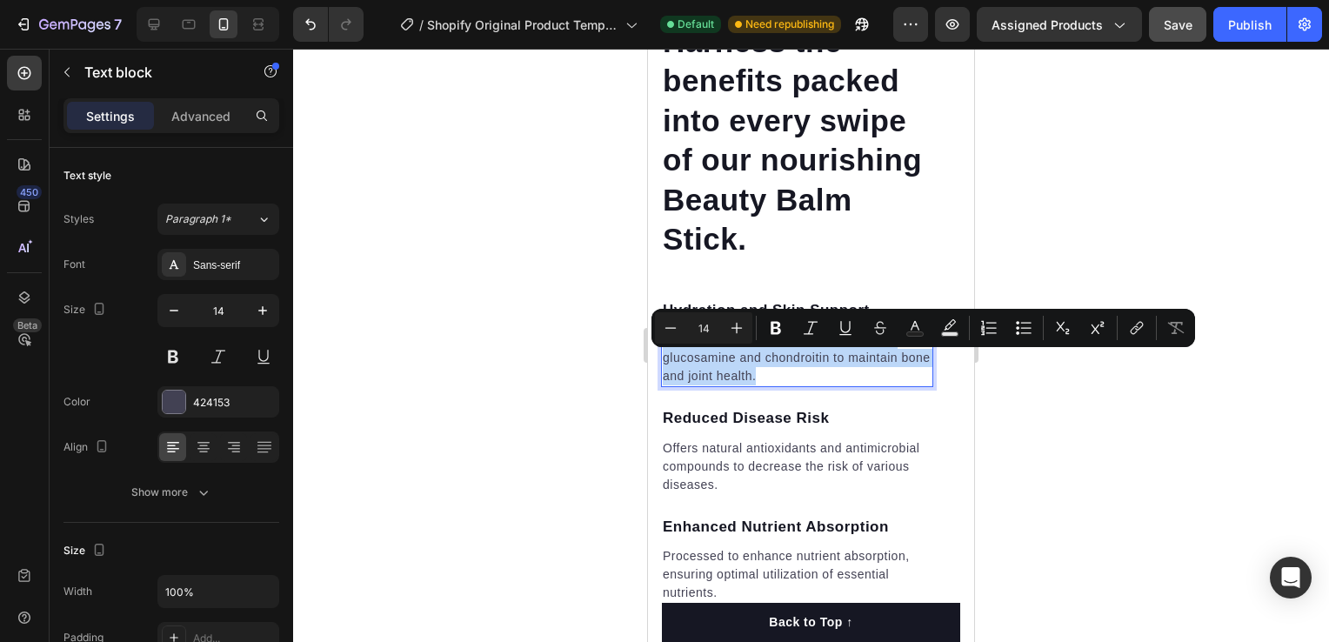
copy p "Provides minerals and supplements like glucosamine and chondroitin to maintain …"
click at [765, 430] on p "Reduced Disease Risk" at bounding box center [797, 418] width 269 height 23
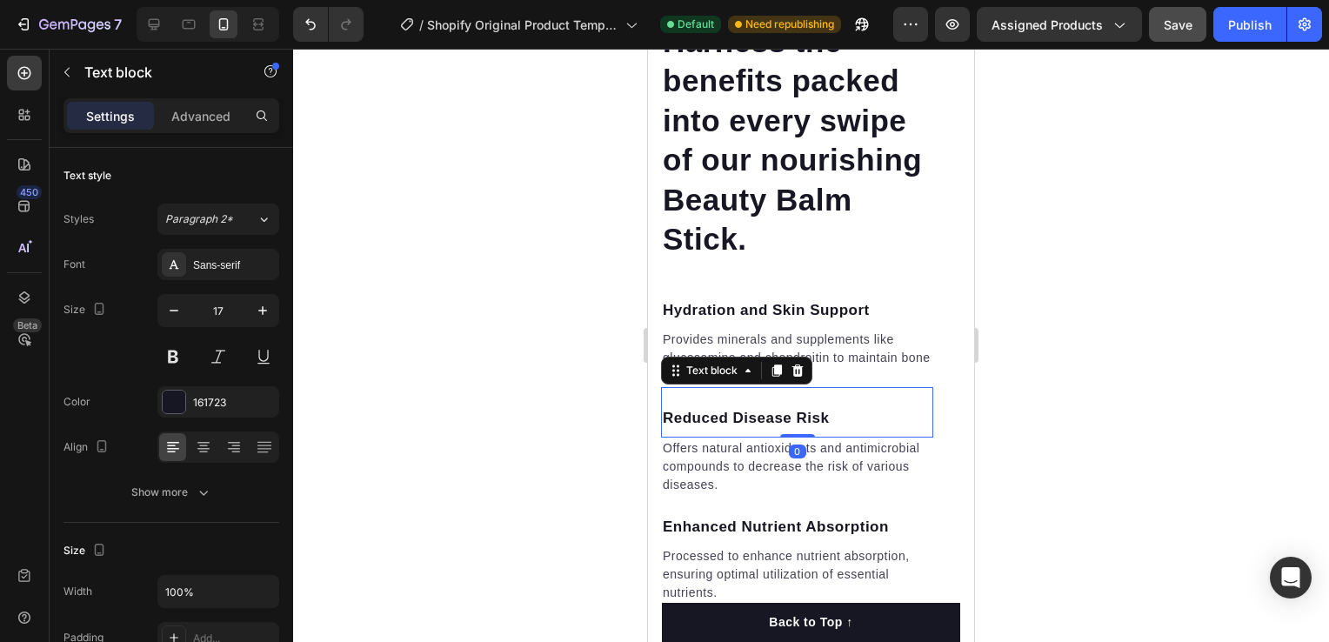
click at [833, 430] on p "Reduced Disease Risk" at bounding box center [797, 418] width 269 height 23
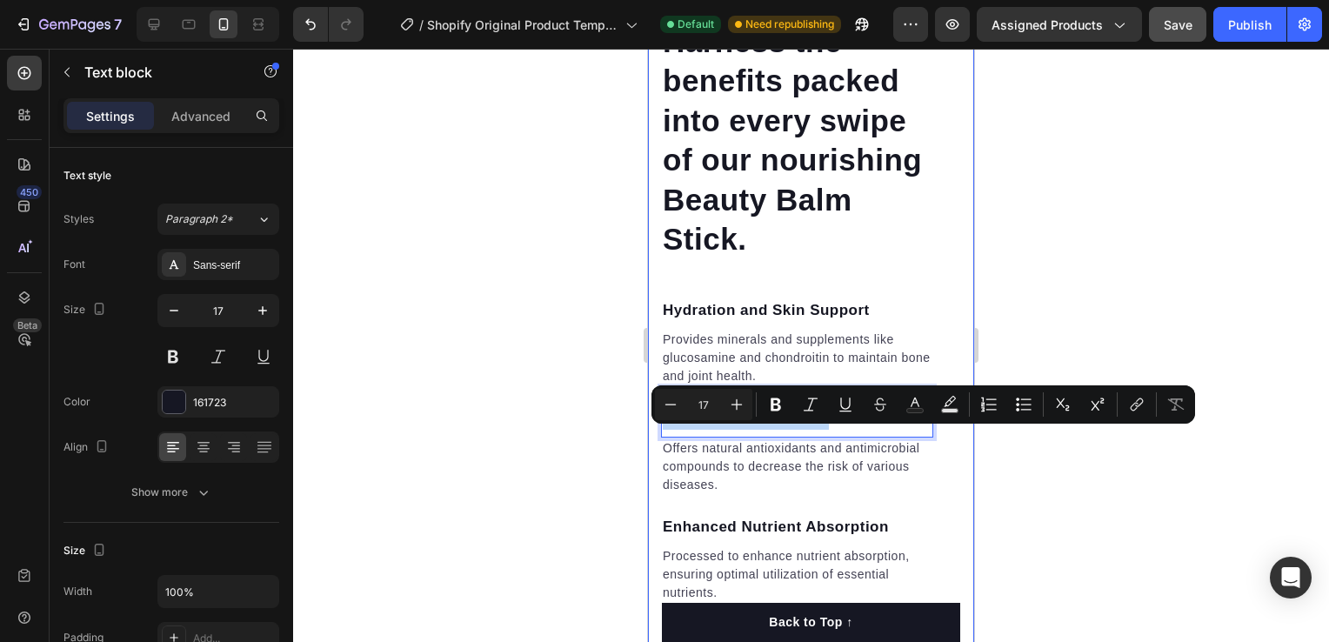
drag, startPoint x: 831, startPoint y: 435, endPoint x: 660, endPoint y: 439, distance: 171.4
click at [660, 439] on div "Harness the benefits packed into every swipe of our nourishing Beauty Balm Stic…" at bounding box center [811, 192] width 326 height 1220
copy p "Reduced Disease Risk"
click at [831, 430] on p "Reduced Disease Risk" at bounding box center [797, 418] width 269 height 23
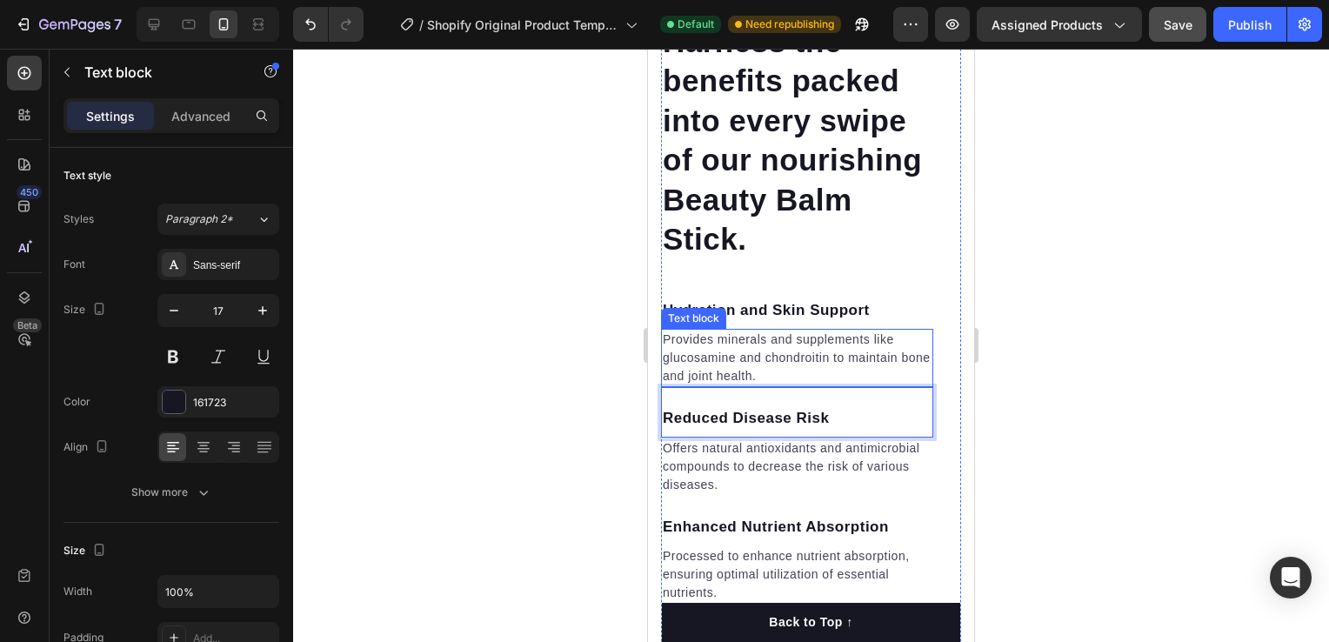
click at [826, 374] on p "Provides minerals and supplements like glucosamine and chondroitin to maintain …" at bounding box center [797, 357] width 269 height 55
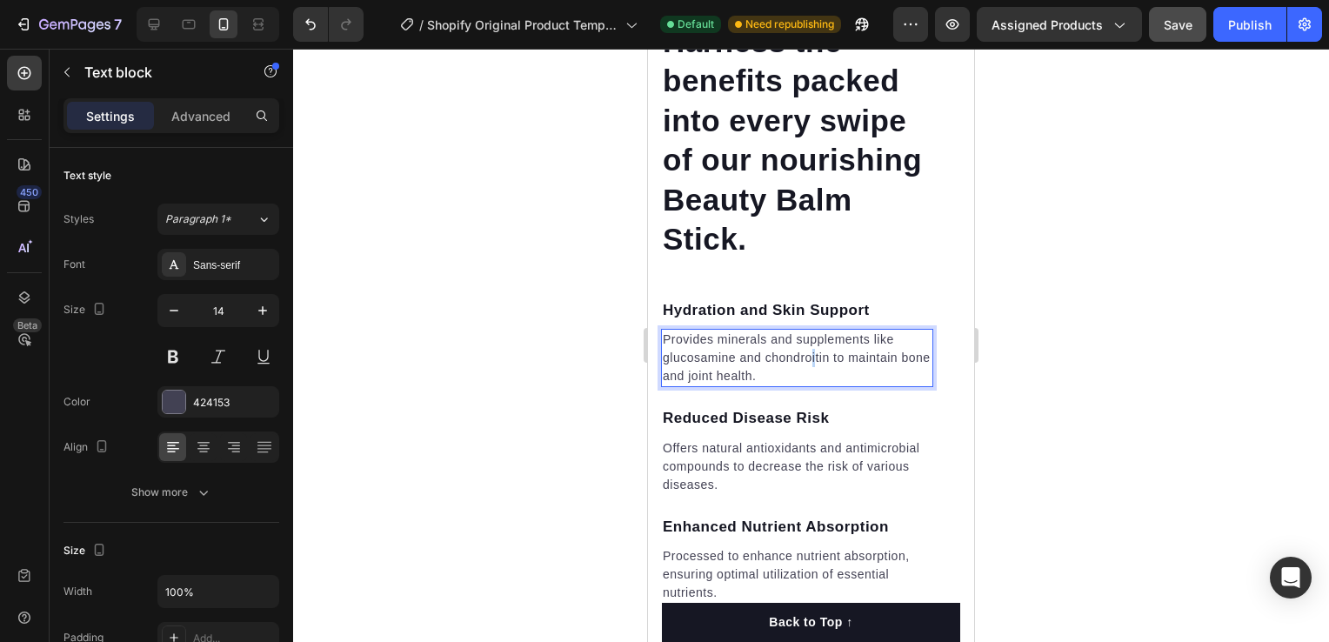
click at [810, 375] on p "Provides minerals and supplements like glucosamine and chondroitin to maintain …" at bounding box center [797, 357] width 269 height 55
click at [809, 373] on p "Provides minerals and supplements like glucosamine and chondroitin to maintain …" at bounding box center [797, 357] width 269 height 55
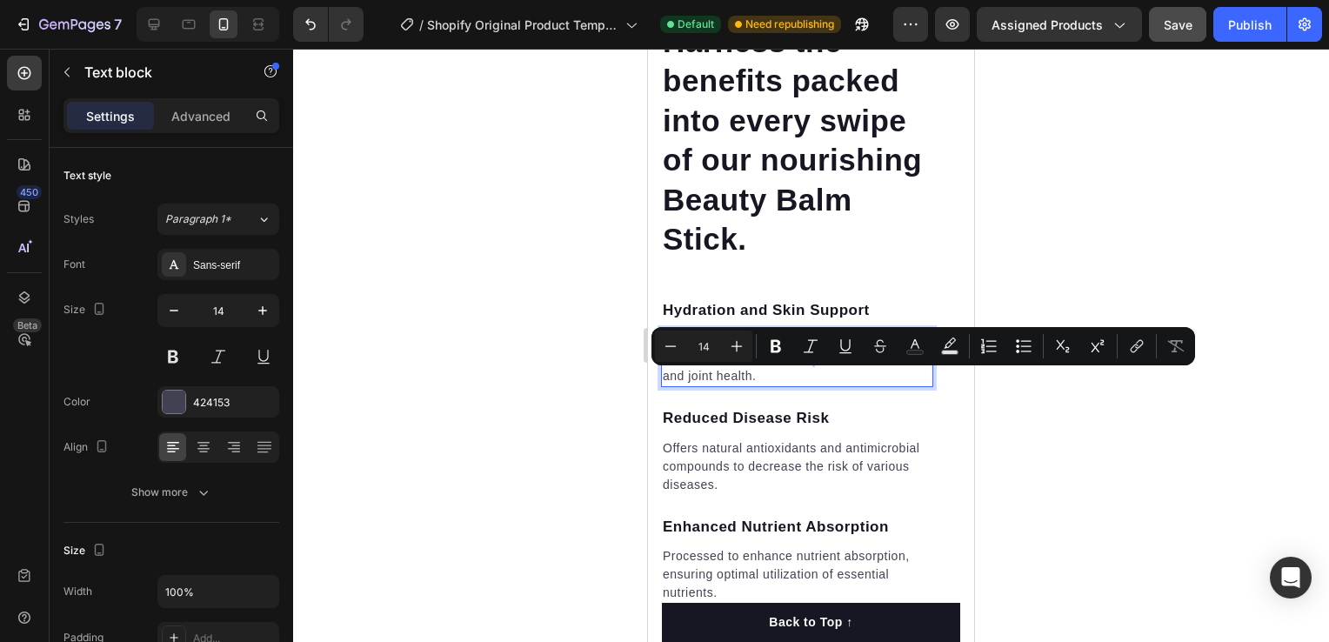
click at [809, 373] on p "Provides minerals and supplements like glucosamine and chondroitin to maintain …" at bounding box center [797, 357] width 269 height 55
click at [771, 385] on p "Provides minerals and supplements like glucosamine and chondroitin to maintain …" at bounding box center [797, 357] width 269 height 55
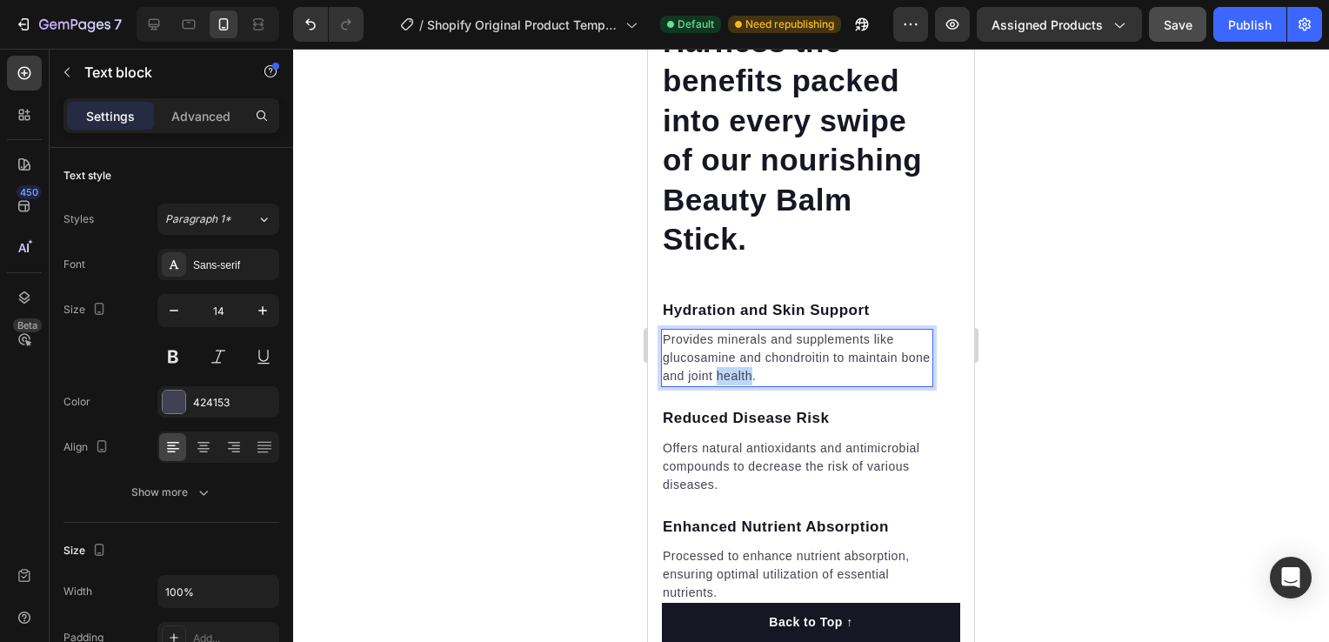
click at [770, 385] on p "Provides minerals and supplements like glucosamine and chondroitin to maintain …" at bounding box center [797, 357] width 269 height 55
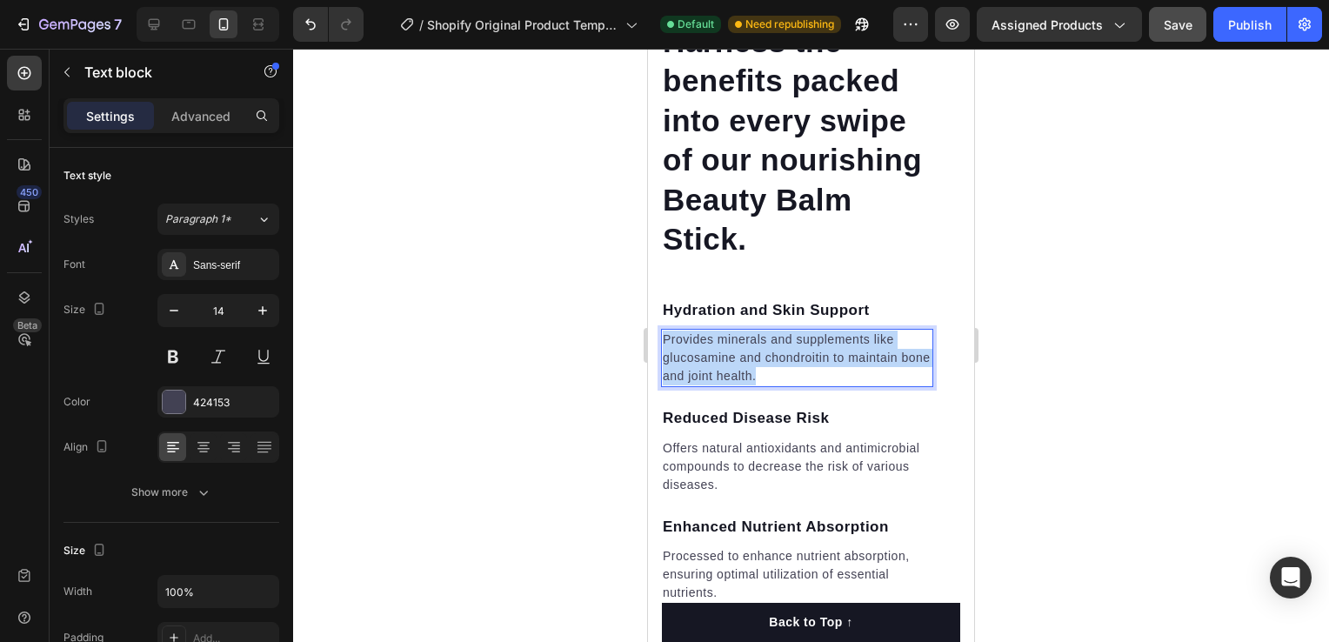
click at [770, 385] on p "Provides minerals and supplements like glucosamine and chondroitin to maintain …" at bounding box center [797, 357] width 269 height 55
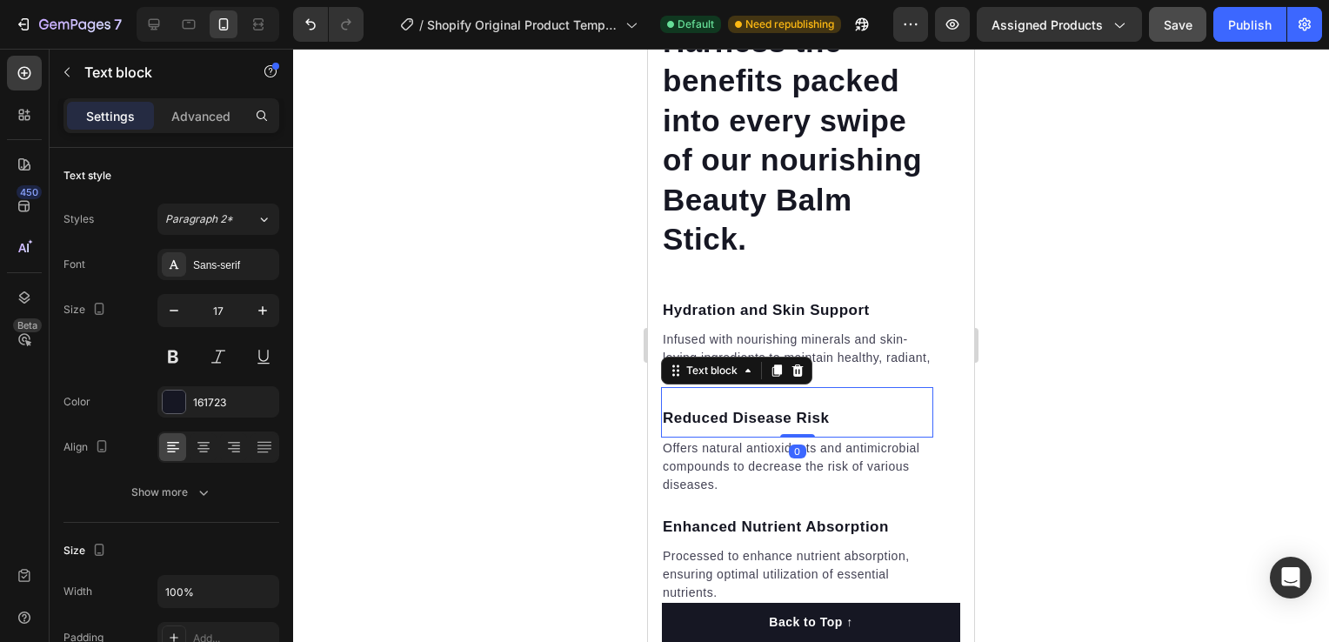
click at [824, 430] on p "Reduced Disease Risk" at bounding box center [797, 418] width 269 height 23
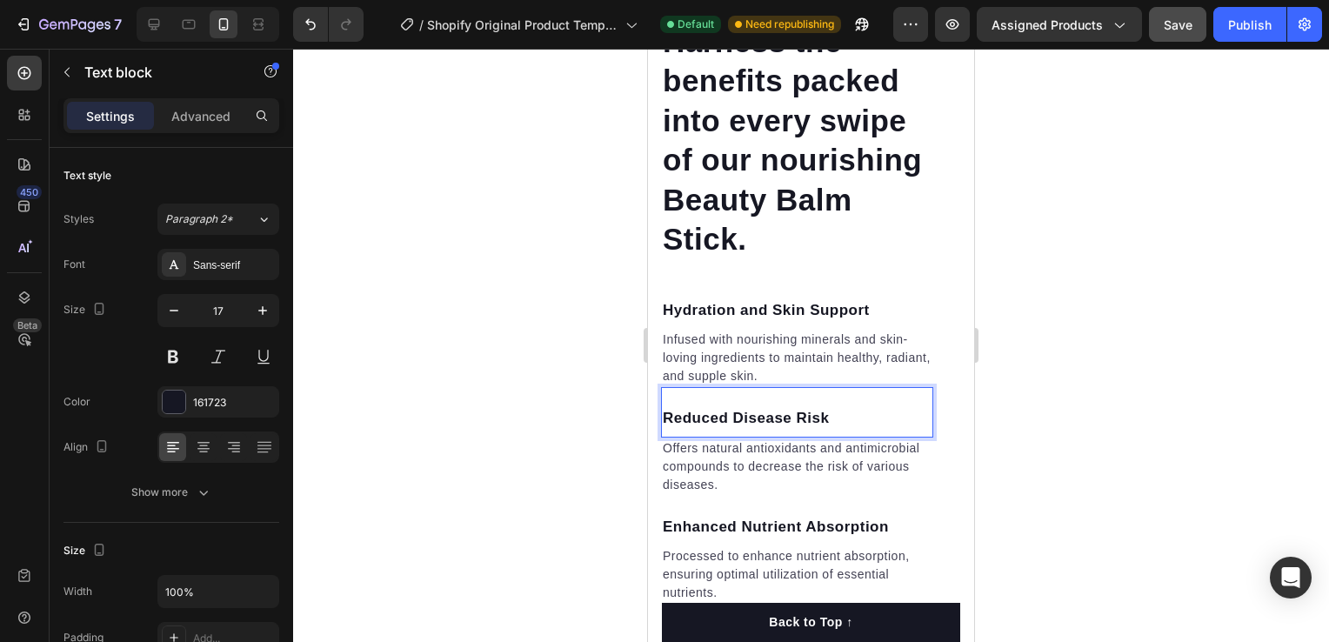
click at [824, 430] on p "Reduced Disease Risk" at bounding box center [797, 418] width 269 height 23
click at [779, 484] on p "Offers natural antioxidants and antimicrobial compounds to decrease the risk of…" at bounding box center [797, 466] width 269 height 55
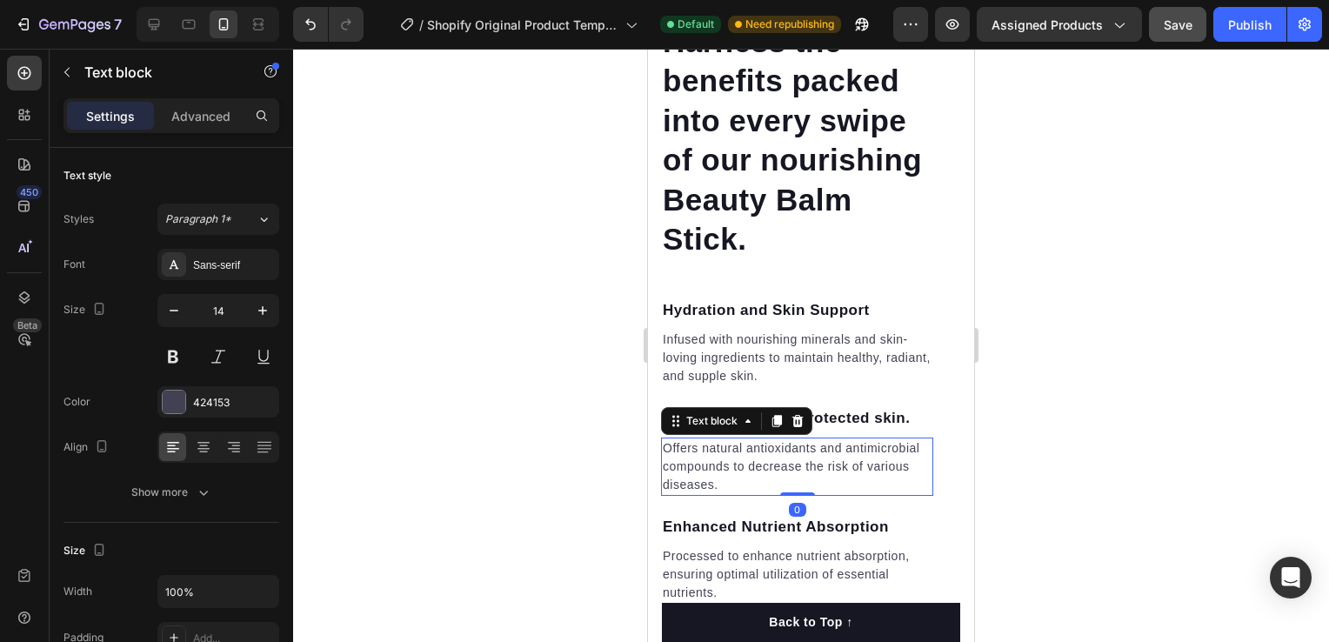
click at [779, 484] on p "Offers natural antioxidants and antimicrobial compounds to decrease the risk of…" at bounding box center [797, 466] width 269 height 55
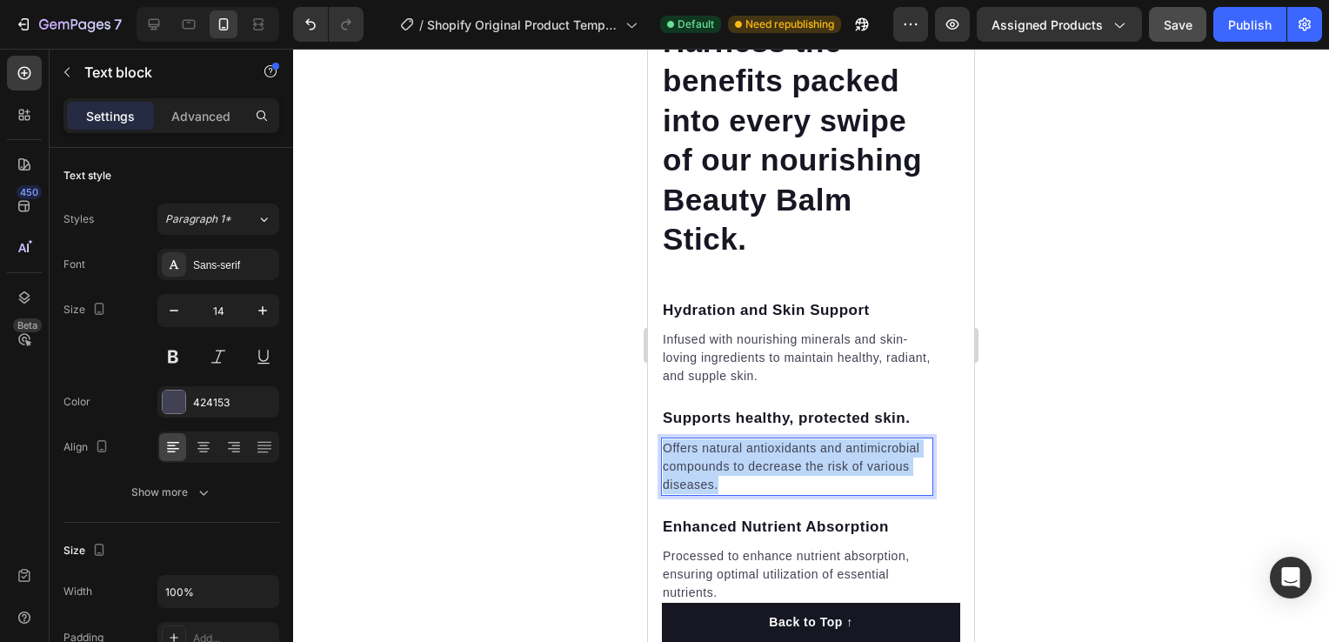
click at [781, 484] on p "Offers natural antioxidants and antimicrobial compounds to decrease the risk of…" at bounding box center [797, 466] width 269 height 55
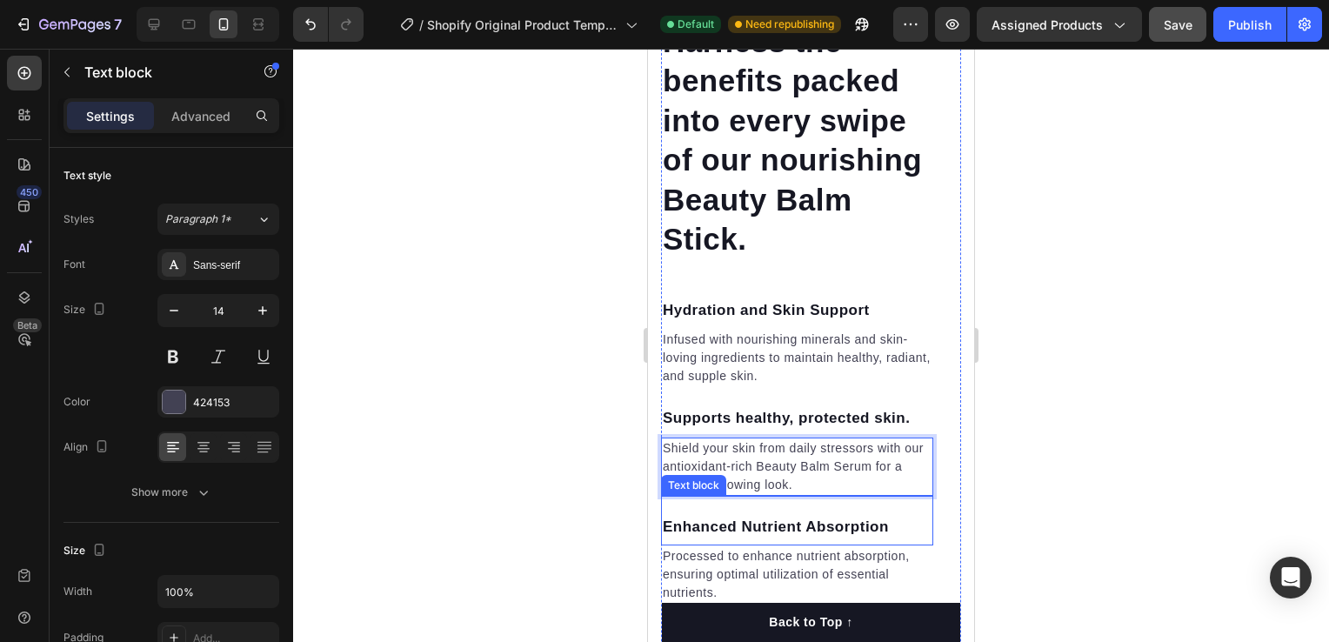
scroll to position [2899, 0]
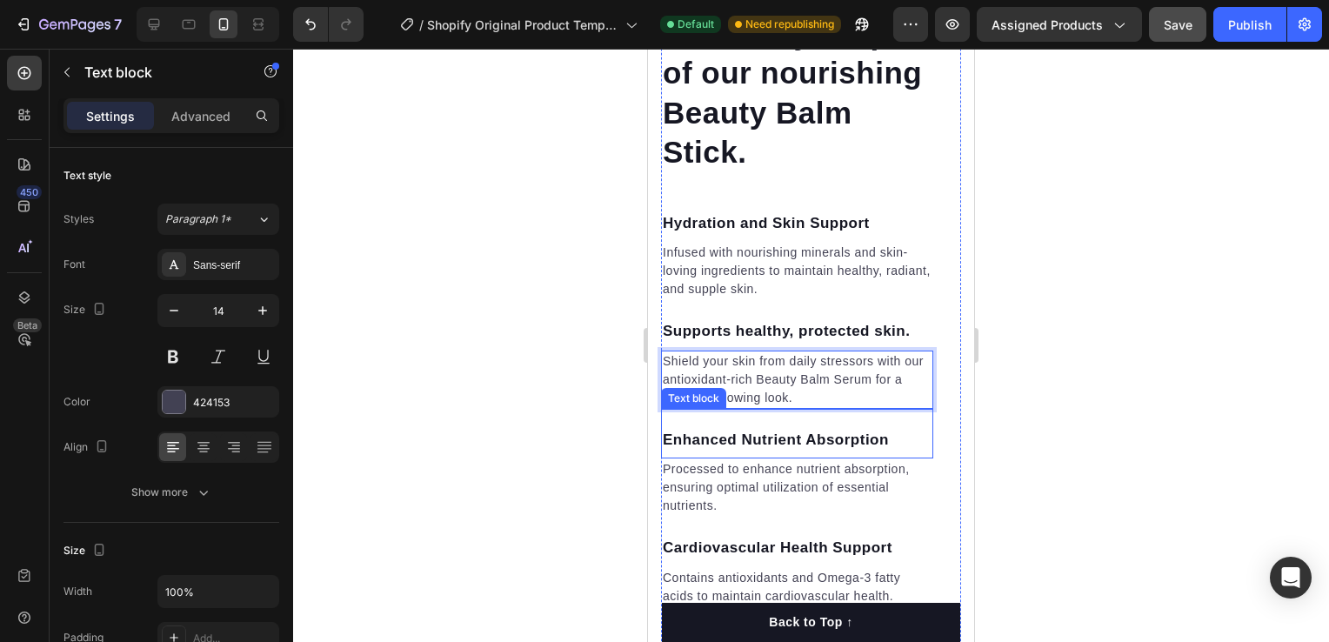
click at [870, 451] on p "Enhanced Nutrient Absorption" at bounding box center [797, 440] width 269 height 23
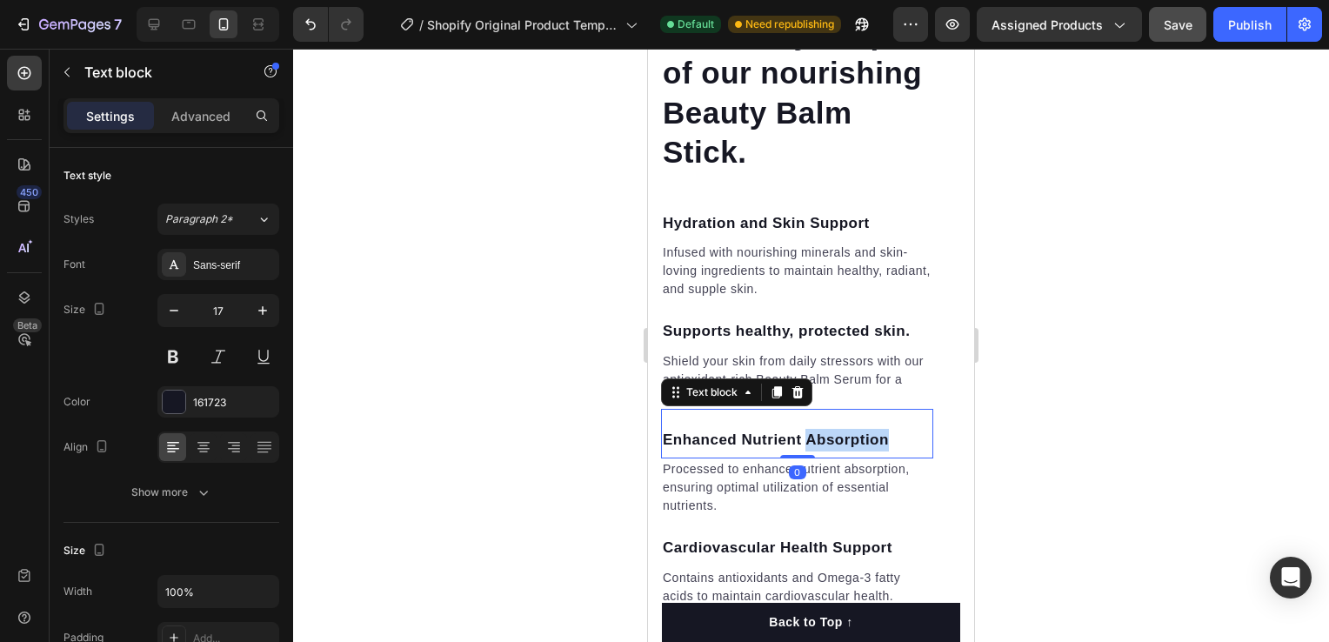
click at [870, 451] on p "Enhanced Nutrient Absorption" at bounding box center [797, 440] width 269 height 23
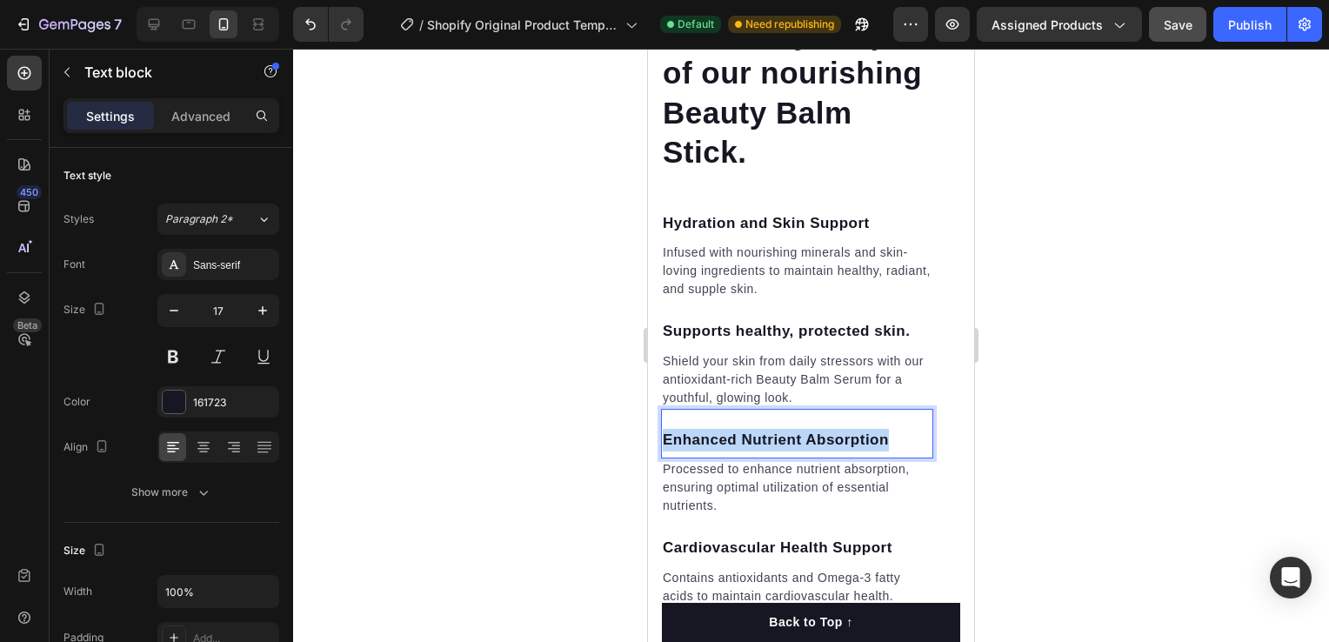
click at [870, 451] on p "Enhanced Nutrient Absorption" at bounding box center [797, 440] width 269 height 23
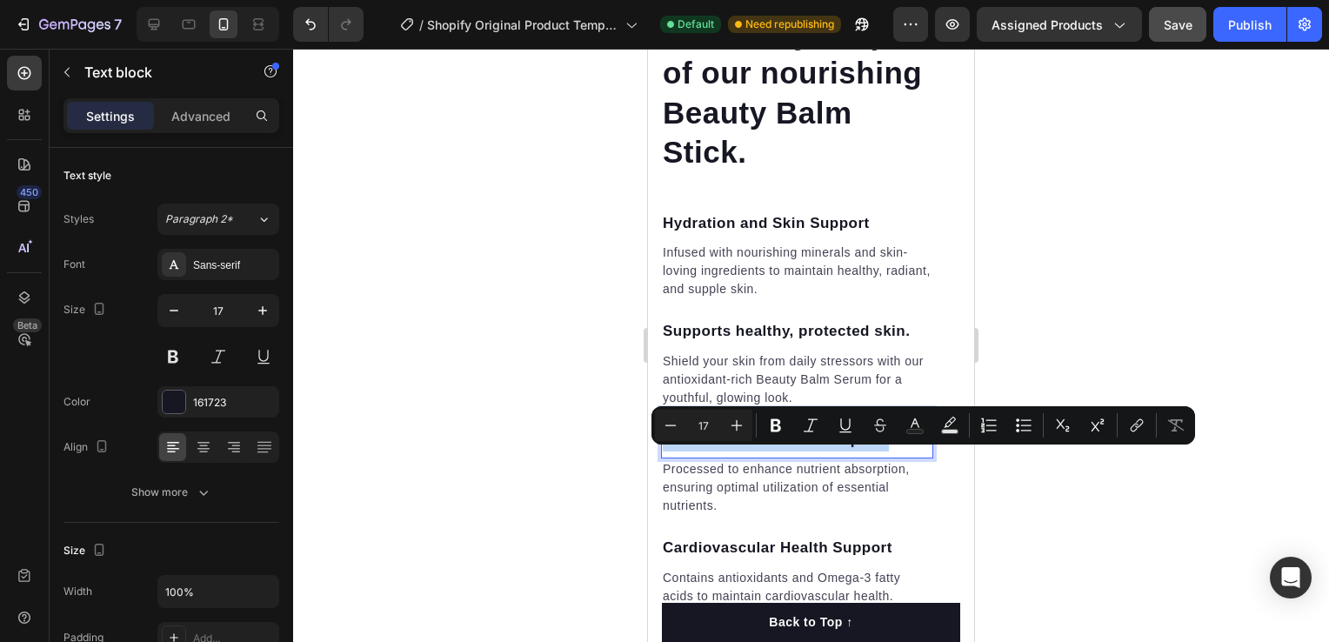
click at [897, 453] on div "Enhanced Nutrient Absorption" at bounding box center [797, 440] width 272 height 26
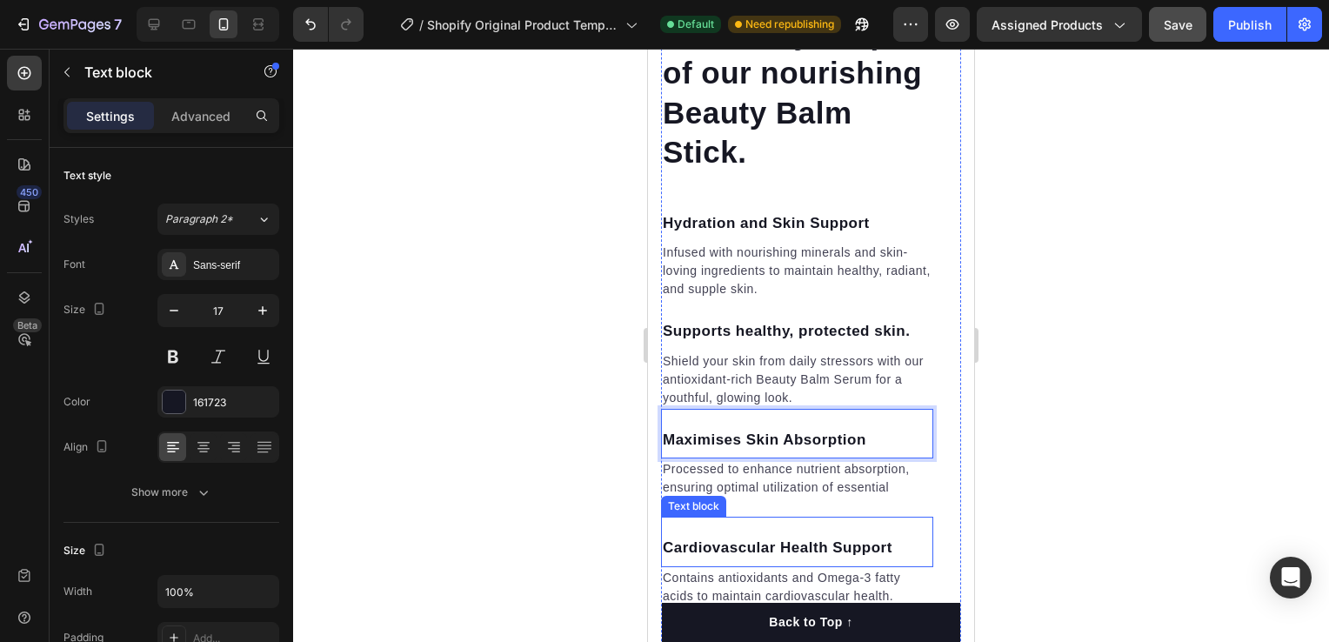
click at [770, 537] on div "Cardiovascular Health Support Text block" at bounding box center [797, 542] width 272 height 50
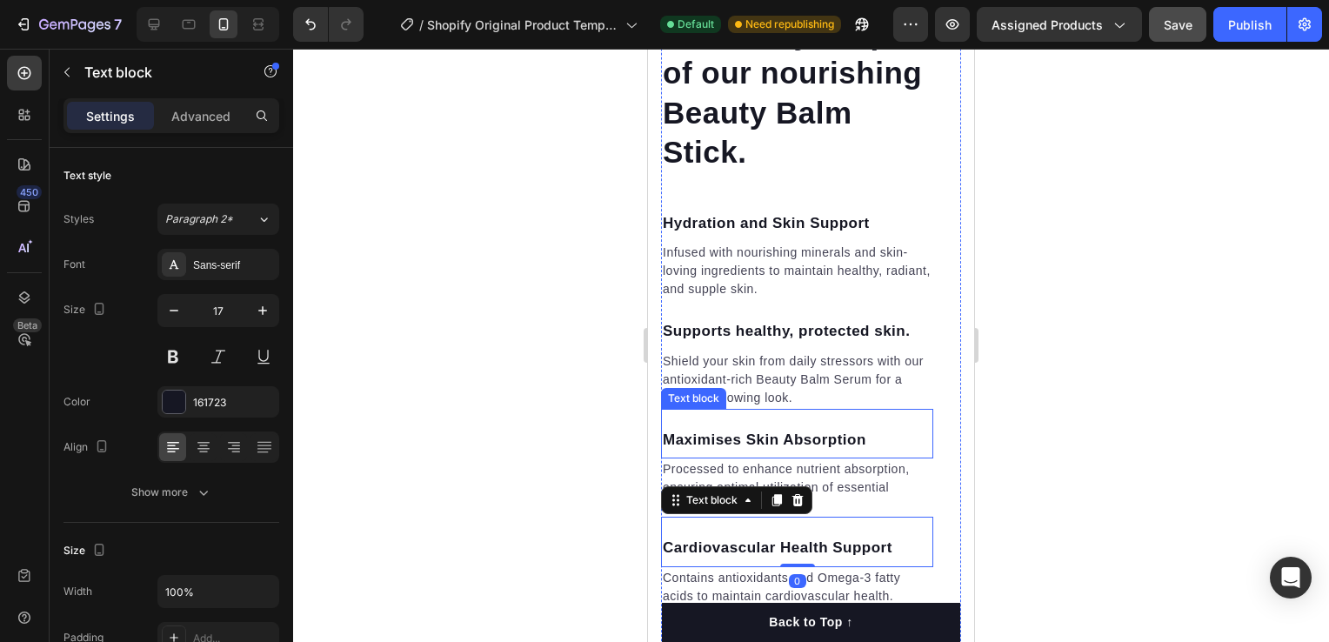
click at [898, 459] on div "Maximises Skin Absorption Text block" at bounding box center [797, 434] width 272 height 50
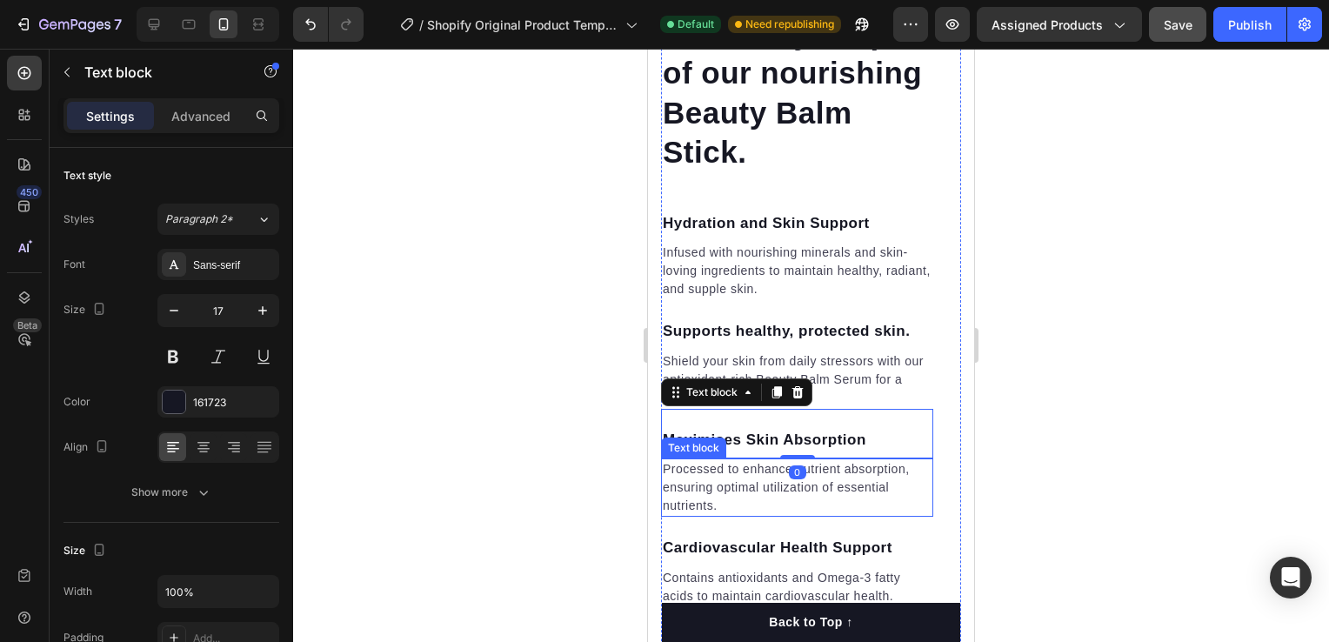
drag, startPoint x: 835, startPoint y: 491, endPoint x: 766, endPoint y: 513, distance: 72.3
click at [834, 491] on p "Processed to enhance nutrient absorption, ensuring optimal utilization of essen…" at bounding box center [797, 487] width 269 height 55
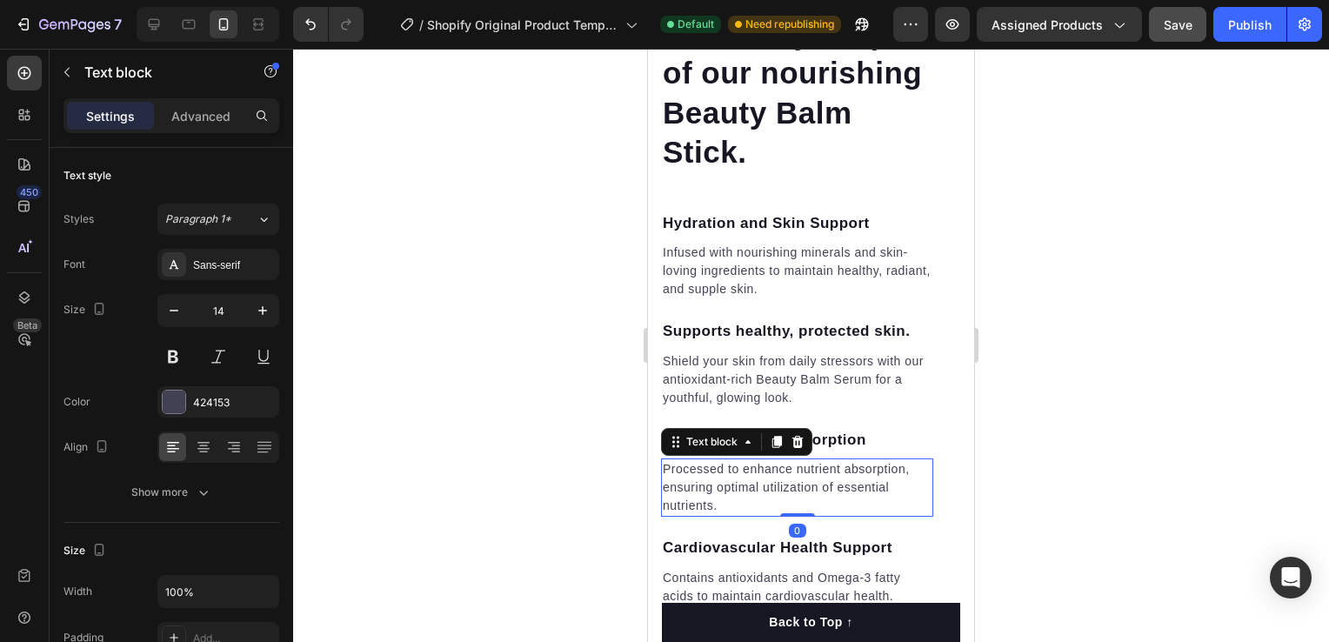
drag, startPoint x: 764, startPoint y: 513, endPoint x: 748, endPoint y: 516, distance: 16.7
click at [763, 513] on p "Processed to enhance nutrient absorption, ensuring optimal utilization of essen…" at bounding box center [797, 487] width 269 height 55
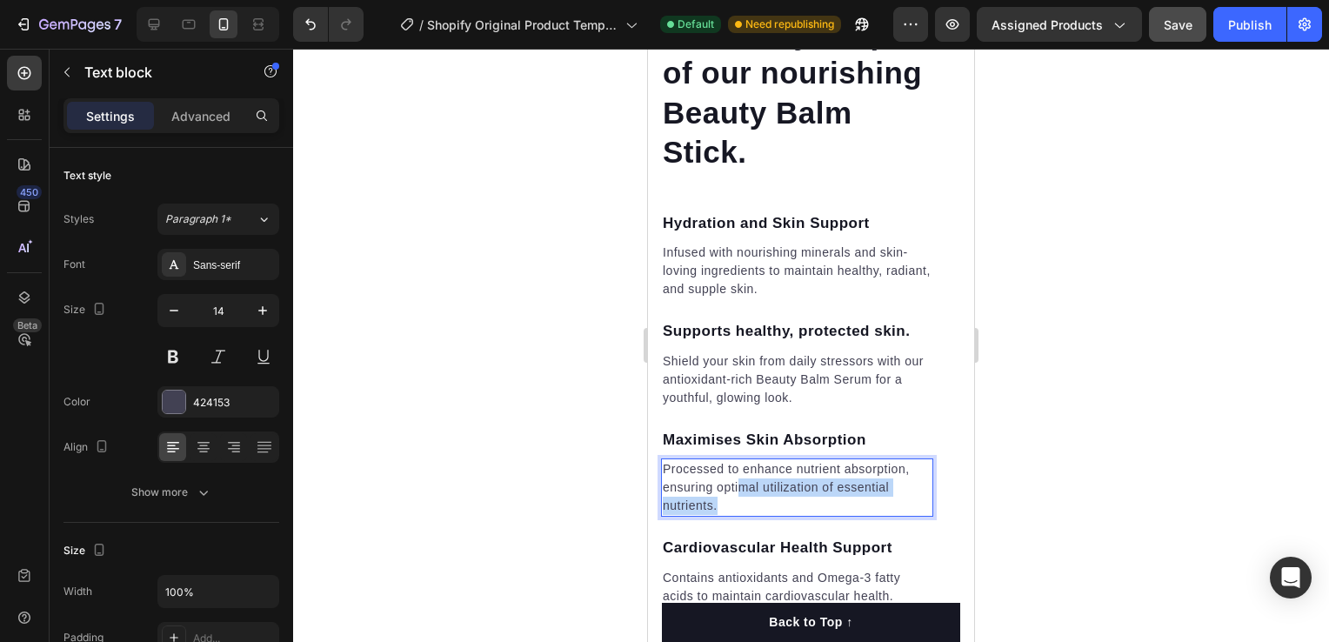
drag, startPoint x: 741, startPoint y: 517, endPoint x: 729, endPoint y: 526, distance: 15.5
click at [729, 515] on p "Processed to enhance nutrient absorption, ensuring optimal utilization of essen…" at bounding box center [797, 487] width 269 height 55
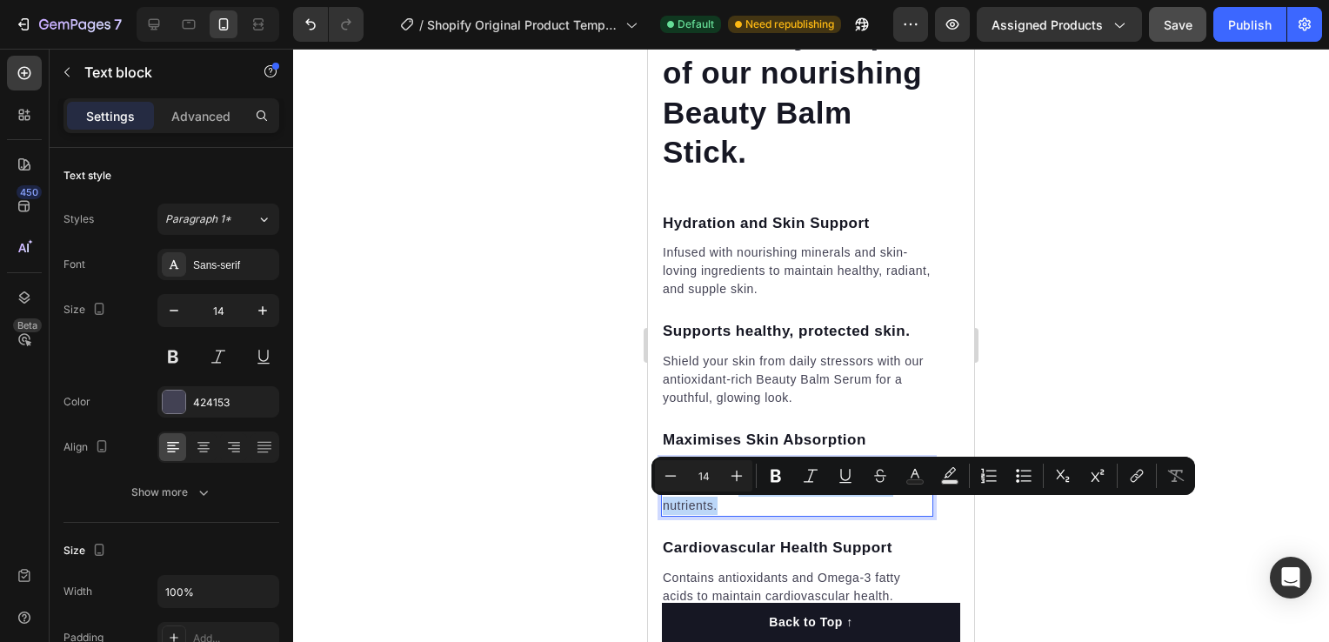
click at [729, 515] on p "Processed to enhance nutrient absorption, ensuring optimal utilization of essen…" at bounding box center [797, 487] width 269 height 55
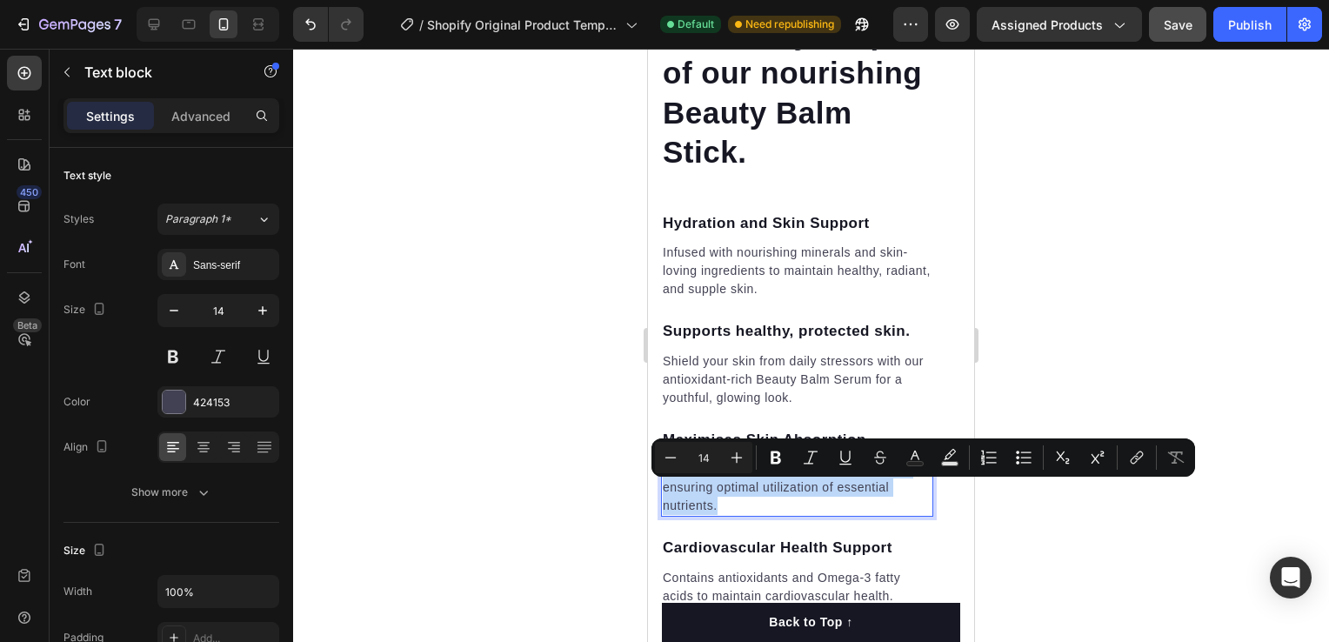
drag, startPoint x: 728, startPoint y: 527, endPoint x: 664, endPoint y: 488, distance: 75.3
click at [664, 488] on p "Processed to enhance nutrient absorption, ensuring optimal utilization of essen…" at bounding box center [797, 487] width 269 height 55
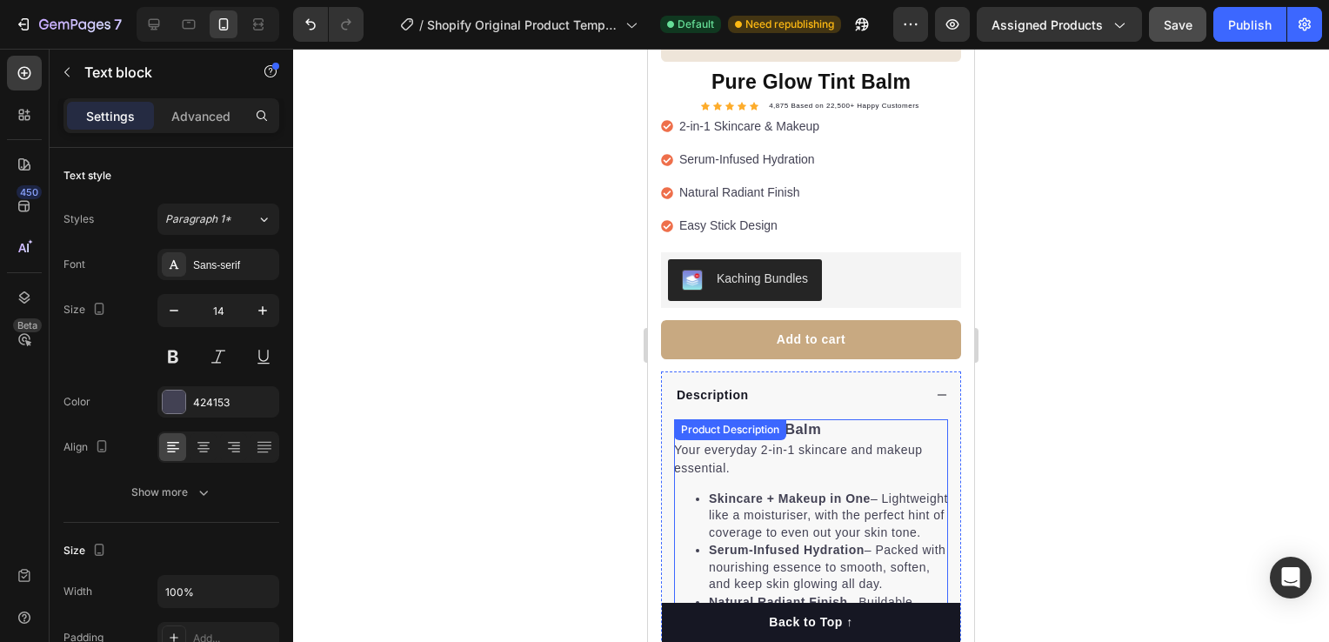
scroll to position [377, 0]
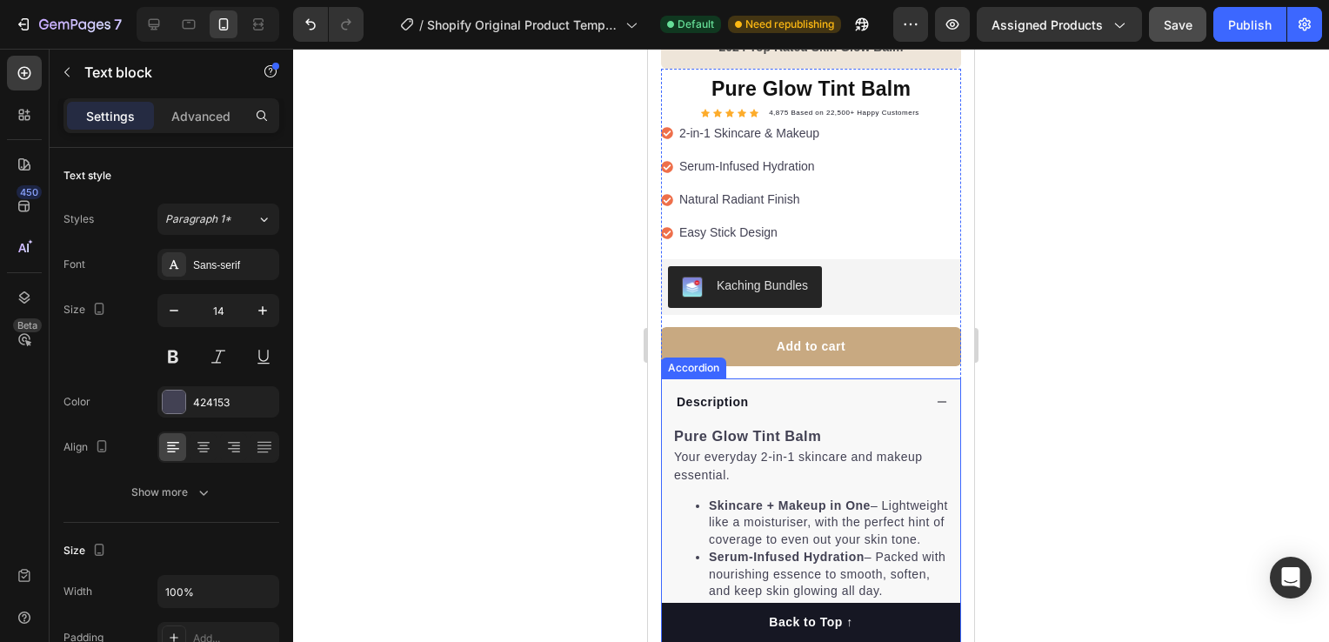
click at [925, 392] on div "Description" at bounding box center [811, 402] width 298 height 48
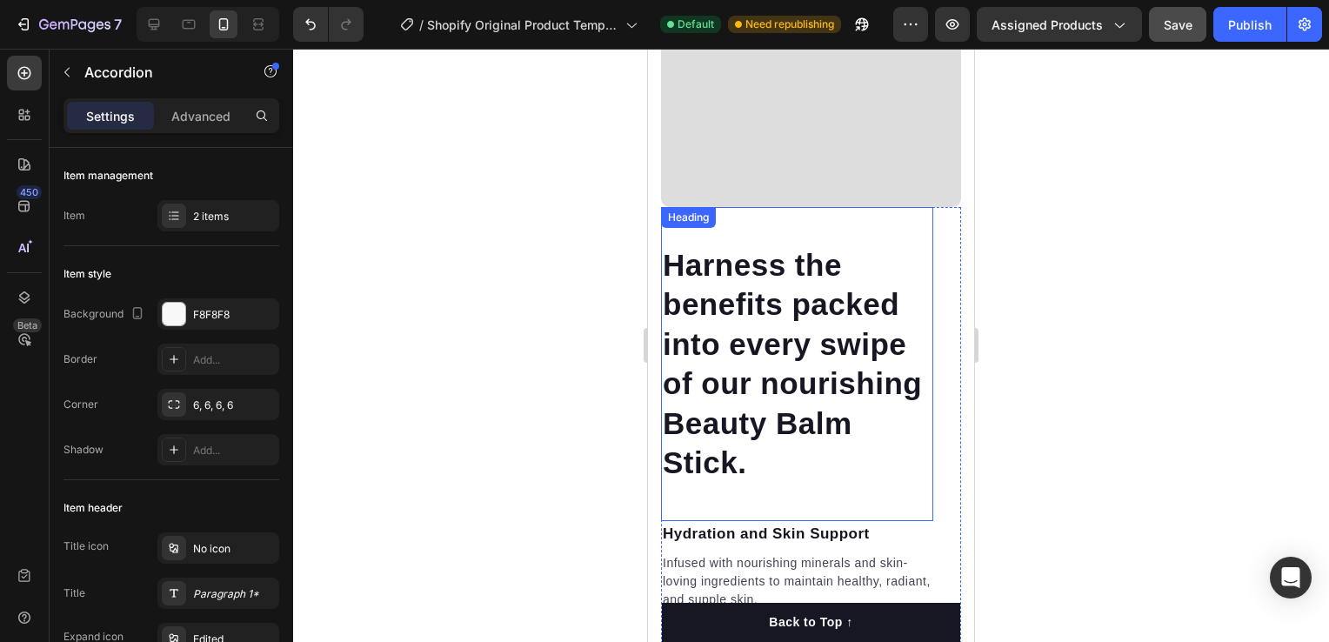
scroll to position [2290, 0]
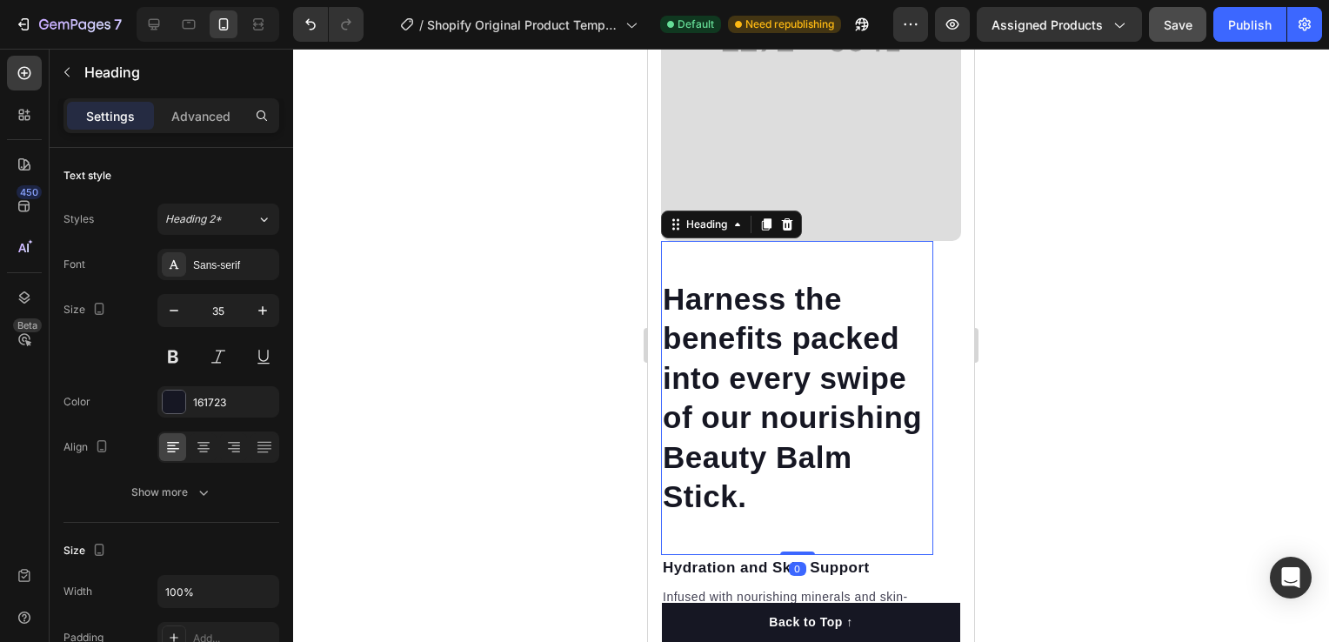
click at [758, 518] on h2 "Harness the benefits packed into every swipe of our nourishing Beauty Balm Stic…" at bounding box center [797, 397] width 272 height 241
click at [751, 515] on h2 "Harness the benefits packed into every swipe of our nourishing Beauty Balm Stic…" at bounding box center [797, 397] width 272 height 241
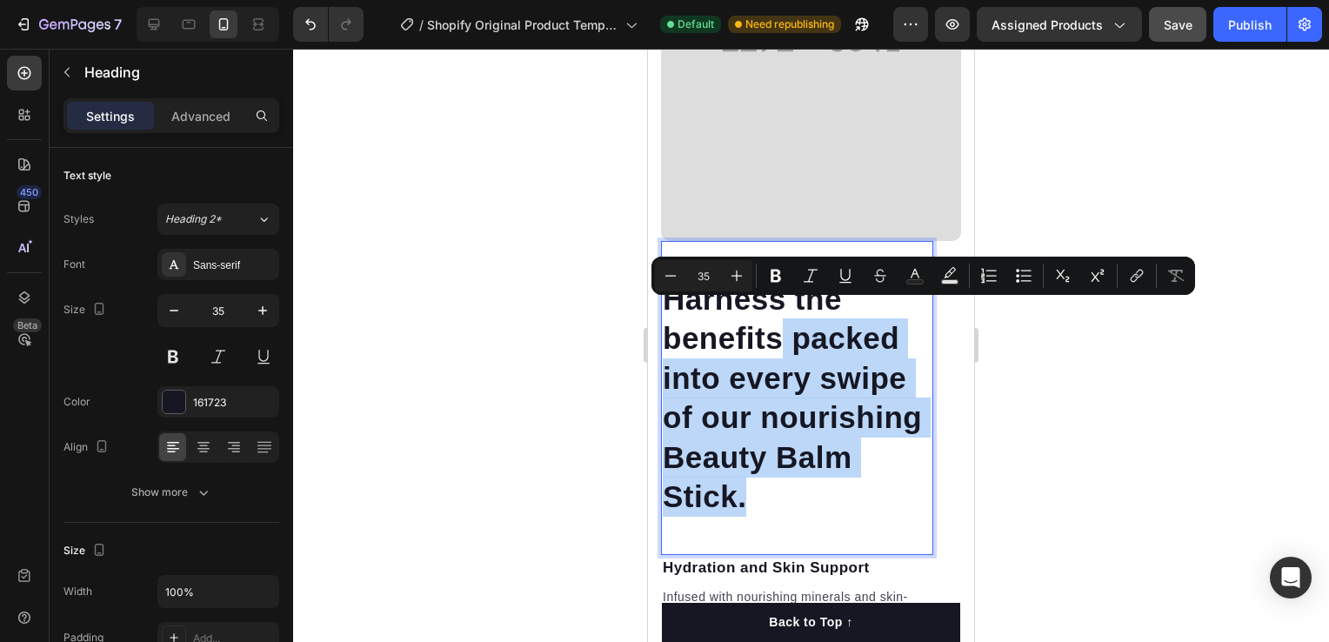
drag, startPoint x: 751, startPoint y: 515, endPoint x: 783, endPoint y: 309, distance: 208.5
click at [783, 309] on p "Harness the benefits packed into every swipe of our nourishing Beauty Balm Stic…" at bounding box center [797, 397] width 269 height 237
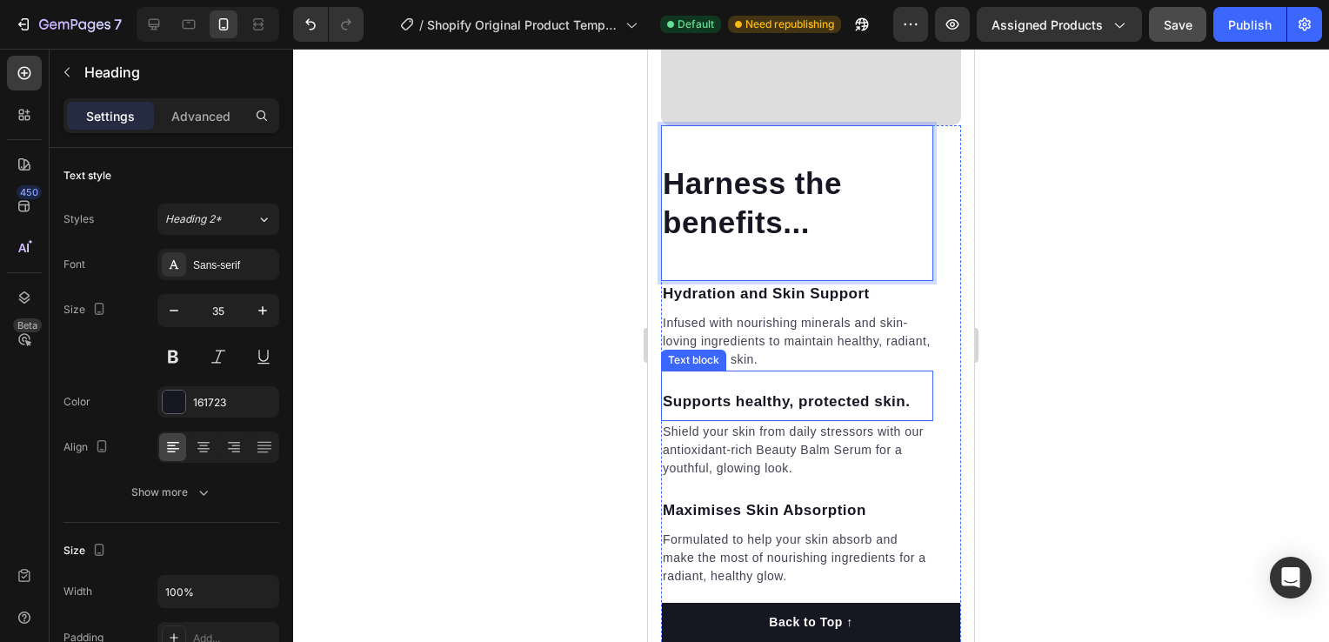
scroll to position [2551, 0]
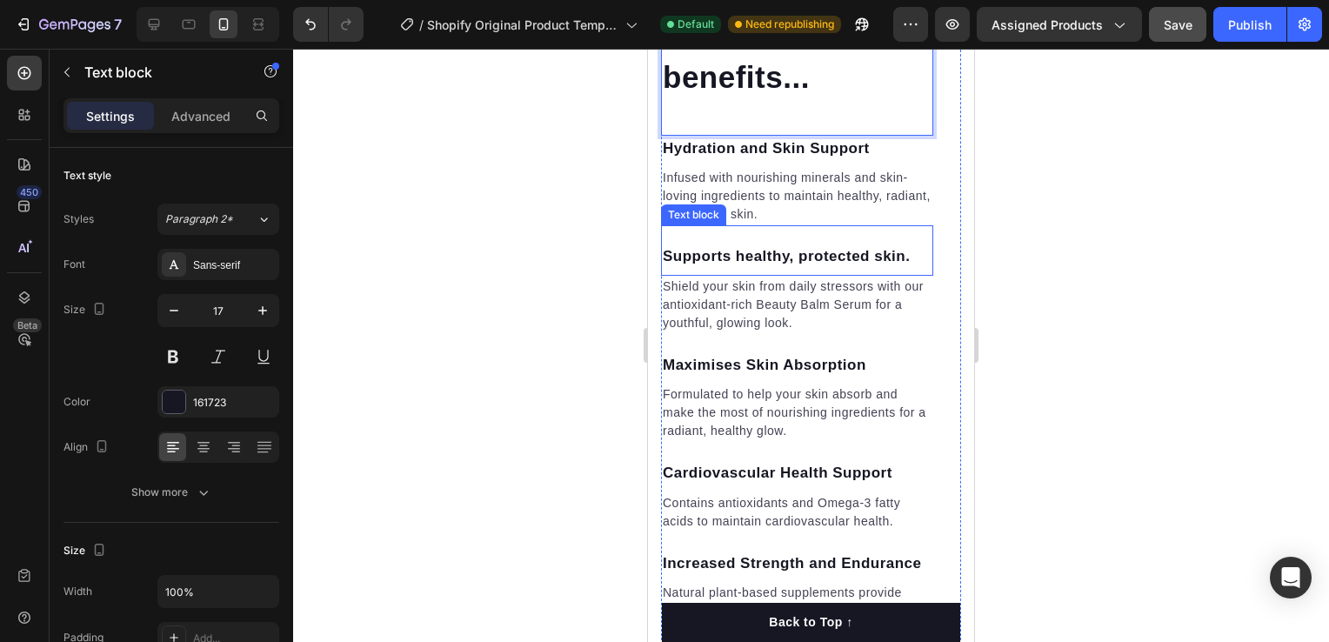
click at [803, 245] on p "Supports healthy, protected skin." at bounding box center [797, 256] width 269 height 23
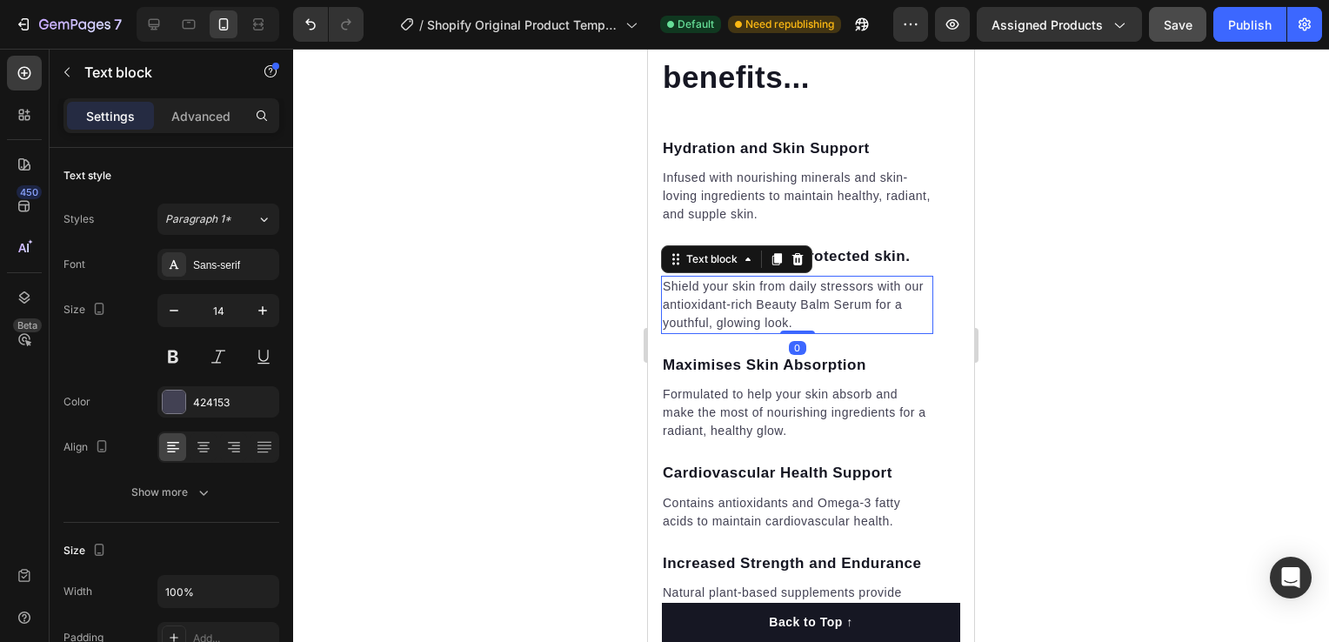
click at [845, 303] on p "Shield your skin from daily stressors with our antioxidant-rich Beauty Balm Ser…" at bounding box center [797, 304] width 269 height 55
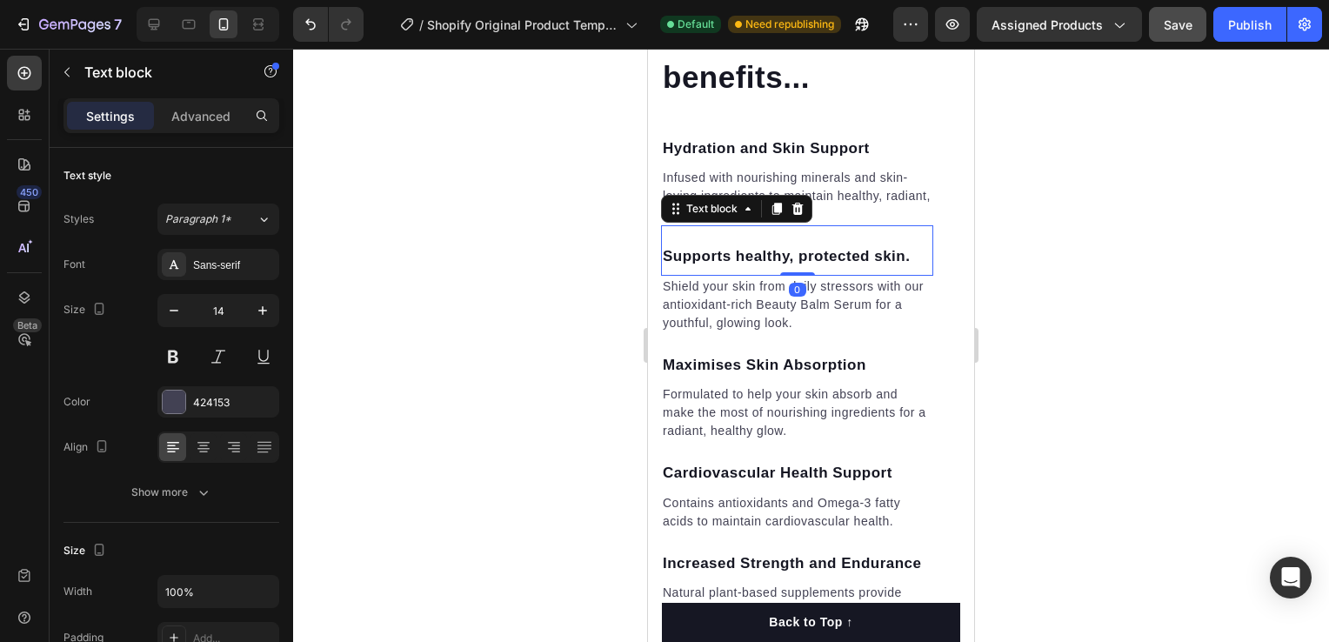
click at [851, 245] on p "Supports healthy, protected skin." at bounding box center [797, 256] width 269 height 23
click at [847, 290] on p "Shield your skin from daily stressors with our antioxidant-rich Beauty Balm Ser…" at bounding box center [797, 304] width 269 height 55
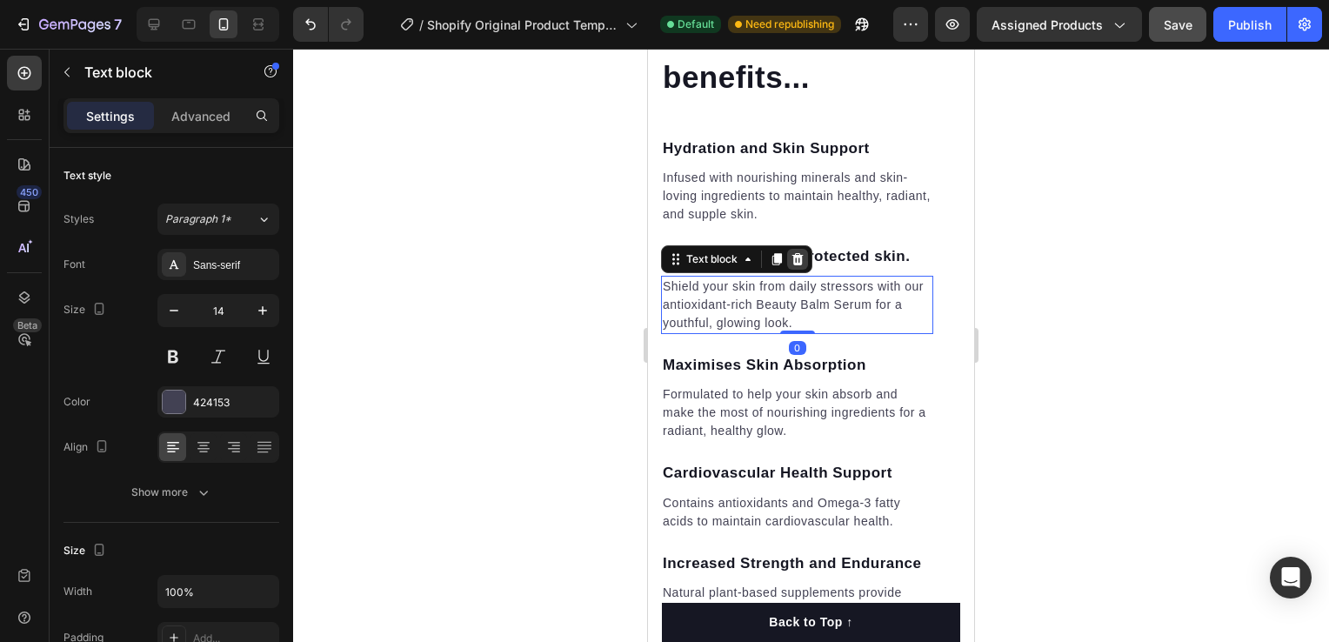
click at [804, 252] on icon at bounding box center [798, 259] width 14 height 14
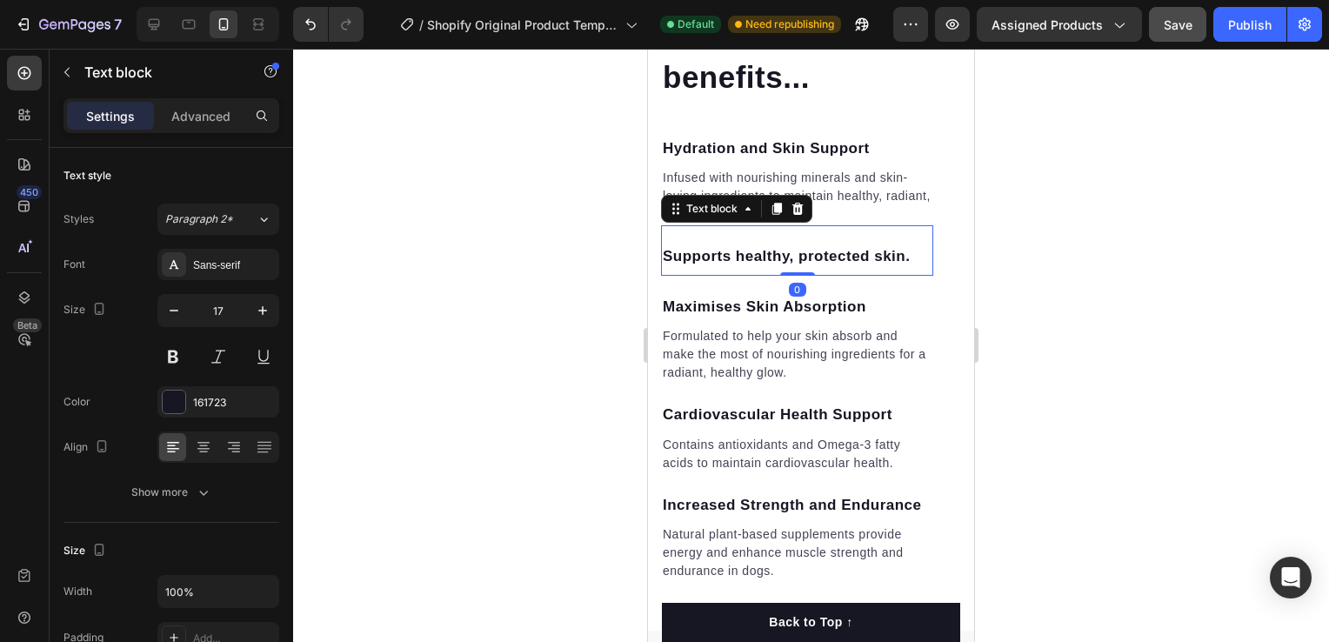
click at [814, 245] on p "Supports healthy, protected skin." at bounding box center [797, 256] width 269 height 23
click at [801, 202] on icon at bounding box center [798, 209] width 14 height 14
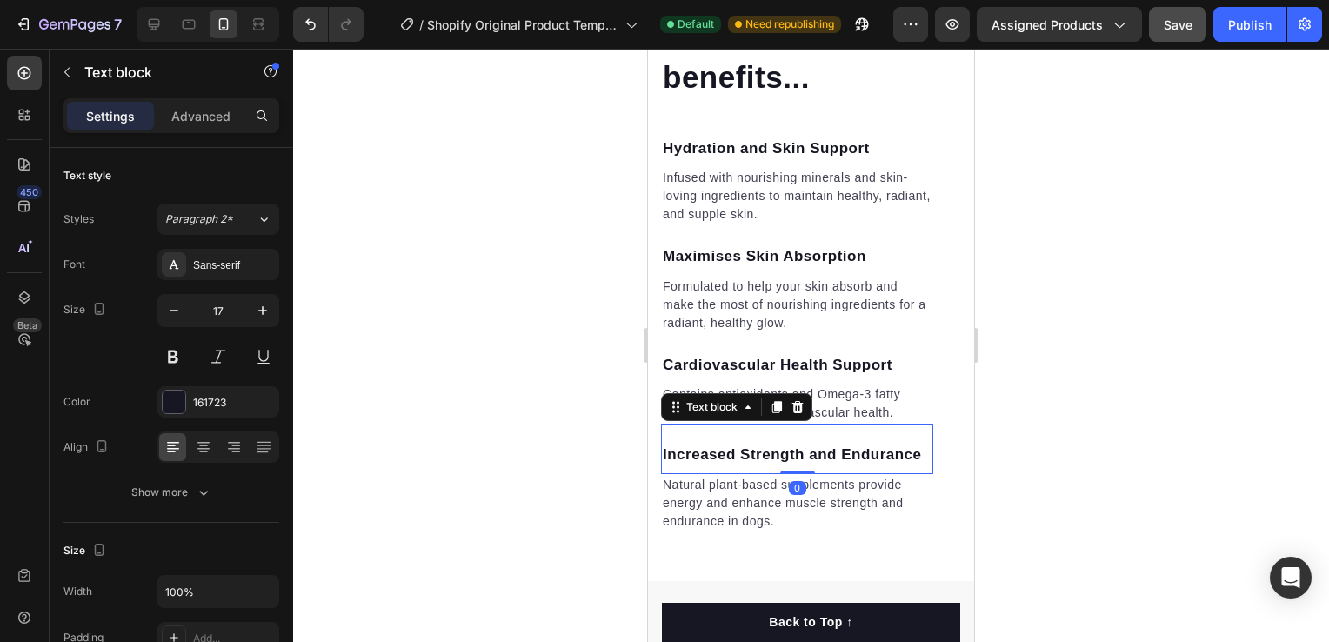
click at [762, 444] on p "Increased Strength and Endurance" at bounding box center [797, 455] width 269 height 23
click at [852, 354] on p "Cardiovascular Health Support" at bounding box center [797, 365] width 269 height 23
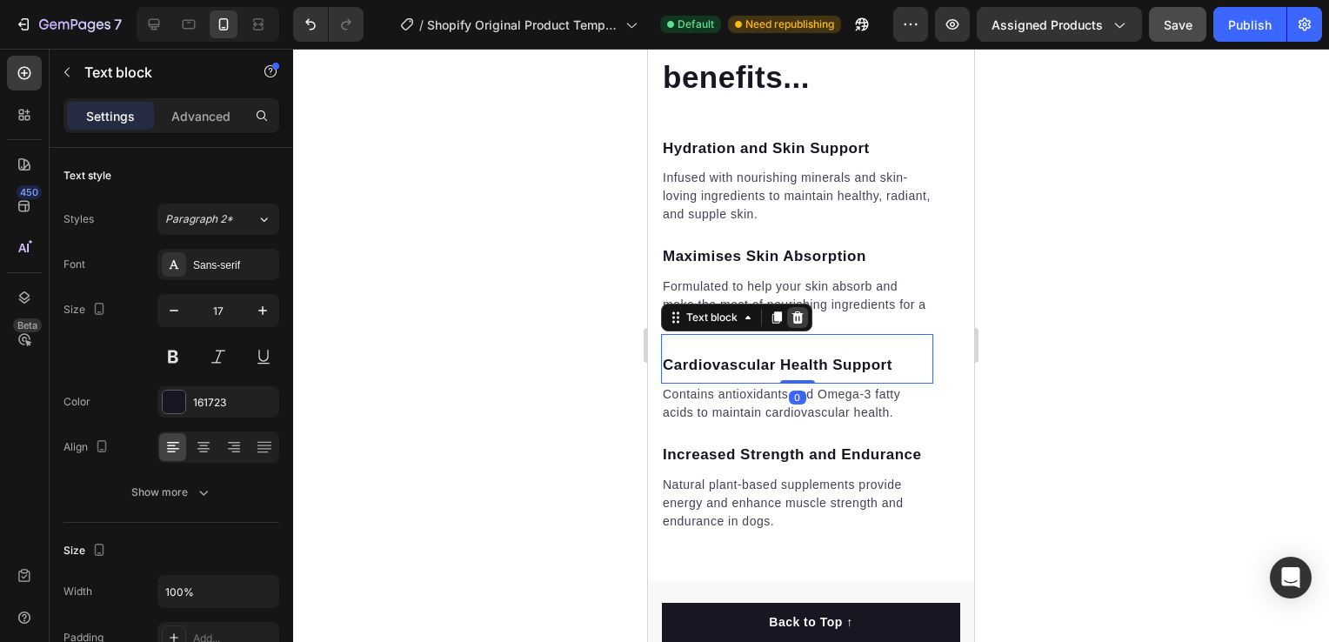
click at [801, 311] on icon at bounding box center [797, 317] width 11 height 12
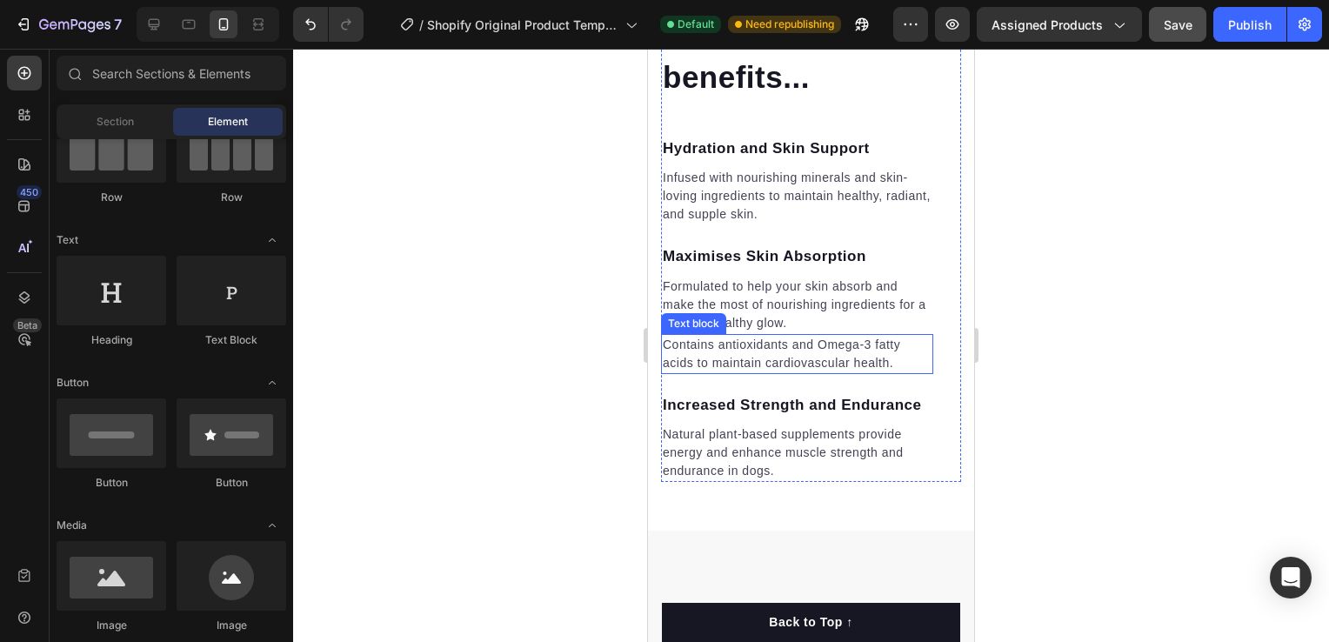
click at [824, 343] on p "Contains antioxidants and Omega-3 fatty acids to maintain cardiovascular health." at bounding box center [797, 354] width 269 height 37
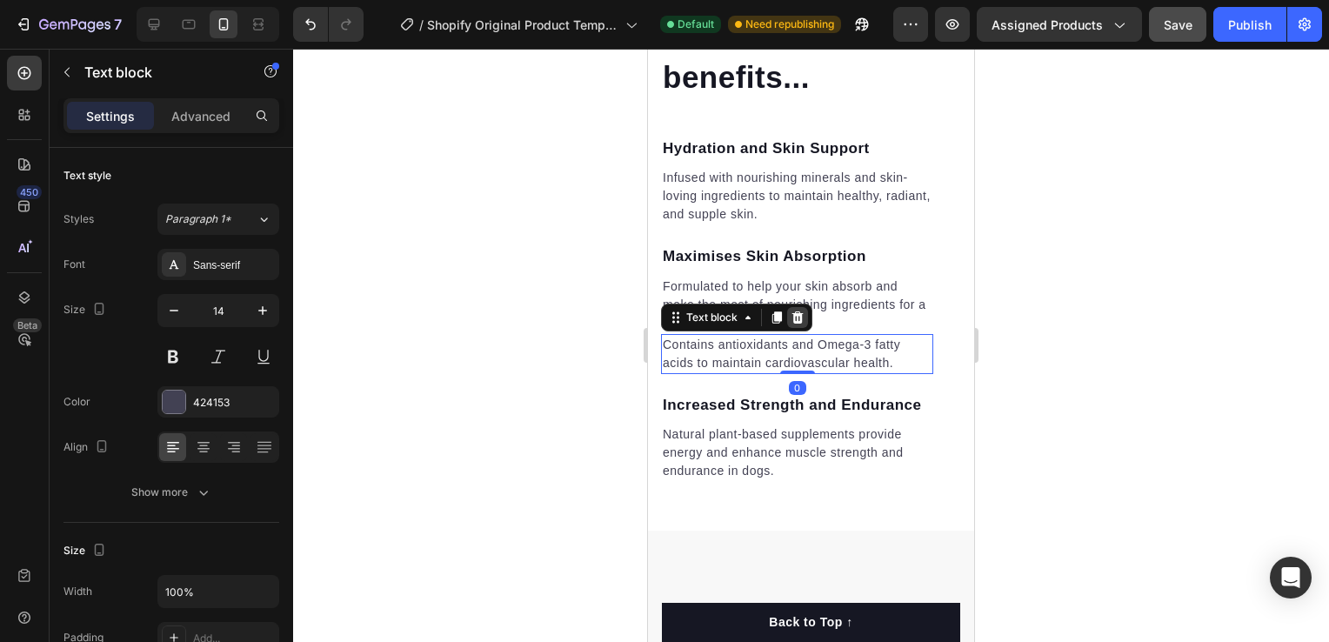
click at [798, 311] on icon at bounding box center [797, 317] width 11 height 12
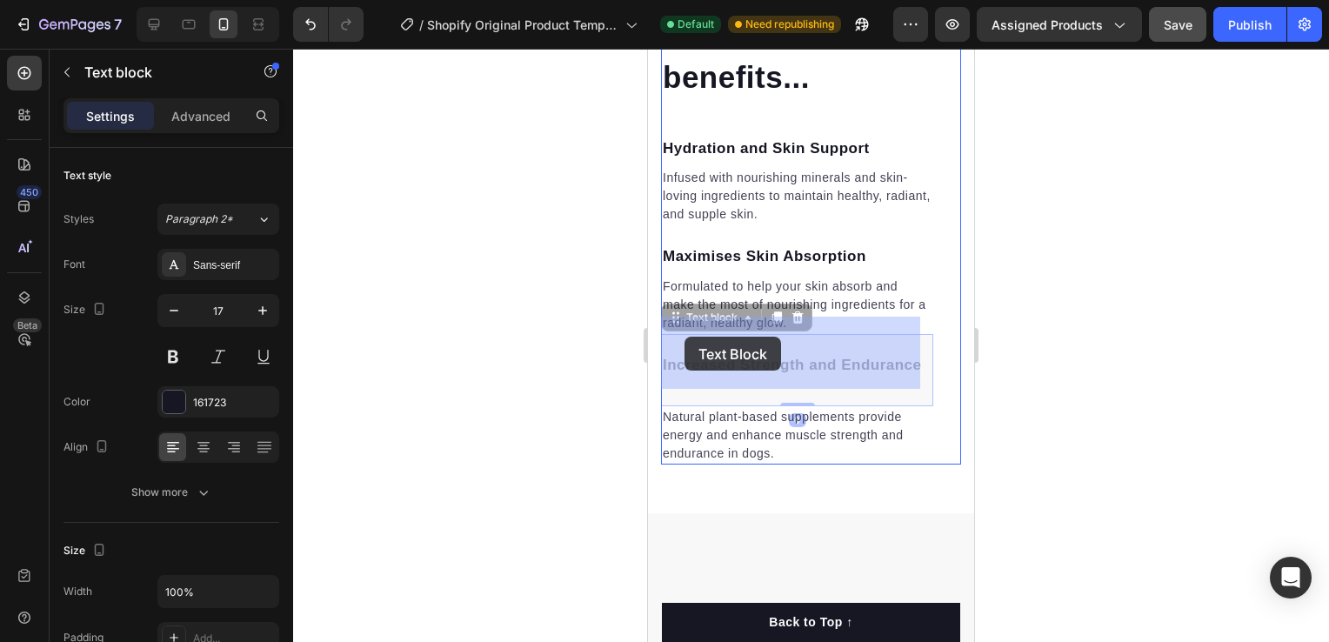
drag, startPoint x: 739, startPoint y: 367, endPoint x: 684, endPoint y: 337, distance: 62.7
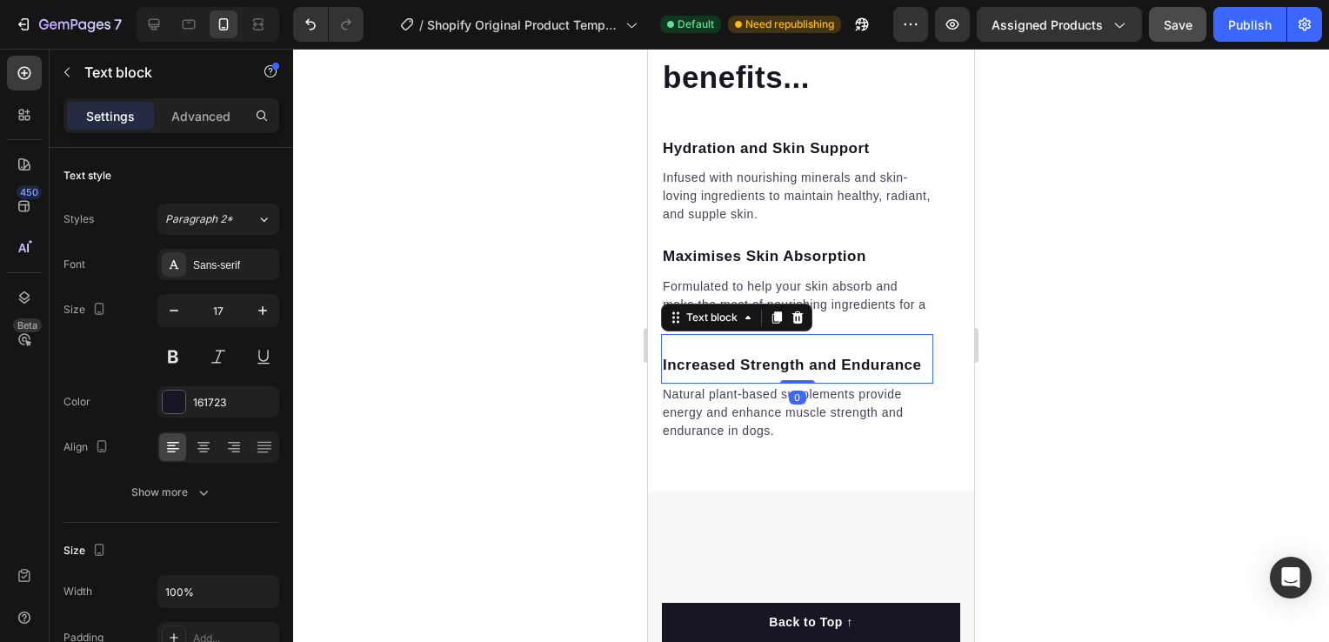
click at [826, 357] on p "Increased Strength and Endurance" at bounding box center [797, 365] width 269 height 23
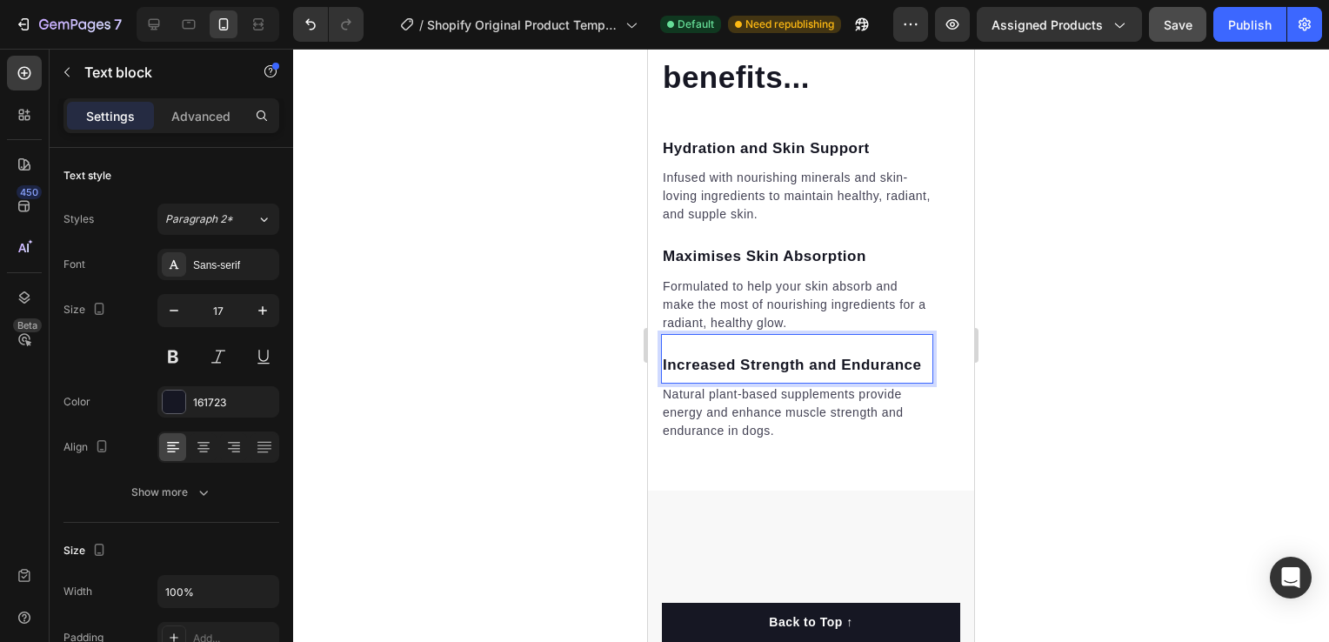
click at [817, 391] on p "Natural plant-based supplements provide energy and enhance muscle strength and …" at bounding box center [797, 412] width 269 height 55
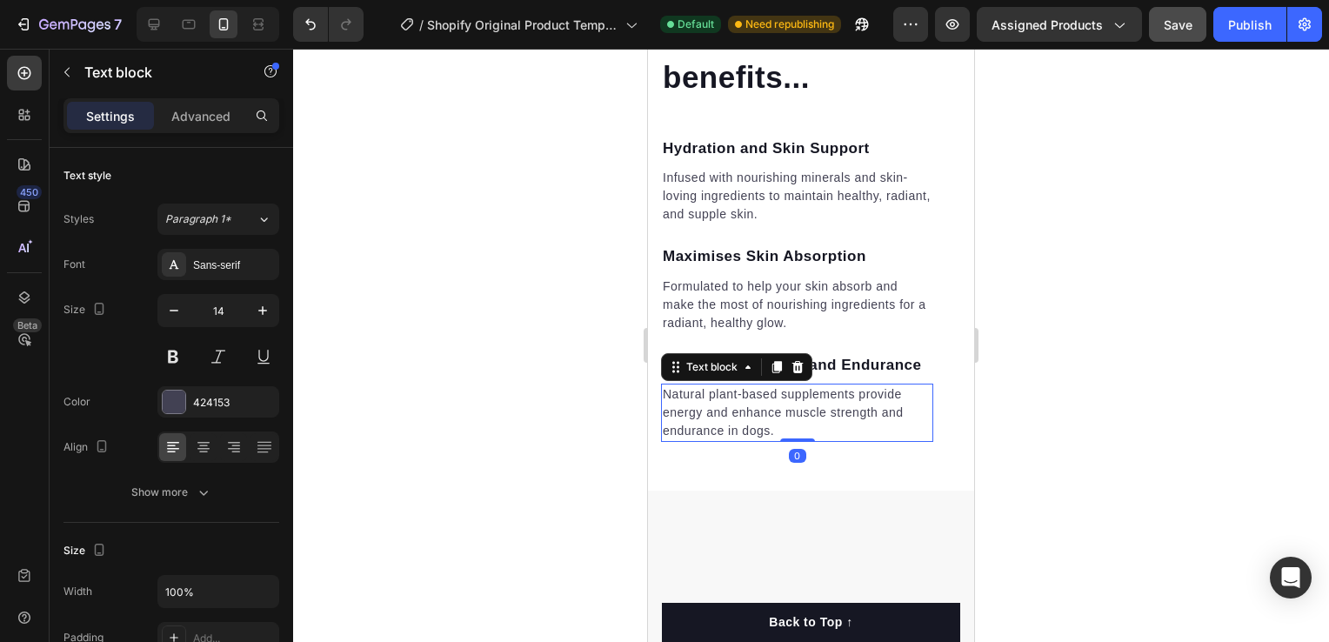
click at [807, 435] on p "Natural plant-based supplements provide energy and enhance muscle strength and …" at bounding box center [797, 412] width 269 height 55
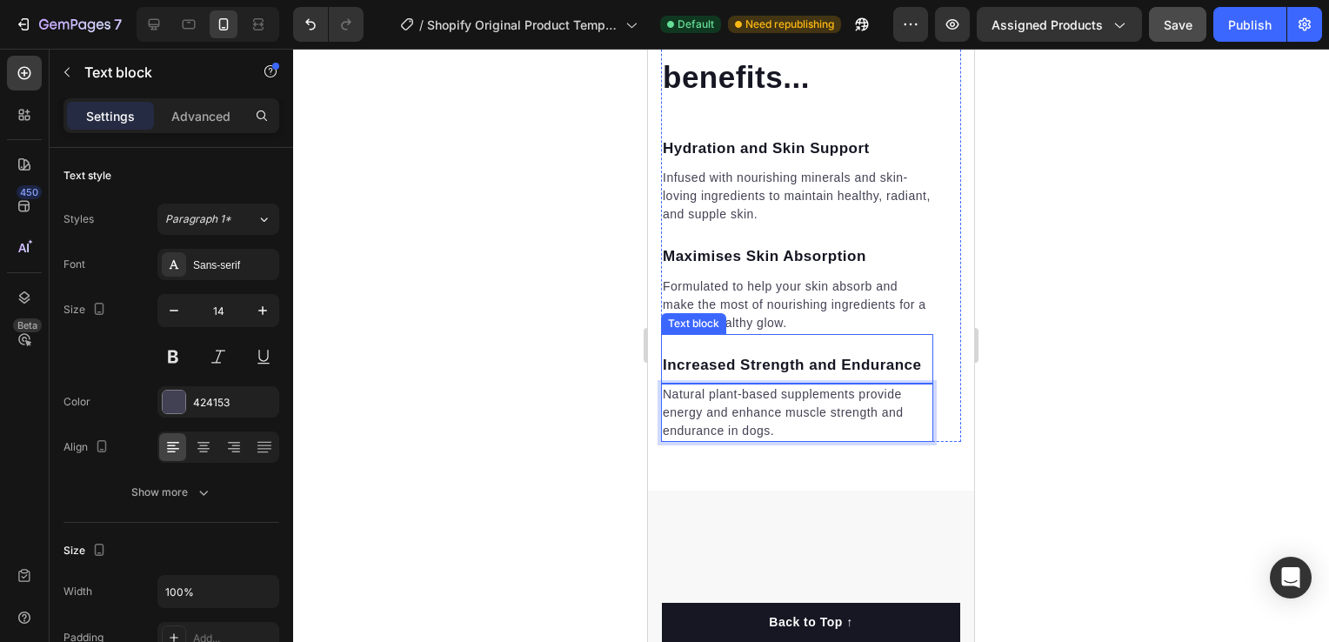
click at [733, 354] on p "Increased Strength and Endurance" at bounding box center [797, 365] width 269 height 23
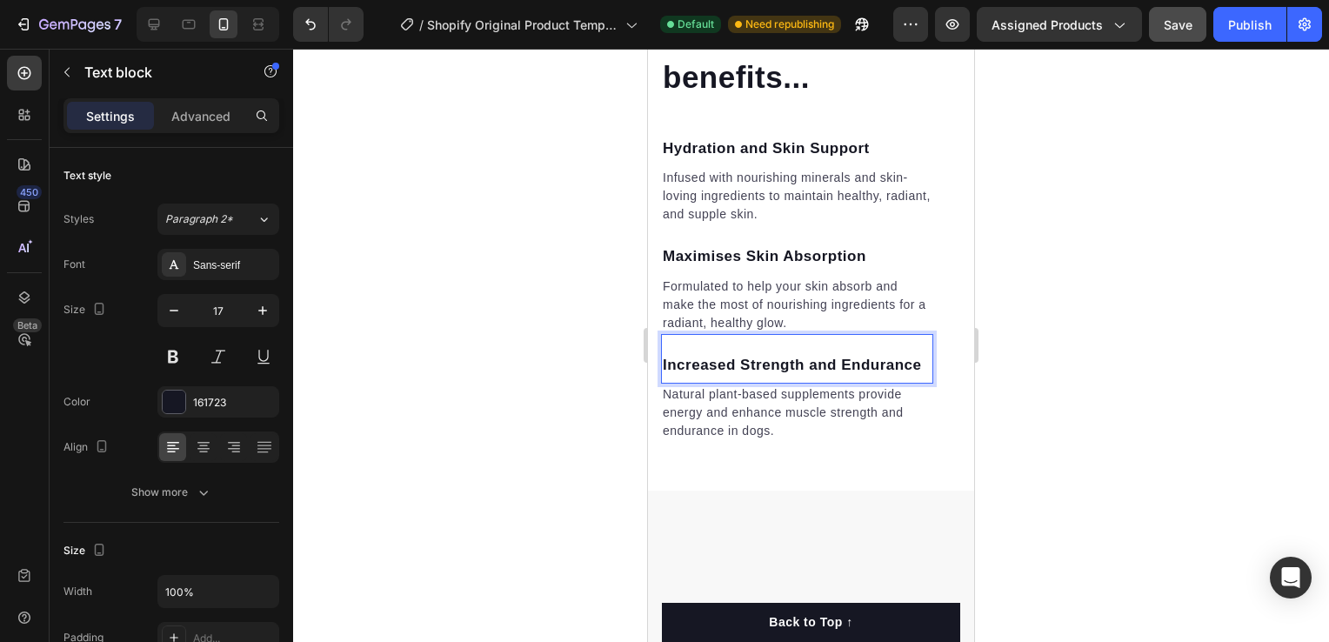
click at [733, 370] on p "Increased Strength and Endurance" at bounding box center [797, 365] width 269 height 23
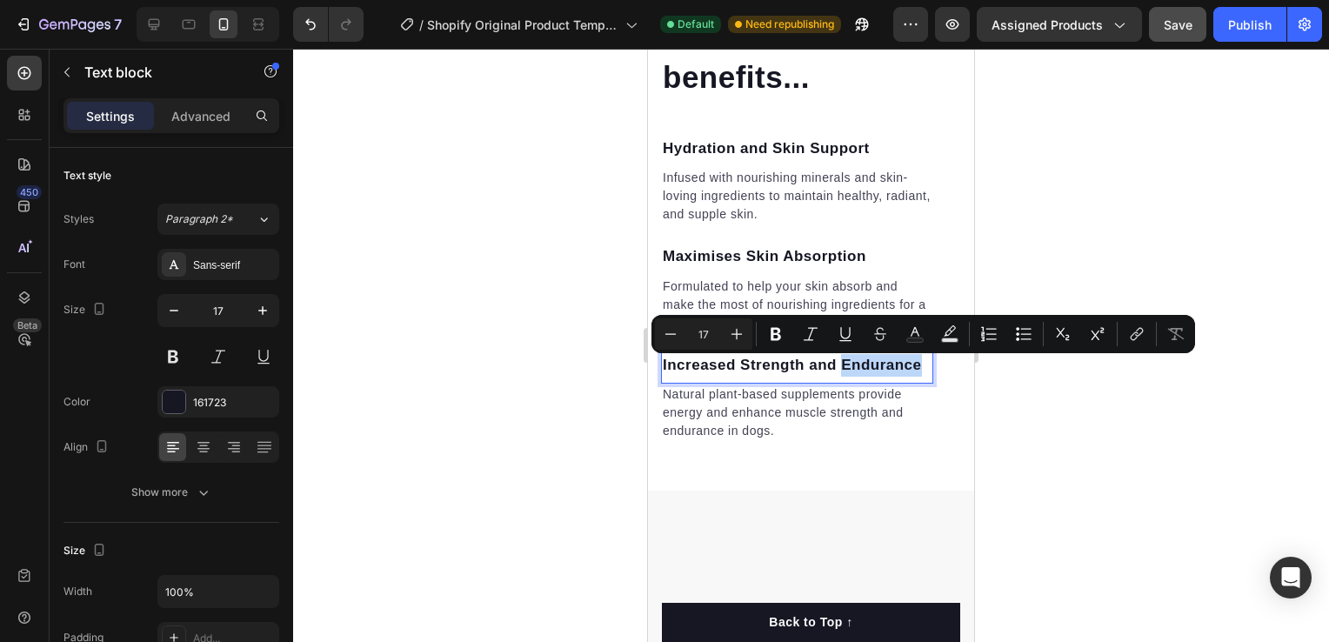
click at [744, 370] on p "Increased Strength and Endurance" at bounding box center [797, 365] width 269 height 23
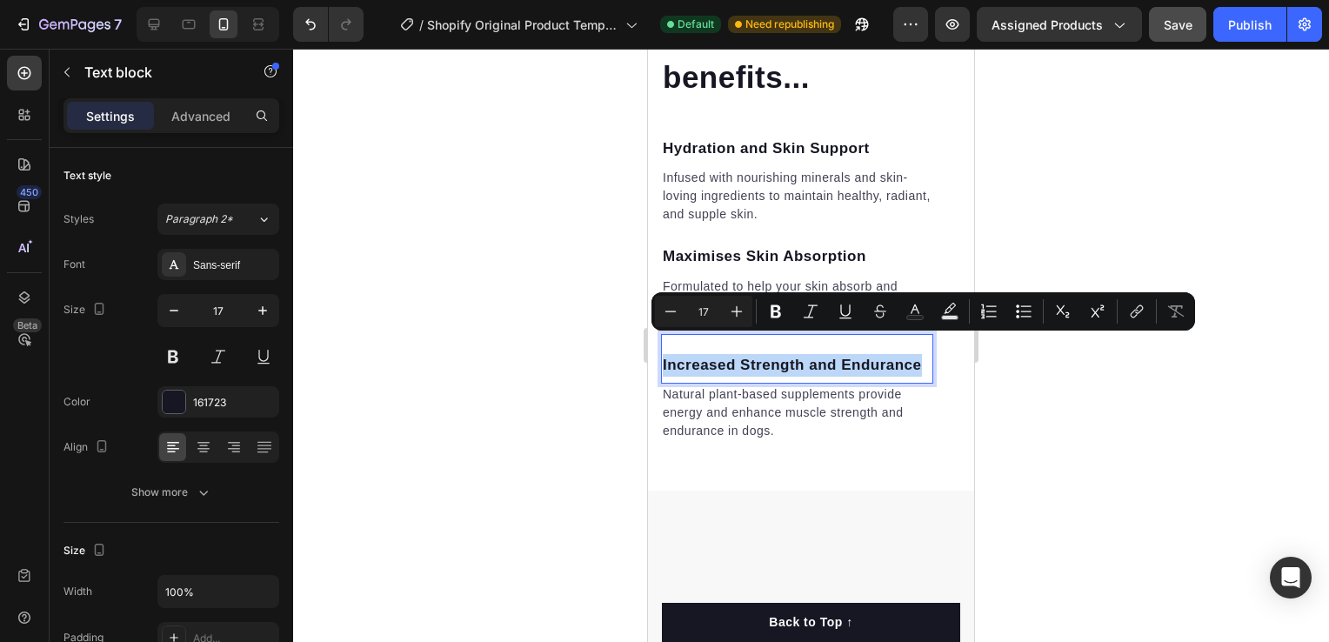
drag, startPoint x: 744, startPoint y: 370, endPoint x: 664, endPoint y: 331, distance: 89.1
click at [664, 334] on div "Increased Strength and Endurance Text block 0" at bounding box center [797, 359] width 272 height 50
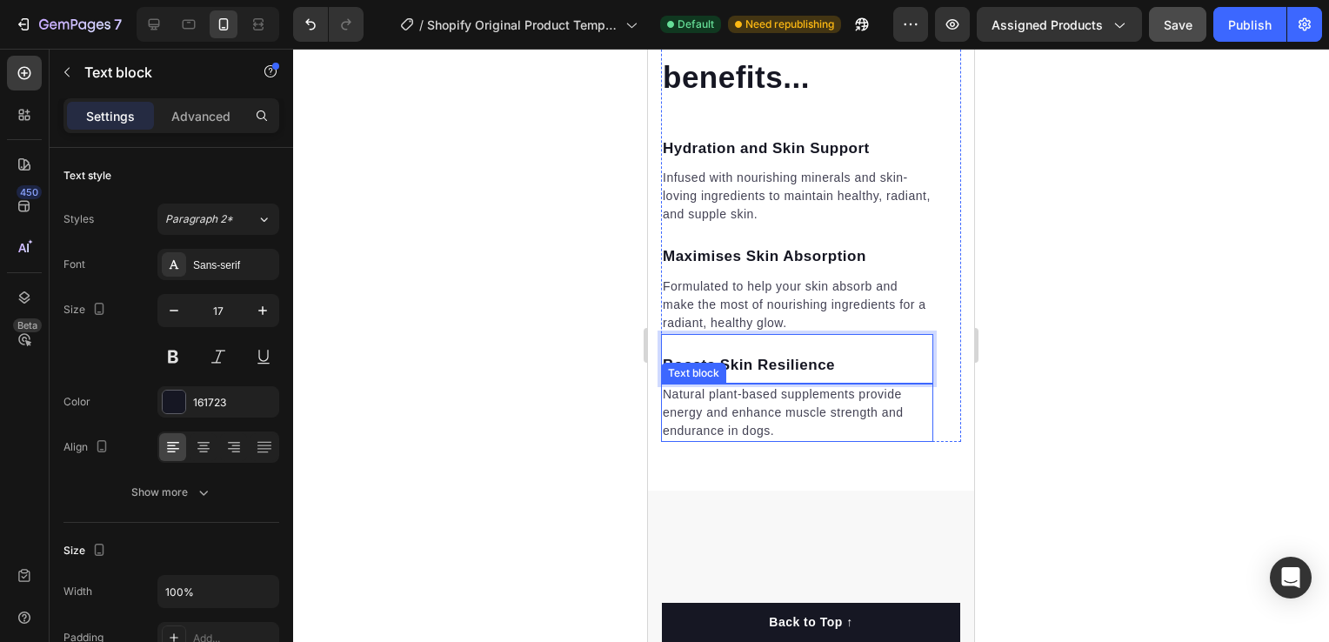
click at [778, 413] on p "Natural plant-based supplements provide energy and enhance muscle strength and …" at bounding box center [797, 412] width 269 height 55
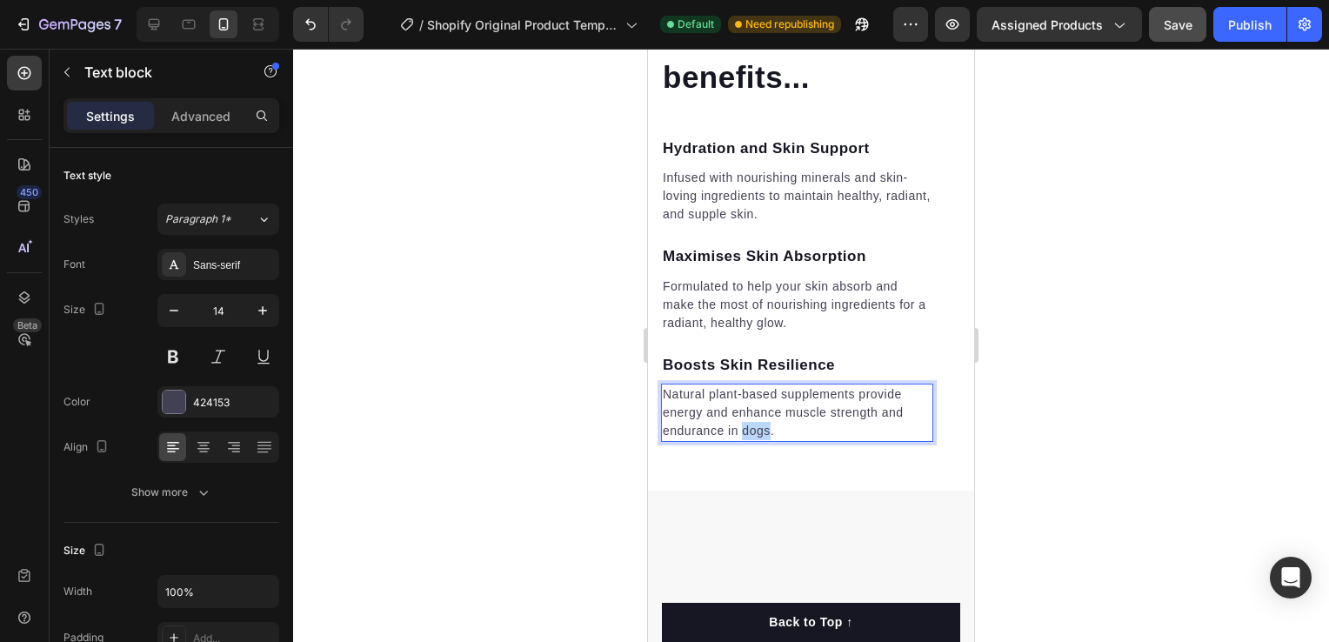
click at [765, 412] on p "Natural plant-based supplements provide energy and enhance muscle strength and …" at bounding box center [797, 412] width 269 height 55
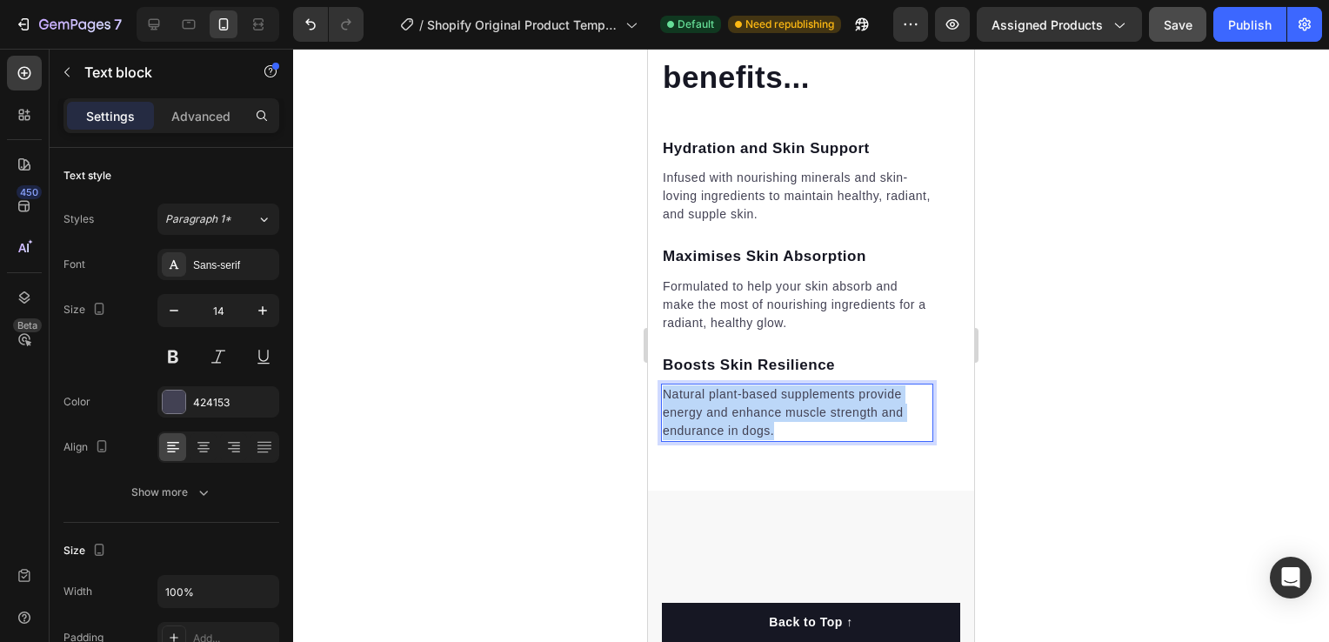
click at [765, 412] on p "Natural plant-based supplements provide energy and enhance muscle strength and …" at bounding box center [797, 412] width 269 height 55
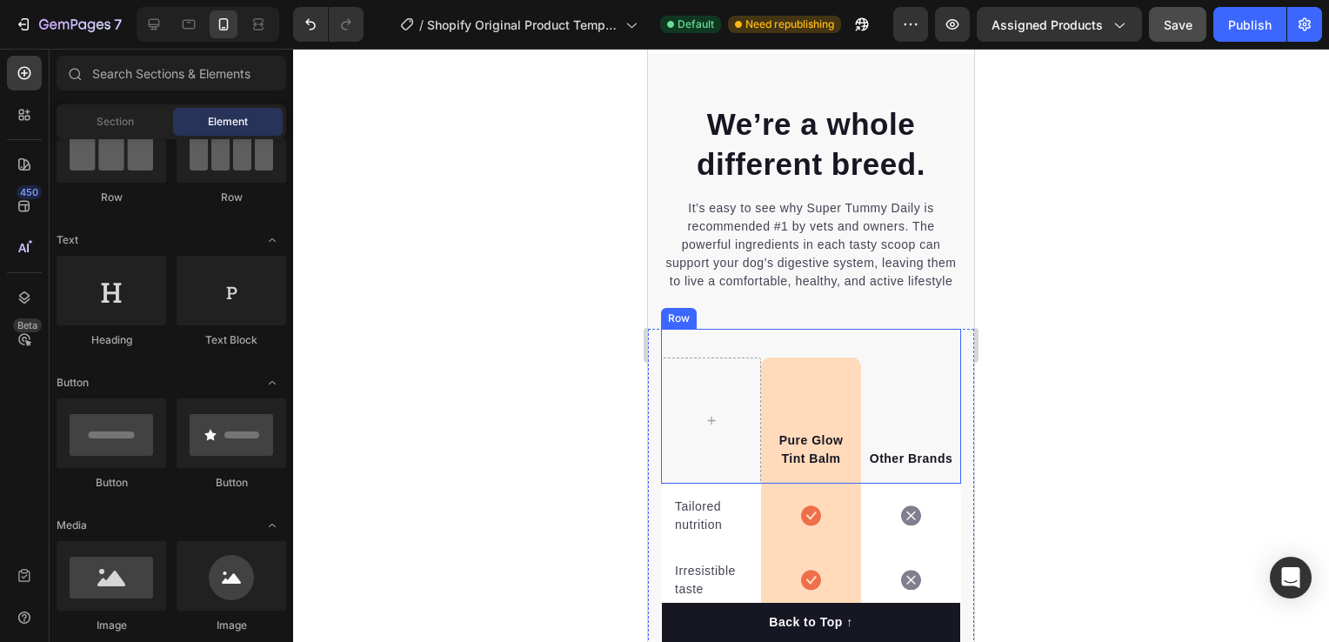
scroll to position [2896, 0]
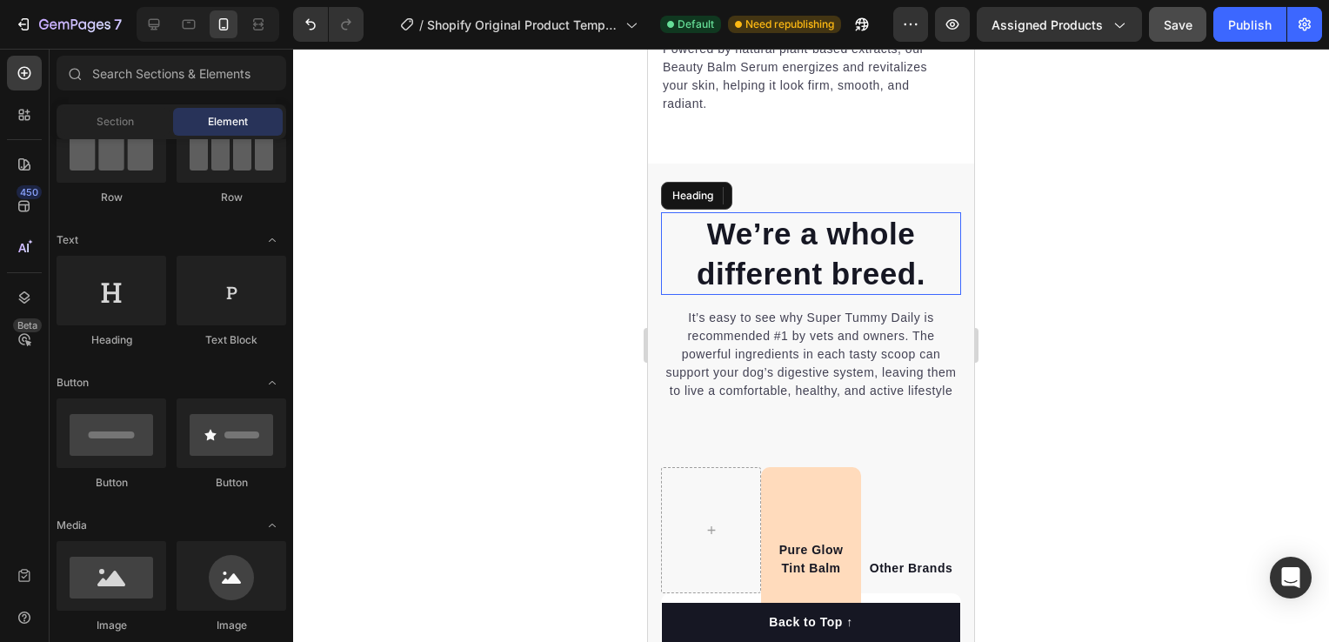
click at [858, 217] on p "We’re a whole different breed." at bounding box center [811, 253] width 297 height 79
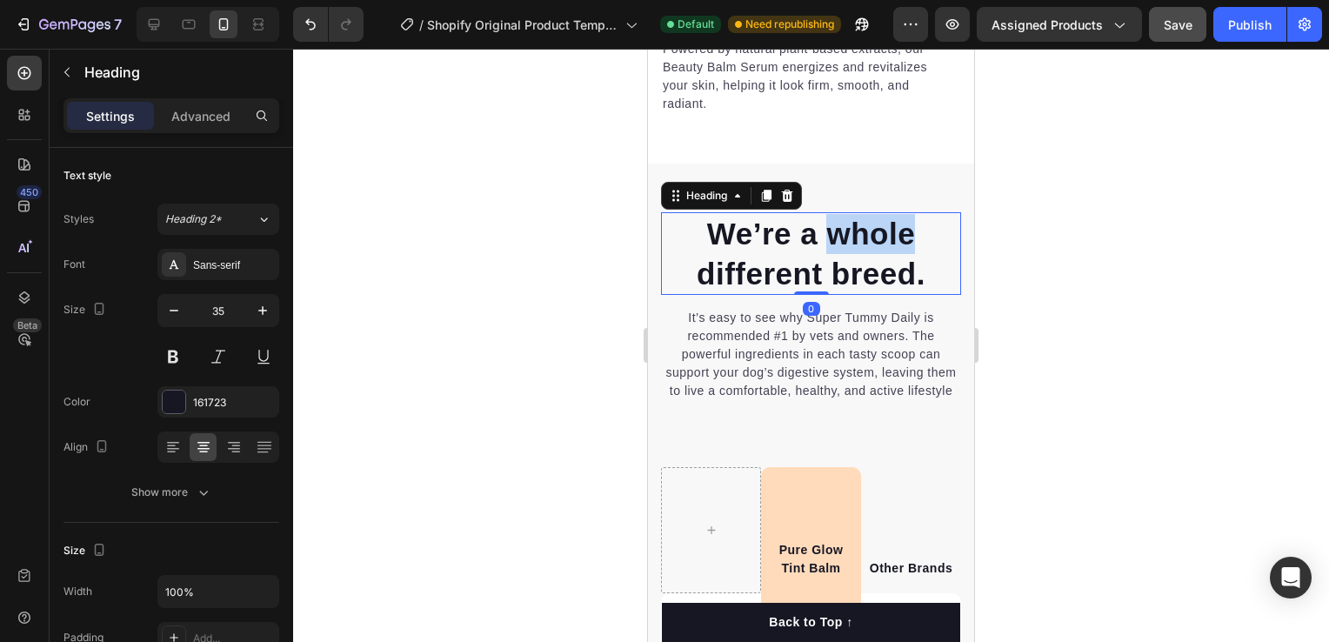
click at [858, 217] on p "We’re a whole different breed." at bounding box center [811, 253] width 297 height 79
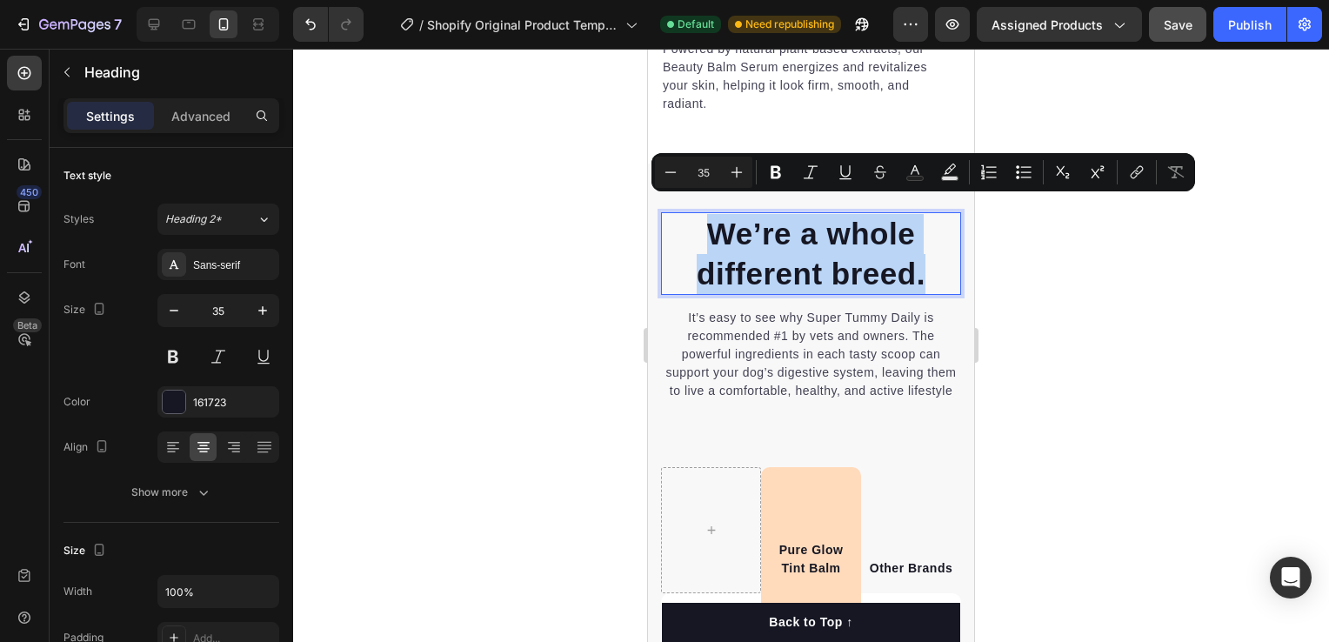
click at [858, 217] on p "We’re a whole different breed." at bounding box center [811, 253] width 297 height 79
click at [865, 243] on p "We’re a whole different breed." at bounding box center [811, 253] width 297 height 79
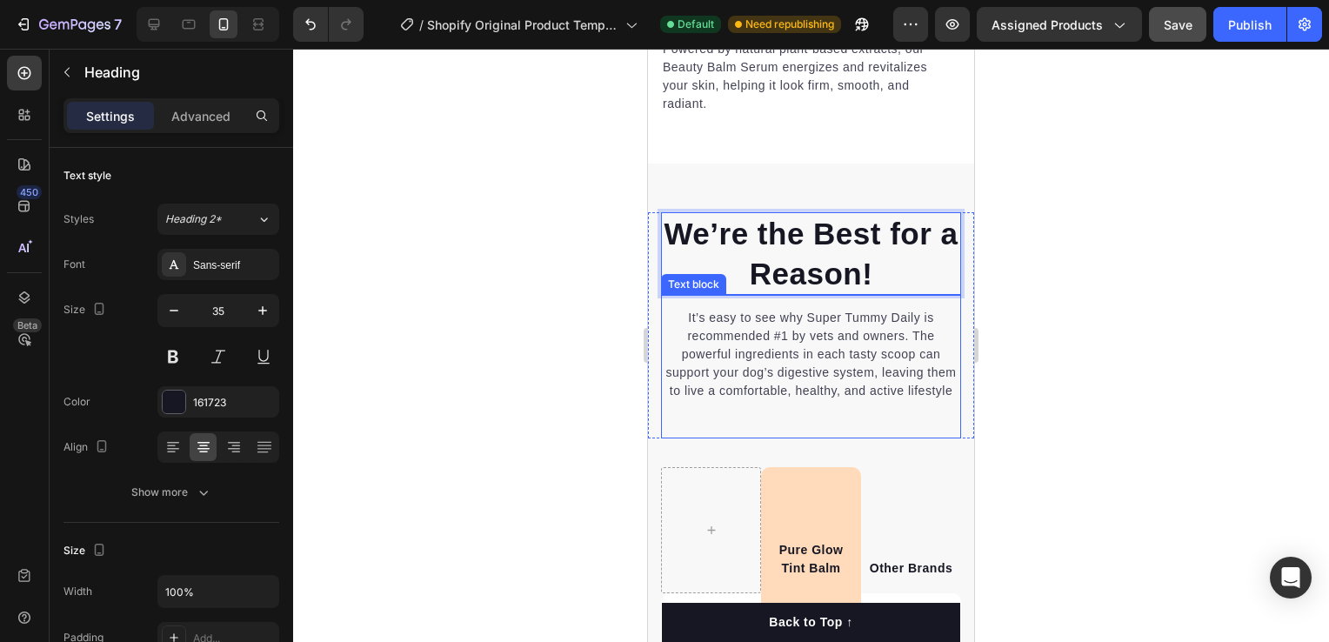
click at [835, 357] on p "It’s easy to see why Super Tummy Daily is recommended #1 by vets and owners. Th…" at bounding box center [811, 354] width 297 height 91
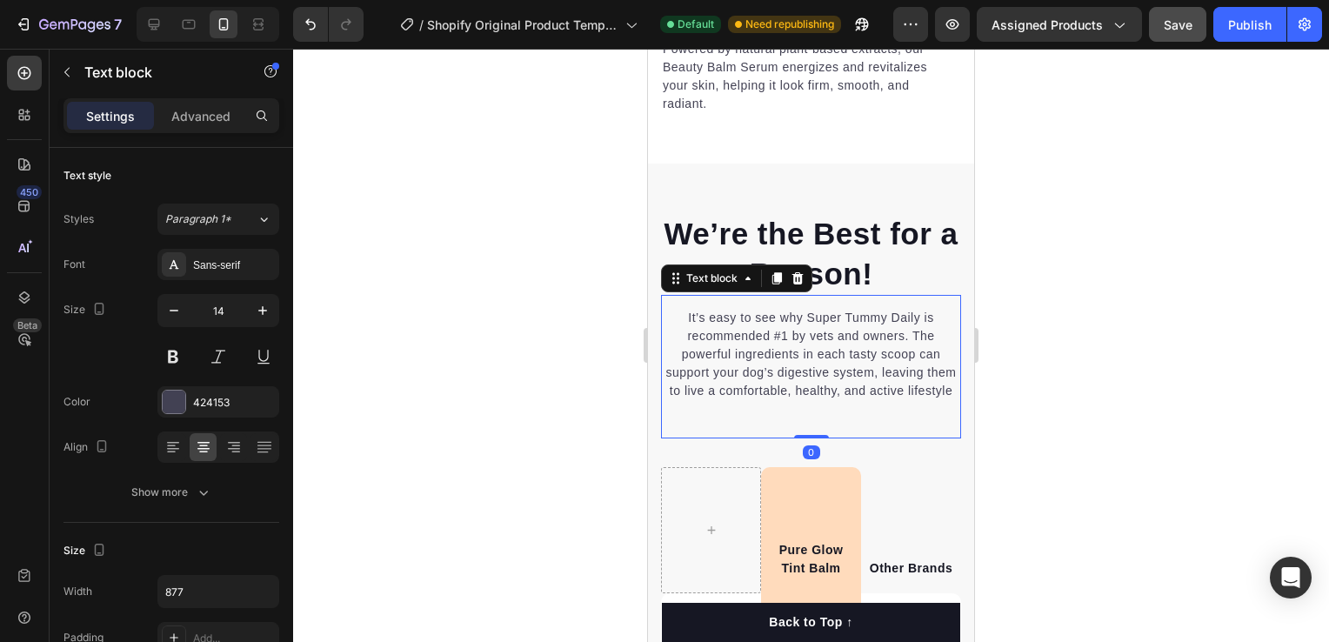
click at [835, 357] on p "It’s easy to see why Super Tummy Daily is recommended #1 by vets and owners. Th…" at bounding box center [811, 354] width 297 height 91
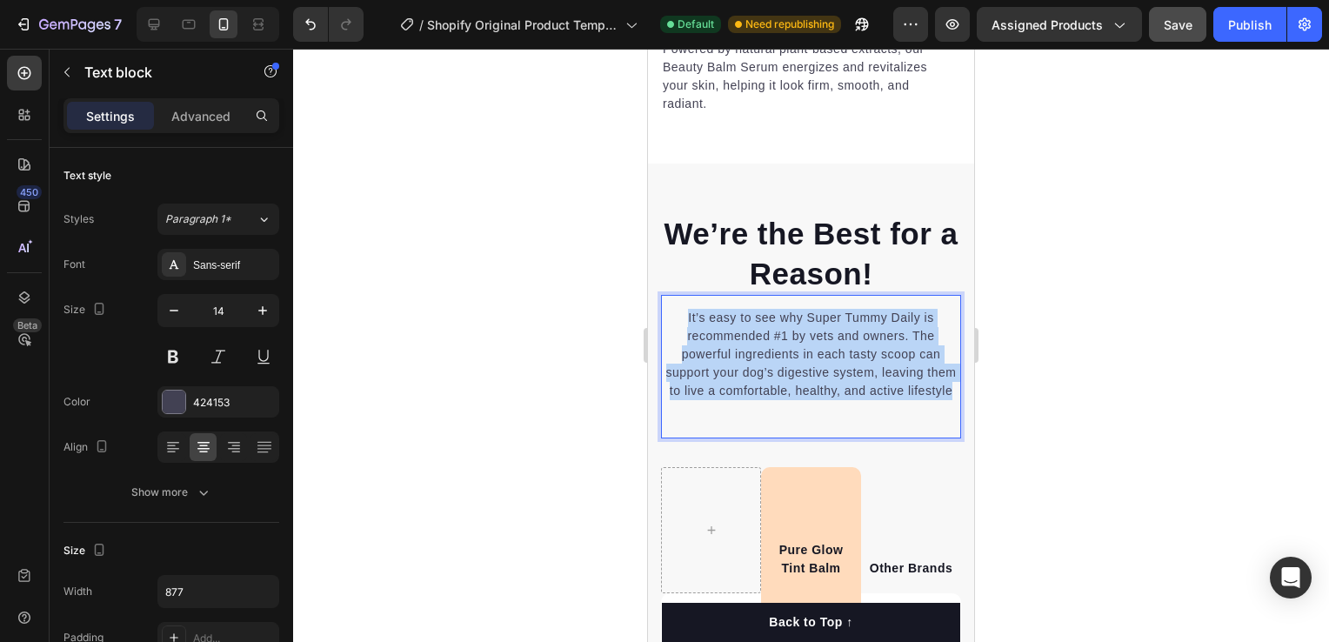
click at [835, 357] on p "It’s easy to see why Super Tummy Daily is recommended #1 by vets and owners. Th…" at bounding box center [811, 354] width 297 height 91
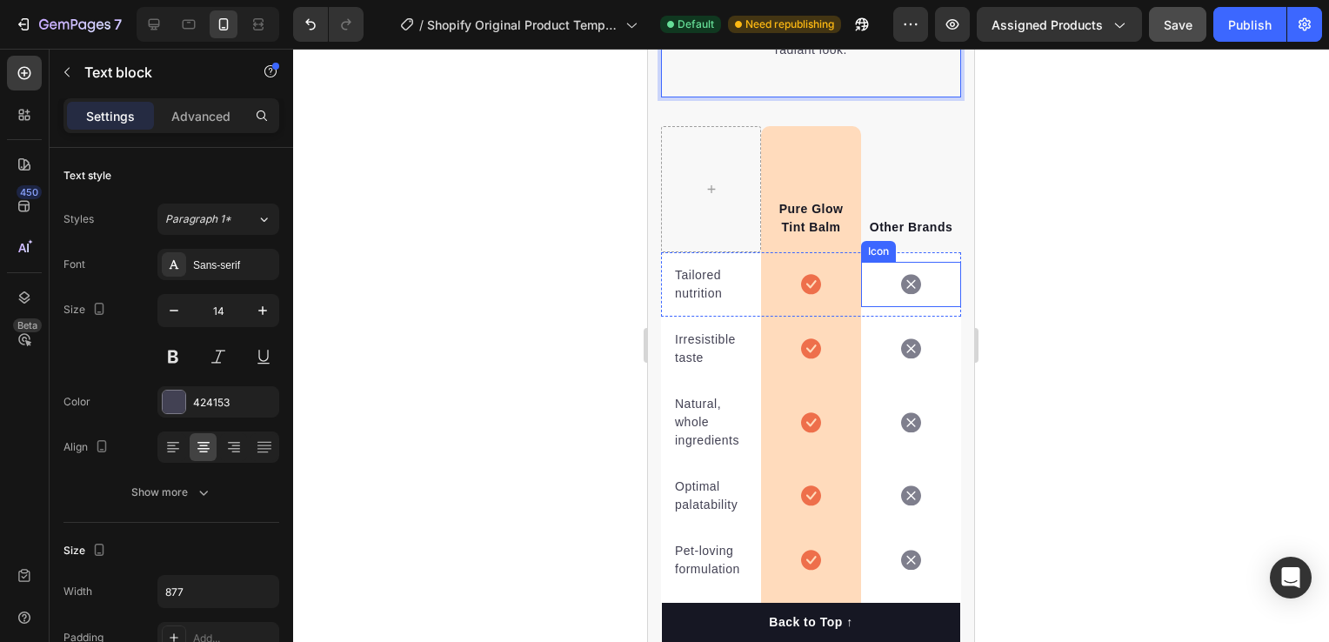
scroll to position [3331, 0]
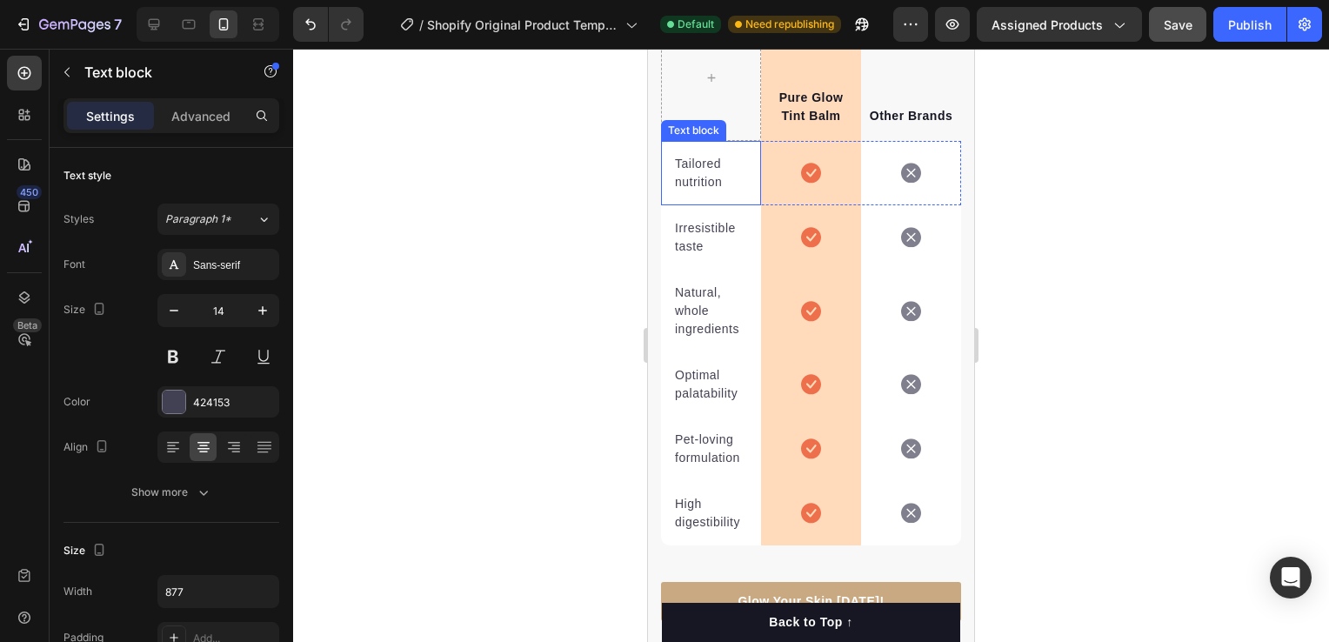
click at [714, 179] on p "Tailored nutrition" at bounding box center [711, 173] width 72 height 37
click at [726, 452] on p "Pet-loving formulation" at bounding box center [711, 449] width 72 height 37
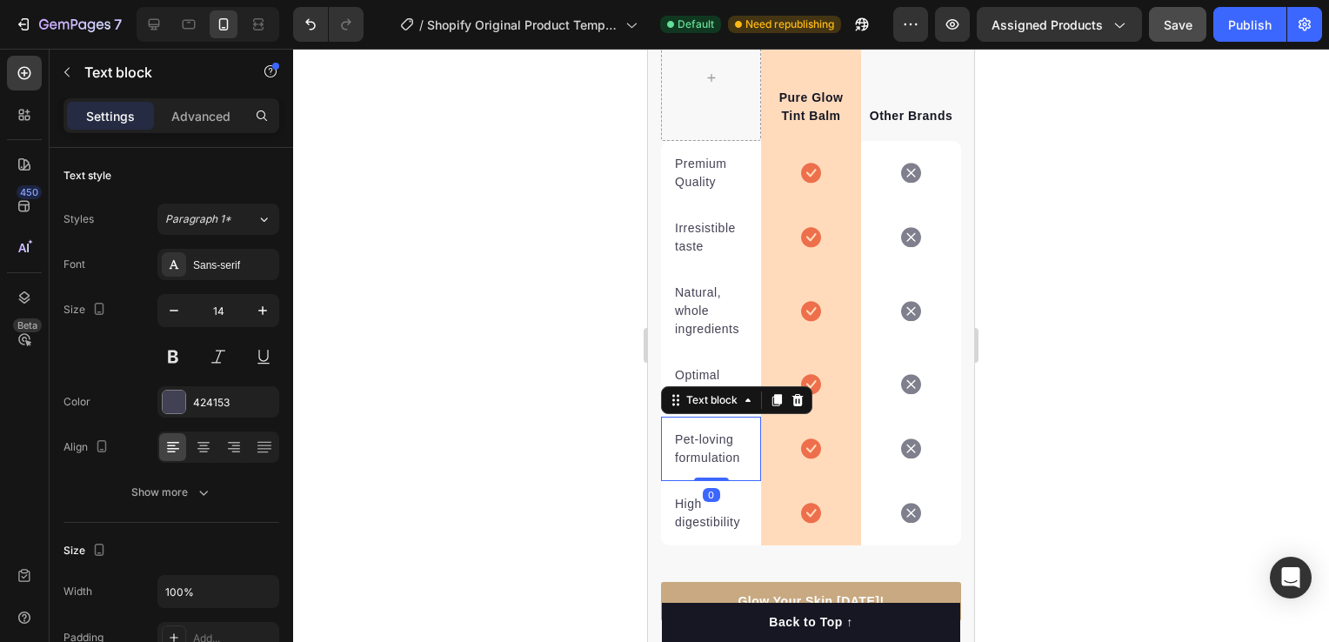
click at [726, 452] on p "Pet-loving formulation" at bounding box center [711, 449] width 72 height 37
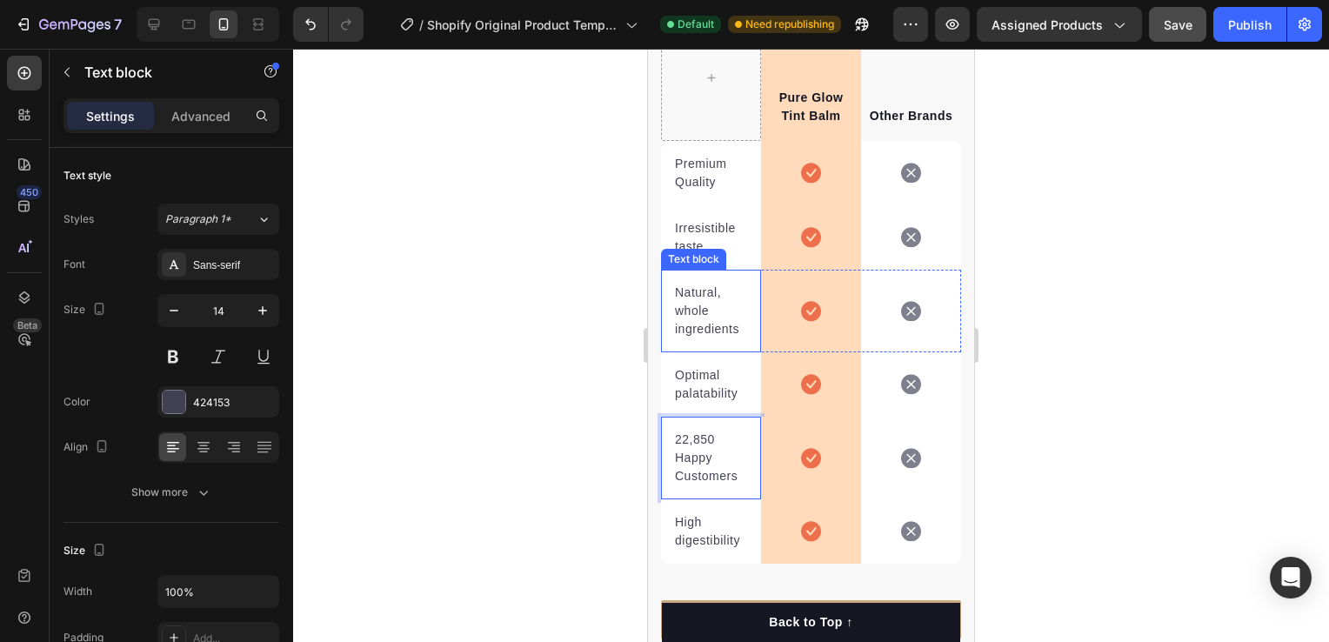
click at [727, 329] on p "Natural, whole ingredients" at bounding box center [711, 311] width 72 height 55
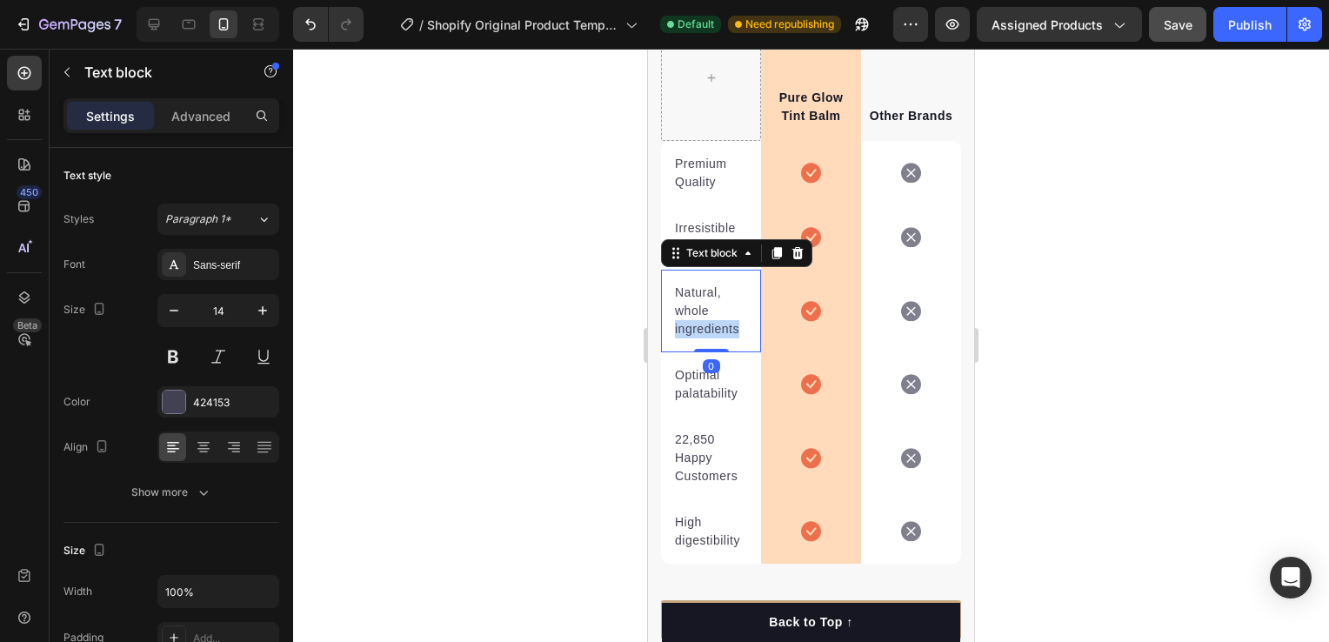
click at [727, 329] on p "Natural, whole ingredients" at bounding box center [711, 311] width 72 height 55
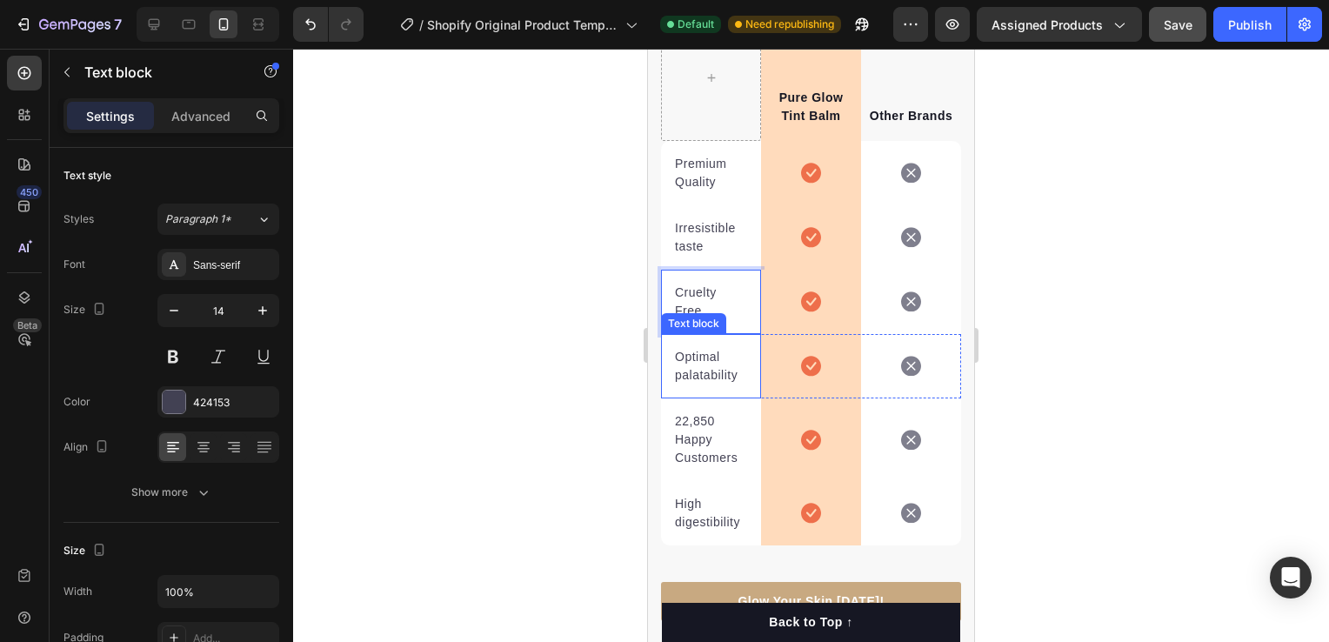
click at [726, 377] on p "Optimal palatability" at bounding box center [711, 366] width 72 height 37
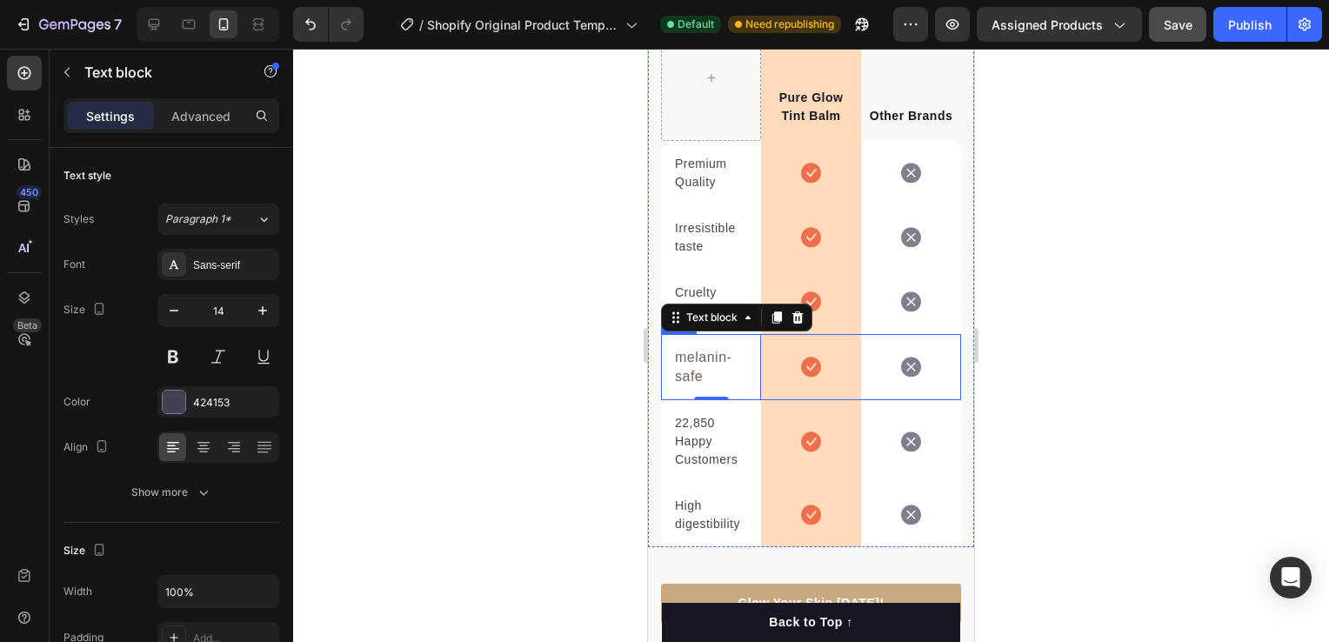
click at [1176, 407] on div at bounding box center [811, 345] width 1036 height 593
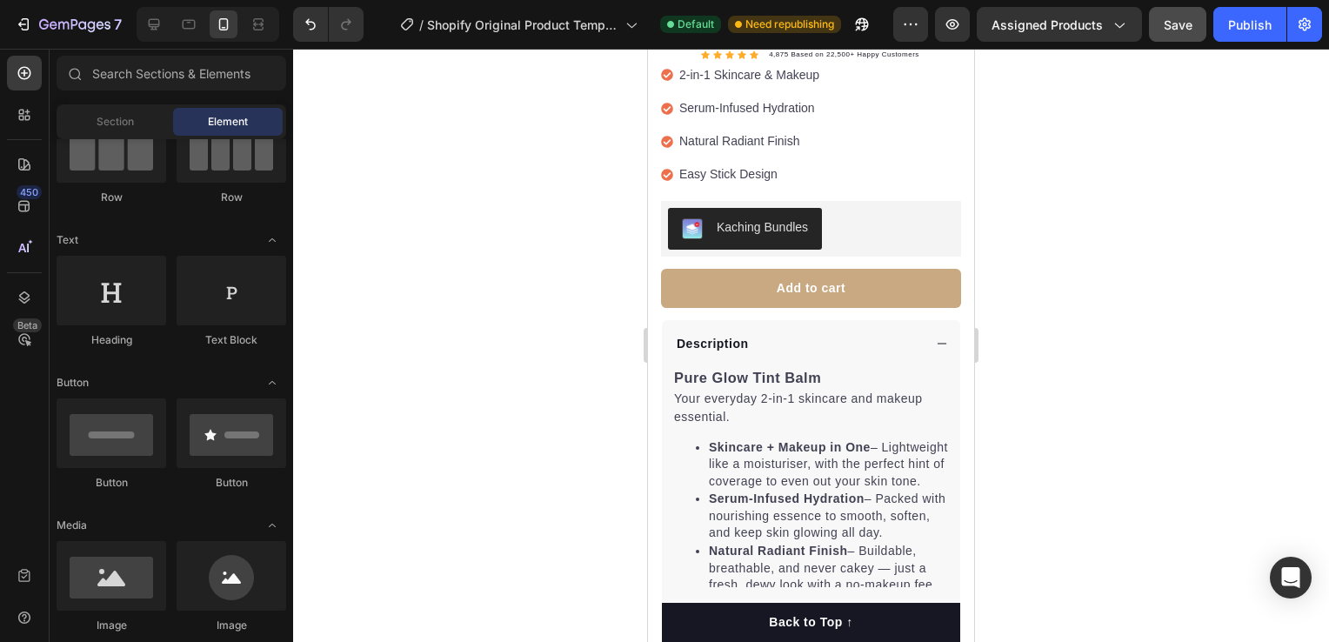
scroll to position [0, 0]
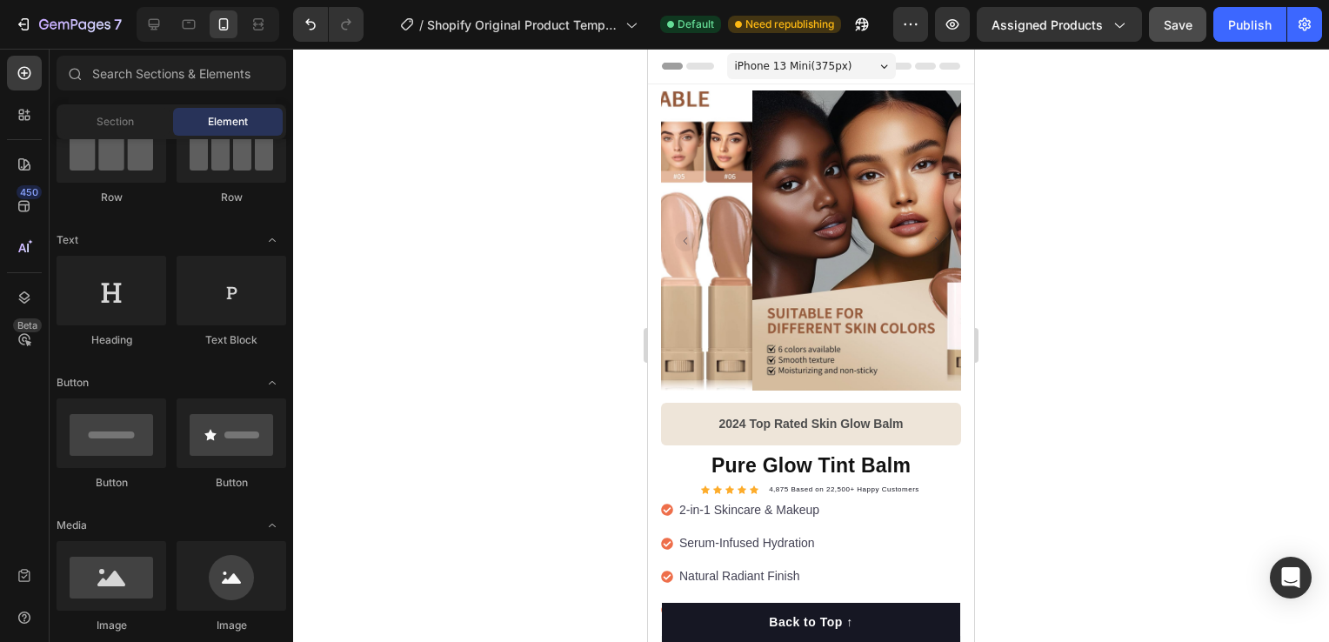
drag, startPoint x: 969, startPoint y: 110, endPoint x: 1623, endPoint y: 111, distance: 654.0
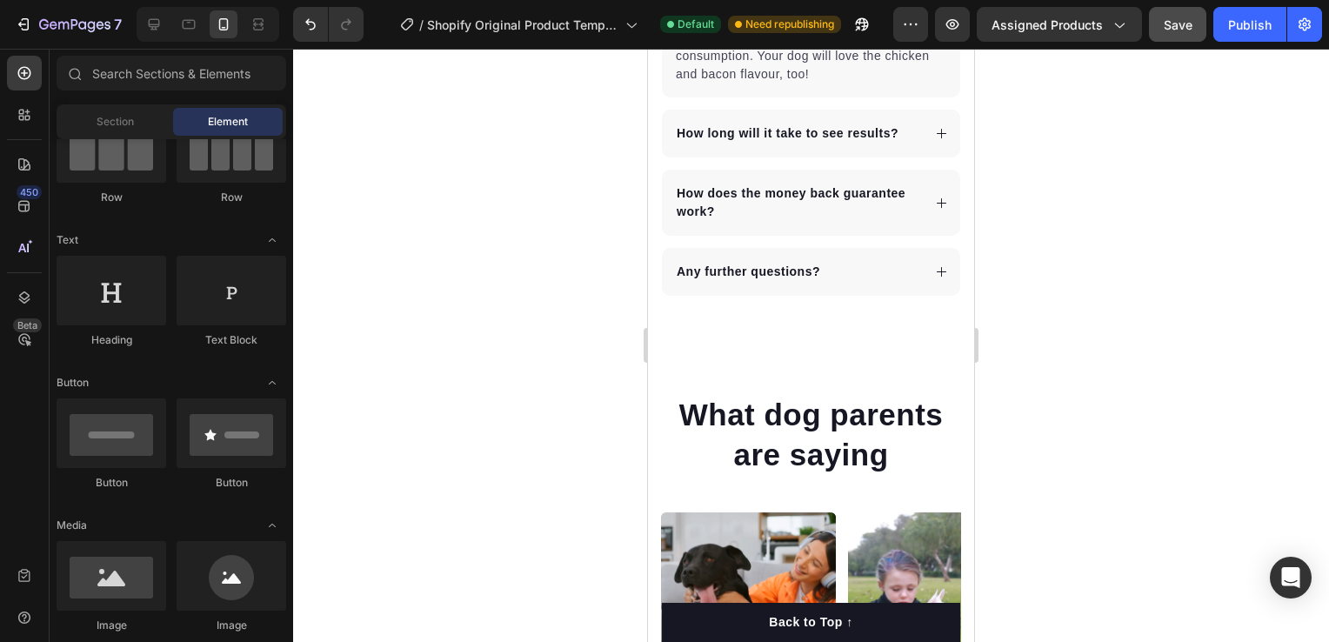
scroll to position [4788, 0]
